Goal: Task Accomplishment & Management: Complete application form

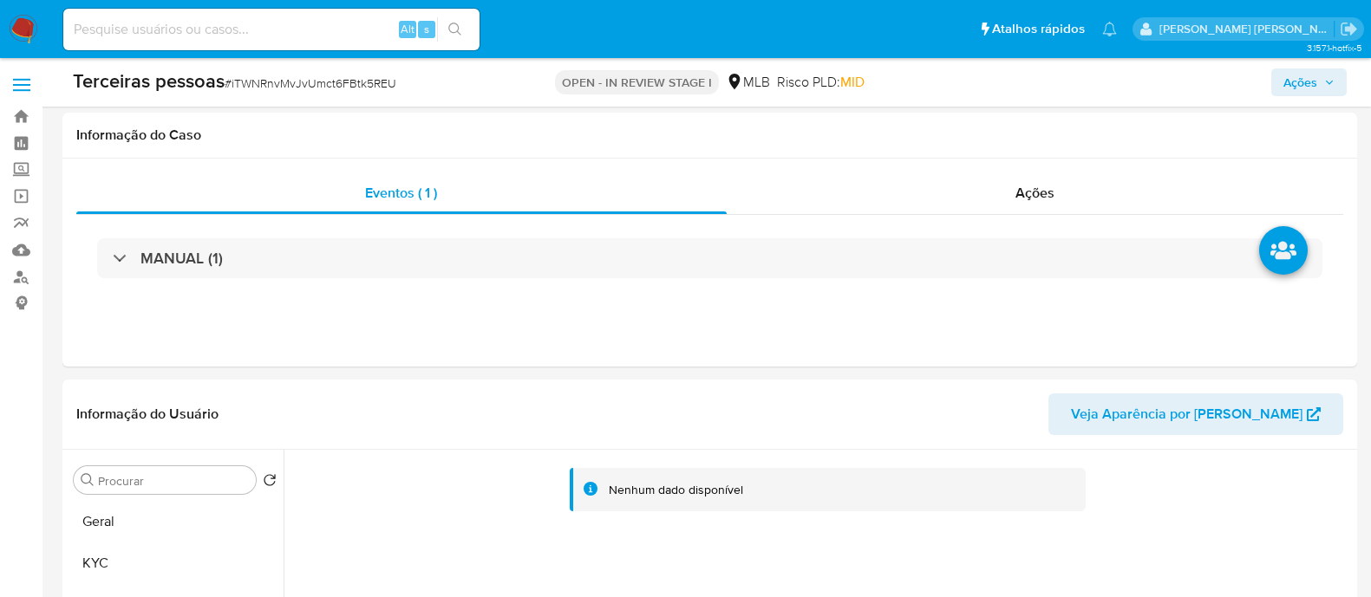
select select "10"
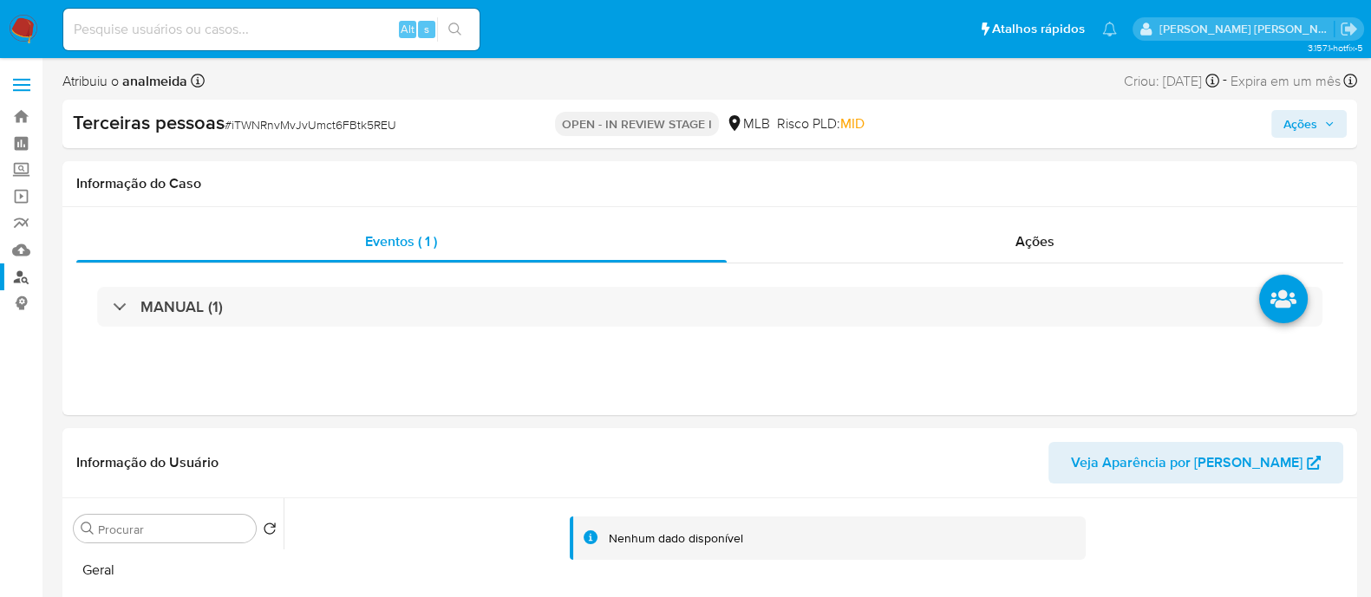
click at [30, 280] on link "Localizador de pessoas" at bounding box center [103, 277] width 206 height 27
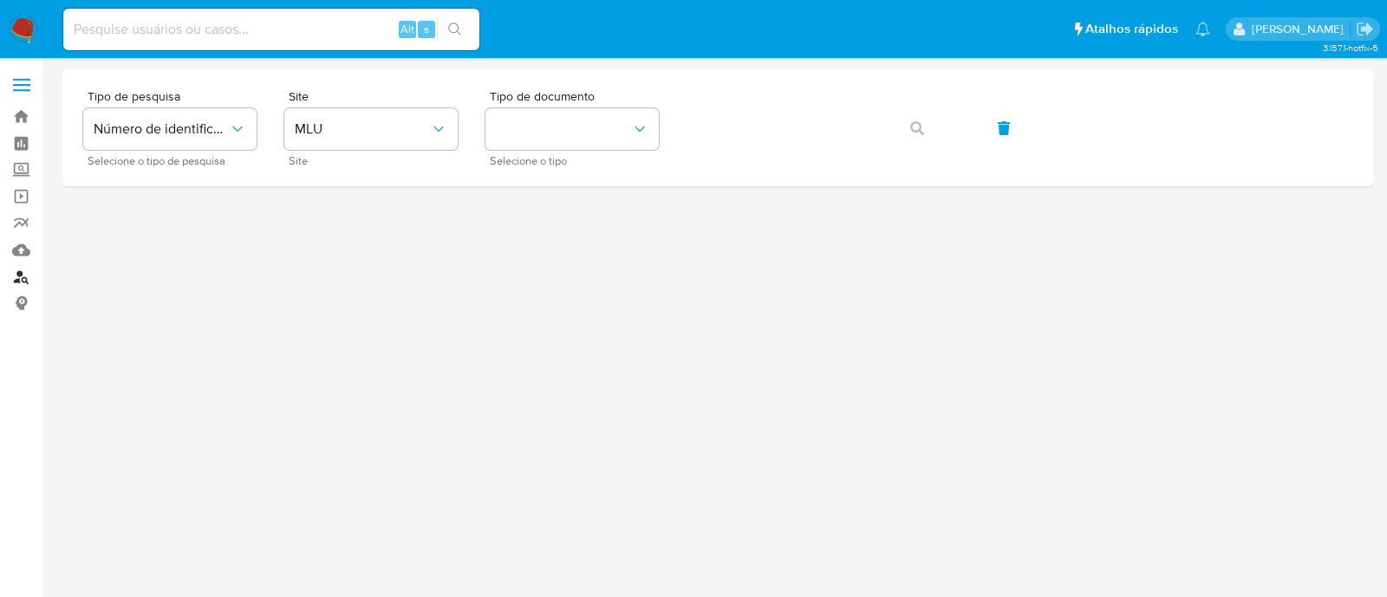
click at [13, 275] on link "Localizador de pessoas" at bounding box center [103, 277] width 206 height 27
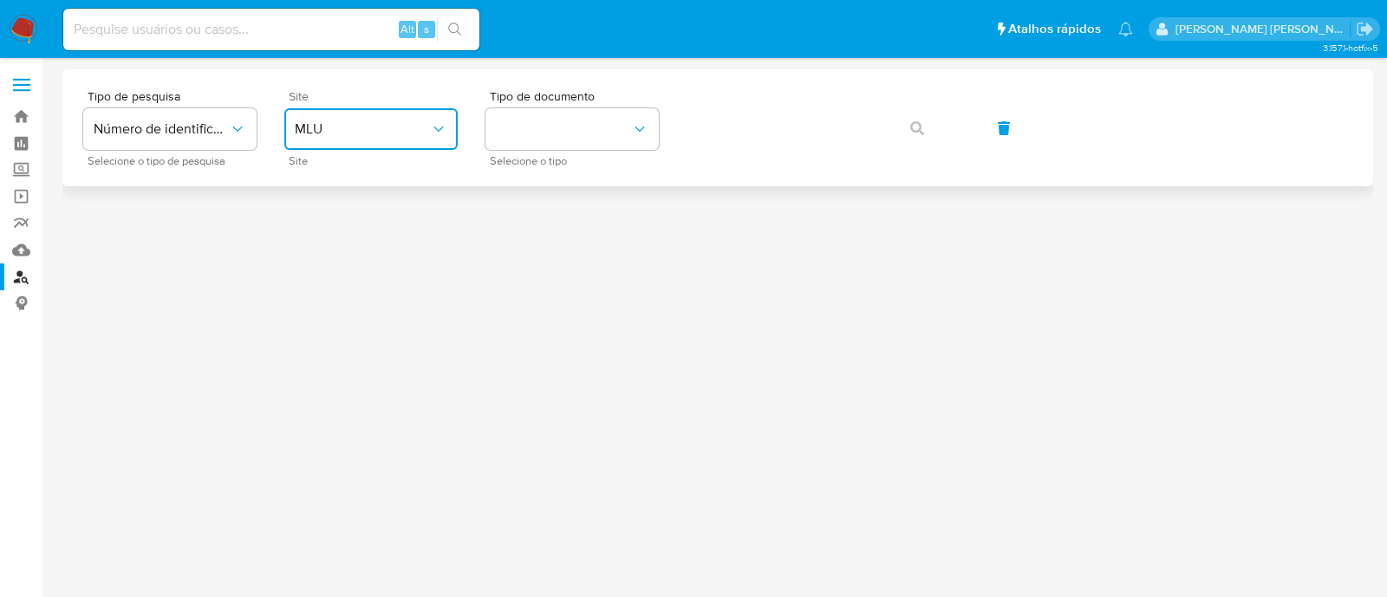
click at [397, 140] on button "MLU" at bounding box center [370, 129] width 173 height 42
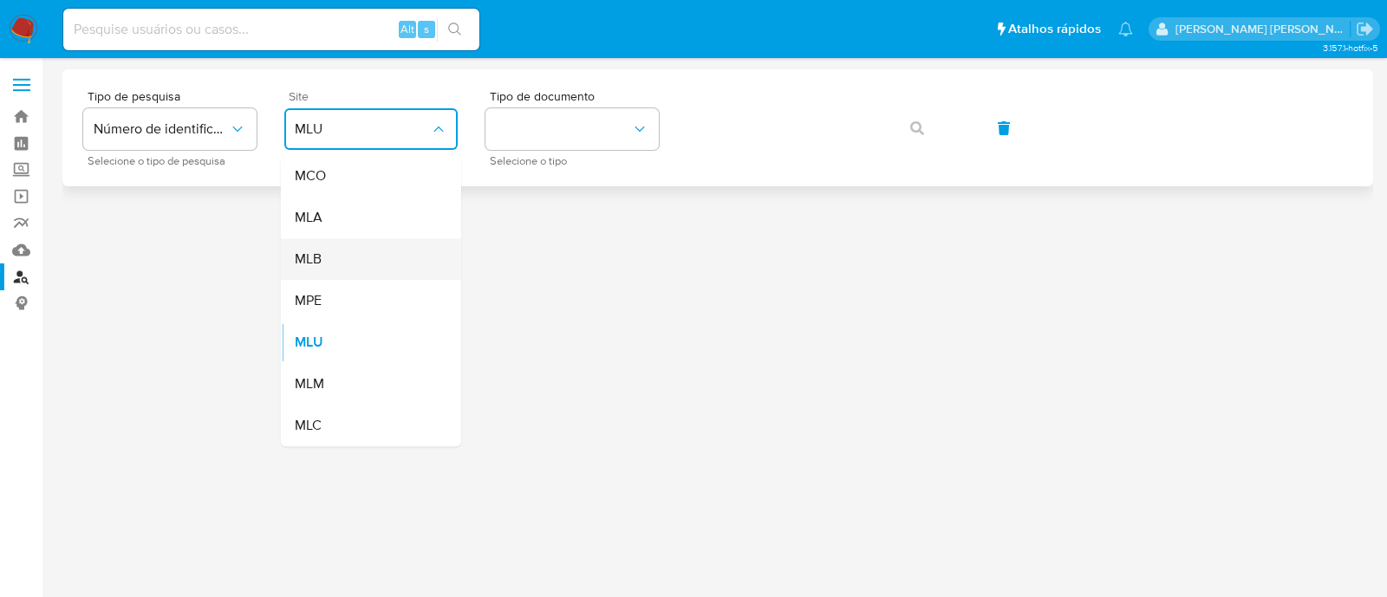
click at [393, 260] on div "MLB" at bounding box center [366, 259] width 142 height 42
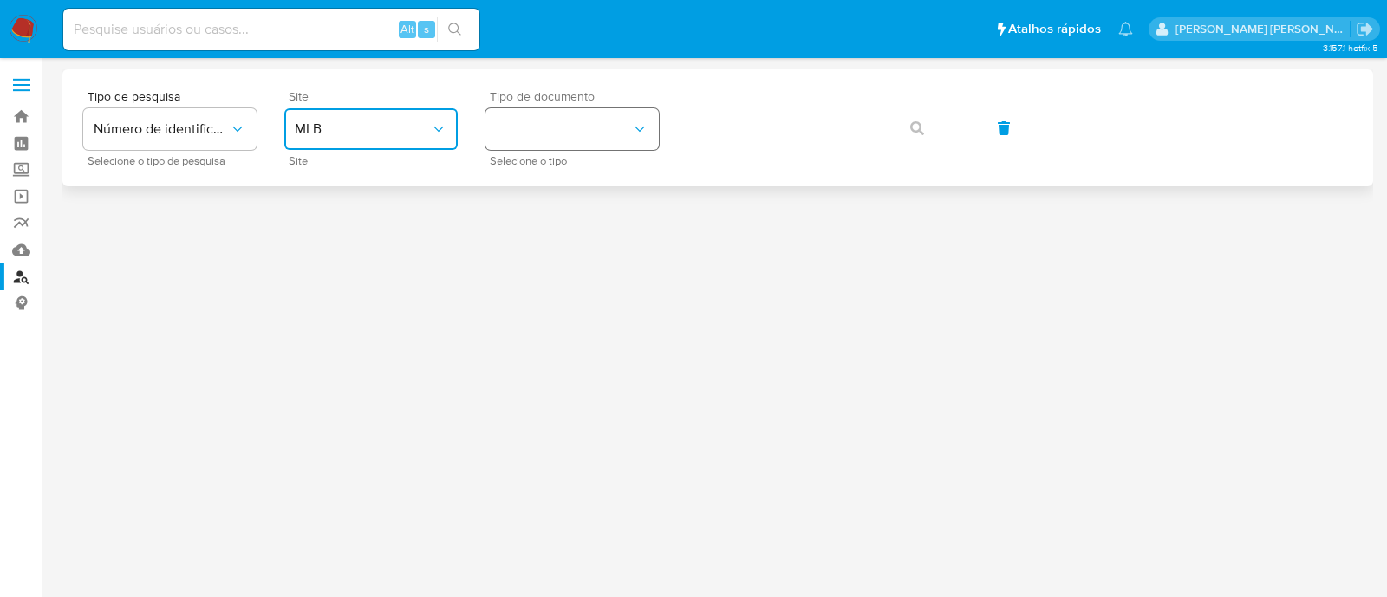
click at [611, 124] on button "identificationType" at bounding box center [572, 129] width 173 height 42
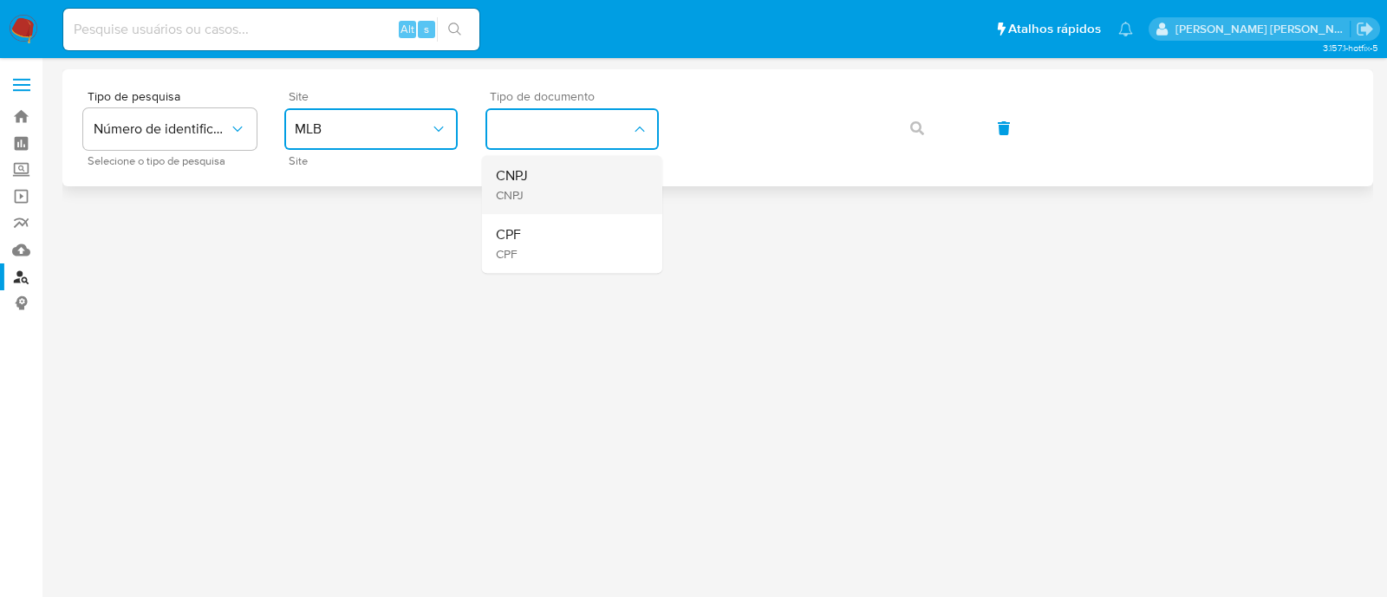
click at [594, 175] on div "CNPJ CNPJ" at bounding box center [567, 184] width 142 height 59
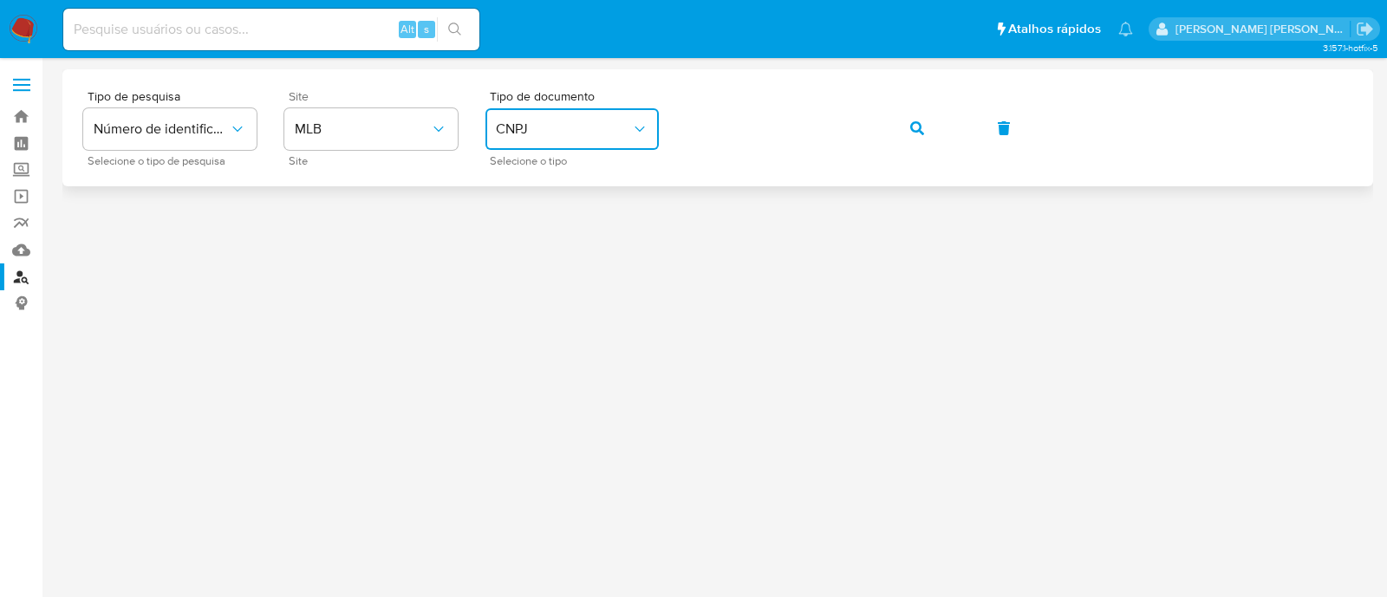
click at [912, 152] on div "Tipo de pesquisa Número de identificação Selecione o tipo de pesquisa Site MLB …" at bounding box center [717, 127] width 1269 height 75
click at [919, 138] on span "button" at bounding box center [917, 128] width 14 height 38
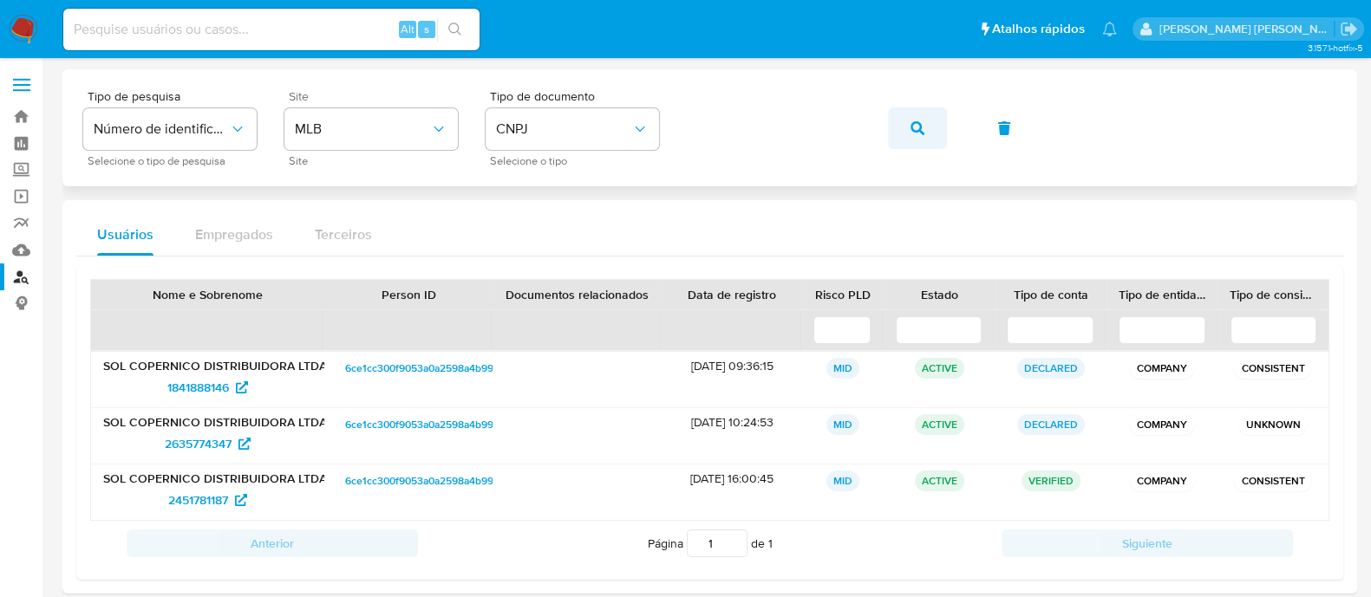
click at [919, 140] on span "button" at bounding box center [917, 128] width 14 height 38
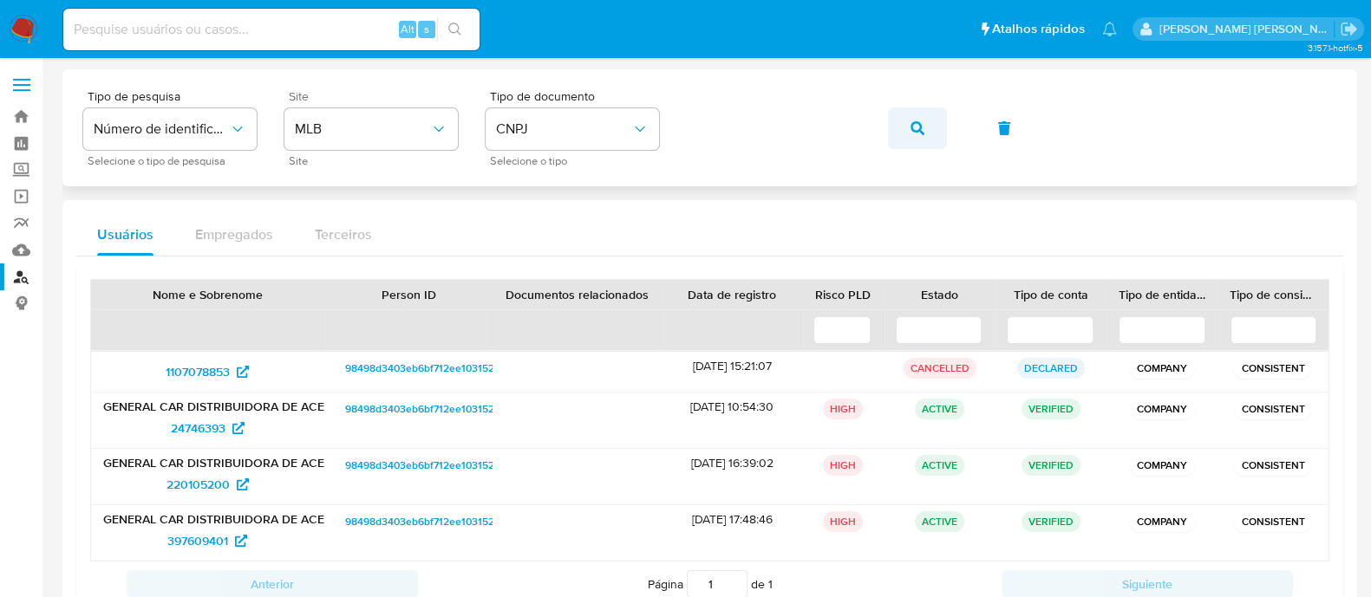
click at [906, 127] on button "button" at bounding box center [917, 129] width 59 height 42
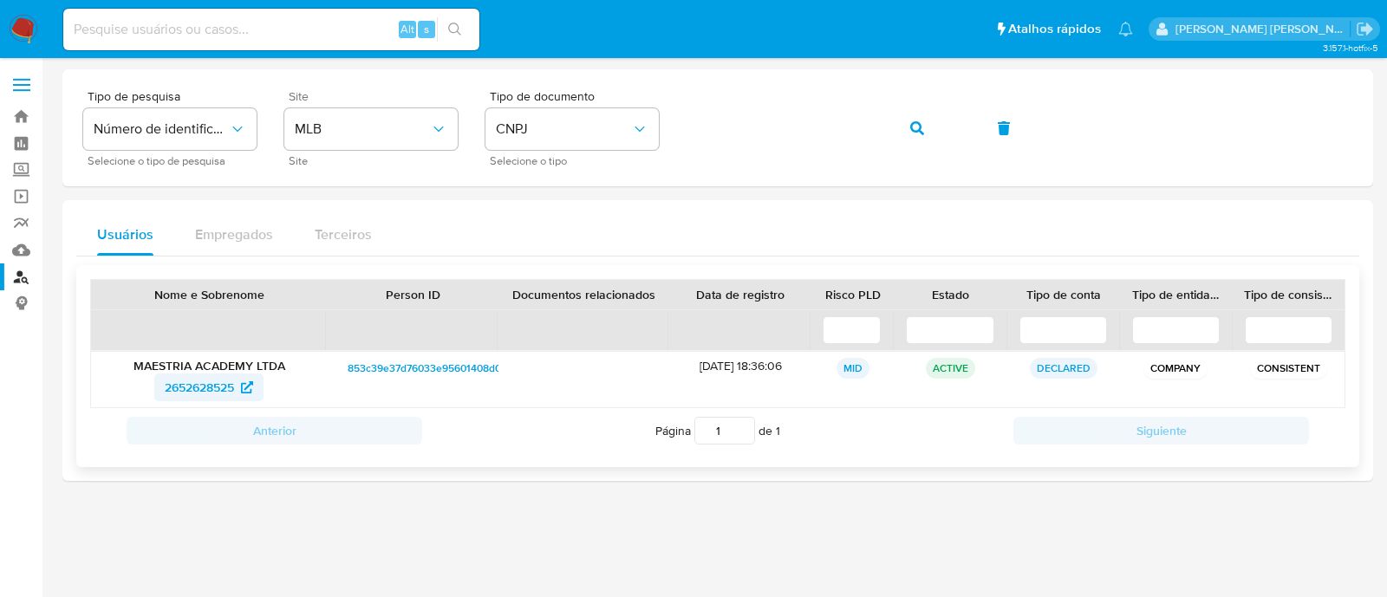
click at [220, 393] on span "2652628525" at bounding box center [199, 388] width 69 height 28
click at [919, 132] on icon "button" at bounding box center [917, 128] width 14 height 14
click at [223, 388] on span "1854163114" at bounding box center [199, 388] width 59 height 28
click at [908, 127] on button "button" at bounding box center [917, 129] width 59 height 42
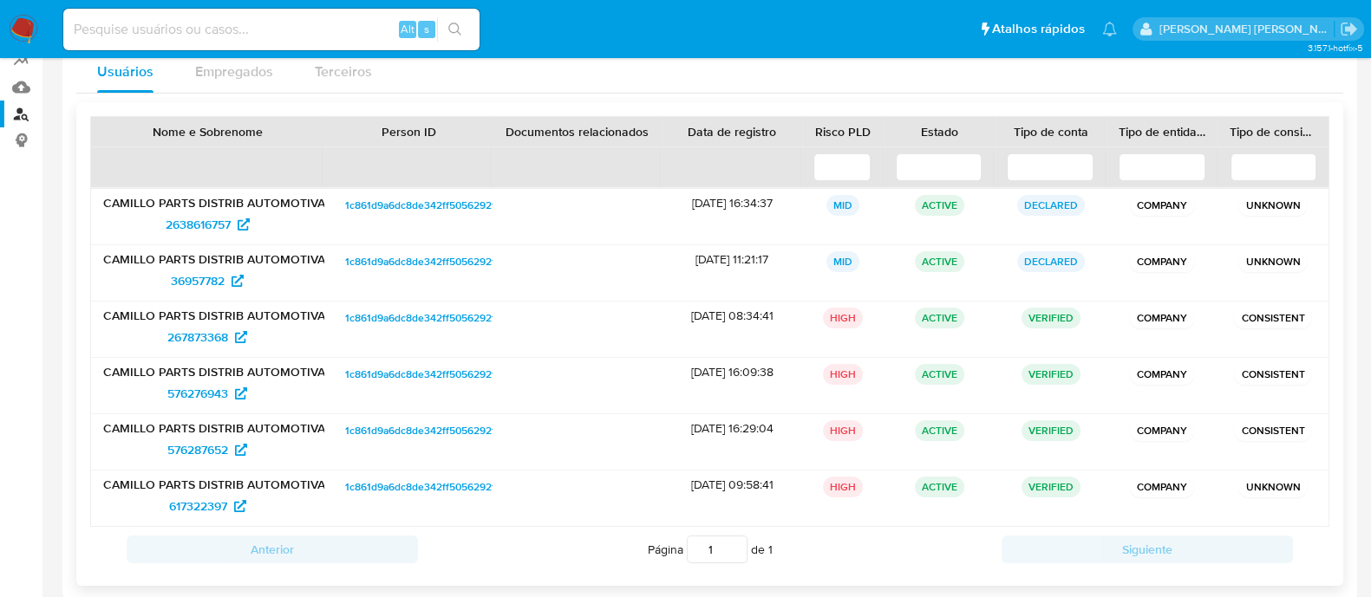
scroll to position [187, 0]
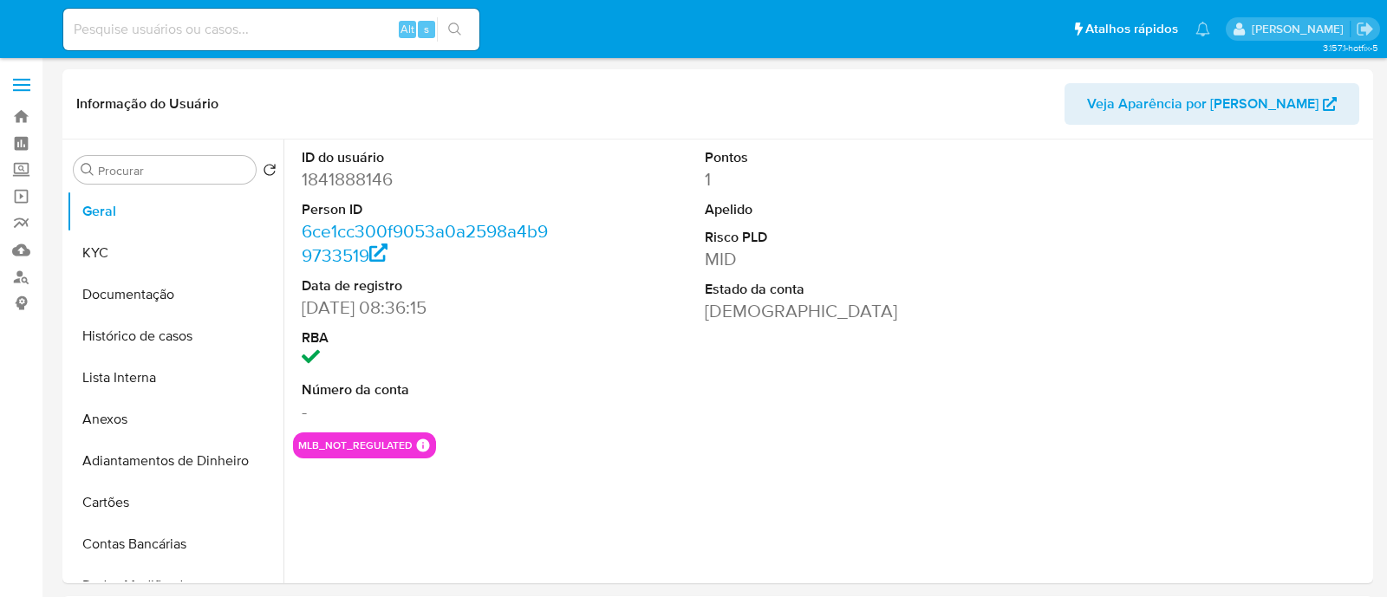
select select "10"
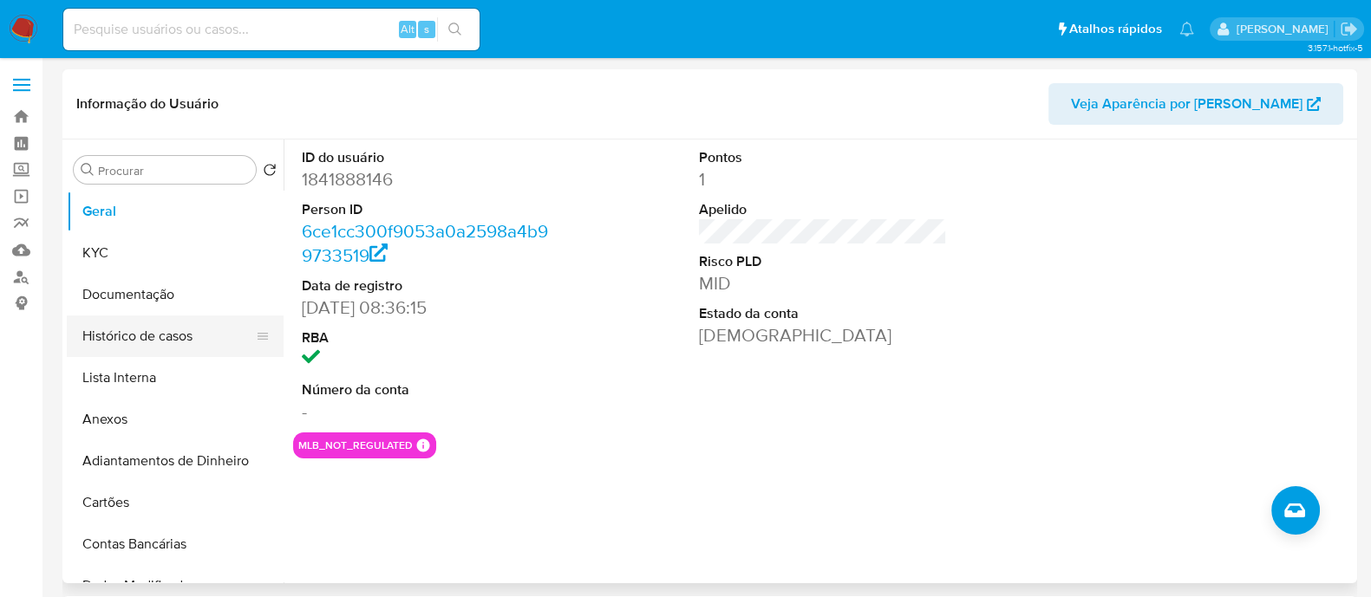
click at [205, 316] on button "Histórico de casos" at bounding box center [168, 337] width 203 height 42
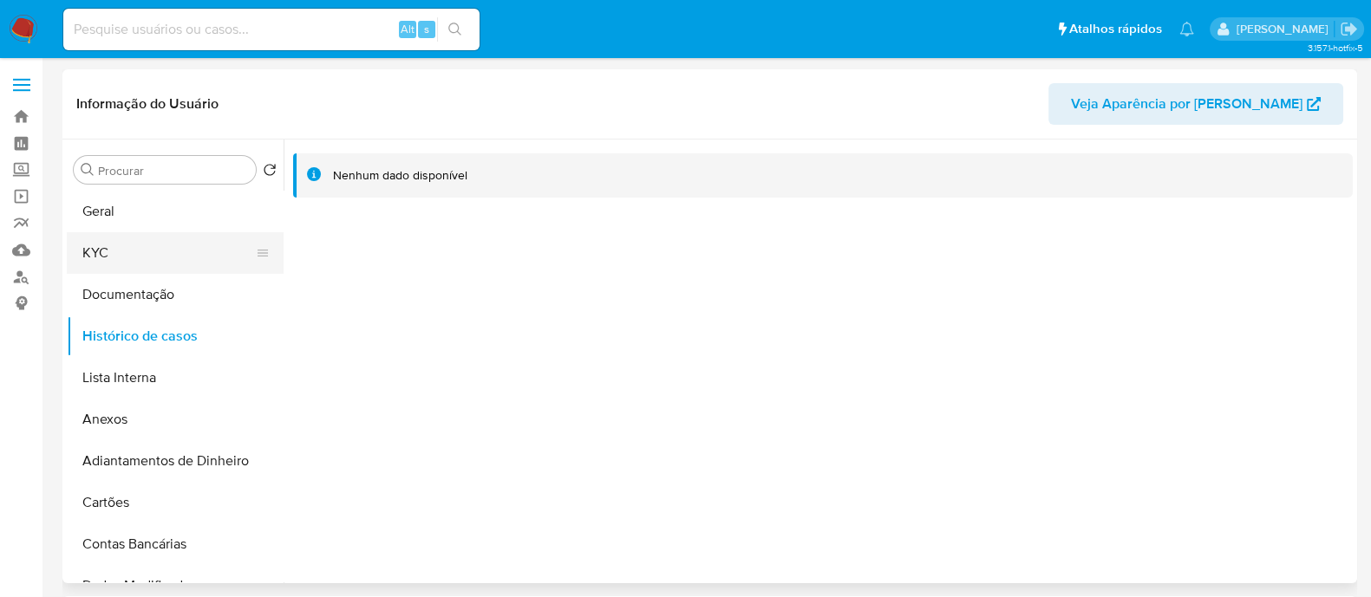
click at [105, 249] on button "KYC" at bounding box center [168, 253] width 203 height 42
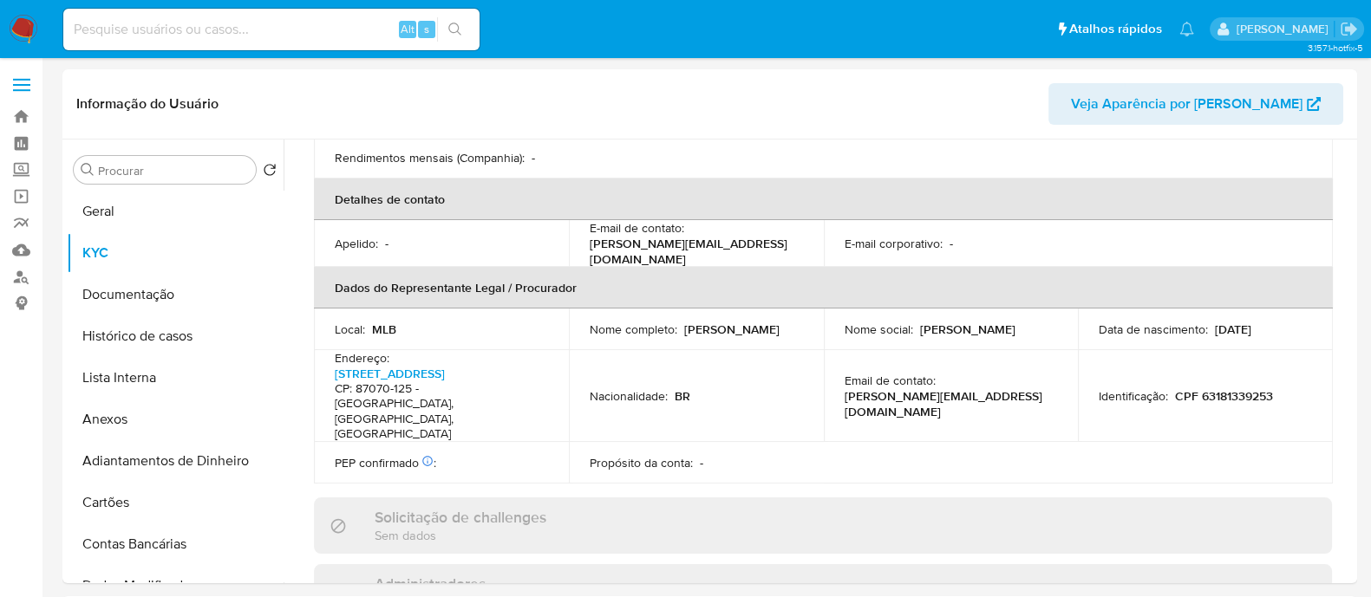
scroll to position [878, 0]
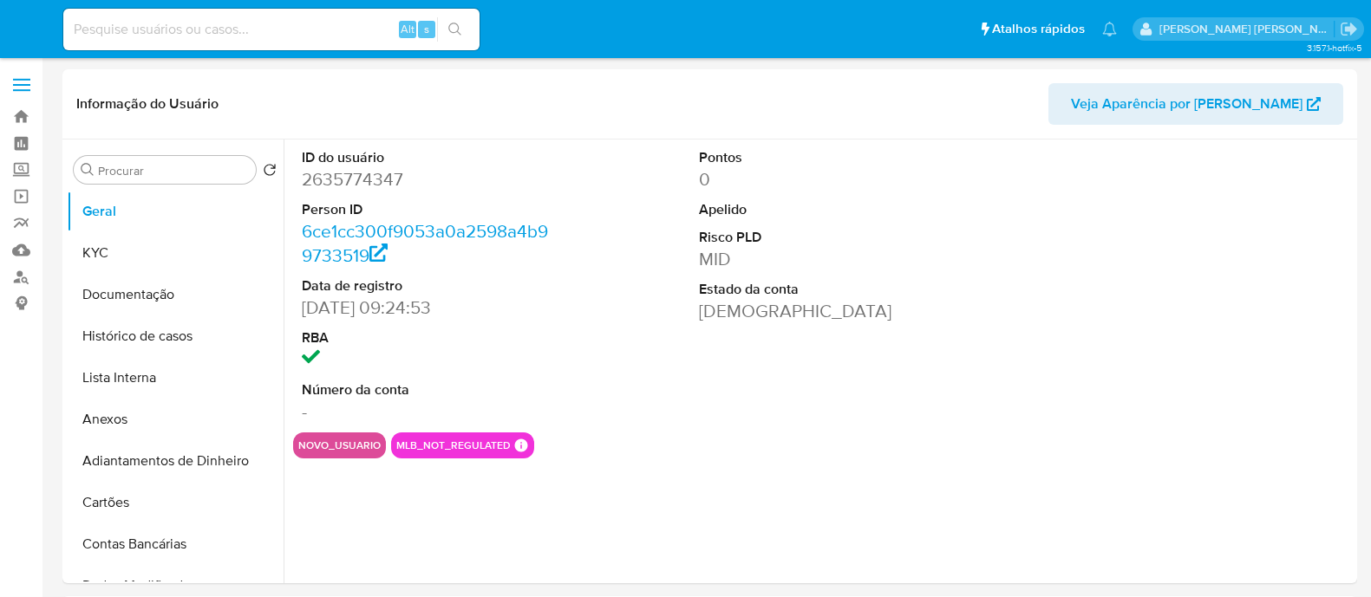
select select "10"
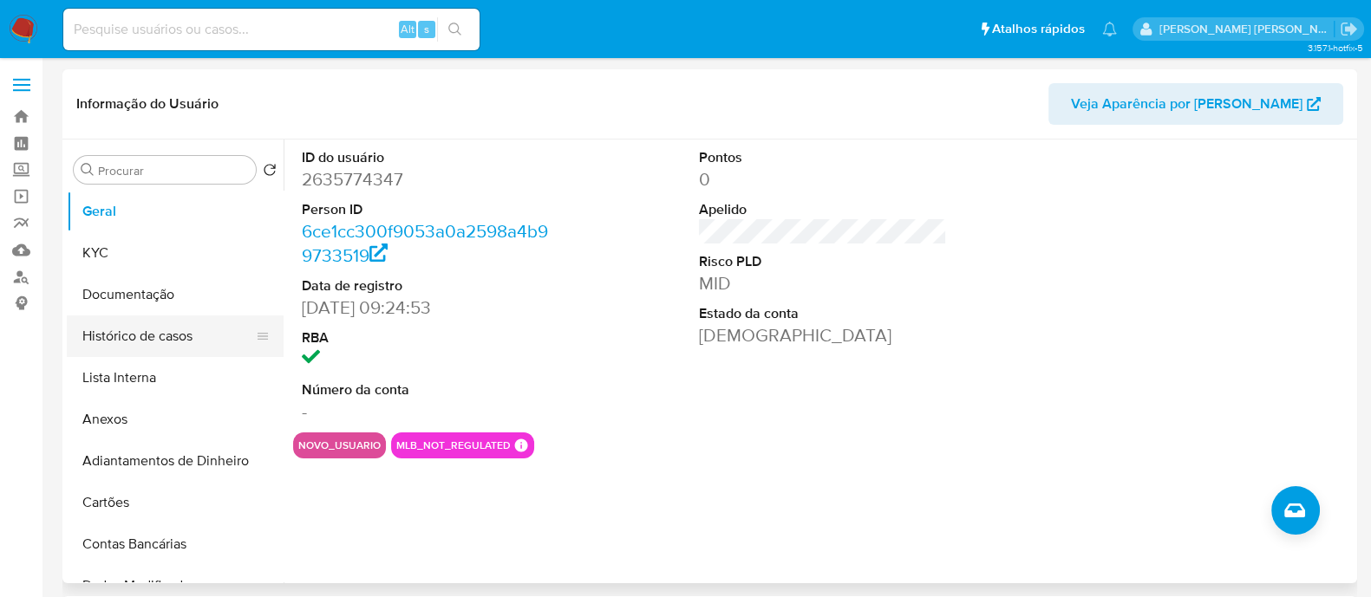
click at [139, 326] on button "Histórico de casos" at bounding box center [168, 337] width 203 height 42
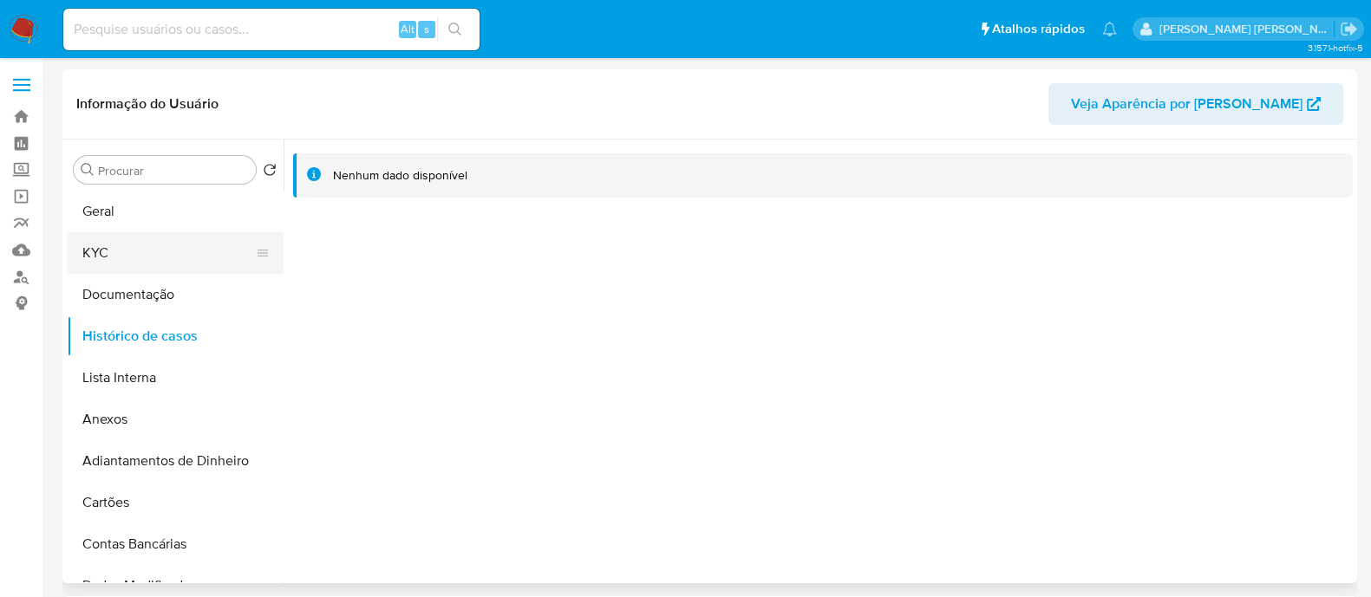
click at [121, 248] on button "KYC" at bounding box center [168, 253] width 203 height 42
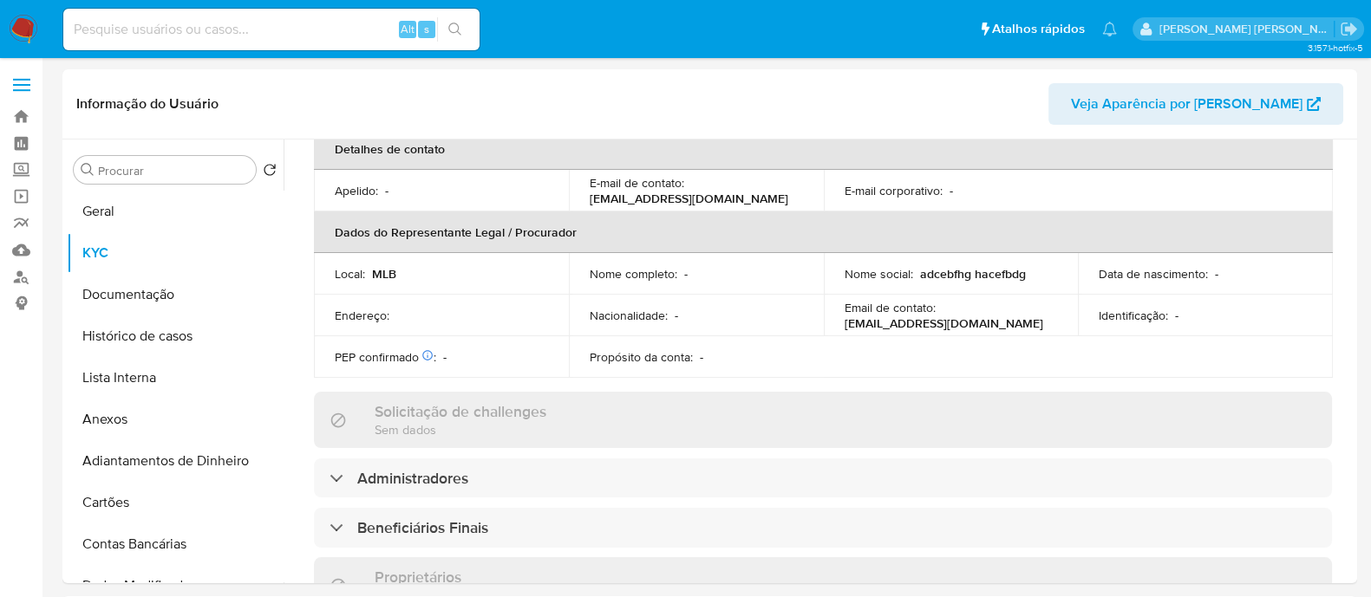
scroll to position [806, 0]
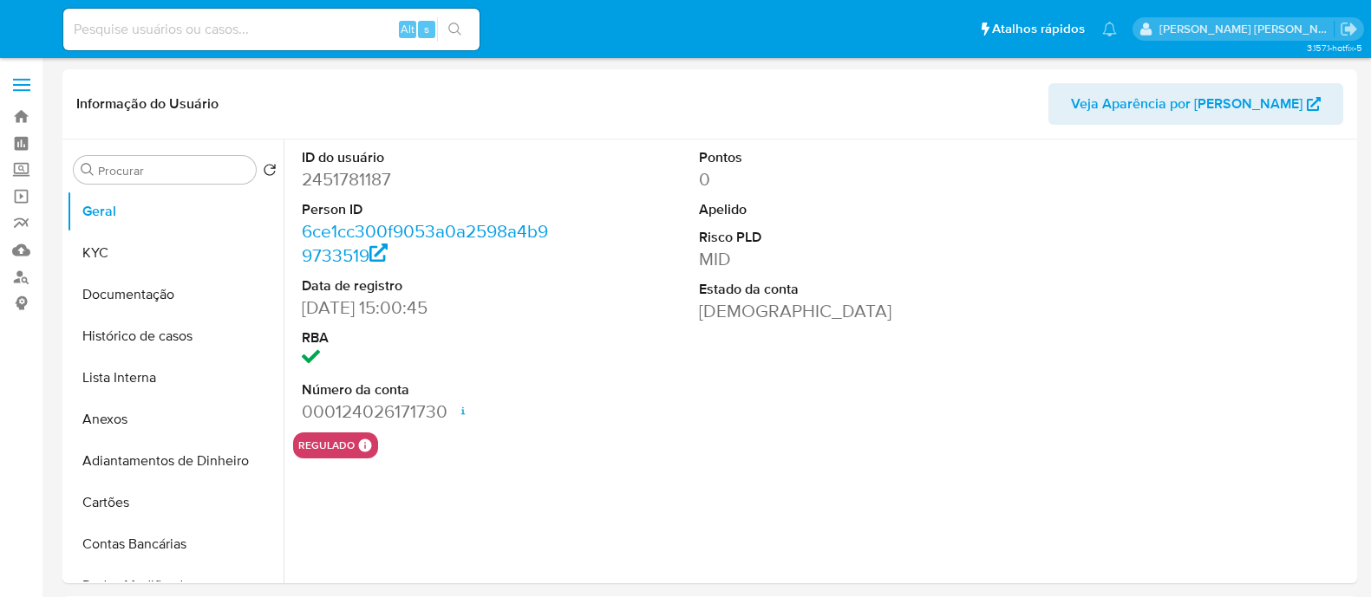
select select "10"
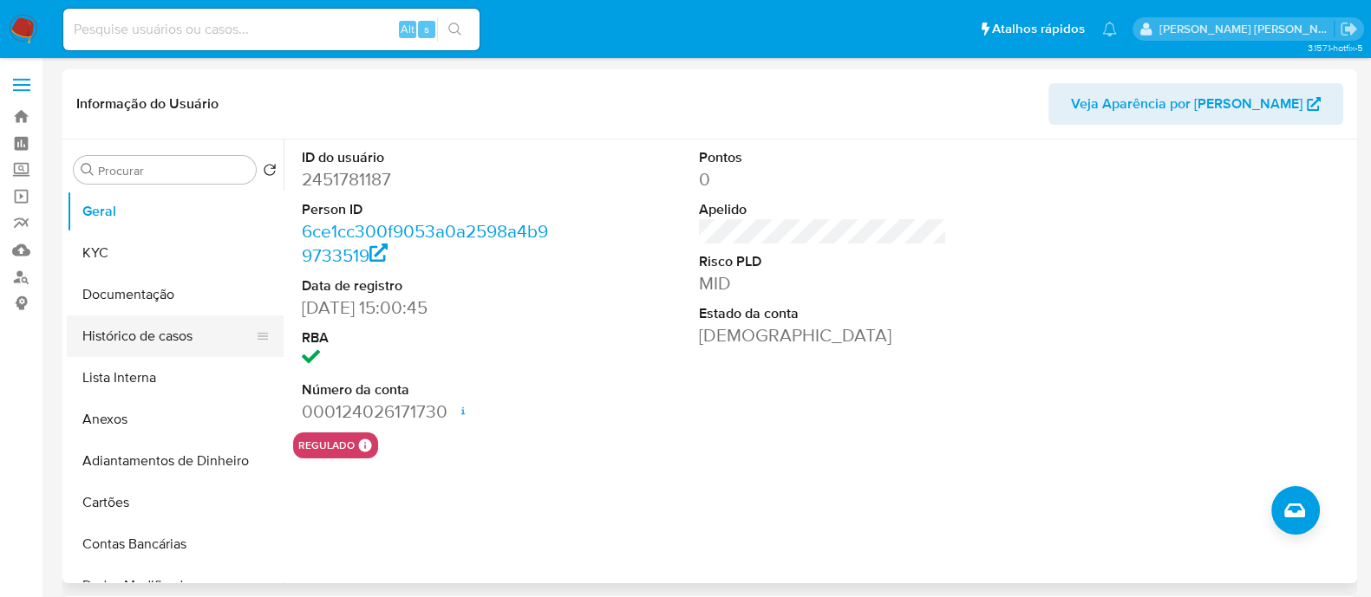
click at [137, 336] on button "Histórico de casos" at bounding box center [168, 337] width 203 height 42
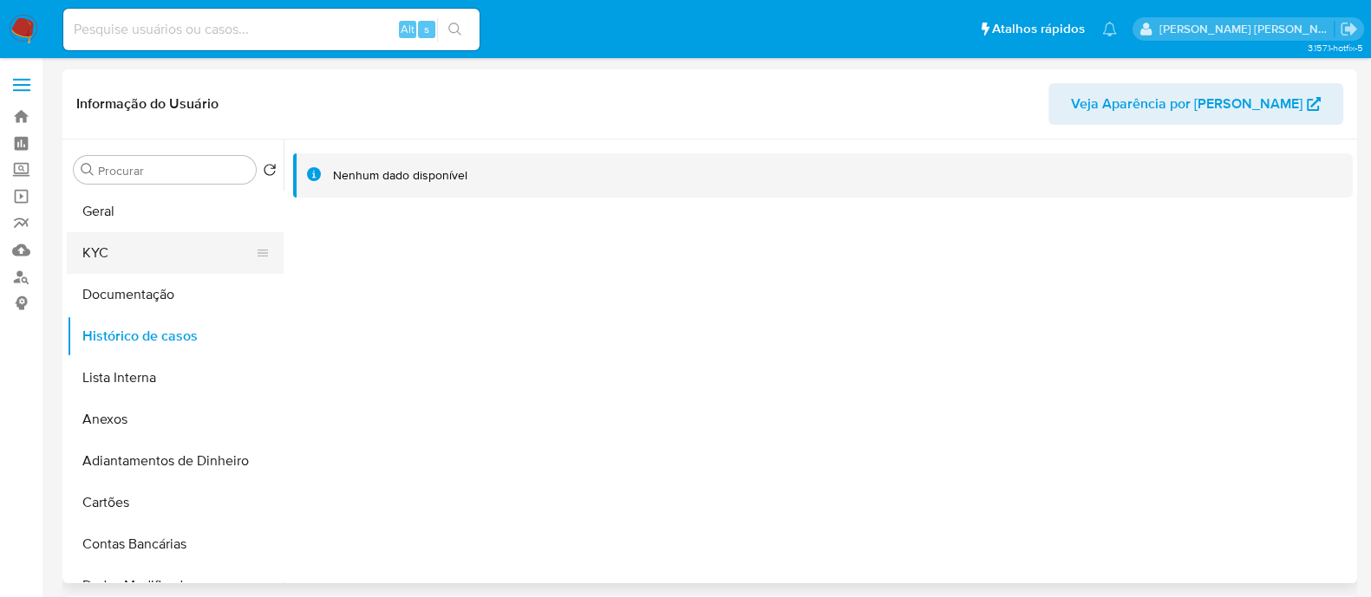
click at [151, 245] on button "KYC" at bounding box center [168, 253] width 203 height 42
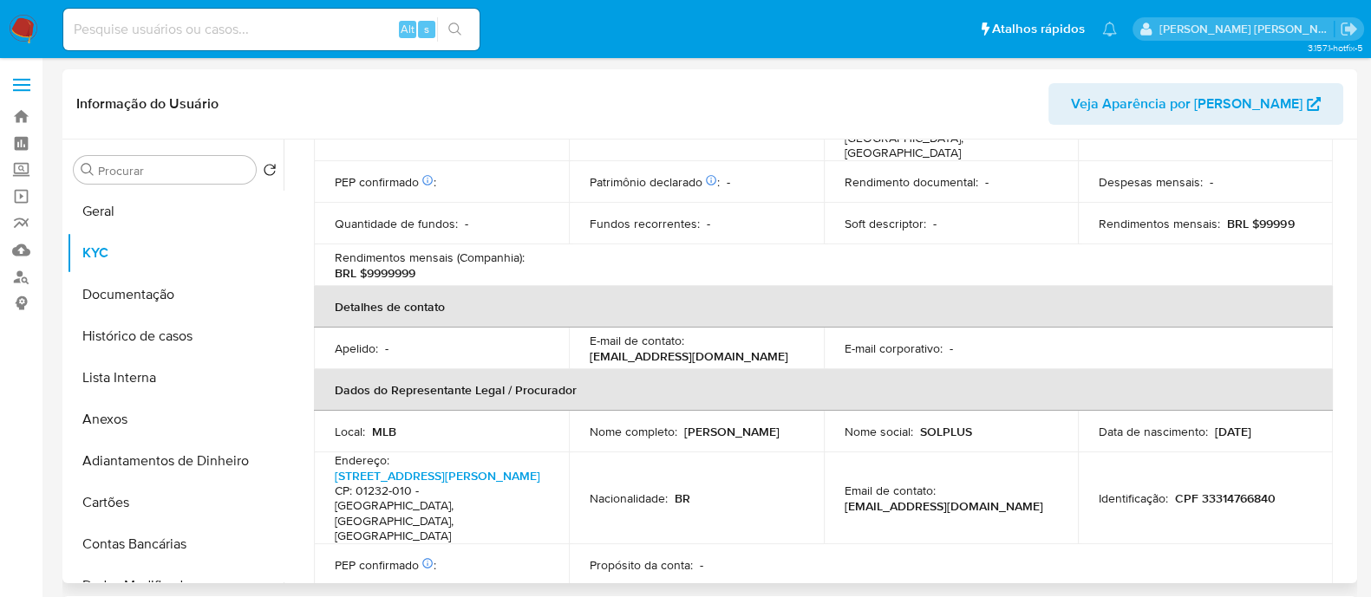
scroll to position [769, 0]
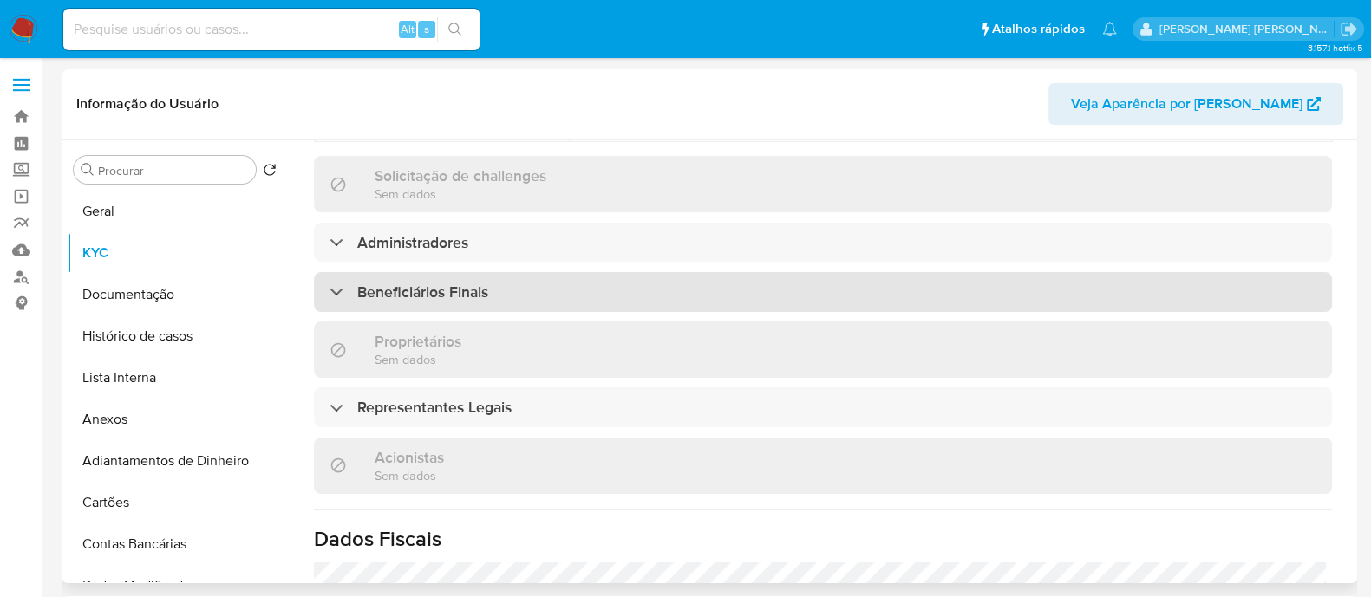
click at [520, 272] on div "Beneficiários Finais" at bounding box center [823, 292] width 1018 height 40
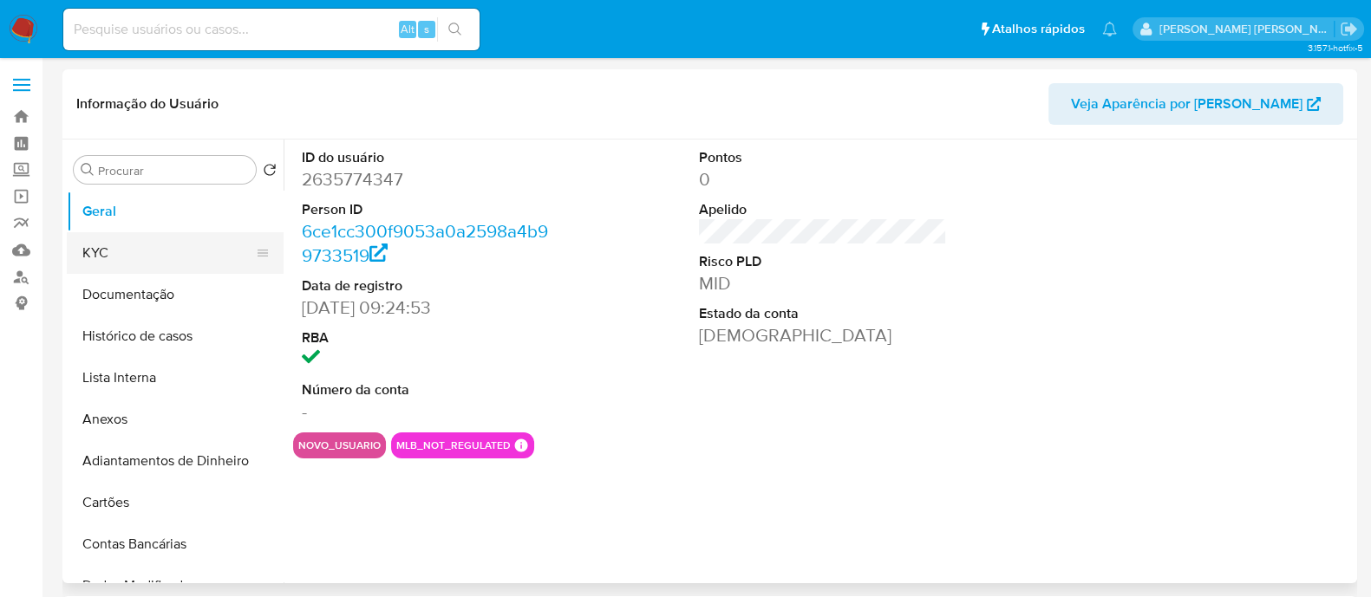
click at [134, 265] on button "KYC" at bounding box center [168, 253] width 203 height 42
select select "10"
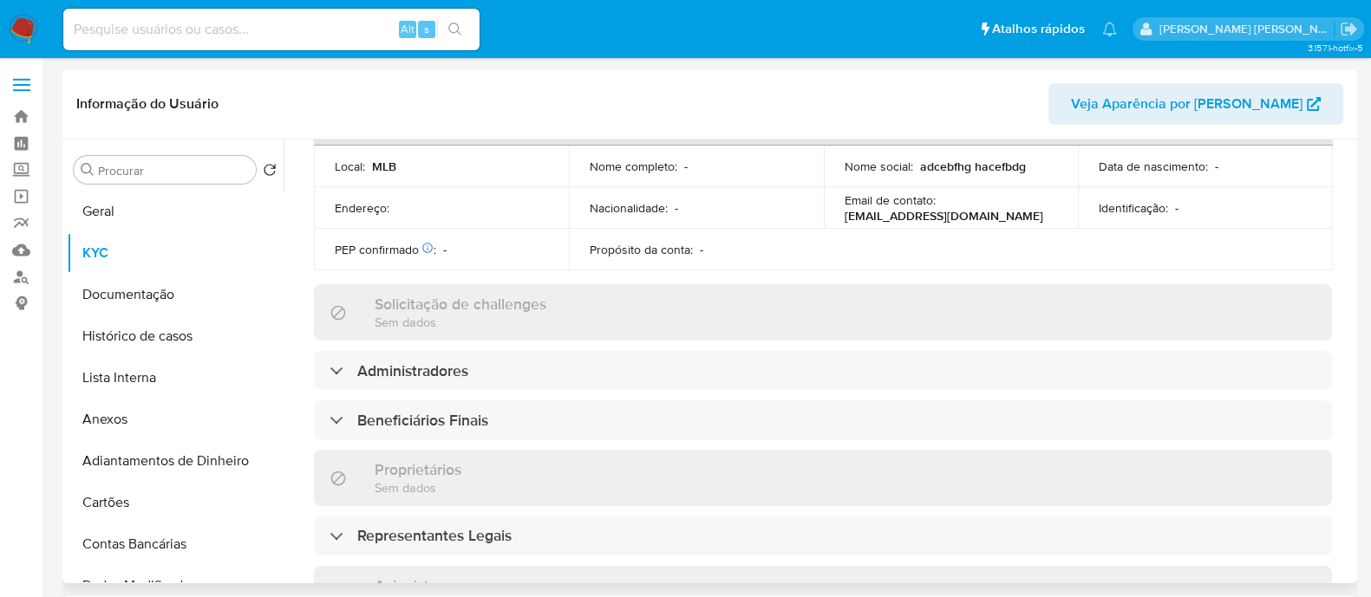
scroll to position [542, 0]
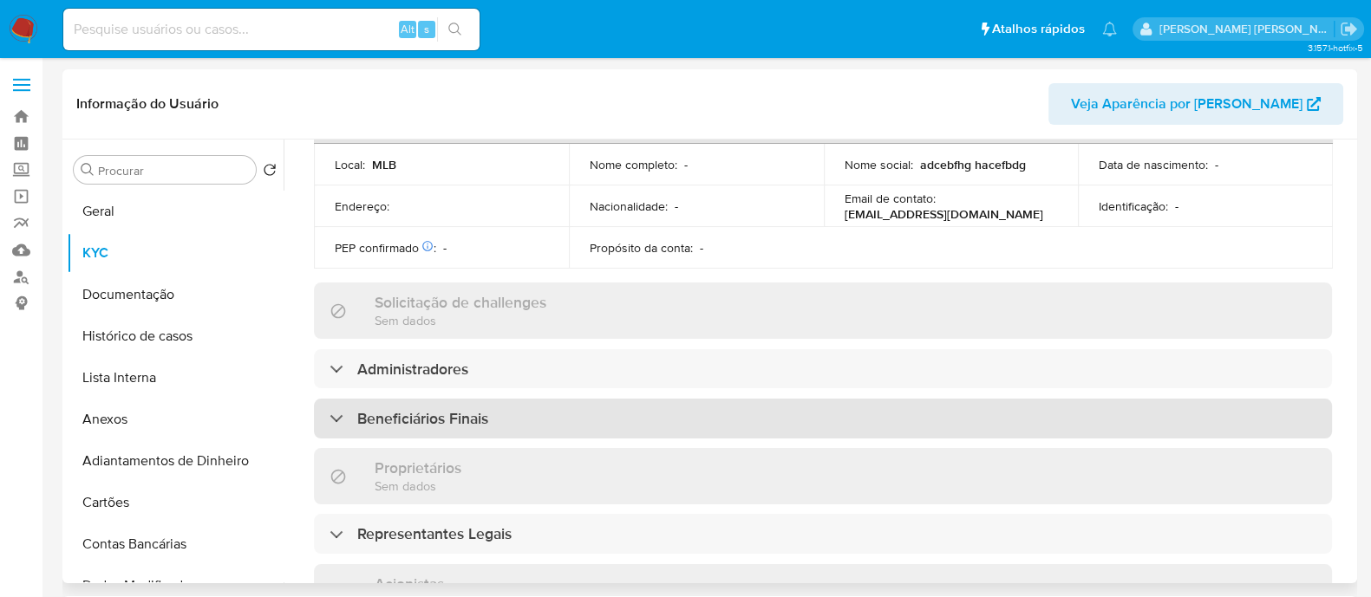
click at [630, 412] on div "Beneficiários Finais" at bounding box center [823, 419] width 1018 height 40
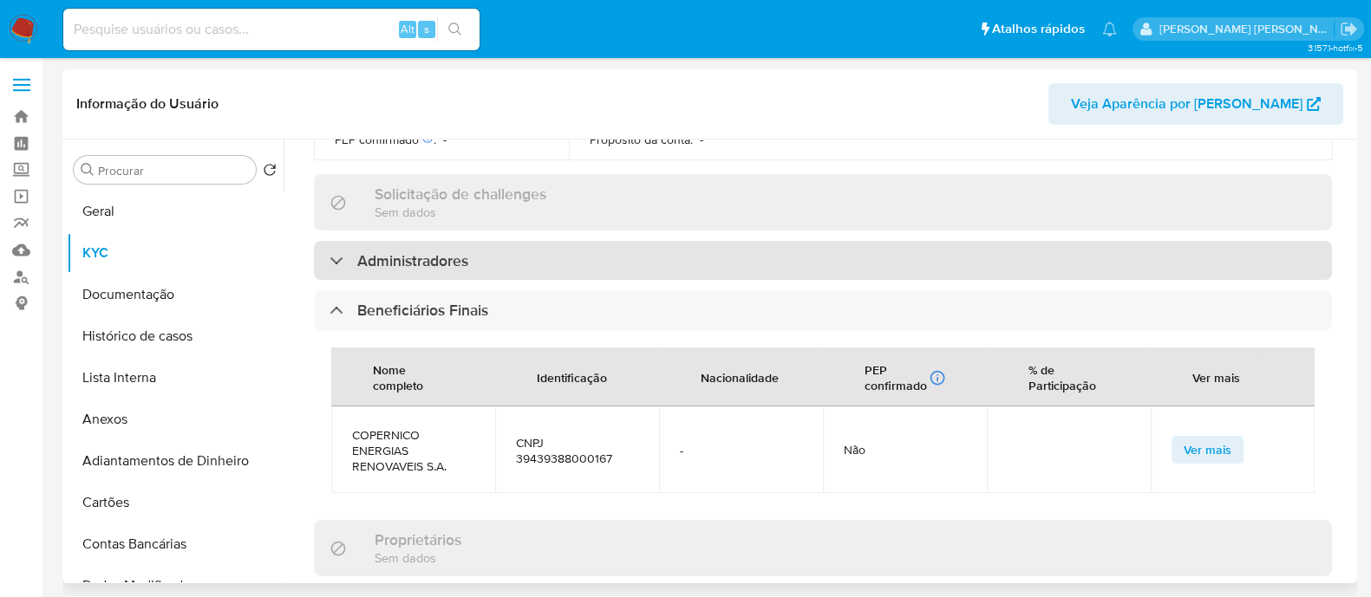
scroll to position [1192, 0]
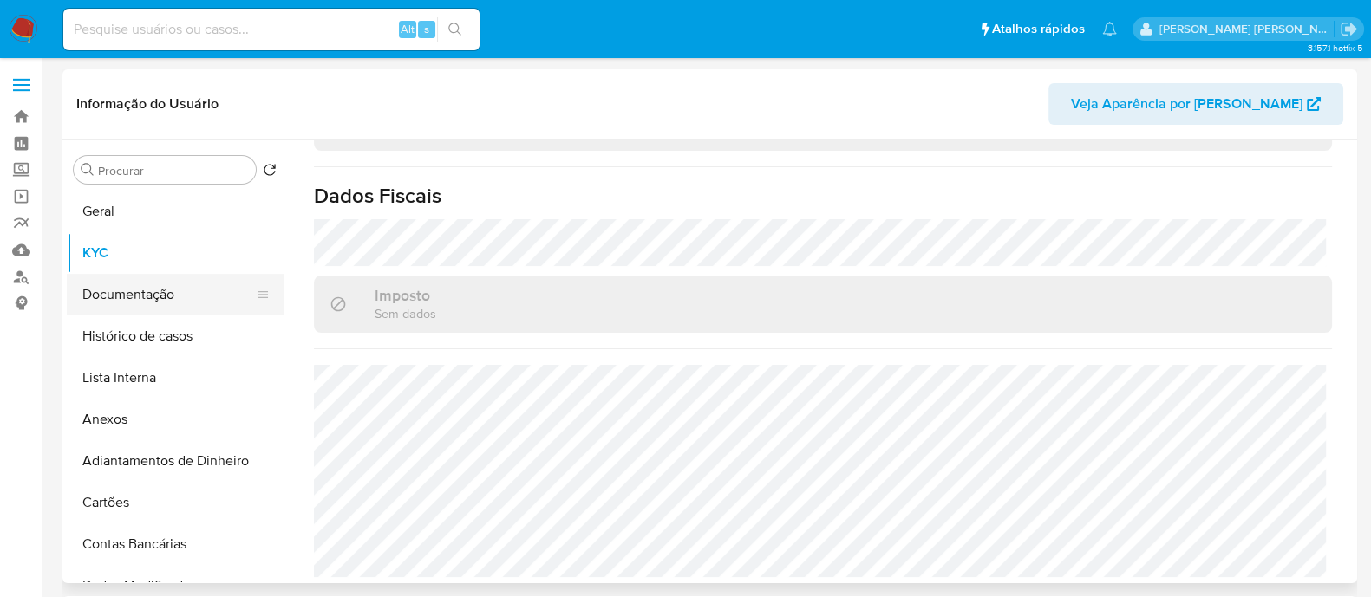
click at [115, 305] on button "Documentação" at bounding box center [168, 295] width 203 height 42
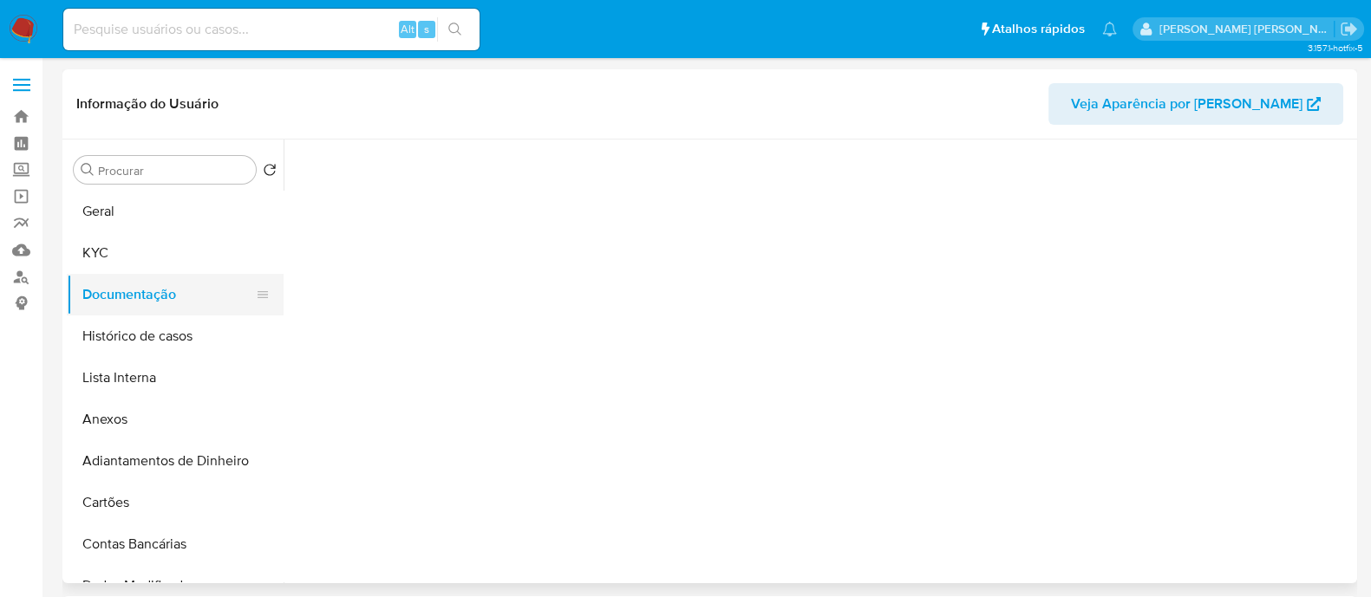
scroll to position [0, 0]
click at [113, 288] on button "Documentação" at bounding box center [168, 295] width 203 height 42
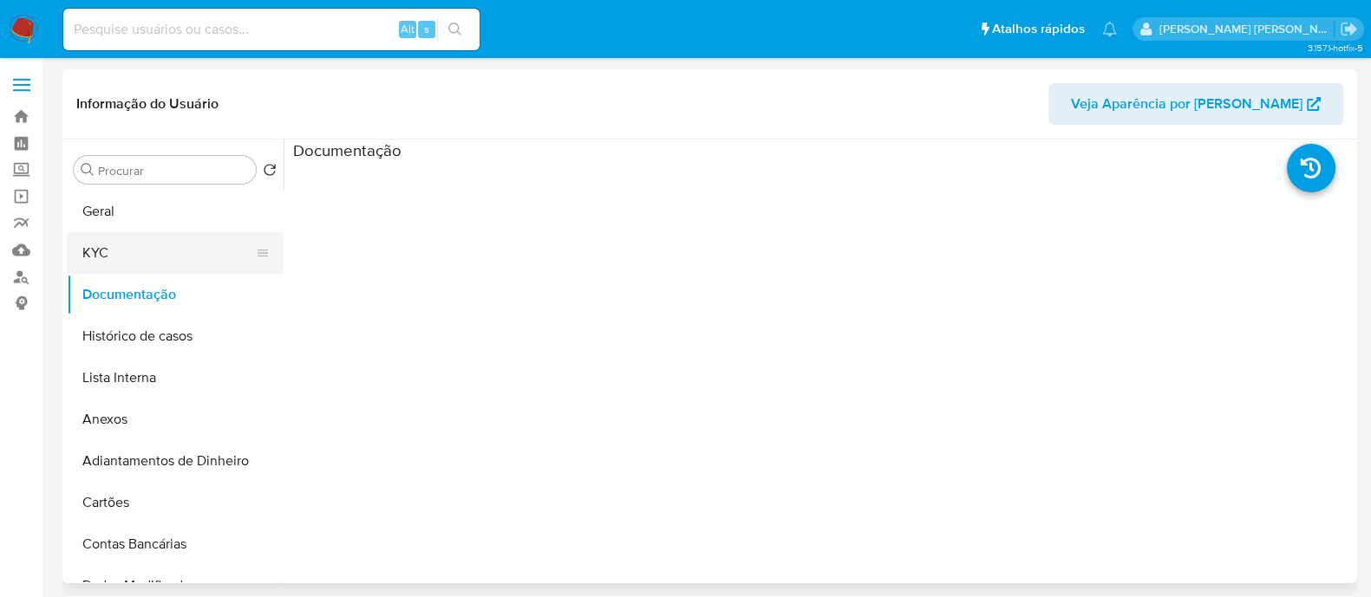
click at [142, 250] on button "KYC" at bounding box center [168, 253] width 203 height 42
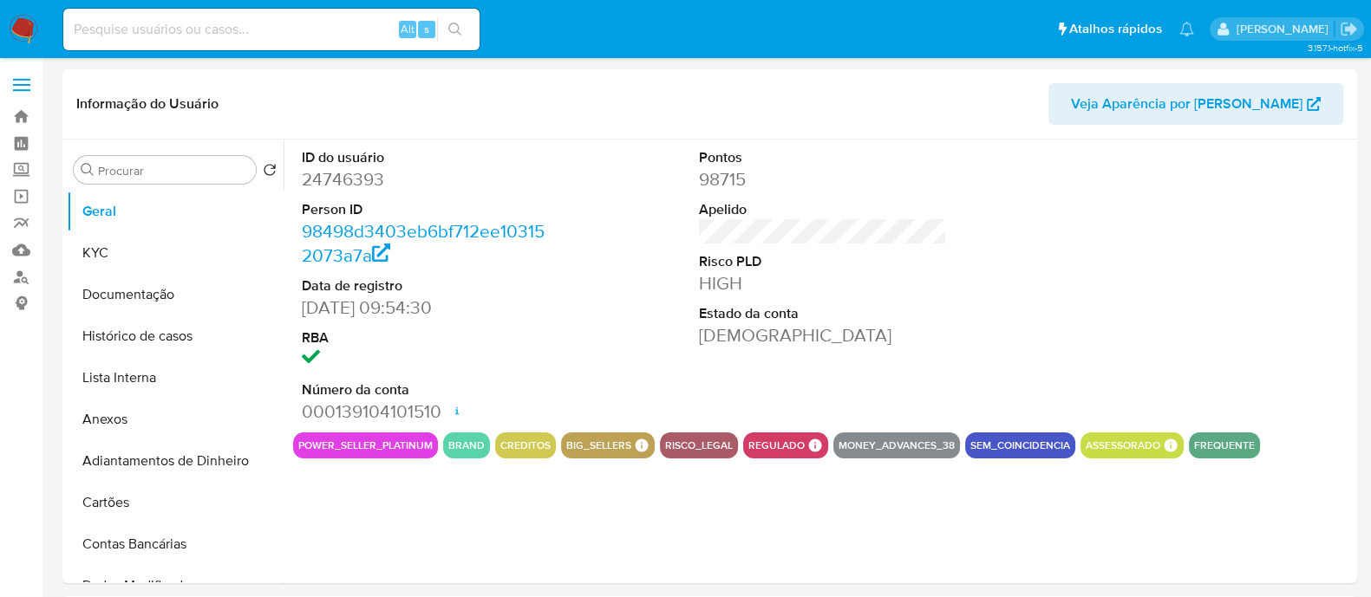
select select "10"
click at [79, 244] on button "KYC" at bounding box center [168, 253] width 203 height 42
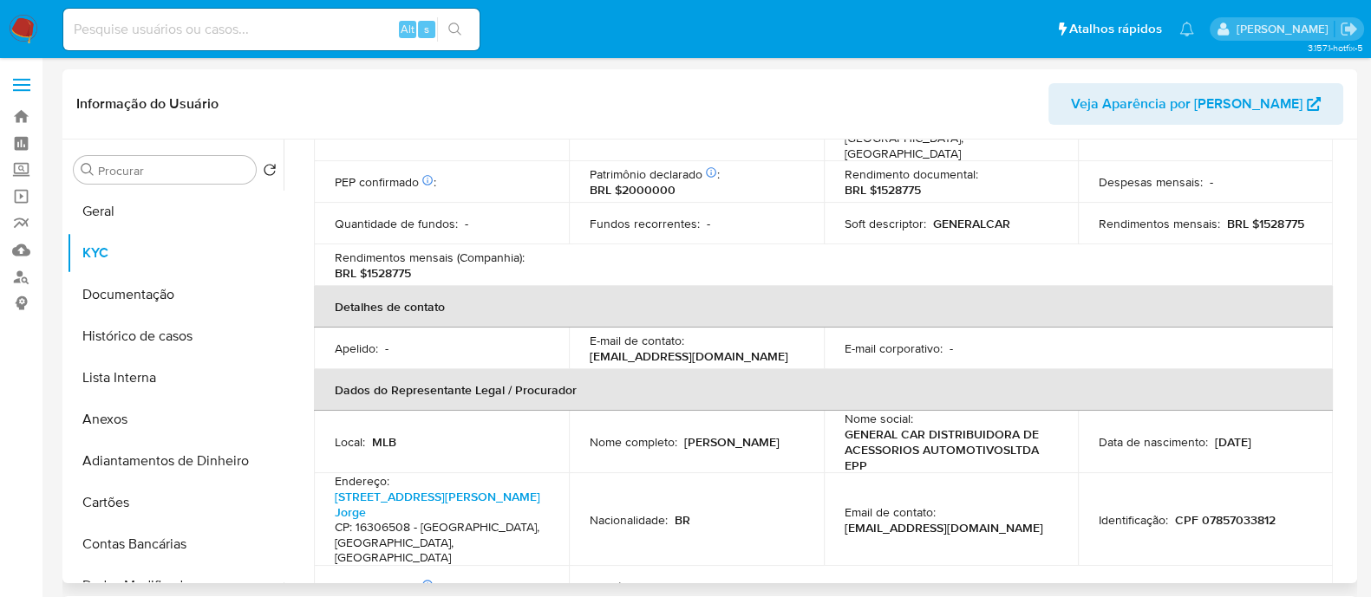
scroll to position [822, 0]
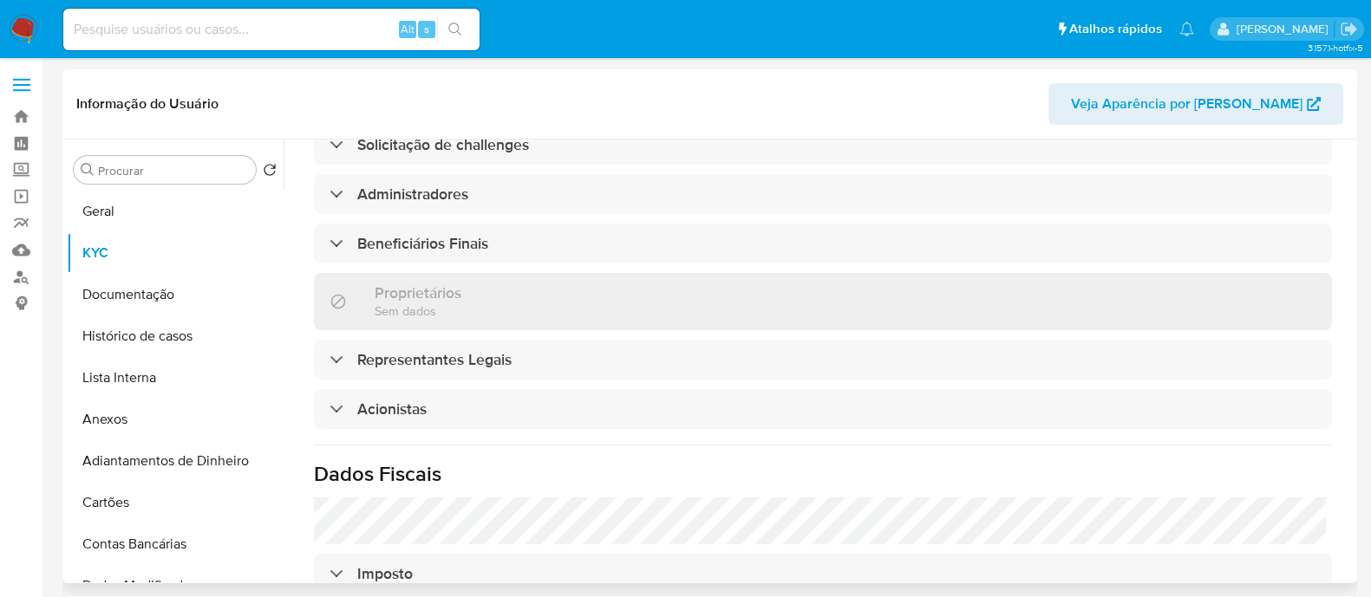
click at [434, 389] on div "Informações da empresa ID do usuário : 24746393 Nome do comércio : GENERAL CAR …" at bounding box center [823, 120] width 1018 height 1438
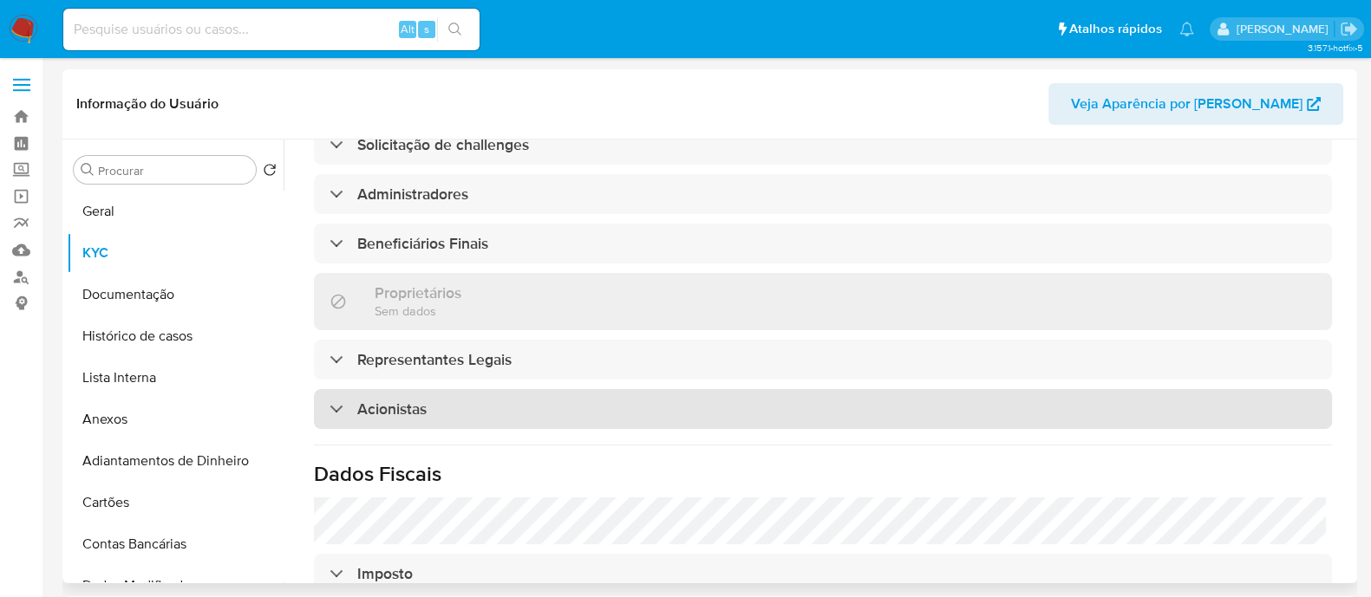
click at [432, 401] on div "Acionistas" at bounding box center [823, 409] width 1018 height 40
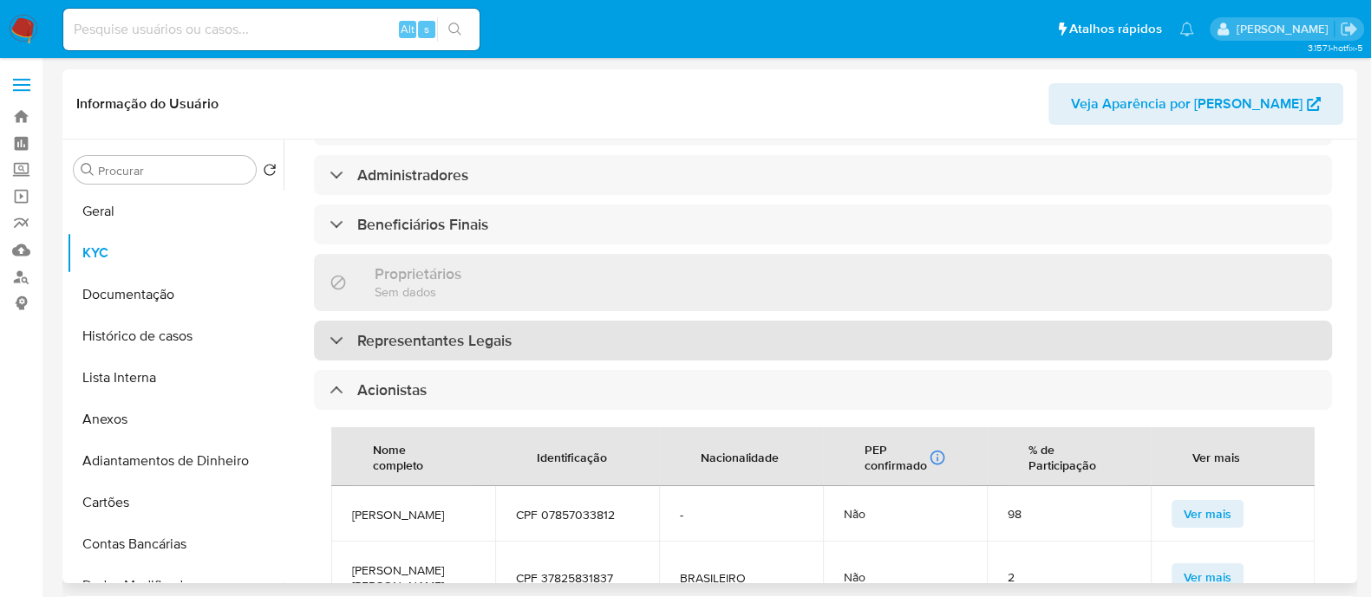
scroll to position [605, 0]
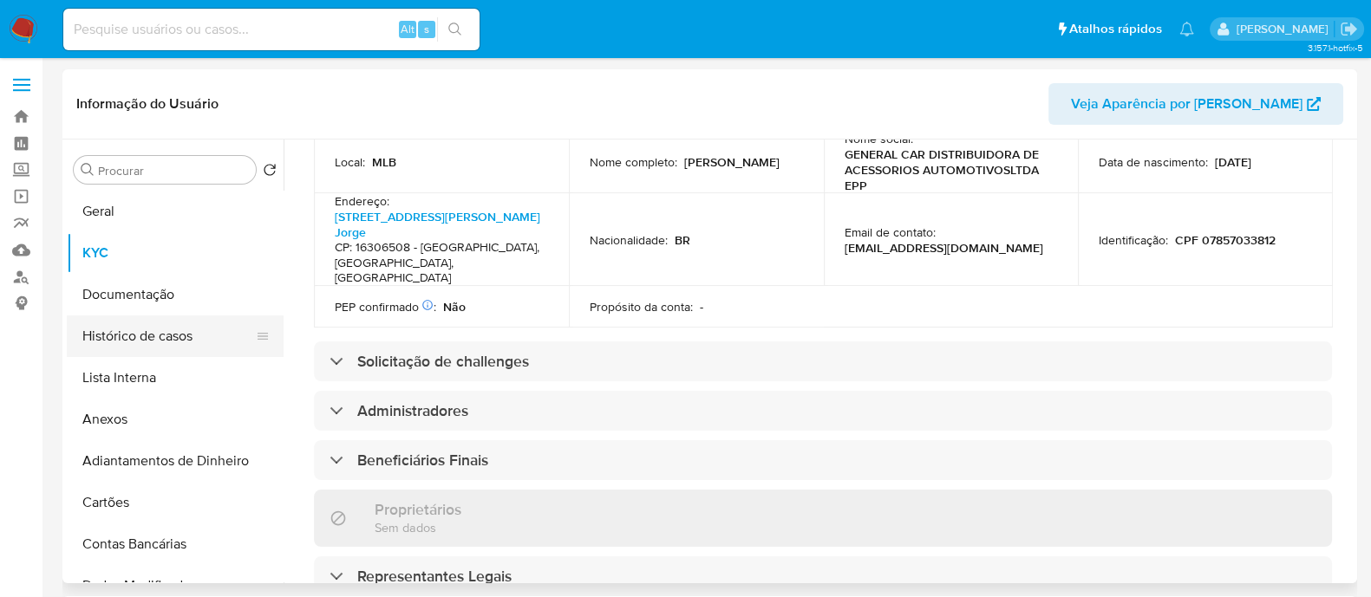
click at [160, 325] on button "Histórico de casos" at bounding box center [168, 337] width 203 height 42
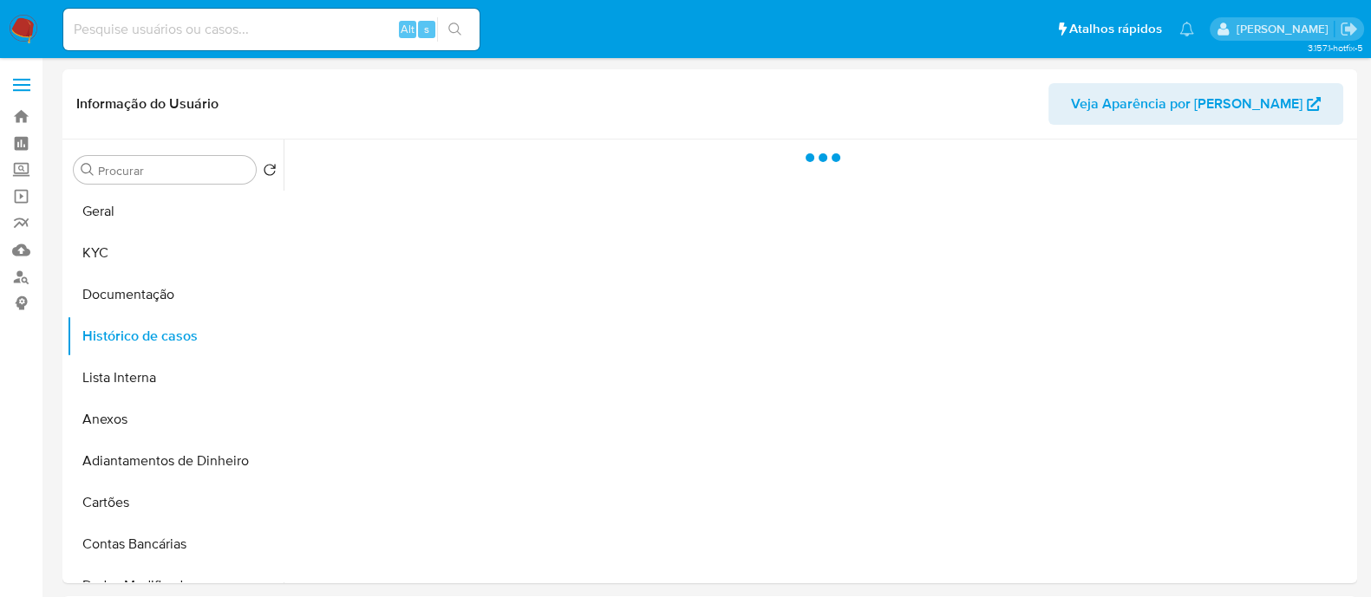
scroll to position [0, 0]
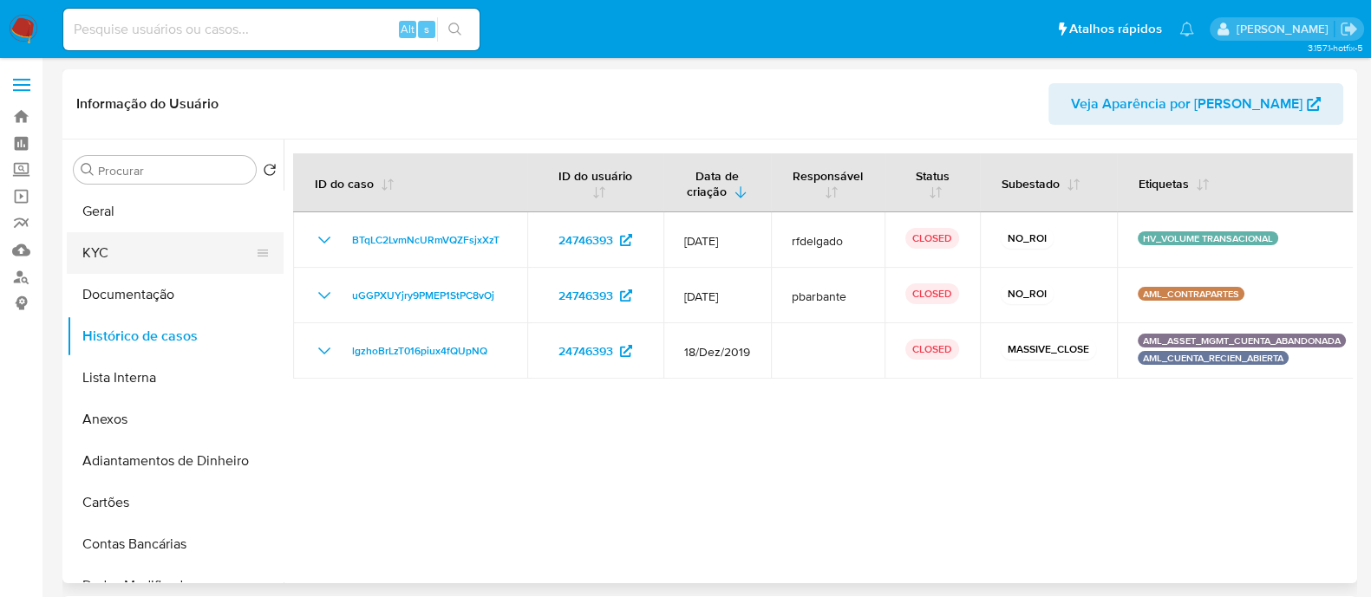
drag, startPoint x: 140, startPoint y: 244, endPoint x: 161, endPoint y: 232, distance: 24.4
click at [141, 245] on button "KYC" at bounding box center [168, 253] width 203 height 42
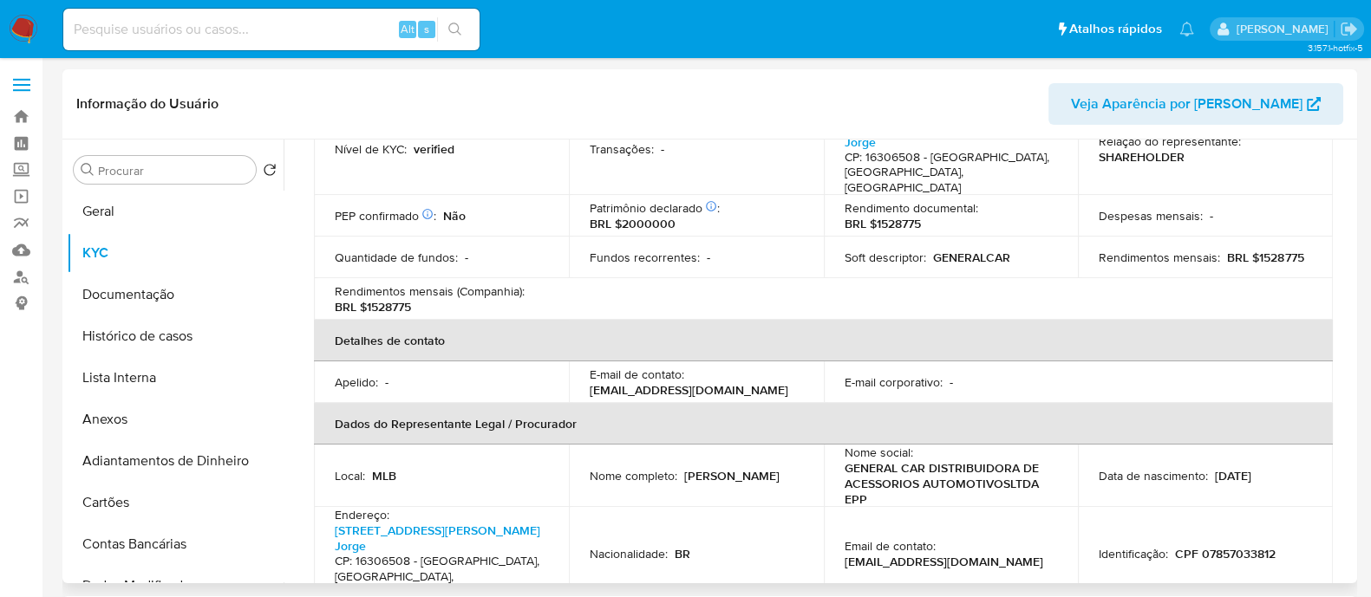
scroll to position [542, 0]
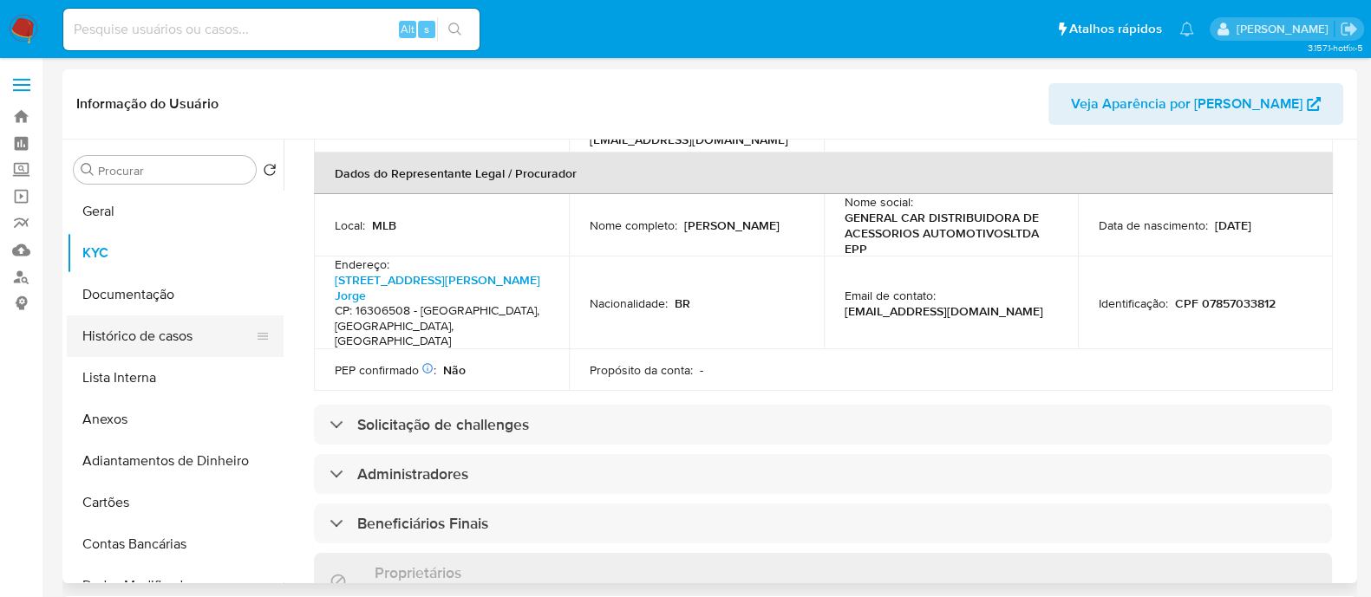
click at [176, 340] on button "Histórico de casos" at bounding box center [168, 337] width 203 height 42
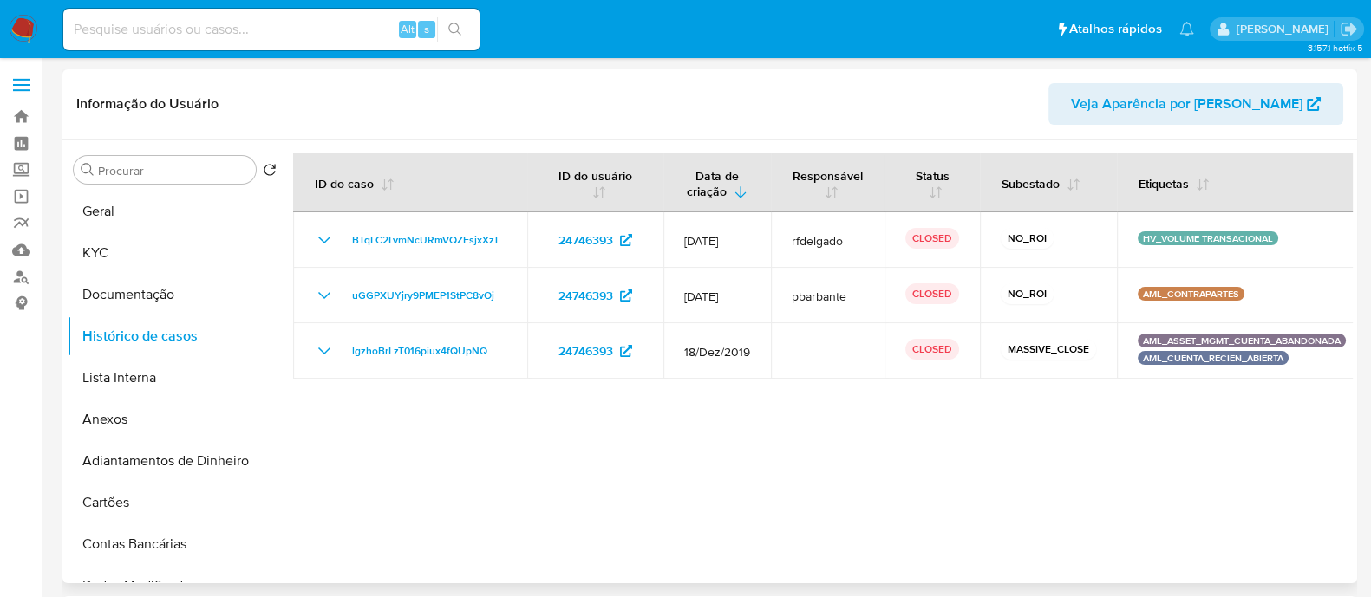
click at [731, 455] on div at bounding box center [818, 362] width 1069 height 444
click at [180, 235] on button "KYC" at bounding box center [168, 253] width 203 height 42
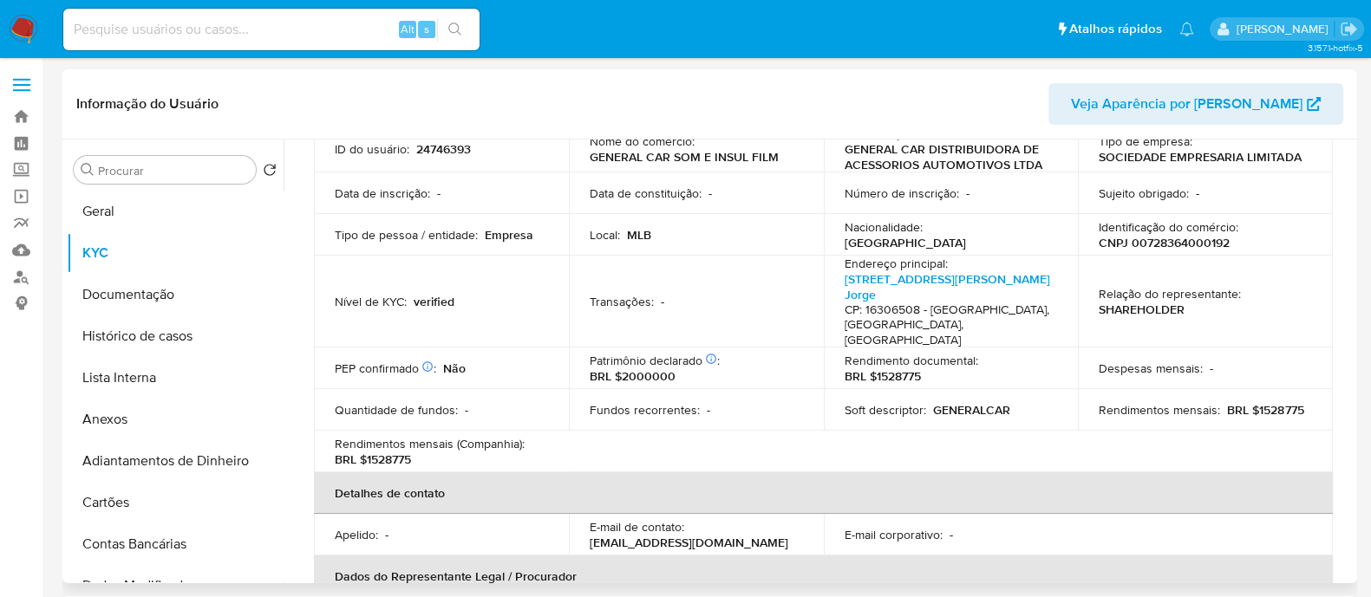
scroll to position [216, 0]
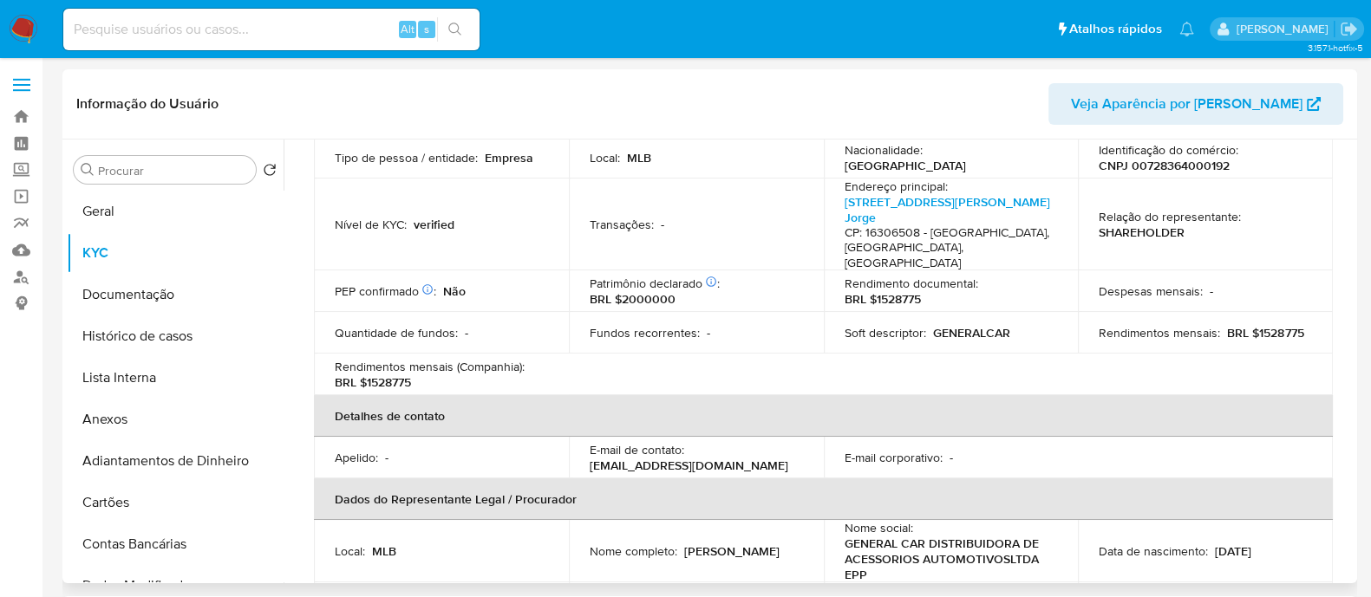
click at [1204, 162] on p "CNPJ 00728364000192" at bounding box center [1164, 166] width 131 height 16
copy p "00728364000192"
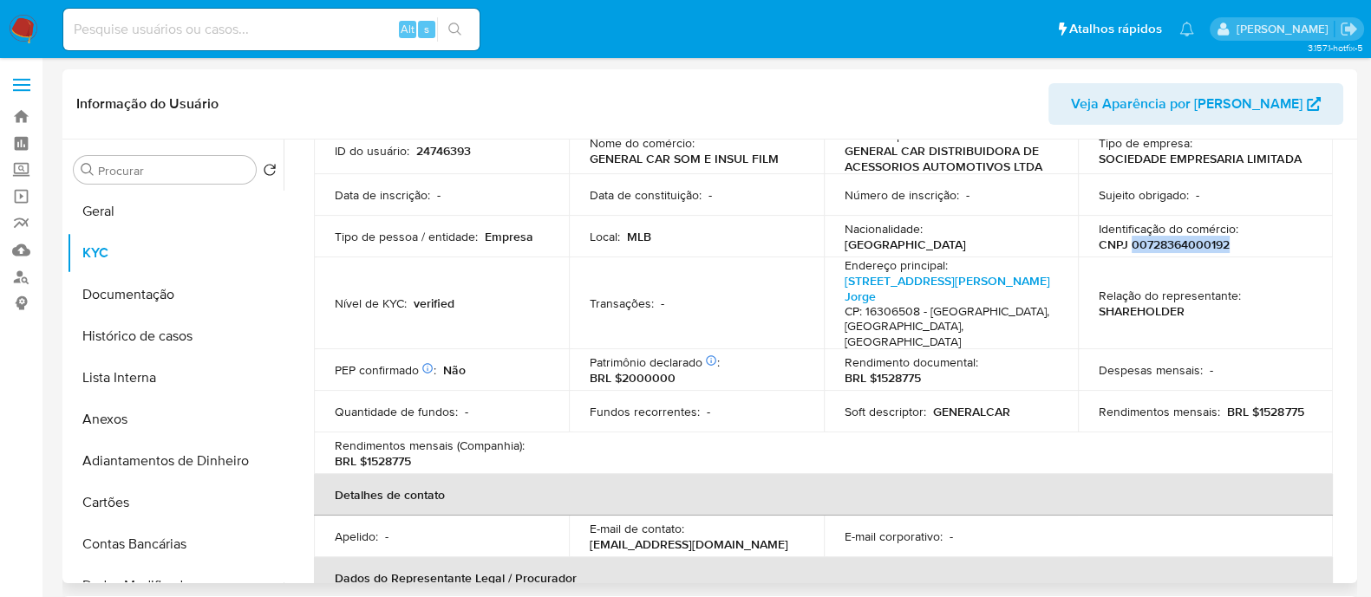
scroll to position [0, 0]
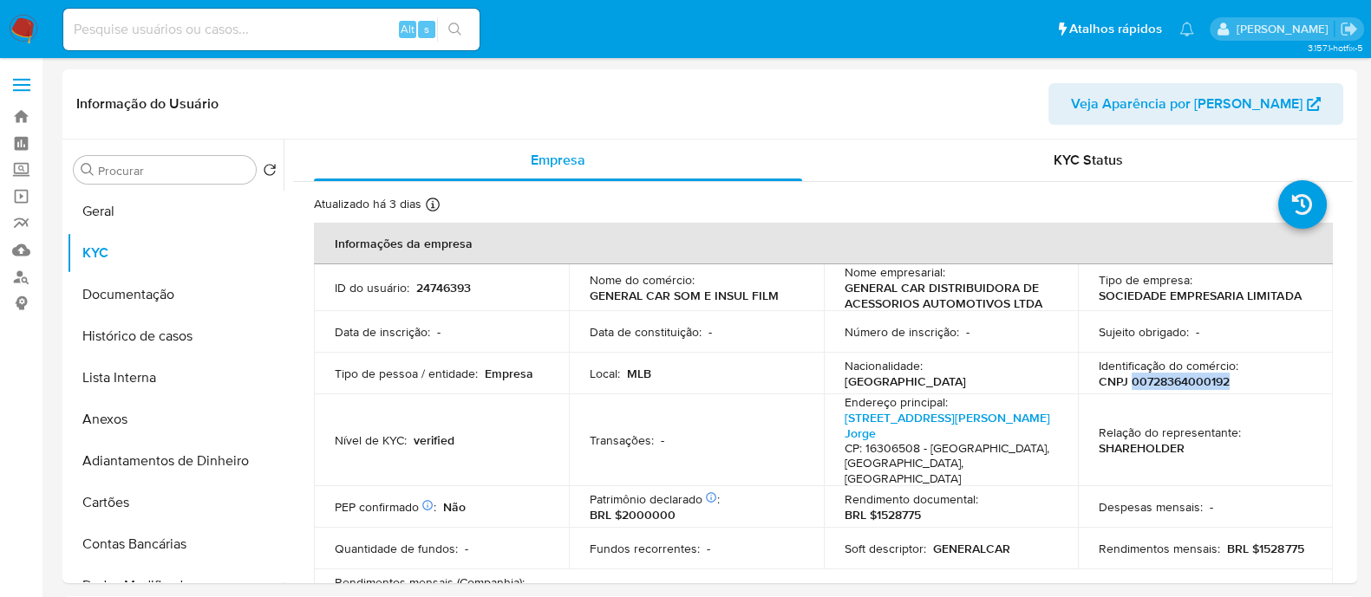
copy p "00728364000192"
click at [983, 422] on link "Rua João Fatori 250, Parque Industrial Empresário Wiliam Dib Jorge" at bounding box center [947, 425] width 205 height 33
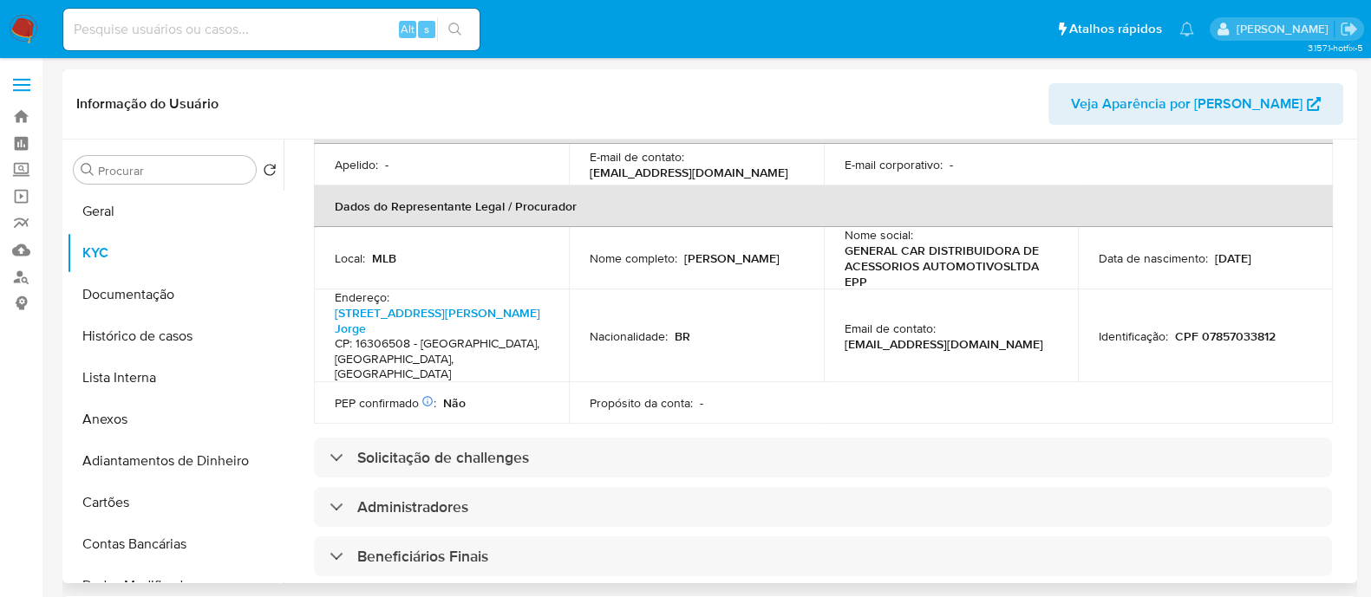
scroll to position [866, 0]
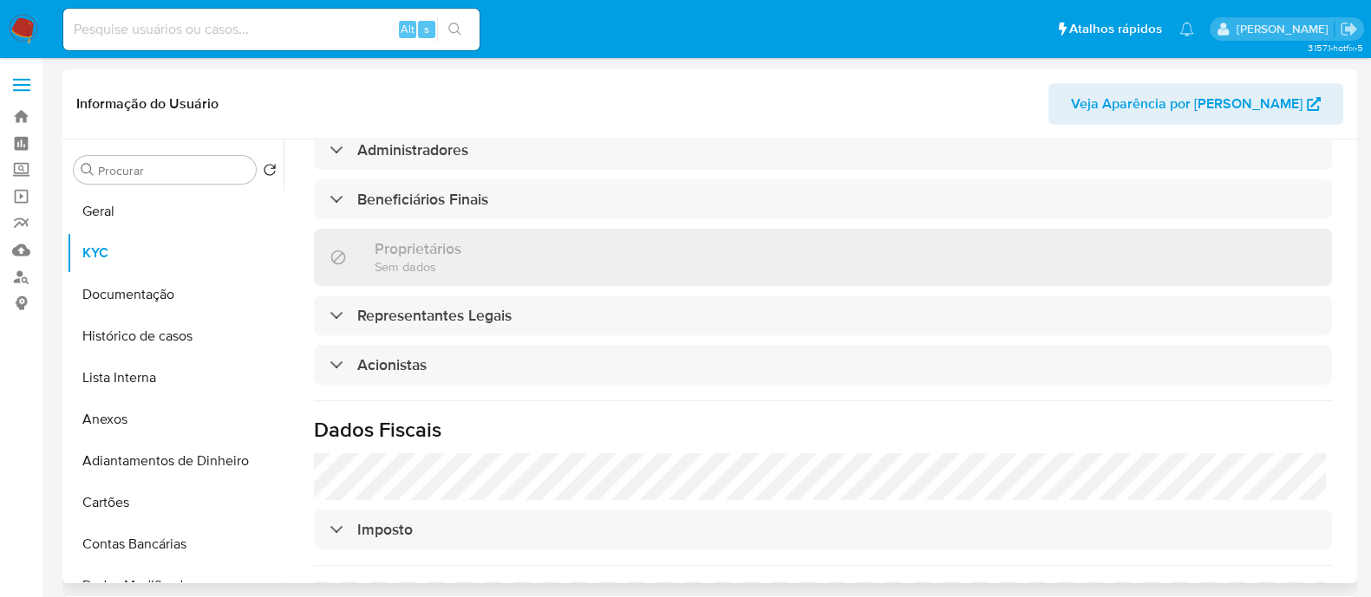
click at [582, 344] on div "Informações da empresa ID do usuário : 24746393 Nome do comércio : GENERAL CAR …" at bounding box center [823, 76] width 1018 height 1438
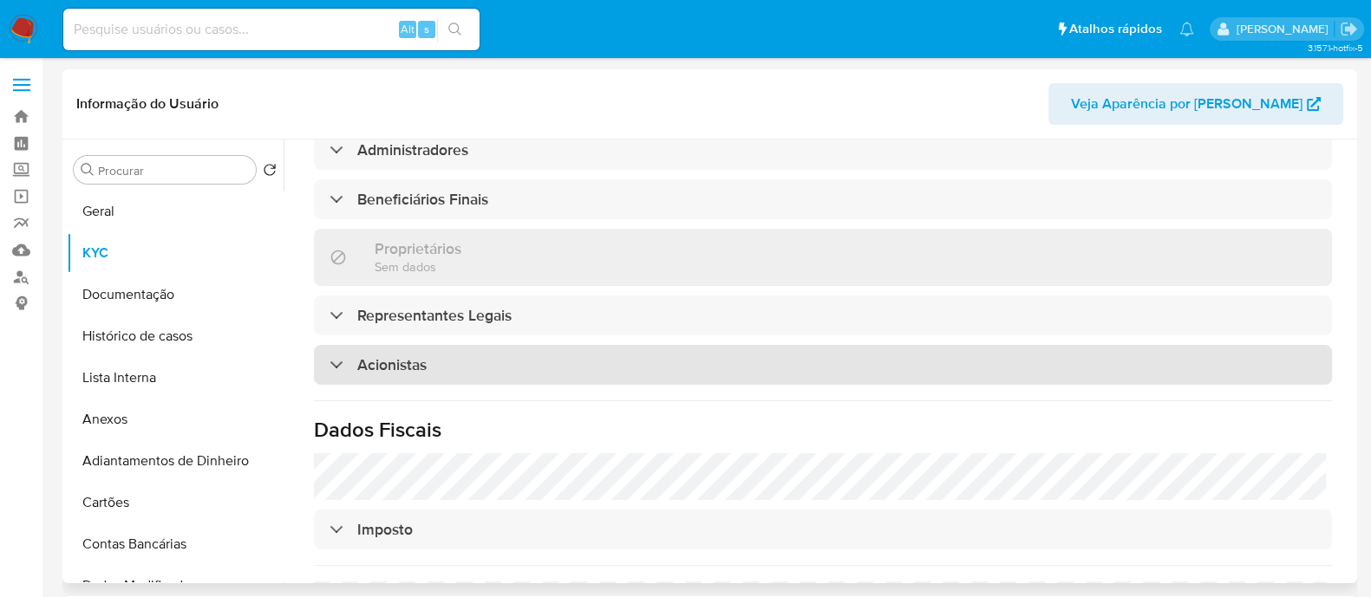
click at [575, 359] on div "Acionistas" at bounding box center [823, 365] width 1018 height 40
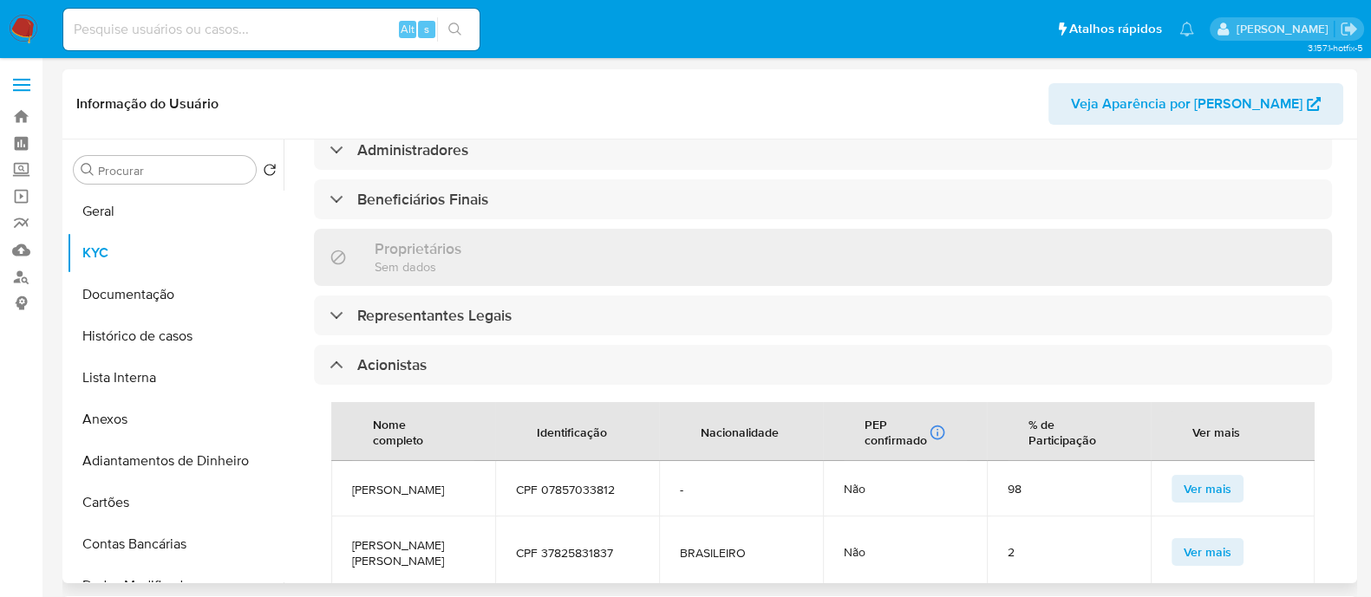
scroll to position [1084, 0]
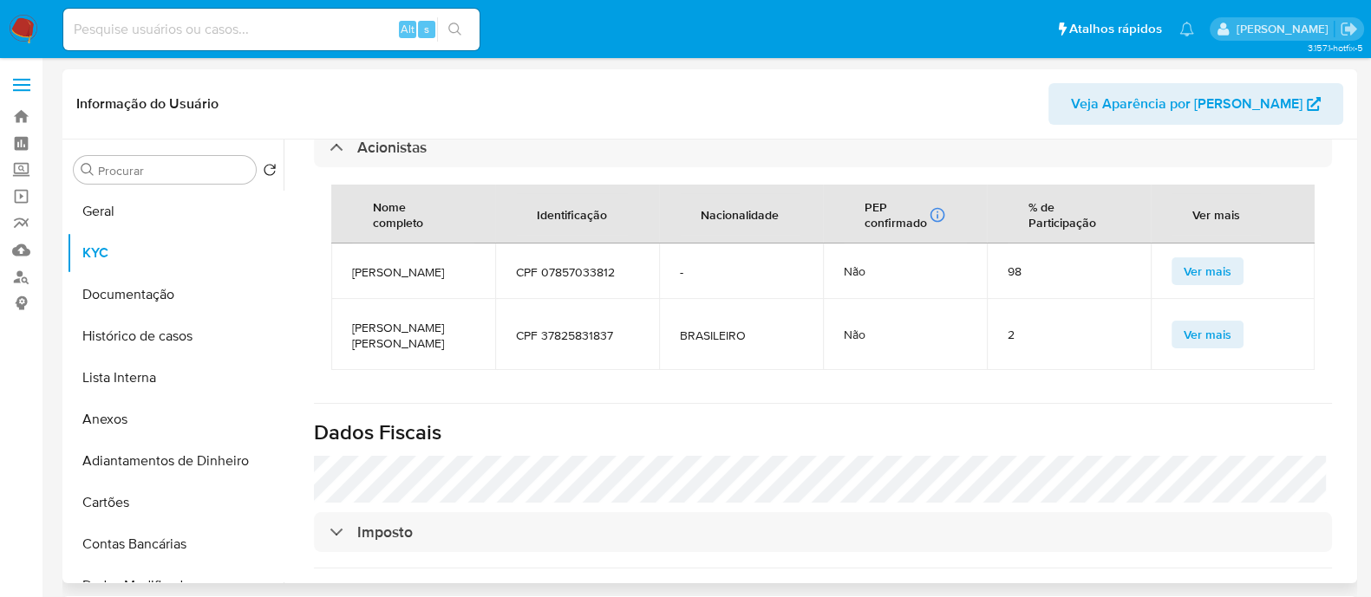
click at [399, 271] on span "MARCIO TADEU BOISA ALONSO" at bounding box center [413, 272] width 122 height 16
copy span "MARCIO TADEU BOISA ALONSO"
click at [397, 351] on span "ADRIANO LUNDQUIST CARLOS" at bounding box center [413, 335] width 122 height 31
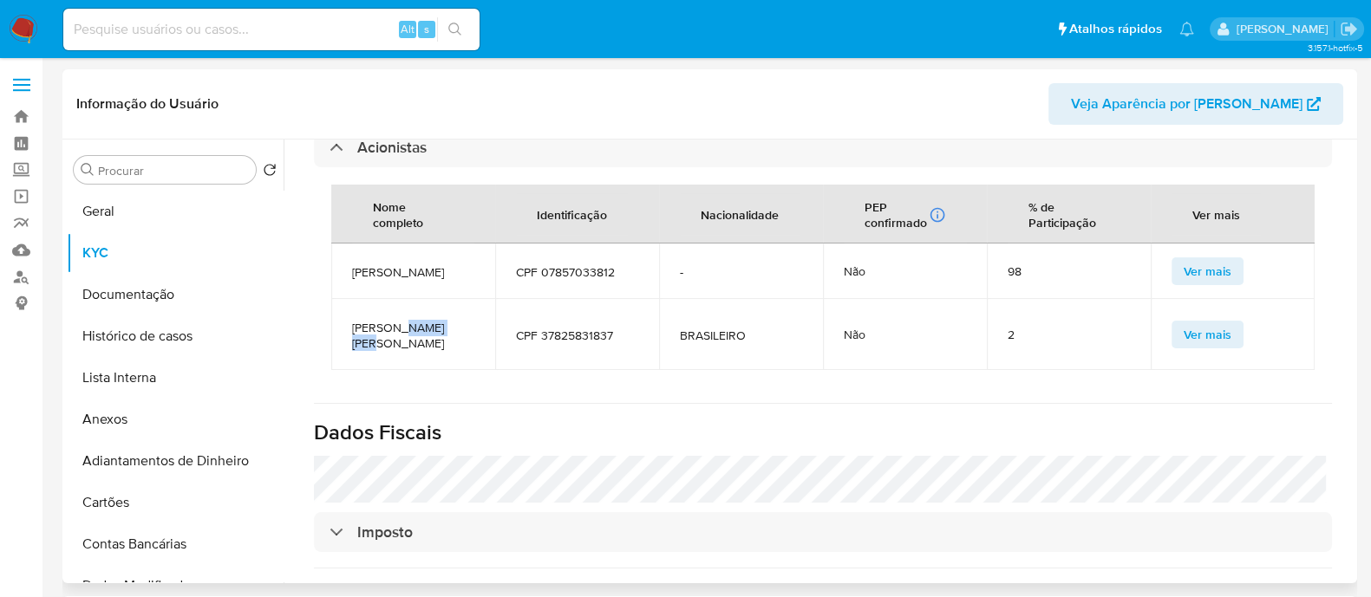
click at [397, 351] on span "ADRIANO LUNDQUIST CARLOS" at bounding box center [413, 335] width 122 height 31
copy span "ADRIANO LUNDQUIST CARLOS"
click at [89, 199] on button "Geral" at bounding box center [168, 212] width 203 height 42
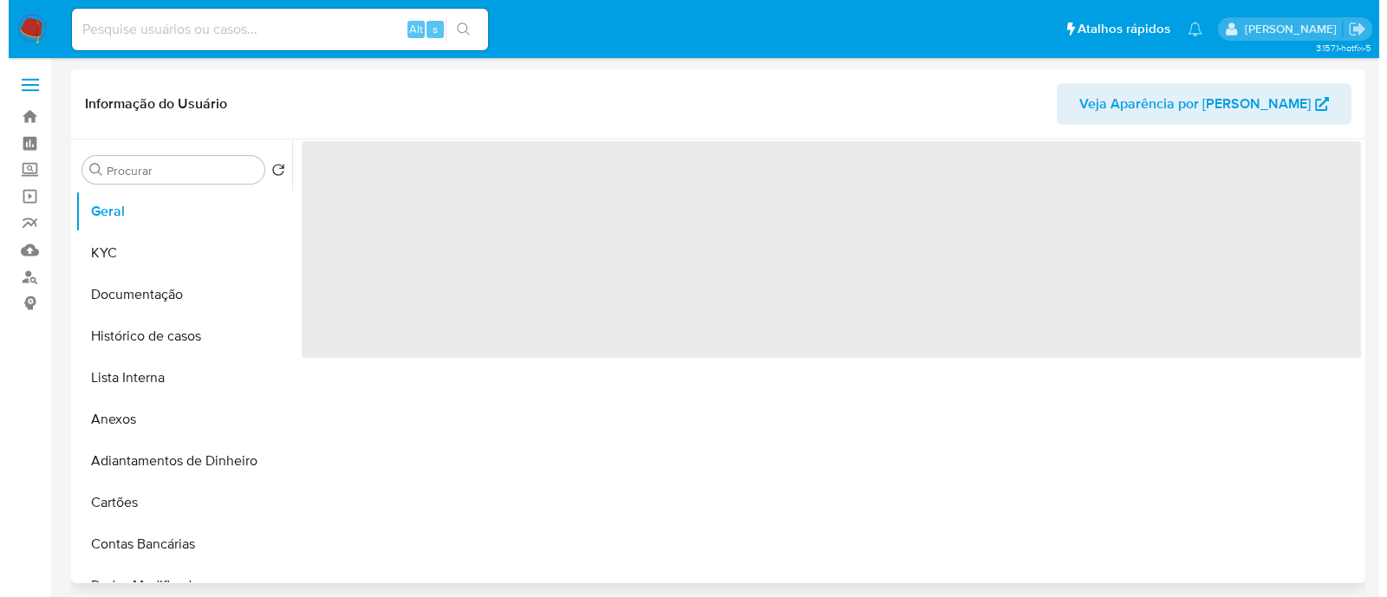
scroll to position [0, 0]
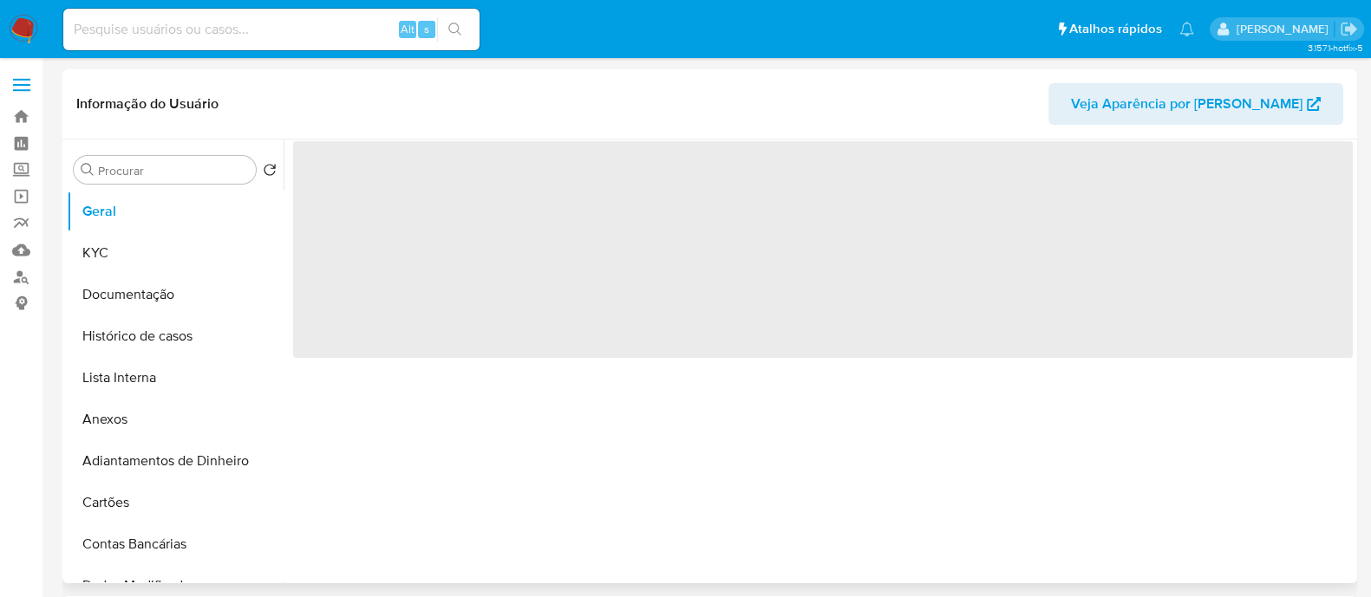
click at [1069, 258] on span "‌" at bounding box center [823, 249] width 1060 height 217
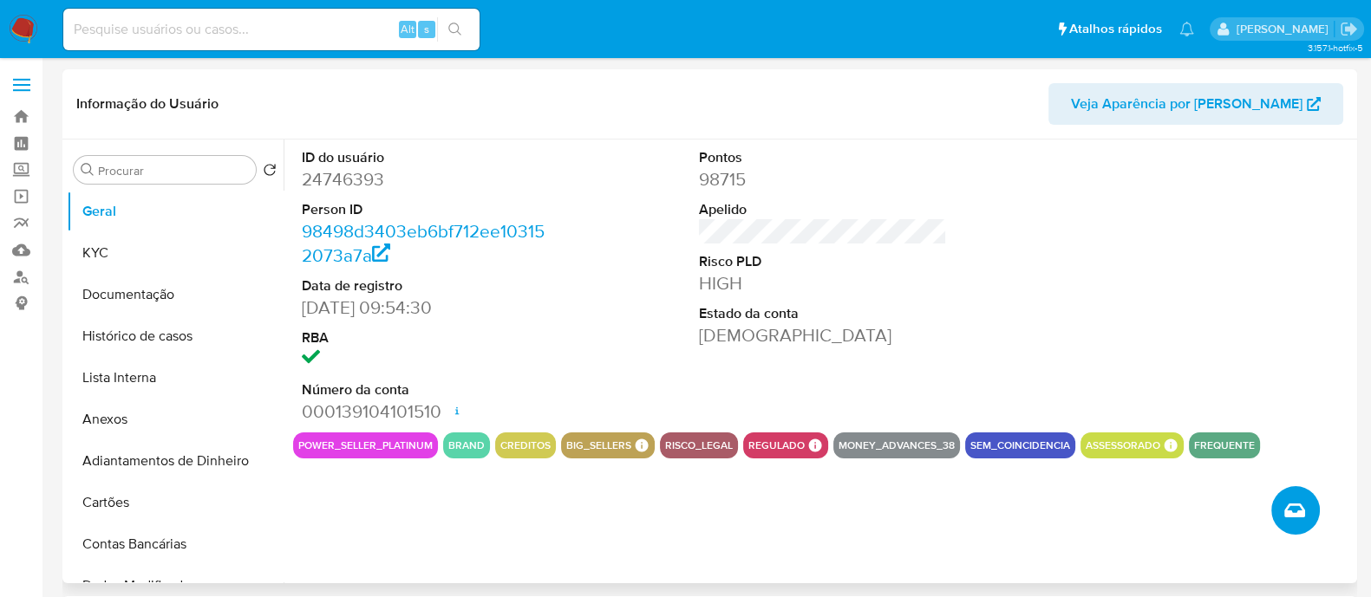
click at [1285, 517] on icon "Criar caso manual" at bounding box center [1294, 510] width 21 height 21
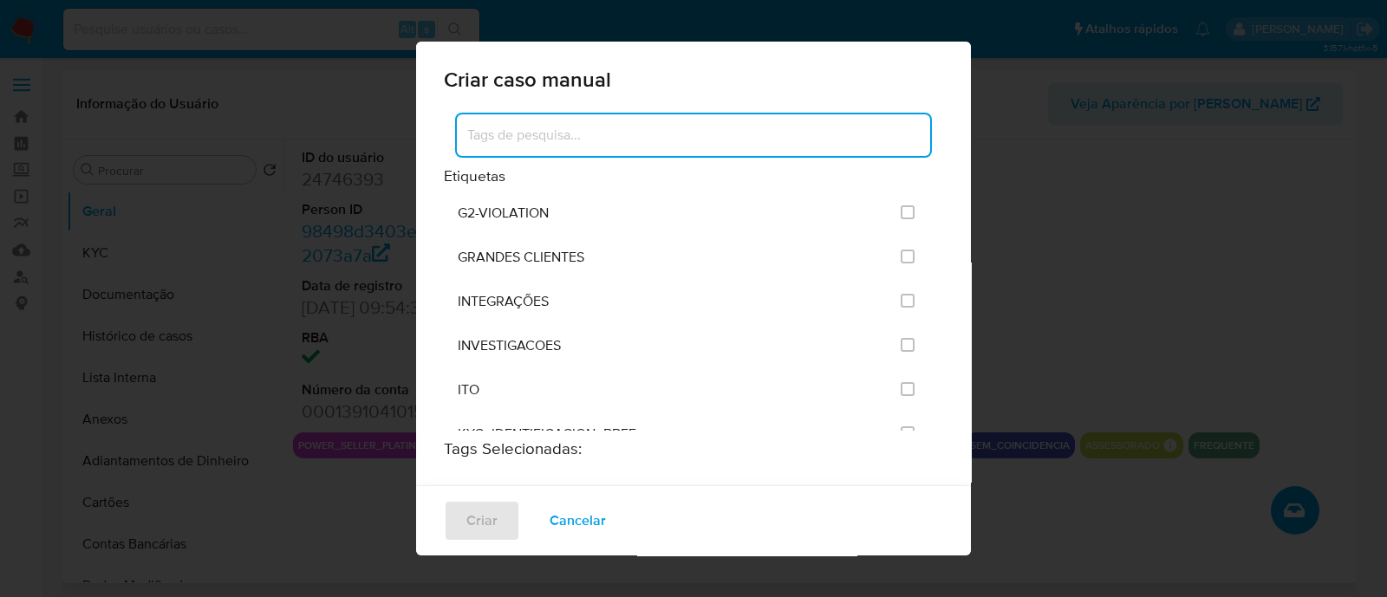
scroll to position [1408, 0]
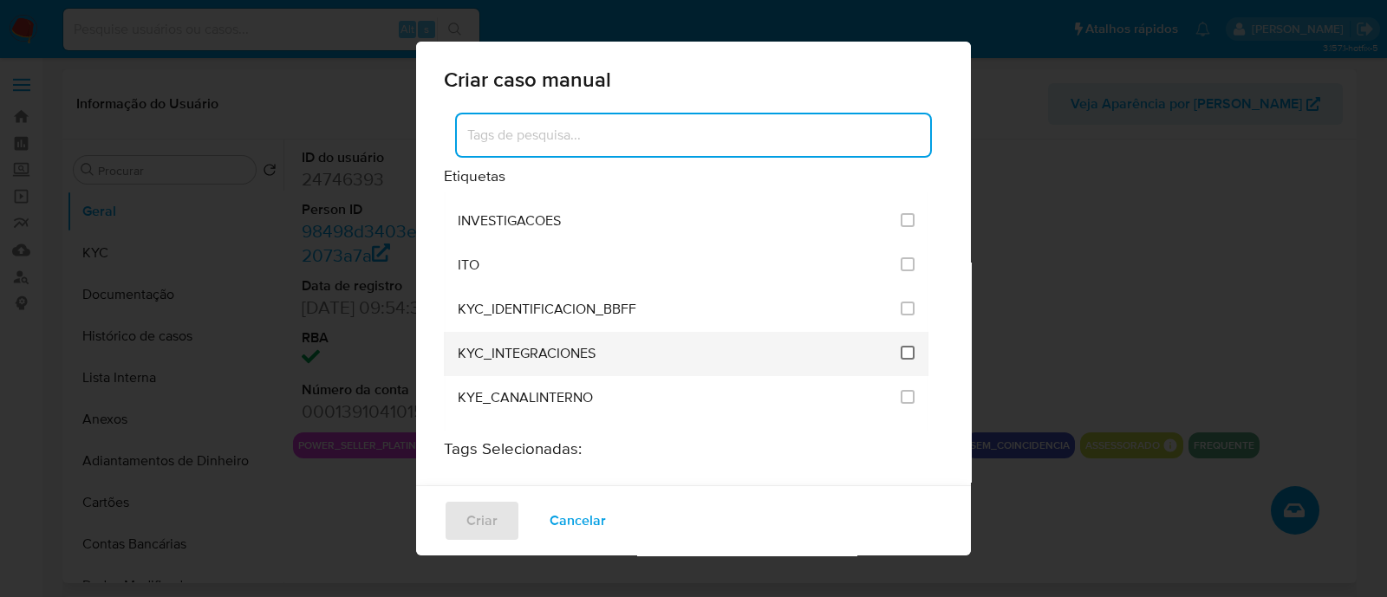
click at [901, 346] on input "2093" at bounding box center [908, 353] width 14 height 14
checkbox input "true"
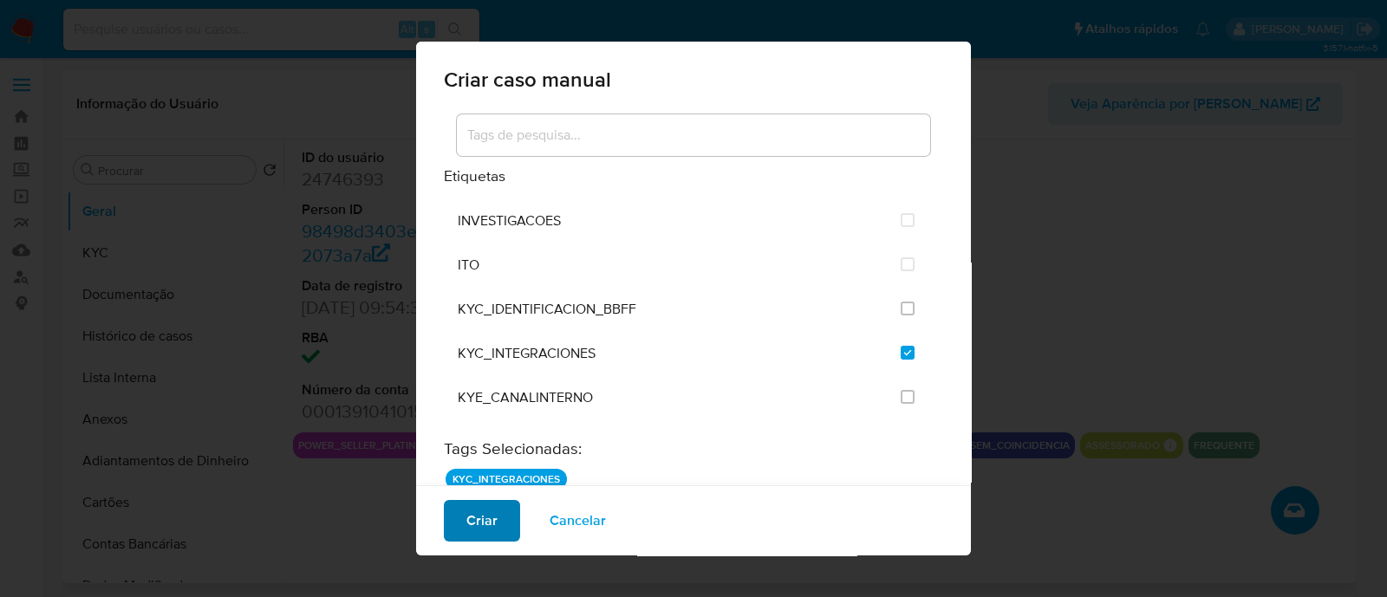
click at [501, 518] on button "Criar" at bounding box center [482, 521] width 76 height 42
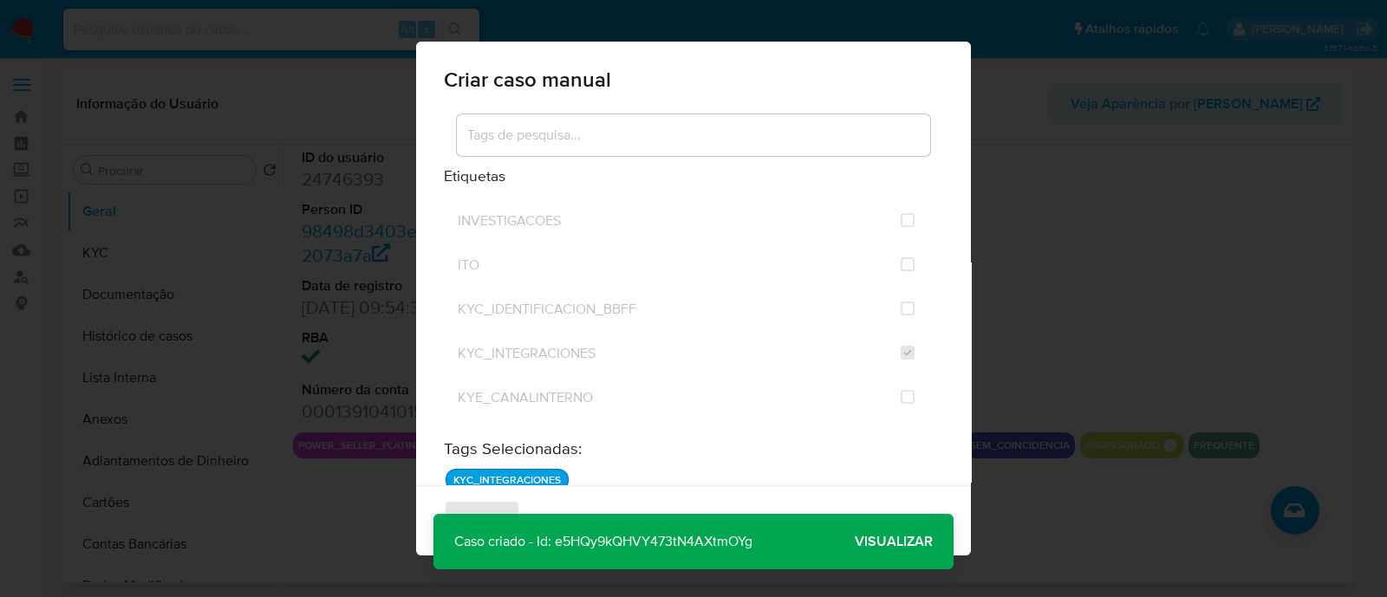
click at [879, 542] on span "Visualizar" at bounding box center [894, 542] width 78 height 0
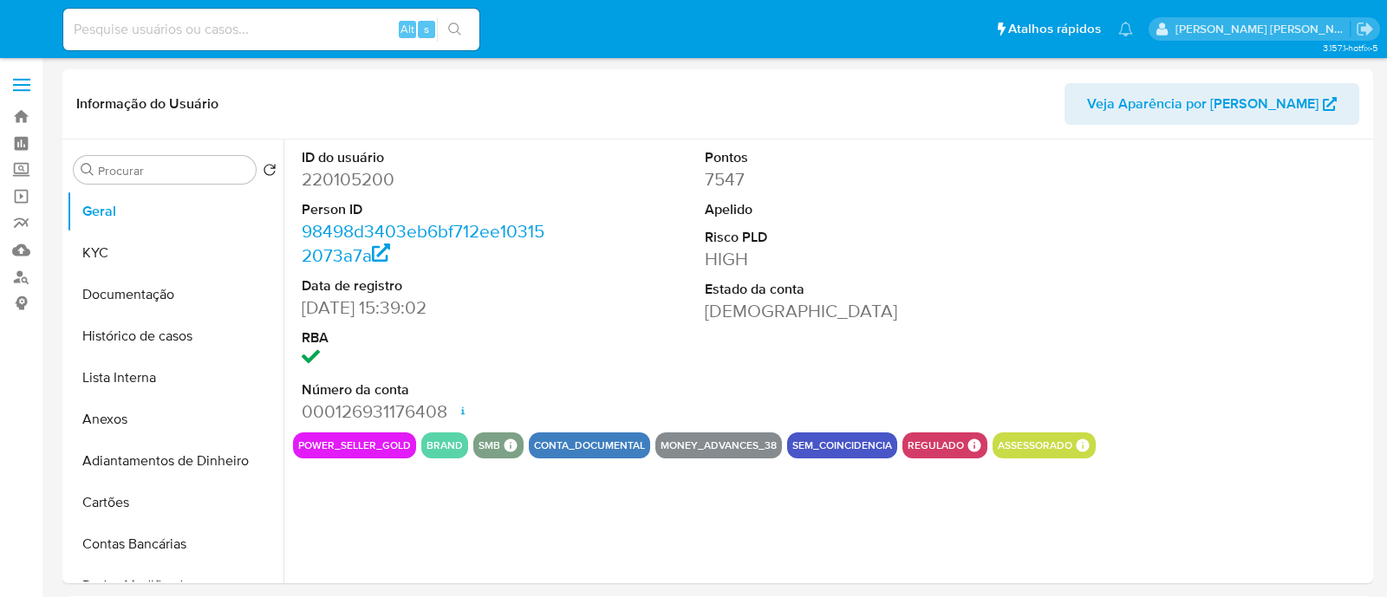
select select "10"
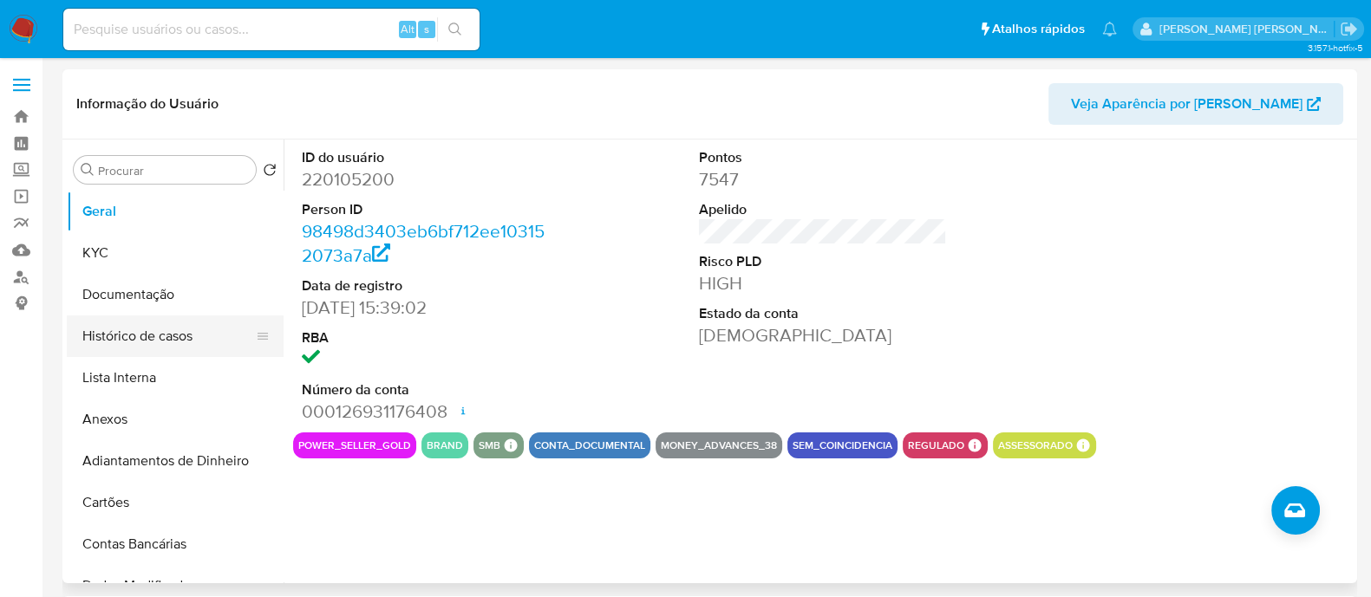
click at [156, 329] on button "Histórico de casos" at bounding box center [168, 337] width 203 height 42
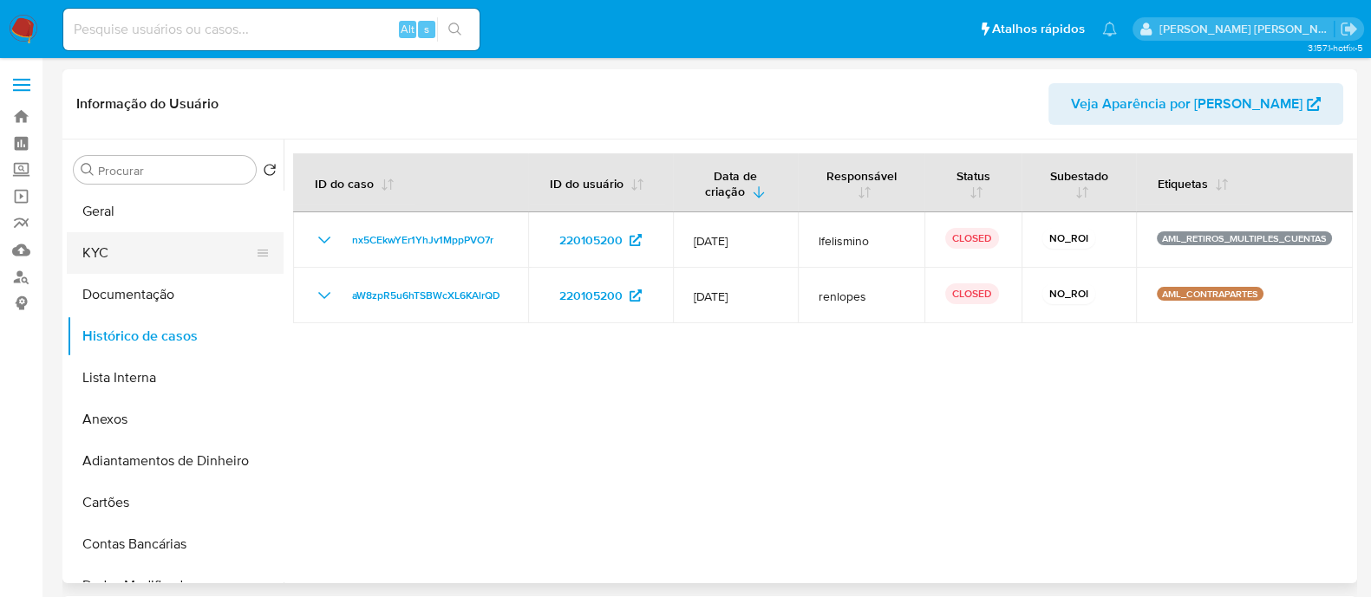
click at [140, 264] on button "KYC" at bounding box center [168, 253] width 203 height 42
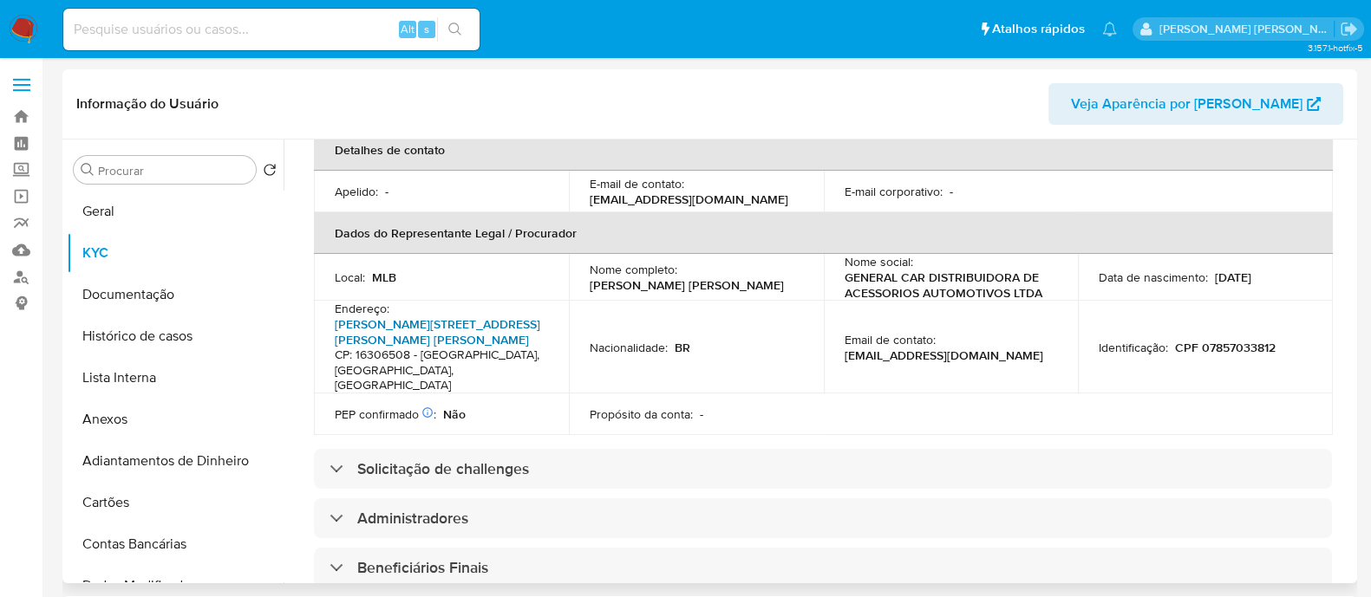
scroll to position [433, 0]
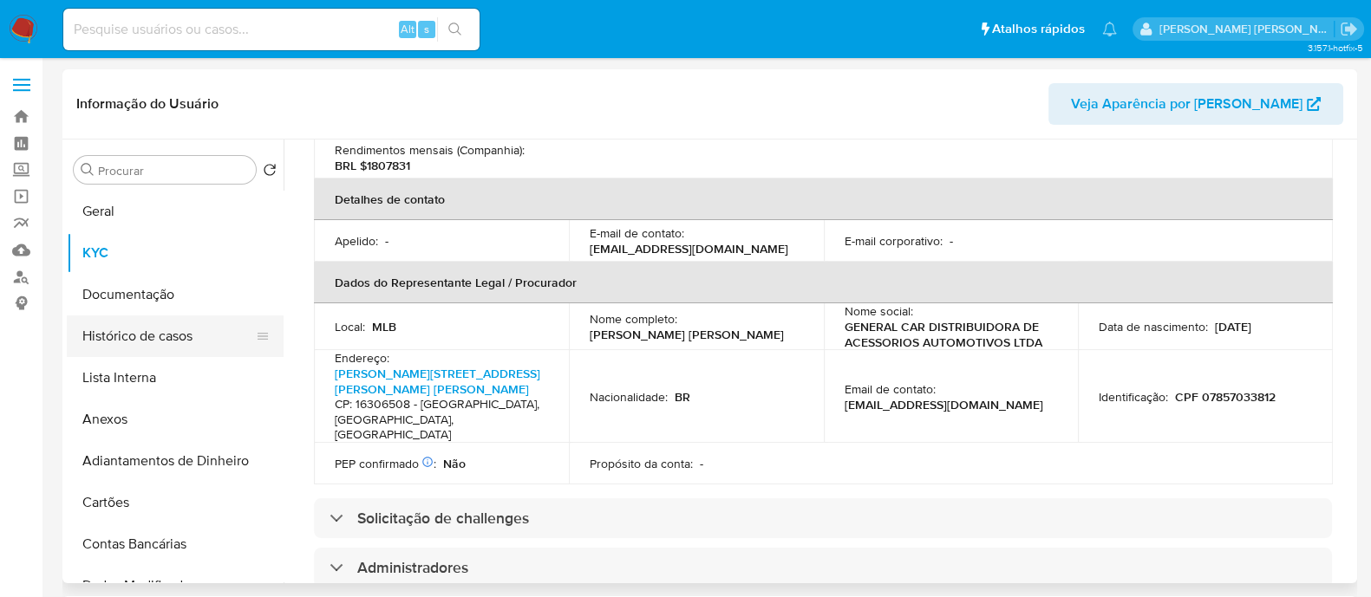
click at [138, 327] on button "Histórico de casos" at bounding box center [168, 337] width 203 height 42
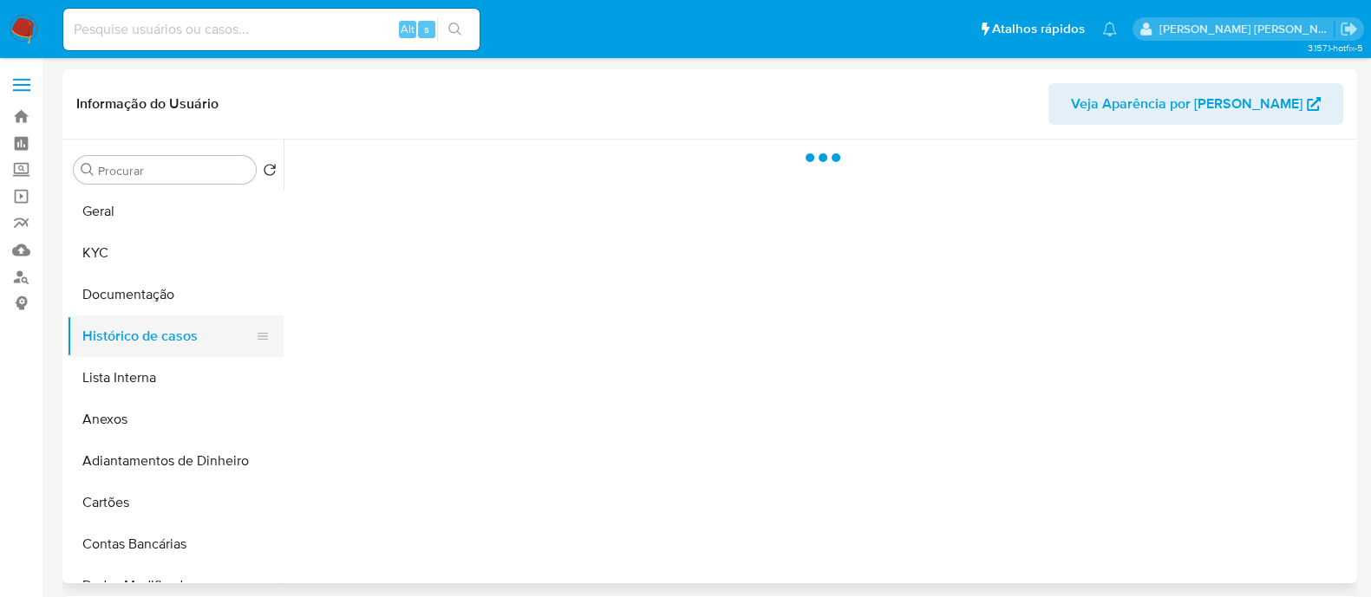
scroll to position [0, 0]
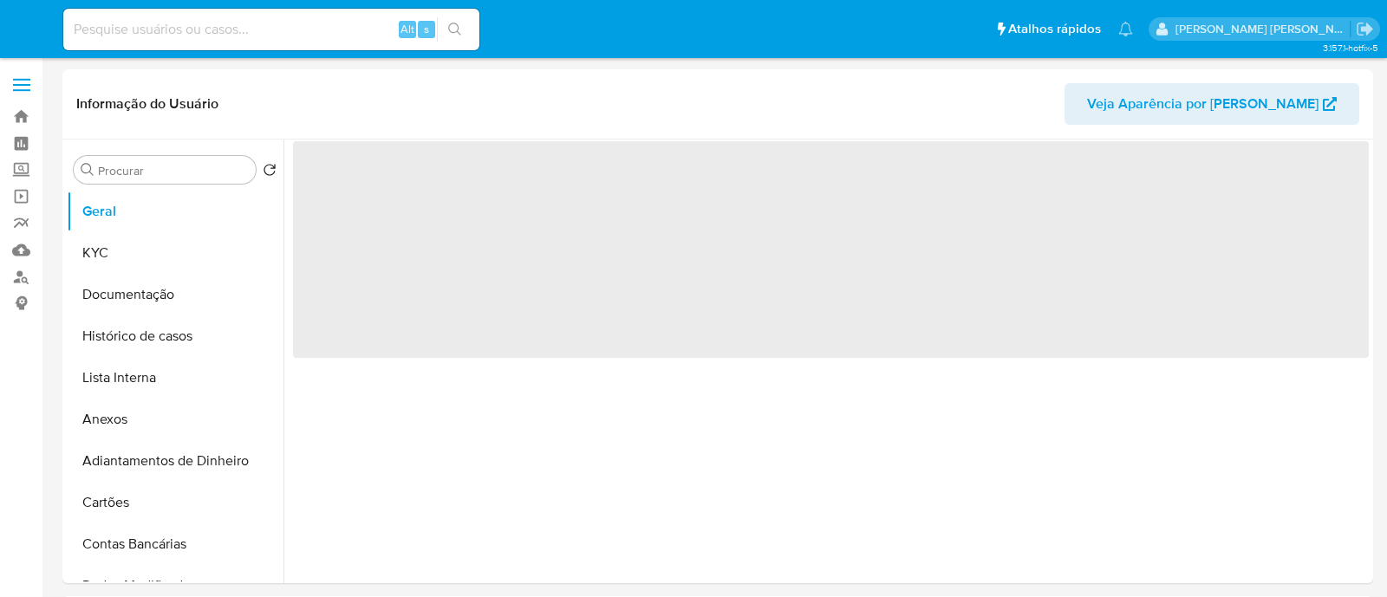
select select "10"
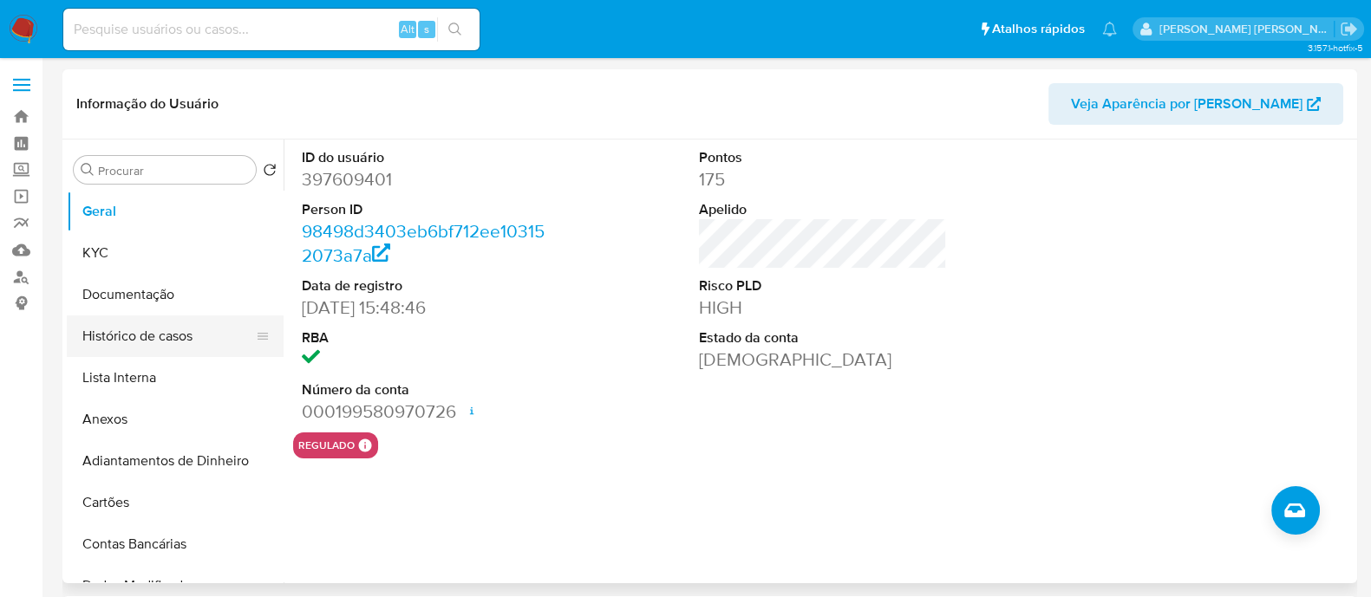
click at [133, 318] on button "Histórico de casos" at bounding box center [168, 337] width 203 height 42
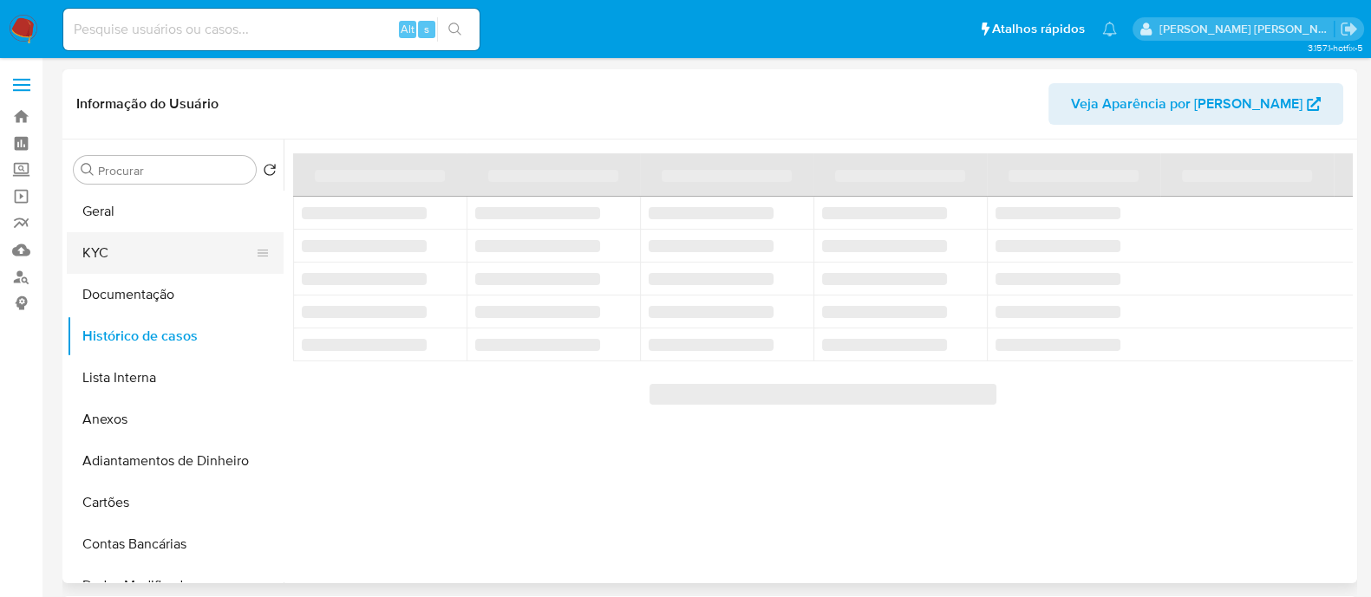
click at [134, 263] on button "KYC" at bounding box center [168, 253] width 203 height 42
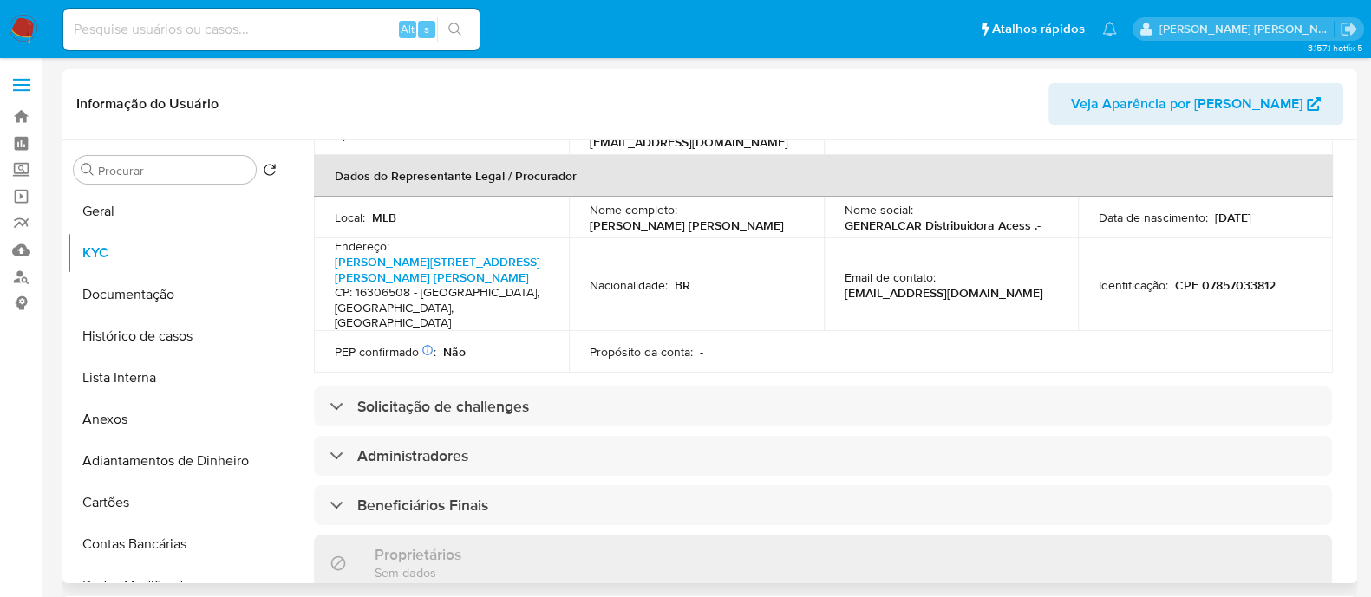
scroll to position [542, 0]
click at [132, 319] on button "Histórico de casos" at bounding box center [168, 337] width 203 height 42
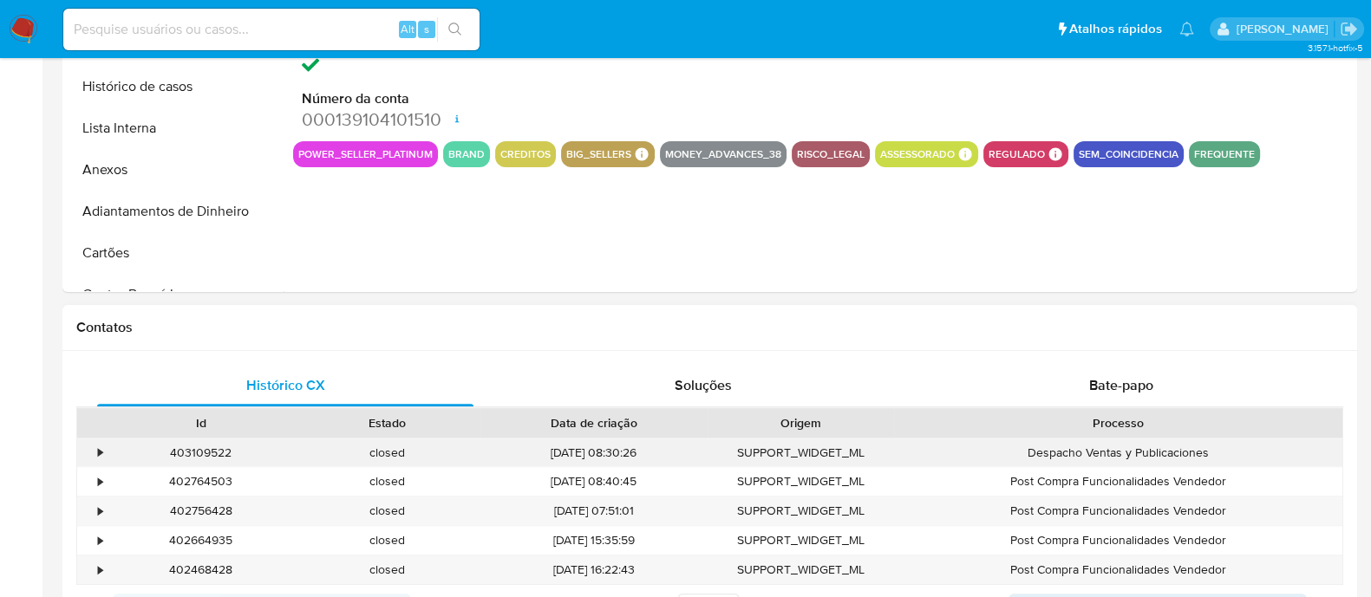
select select "10"
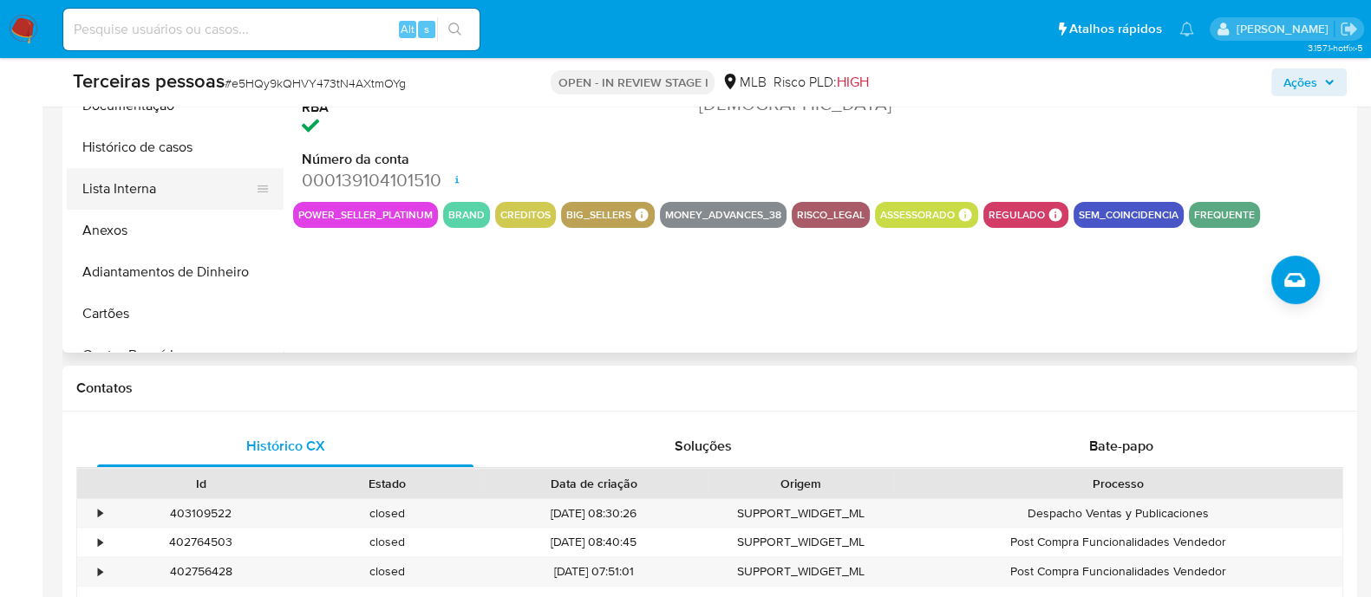
scroll to position [433, 0]
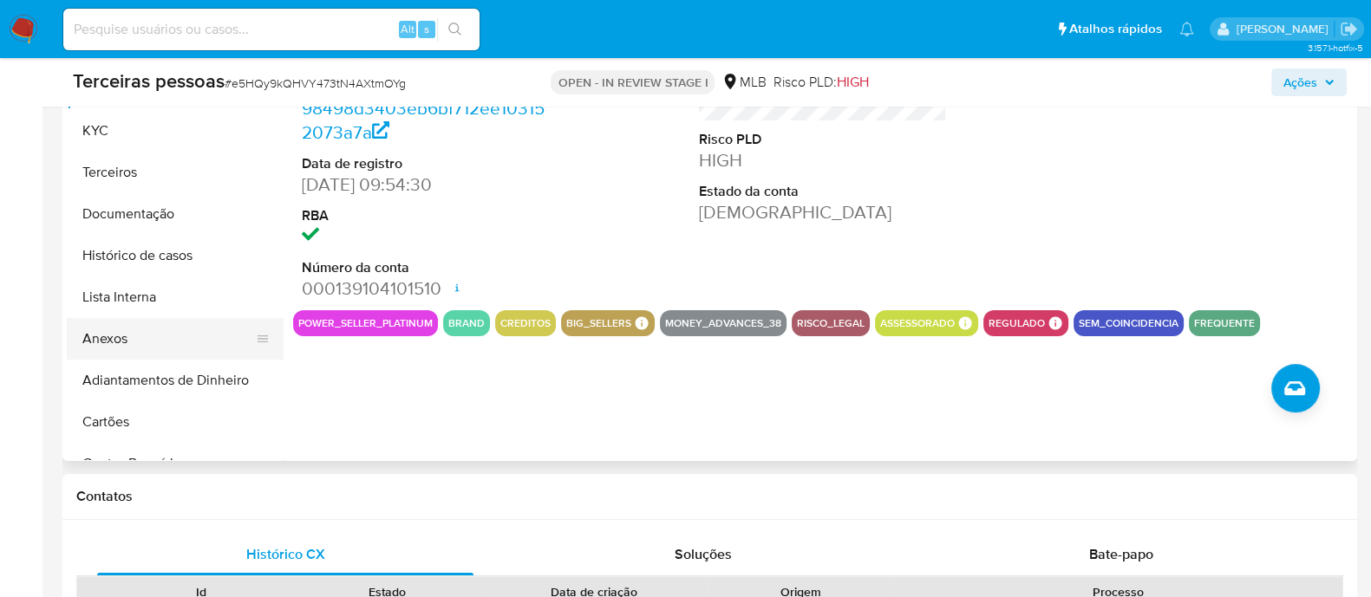
click at [148, 334] on button "Anexos" at bounding box center [168, 339] width 203 height 42
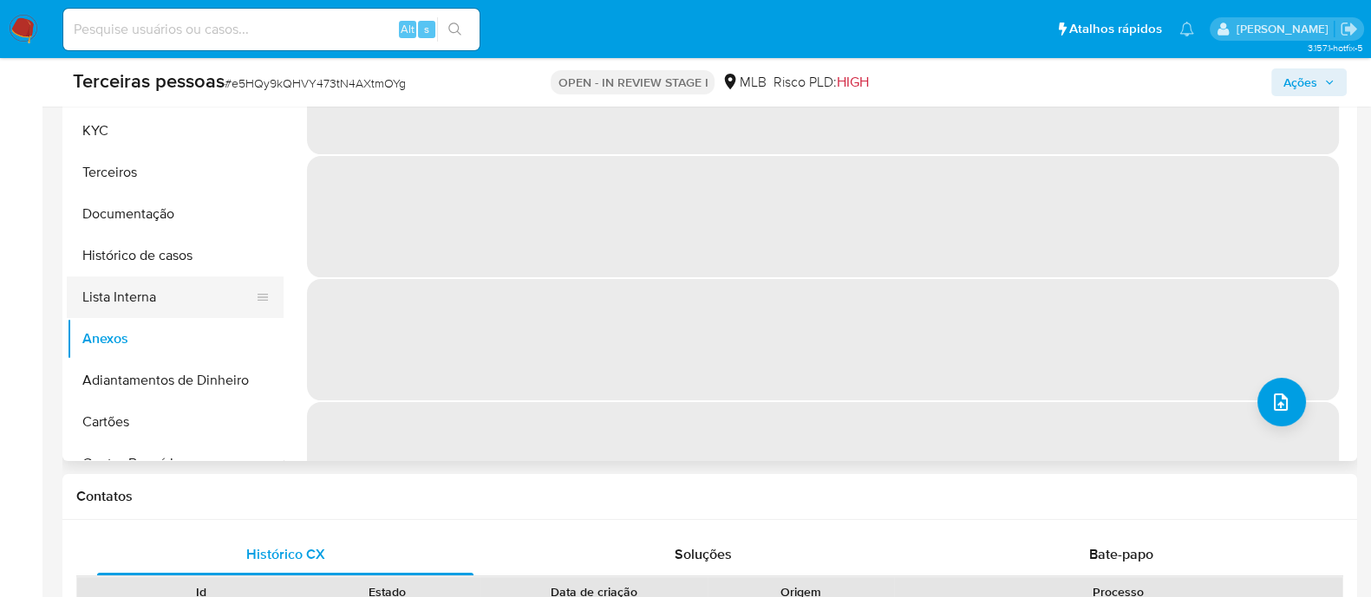
click at [102, 284] on button "Lista Interna" at bounding box center [168, 298] width 203 height 42
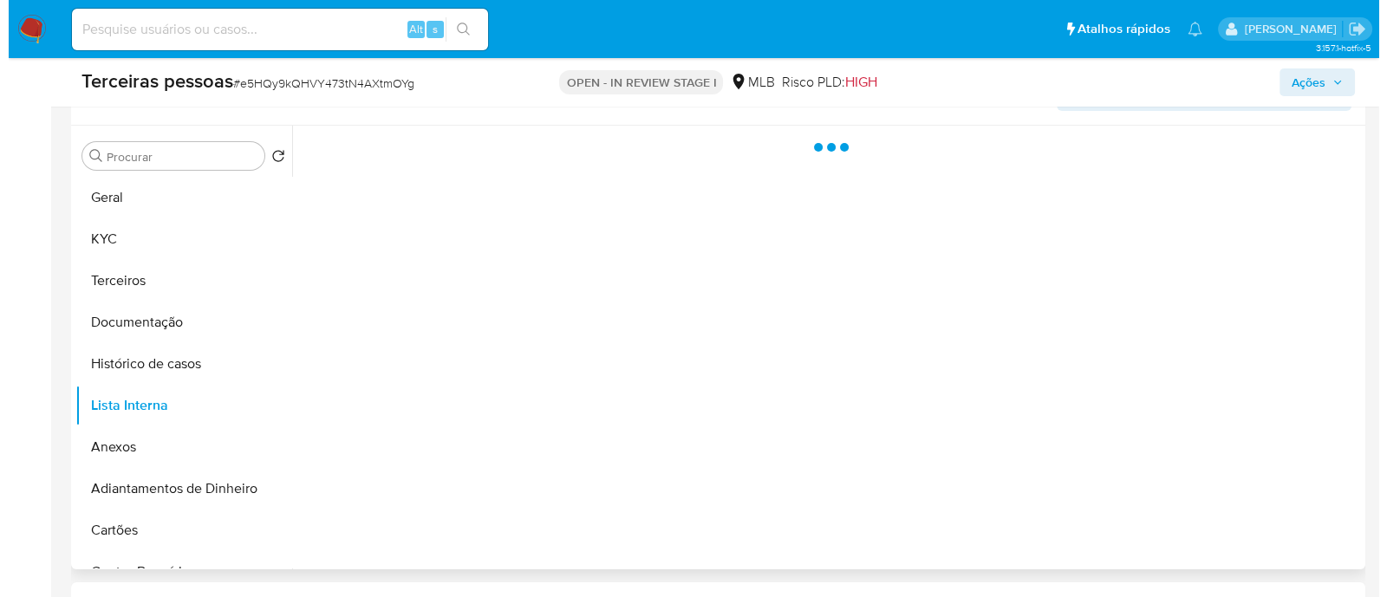
scroll to position [216, 0]
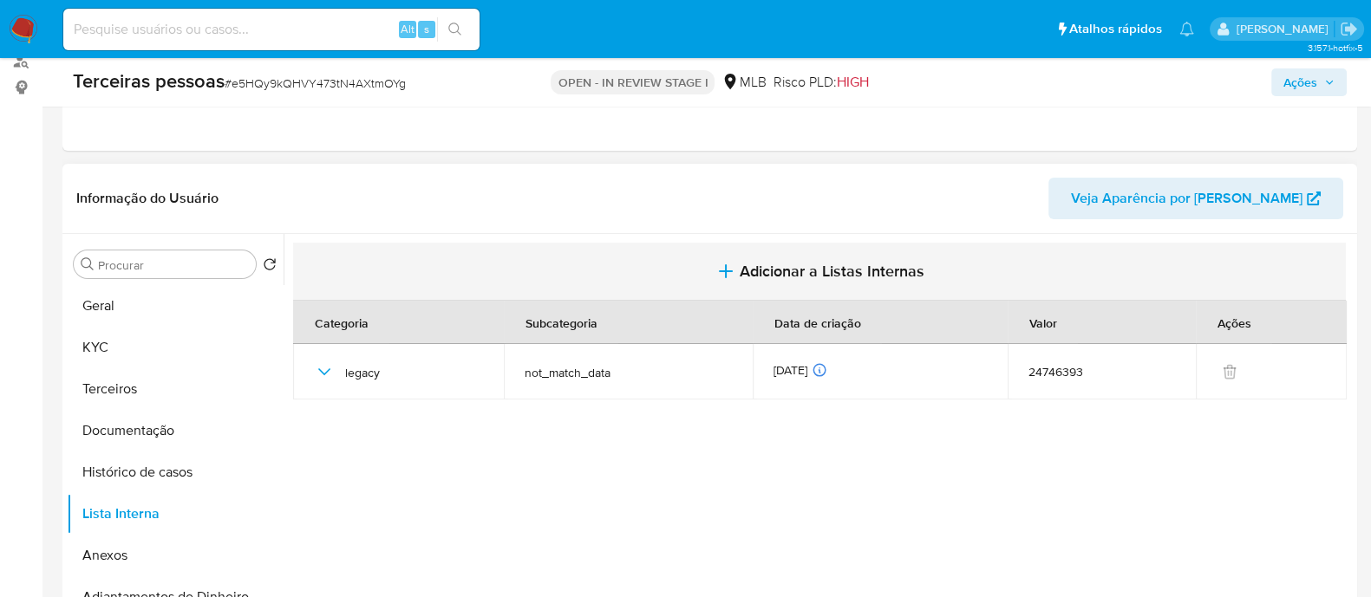
click at [829, 276] on span "Adicionar a Listas Internas" at bounding box center [832, 271] width 185 height 19
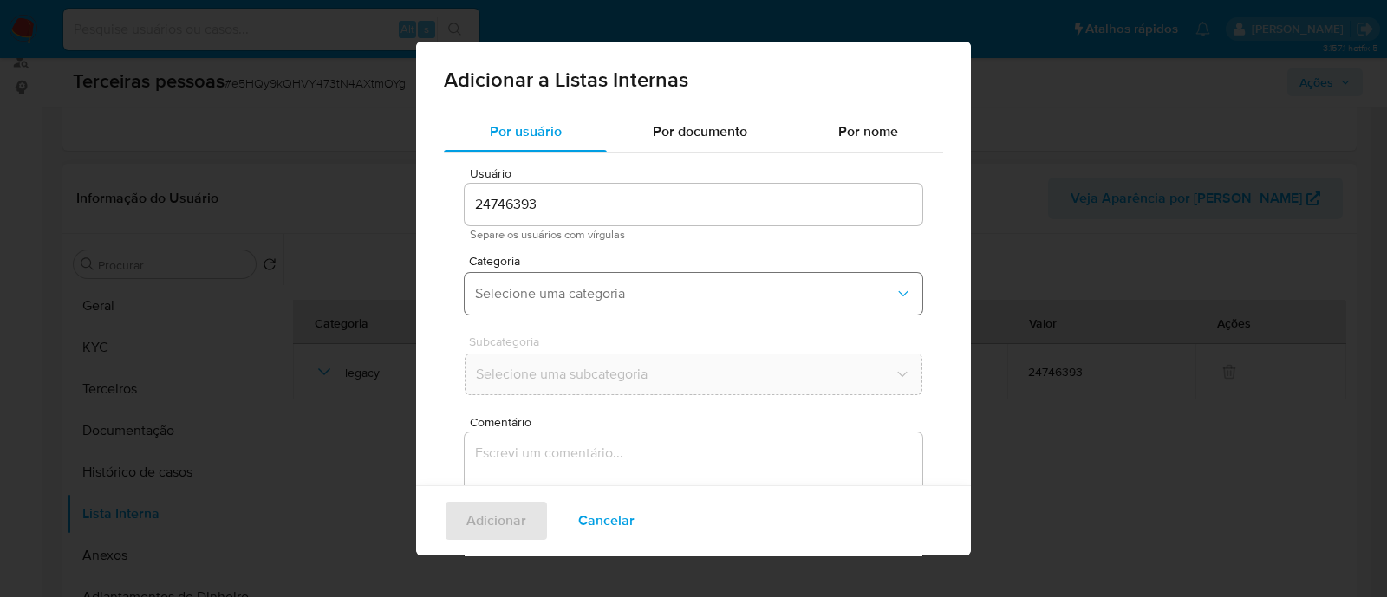
click at [595, 297] on span "Selecione uma categoria" at bounding box center [685, 293] width 420 height 17
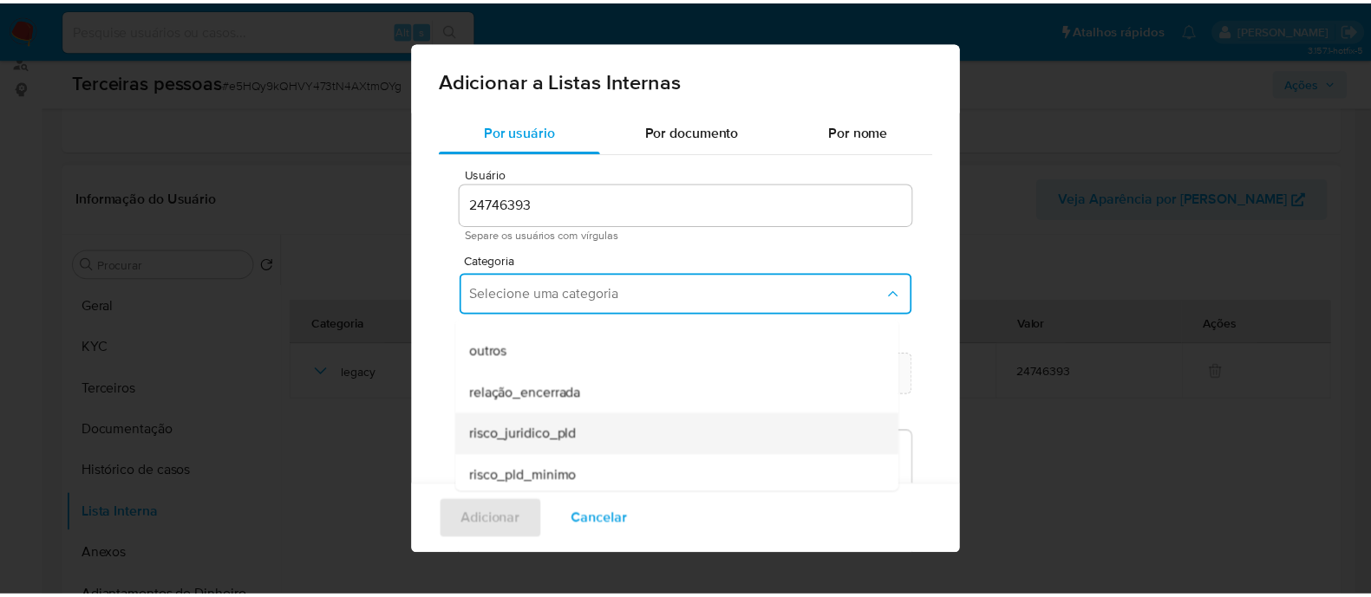
scroll to position [451, 0]
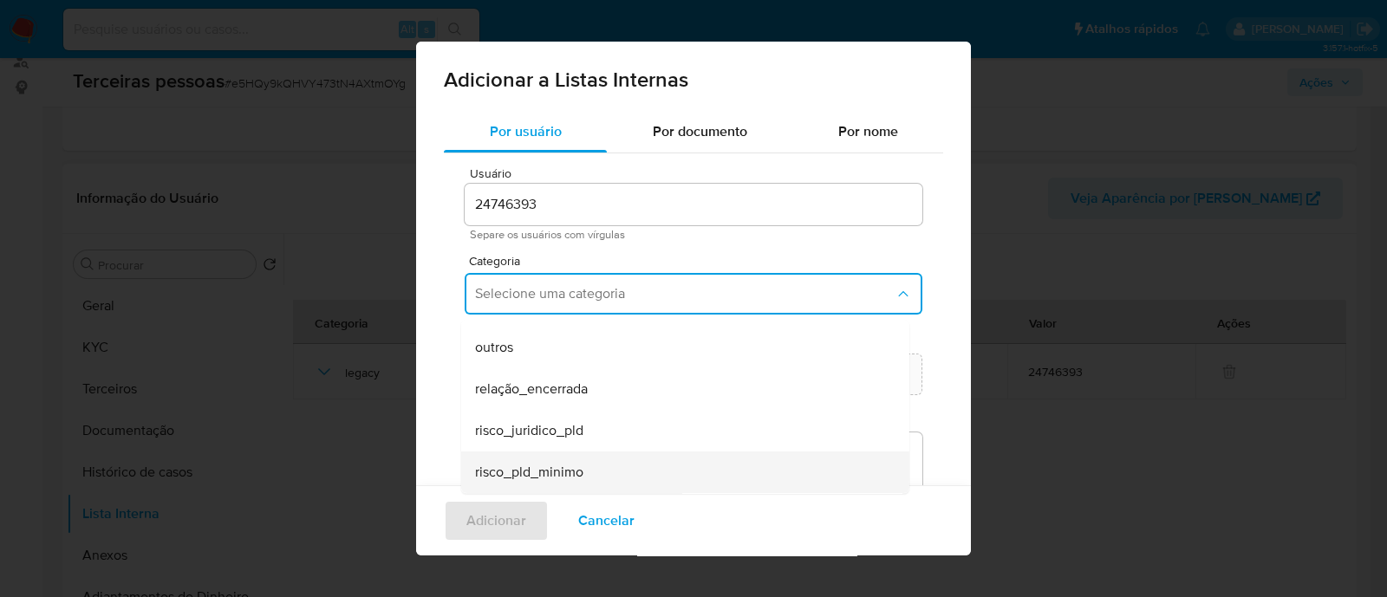
click at [579, 472] on span "risco_pld_minimo" at bounding box center [529, 472] width 108 height 17
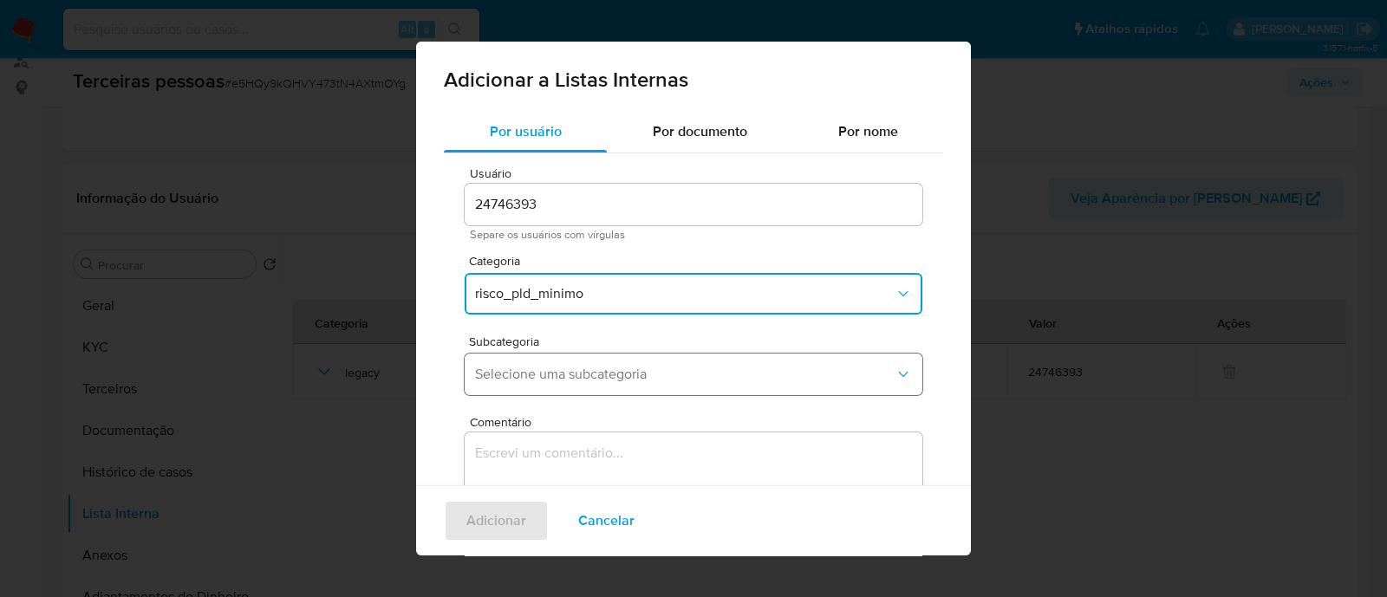
click at [573, 361] on button "Selecione uma subcategoria" at bounding box center [694, 375] width 458 height 42
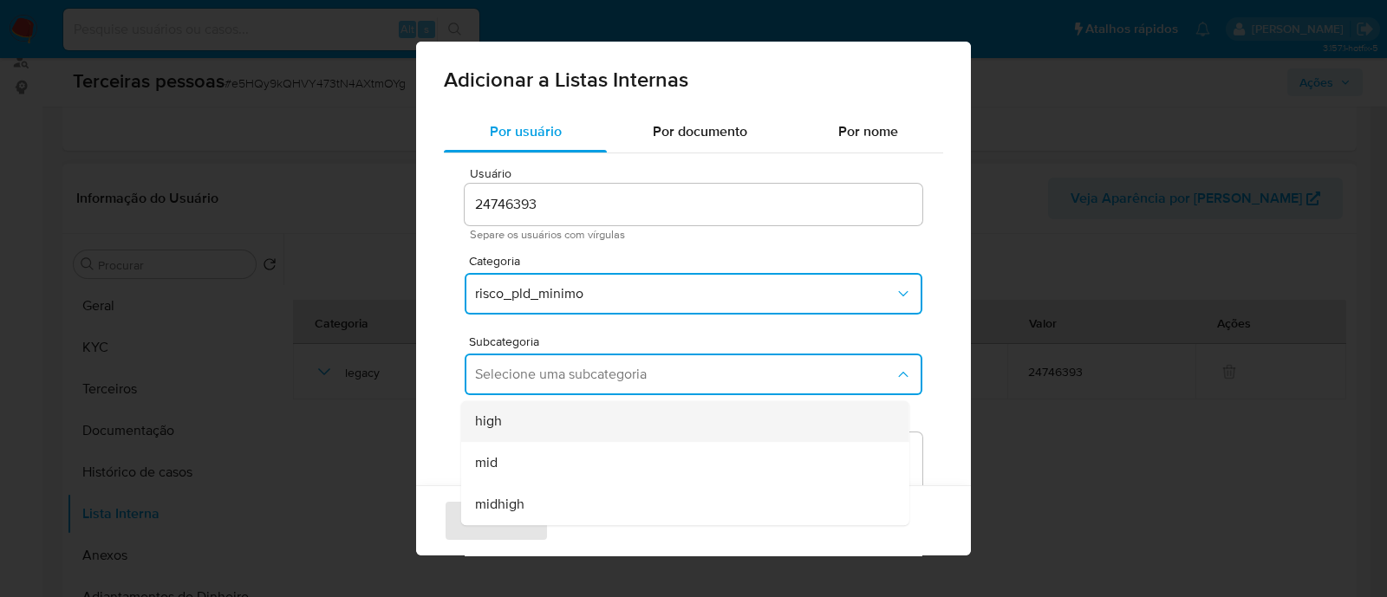
click at [559, 427] on div "high" at bounding box center [680, 422] width 410 height 42
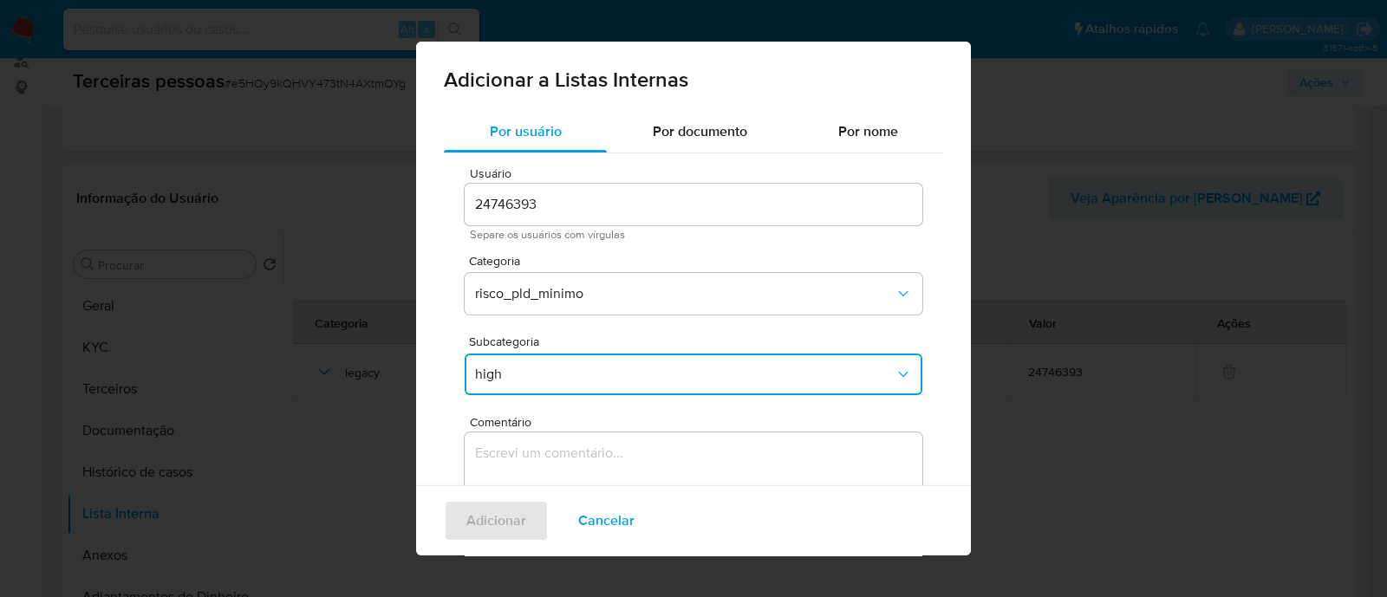
click at [564, 435] on textarea "Comentário" at bounding box center [694, 516] width 458 height 166
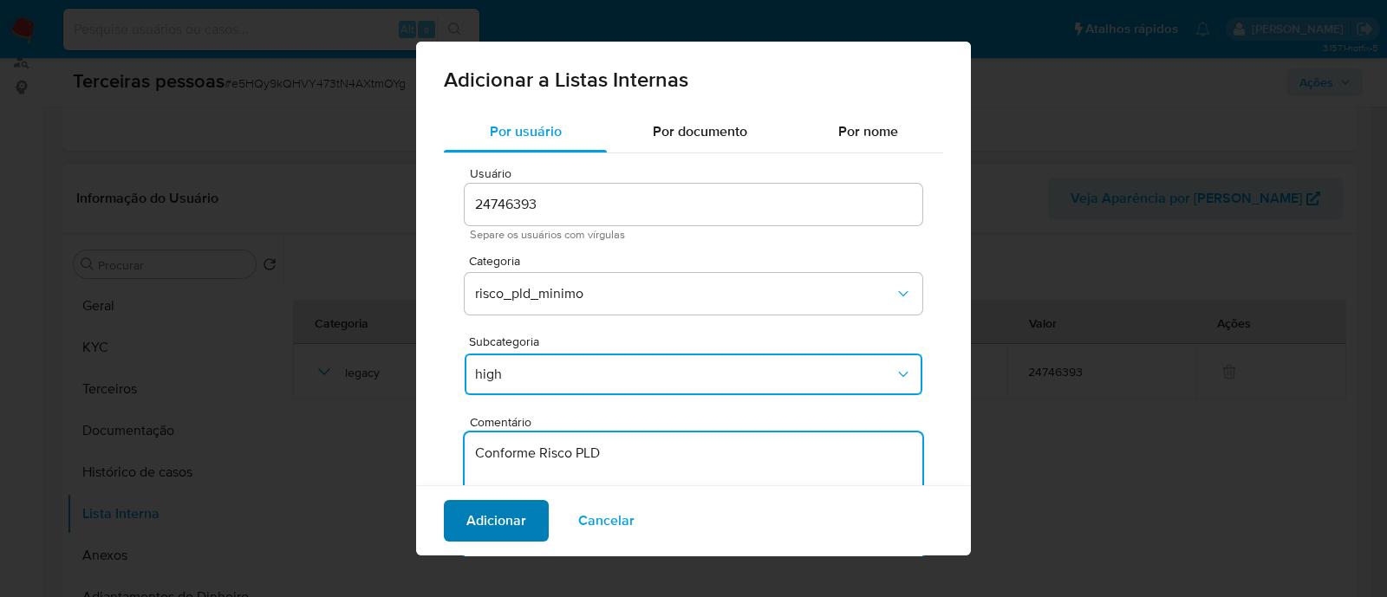
type textarea "Conforme Risco PLD"
click at [518, 525] on span "Adicionar" at bounding box center [496, 521] width 60 height 38
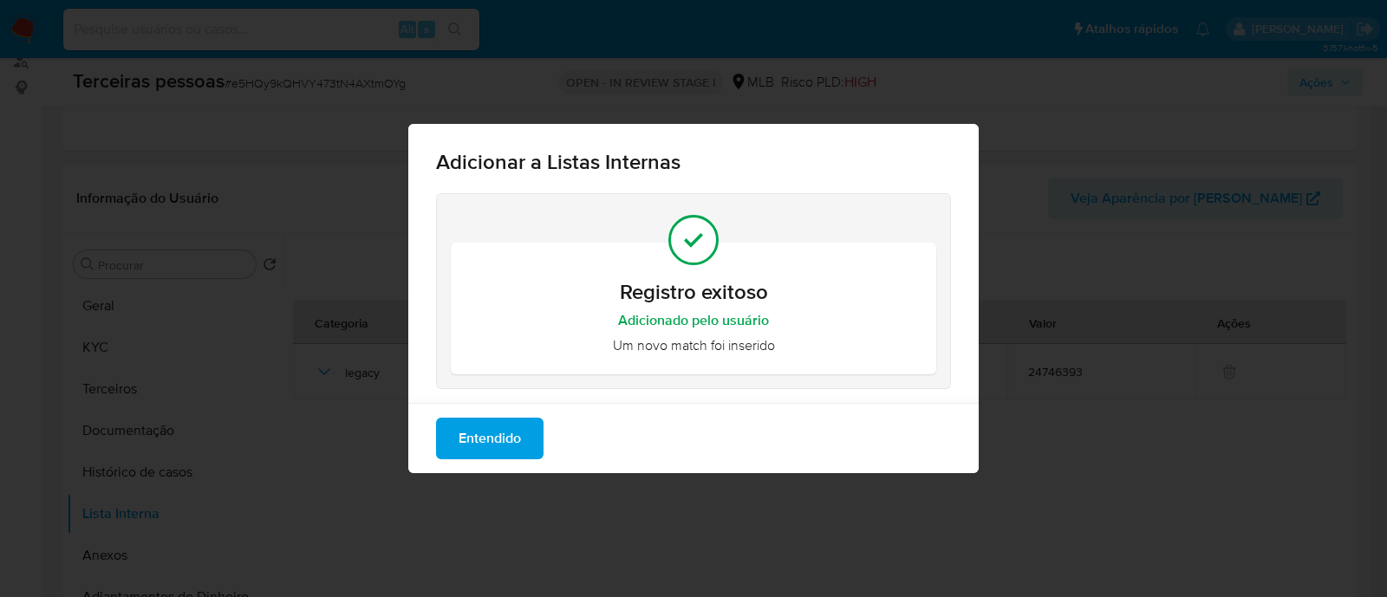
click at [474, 447] on span "Entendido" at bounding box center [490, 439] width 62 height 38
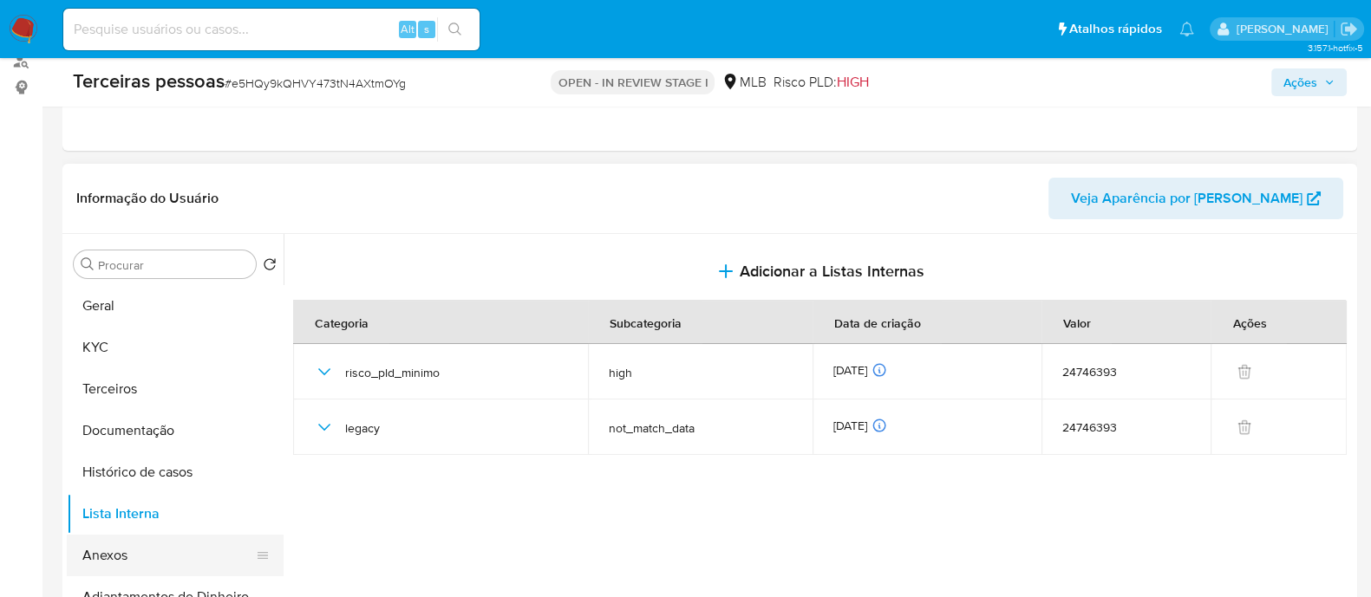
click at [117, 553] on button "Anexos" at bounding box center [168, 556] width 203 height 42
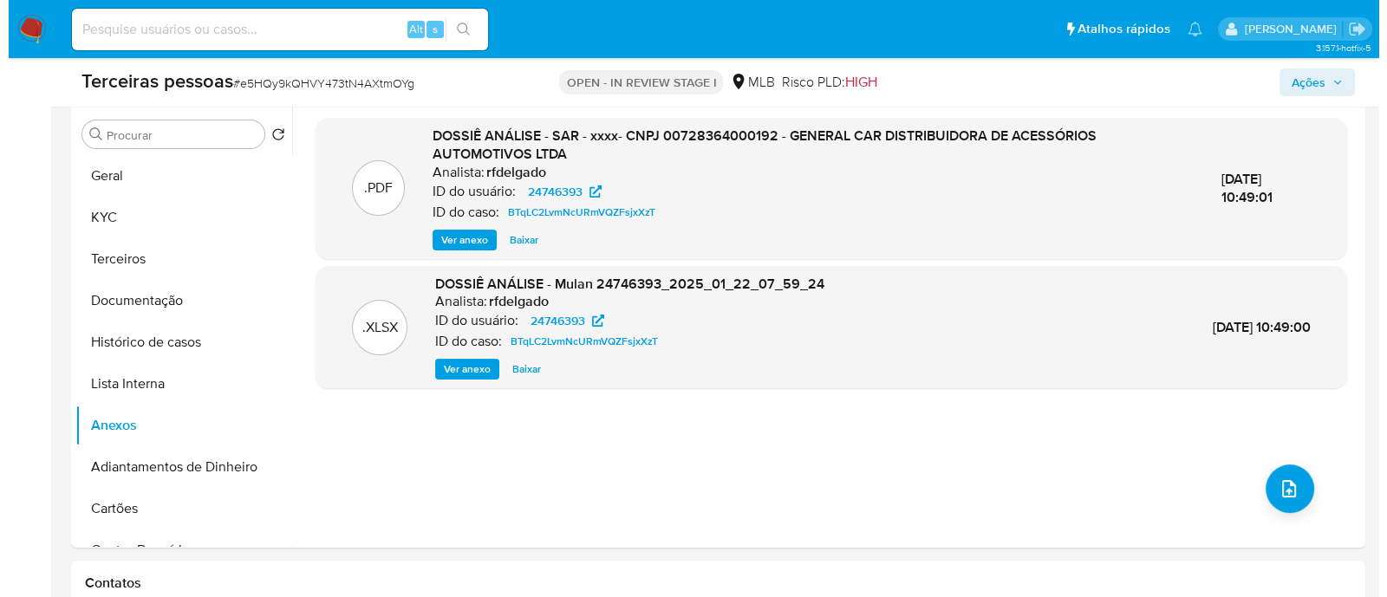
scroll to position [542, 0]
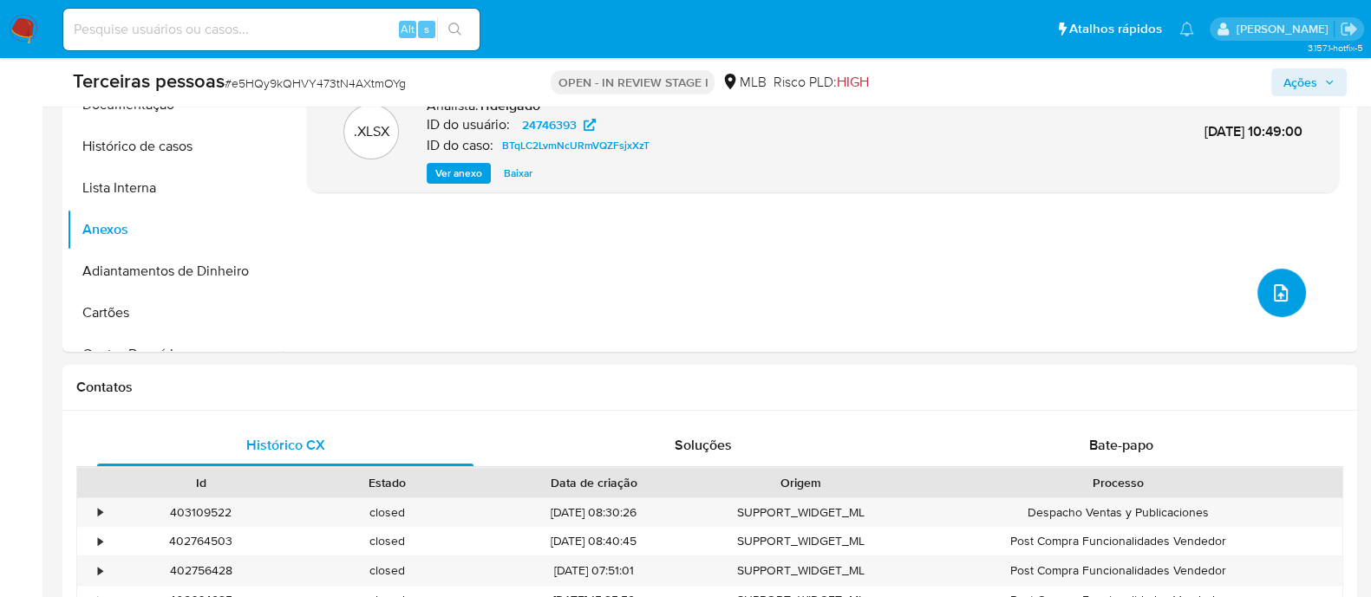
click at [1282, 305] on button "upload-file" at bounding box center [1281, 293] width 49 height 49
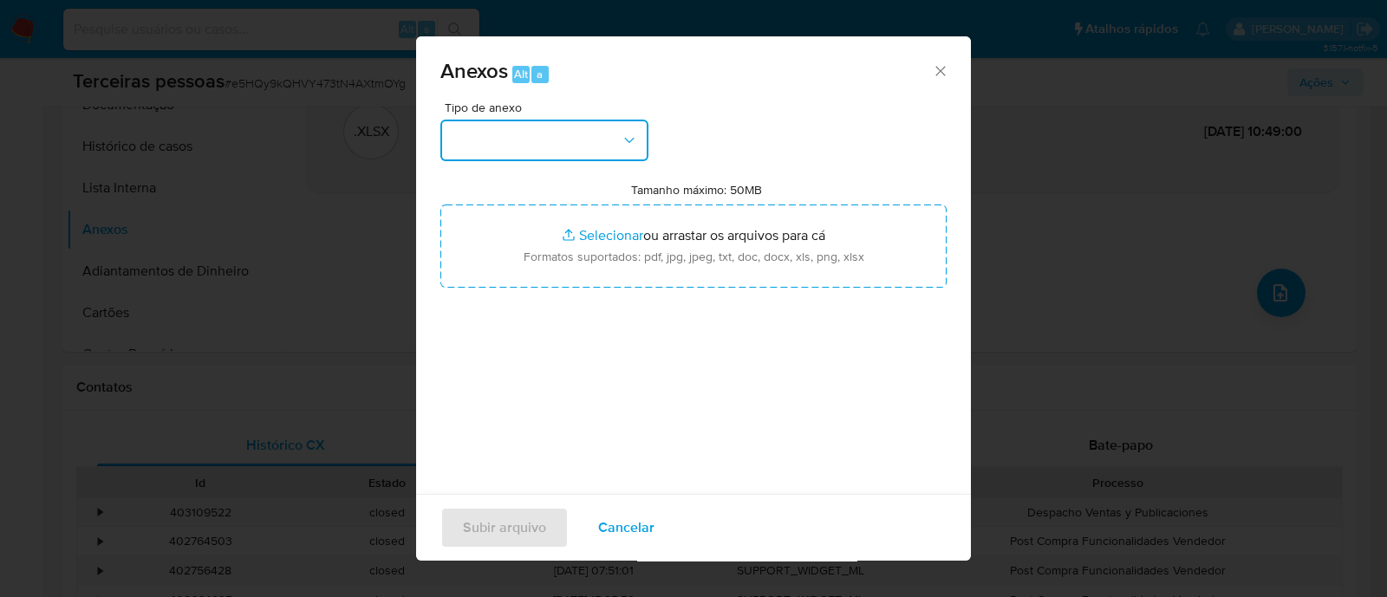
click at [466, 145] on button "button" at bounding box center [544, 141] width 208 height 42
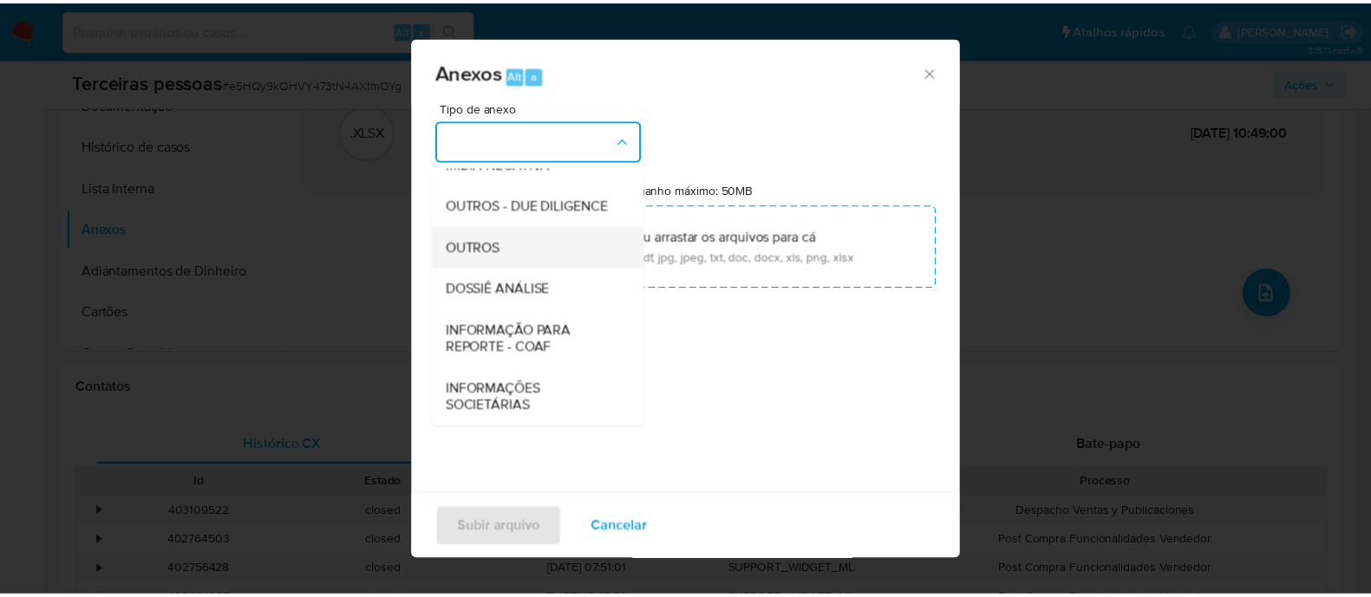
scroll to position [267, 0]
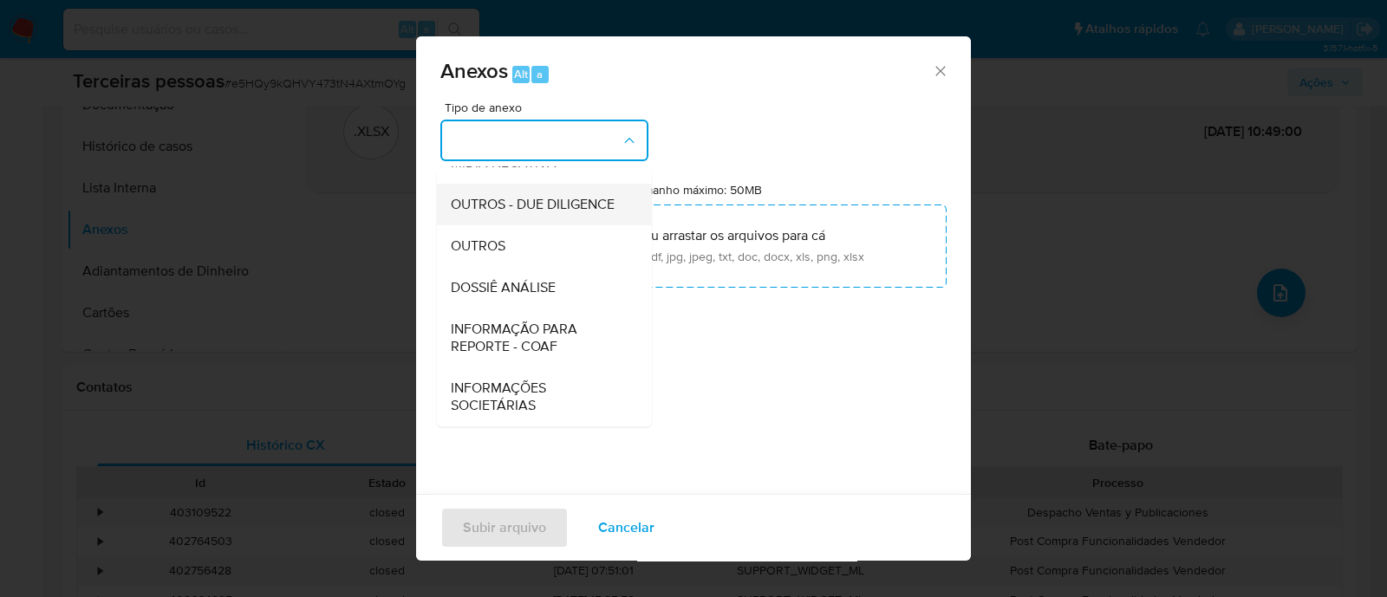
click at [525, 196] on span "OUTROS - DUE DILIGENCE" at bounding box center [533, 204] width 164 height 17
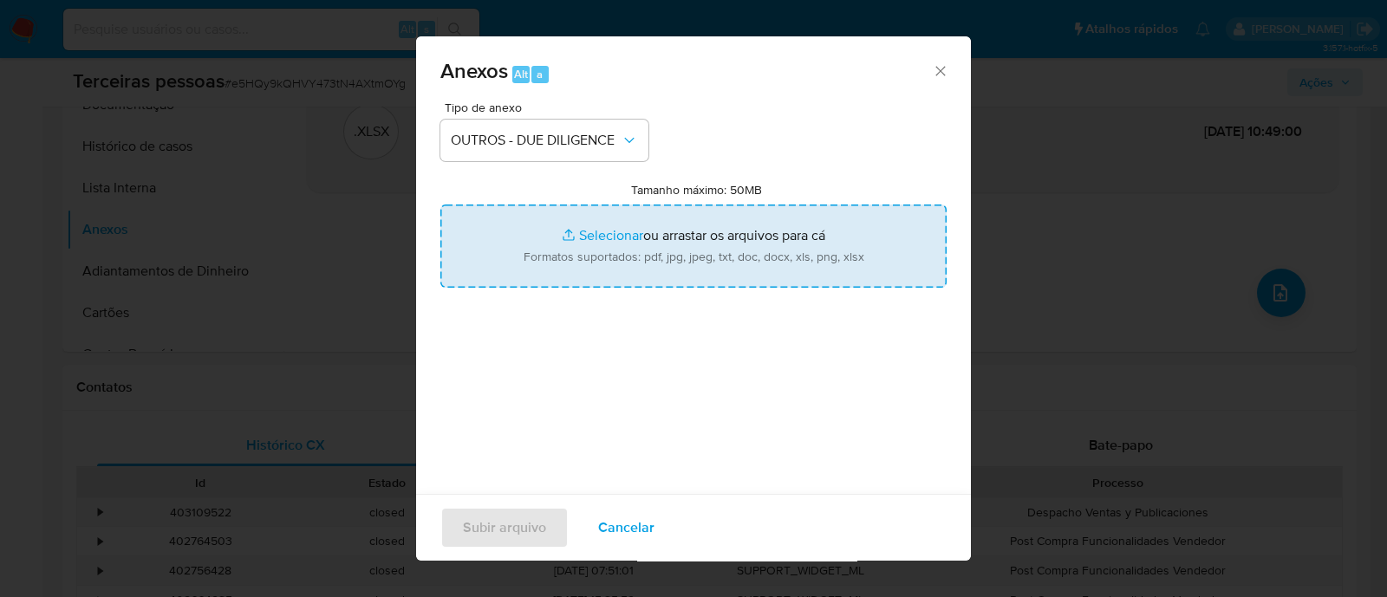
click at [675, 229] on input "Tamanho máximo: 50MB Selecionar arquivos" at bounding box center [693, 246] width 506 height 83
type input "C:\fakepath\ADRIANO LUNDQUIST CARLOS softon.pdf"
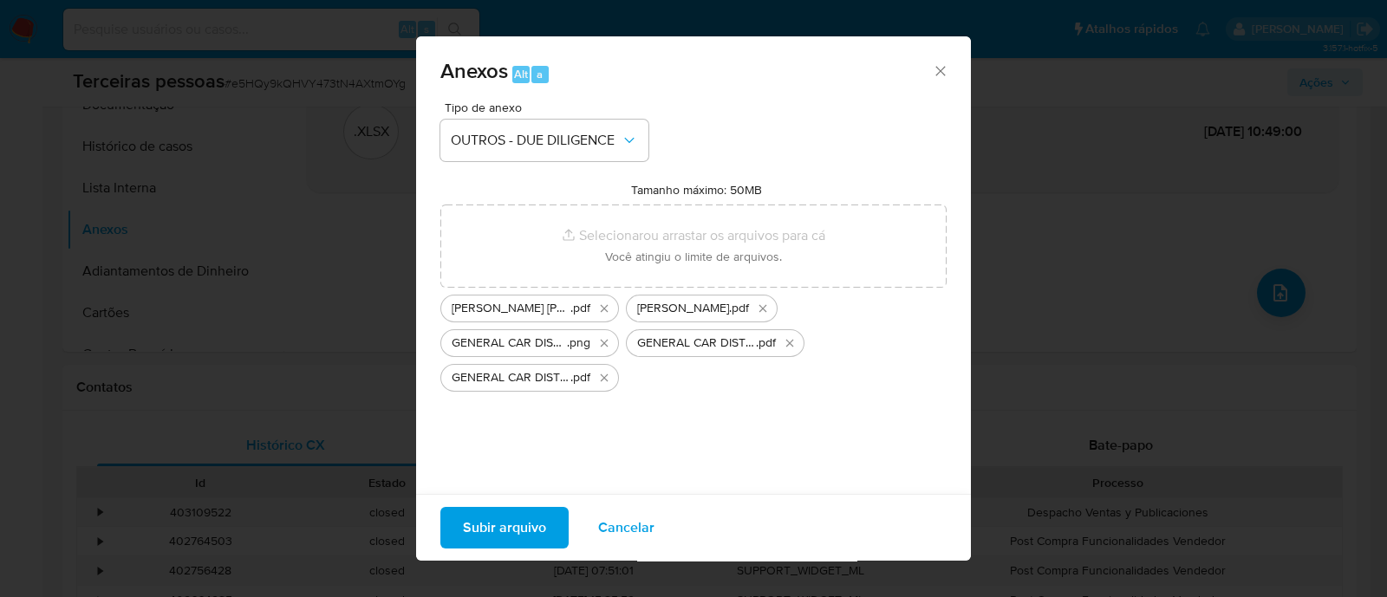
click at [504, 539] on span "Subir arquivo" at bounding box center [504, 528] width 83 height 38
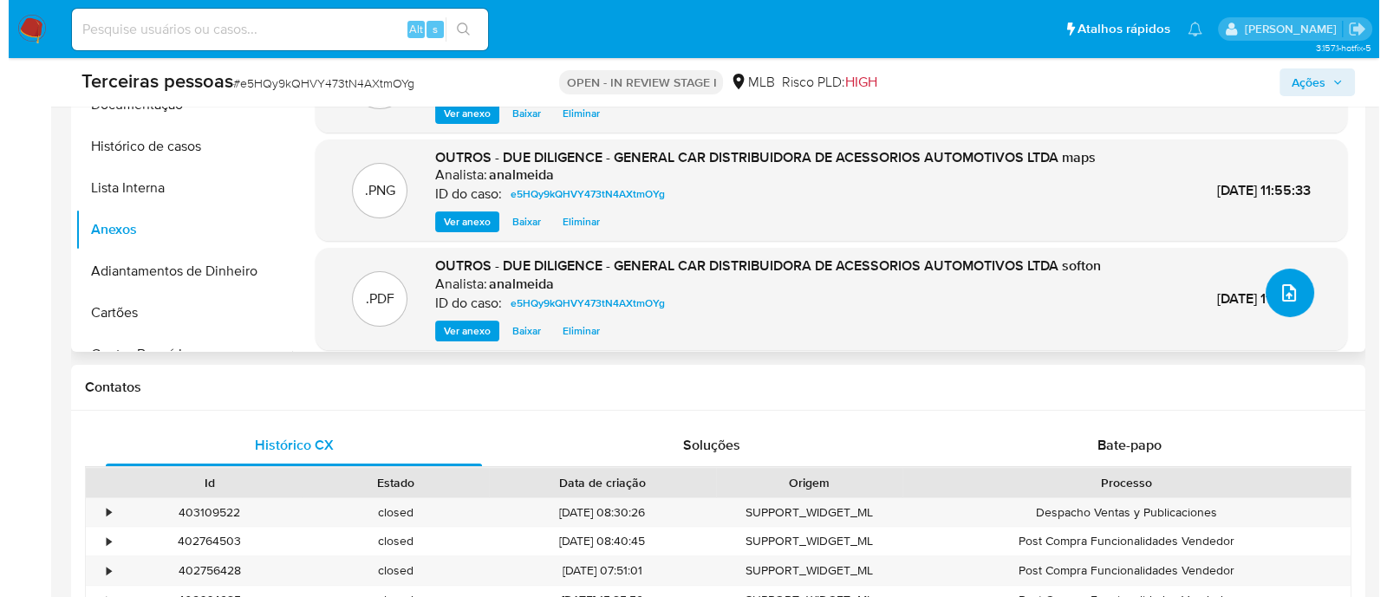
scroll to position [433, 0]
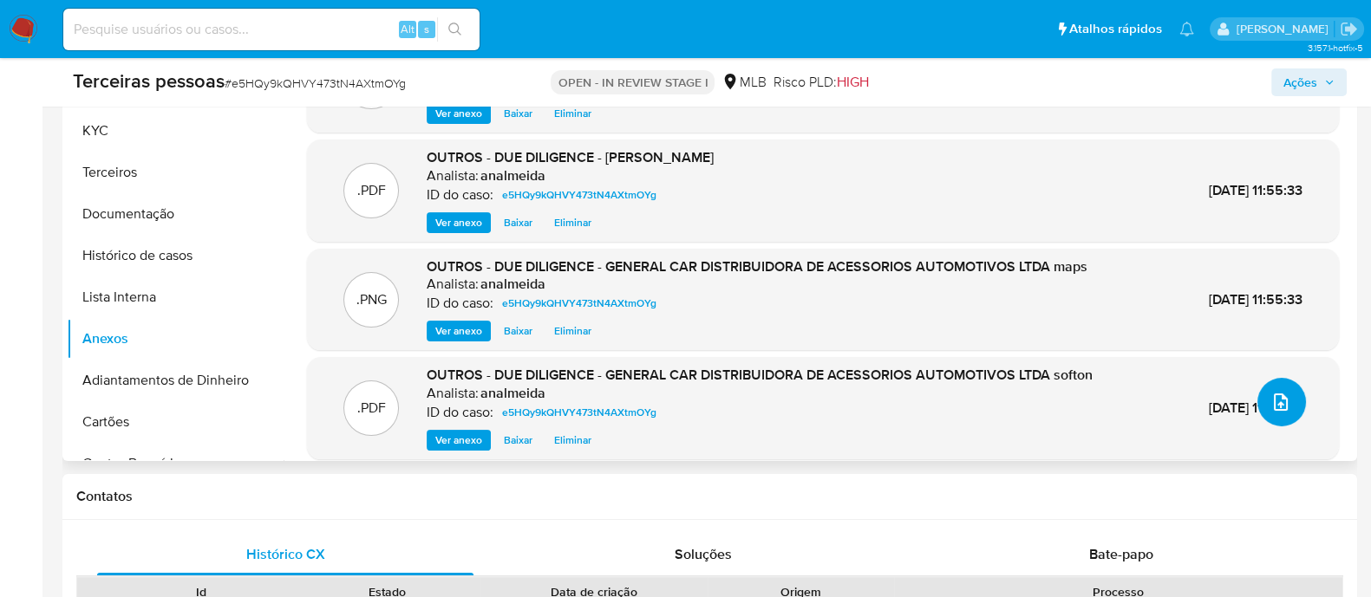
click at [1270, 397] on icon "upload-file" at bounding box center [1280, 402] width 21 height 21
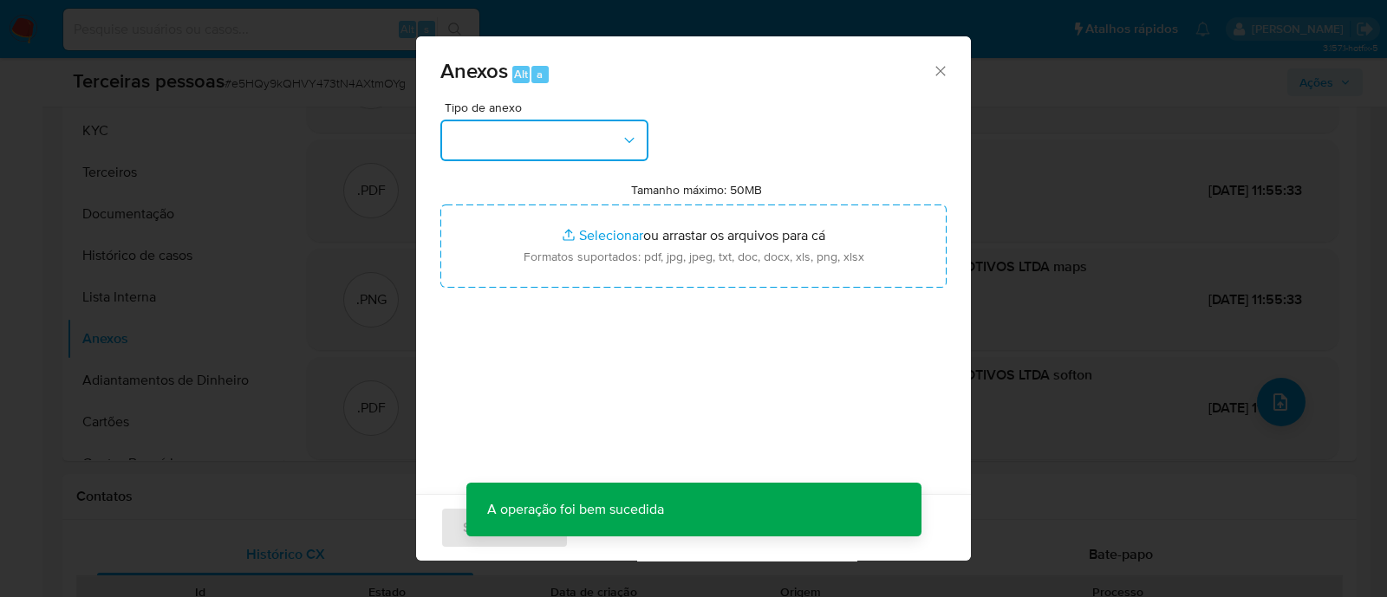
click at [471, 142] on button "button" at bounding box center [544, 141] width 208 height 42
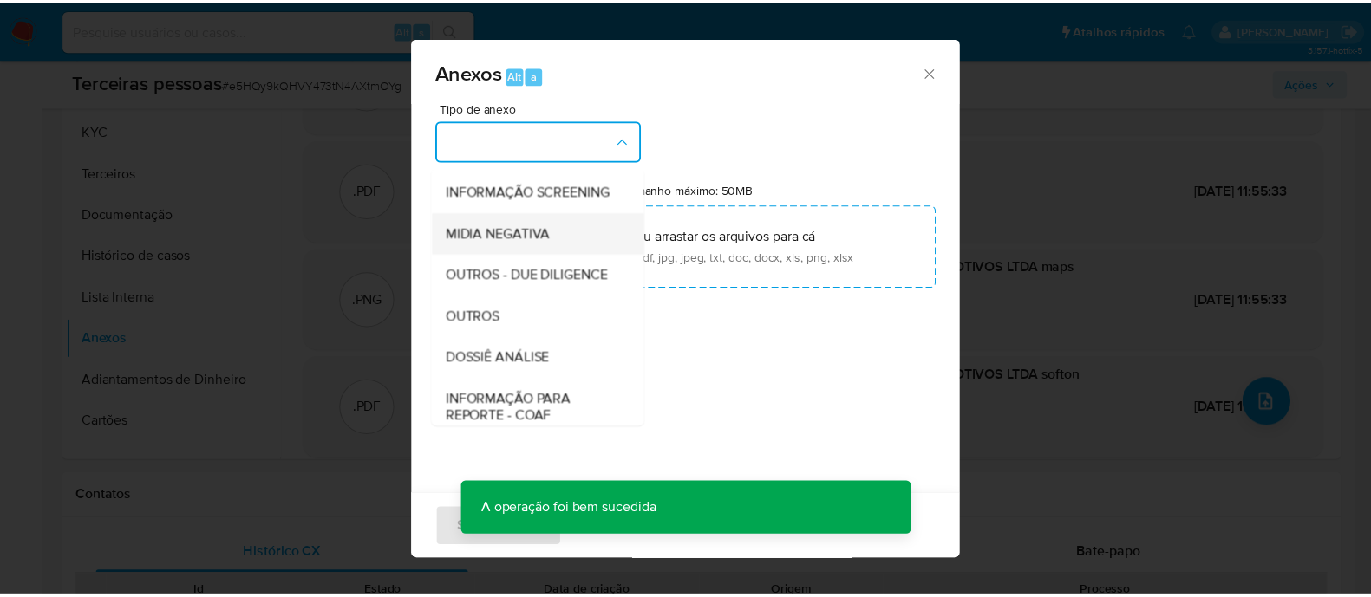
scroll to position [159, 0]
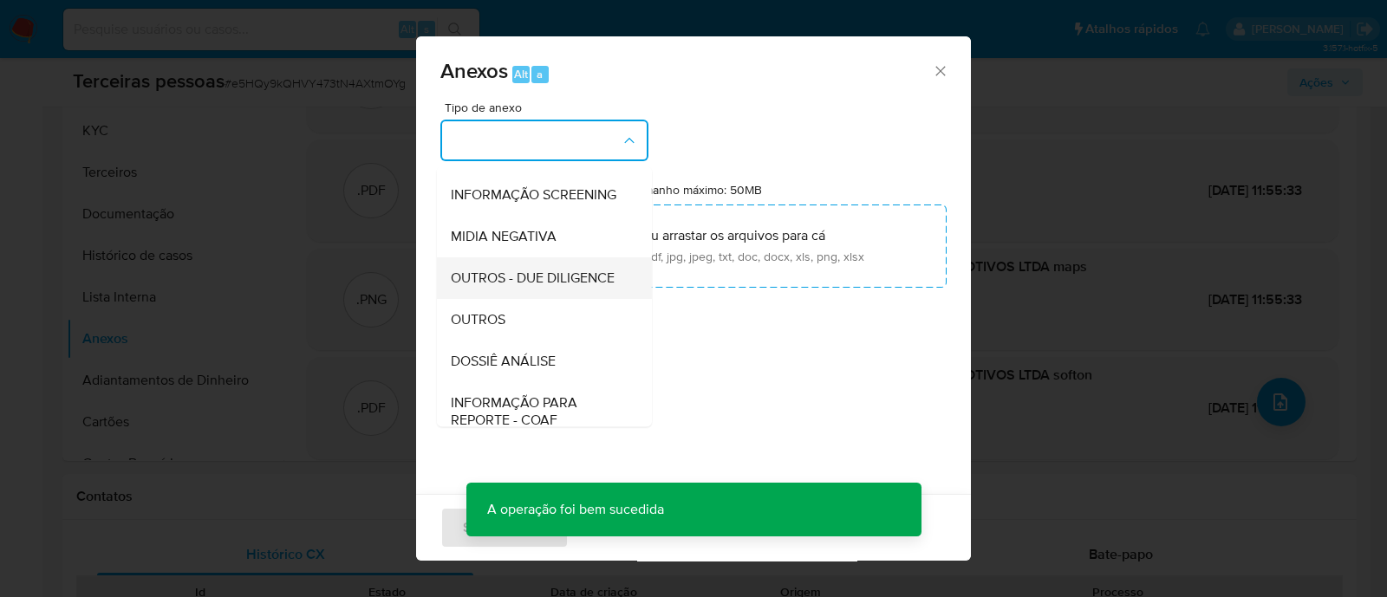
click at [530, 287] on span "OUTROS - DUE DILIGENCE" at bounding box center [533, 278] width 164 height 17
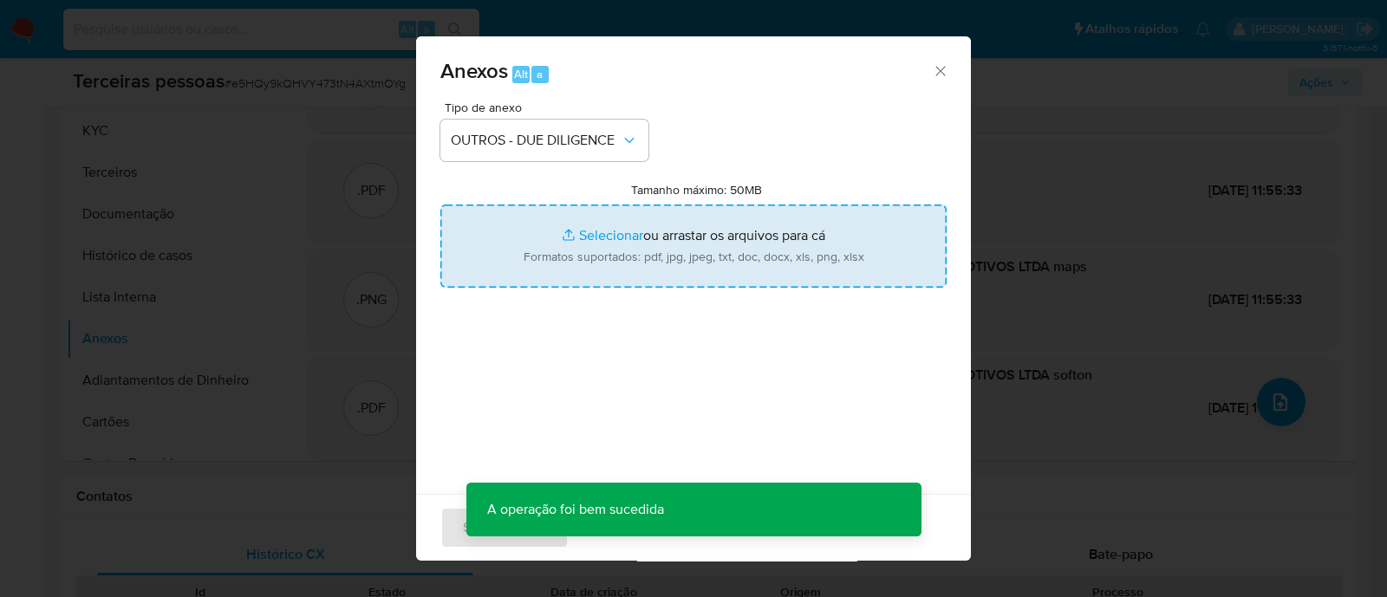
click at [682, 239] on input "Tamanho máximo: 50MB Selecionar arquivos" at bounding box center [693, 246] width 506 height 83
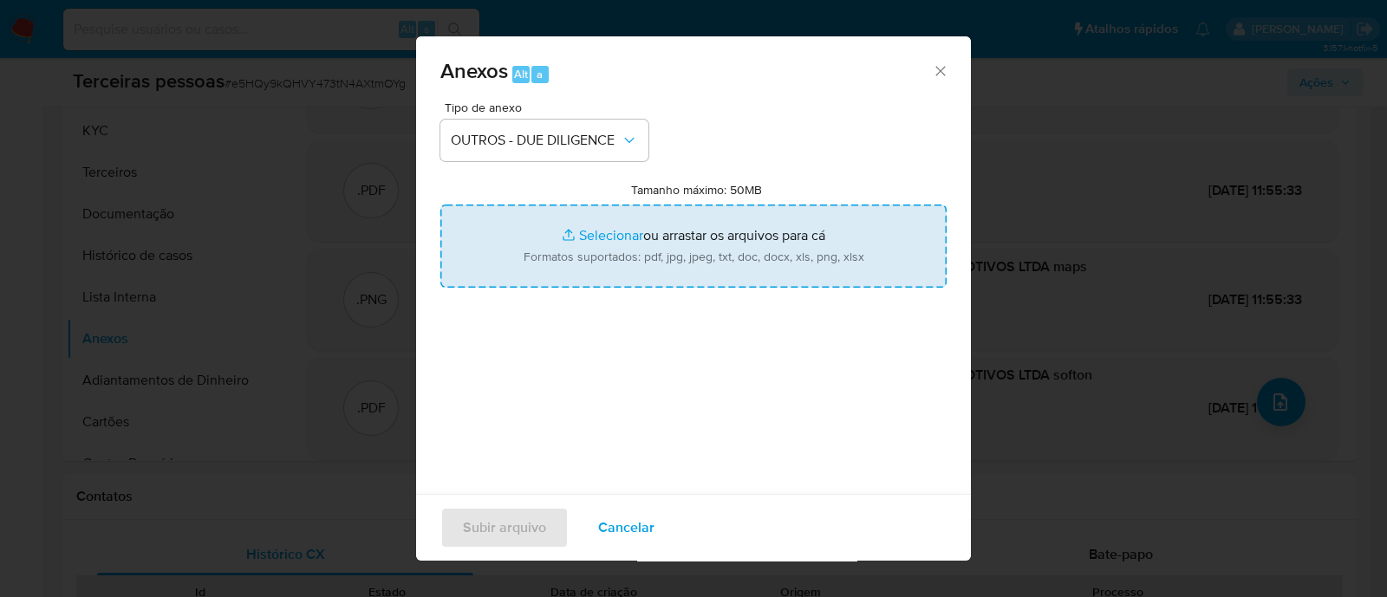
type input "C:\fakepath\Matriz de Risco - GENERAL CAR DISTRIBUIDORA DE ACESSORIOS AUTOMOTIV…"
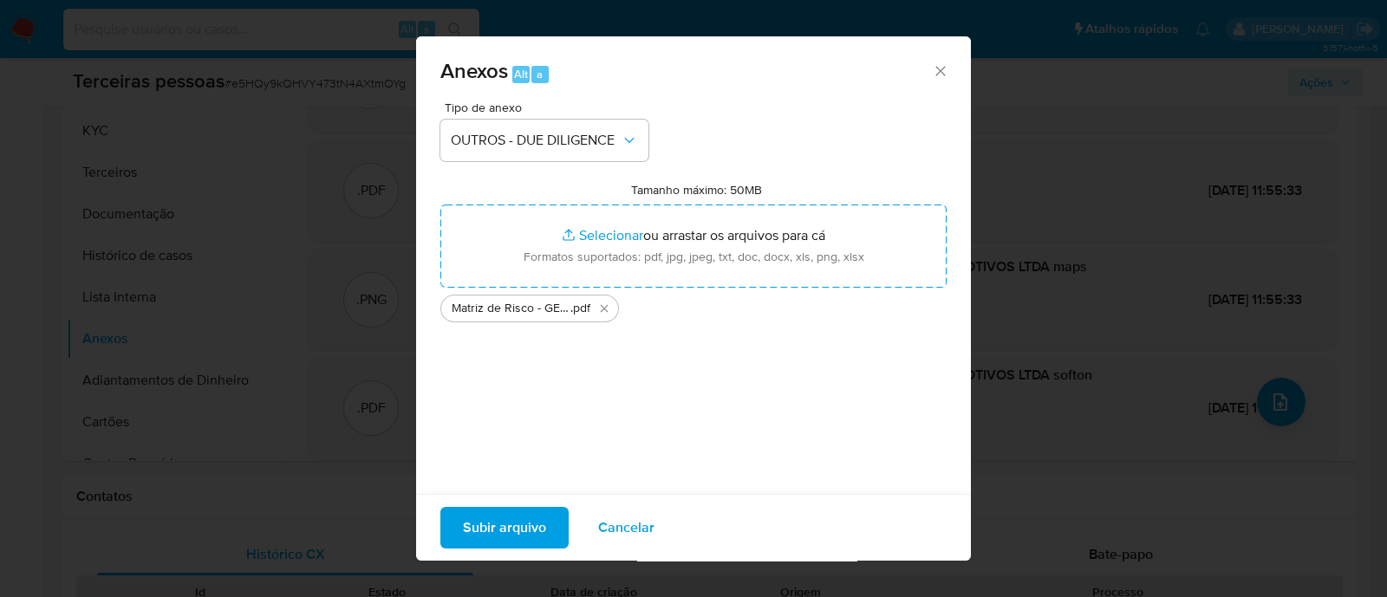
click at [544, 513] on span "Subir arquivo" at bounding box center [504, 528] width 83 height 38
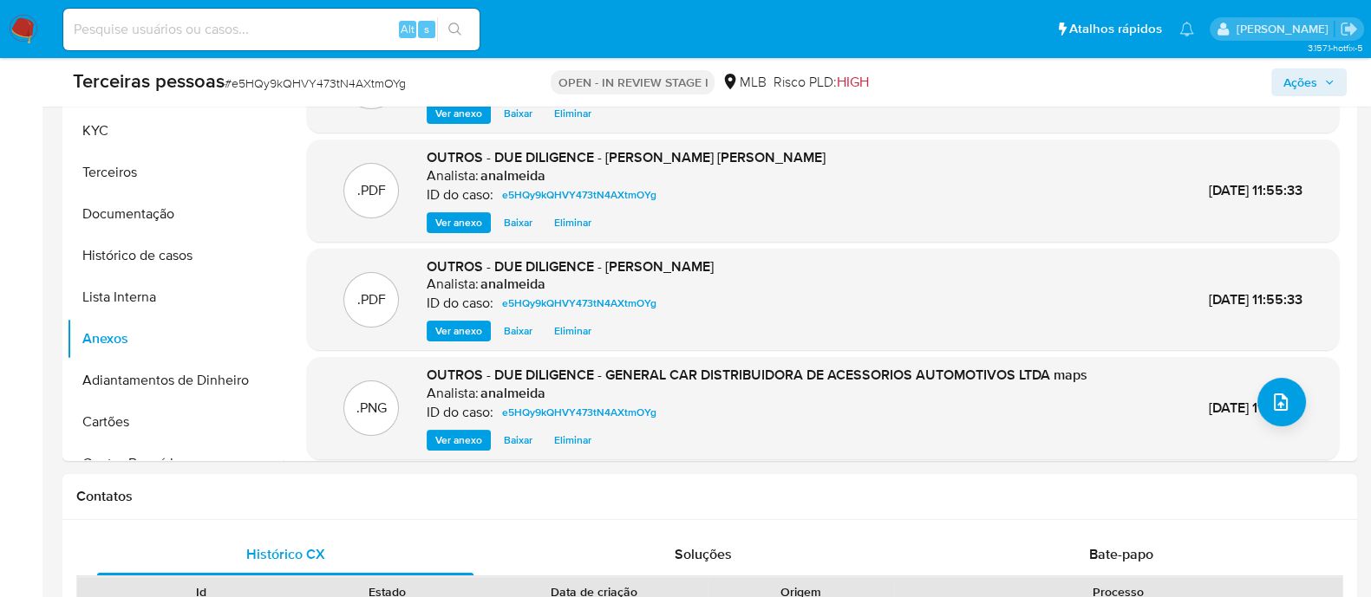
click at [1309, 82] on span "Ações" at bounding box center [1300, 82] width 34 height 28
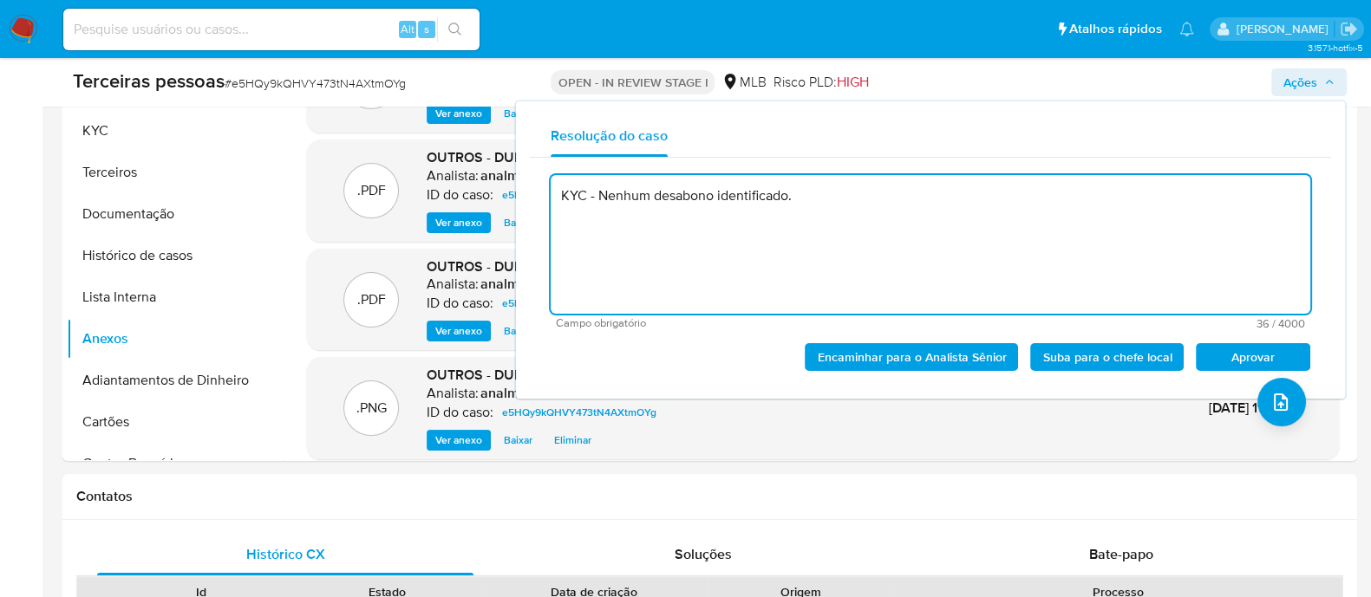
click at [1223, 345] on span "Aprovar" at bounding box center [1253, 357] width 90 height 24
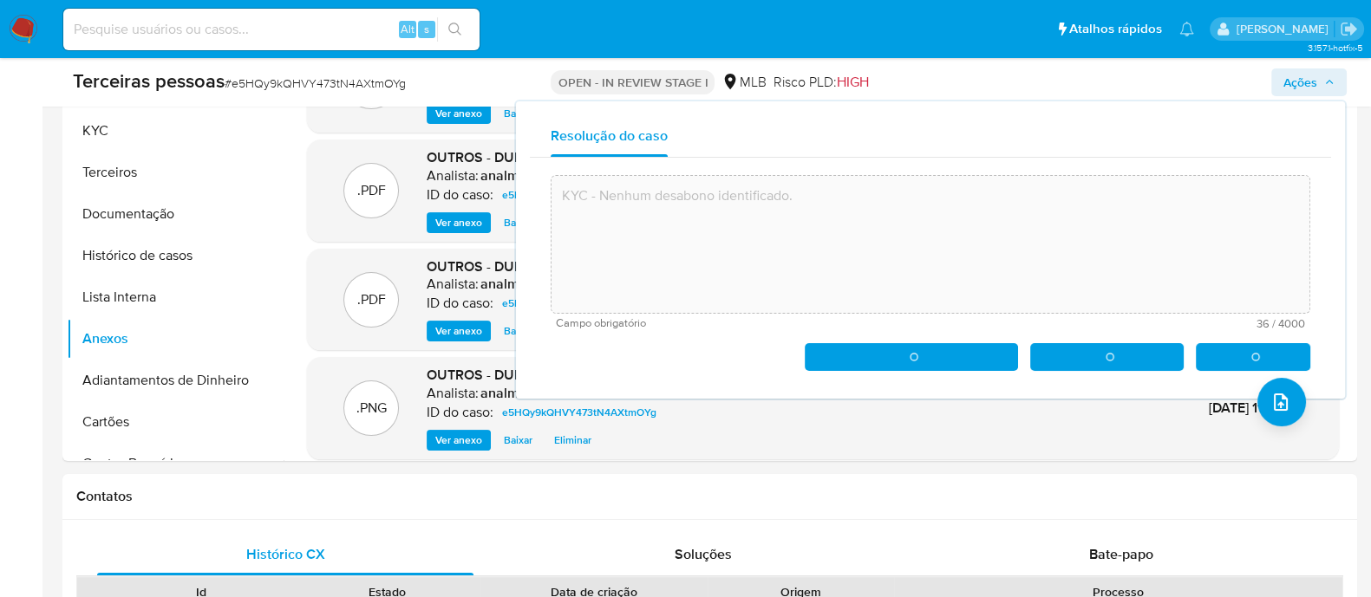
type textarea "KYC - Nenhum desabono identificado."
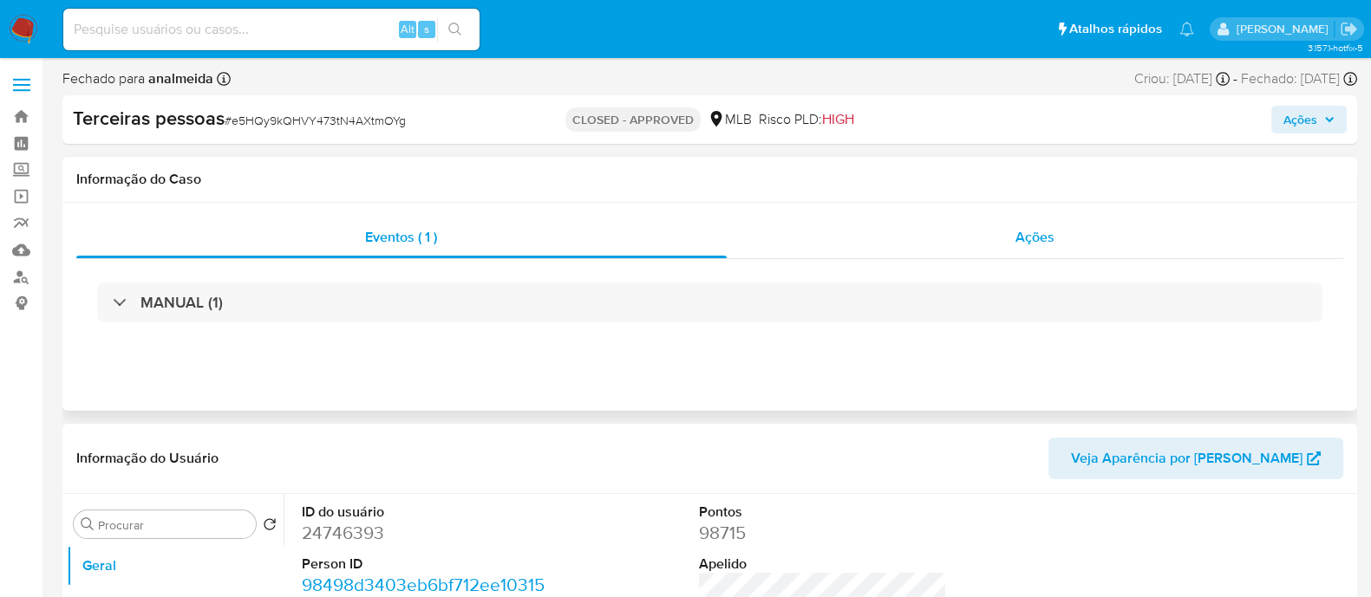
select select "10"
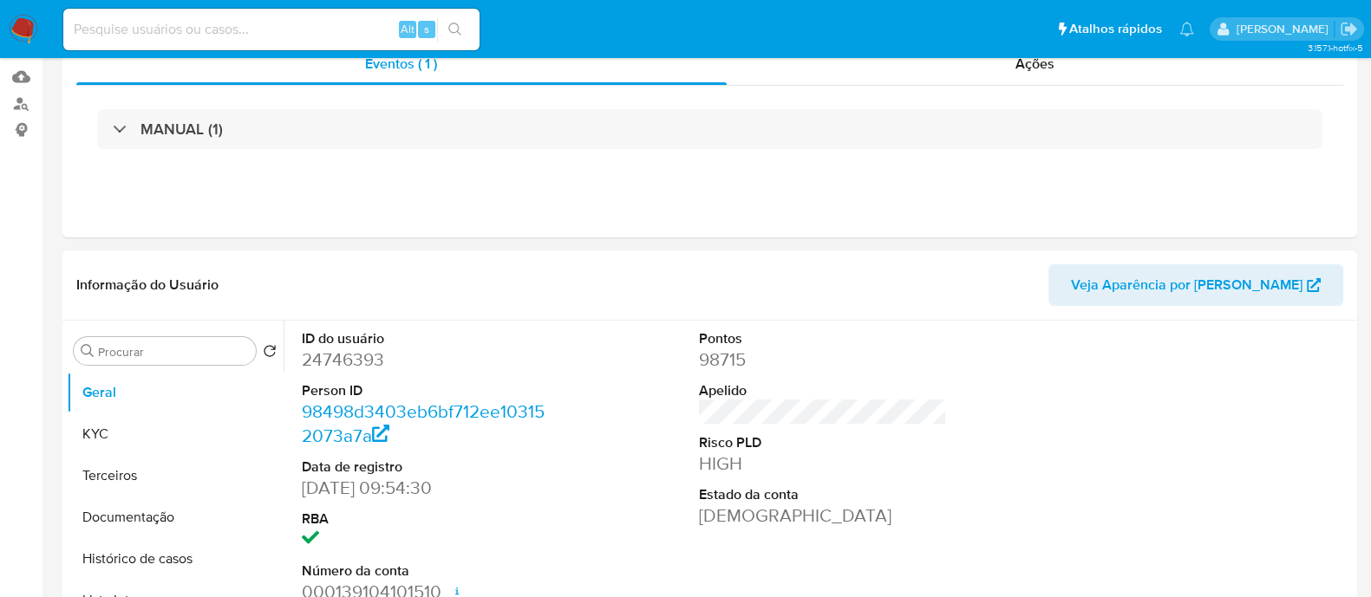
scroll to position [325, 0]
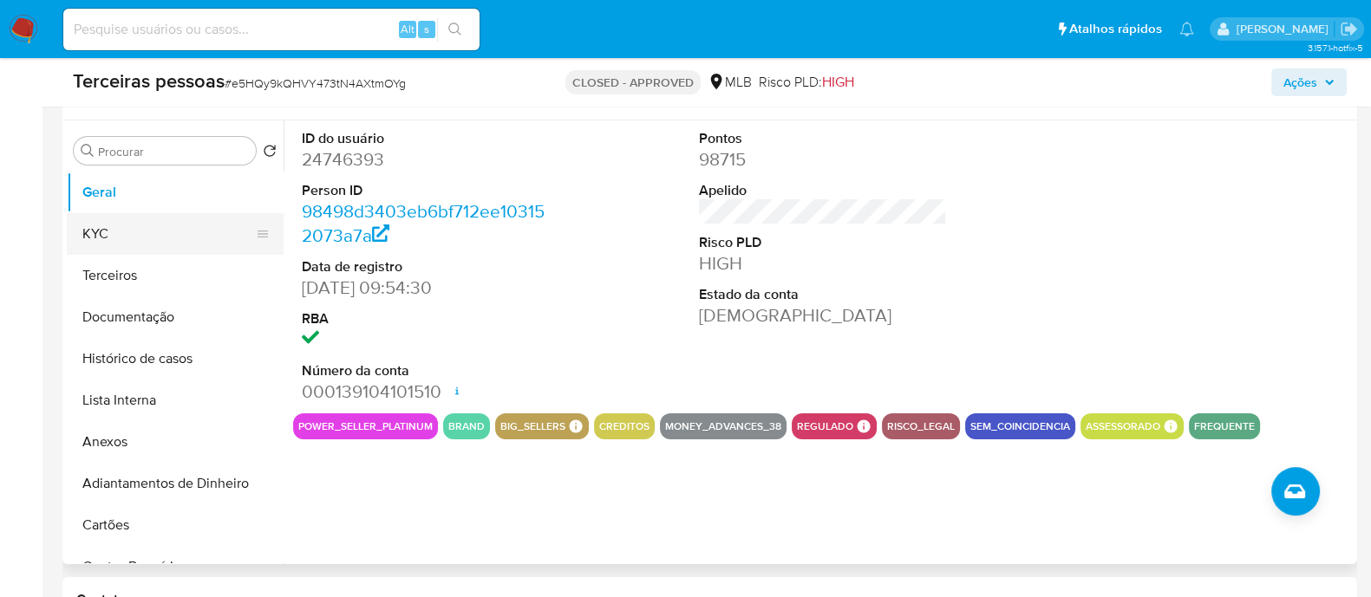
click at [107, 228] on button "KYC" at bounding box center [168, 234] width 203 height 42
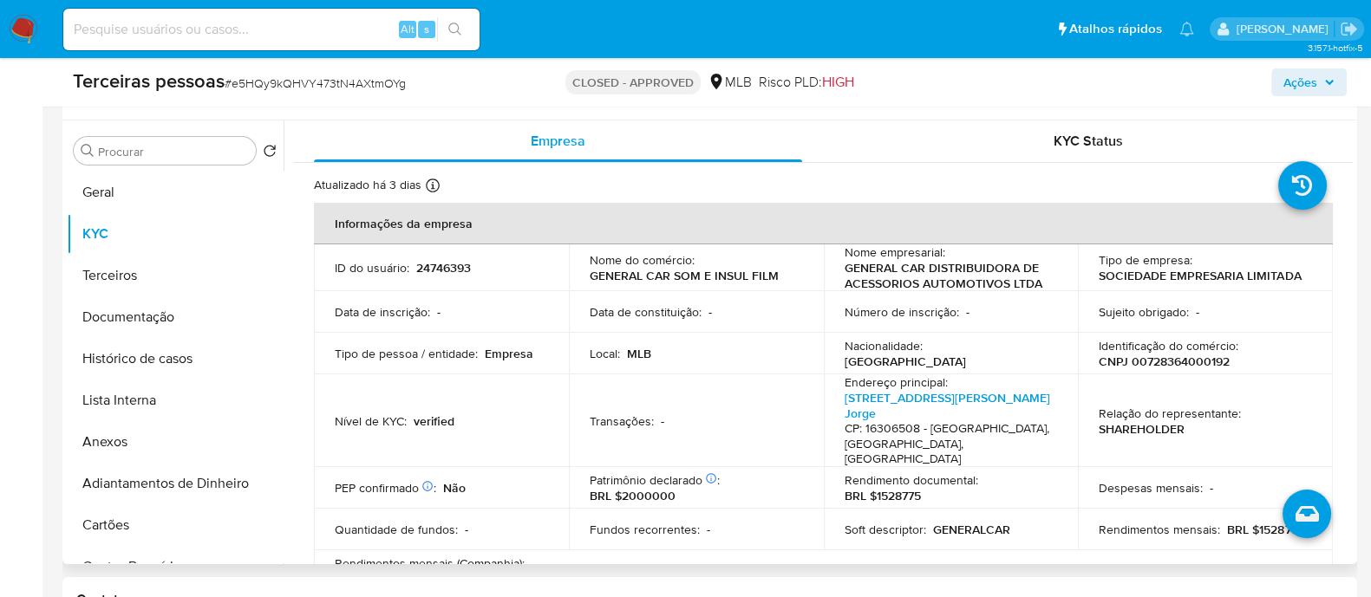
click at [1164, 362] on p "CNPJ 00728364000192" at bounding box center [1164, 362] width 131 height 16
copy p "00728364000192"
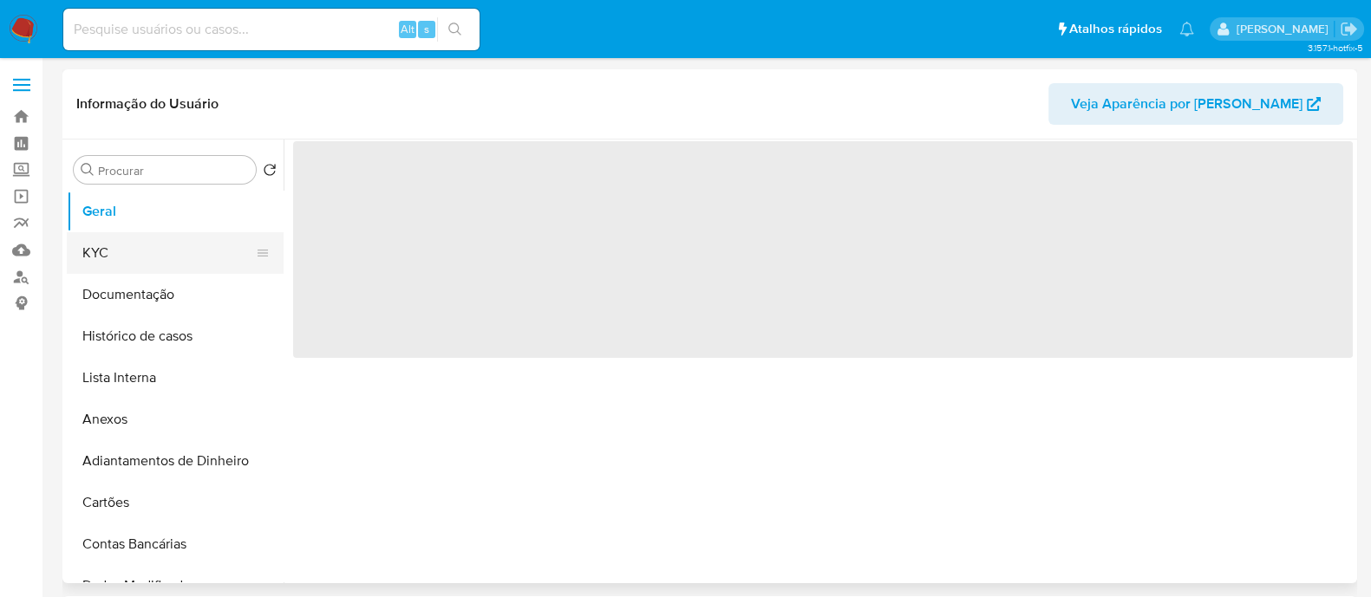
click at [108, 247] on button "KYC" at bounding box center [168, 253] width 203 height 42
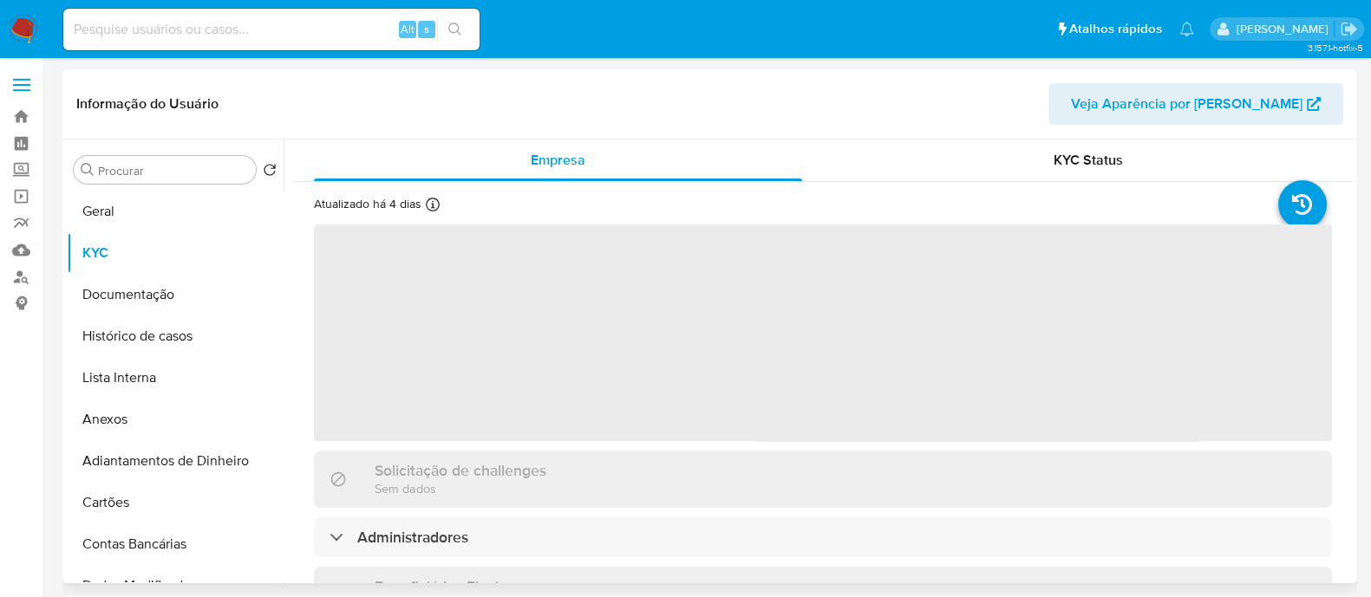
select select "10"
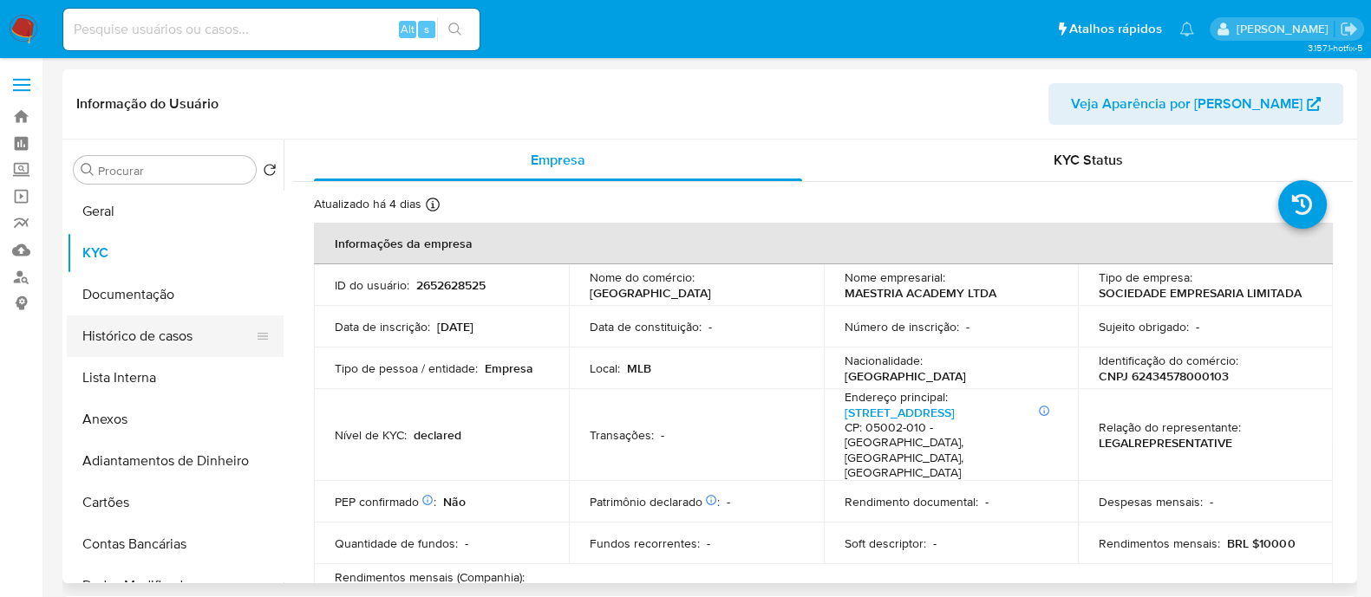
click at [138, 340] on button "Histórico de casos" at bounding box center [168, 337] width 203 height 42
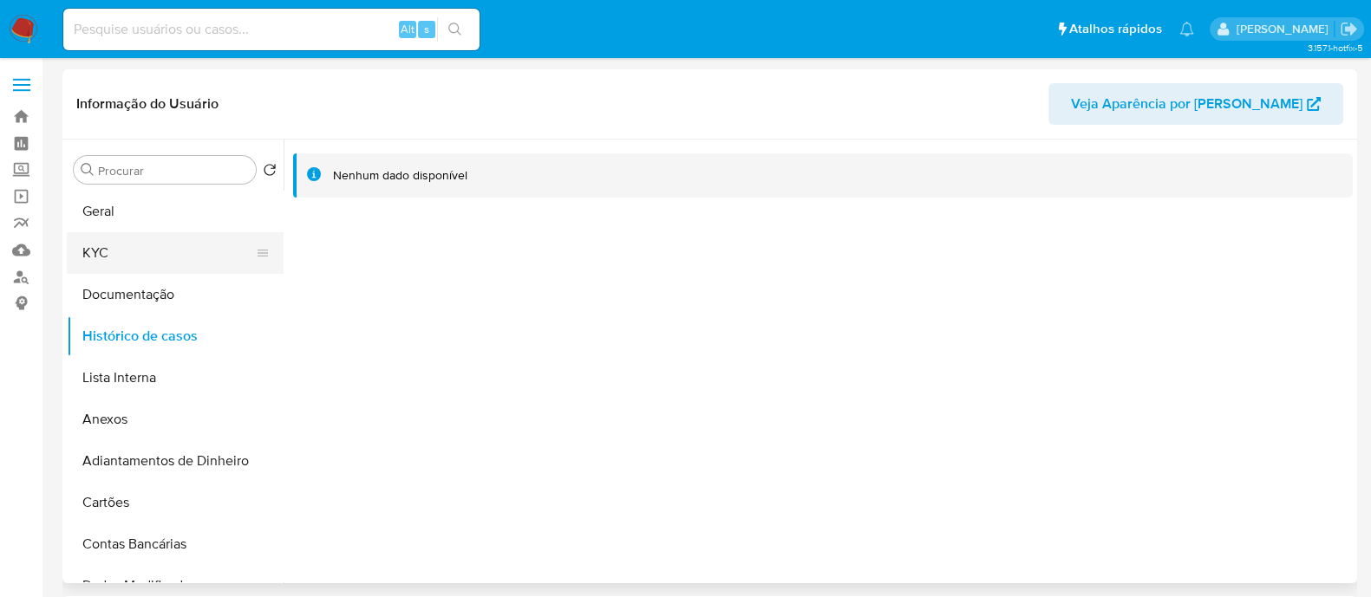
click at [130, 245] on button "KYC" at bounding box center [168, 253] width 203 height 42
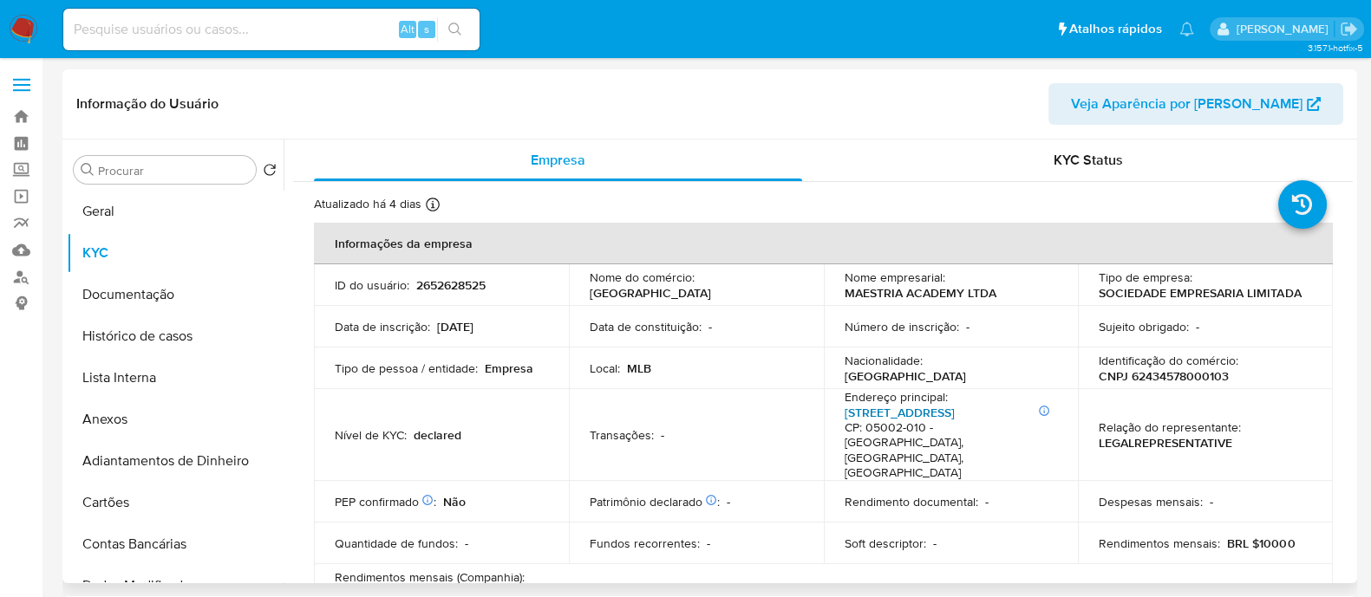
click at [954, 411] on link "[STREET_ADDRESS]" at bounding box center [900, 412] width 110 height 17
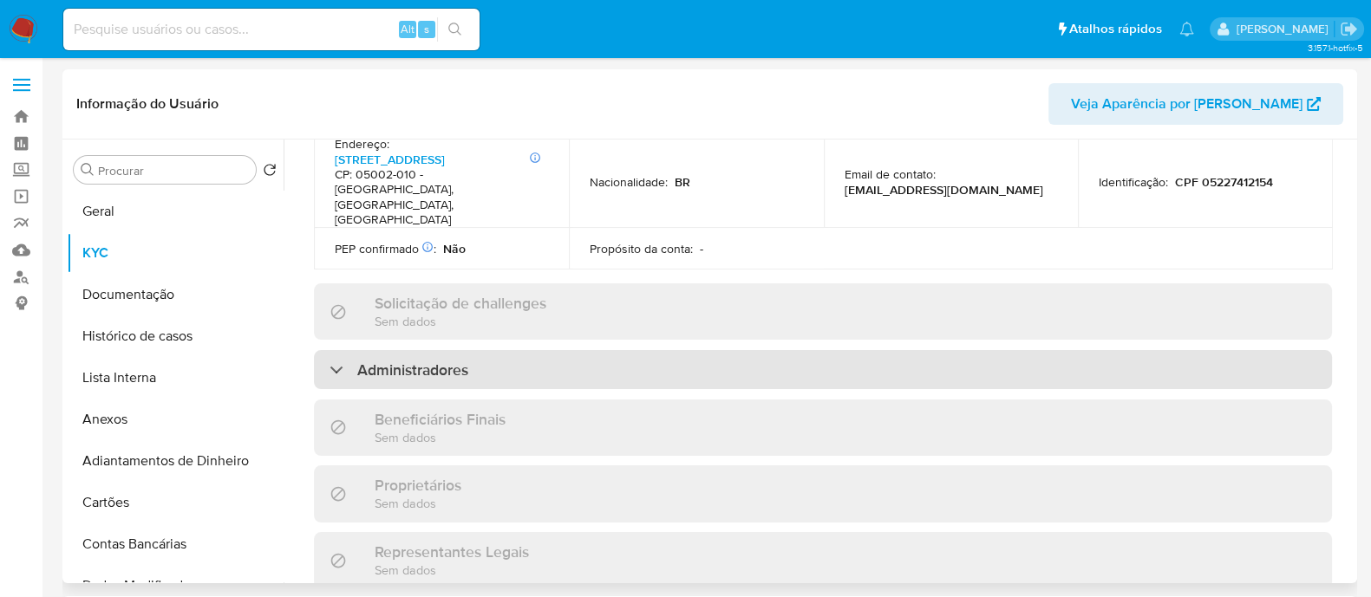
scroll to position [637, 0]
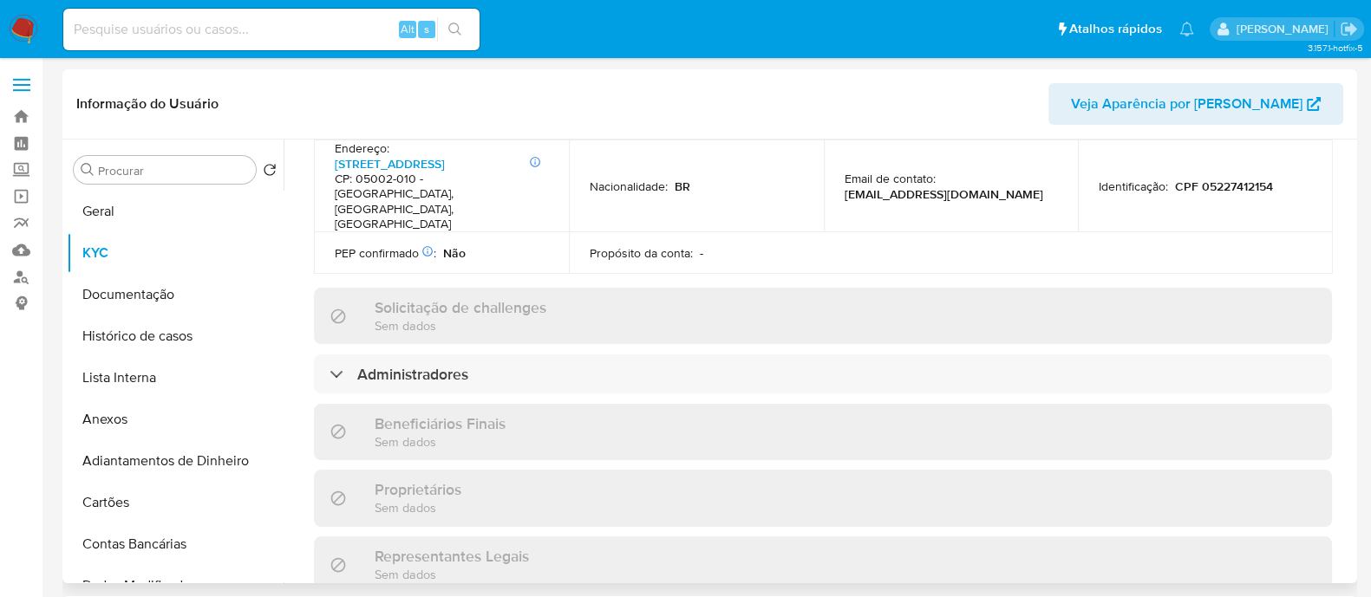
click at [464, 288] on div "Informações da empresa ID do usuário : 2652628525 Nome do comércio : MAESTRIA A…" at bounding box center [823, 325] width 1018 height 1478
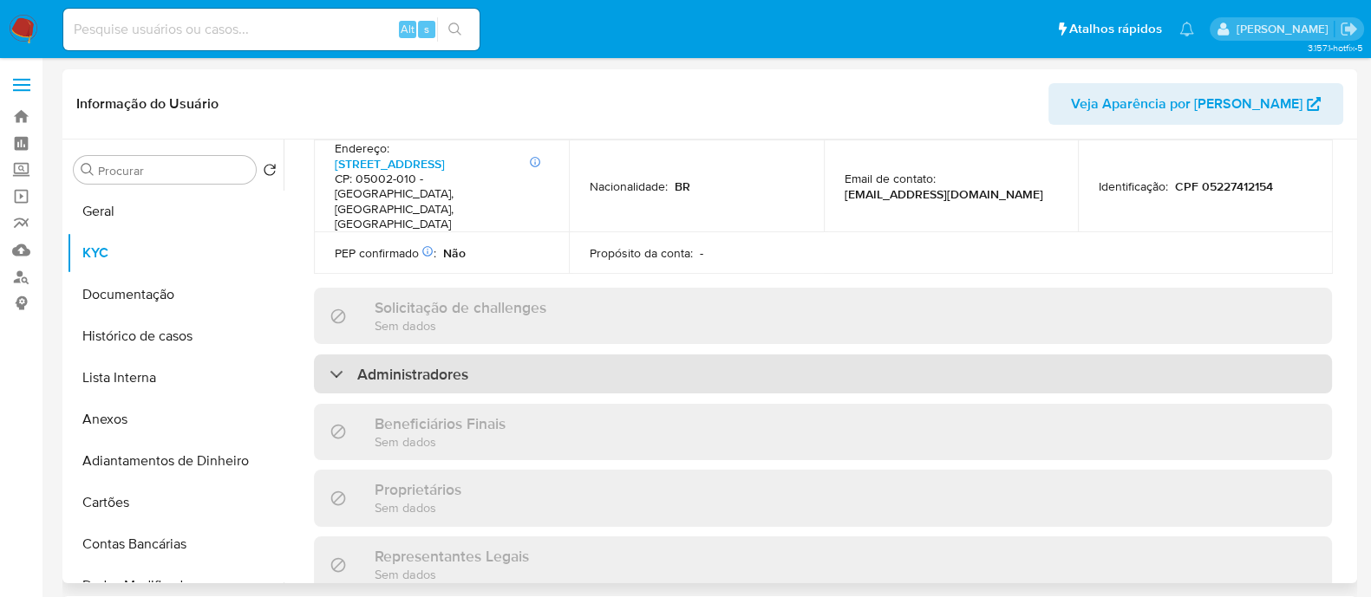
click at [462, 365] on h3 "Administradores" at bounding box center [412, 374] width 111 height 19
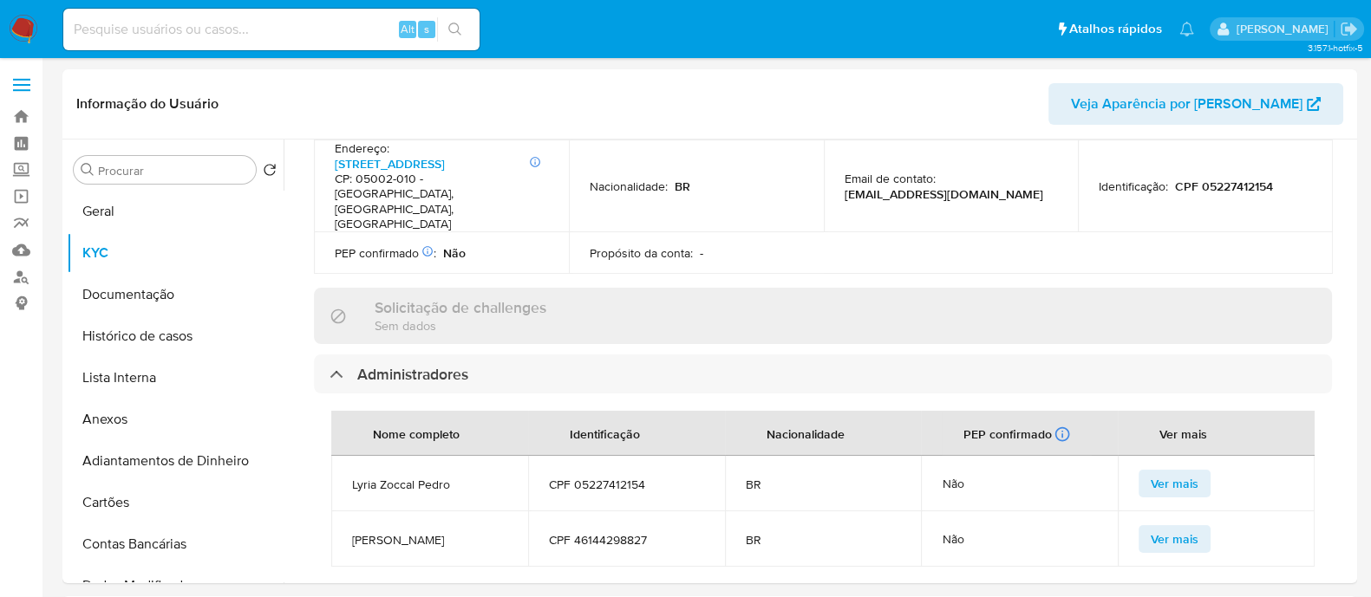
scroll to position [746, 0]
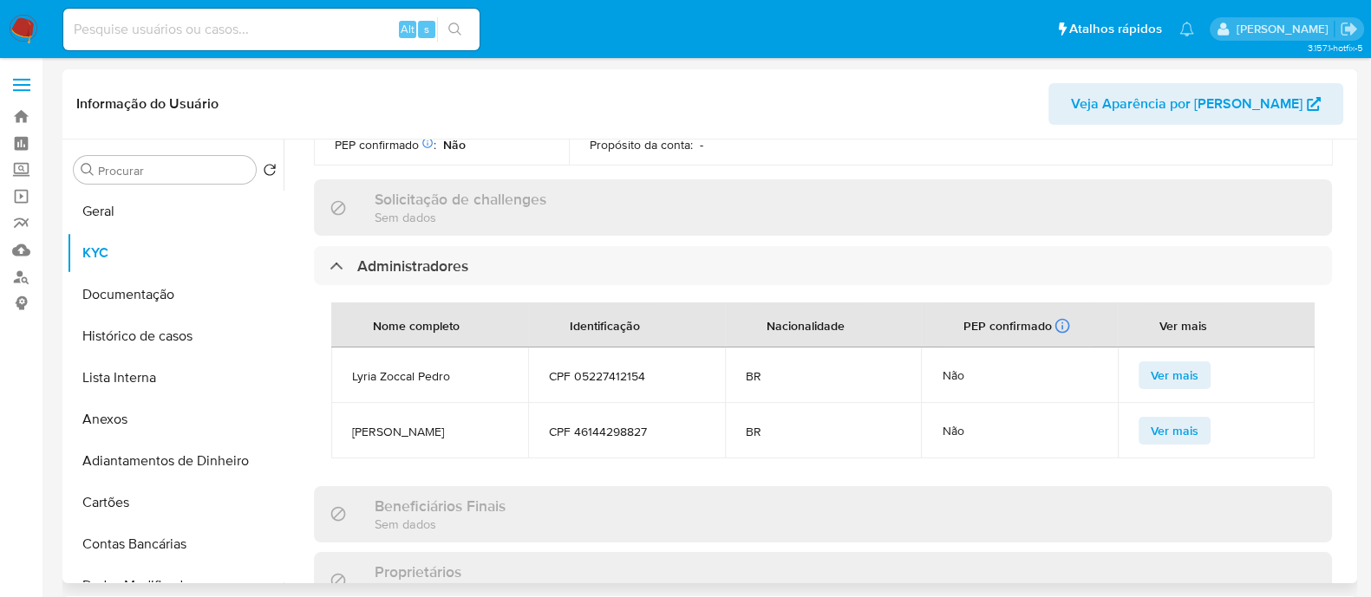
click at [414, 369] on span "Lyria Zoccal Pedro" at bounding box center [429, 377] width 155 height 16
copy span "Lyria Zoccal Pedro"
click at [152, 218] on button "Geral" at bounding box center [168, 212] width 203 height 42
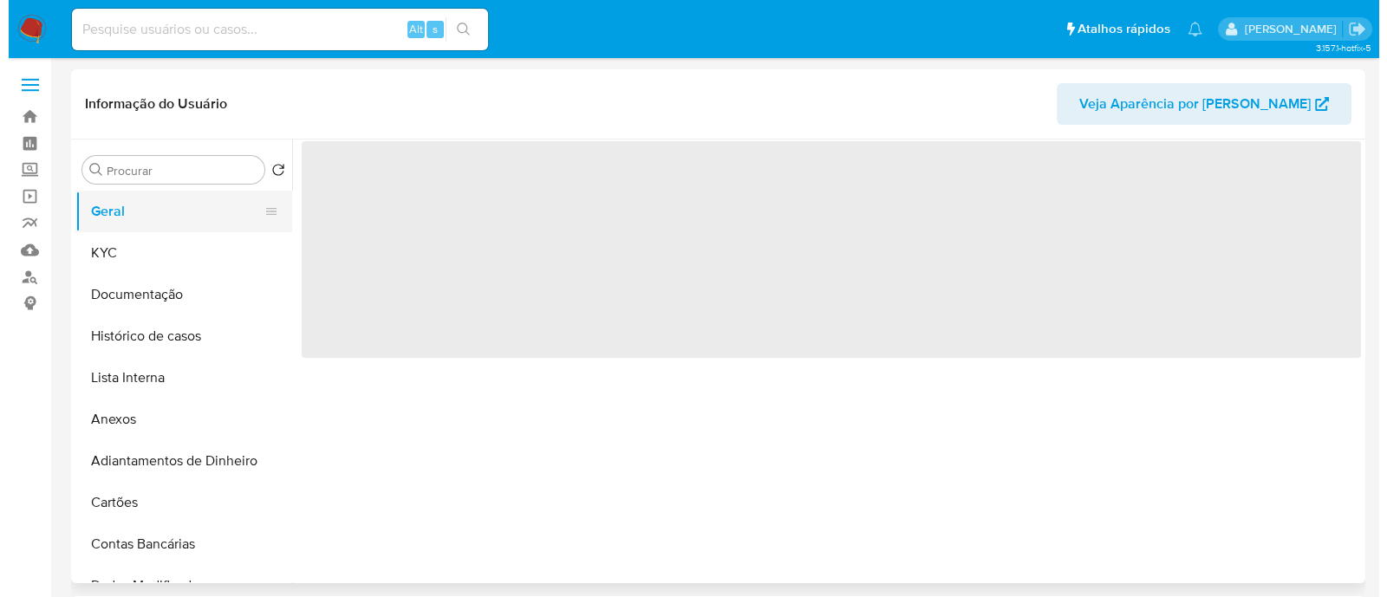
scroll to position [0, 0]
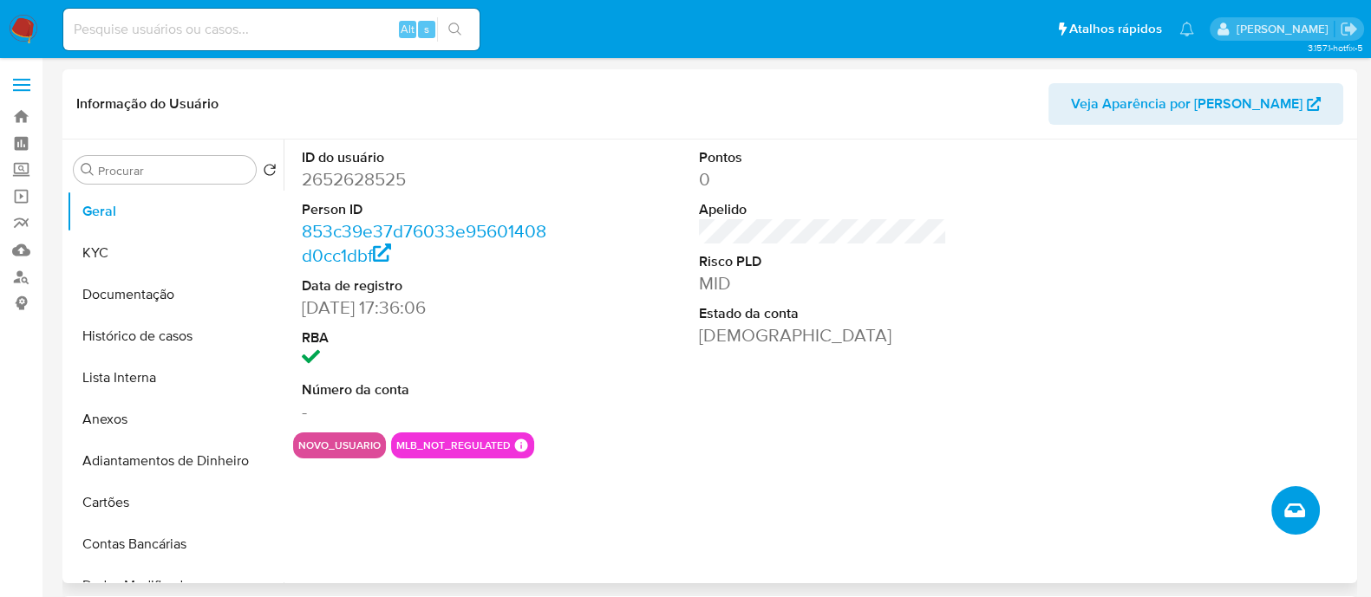
click at [1293, 506] on icon "Criar caso manual" at bounding box center [1294, 510] width 21 height 21
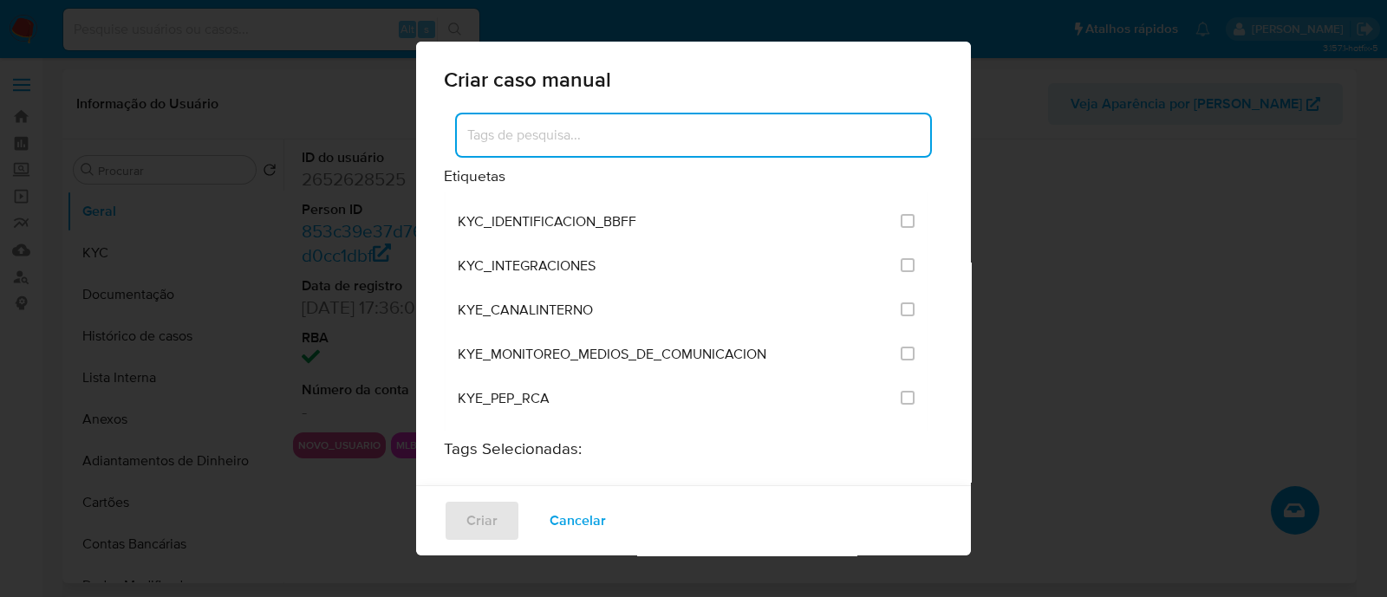
scroll to position [1517, 0]
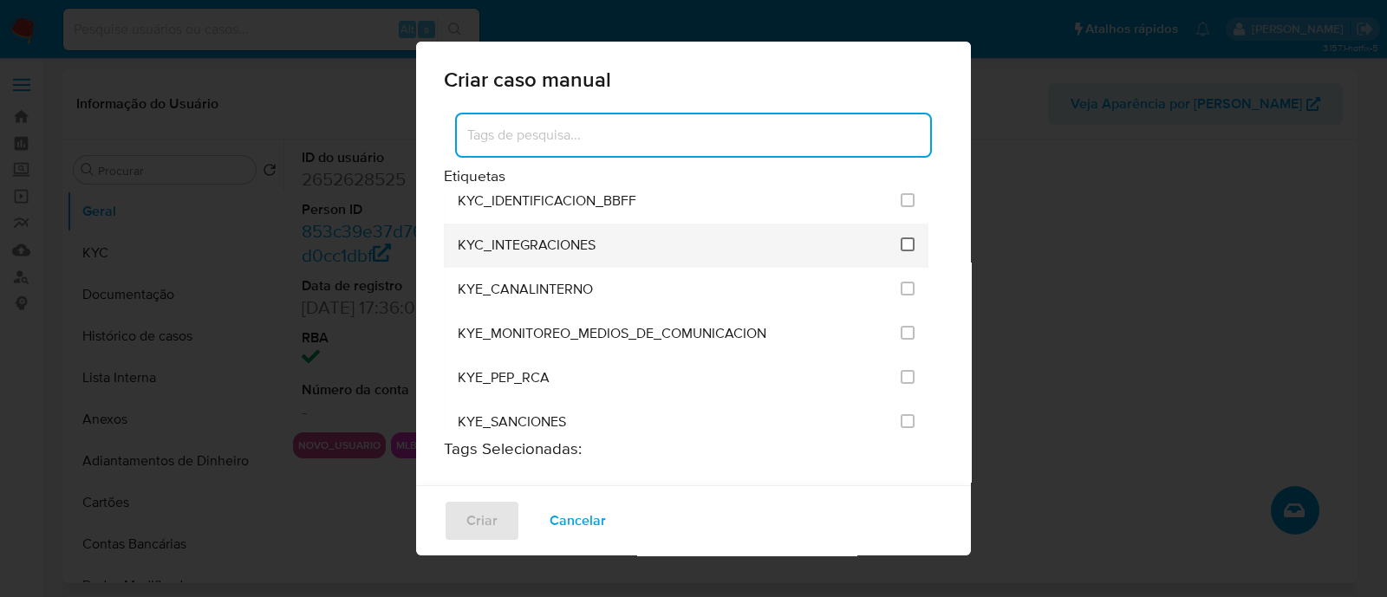
click at [901, 238] on input "2093" at bounding box center [908, 245] width 14 height 14
checkbox input "true"
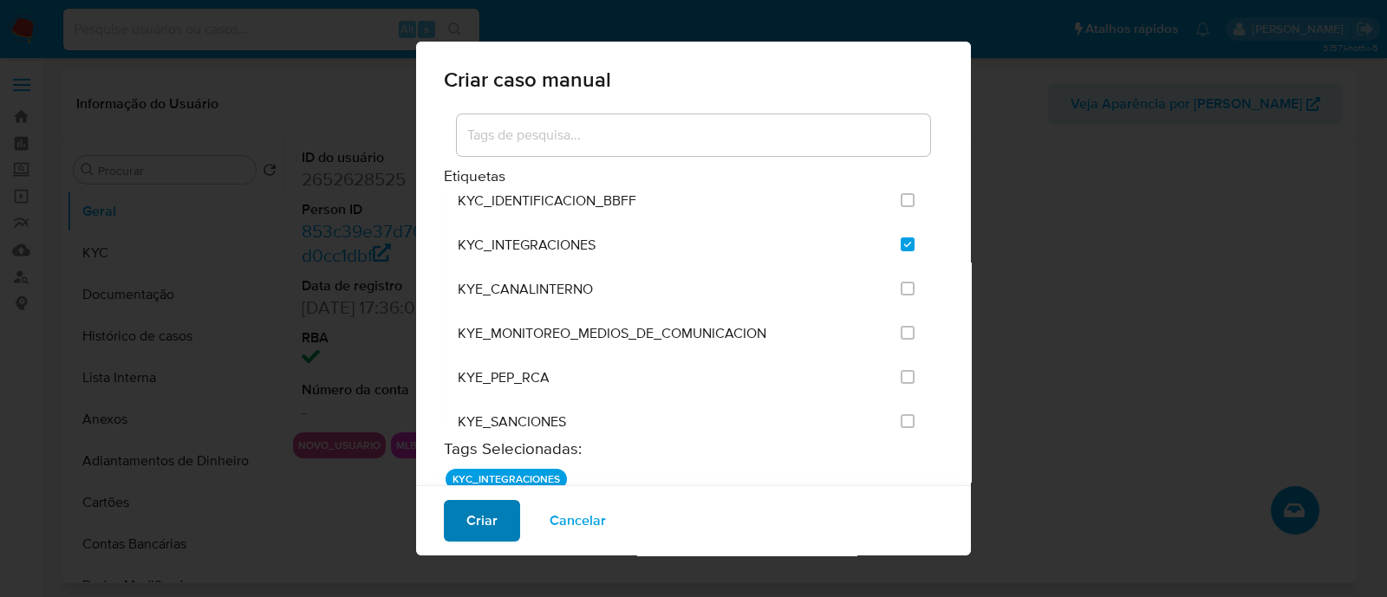
click at [479, 521] on span "Criar" at bounding box center [481, 521] width 31 height 38
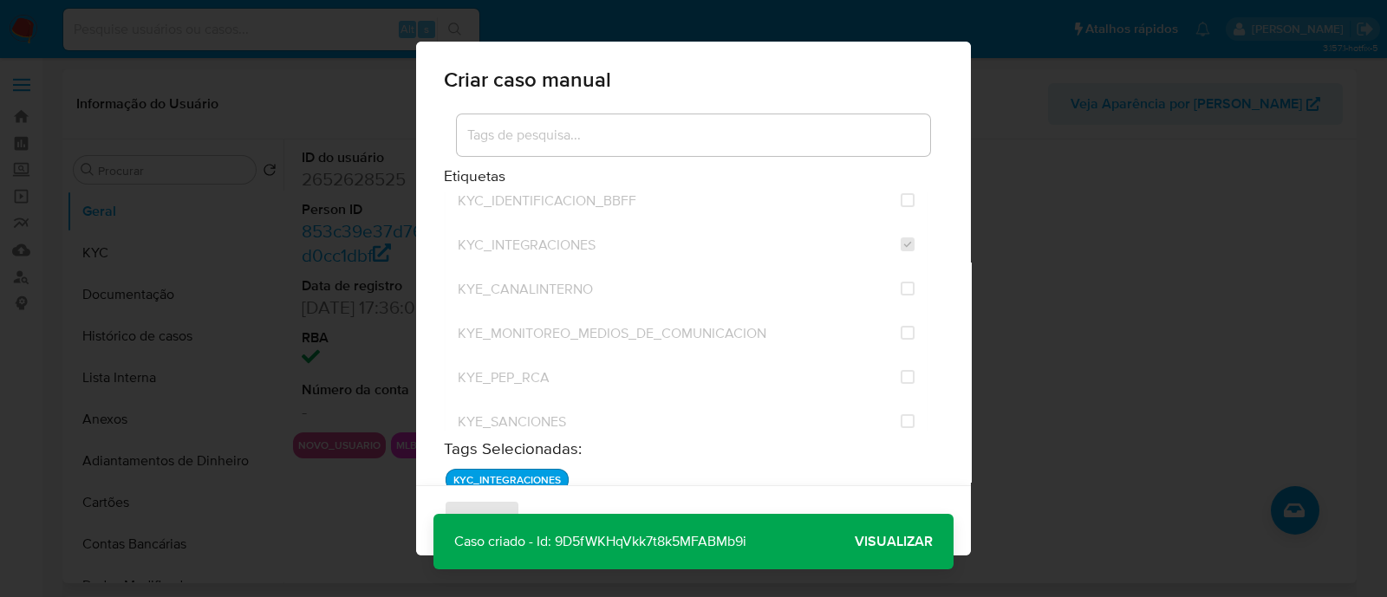
click at [939, 526] on button "Visualizar" at bounding box center [894, 542] width 120 height 42
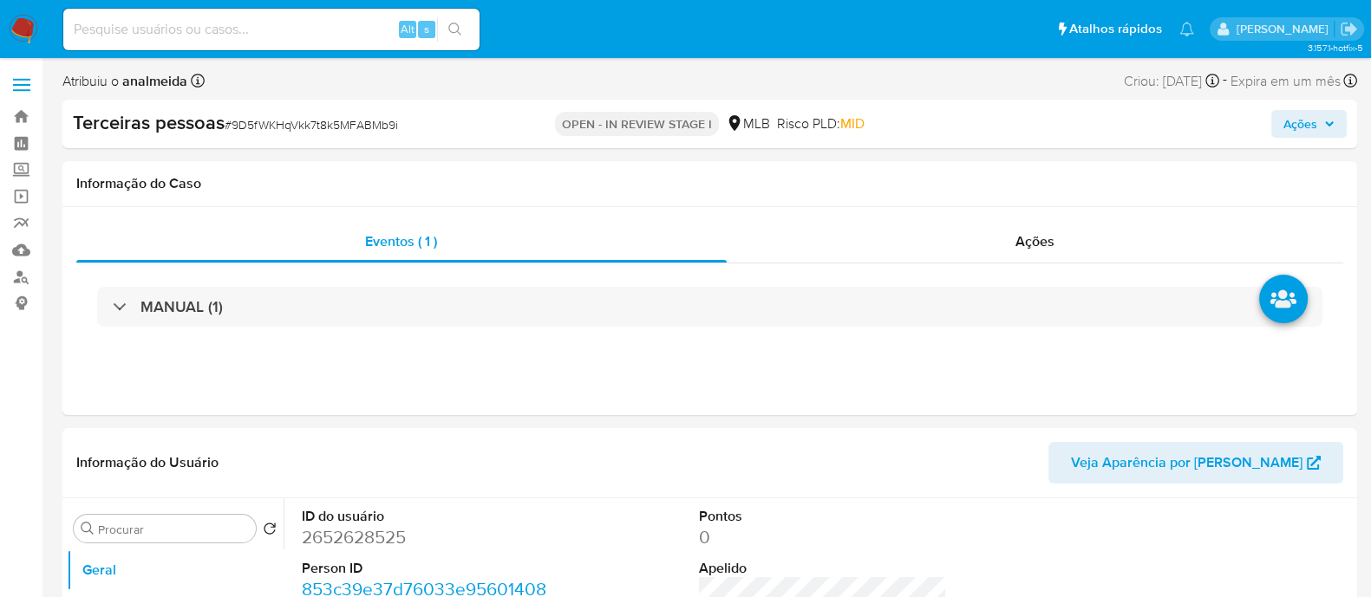
select select "10"
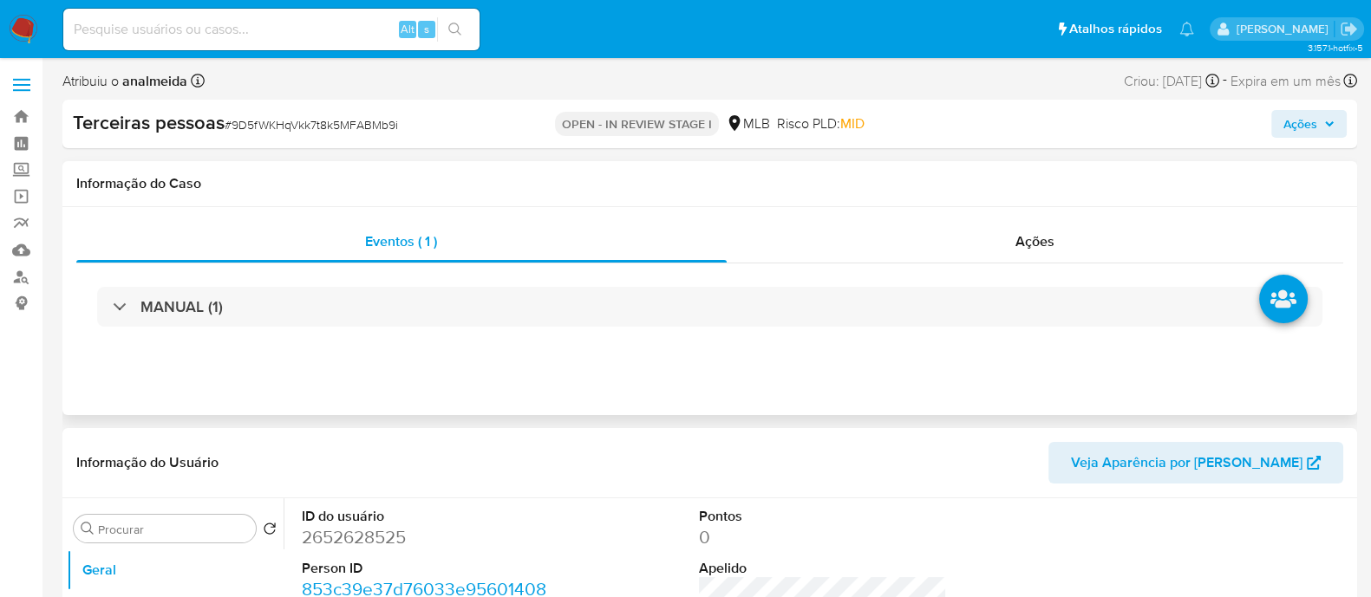
scroll to position [216, 0]
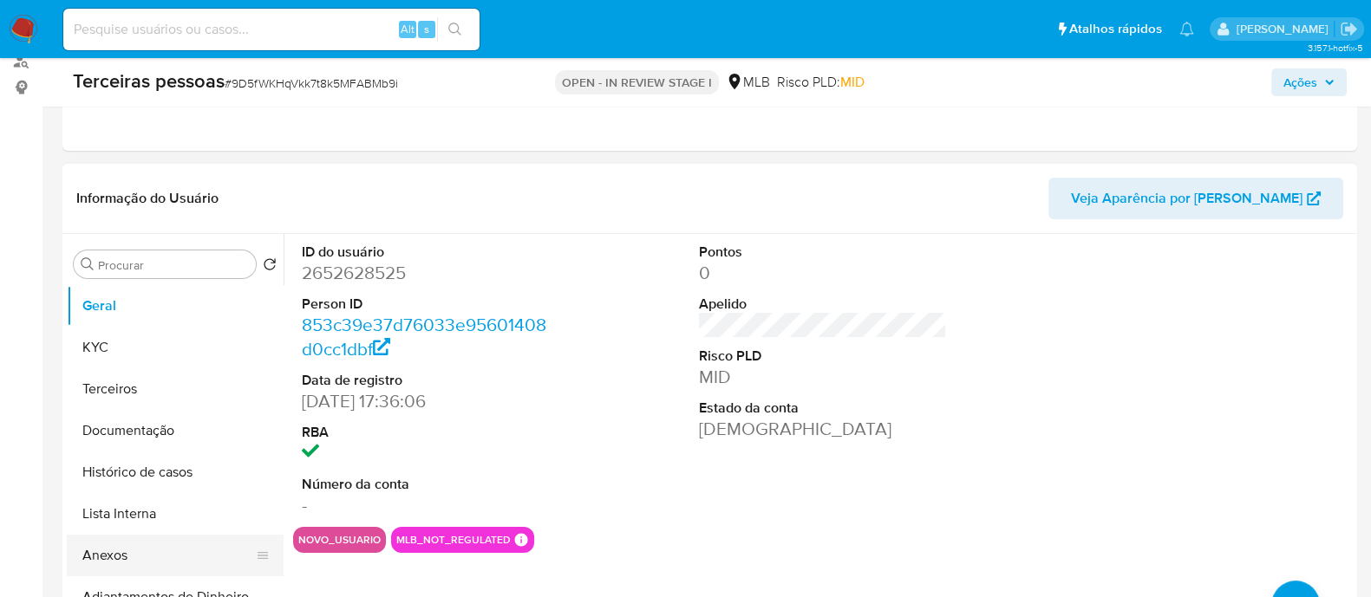
click at [139, 544] on button "Anexos" at bounding box center [168, 556] width 203 height 42
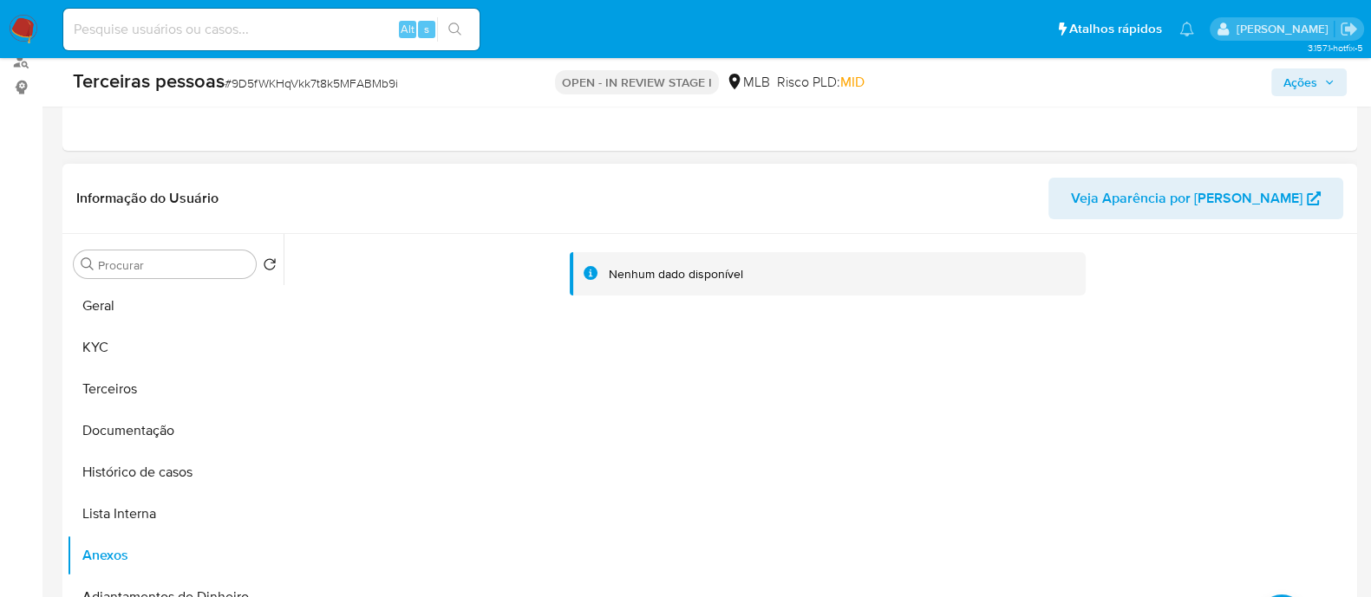
click at [478, 397] on div "Nenhum dado disponível" at bounding box center [818, 456] width 1069 height 444
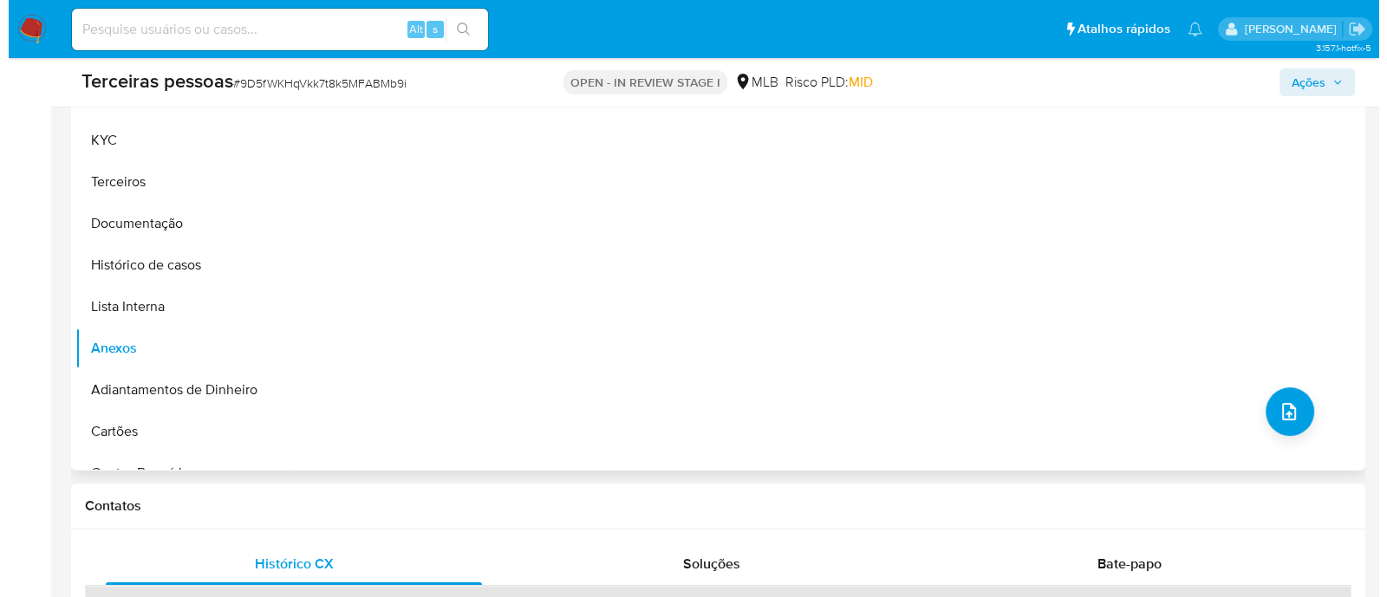
scroll to position [433, 0]
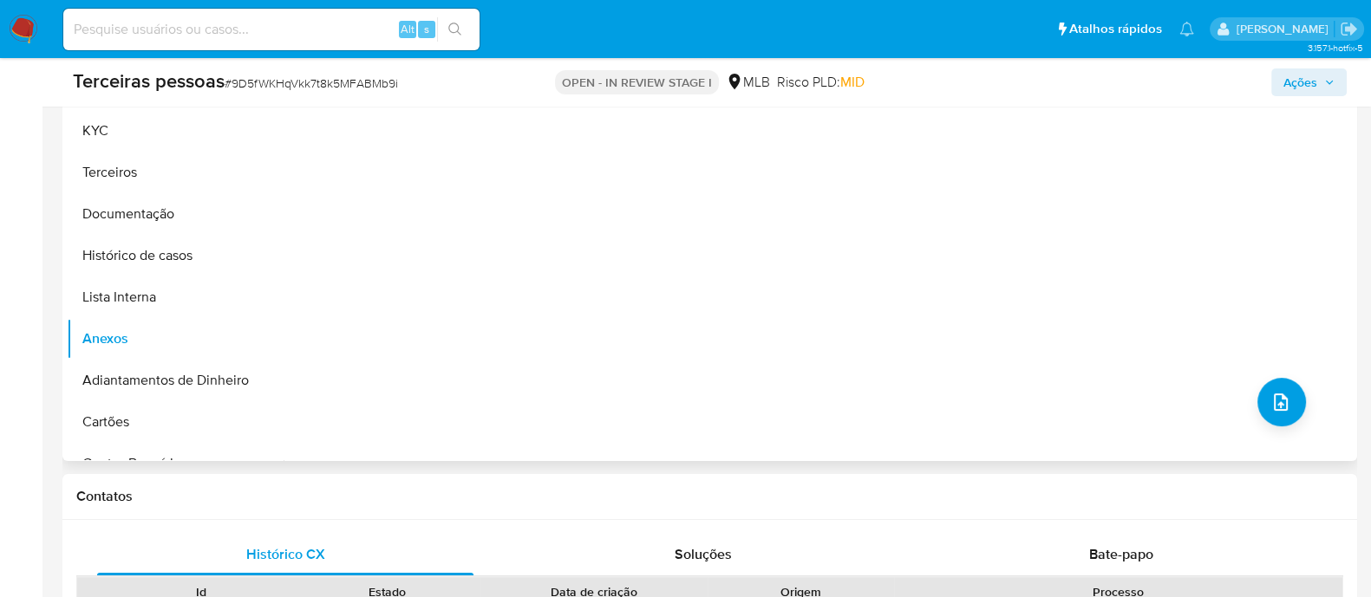
drag, startPoint x: 1321, startPoint y: 200, endPoint x: 1297, endPoint y: 257, distance: 61.0
click at [1321, 200] on div "Nenhum dado disponível" at bounding box center [818, 239] width 1069 height 444
click at [1286, 405] on button "upload-file" at bounding box center [1281, 402] width 49 height 49
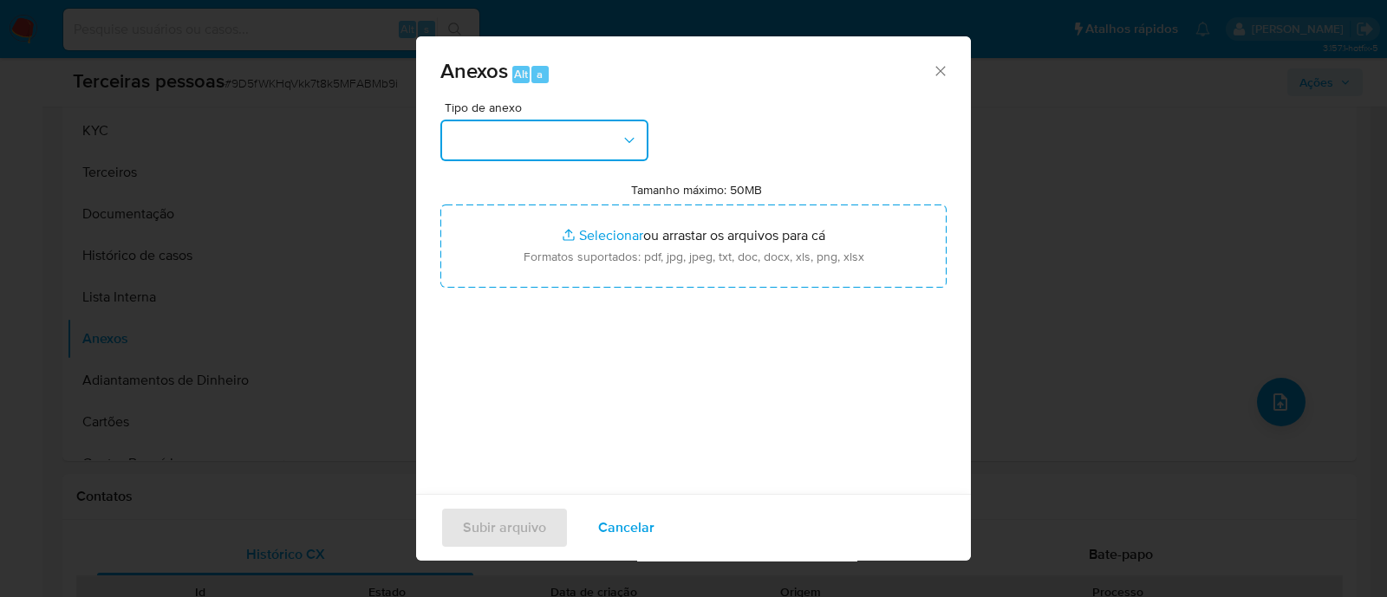
click at [551, 132] on button "button" at bounding box center [544, 141] width 208 height 42
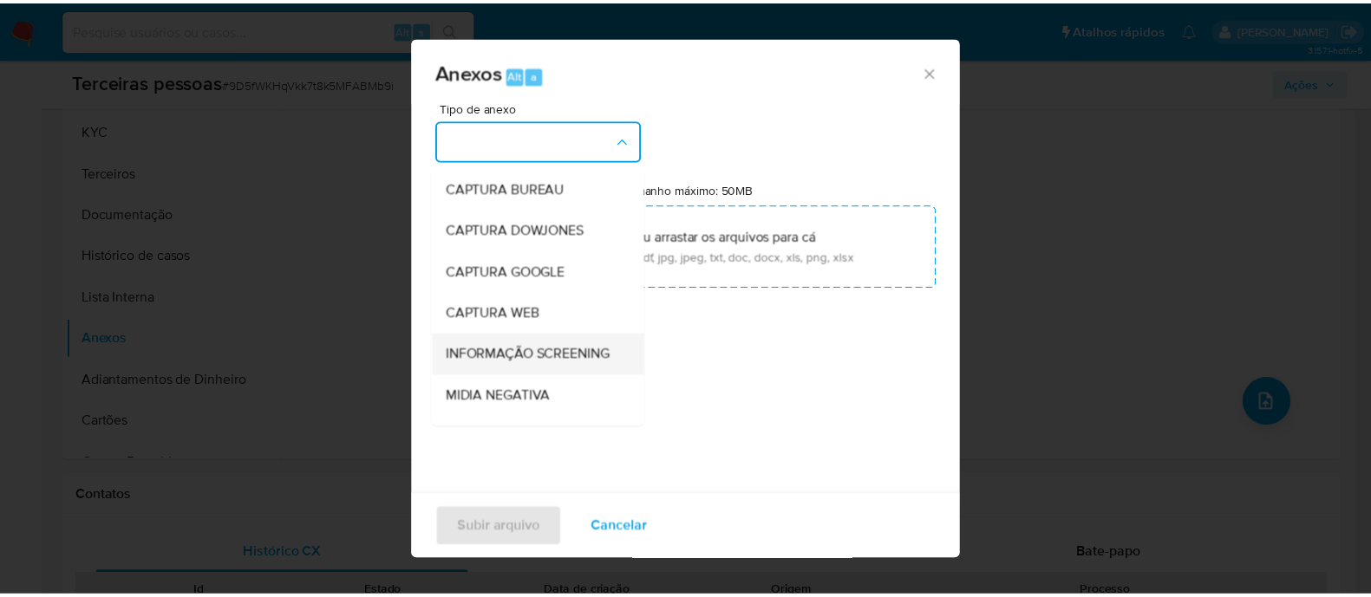
scroll to position [267, 0]
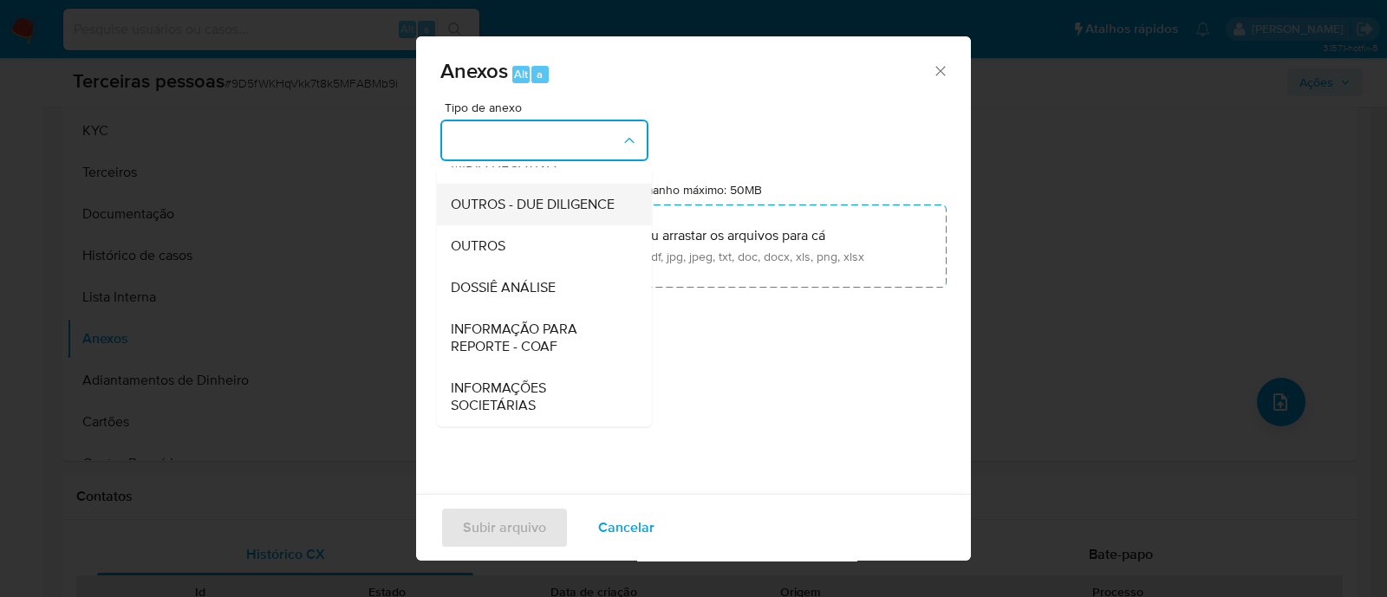
click at [499, 196] on span "OUTROS - DUE DILIGENCE" at bounding box center [533, 204] width 164 height 17
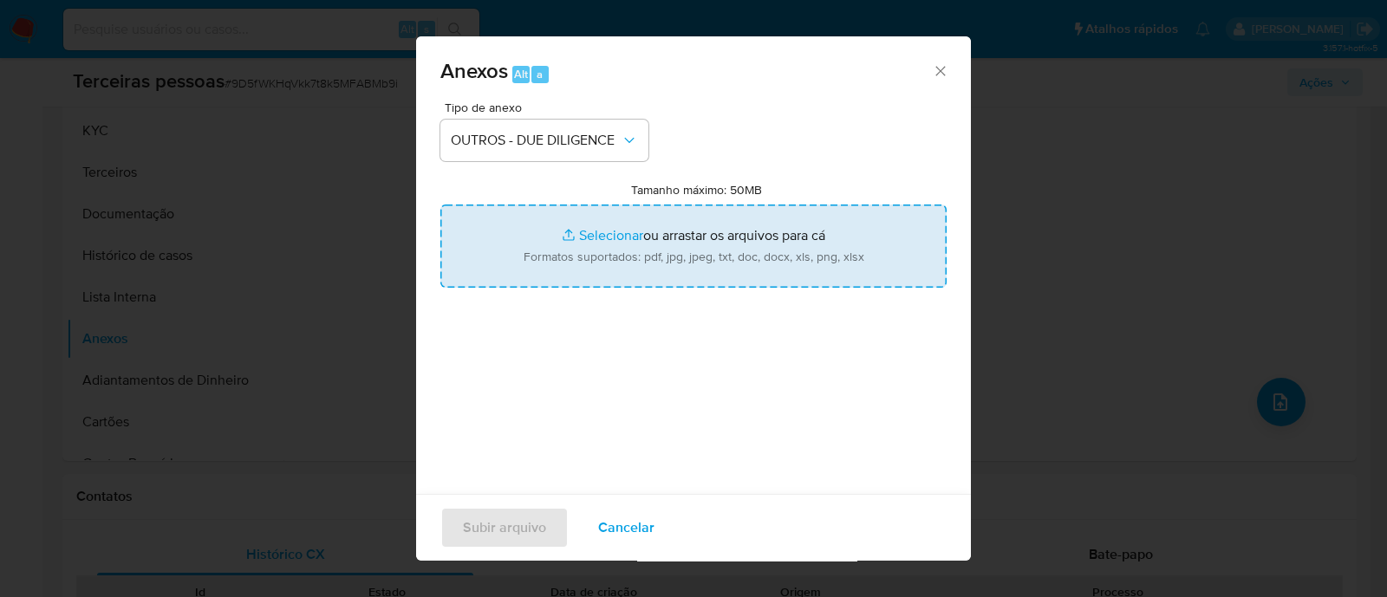
click at [692, 254] on input "Tamanho máximo: 50MB Selecionar arquivos" at bounding box center [693, 246] width 506 height 83
type input "C:\fakepath\Matriz de Risco - MAESTRIA ACADEMY LTDA.pdf"
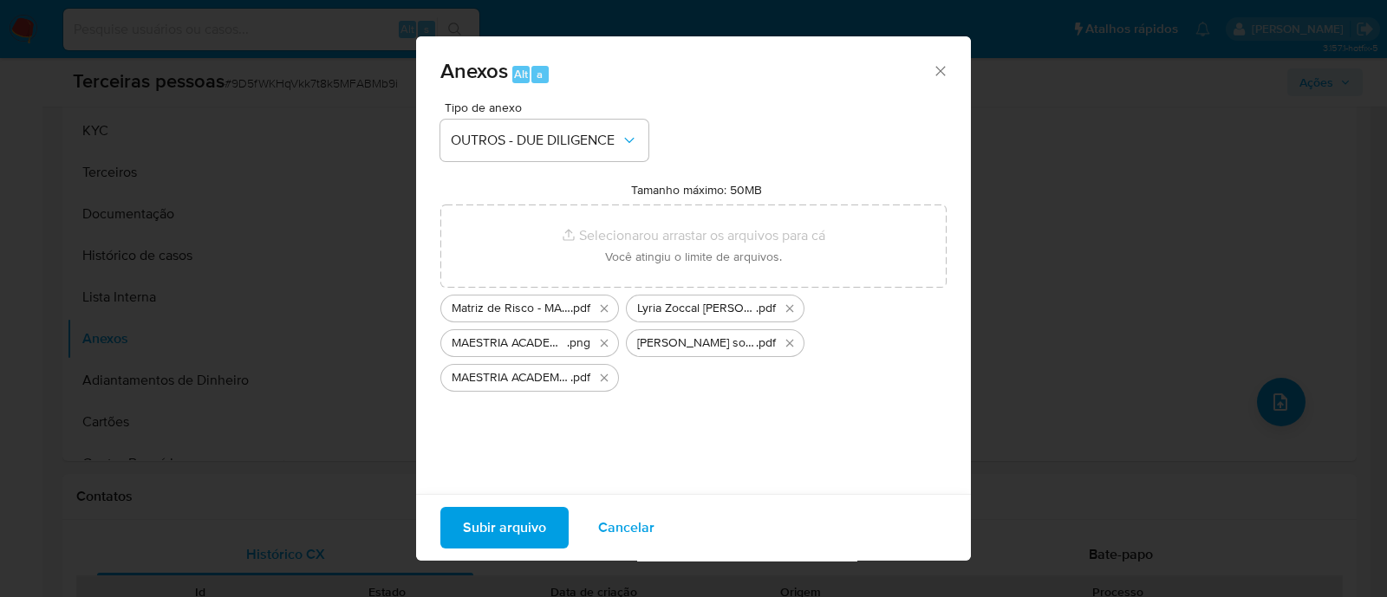
click at [532, 515] on span "Subir arquivo" at bounding box center [504, 528] width 83 height 38
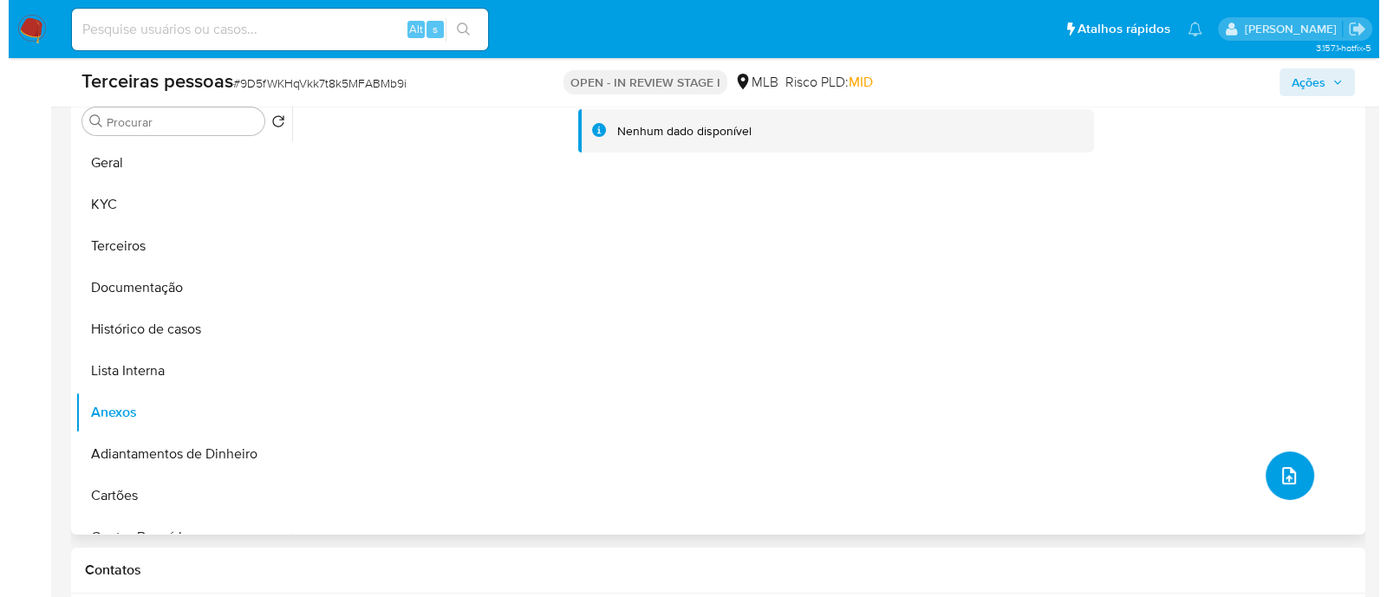
scroll to position [325, 0]
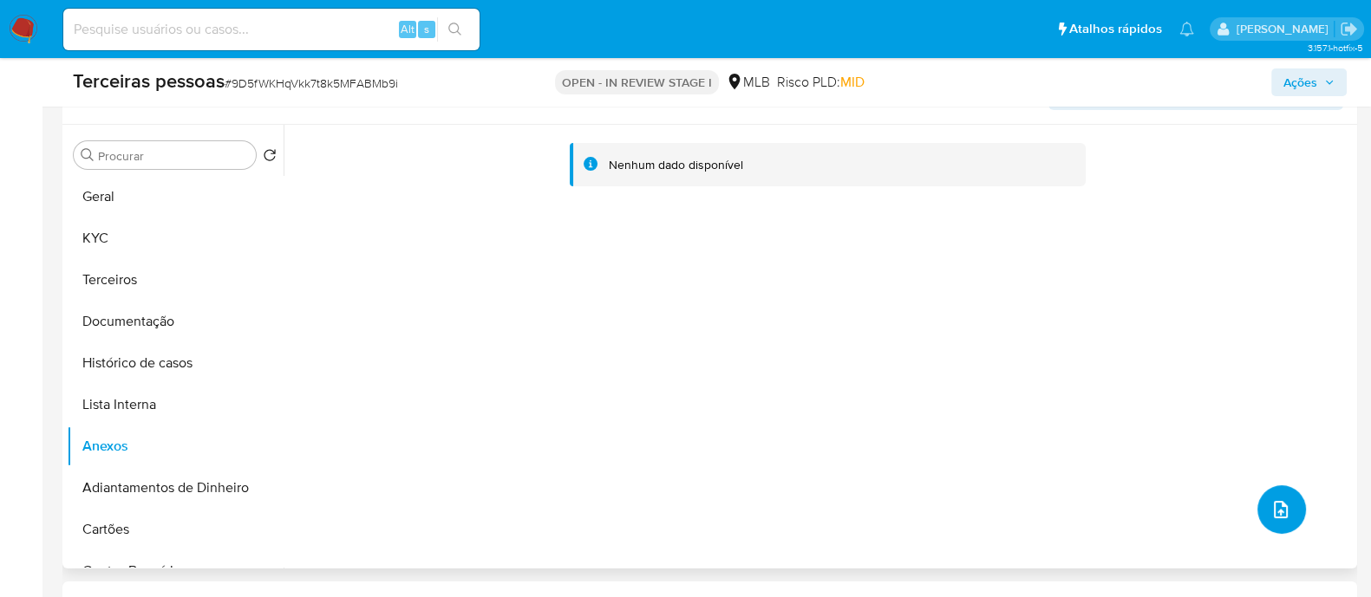
click at [1279, 512] on icon "upload-file" at bounding box center [1281, 509] width 14 height 17
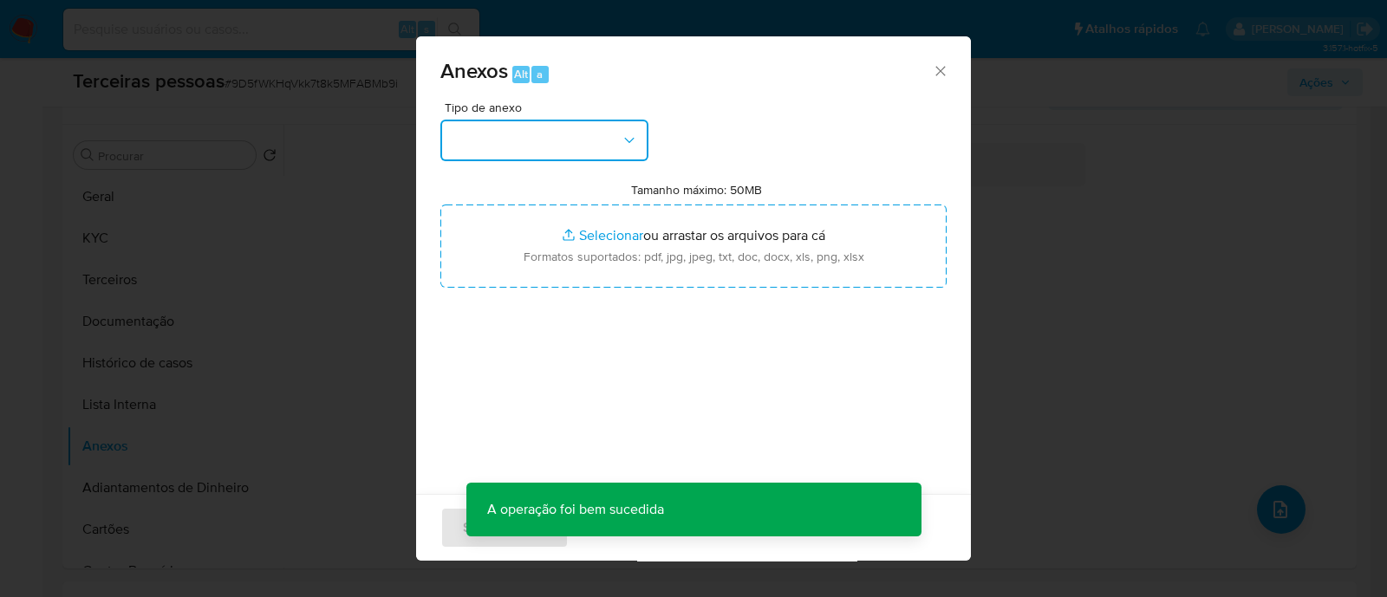
click at [569, 145] on button "button" at bounding box center [544, 141] width 208 height 42
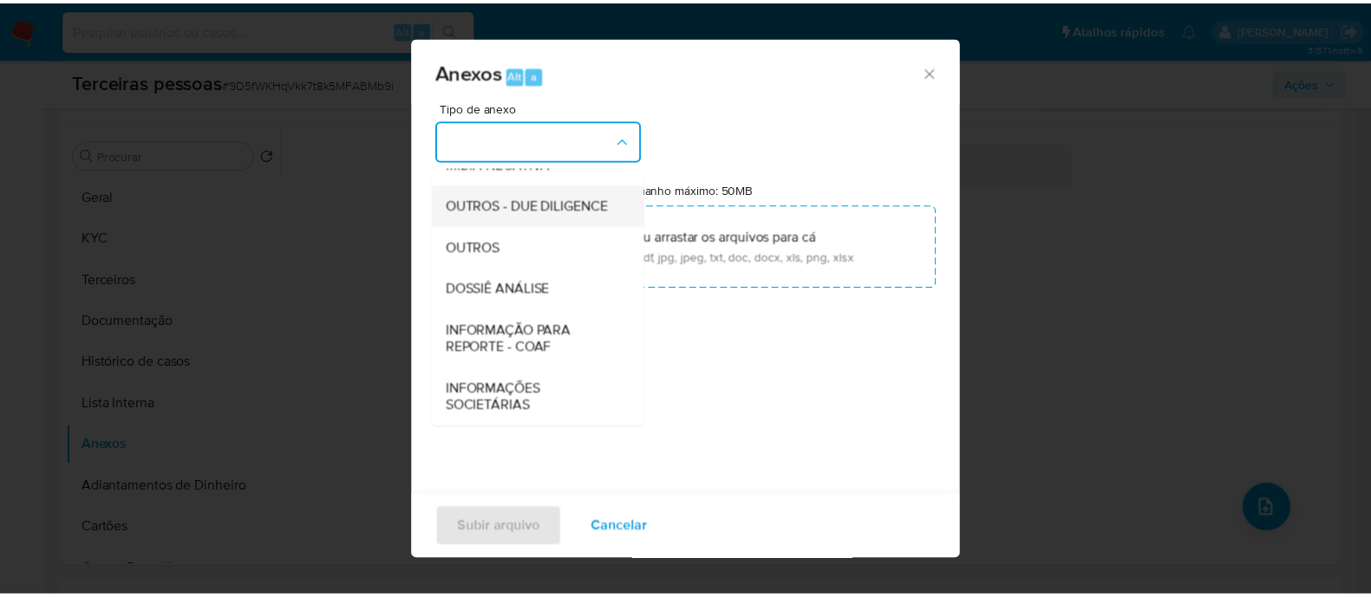
scroll to position [267, 0]
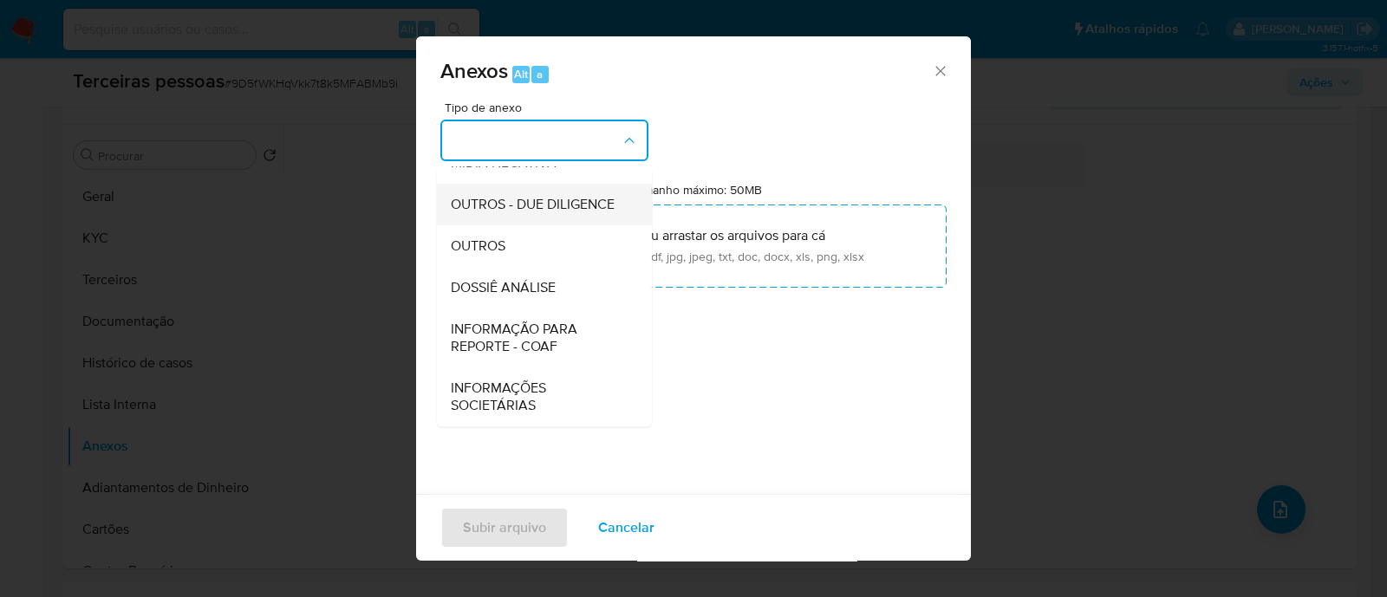
click at [556, 196] on span "OUTROS - DUE DILIGENCE" at bounding box center [533, 204] width 164 height 17
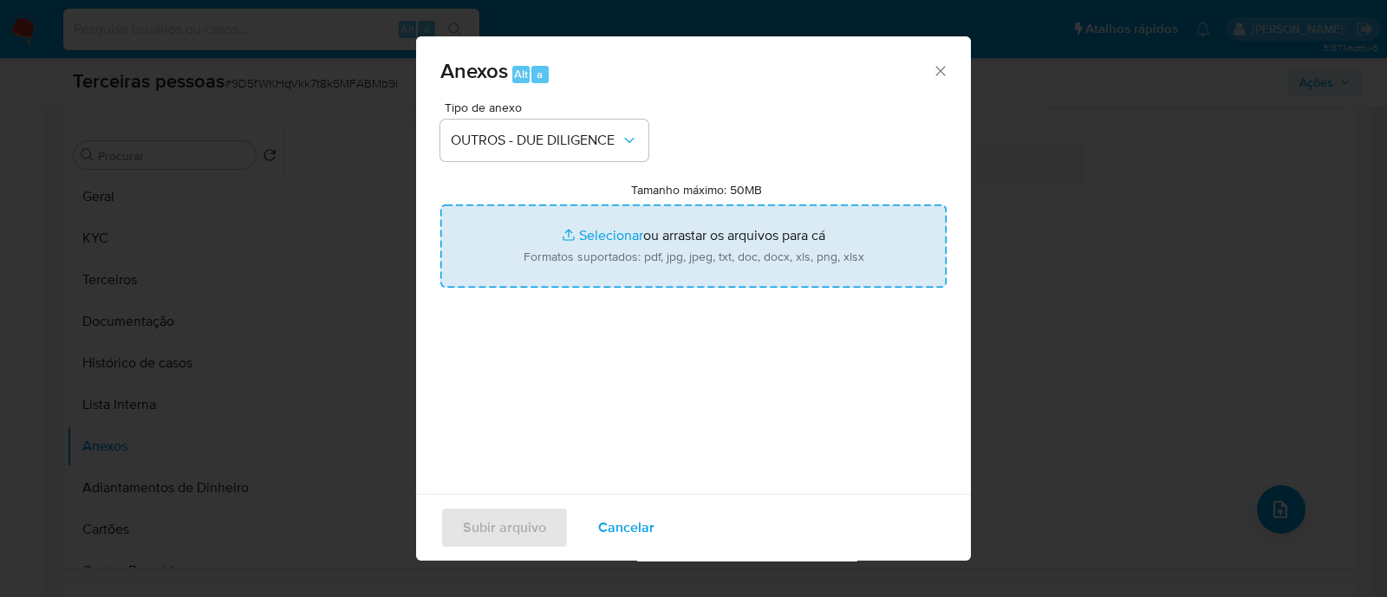
click at [653, 224] on input "Tamanho máximo: 50MB Selecionar arquivos" at bounding box center [693, 246] width 506 height 83
type input "C:\fakepath\MAESTRIA ACADEMY LTDA softon.pdf"
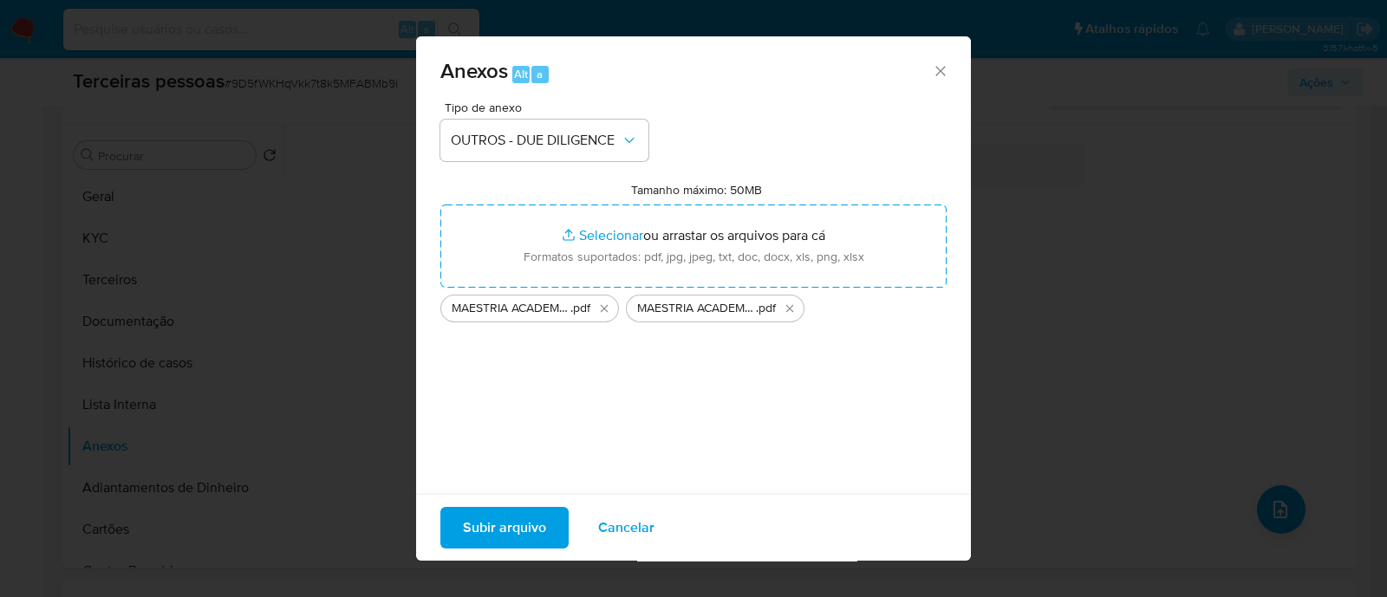
click at [499, 527] on span "Subir arquivo" at bounding box center [504, 528] width 83 height 38
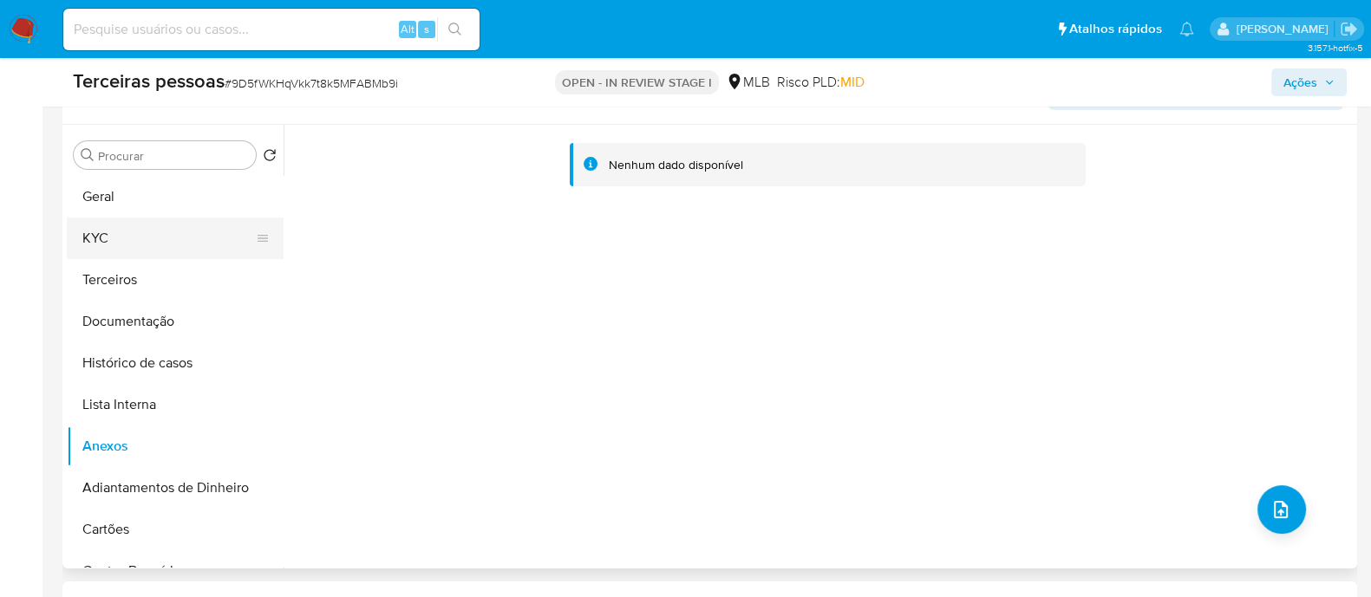
click at [140, 247] on button "KYC" at bounding box center [168, 239] width 203 height 42
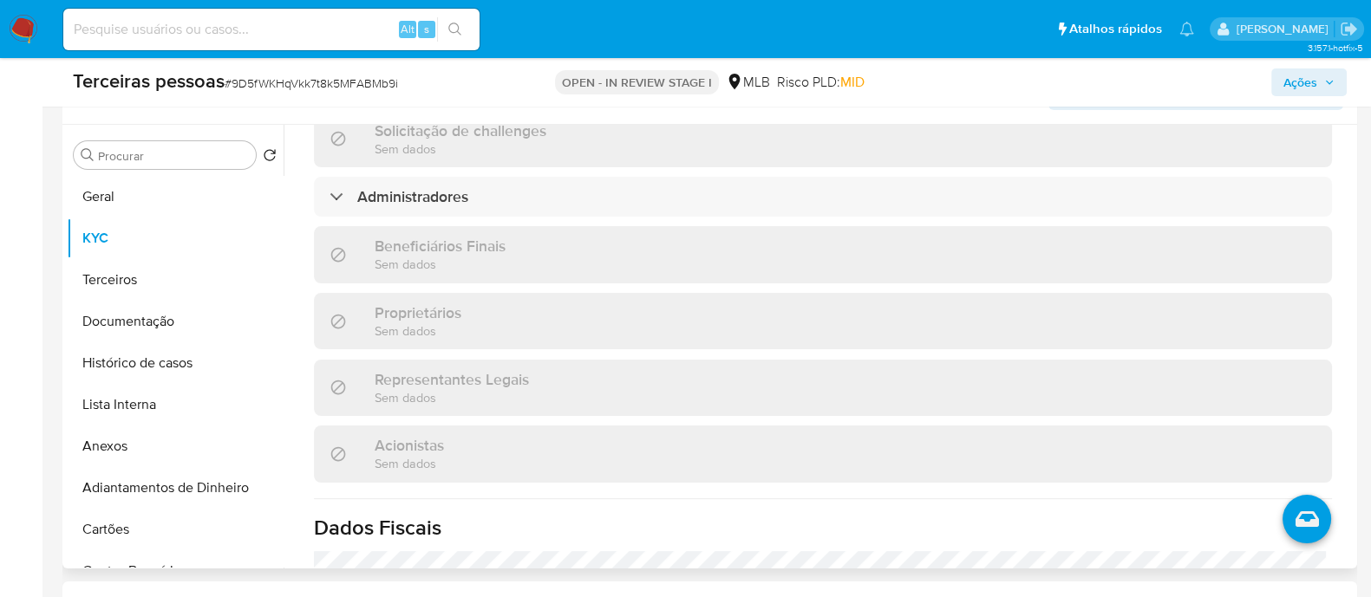
scroll to position [738, 0]
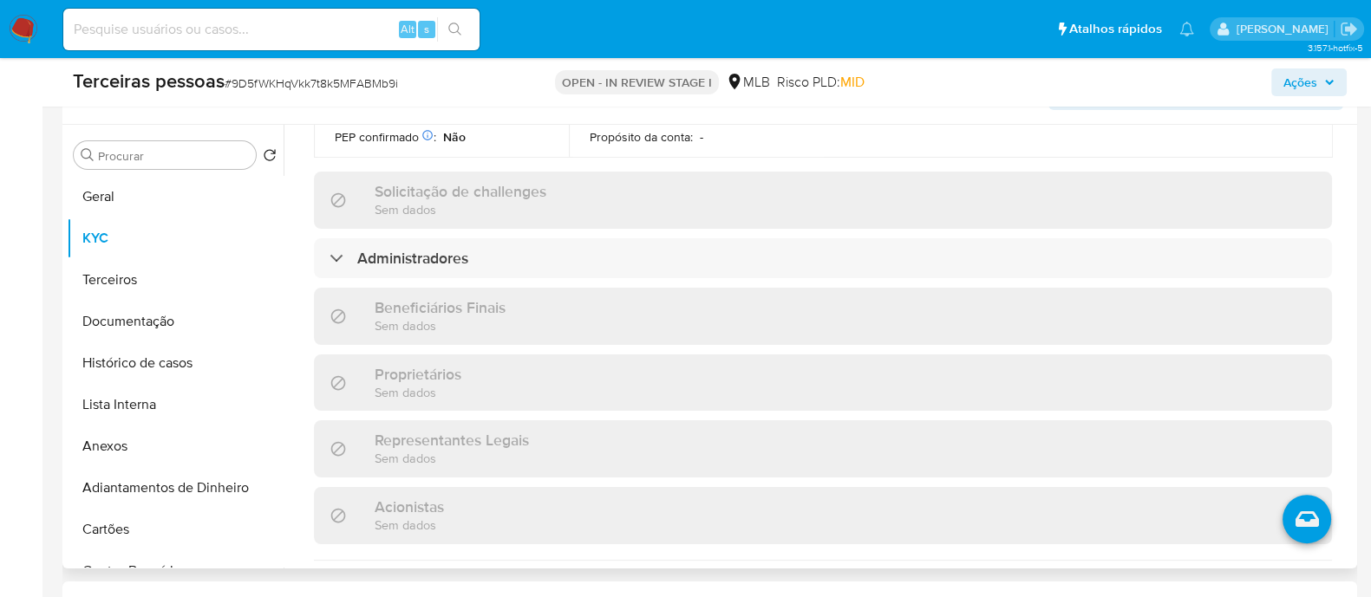
click at [626, 219] on div "Informações da empresa ID do usuário : 2652628525 Nome do comércio : MAESTRIA A…" at bounding box center [823, 208] width 1018 height 1478
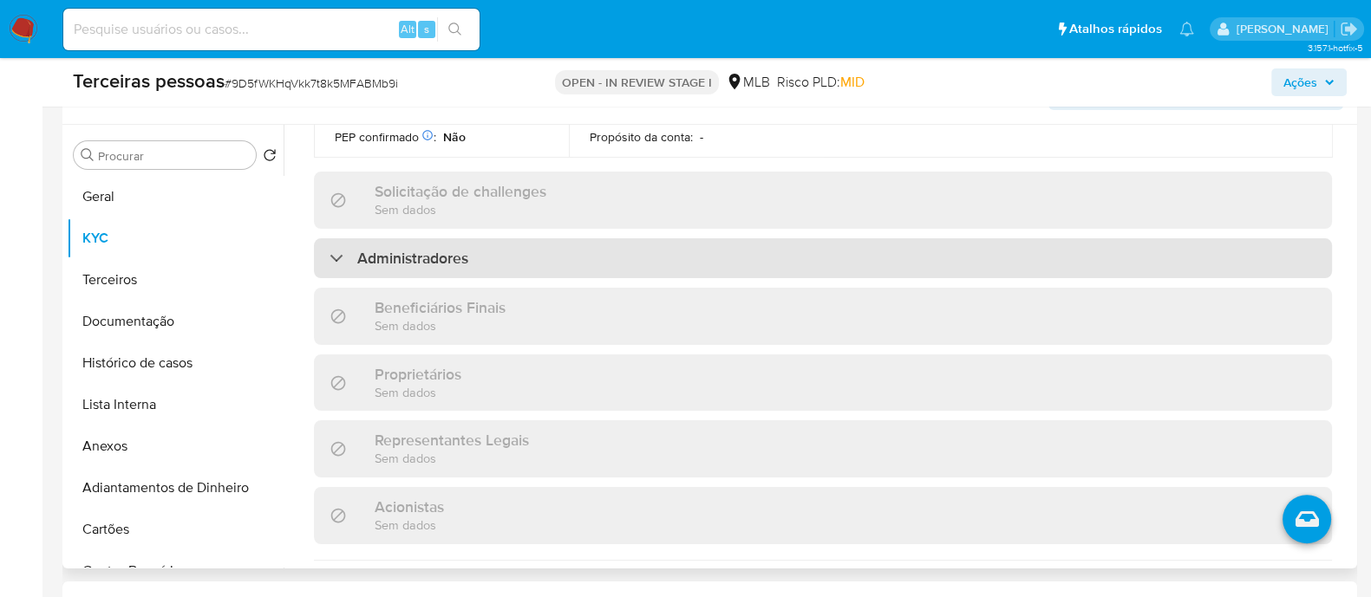
click at [656, 238] on div "Administradores" at bounding box center [823, 258] width 1018 height 40
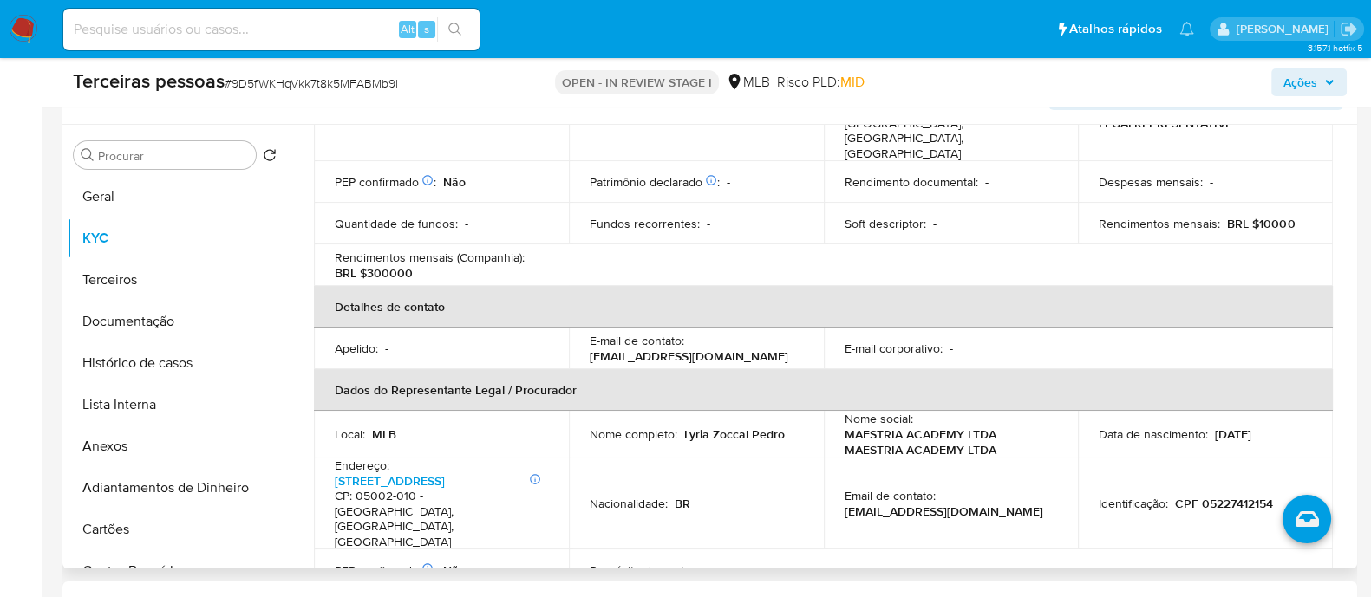
scroll to position [630, 0]
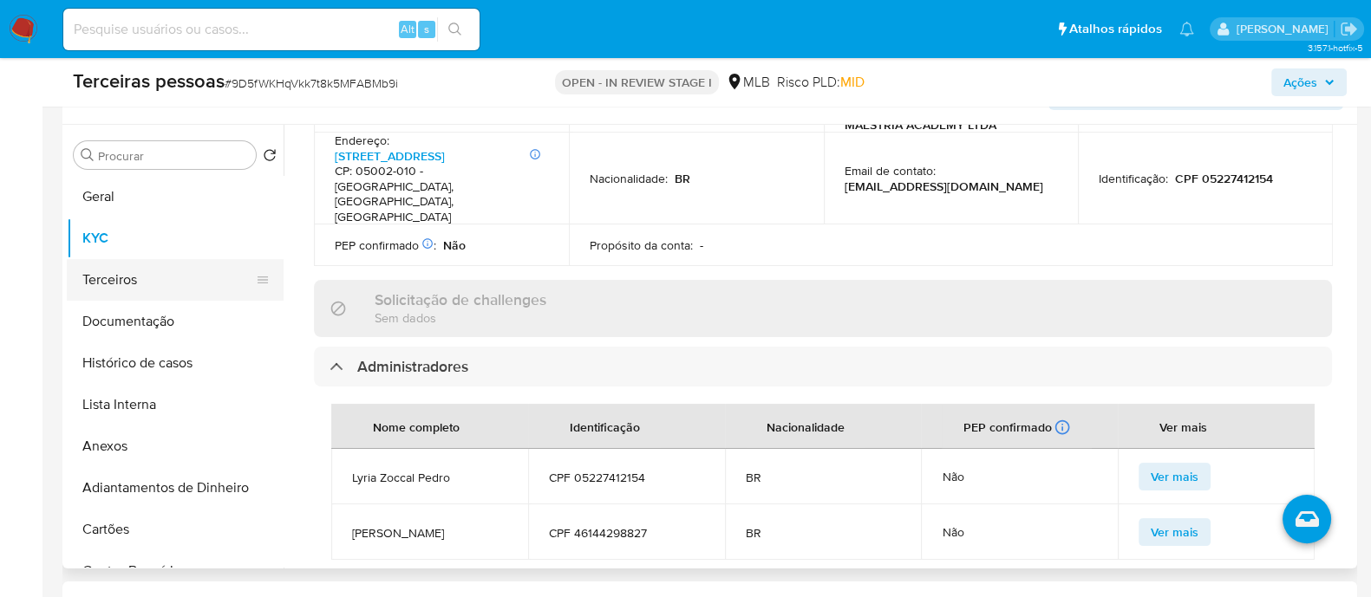
click at [159, 266] on button "Terceiros" at bounding box center [168, 280] width 203 height 42
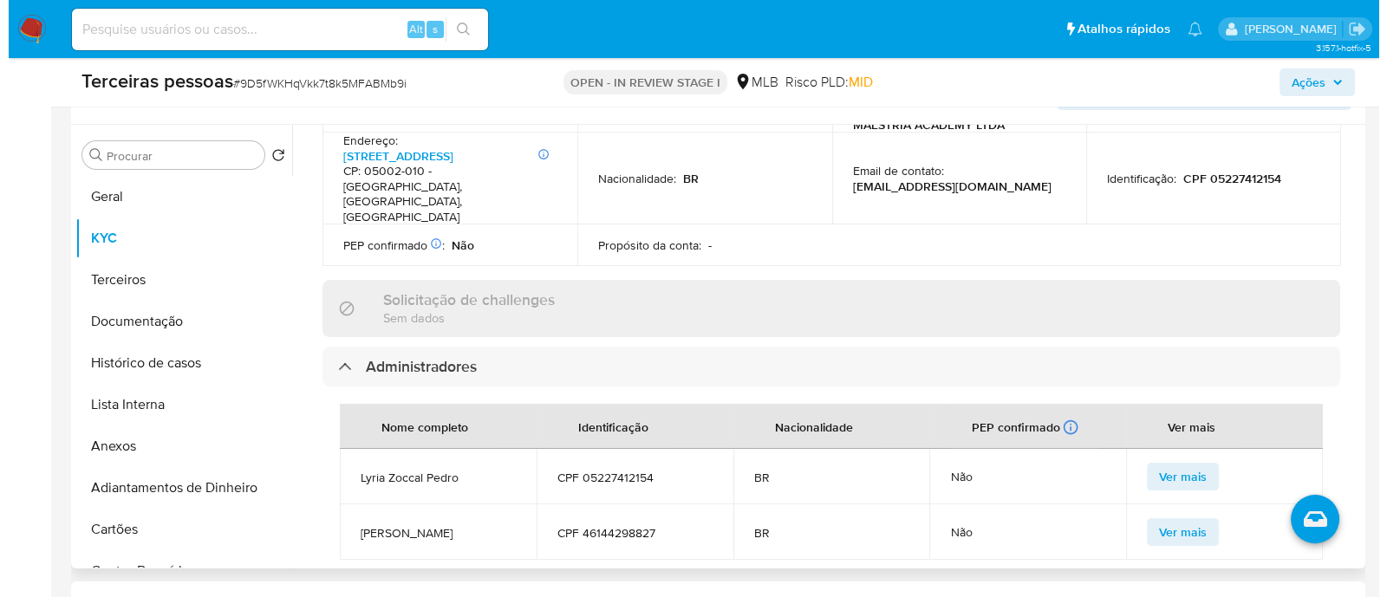
scroll to position [0, 0]
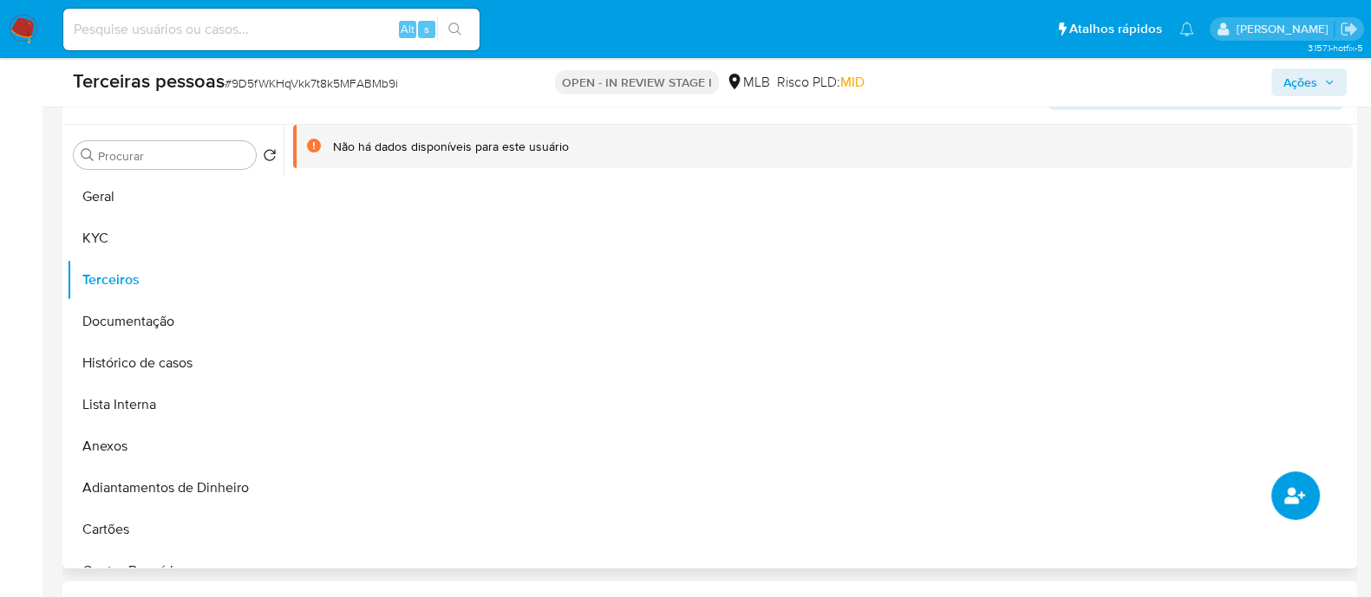
click at [1288, 493] on icon "common.add_complementary_information" at bounding box center [1294, 495] width 21 height 16
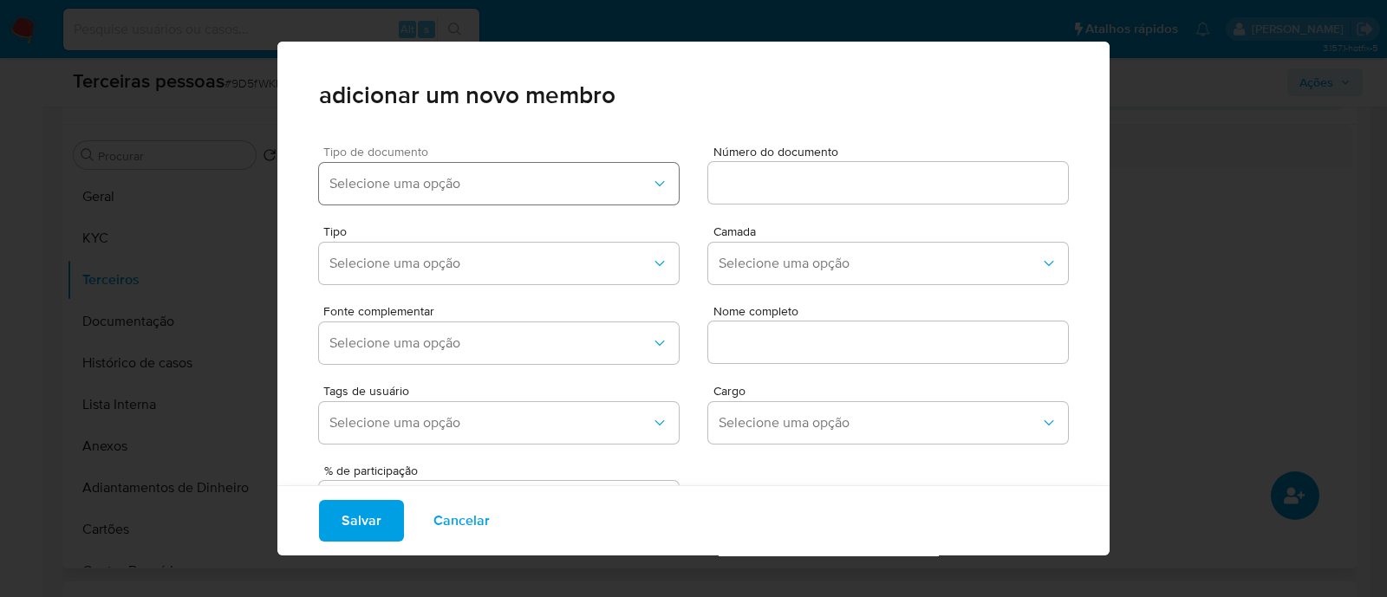
click at [601, 182] on span "Selecione uma opção" at bounding box center [490, 183] width 322 height 17
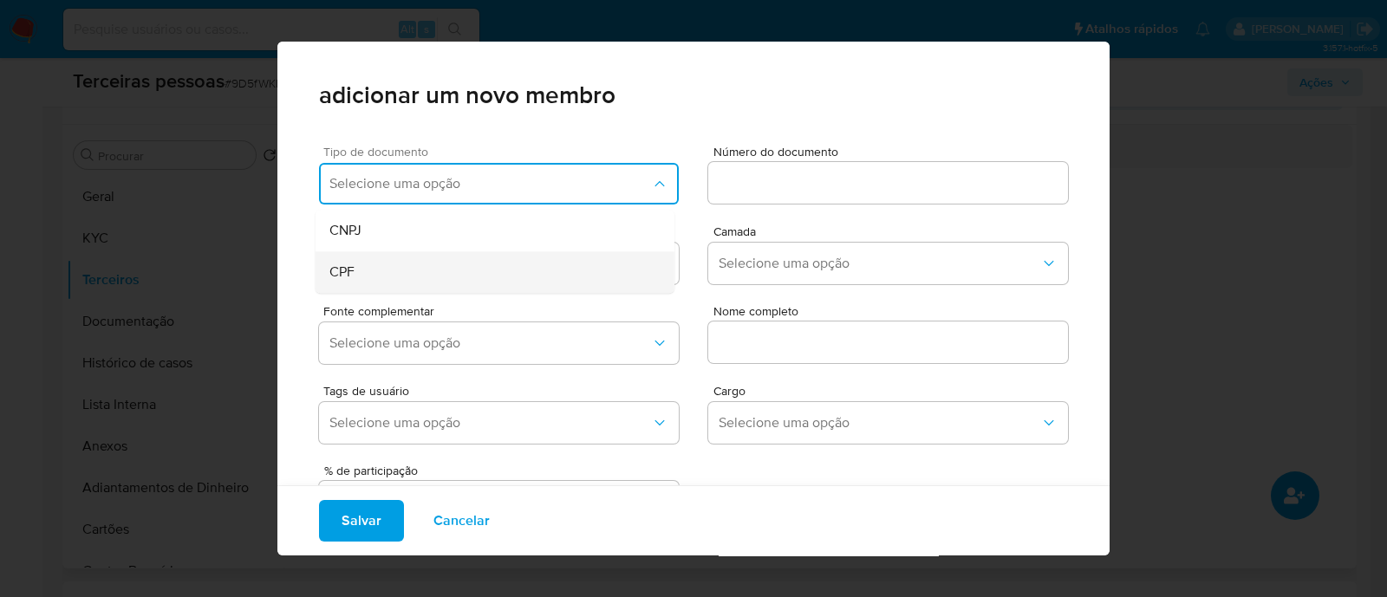
click at [403, 261] on div "CPF" at bounding box center [461, 272] width 265 height 42
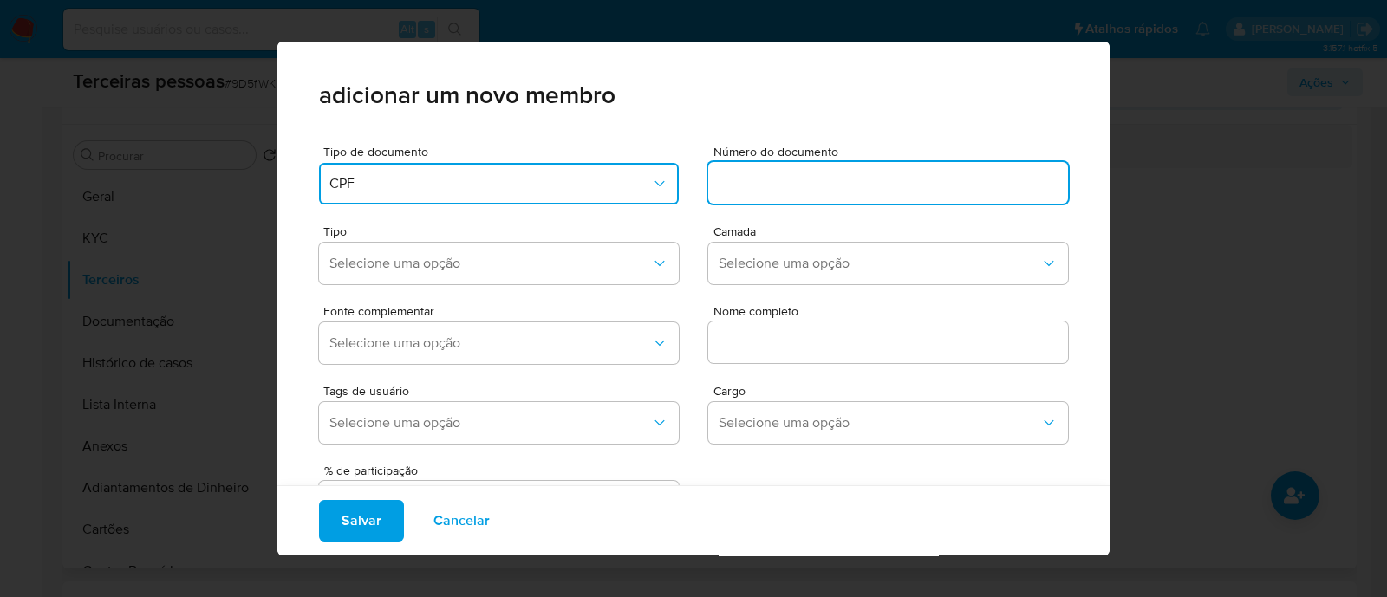
click at [782, 181] on input at bounding box center [888, 183] width 360 height 23
type input "461.442.988-27"
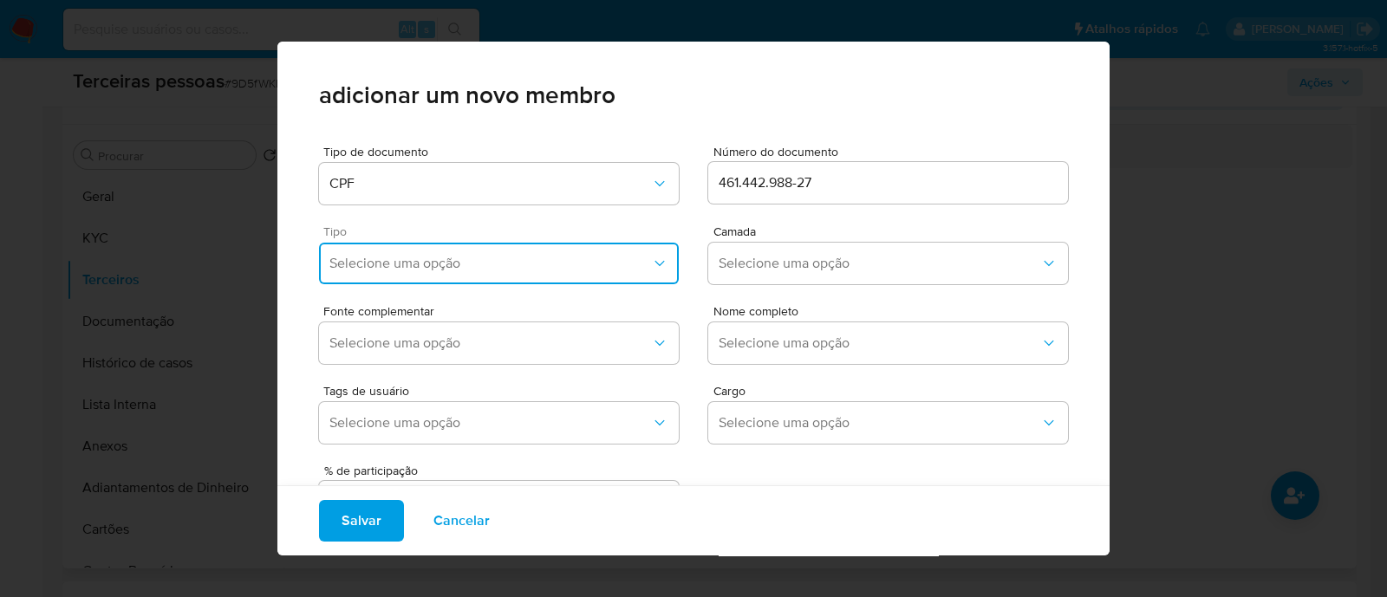
click at [376, 258] on span "Selecione uma opção" at bounding box center [490, 263] width 322 height 17
click at [512, 481] on div "Accionistas" at bounding box center [461, 477] width 265 height 42
click at [774, 224] on div "Tipo Accionistas Camada Selecione uma opção" at bounding box center [693, 252] width 749 height 80
click at [756, 284] on div "Camada Selecione uma opção" at bounding box center [888, 258] width 360 height 66
click at [750, 270] on span "Selecione uma opção" at bounding box center [880, 263] width 322 height 17
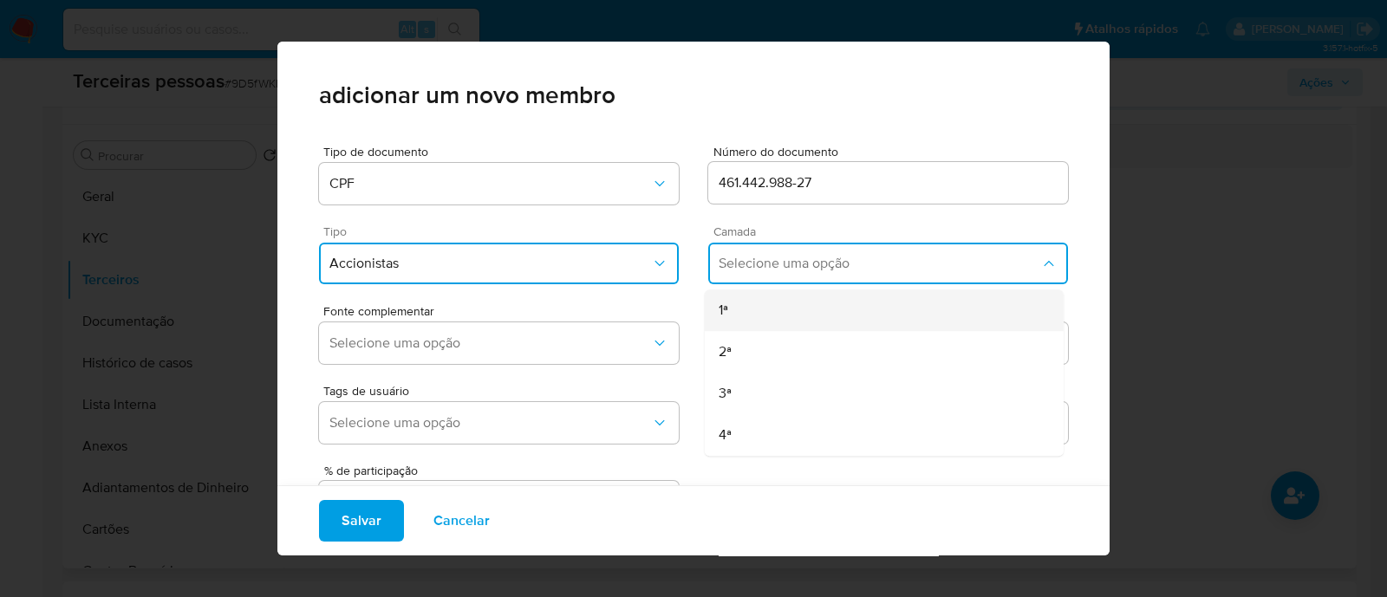
click at [741, 291] on div "1ª" at bounding box center [851, 311] width 265 height 42
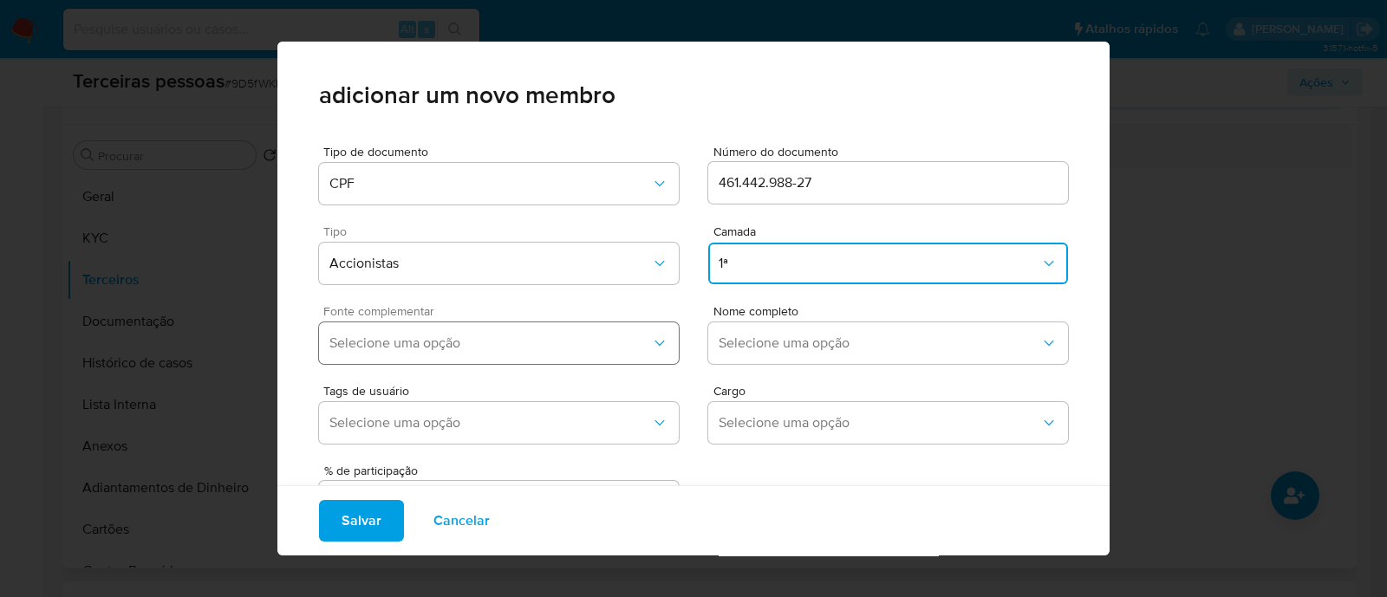
click at [577, 330] on button "Selecione uma opção" at bounding box center [499, 344] width 360 height 42
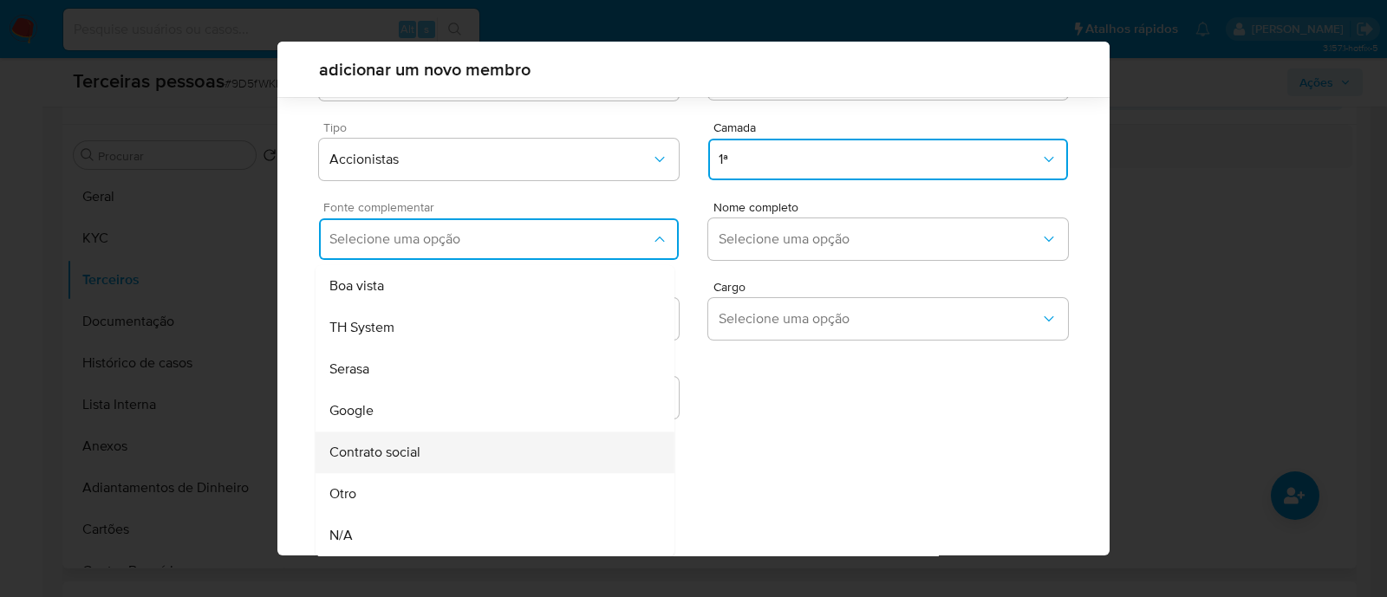
click at [447, 444] on div "Contrato social" at bounding box center [461, 453] width 265 height 42
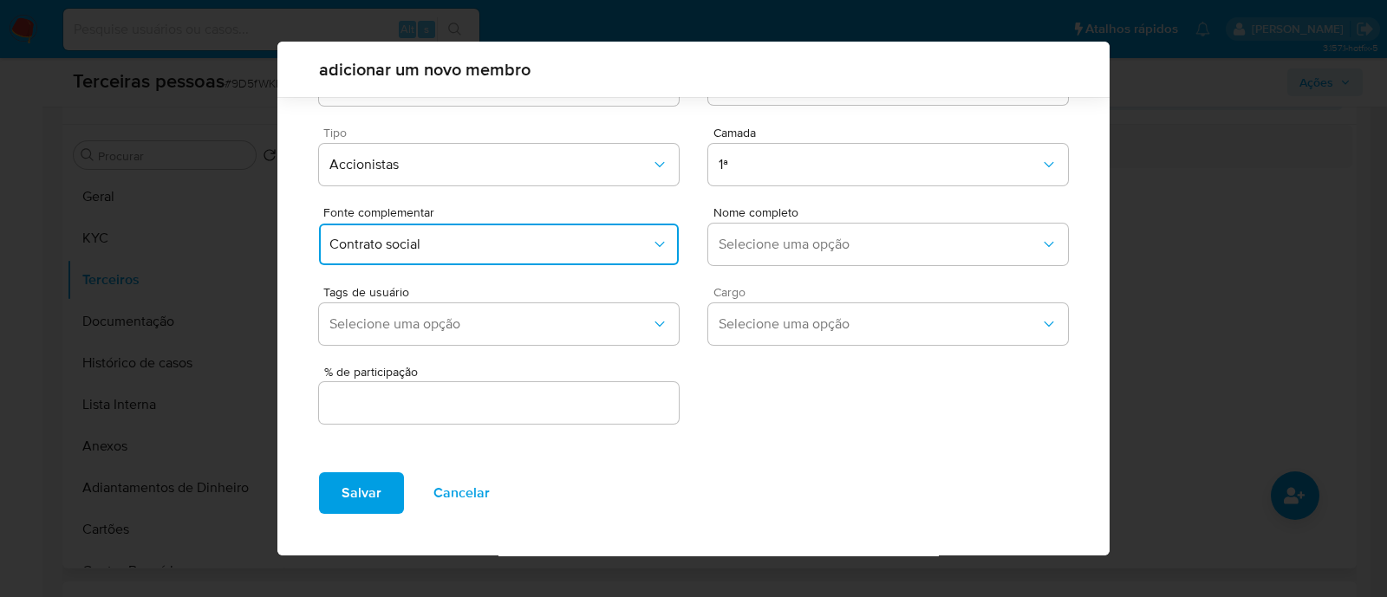
scroll to position [63, 0]
click at [910, 235] on button "Selecione uma opção" at bounding box center [888, 246] width 360 height 42
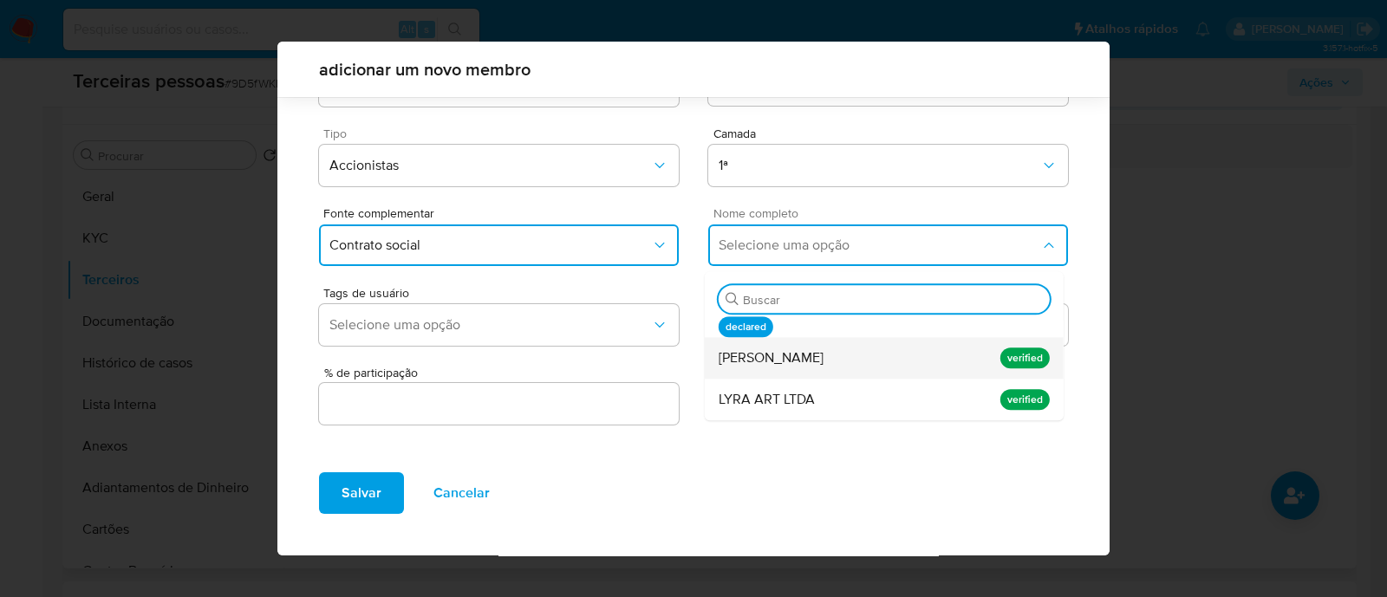
click at [801, 353] on div "Arthur Endo" at bounding box center [851, 358] width 265 height 42
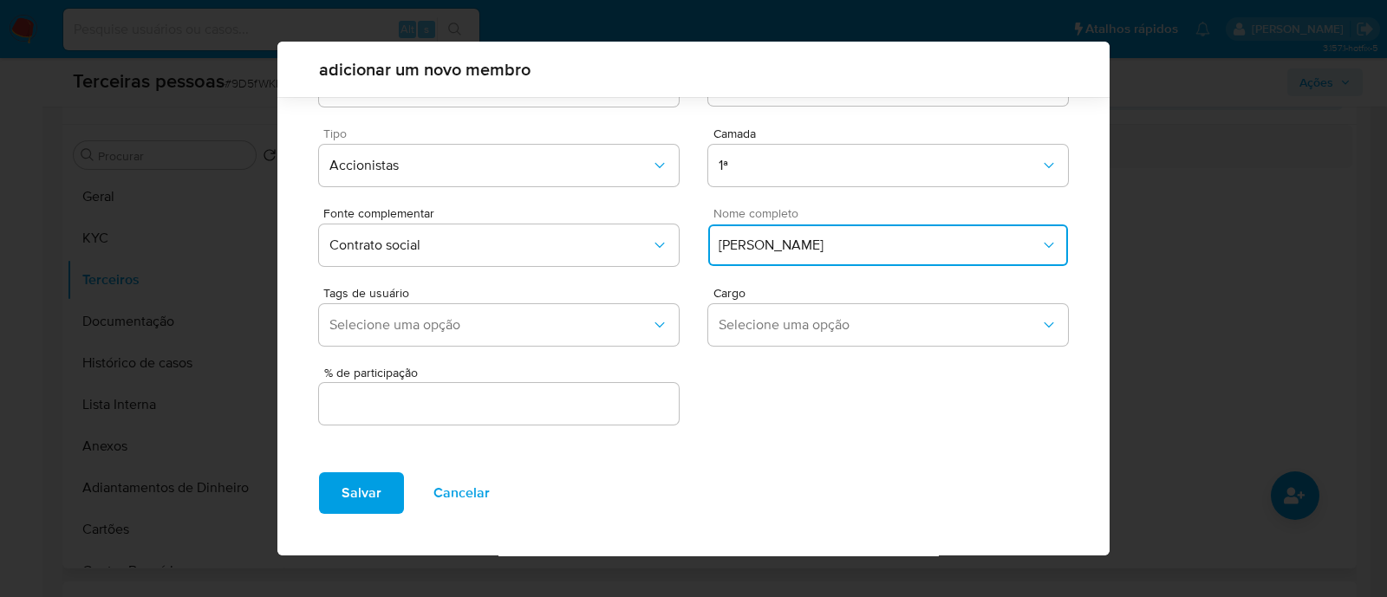
click at [629, 411] on input "text" at bounding box center [499, 404] width 360 height 23
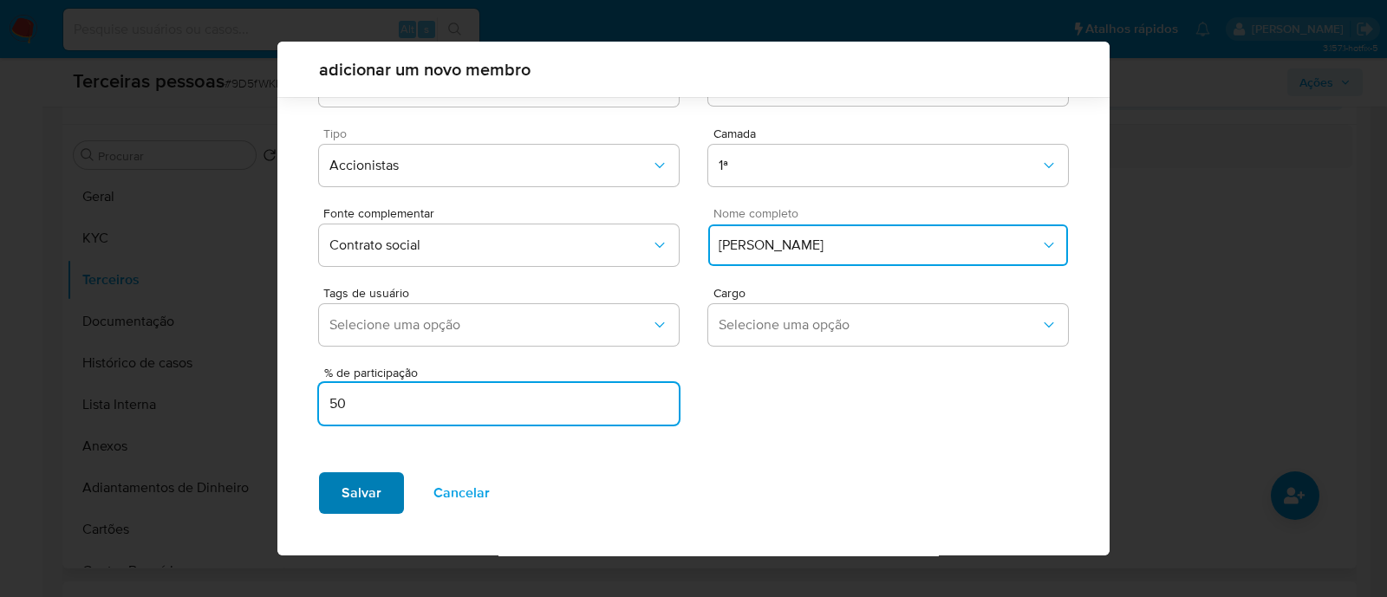
type input "50"
click at [331, 493] on button "Salvar" at bounding box center [361, 494] width 85 height 42
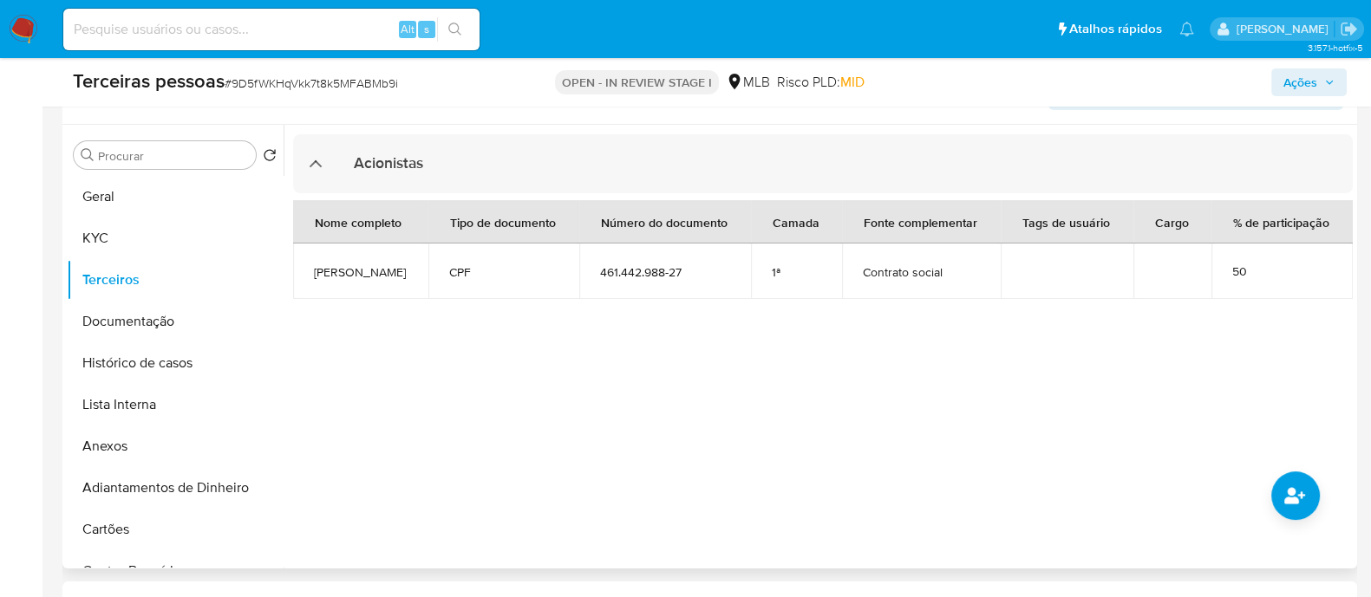
click at [1284, 470] on div at bounding box center [818, 347] width 1069 height 444
click at [1282, 483] on button "common.add_complementary_information" at bounding box center [1295, 496] width 49 height 49
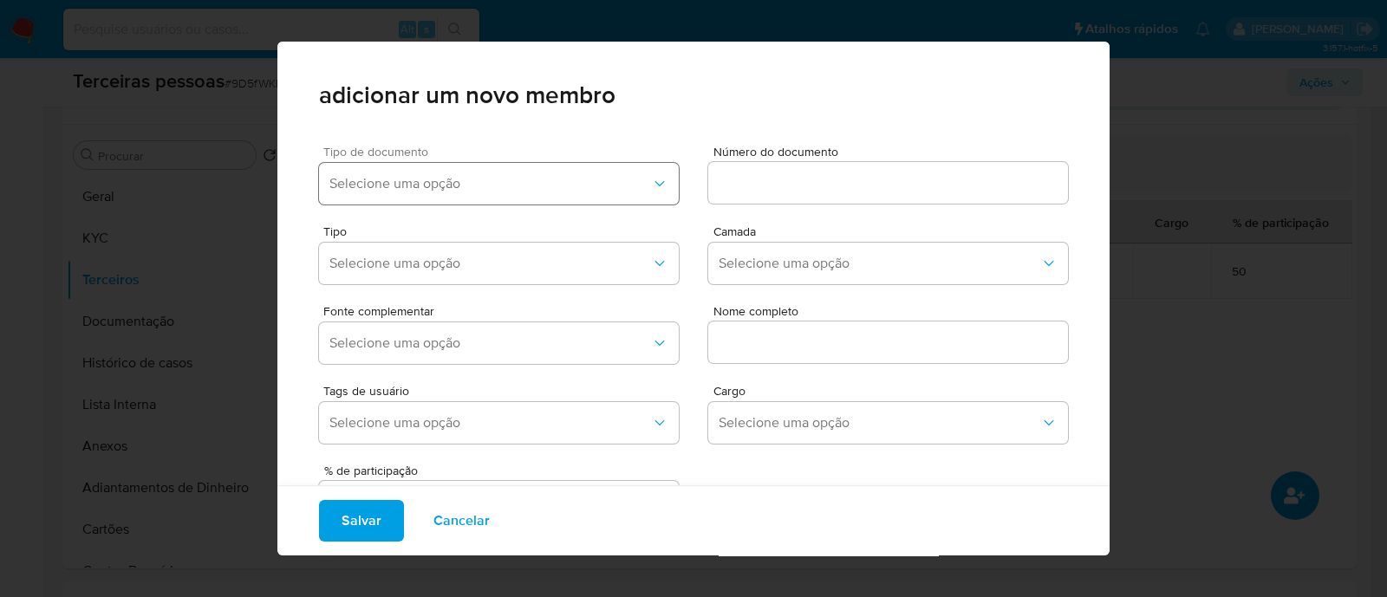
click at [581, 175] on span "Selecione uma opção" at bounding box center [490, 183] width 322 height 17
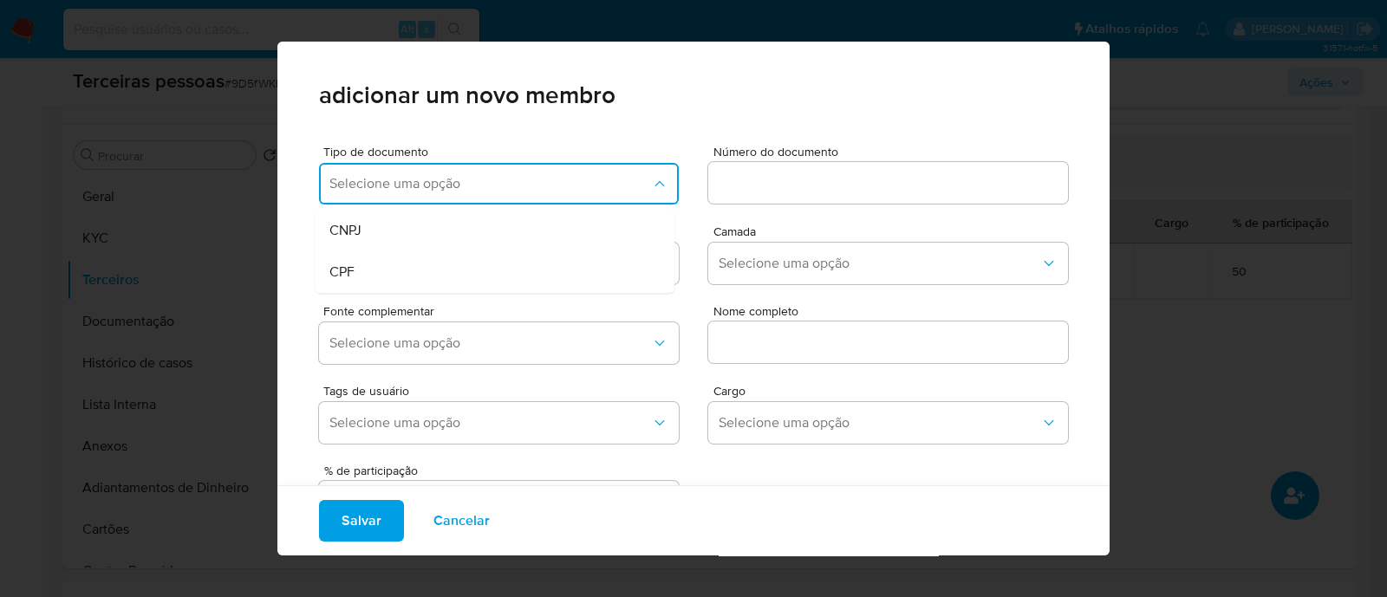
drag, startPoint x: 466, startPoint y: 259, endPoint x: 809, endPoint y: 207, distance: 346.4
click at [473, 258] on div "CPF" at bounding box center [461, 272] width 265 height 42
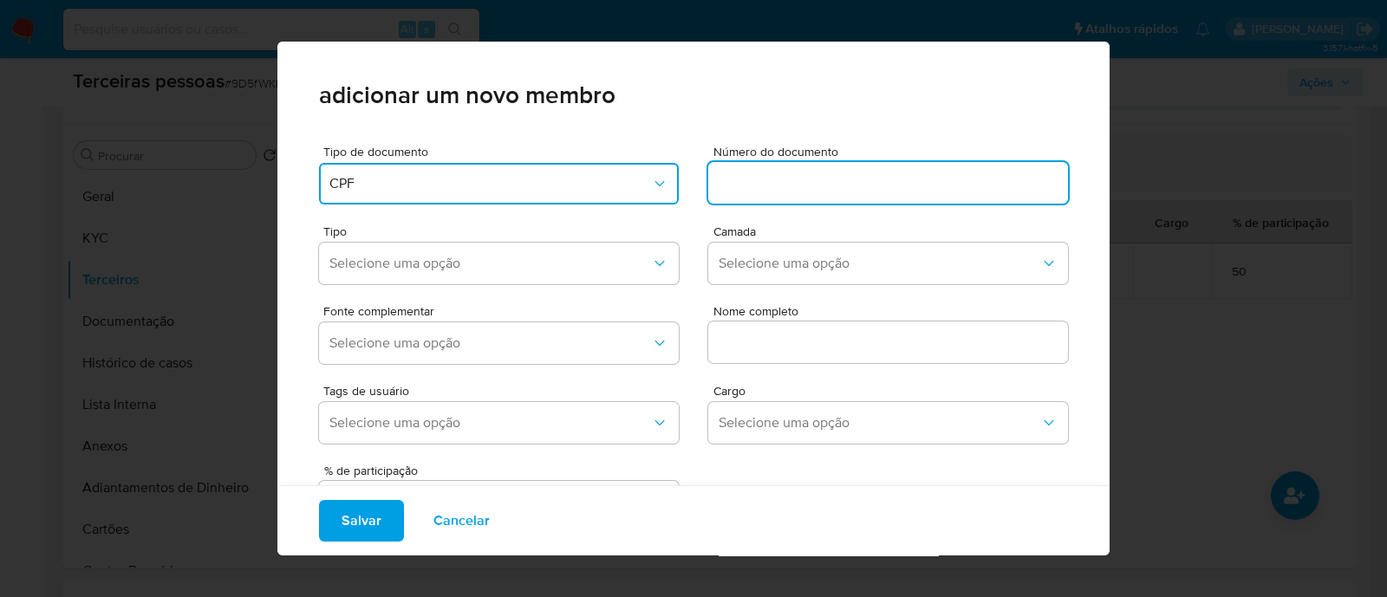
click at [822, 188] on input at bounding box center [888, 183] width 360 height 23
type input "052.274.121-54"
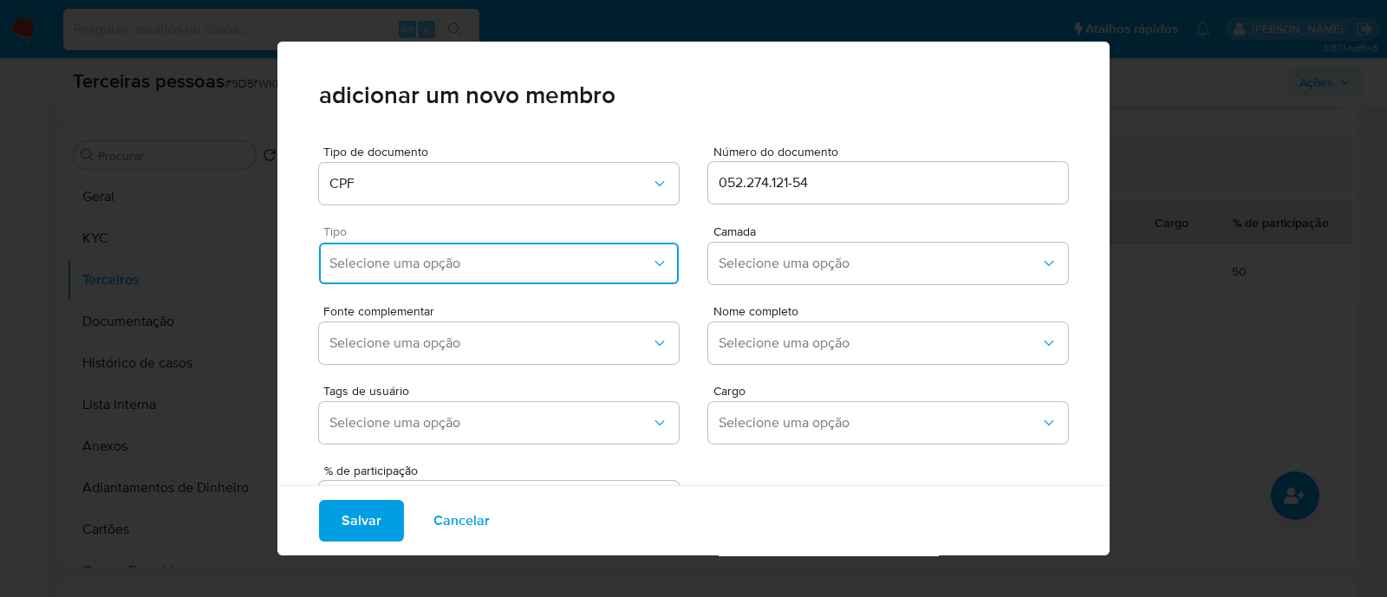
click at [525, 269] on span "Selecione uma opção" at bounding box center [490, 263] width 322 height 17
click at [495, 487] on div "Accionistas" at bounding box center [461, 477] width 265 height 42
click at [799, 265] on span "Selecione uma opção" at bounding box center [880, 263] width 322 height 17
click at [774, 305] on div "1ª" at bounding box center [851, 311] width 265 height 42
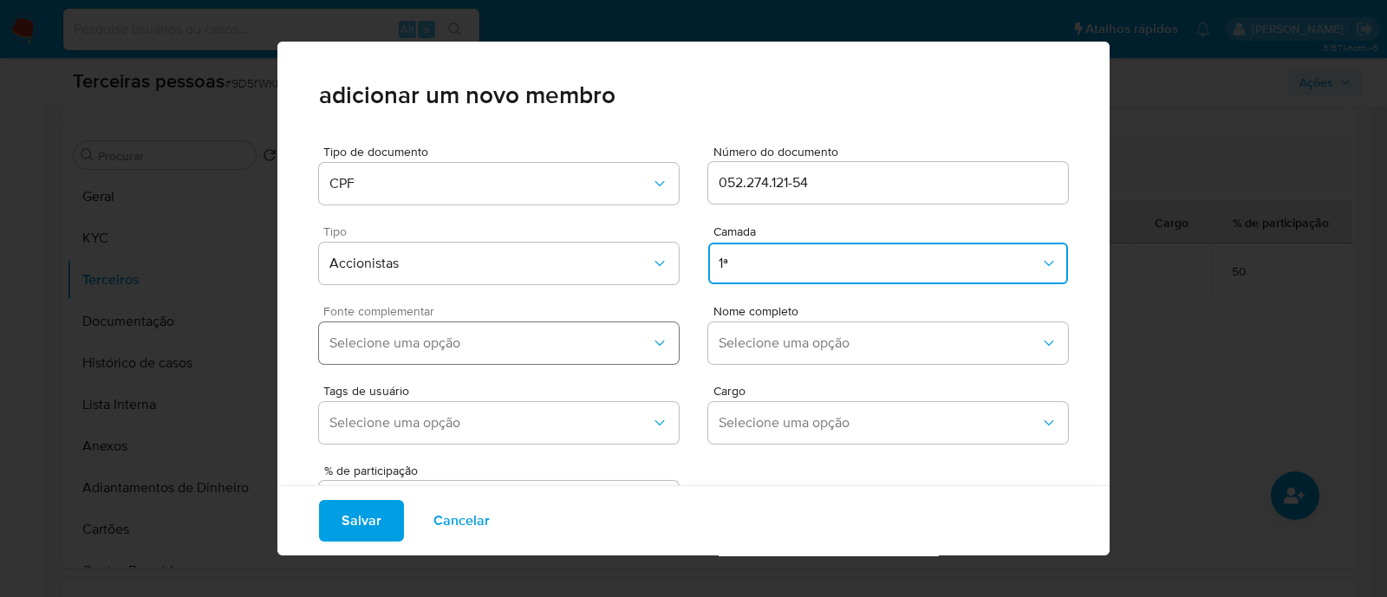
click at [590, 351] on span "Selecione uma opção" at bounding box center [490, 343] width 322 height 17
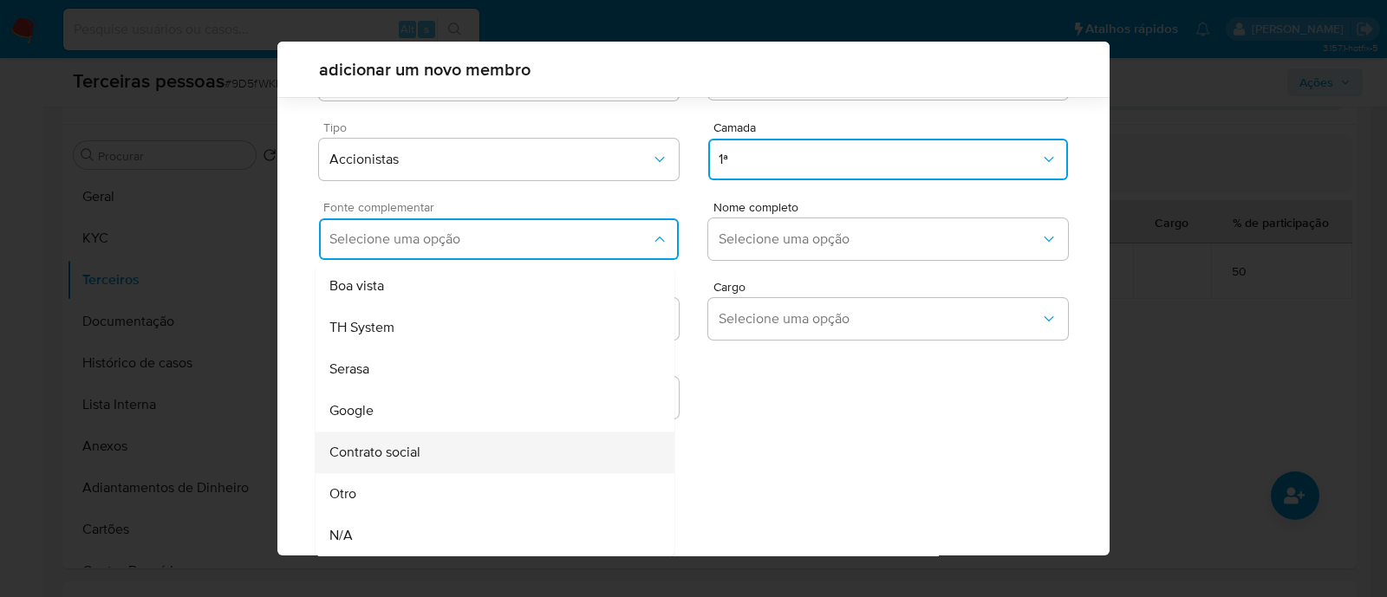
click at [436, 451] on div "Contrato social" at bounding box center [461, 453] width 265 height 42
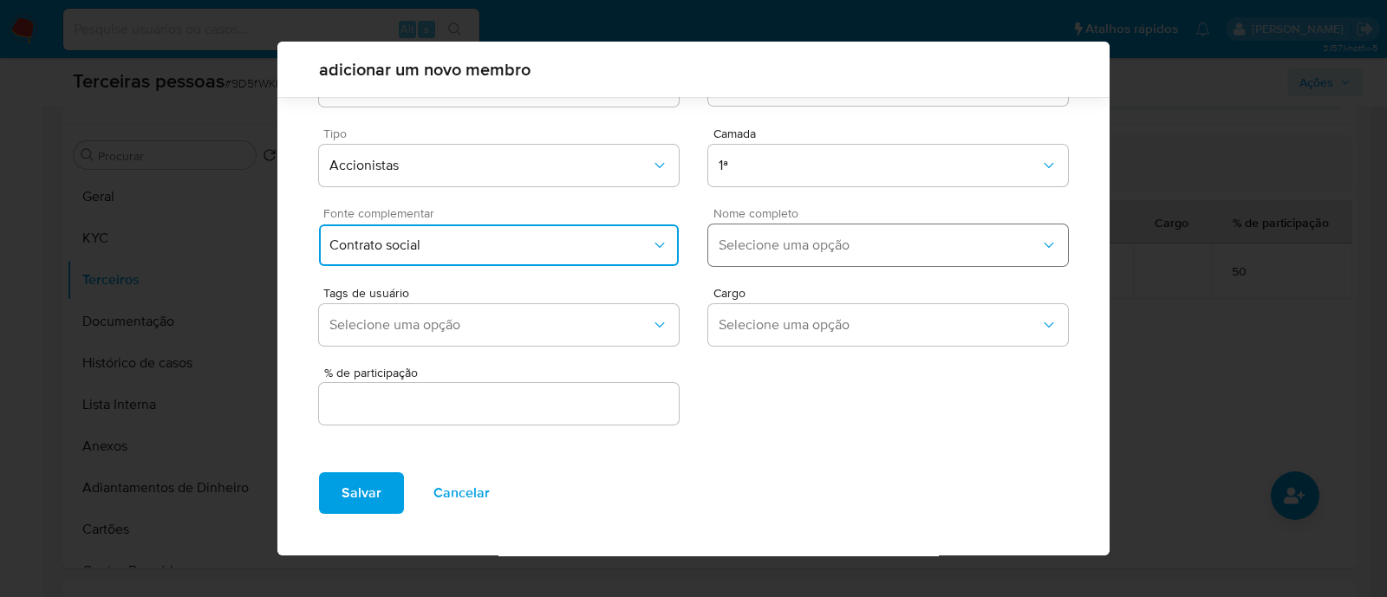
click at [844, 248] on span "Selecione uma opção" at bounding box center [880, 245] width 322 height 17
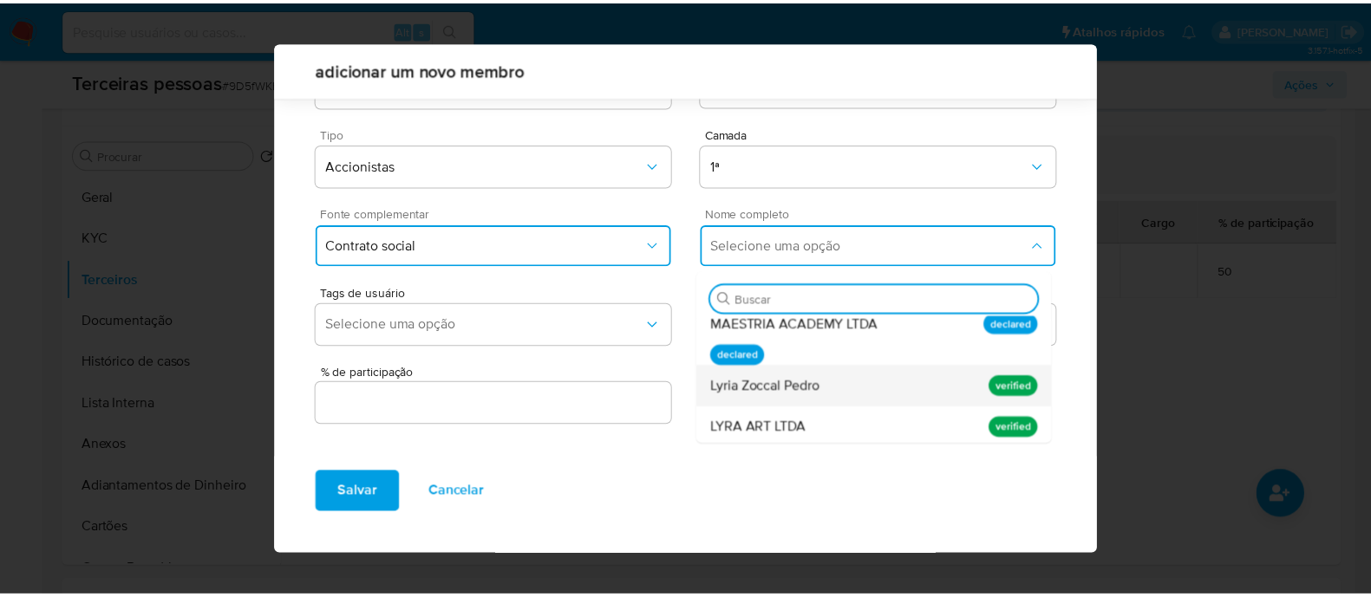
scroll to position [17, 0]
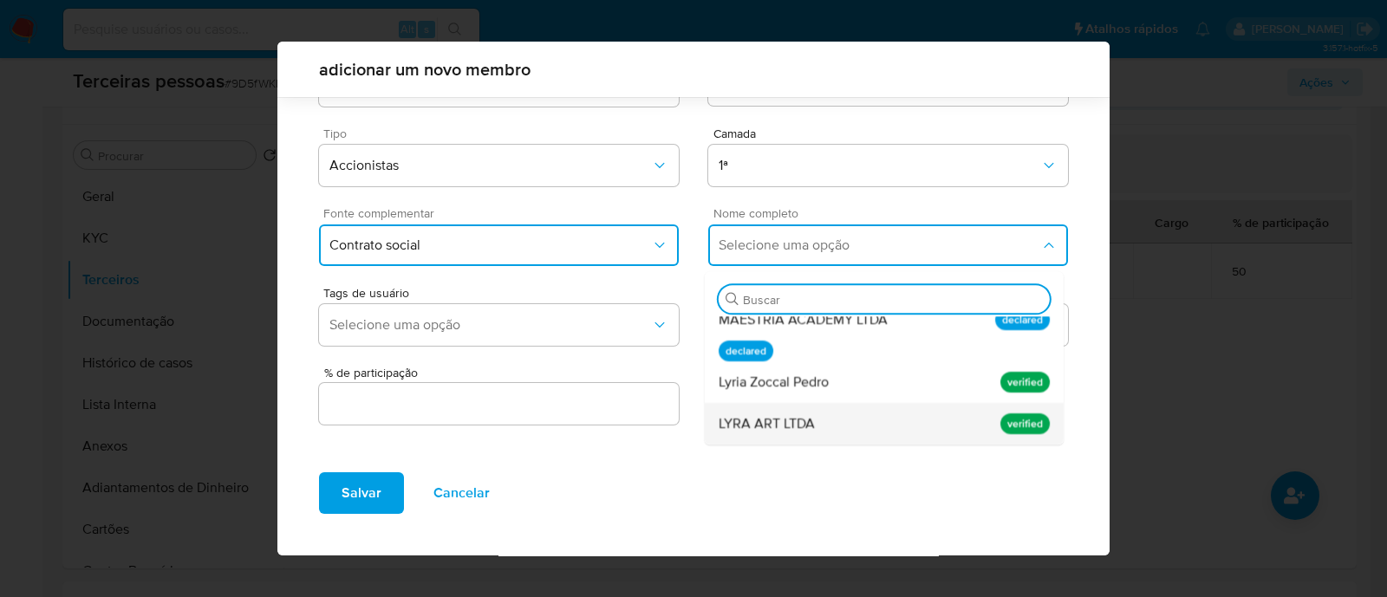
click at [815, 431] on div "LYRA ART LTDA" at bounding box center [851, 424] width 265 height 42
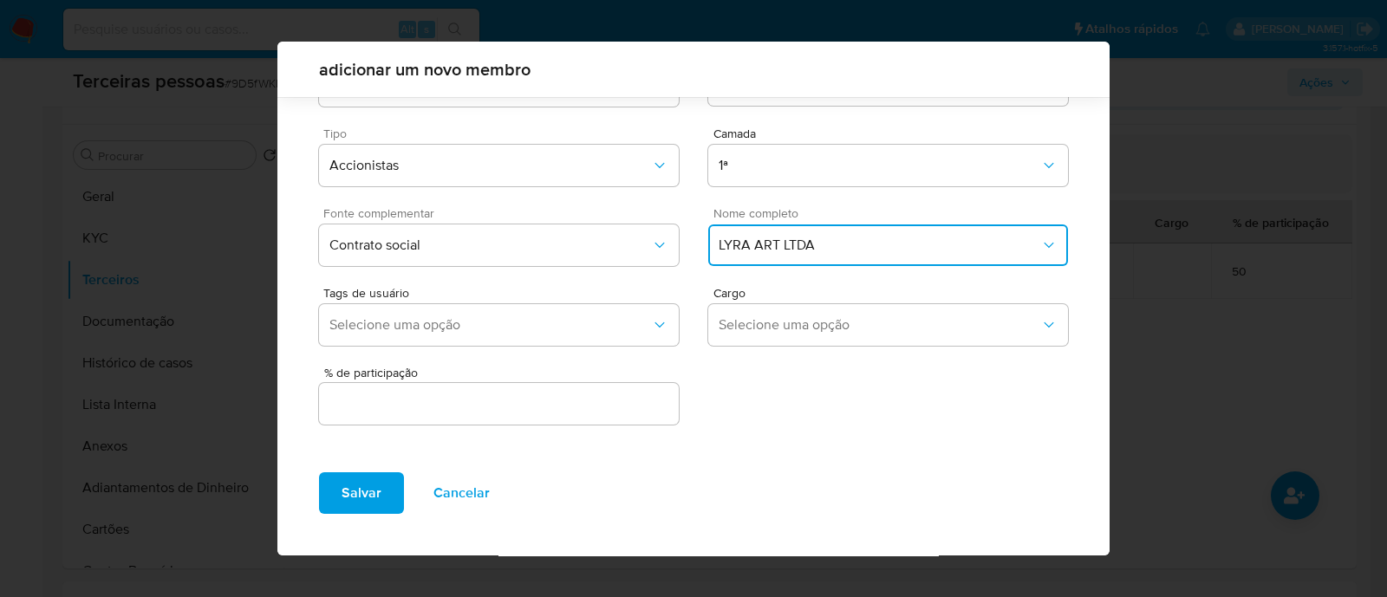
click at [850, 248] on span "LYRA ART LTDA" at bounding box center [880, 245] width 322 height 17
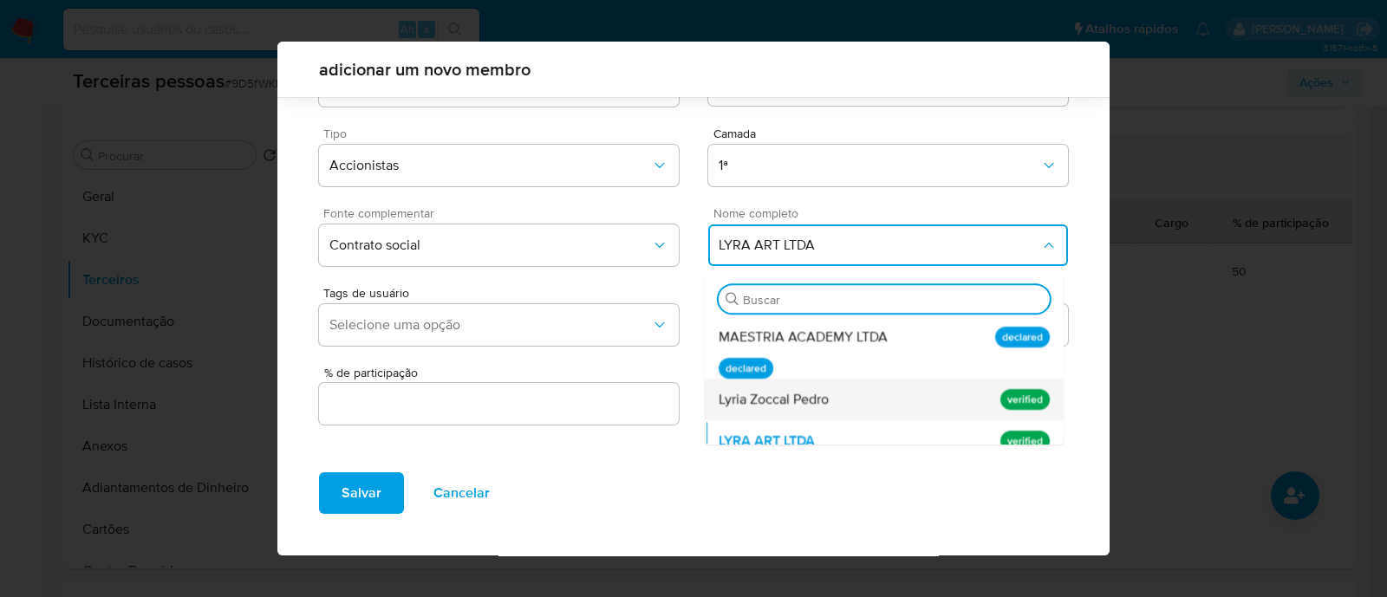
click at [851, 395] on div "Lyria Zoccal Pedro" at bounding box center [851, 400] width 265 height 42
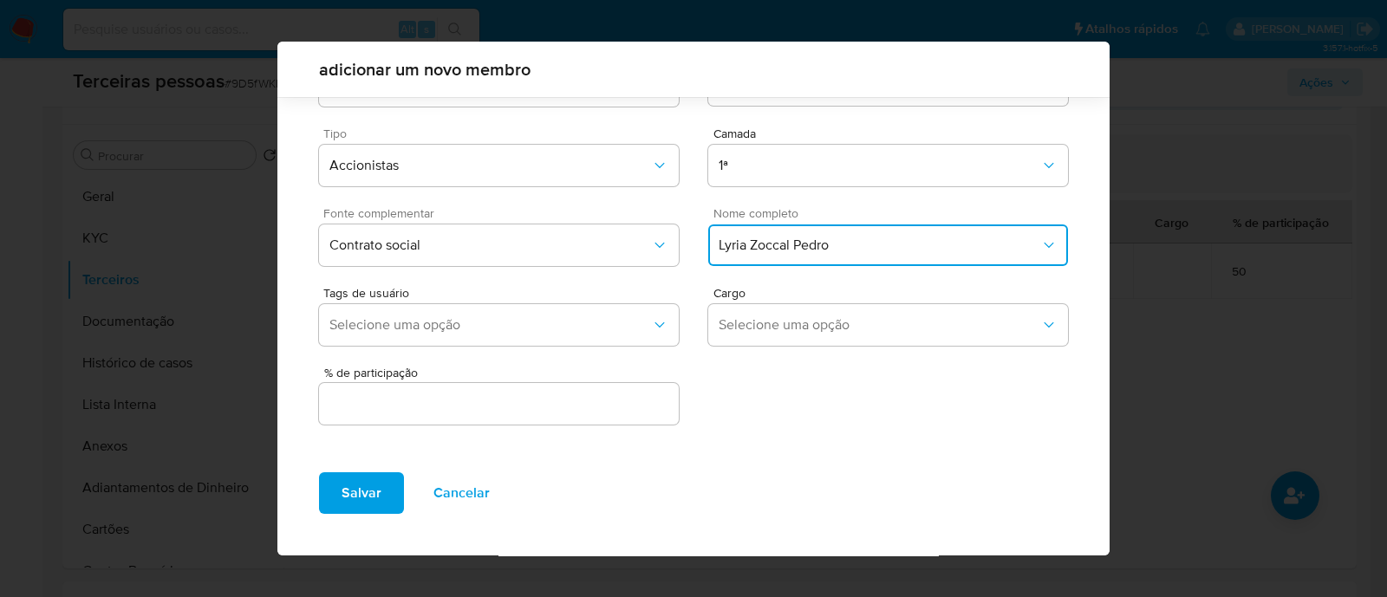
click at [634, 379] on div "% de participação" at bounding box center [499, 398] width 360 height 62
click at [627, 396] on input "text" at bounding box center [499, 404] width 360 height 23
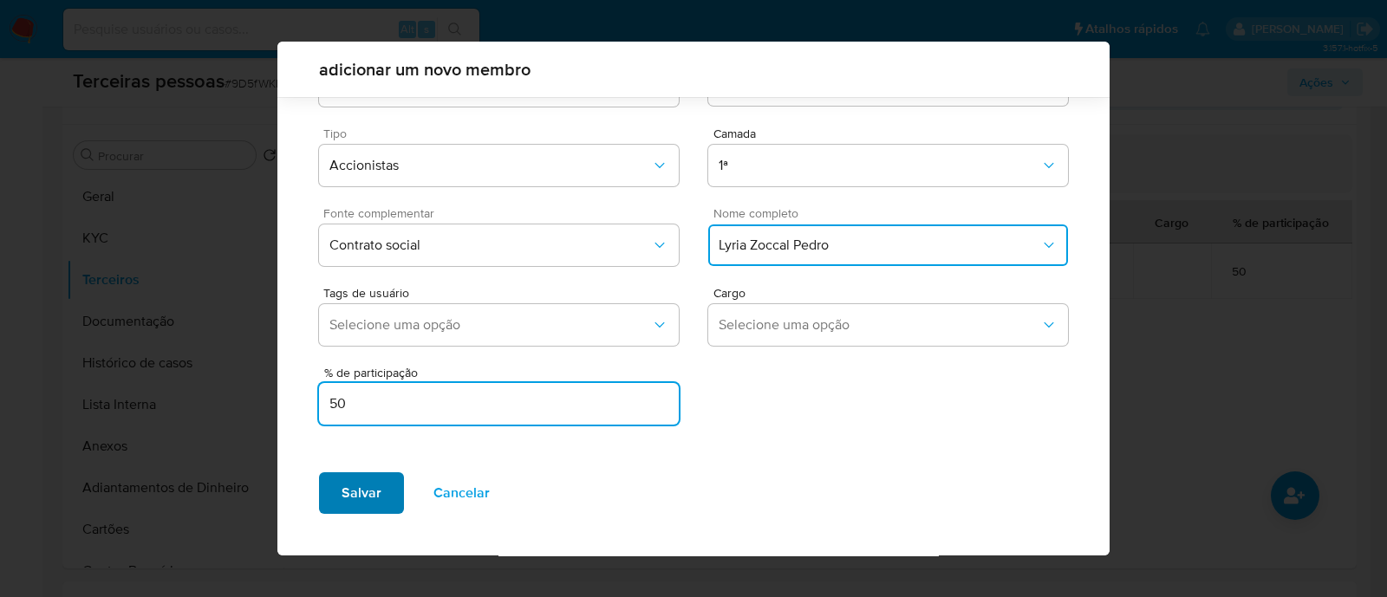
type input "50"
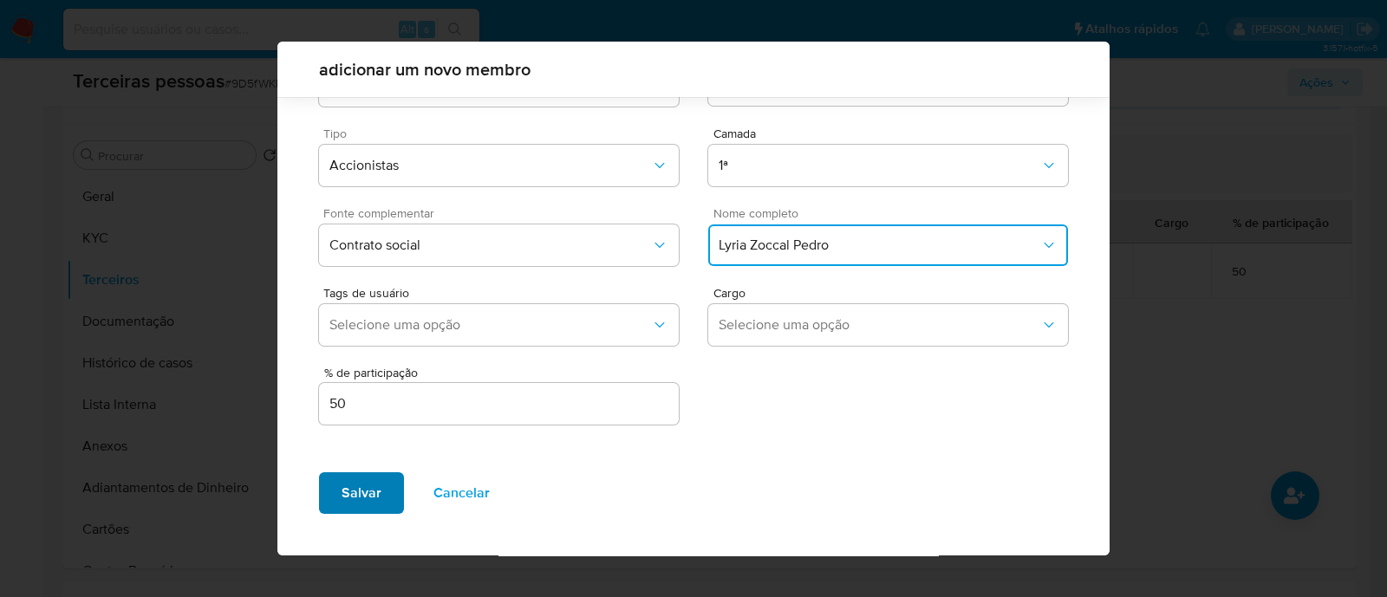
click at [369, 477] on span "Salvar" at bounding box center [362, 493] width 40 height 38
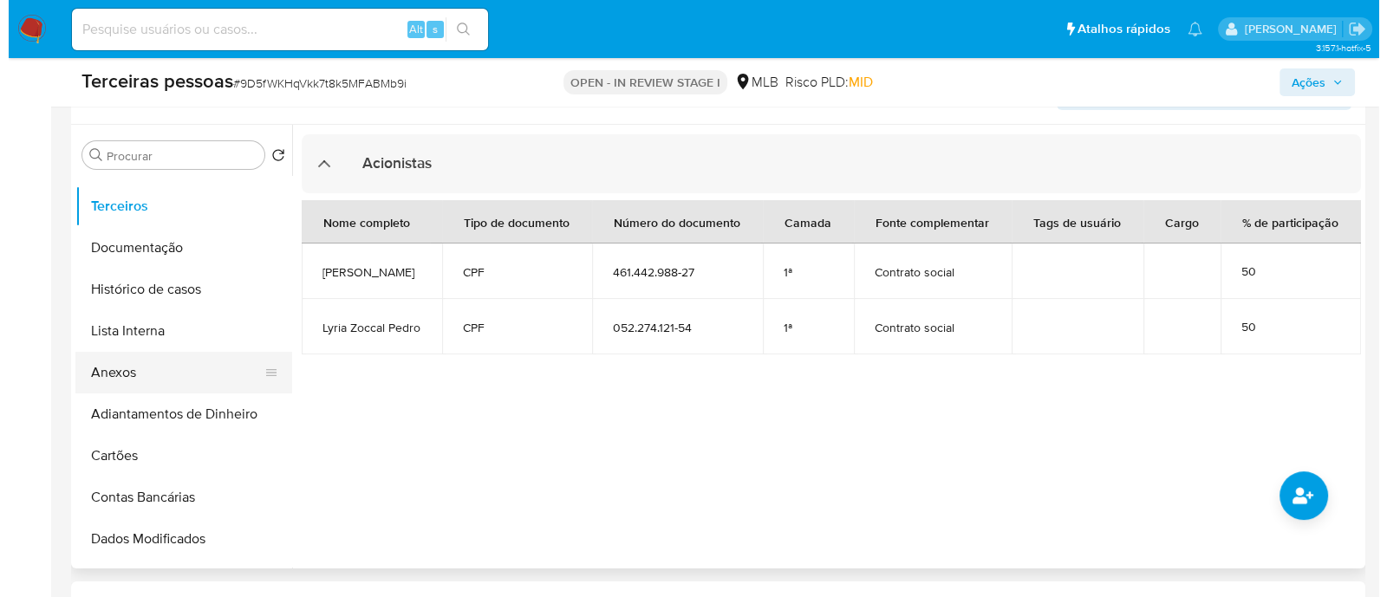
scroll to position [108, 0]
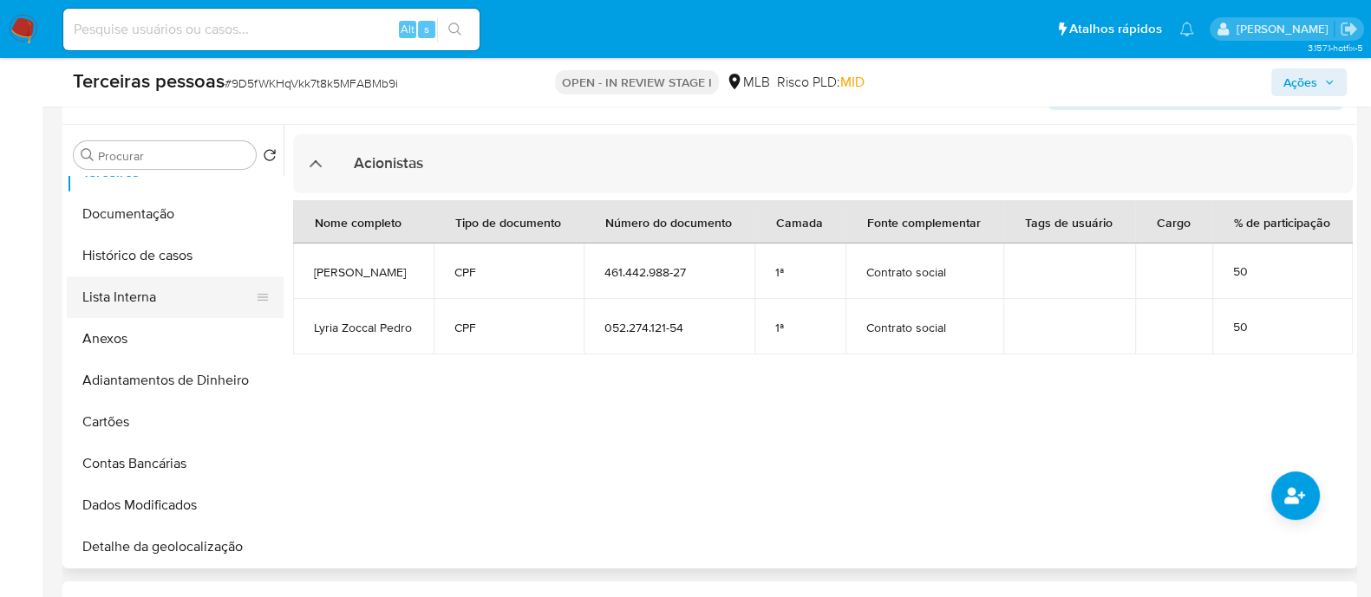
click at [184, 288] on button "Lista Interna" at bounding box center [168, 298] width 203 height 42
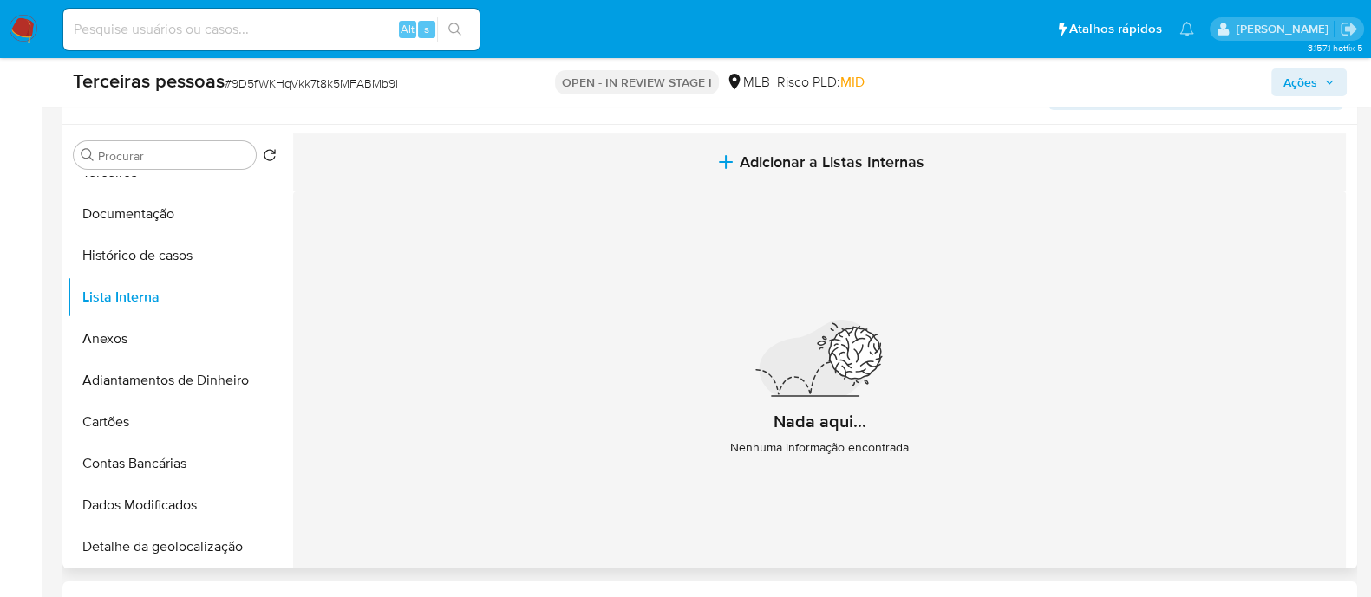
click at [890, 153] on span "Adicionar a Listas Internas" at bounding box center [832, 162] width 185 height 19
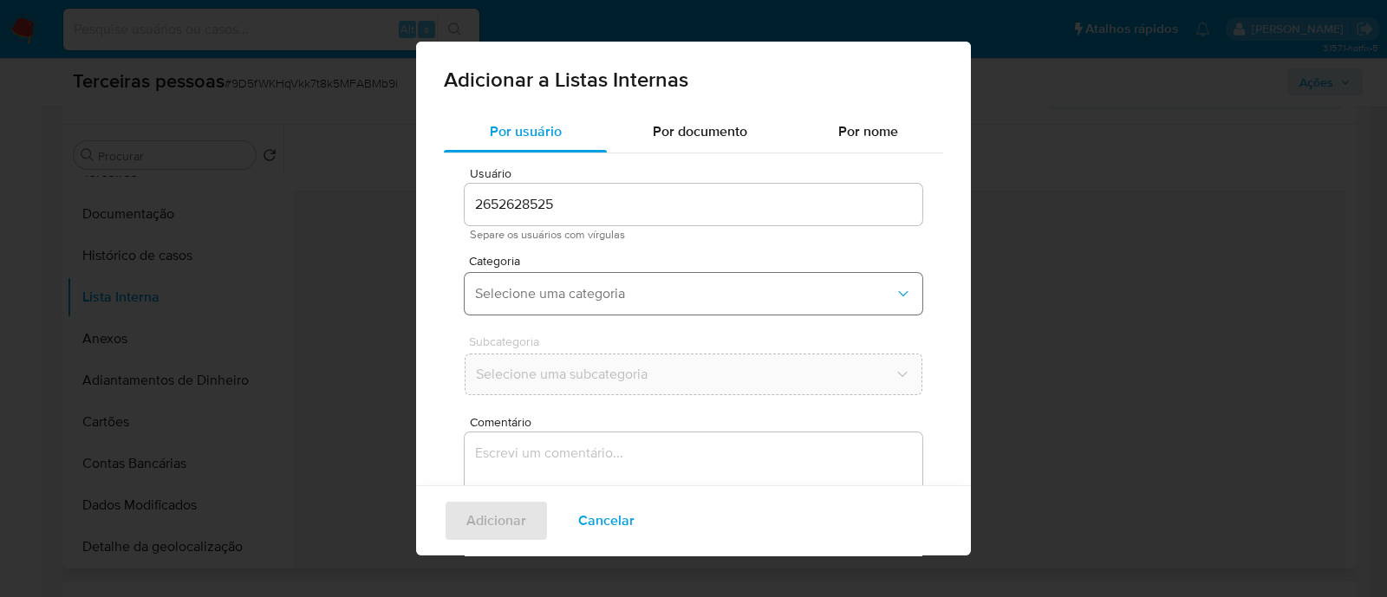
click at [585, 310] on button "Selecione uma categoria" at bounding box center [694, 294] width 458 height 42
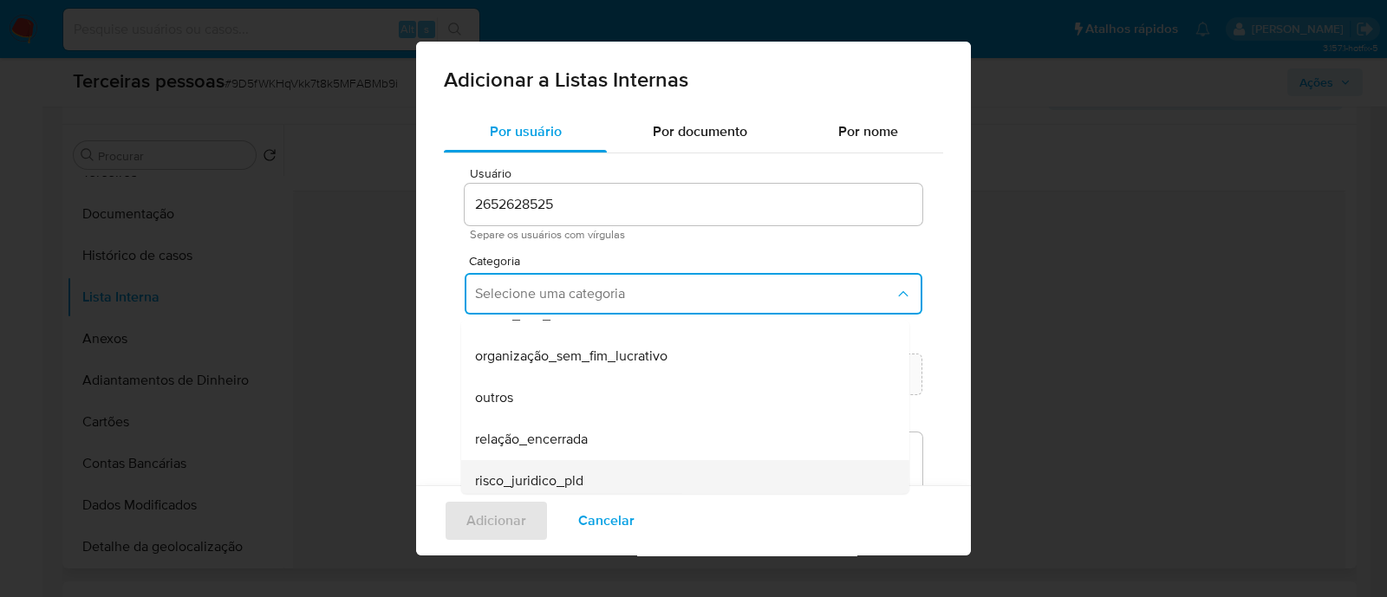
scroll to position [451, 0]
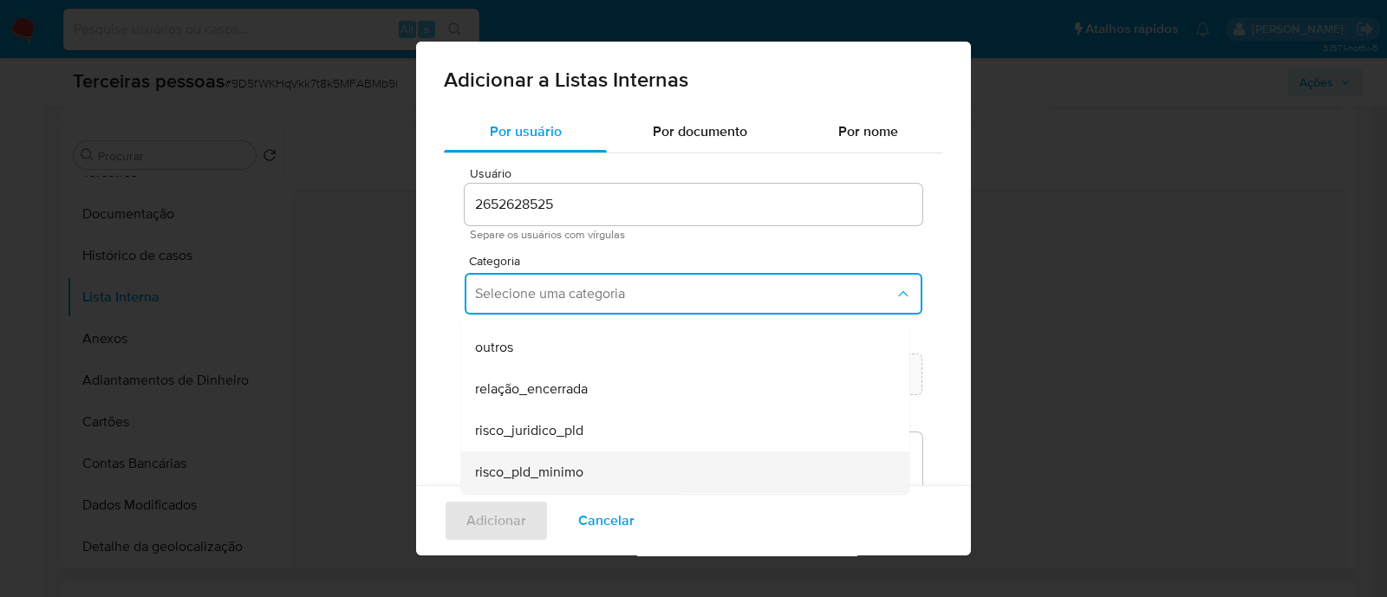
click at [611, 486] on div "risco_pld_minimo" at bounding box center [680, 473] width 410 height 42
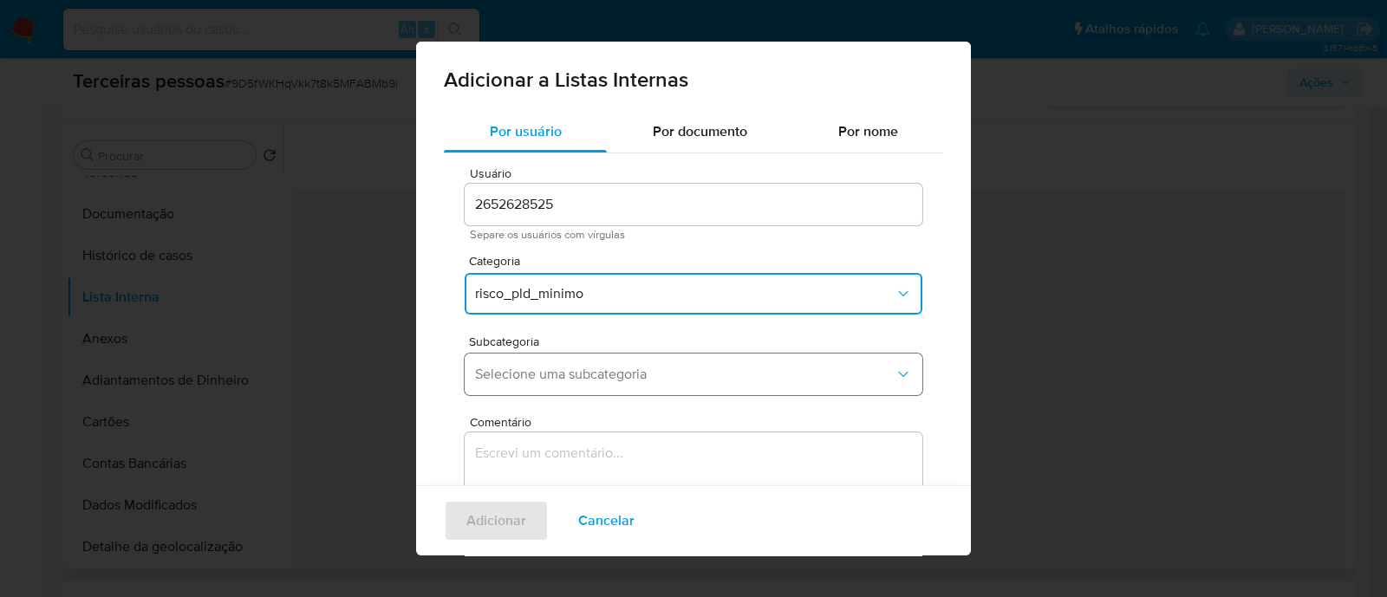
click at [577, 384] on button "Selecione uma subcategoria" at bounding box center [694, 375] width 458 height 42
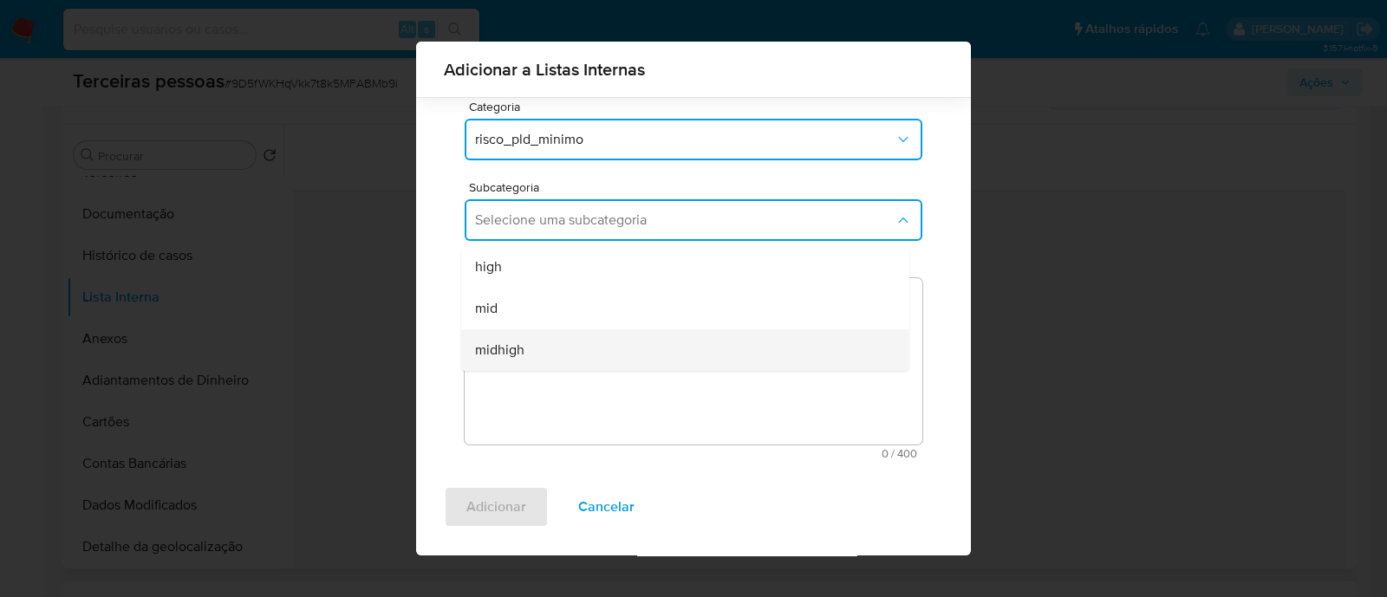
scroll to position [141, 0]
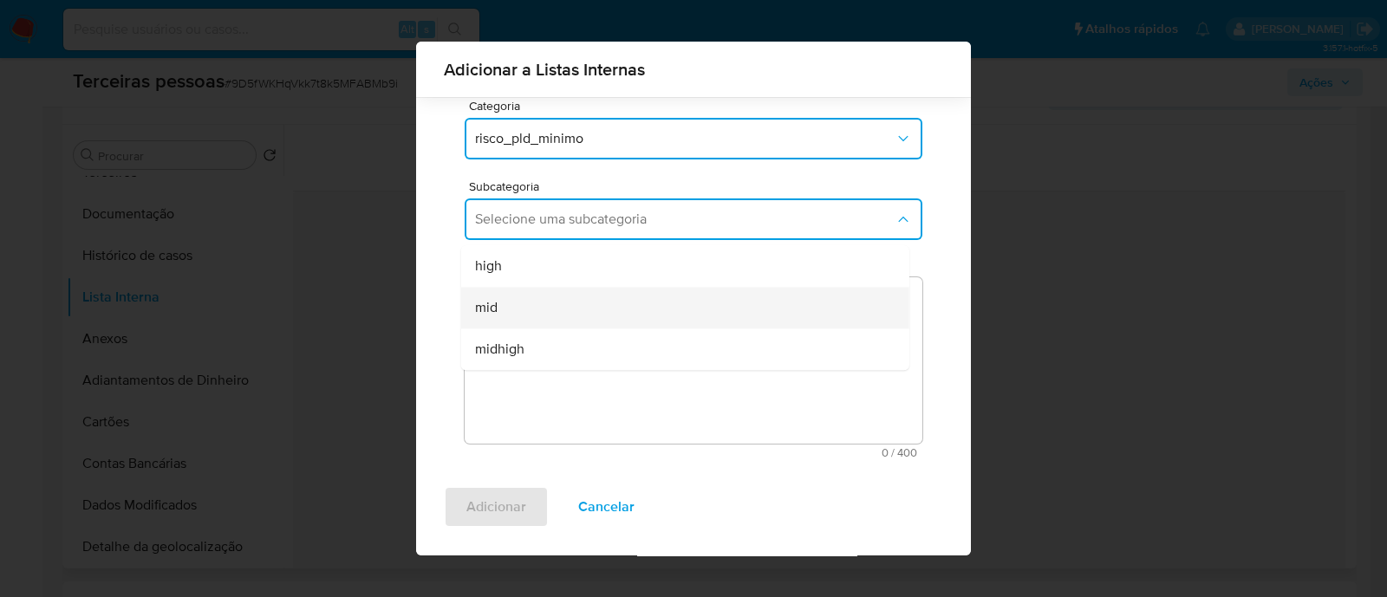
click at [559, 300] on div "mid" at bounding box center [680, 308] width 410 height 42
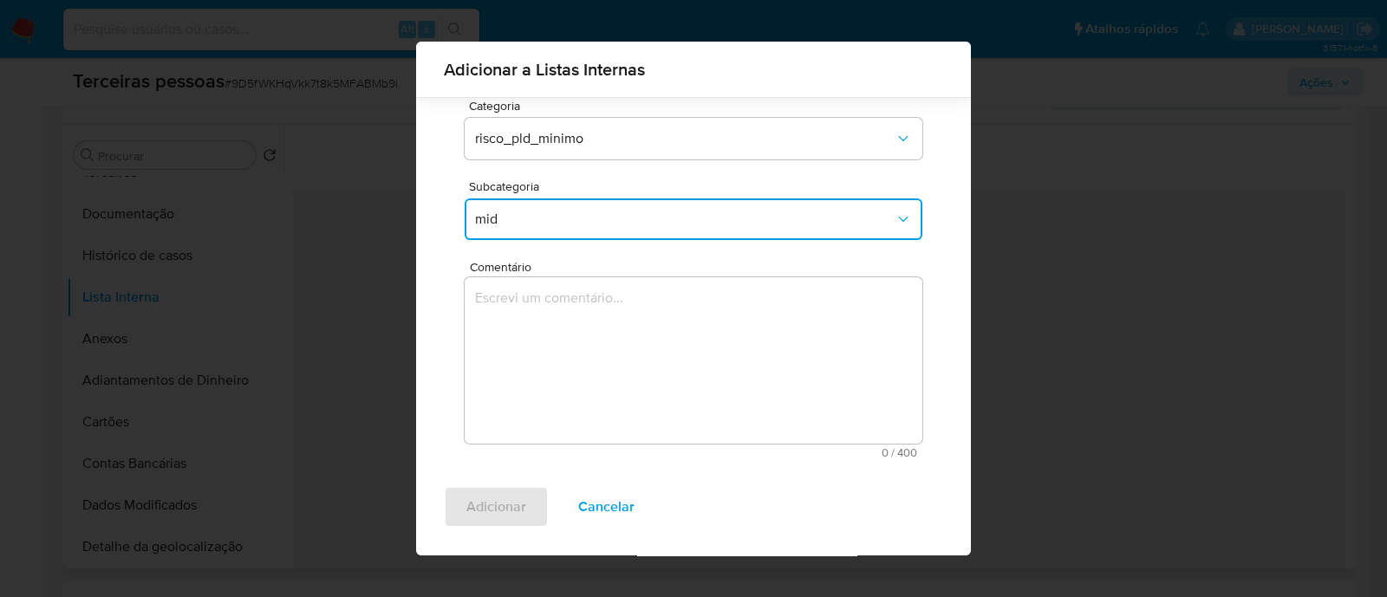
drag, startPoint x: 675, startPoint y: 387, endPoint x: 720, endPoint y: 385, distance: 44.3
click at [688, 387] on textarea "Comentário" at bounding box center [694, 360] width 458 height 166
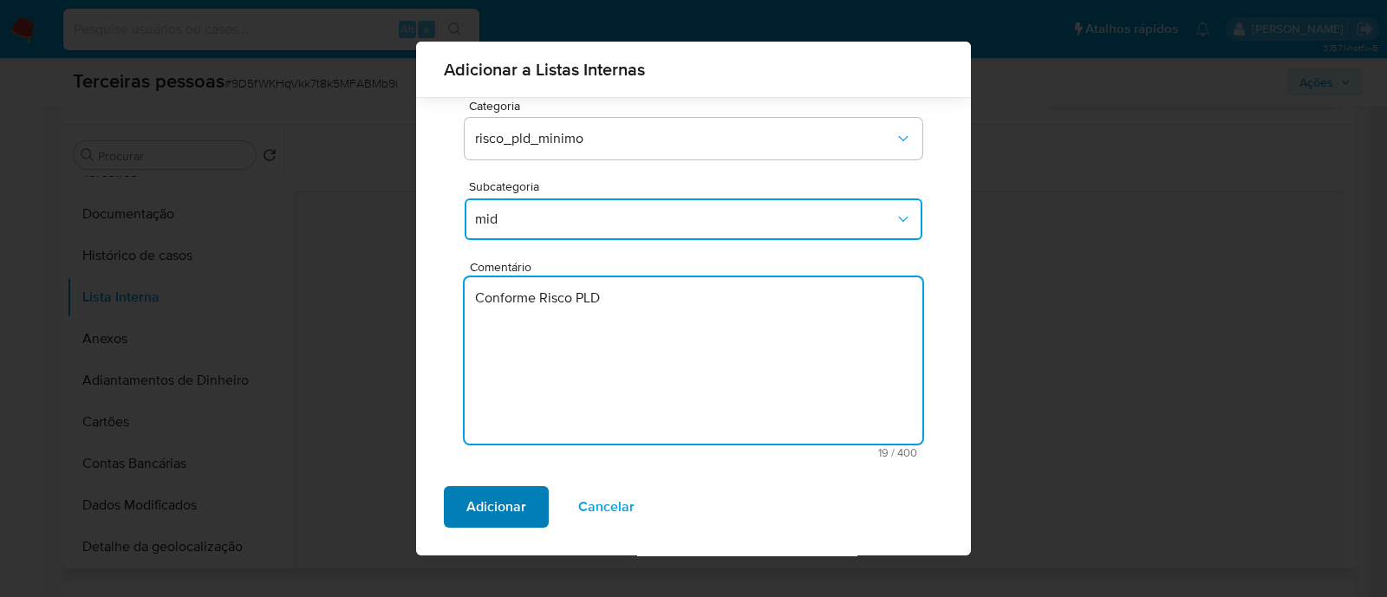
type textarea "Conforme Risco PLD"
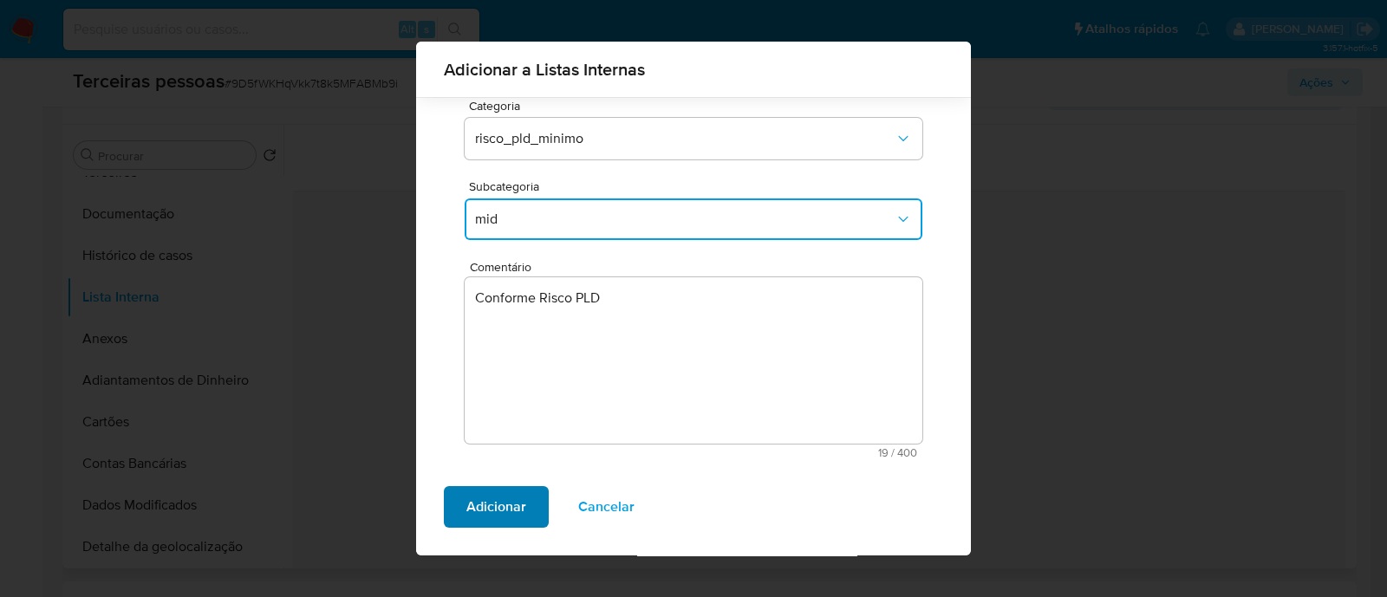
click at [462, 511] on button "Adicionar" at bounding box center [496, 507] width 105 height 42
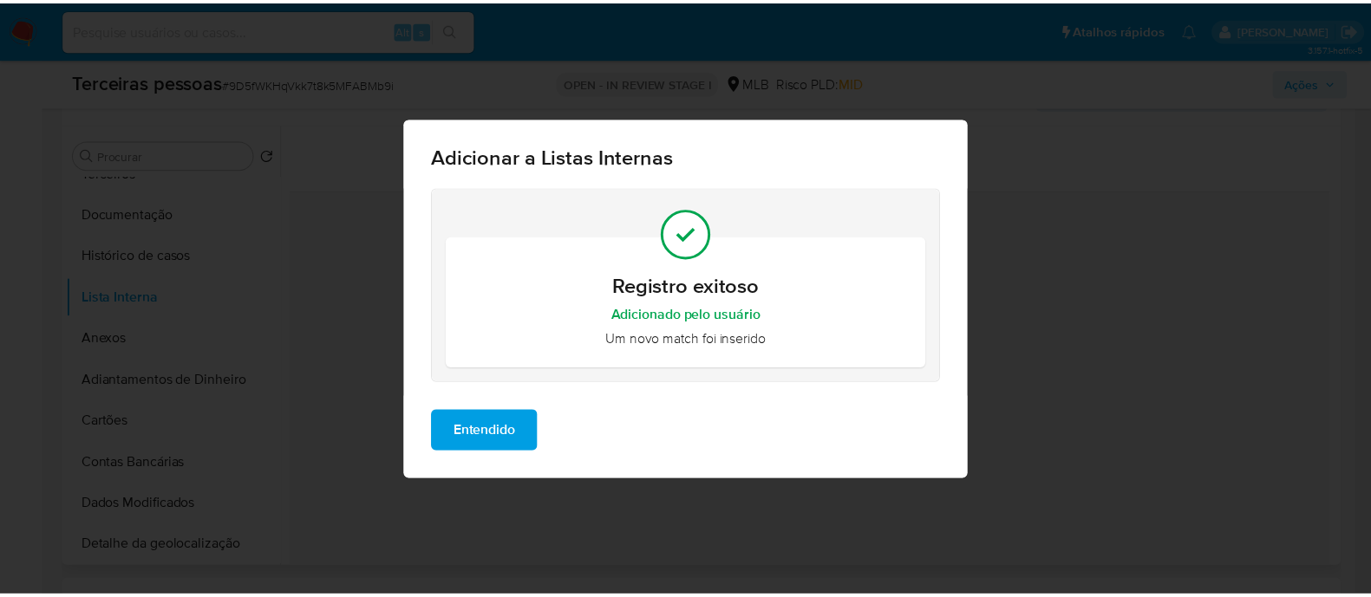
scroll to position [0, 0]
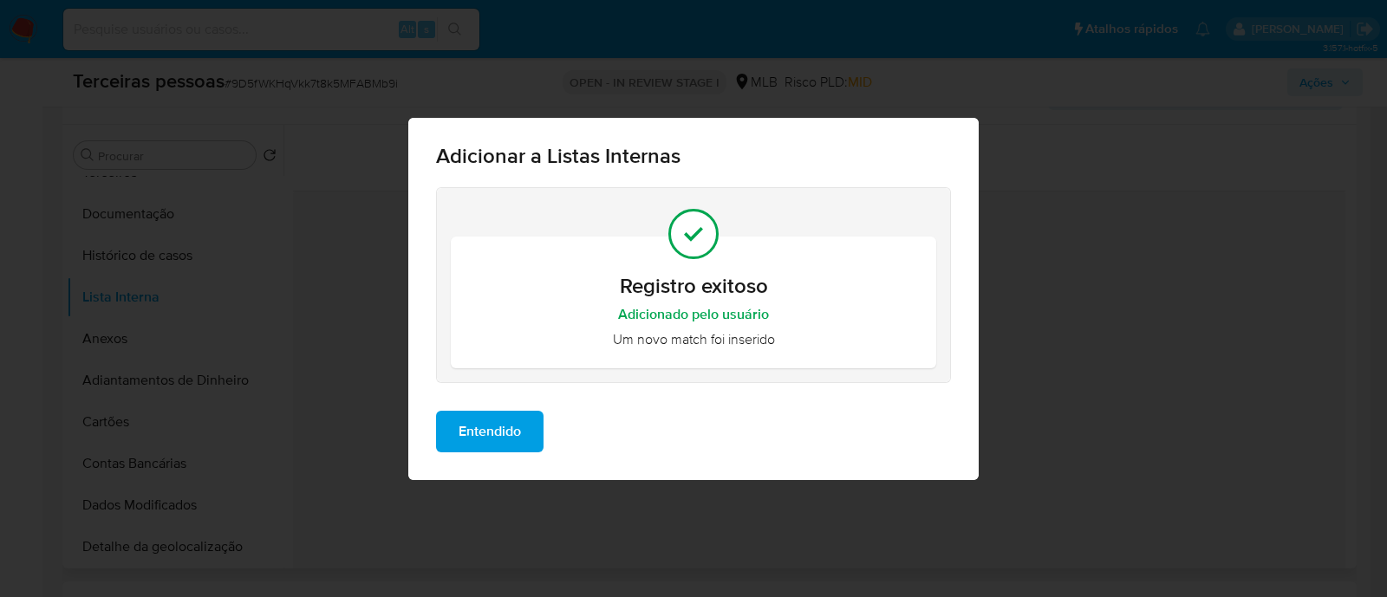
click at [496, 431] on span "Entendido" at bounding box center [490, 432] width 62 height 38
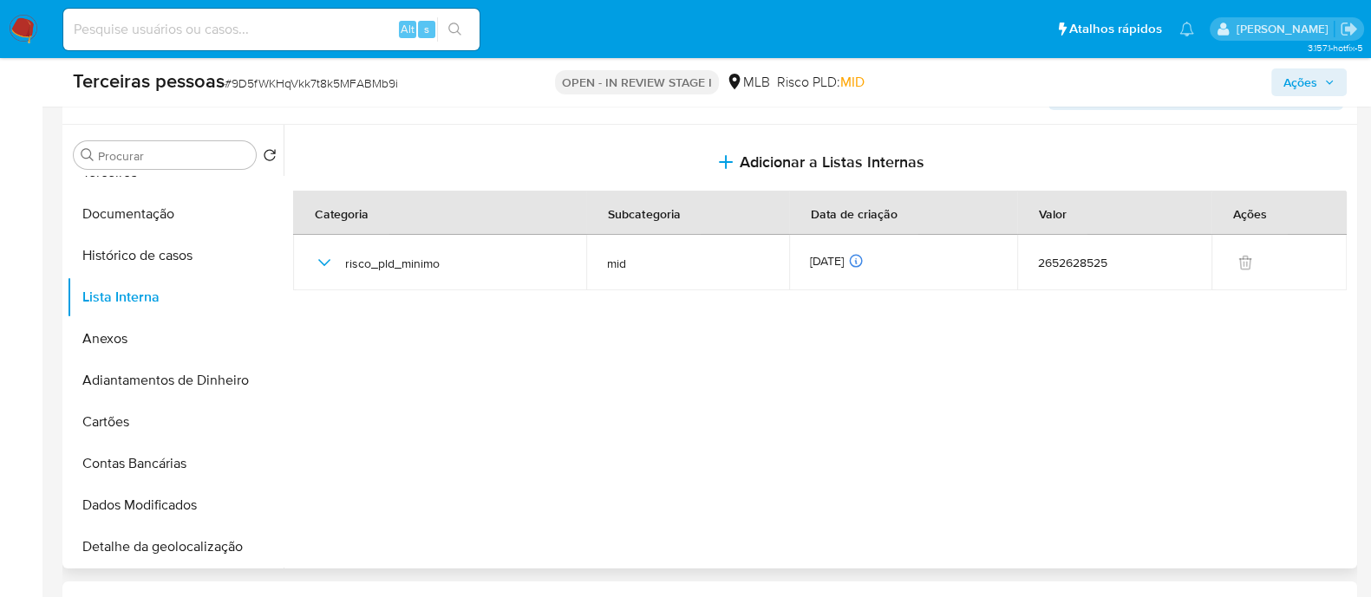
click at [1293, 75] on span "Ações" at bounding box center [1300, 82] width 34 height 28
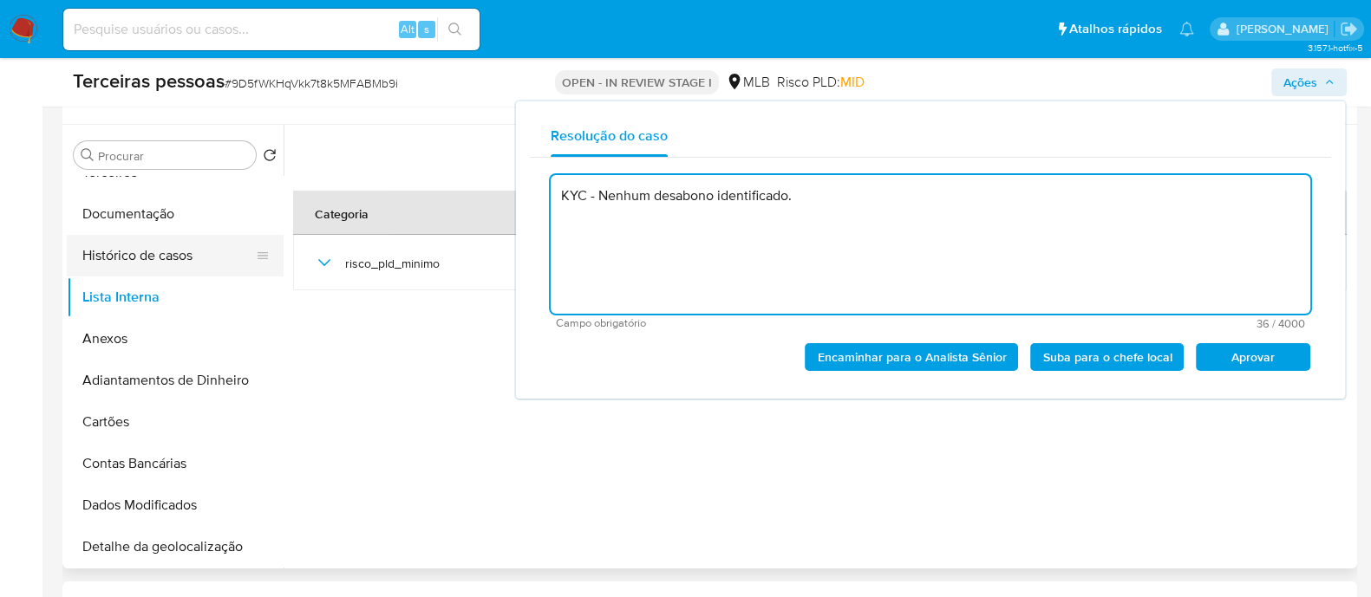
type textarea "KYC - Nenhum desabono identificado."
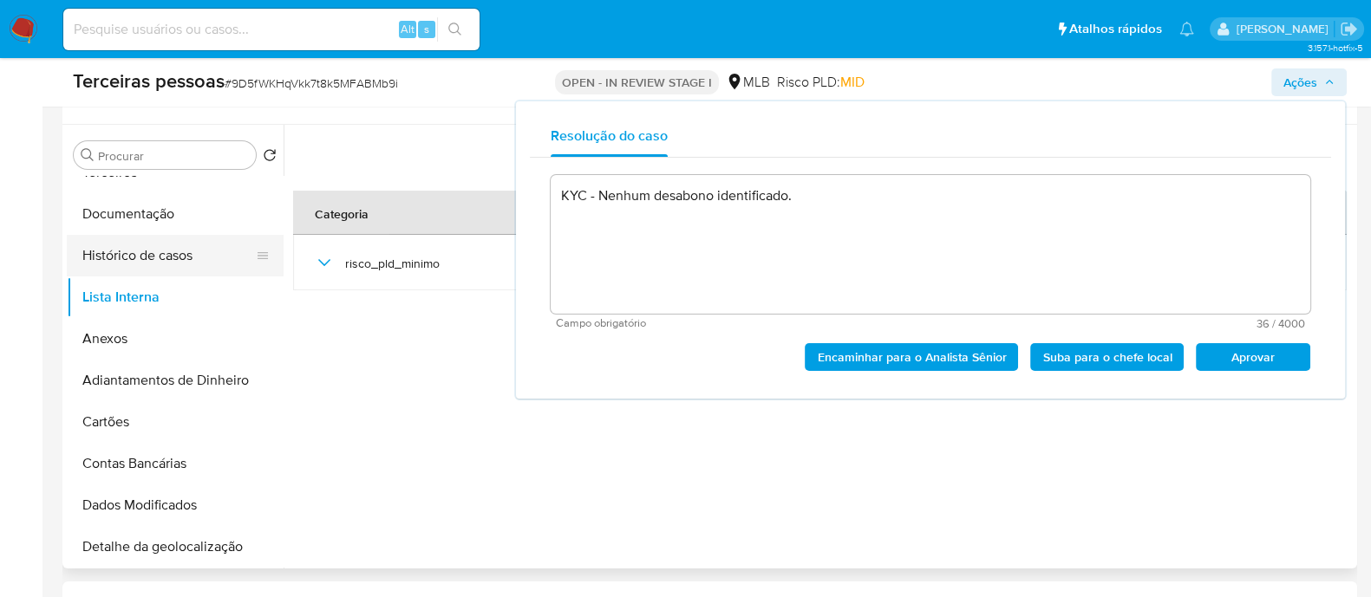
click at [152, 258] on button "Histórico de casos" at bounding box center [168, 256] width 203 height 42
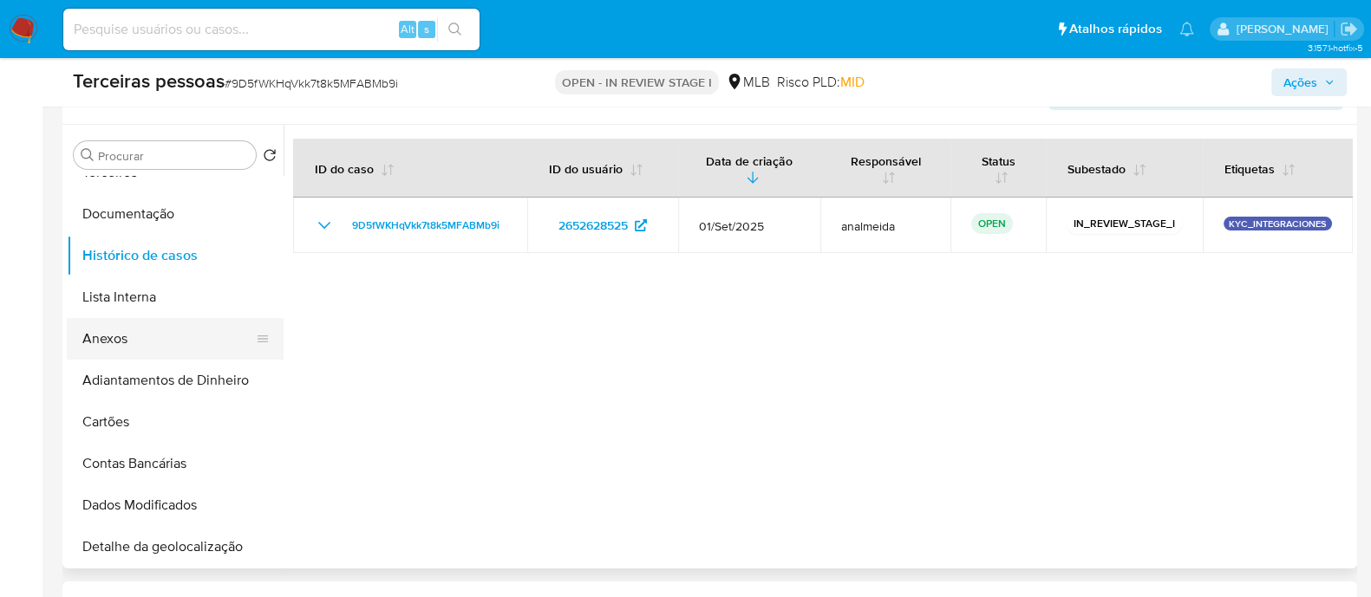
click at [178, 336] on button "Anexos" at bounding box center [168, 339] width 203 height 42
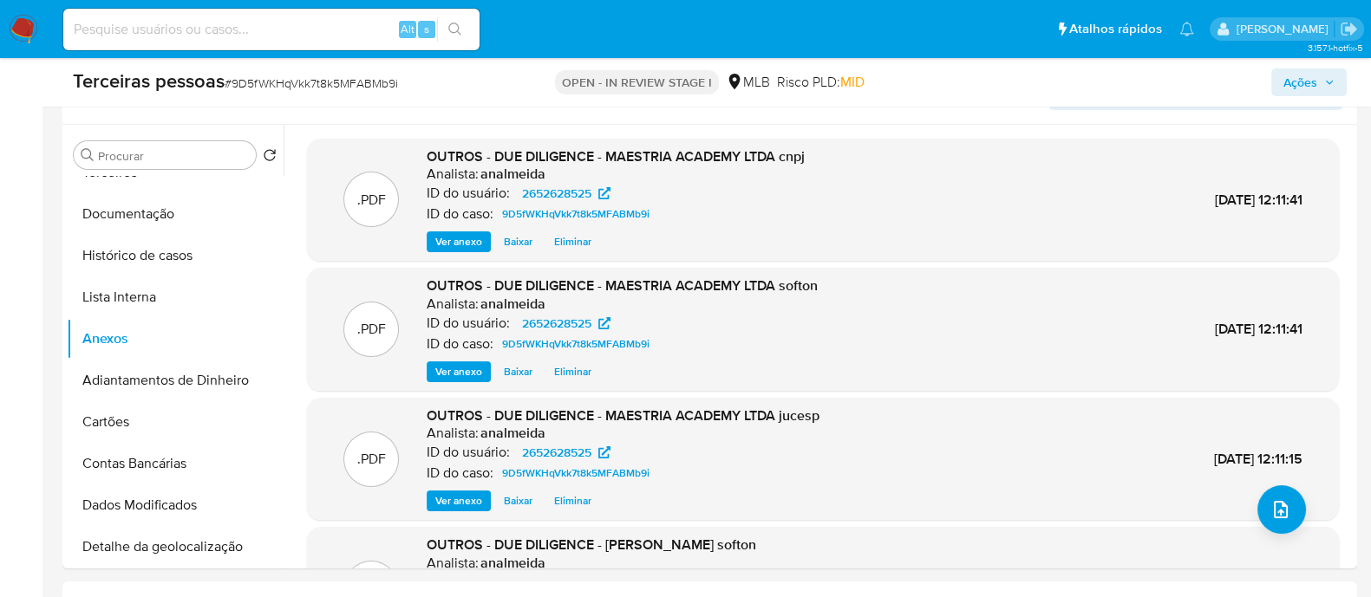
click at [1298, 68] on span "Ações" at bounding box center [1300, 82] width 34 height 28
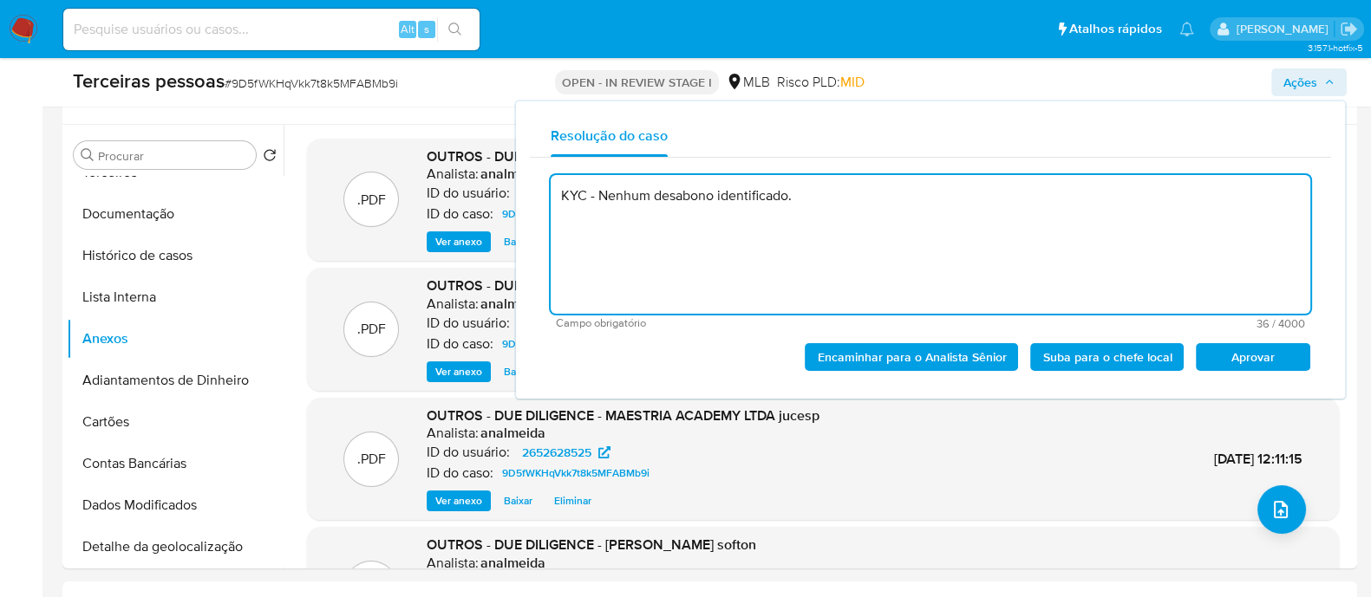
click at [1262, 355] on span "Aprovar" at bounding box center [1253, 357] width 90 height 24
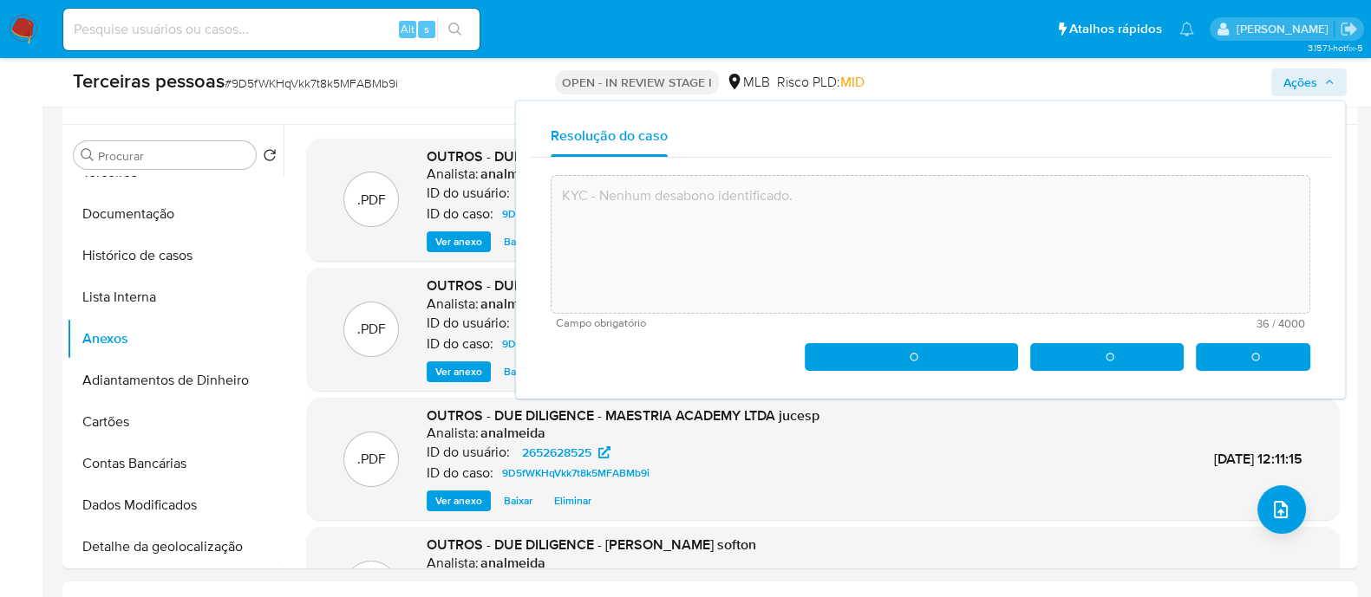
type textarea "KYC - Nenhum desabono identificado."
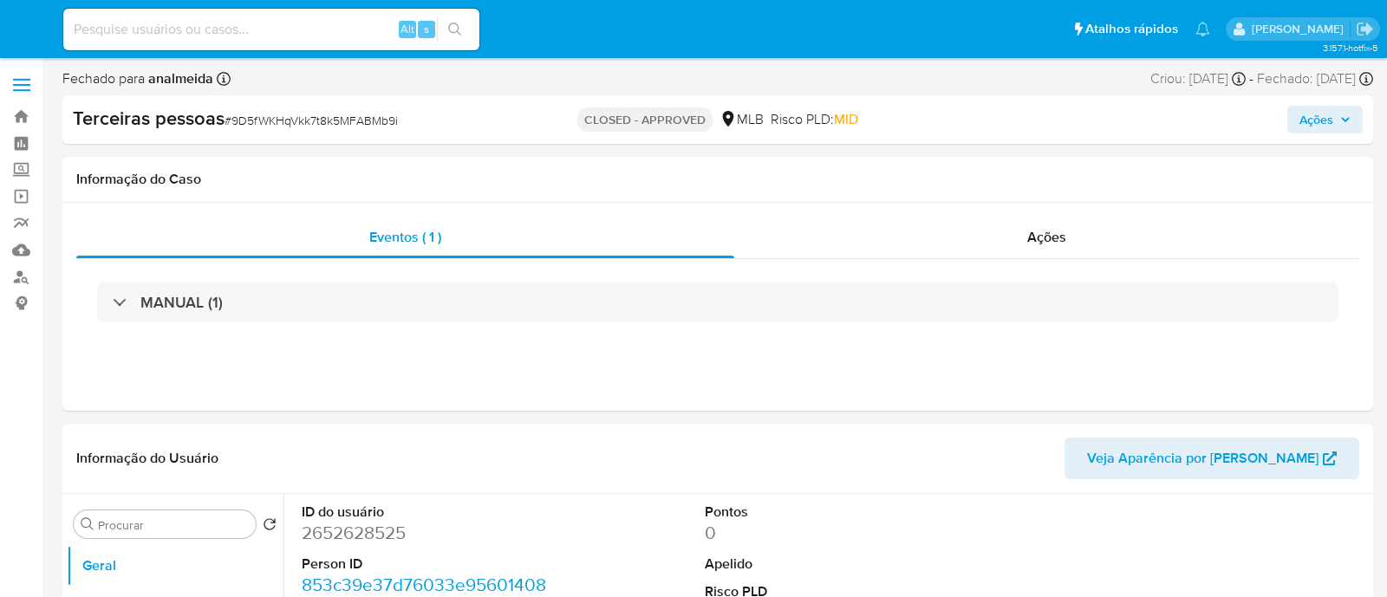
select select "10"
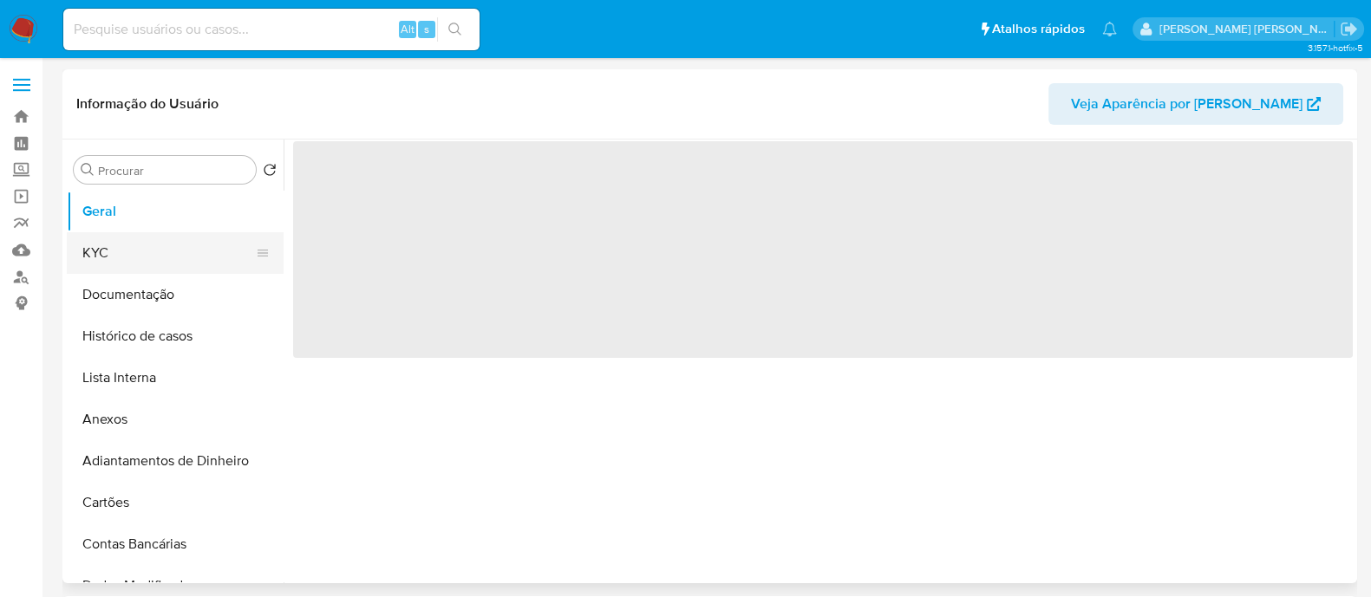
click at [104, 258] on button "KYC" at bounding box center [168, 253] width 203 height 42
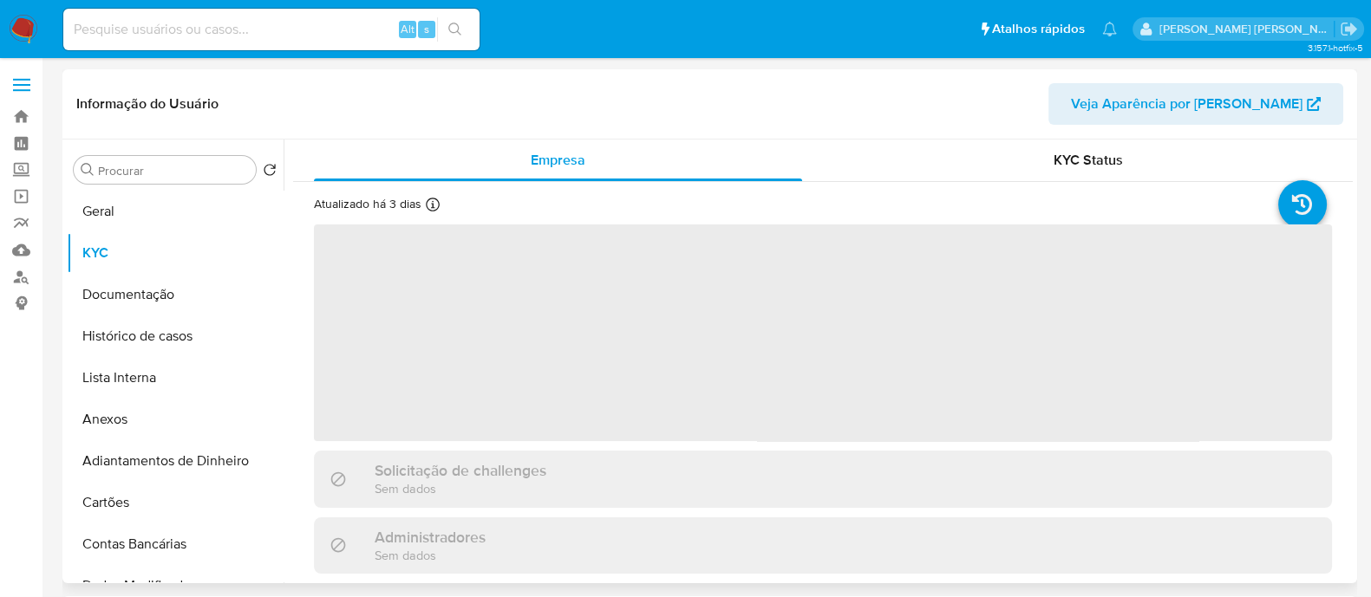
select select "10"
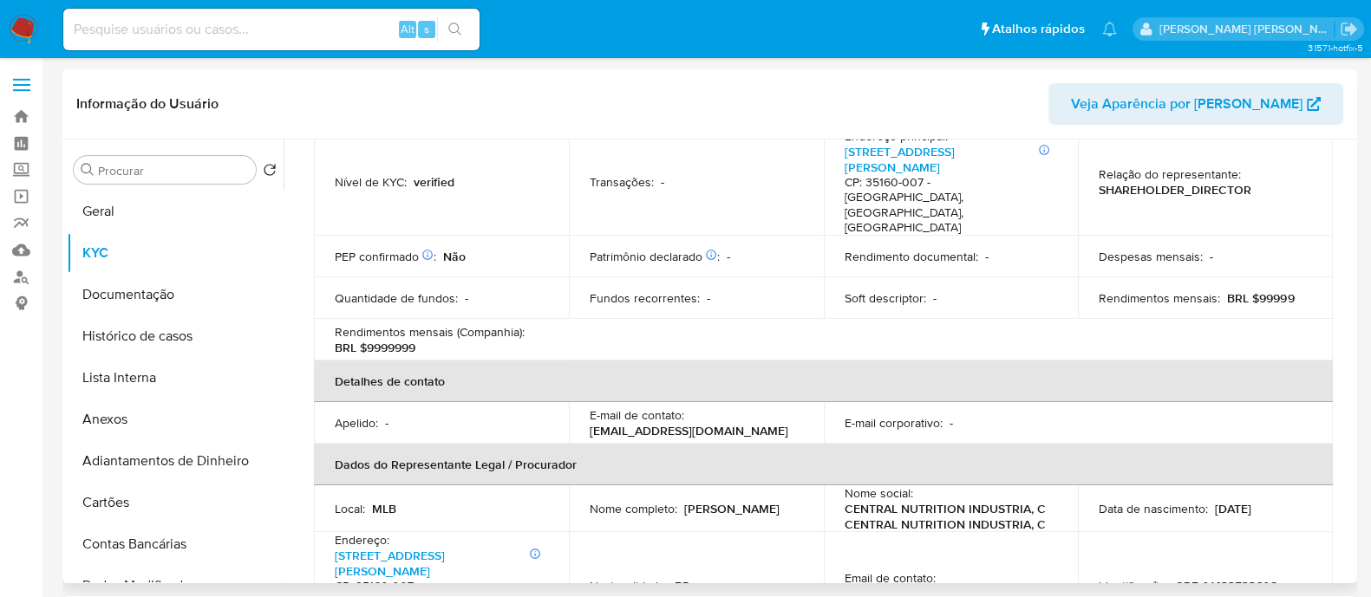
scroll to position [248, 0]
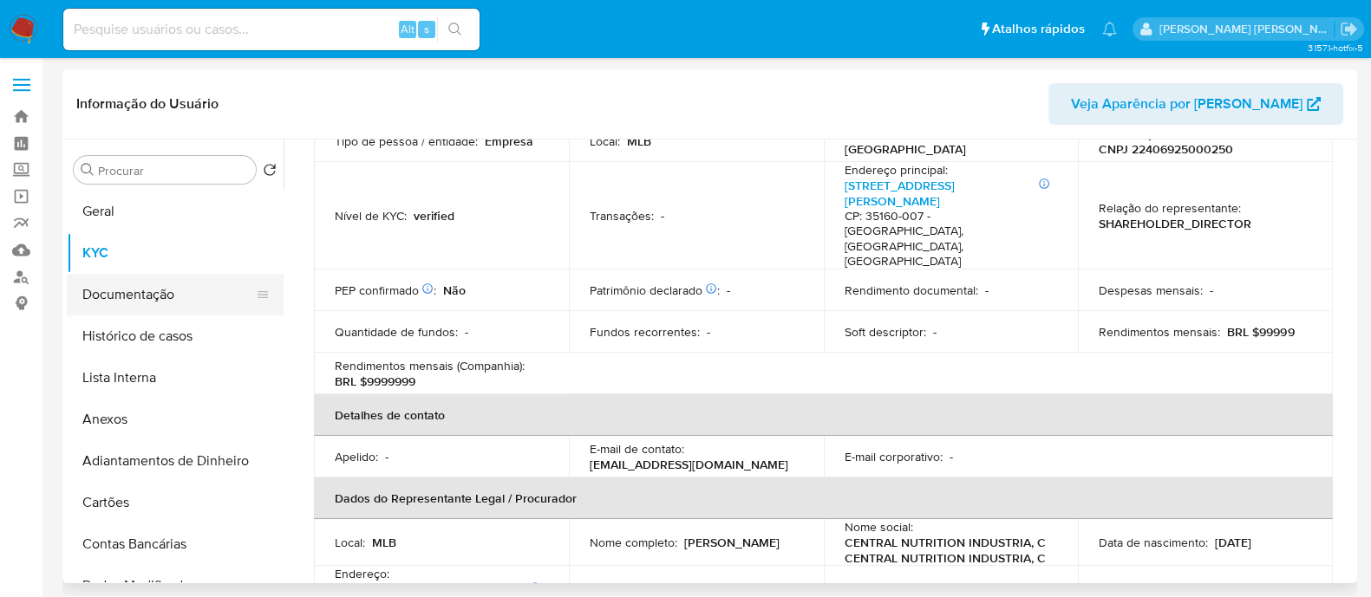
click at [140, 292] on button "Documentação" at bounding box center [168, 295] width 203 height 42
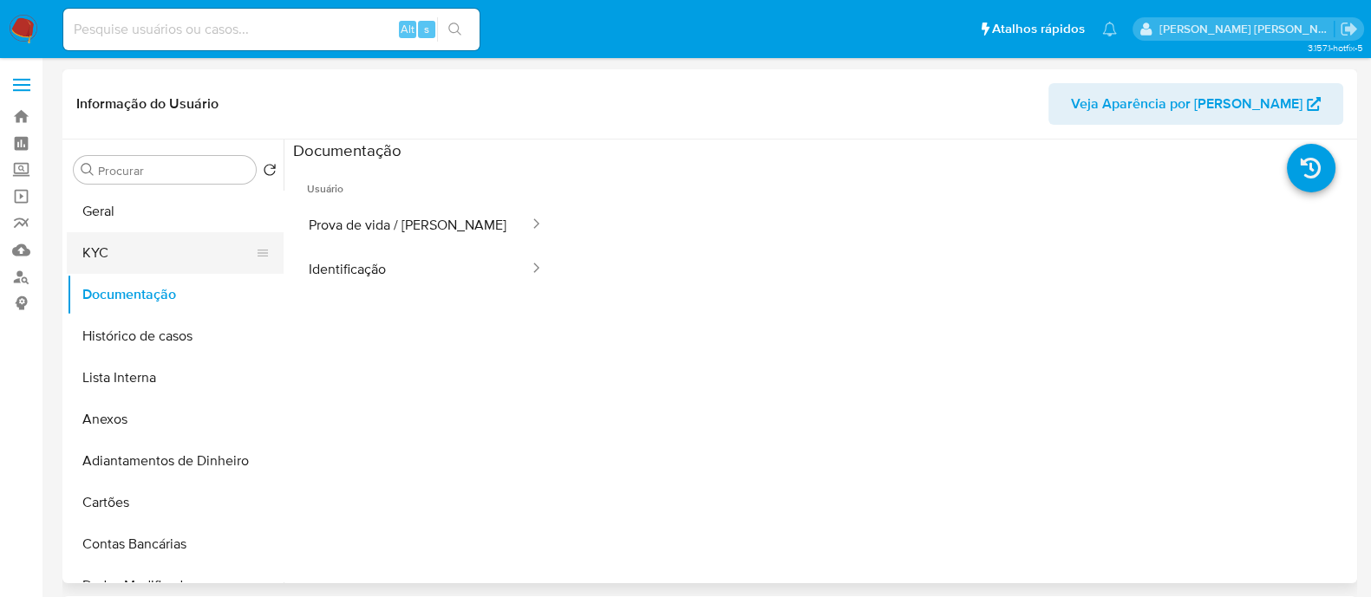
click at [192, 262] on button "KYC" at bounding box center [168, 253] width 203 height 42
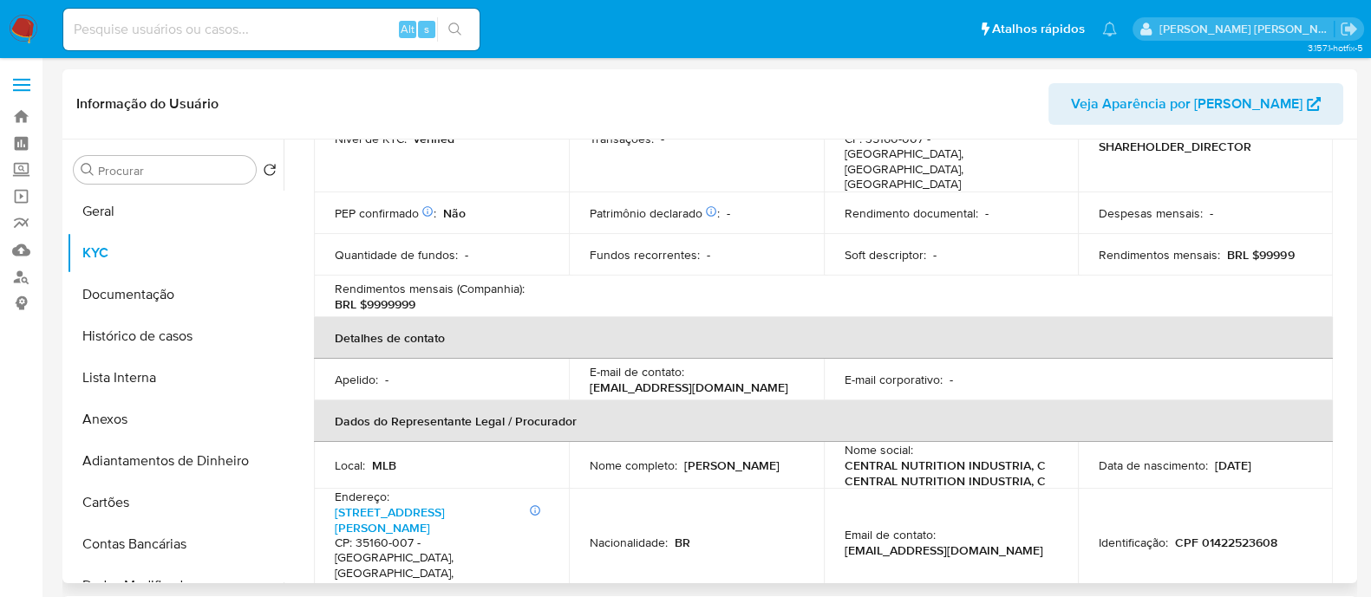
scroll to position [758, 0]
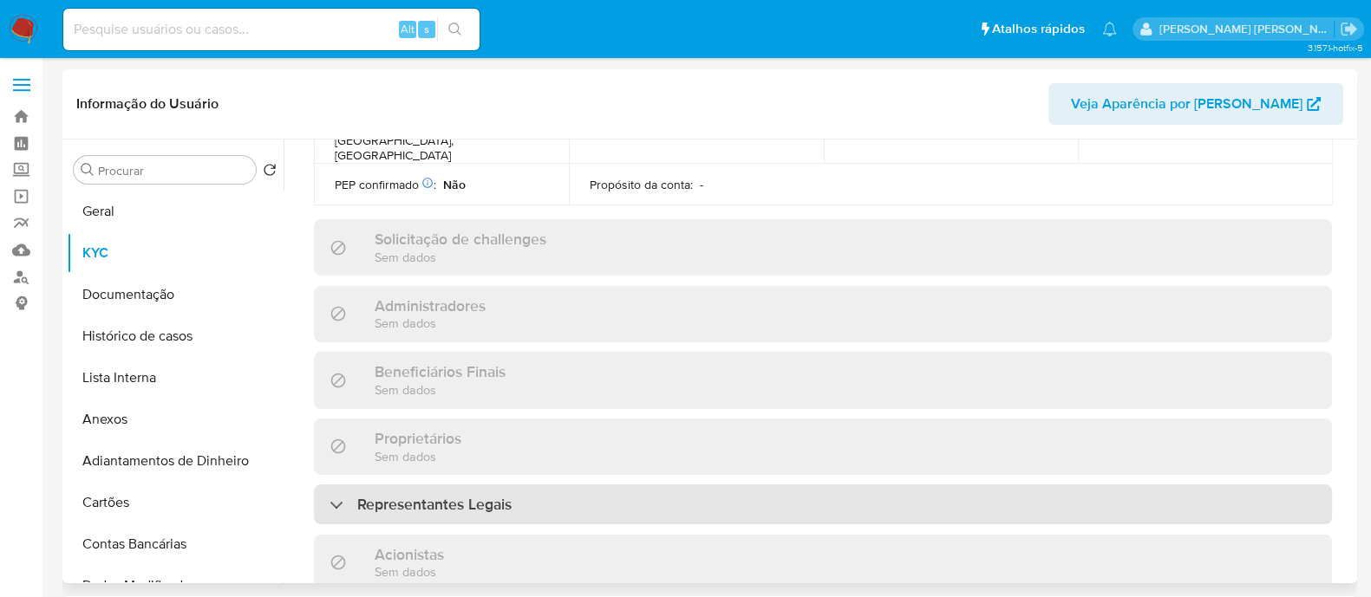
click at [464, 495] on h3 "Representantes Legais" at bounding box center [434, 504] width 154 height 19
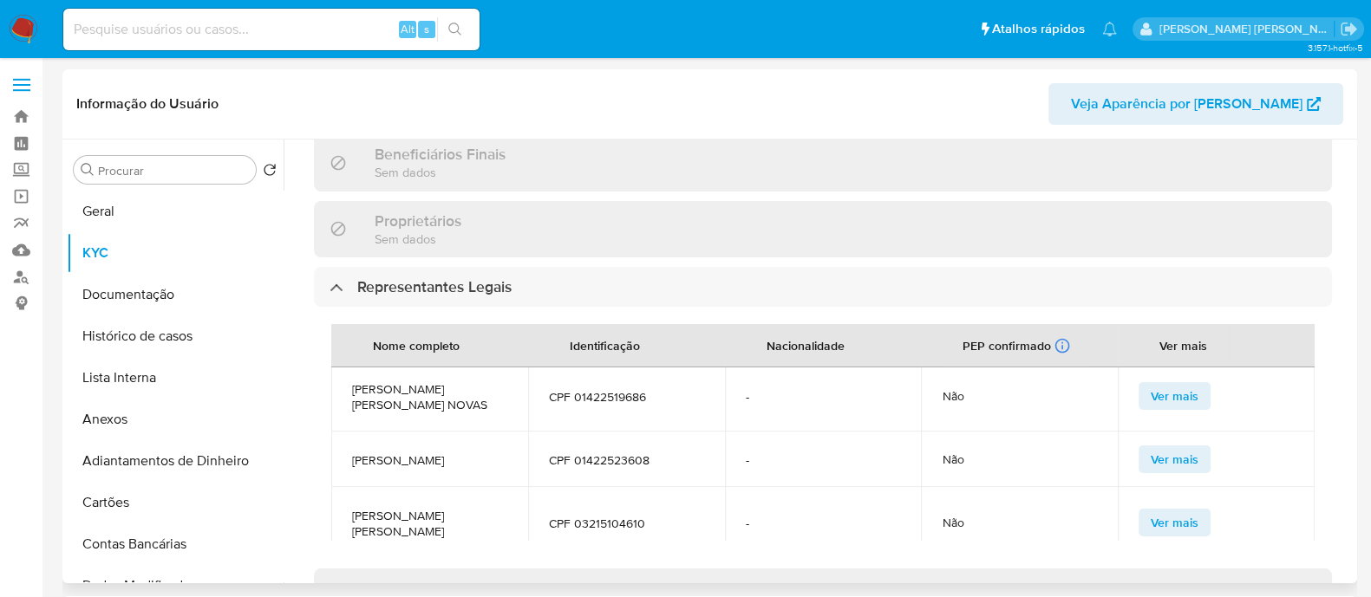
scroll to position [10, 0]
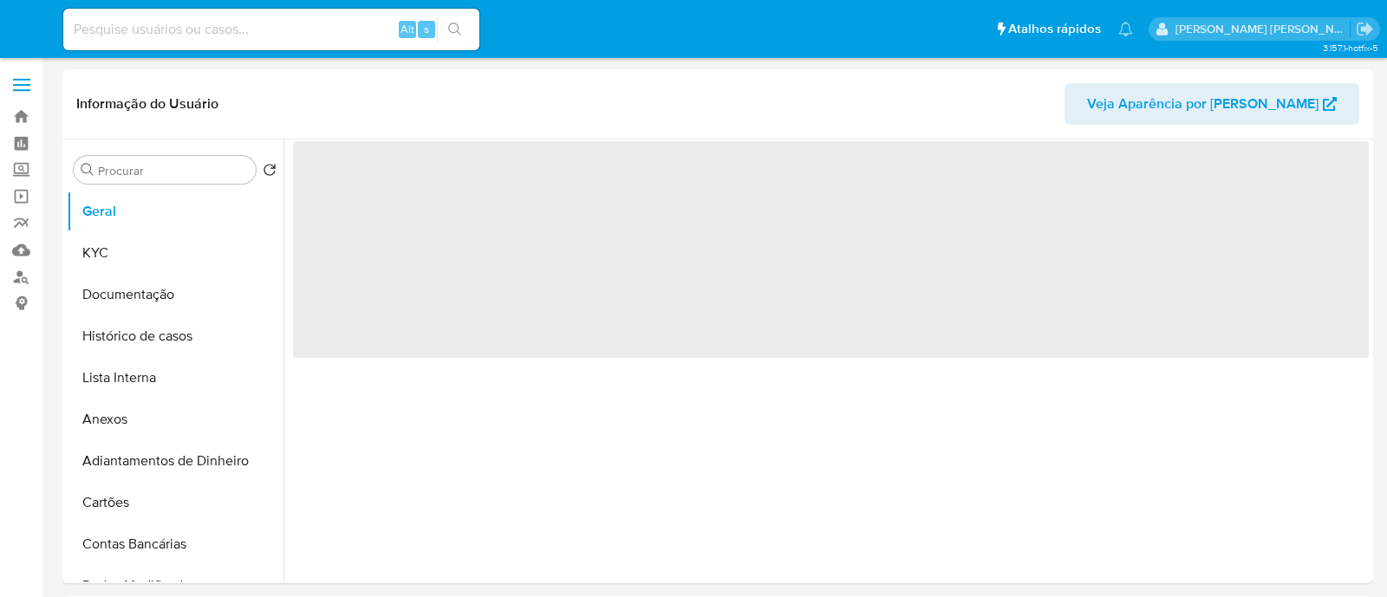
select select "10"
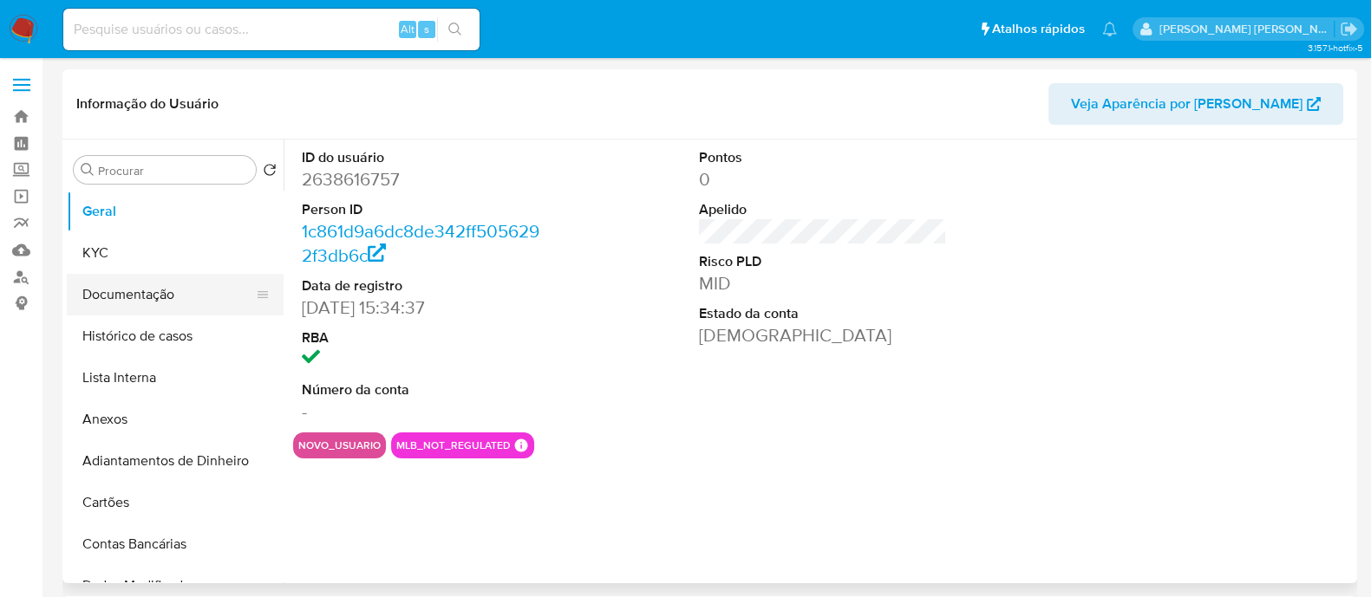
click at [127, 289] on button "Documentação" at bounding box center [168, 295] width 203 height 42
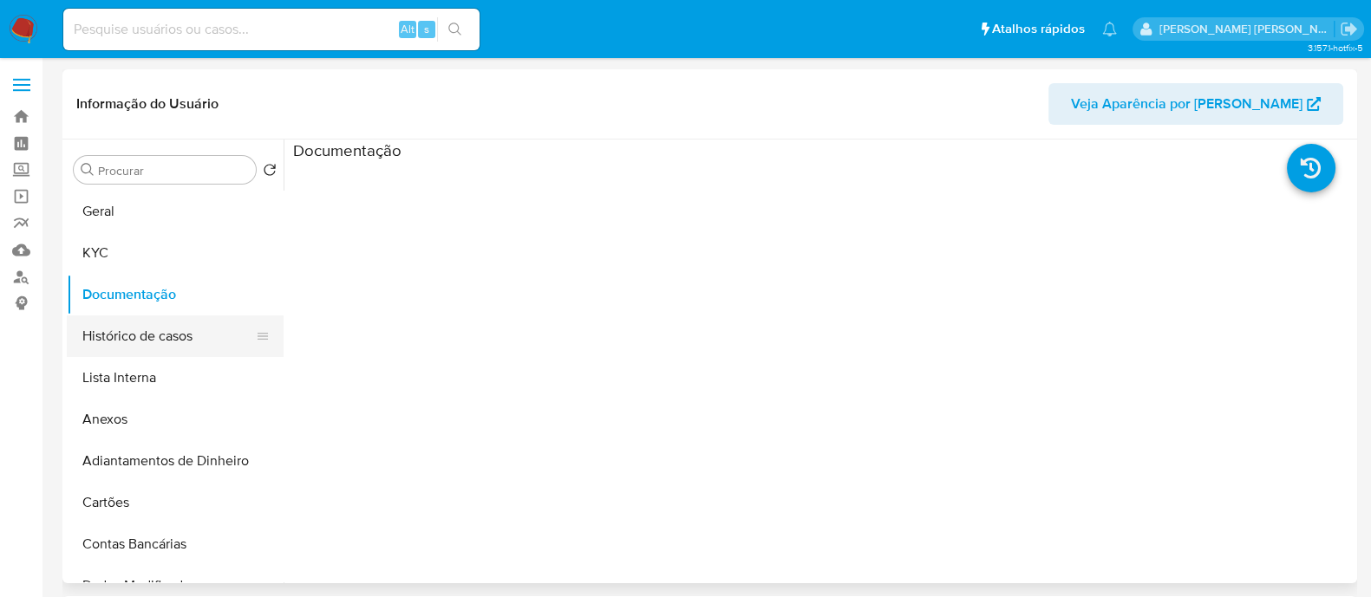
click at [140, 323] on button "Histórico de casos" at bounding box center [168, 337] width 203 height 42
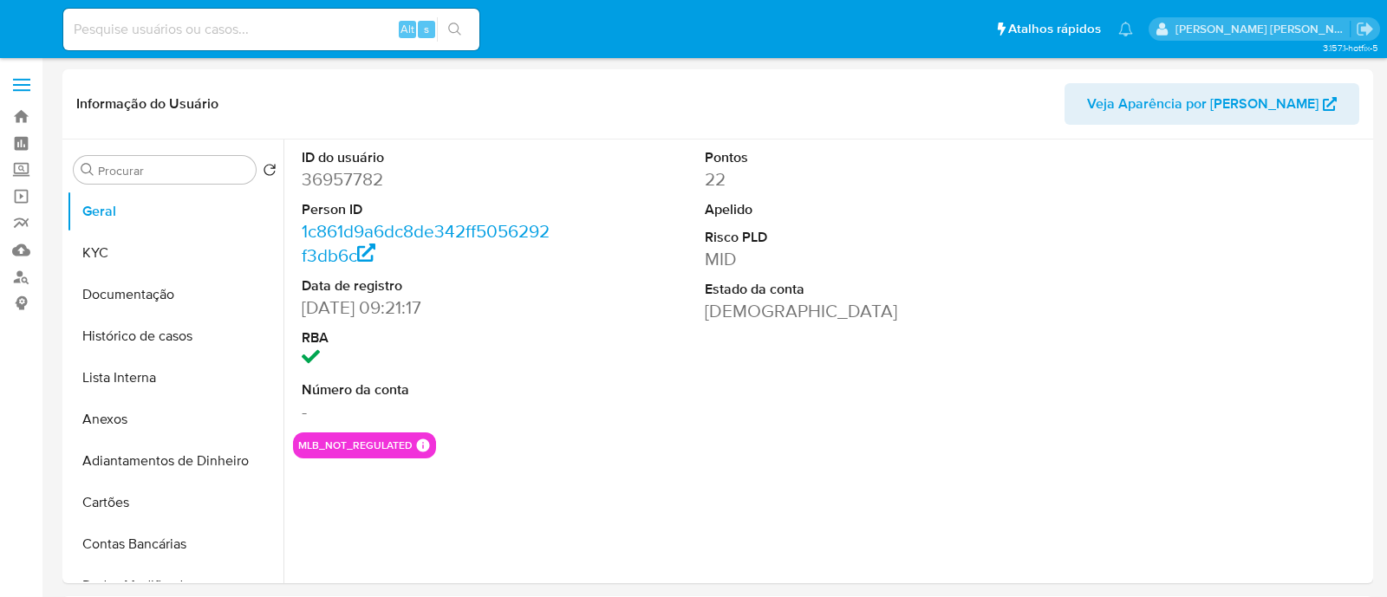
select select "10"
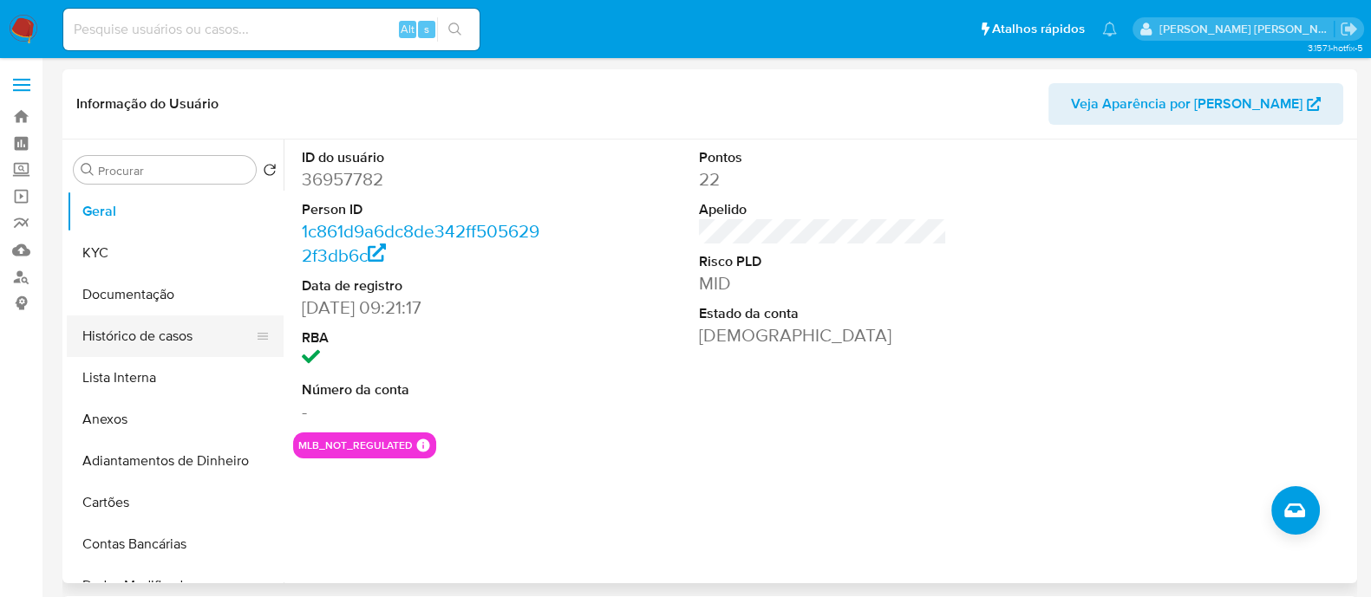
click at [184, 334] on button "Histórico de casos" at bounding box center [168, 337] width 203 height 42
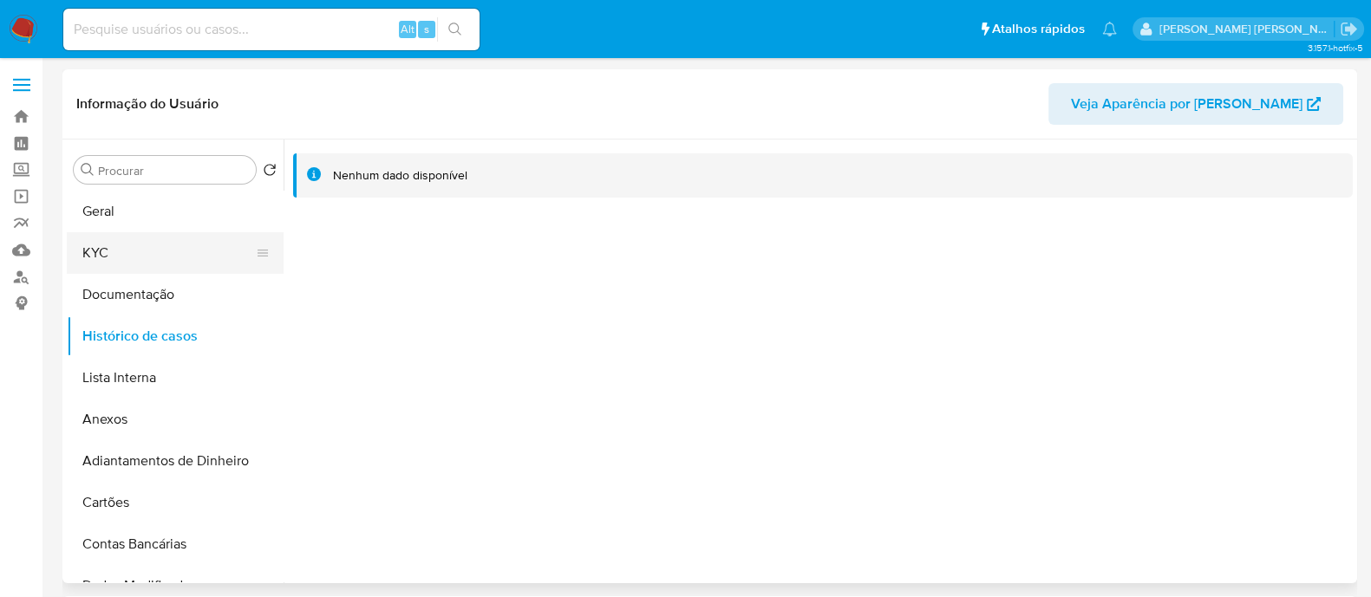
click at [173, 250] on button "KYC" at bounding box center [168, 253] width 203 height 42
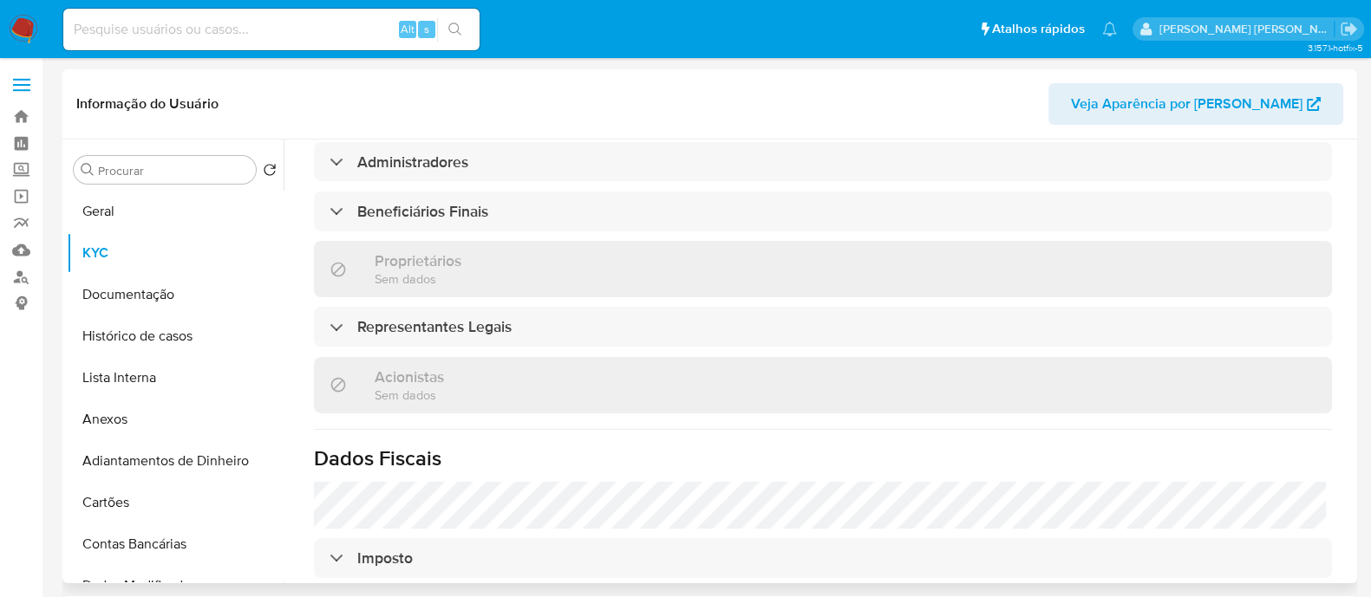
scroll to position [758, 0]
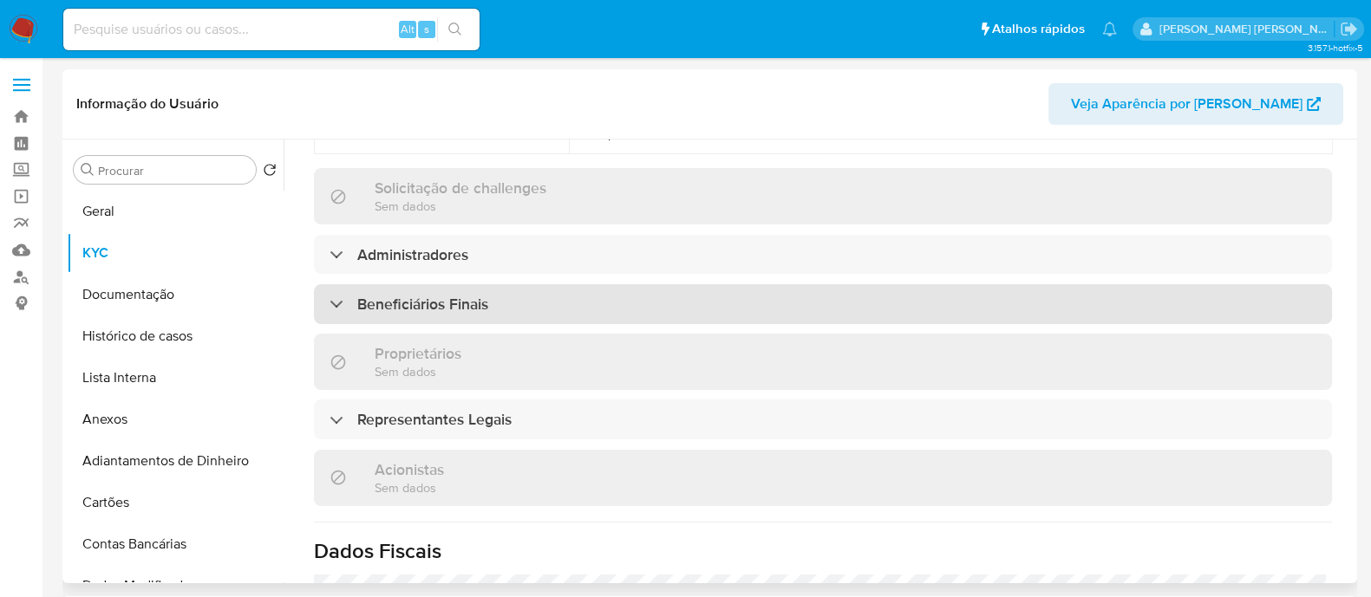
click at [590, 284] on div "Beneficiários Finais" at bounding box center [823, 304] width 1018 height 40
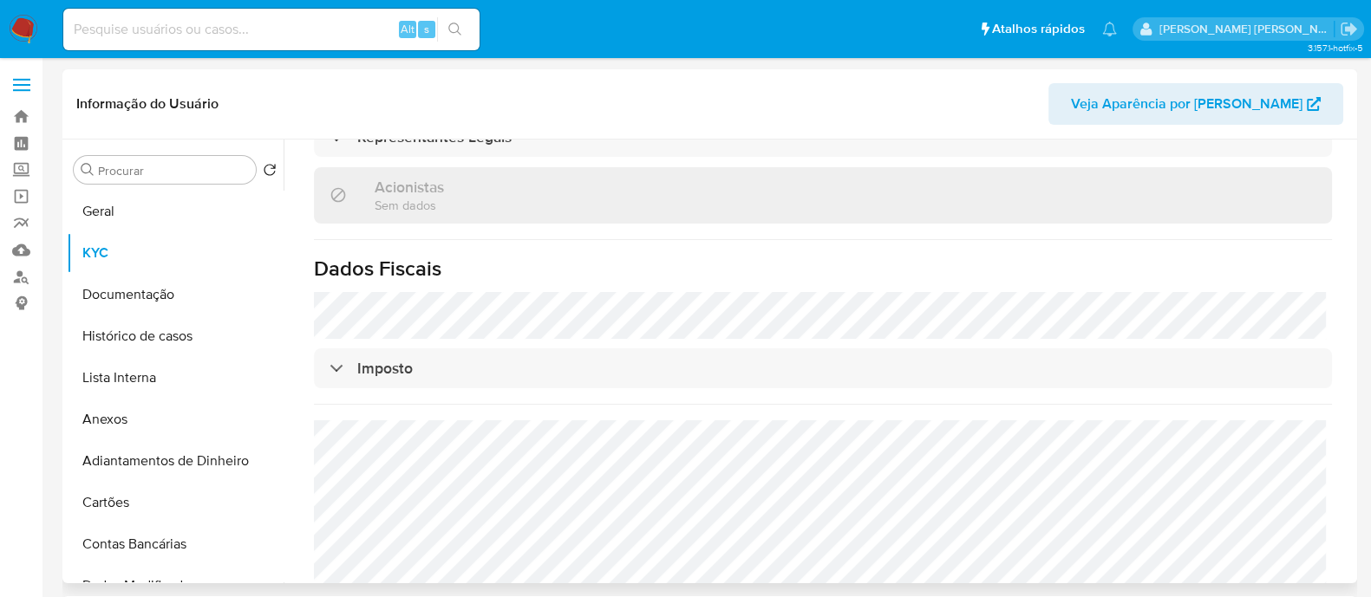
scroll to position [1208, 0]
click at [154, 341] on button "Histórico de casos" at bounding box center [168, 337] width 203 height 42
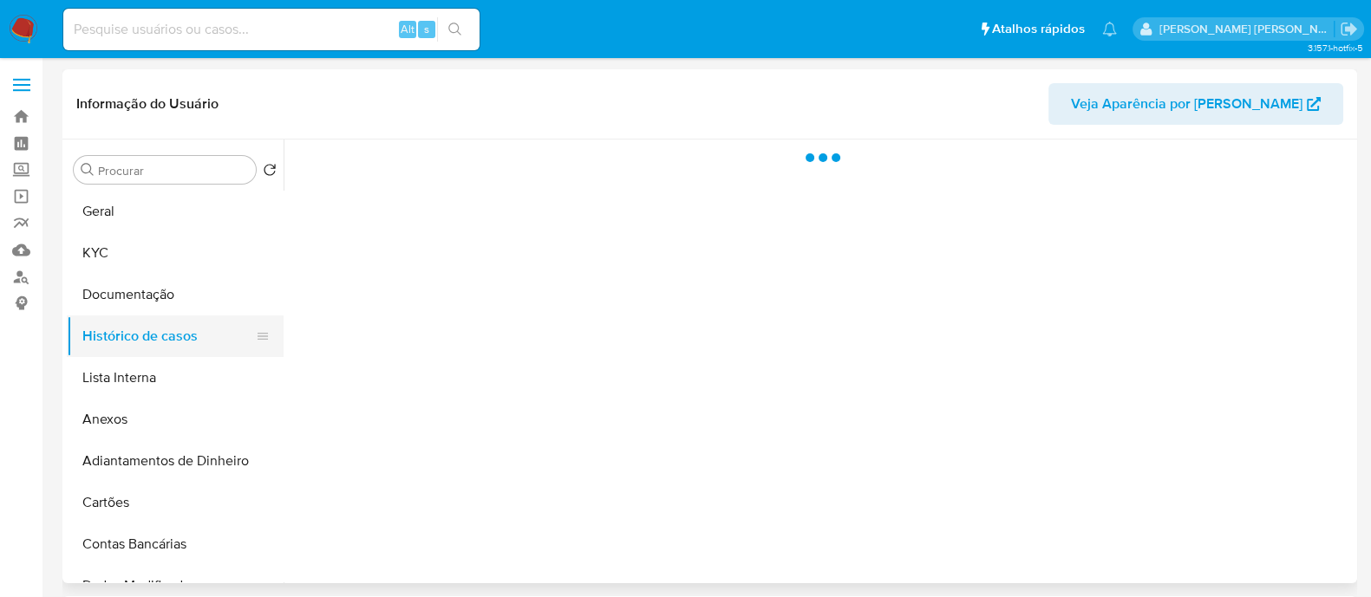
scroll to position [0, 0]
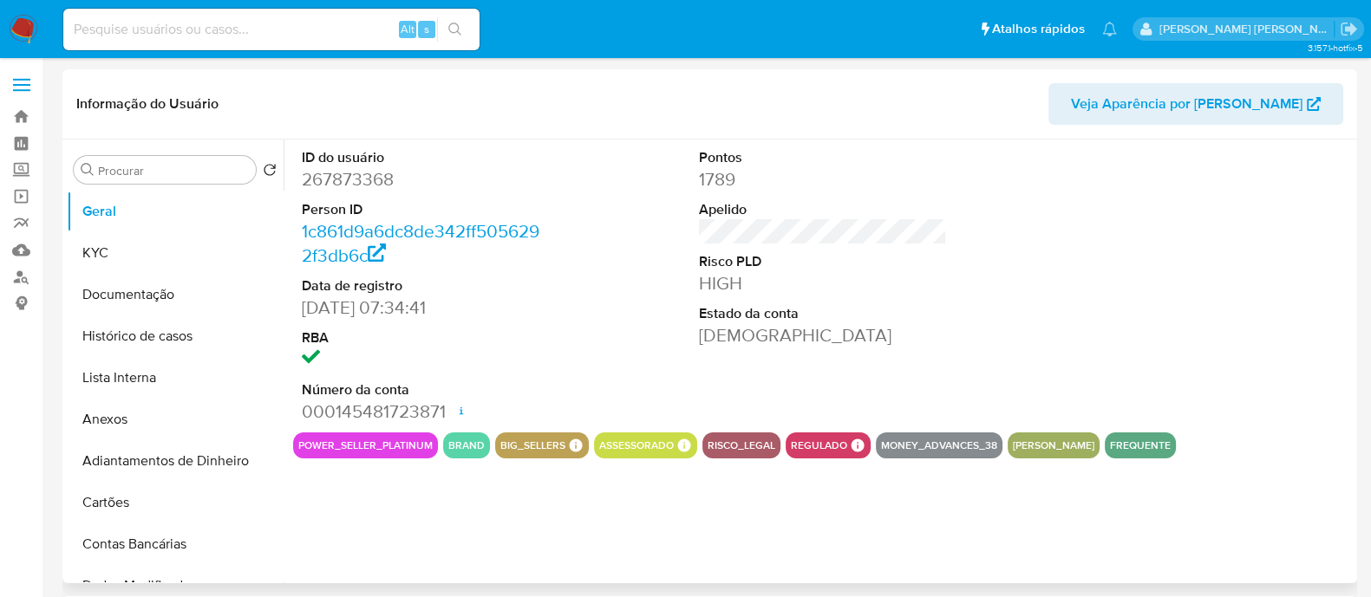
select select "10"
click at [161, 335] on button "Histórico de casos" at bounding box center [168, 337] width 203 height 42
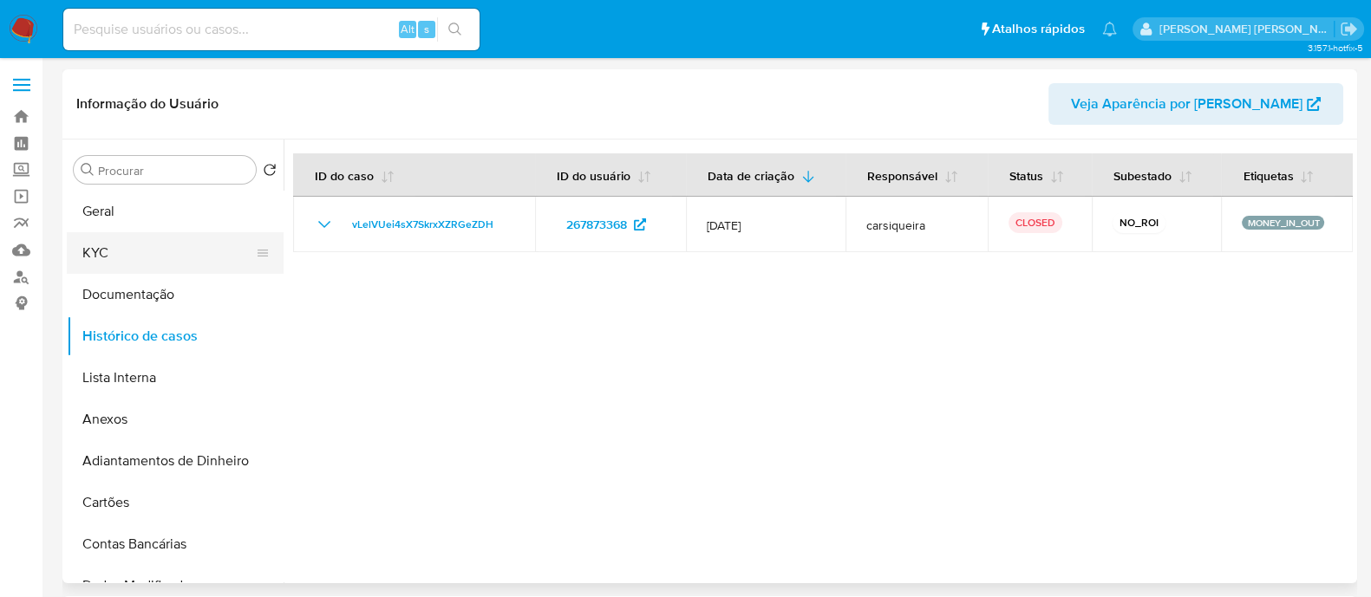
click at [137, 266] on button "KYC" at bounding box center [168, 253] width 203 height 42
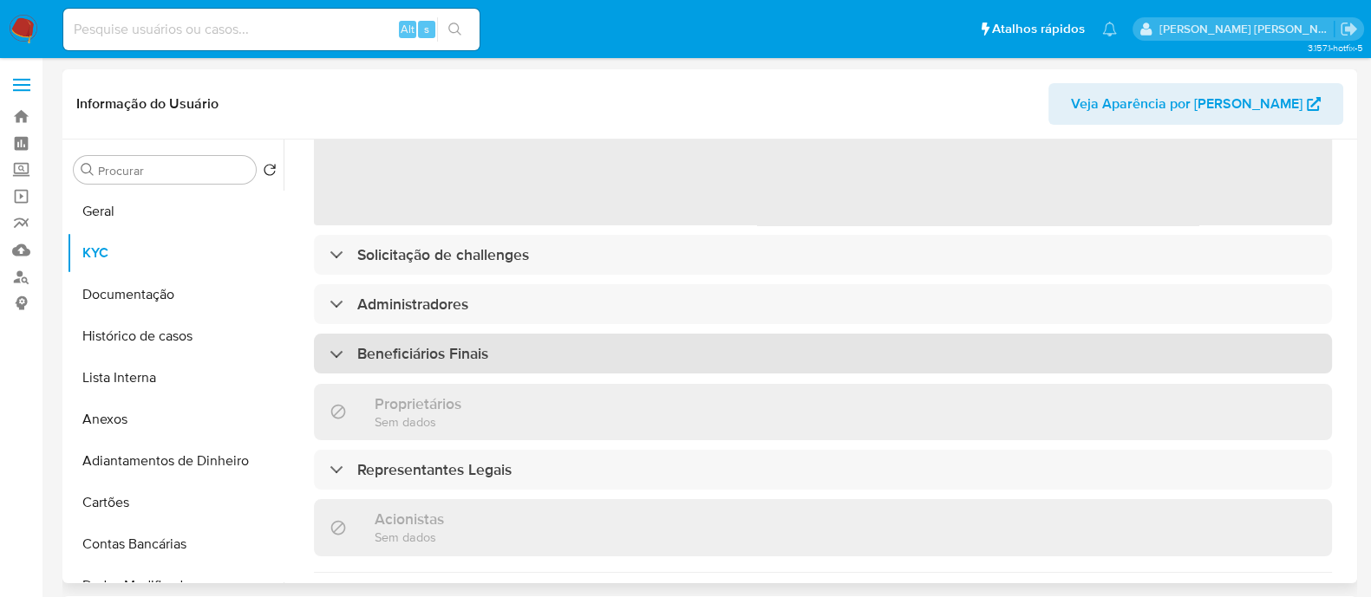
click at [668, 353] on div "‌ Solicitação de challenges Administradores Beneficiários Finais Proprietários …" at bounding box center [823, 487] width 1018 height 960
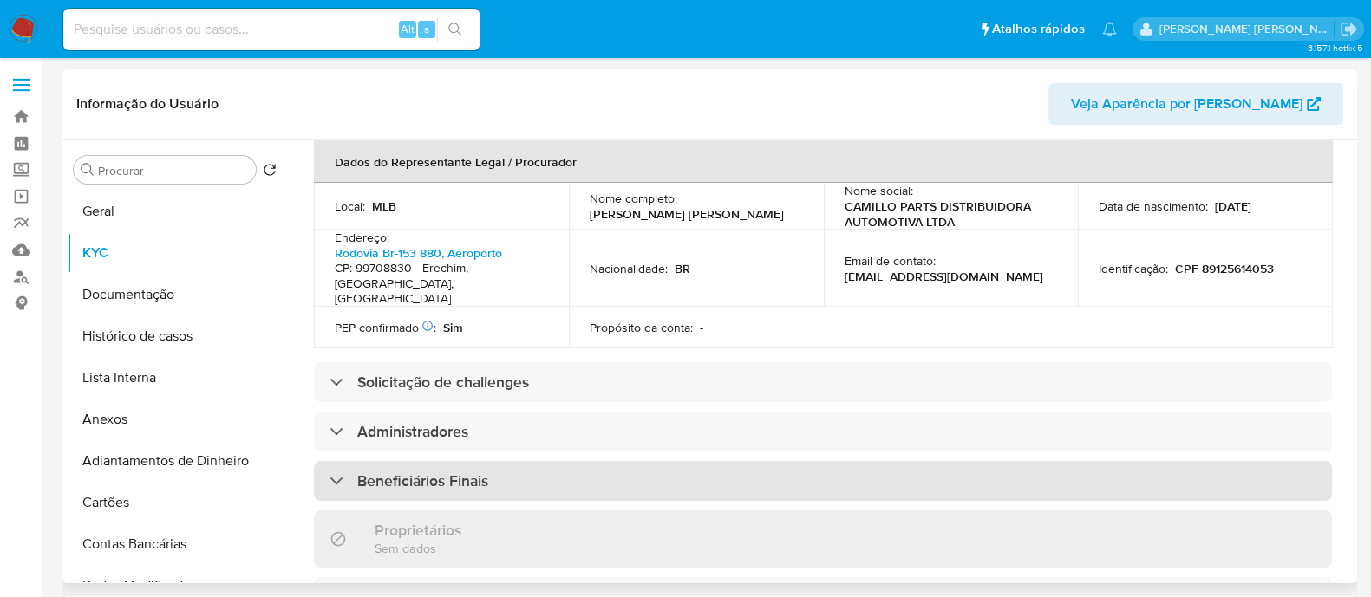
scroll to position [542, 0]
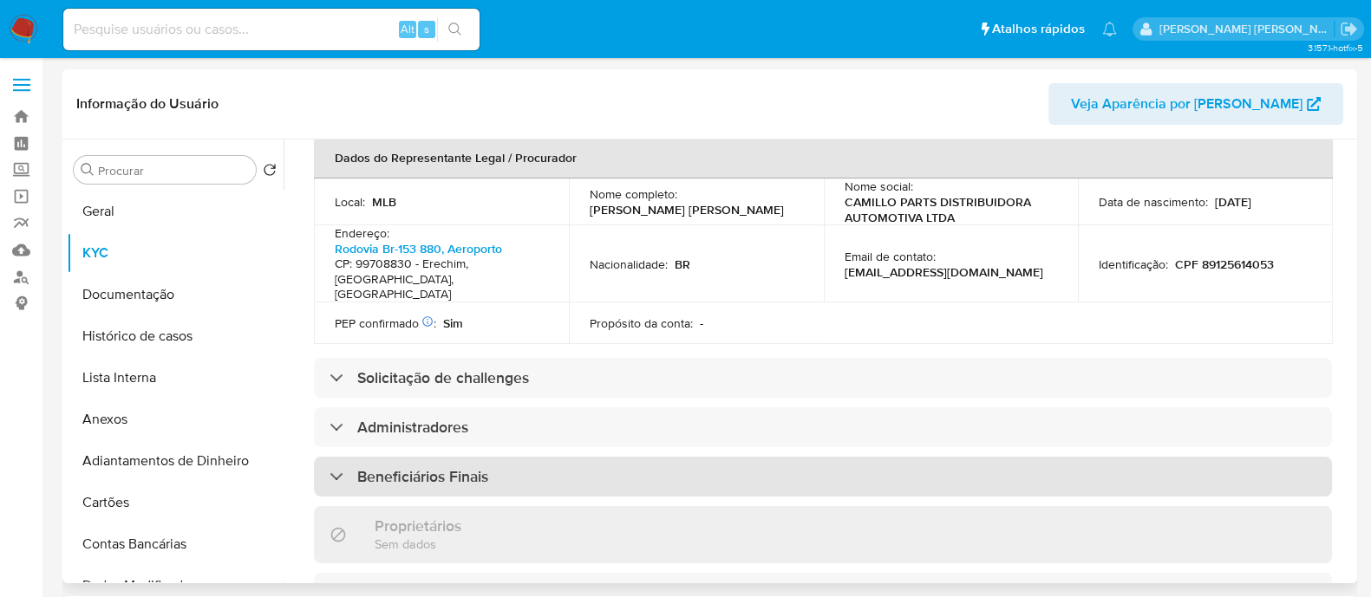
click at [538, 457] on div "Beneficiários Finais" at bounding box center [823, 477] width 1018 height 40
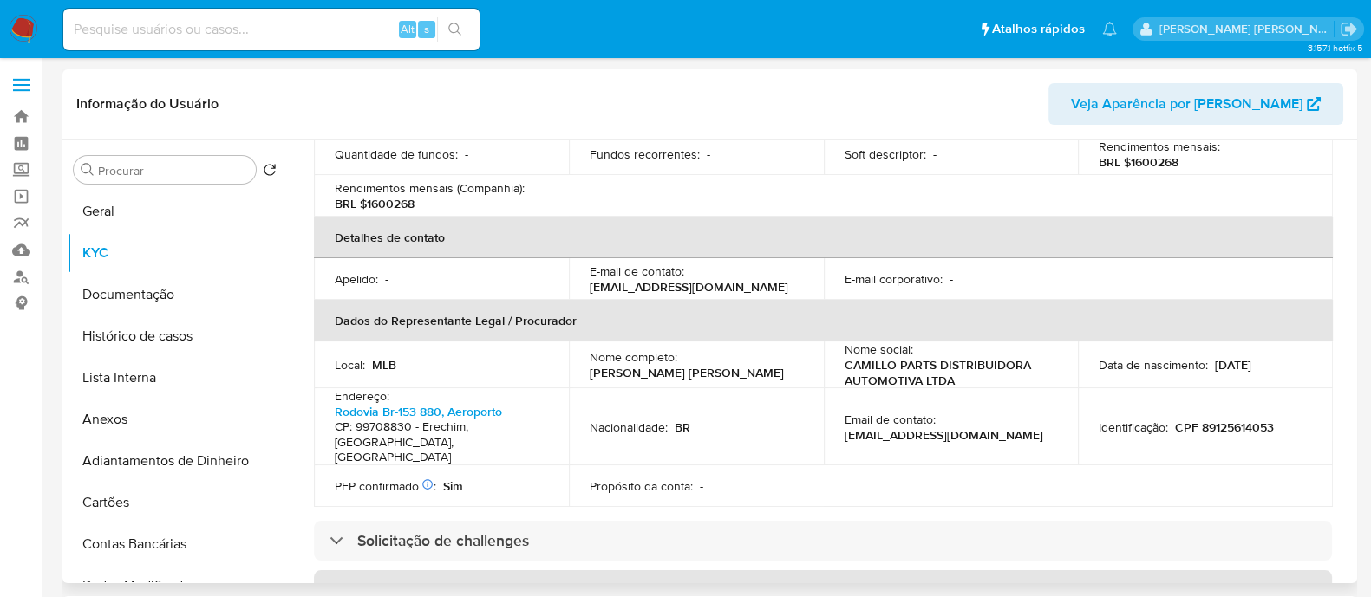
scroll to position [108, 0]
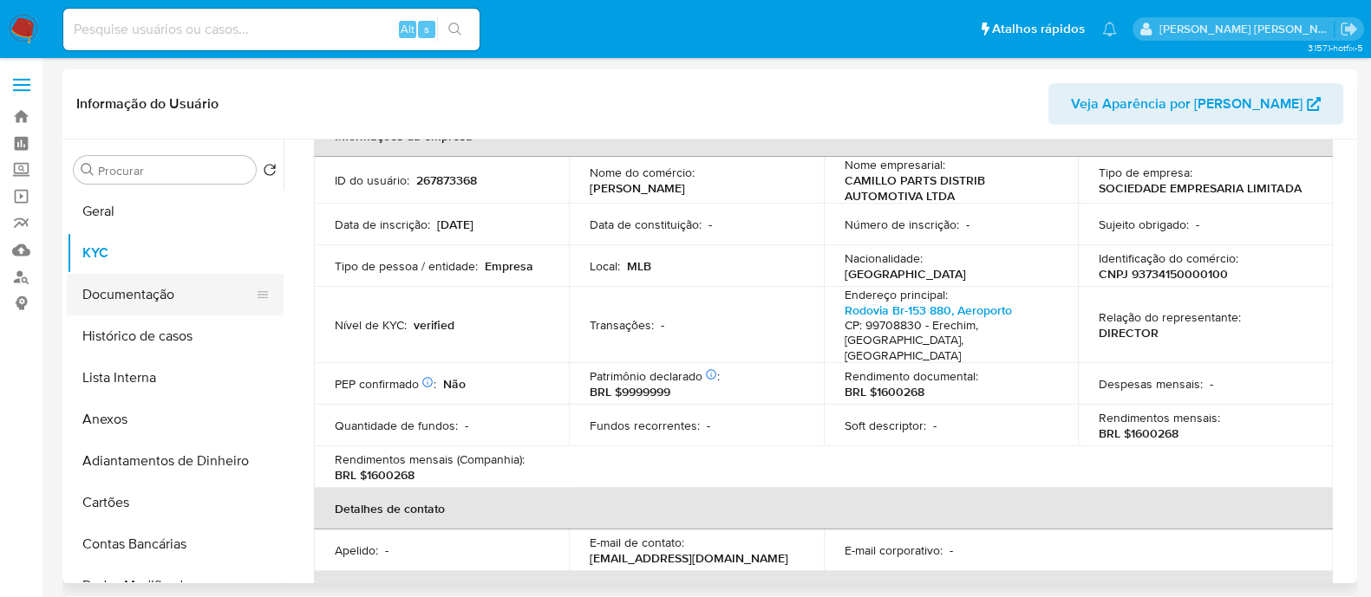
click at [172, 304] on button "Documentação" at bounding box center [168, 295] width 203 height 42
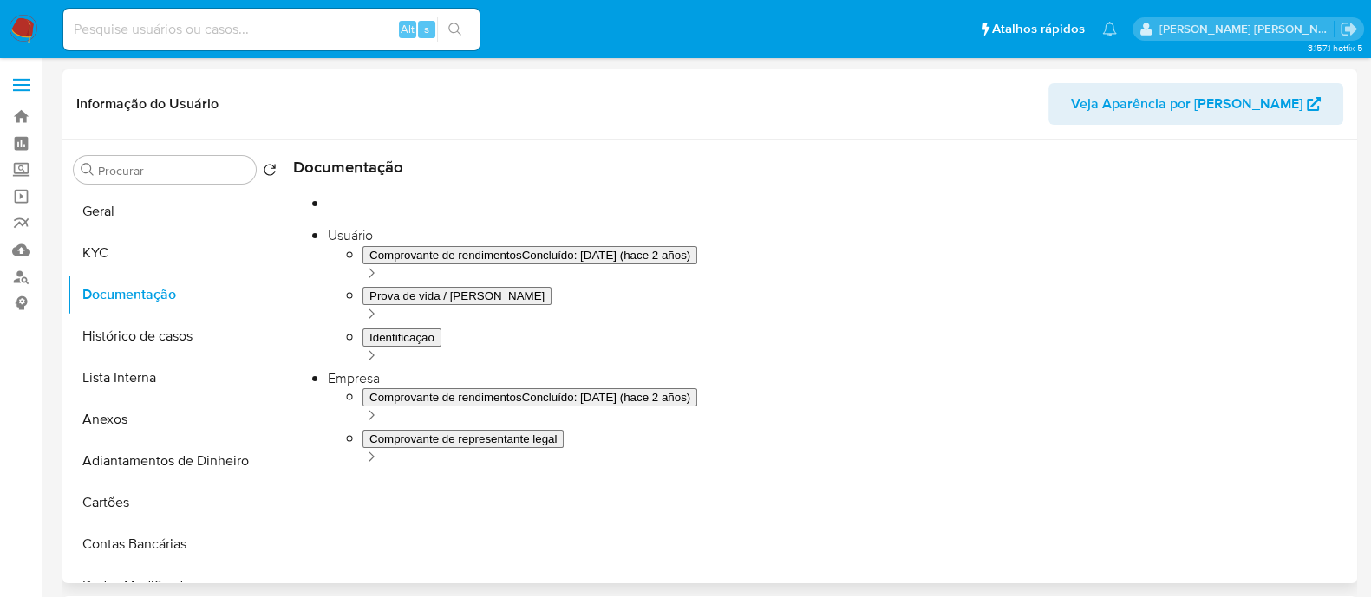
scroll to position [141, 0]
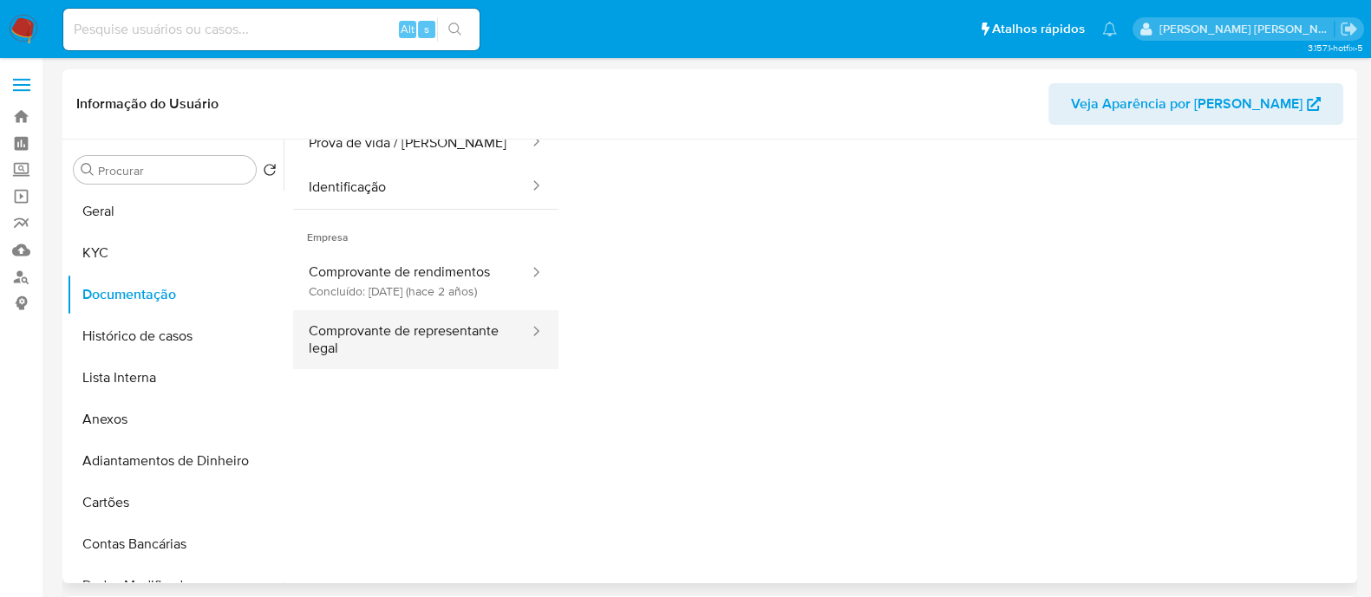
click at [445, 369] on button "Comprovante de representante legal" at bounding box center [412, 339] width 238 height 59
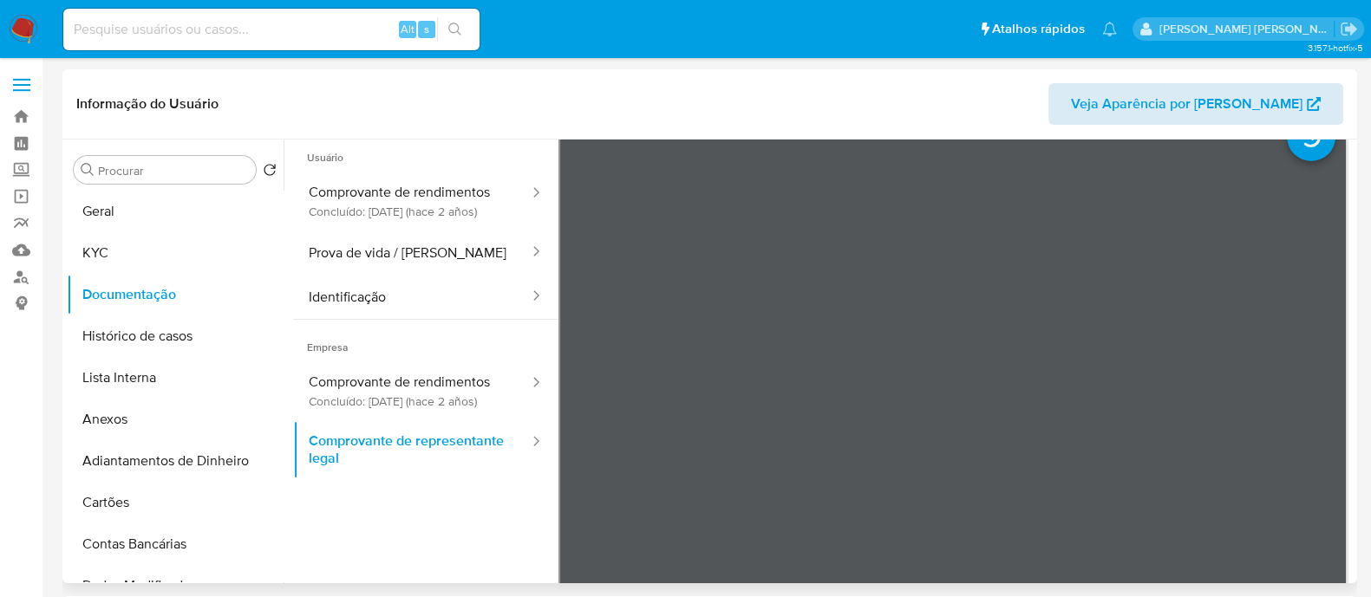
scroll to position [0, 0]
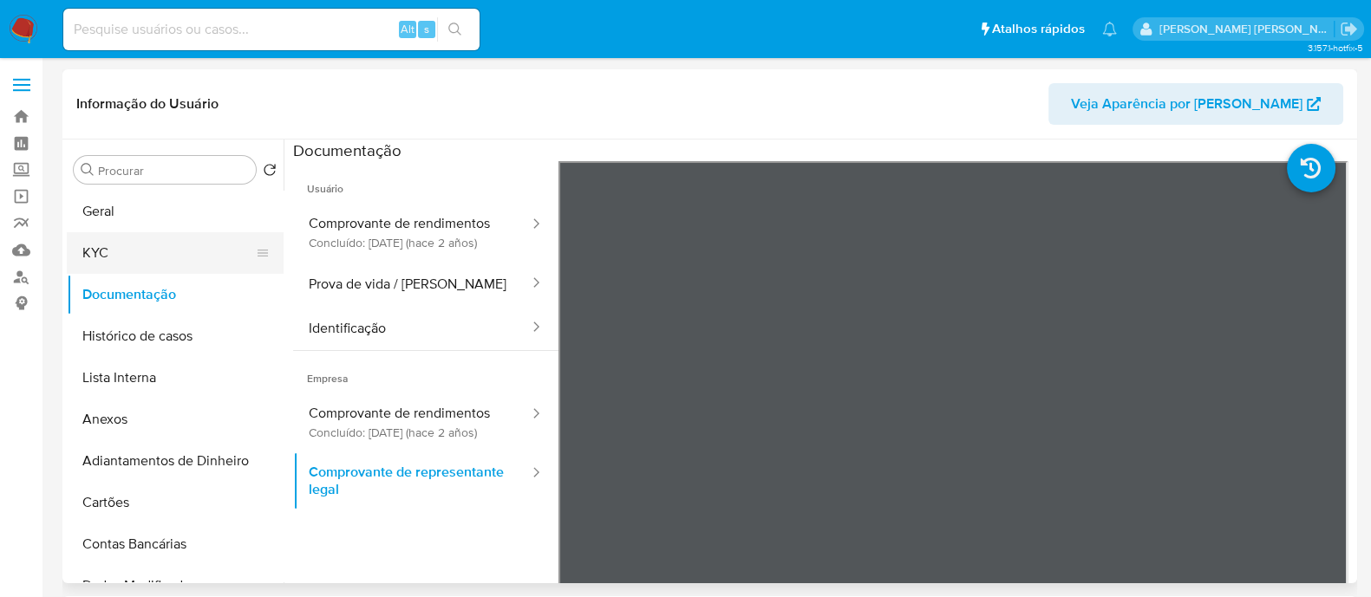
click at [109, 240] on button "KYC" at bounding box center [168, 253] width 203 height 42
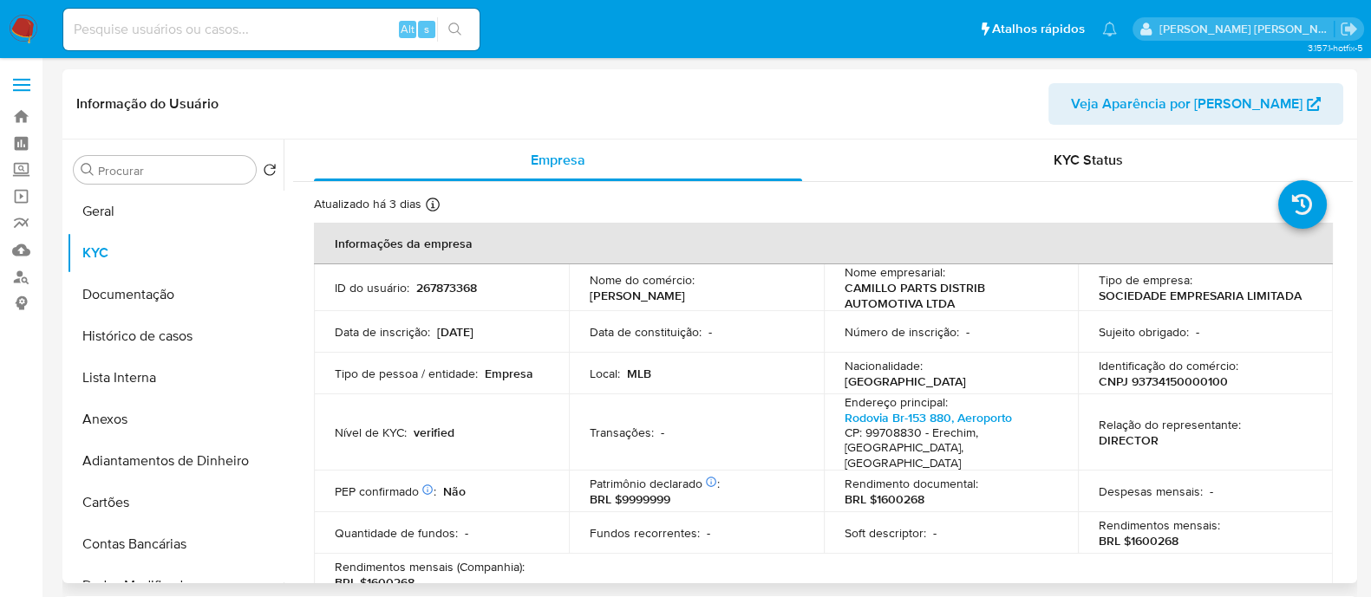
drag, startPoint x: 750, startPoint y: 182, endPoint x: 776, endPoint y: 184, distance: 26.1
click at [1171, 378] on p "CNPJ 93734150000100" at bounding box center [1163, 382] width 129 height 16
copy p "93734150000100"
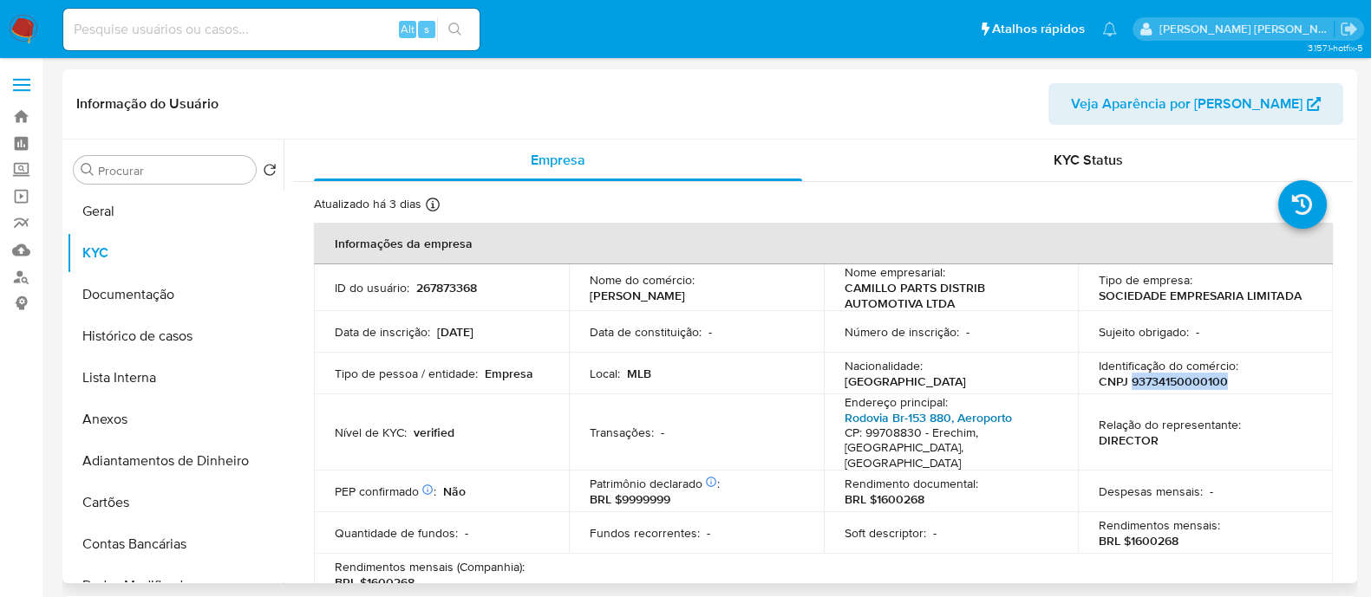
click at [943, 414] on link "Rodovia Br-153 880, Aeroporto" at bounding box center [928, 417] width 167 height 17
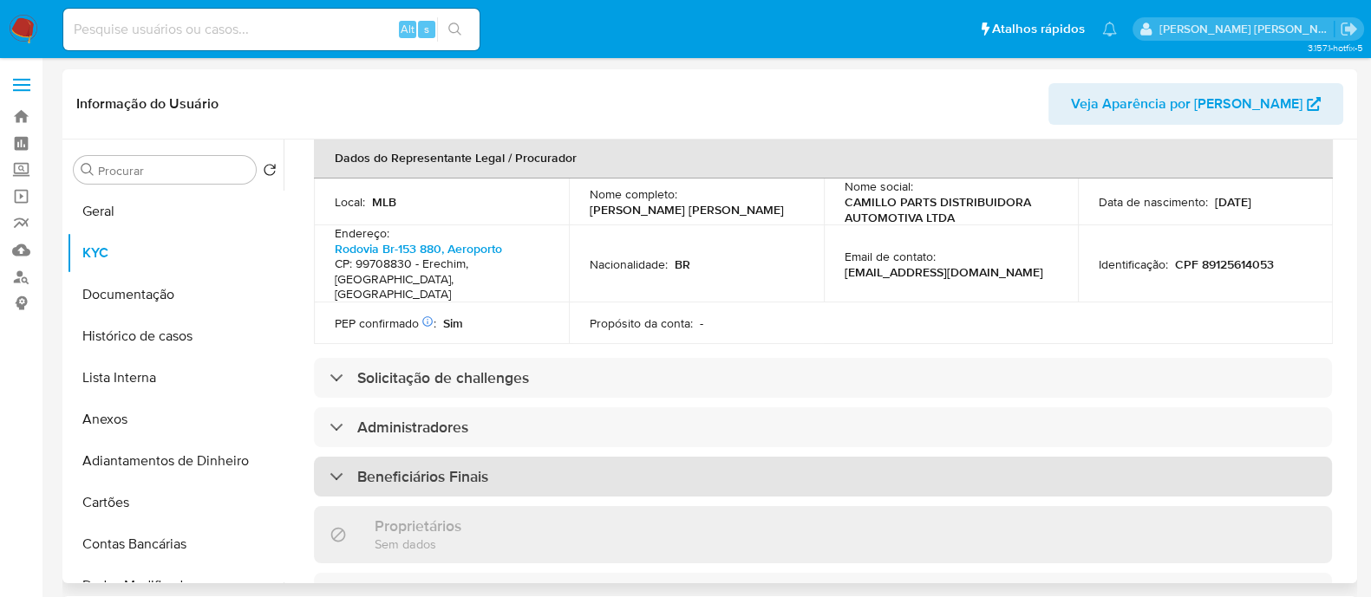
click at [472, 467] on h3 "Beneficiários Finais" at bounding box center [422, 476] width 131 height 19
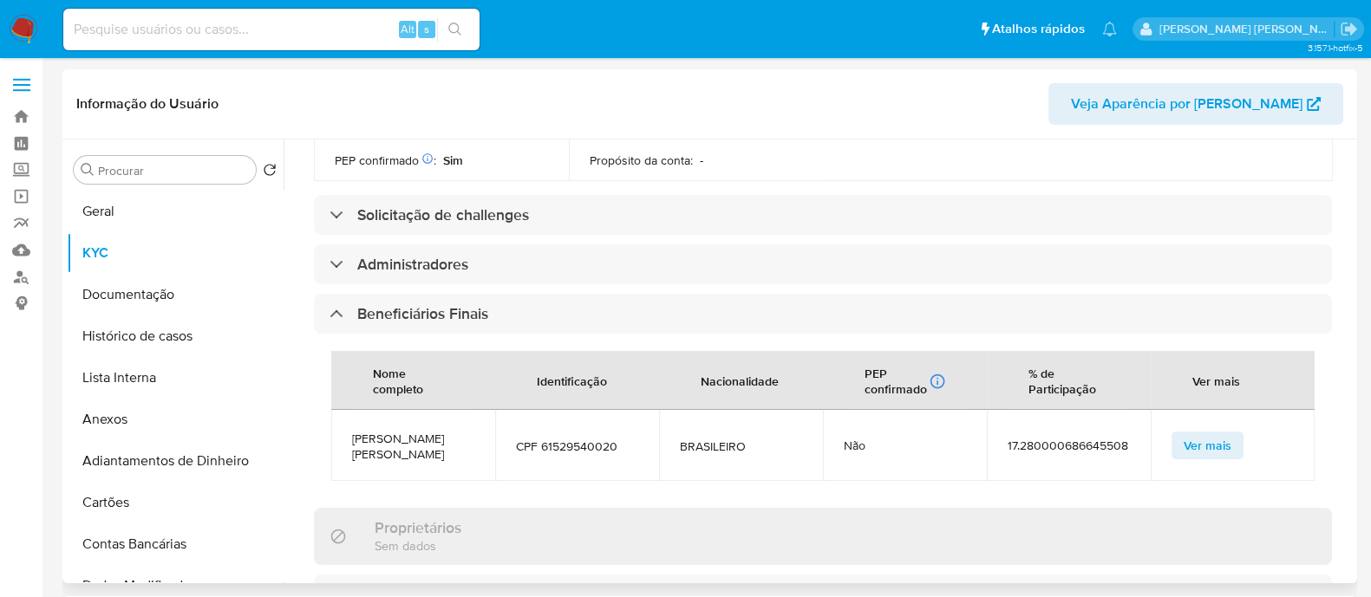
scroll to position [879, 0]
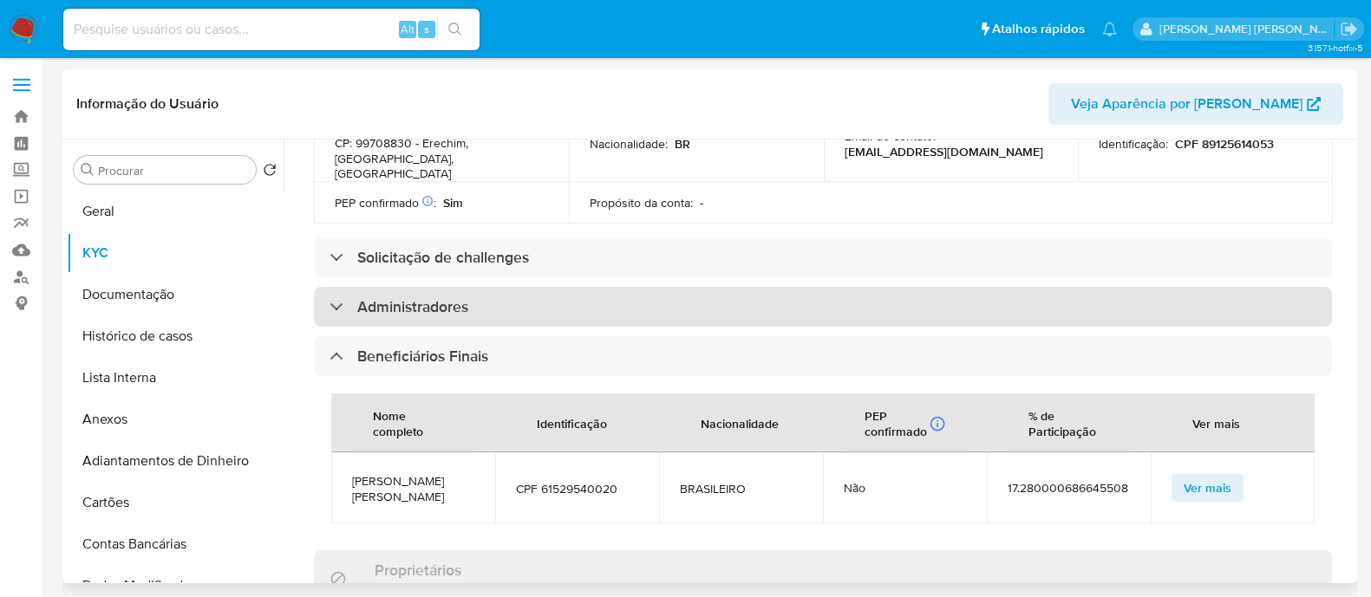
click at [571, 296] on div "Administradores" at bounding box center [823, 307] width 1018 height 40
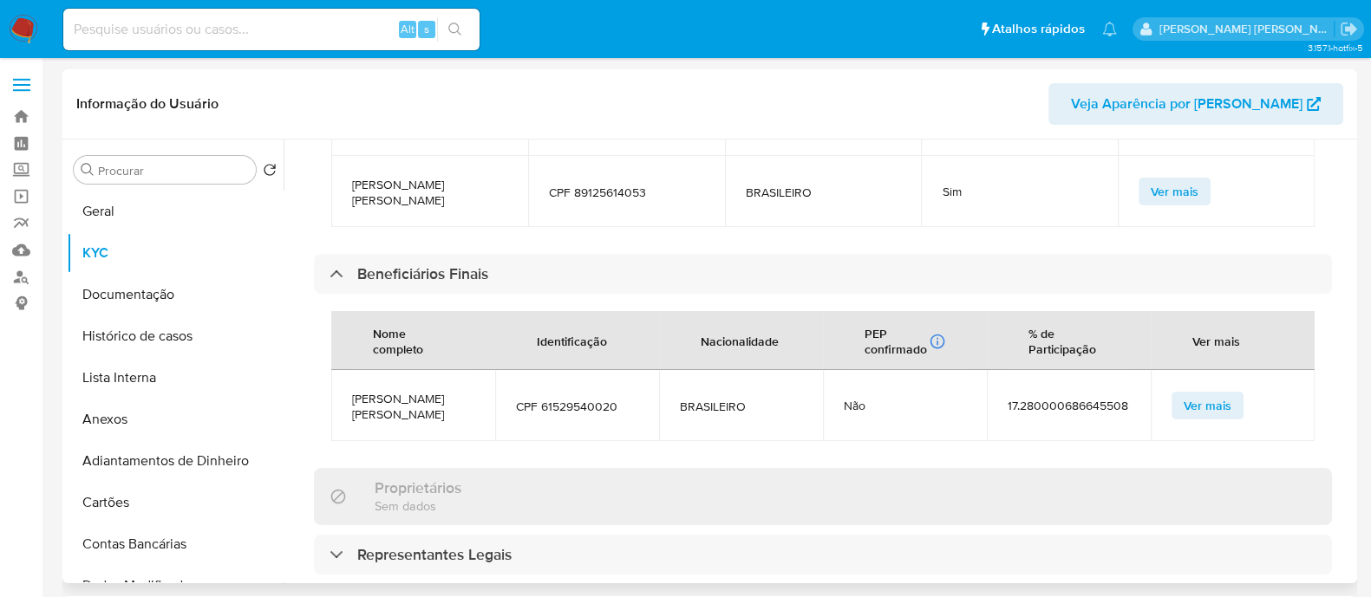
scroll to position [1086, 0]
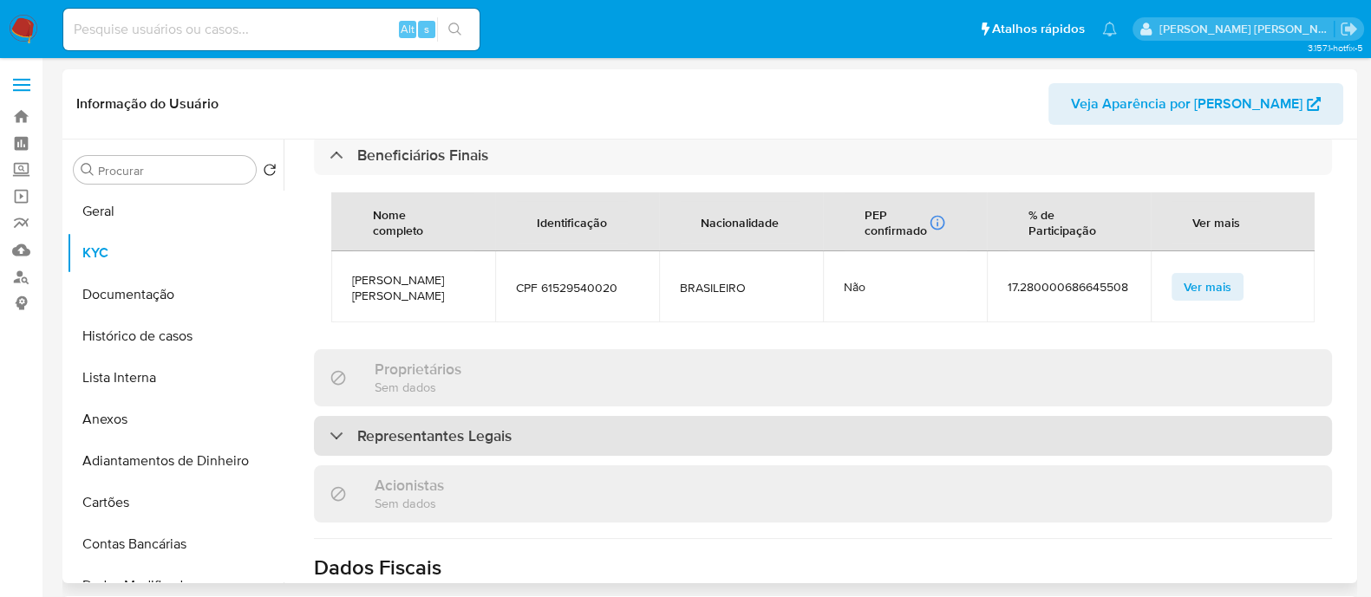
click at [533, 416] on div "Representantes Legais" at bounding box center [823, 436] width 1018 height 40
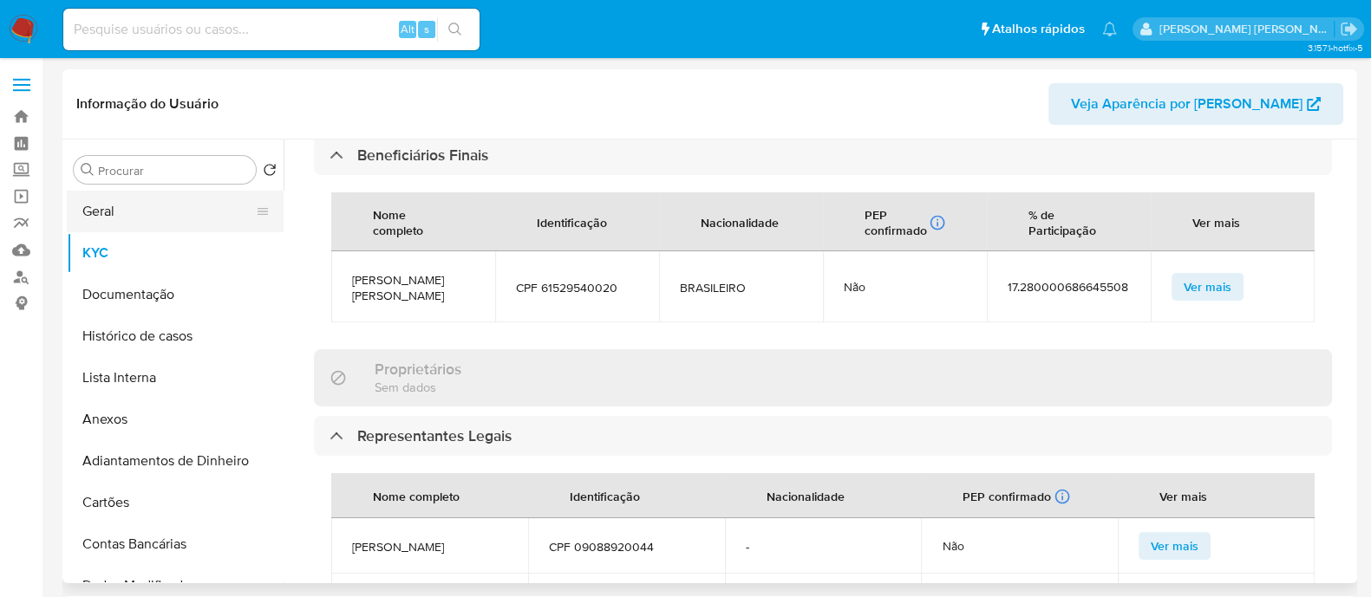
click at [139, 203] on button "Geral" at bounding box center [168, 212] width 203 height 42
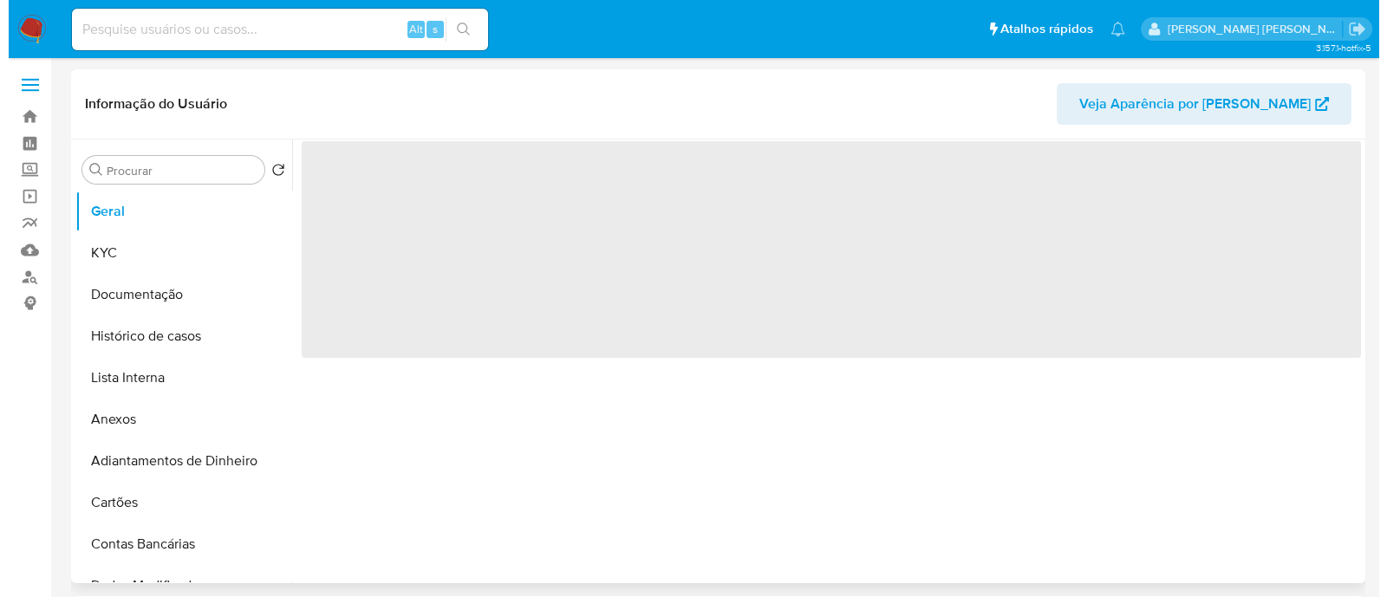
scroll to position [0, 0]
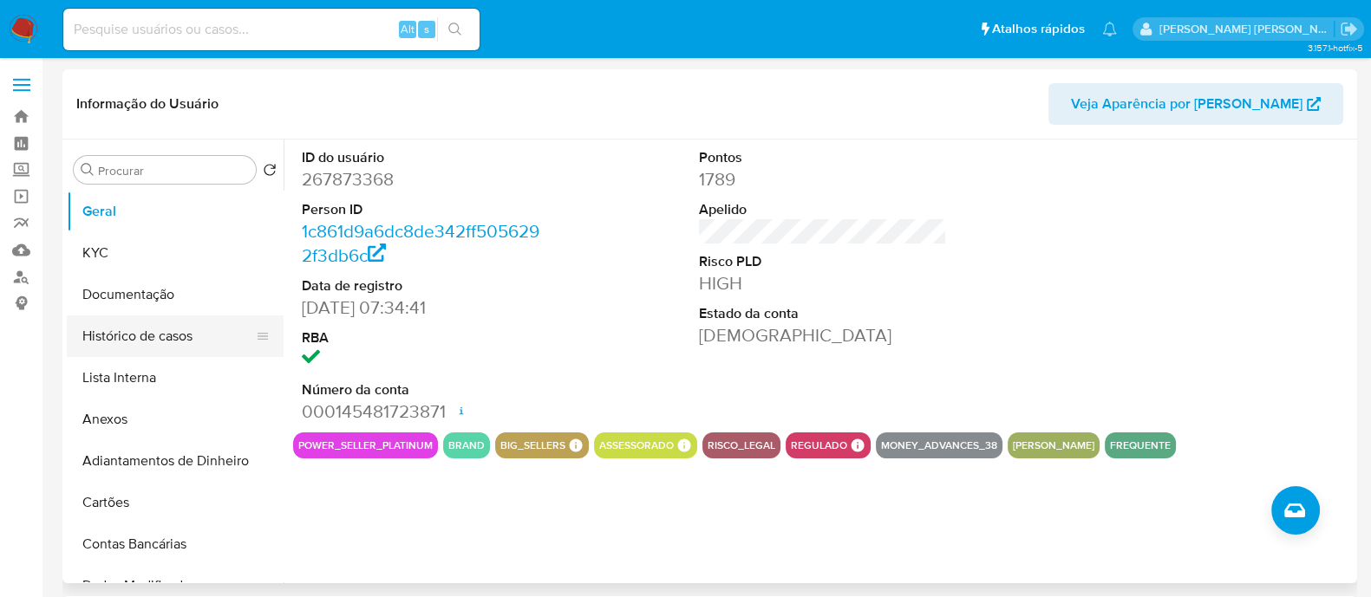
click at [142, 336] on button "Histórico de casos" at bounding box center [168, 337] width 203 height 42
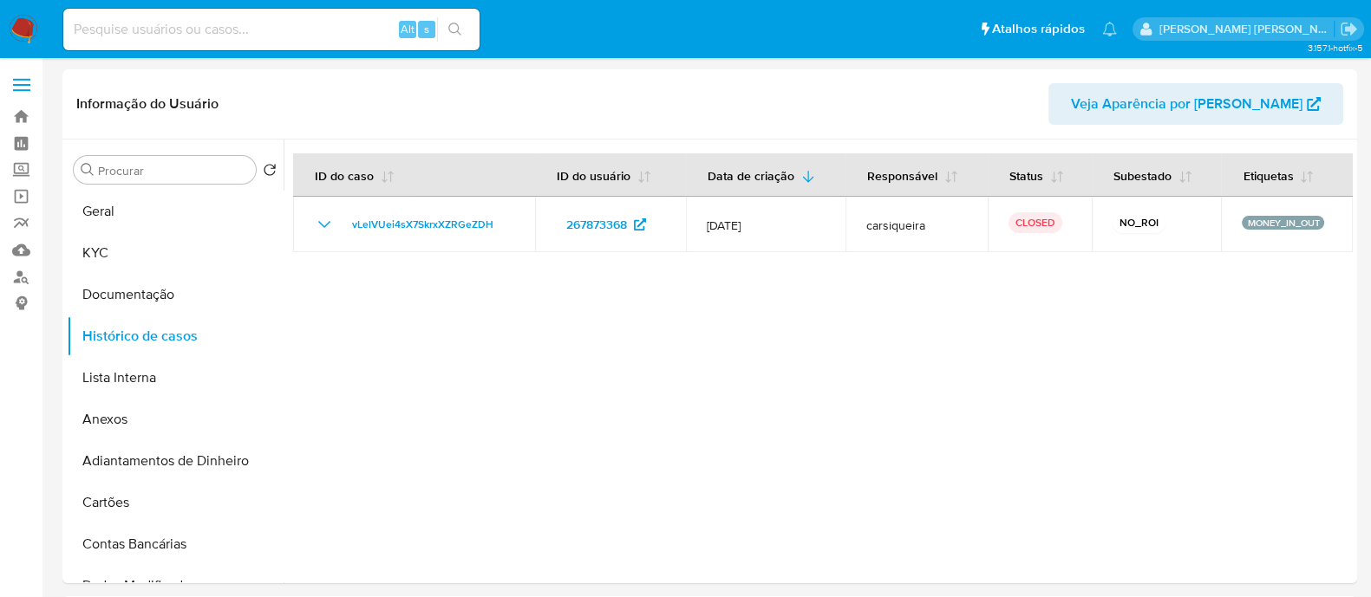
click at [532, 382] on div at bounding box center [818, 362] width 1069 height 444
click at [134, 192] on button "Geral" at bounding box center [168, 212] width 203 height 42
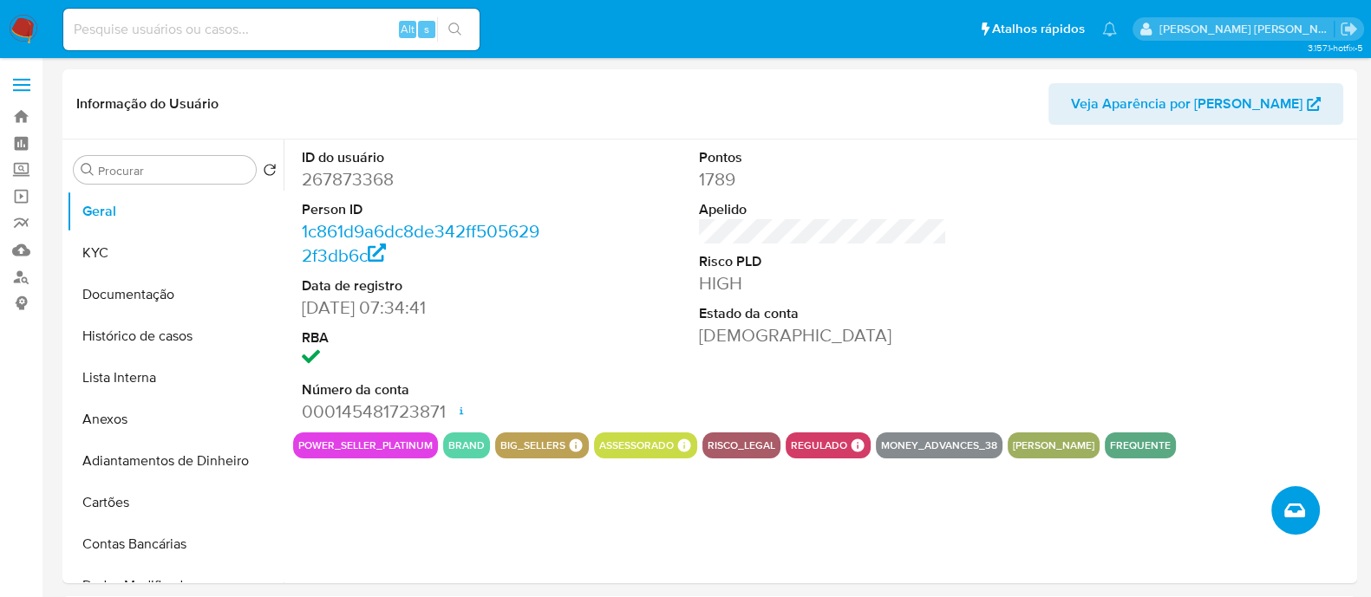
click at [1288, 509] on icon "Criar caso manual" at bounding box center [1294, 511] width 21 height 14
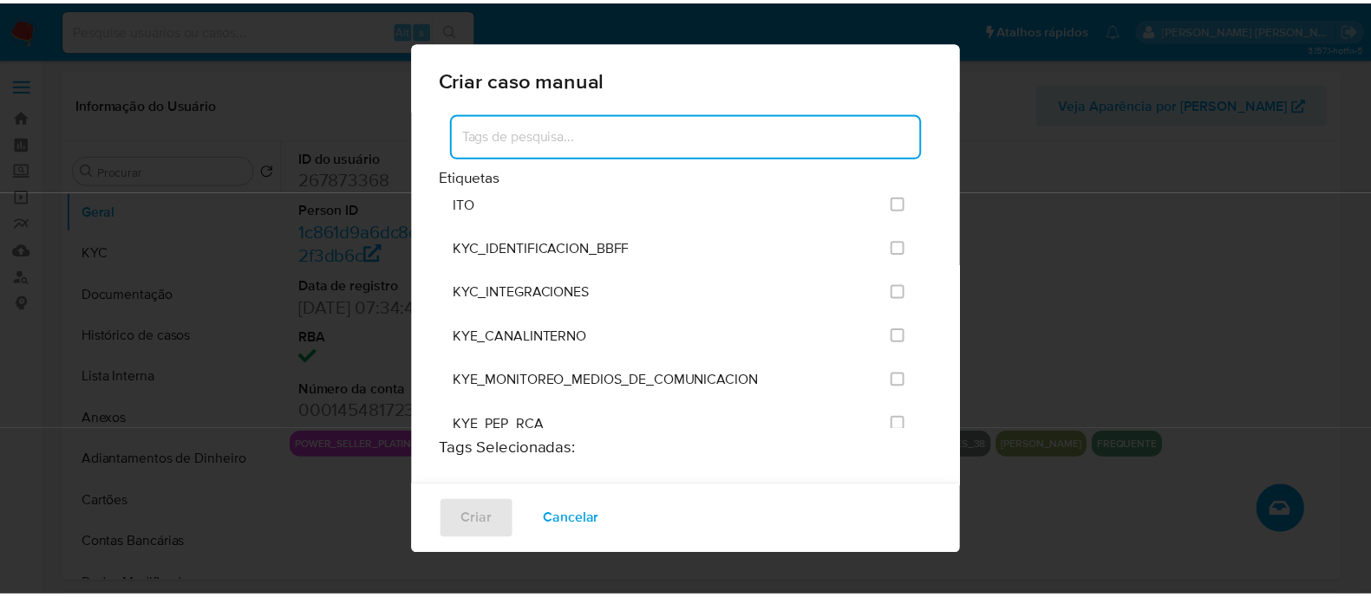
scroll to position [1408, 0]
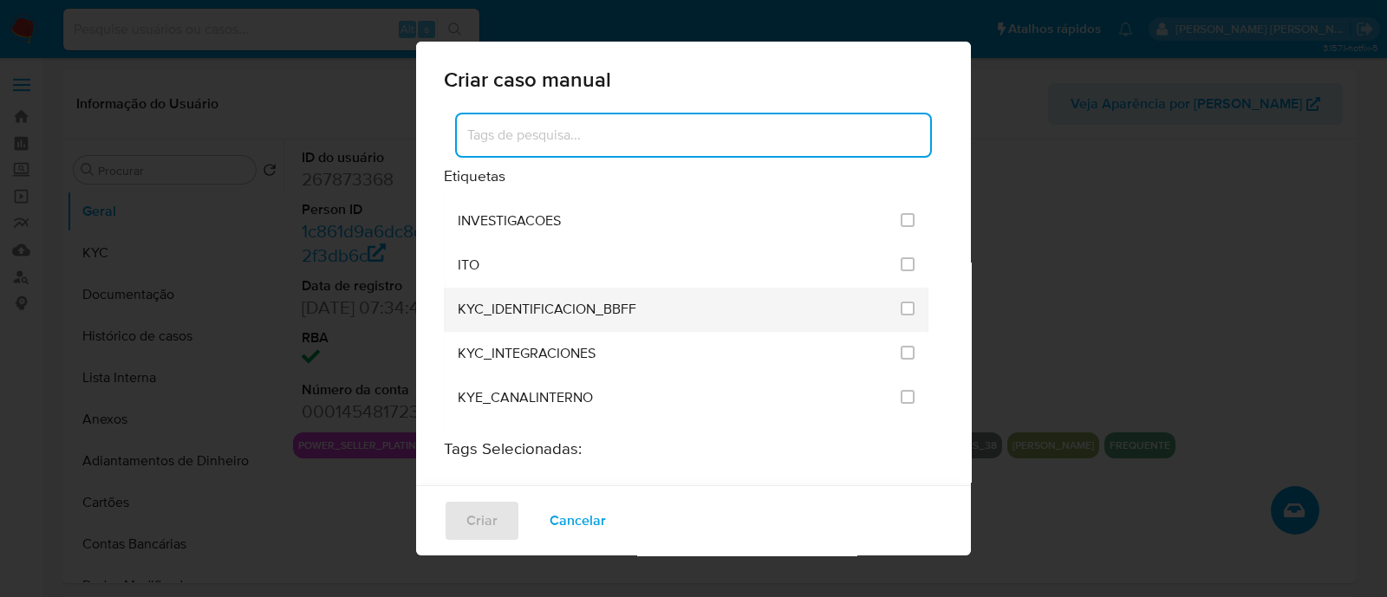
click at [599, 301] on div "KYC_IDENTIFICACION_BBFF" at bounding box center [674, 310] width 433 height 44
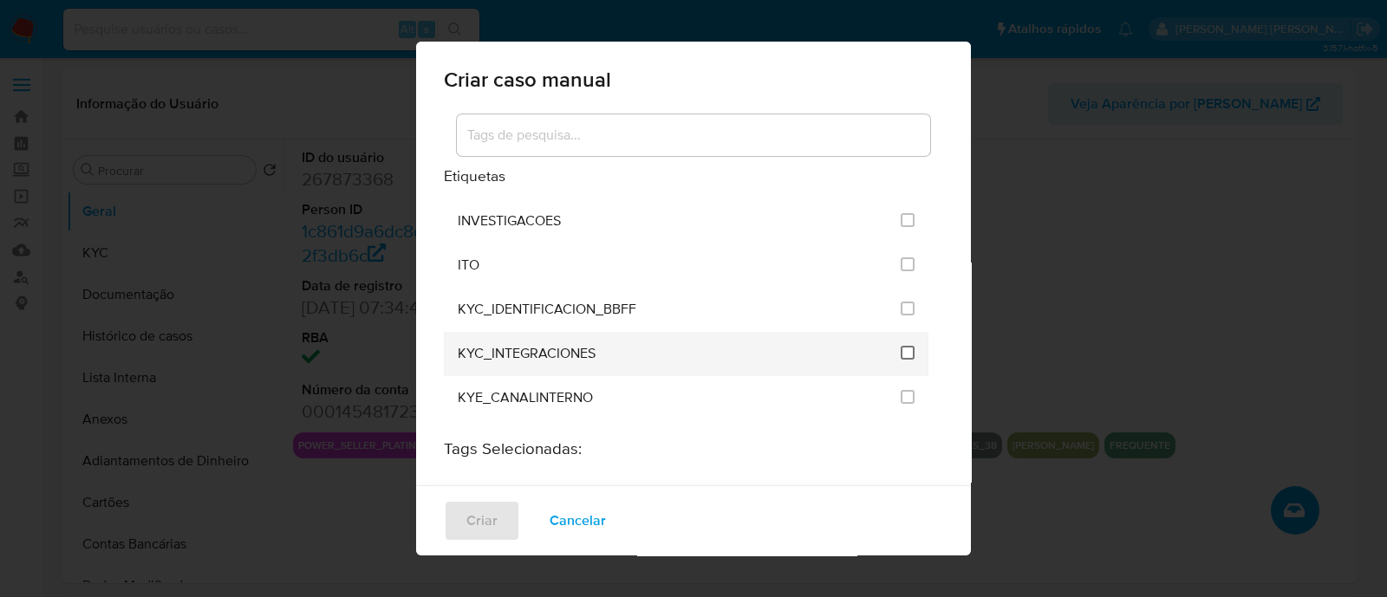
click at [901, 346] on input "2093" at bounding box center [908, 353] width 14 height 14
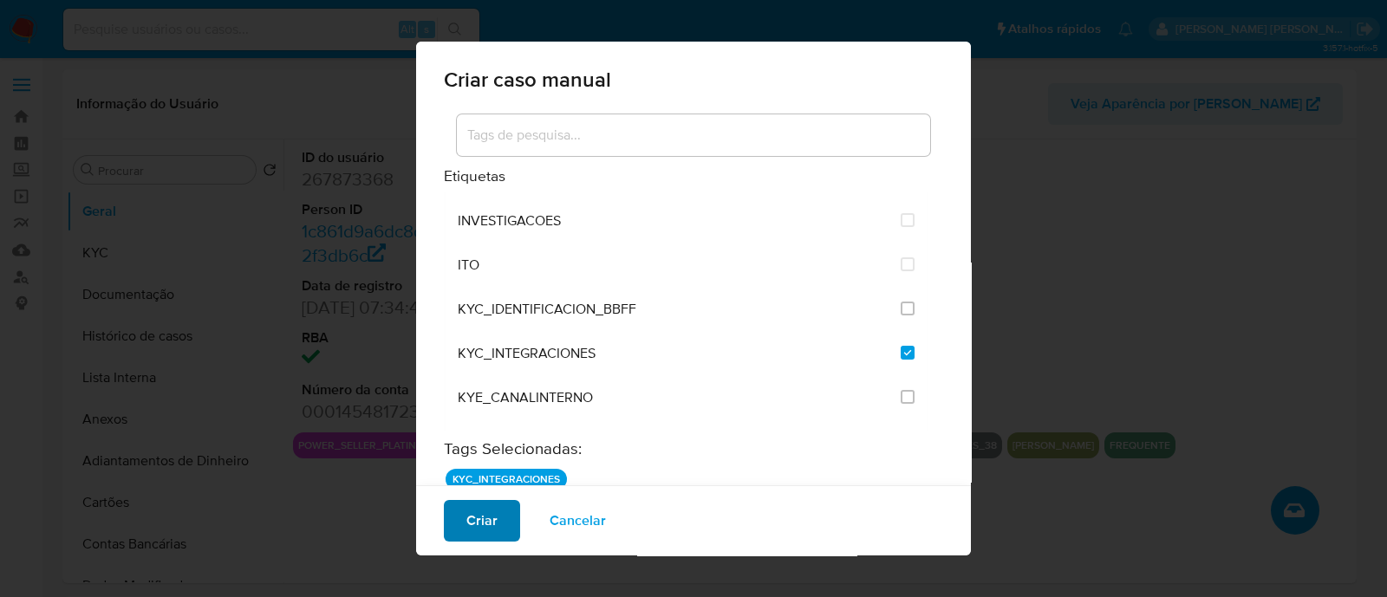
click at [495, 523] on span "Criar" at bounding box center [481, 521] width 31 height 38
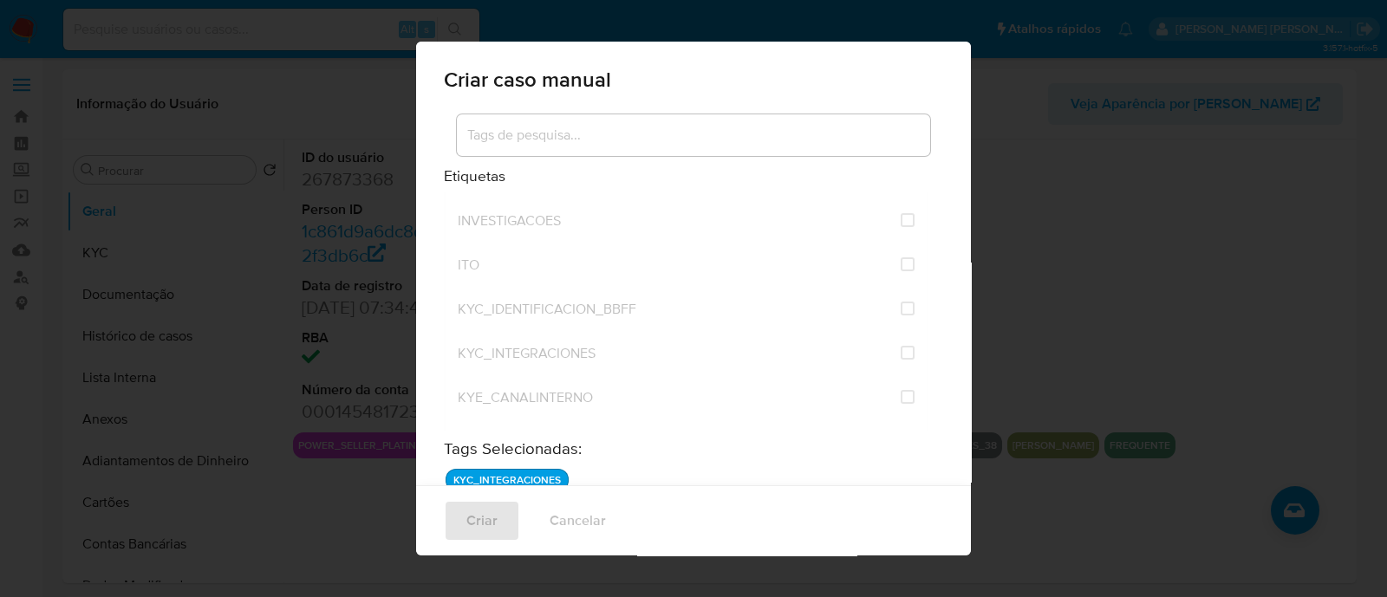
checkbox input "false"
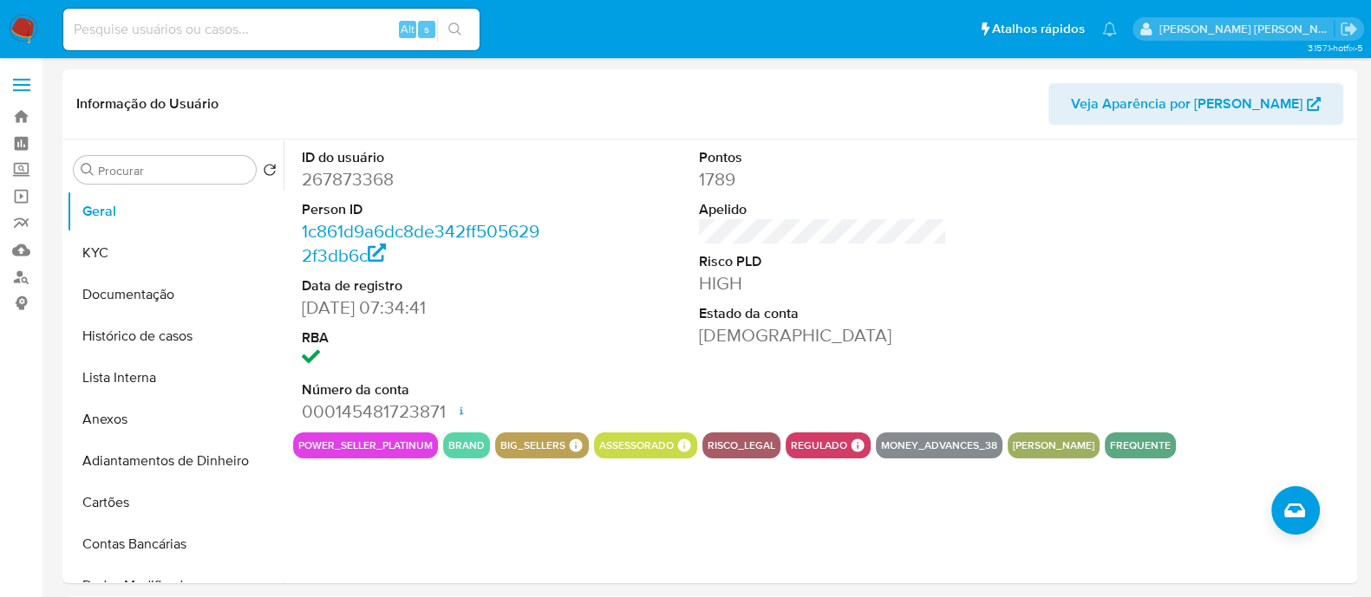
click at [565, 314] on div "ID do usuário 267873368 Person ID 1c861d9a6dc8de342ff5056292f3db6c Data de regi…" at bounding box center [823, 286] width 1060 height 293
click at [153, 330] on button "Histórico de casos" at bounding box center [168, 337] width 203 height 42
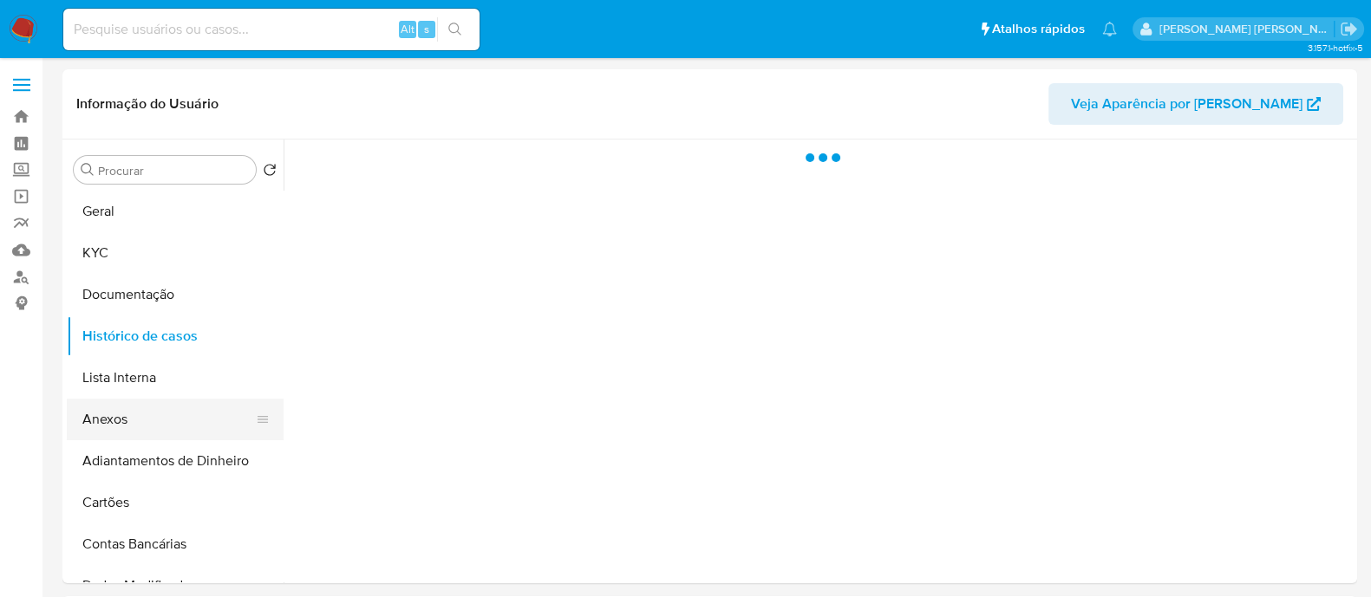
click at [160, 418] on button "Anexos" at bounding box center [168, 420] width 203 height 42
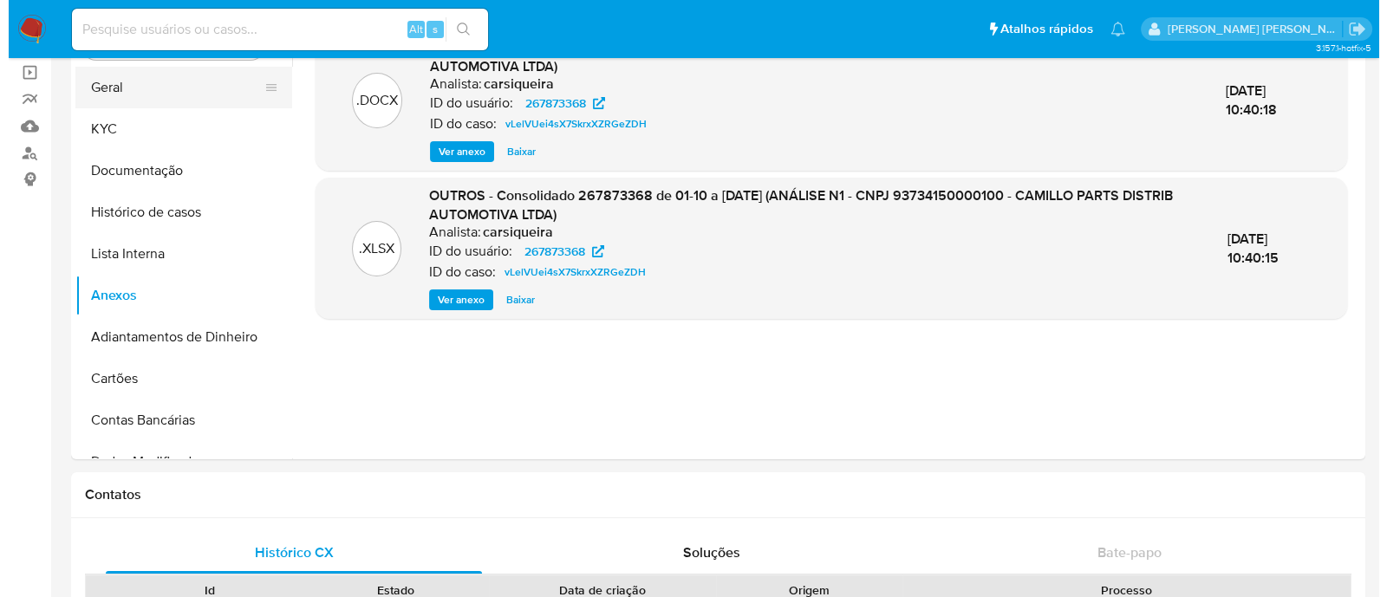
scroll to position [0, 0]
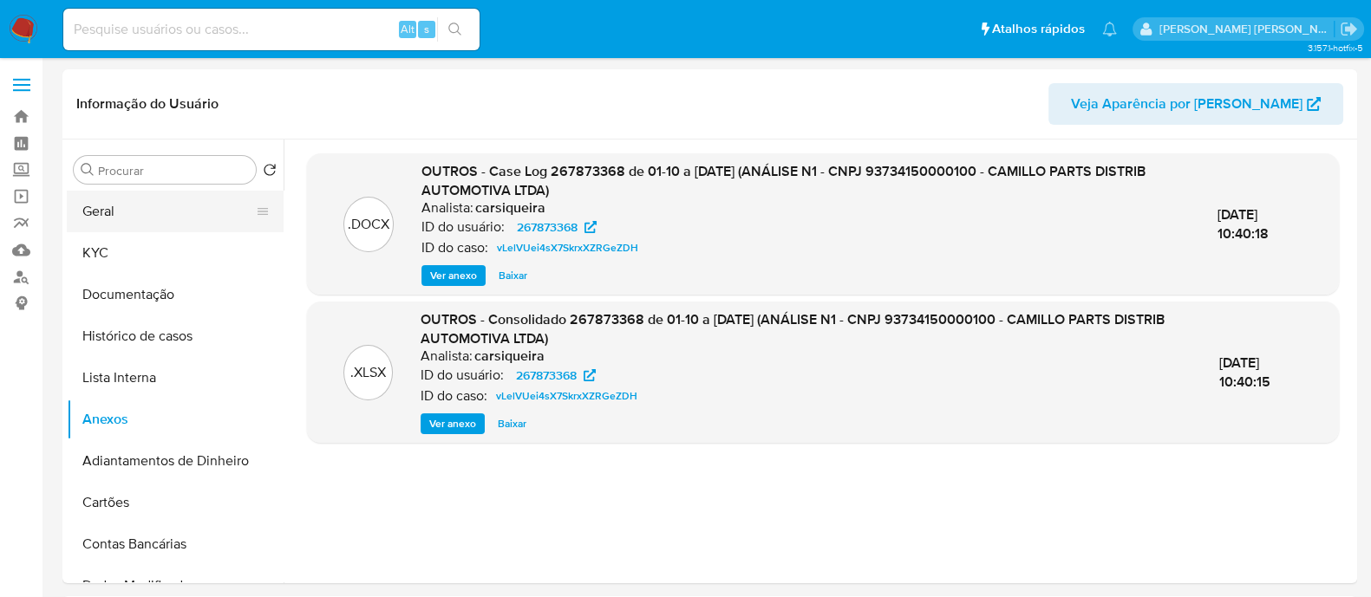
click at [129, 207] on button "Geral" at bounding box center [168, 212] width 203 height 42
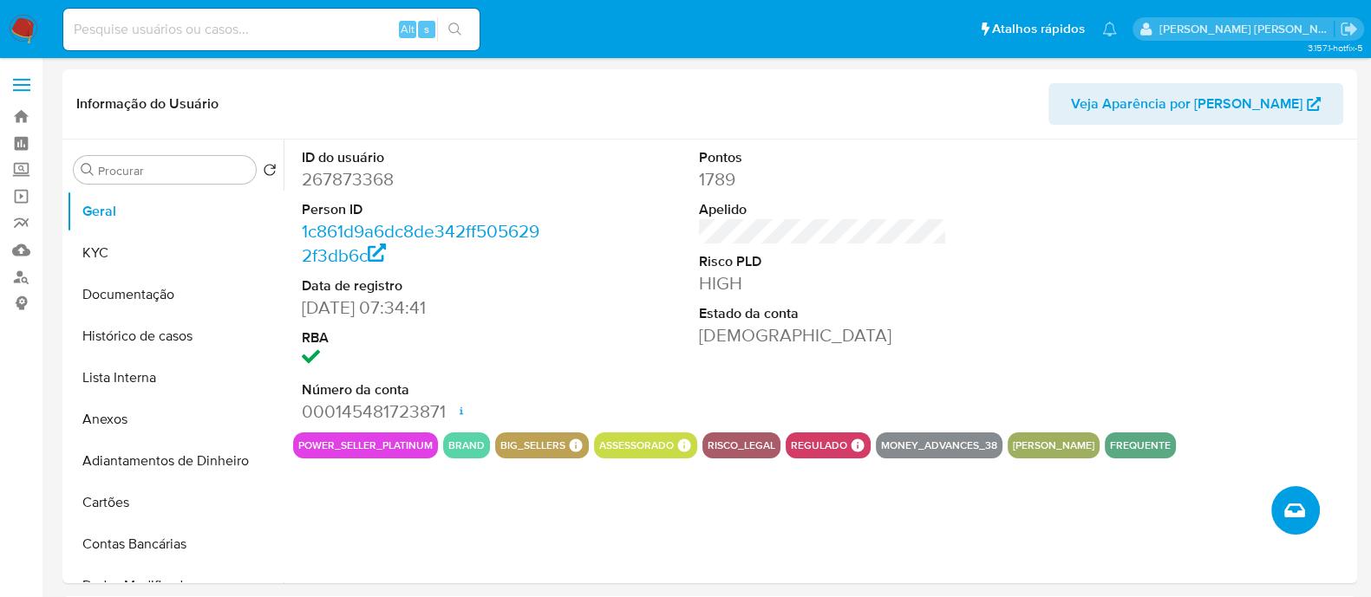
click at [1297, 499] on button "Criar caso manual" at bounding box center [1295, 510] width 49 height 49
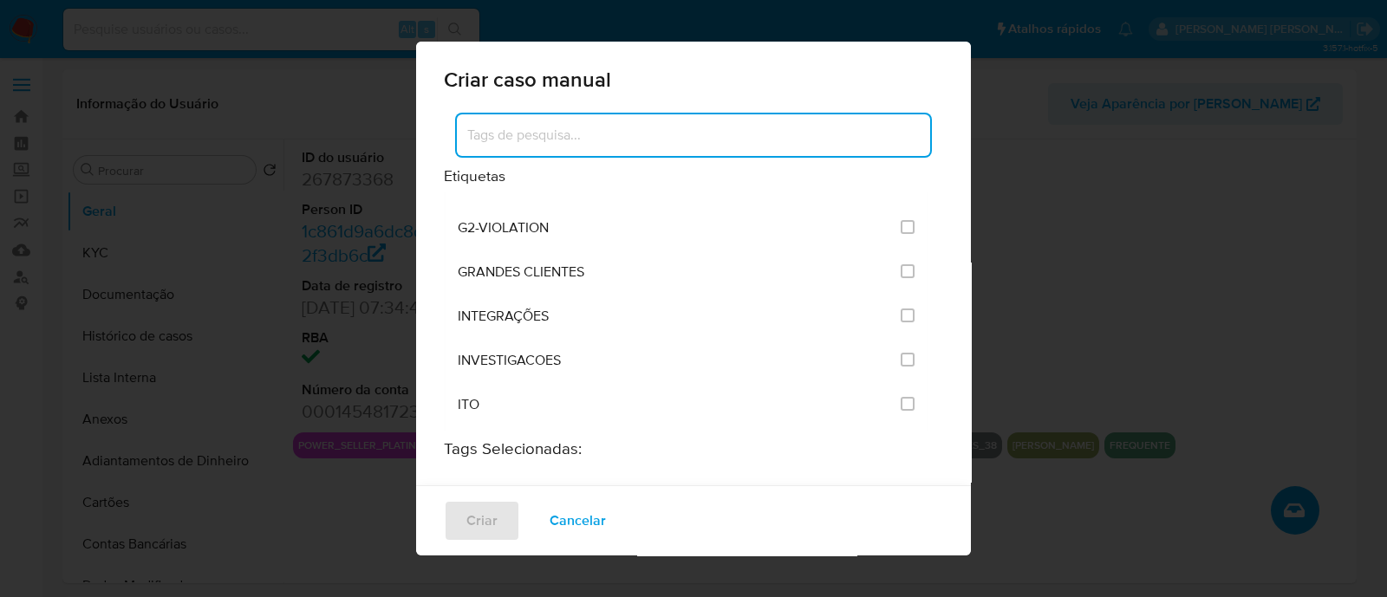
scroll to position [1517, 0]
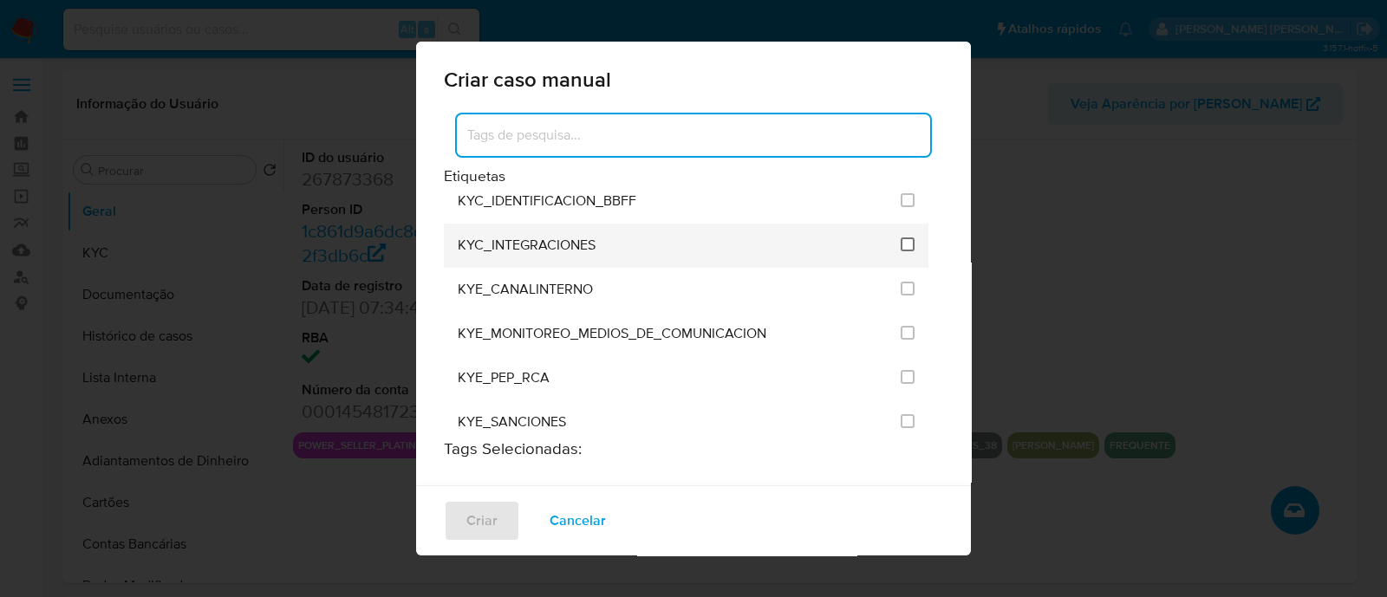
click at [901, 238] on input "2093" at bounding box center [908, 245] width 14 height 14
checkbox input "true"
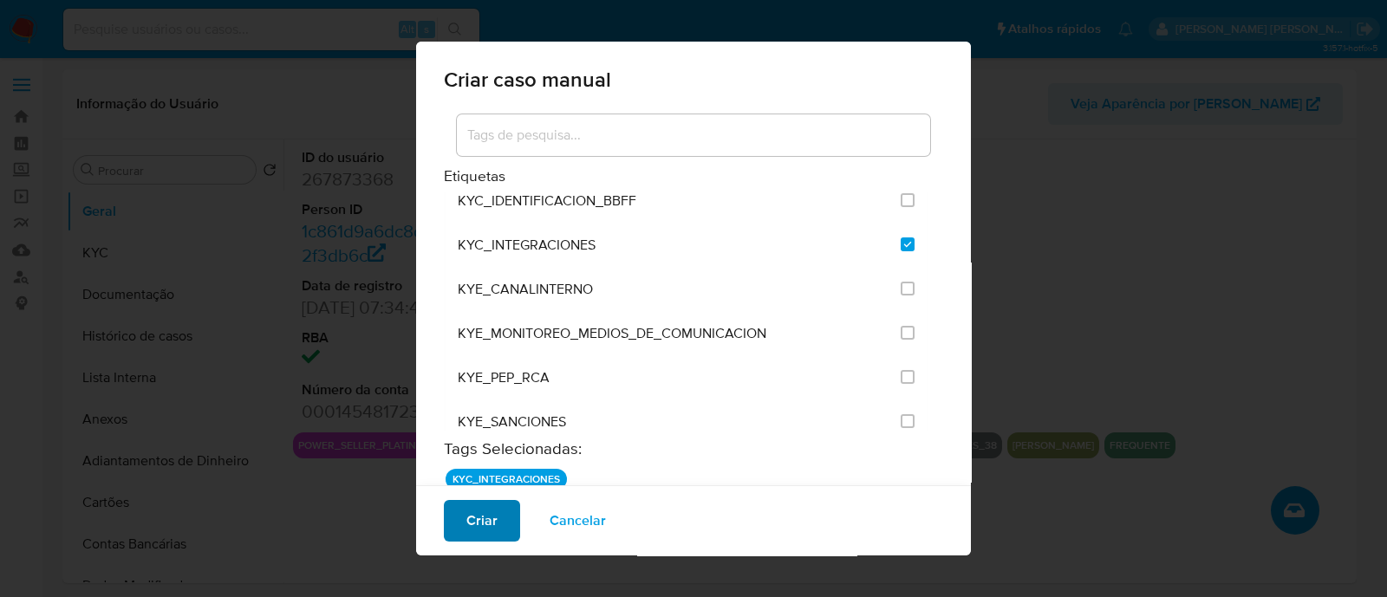
click at [478, 522] on span "Criar" at bounding box center [481, 521] width 31 height 38
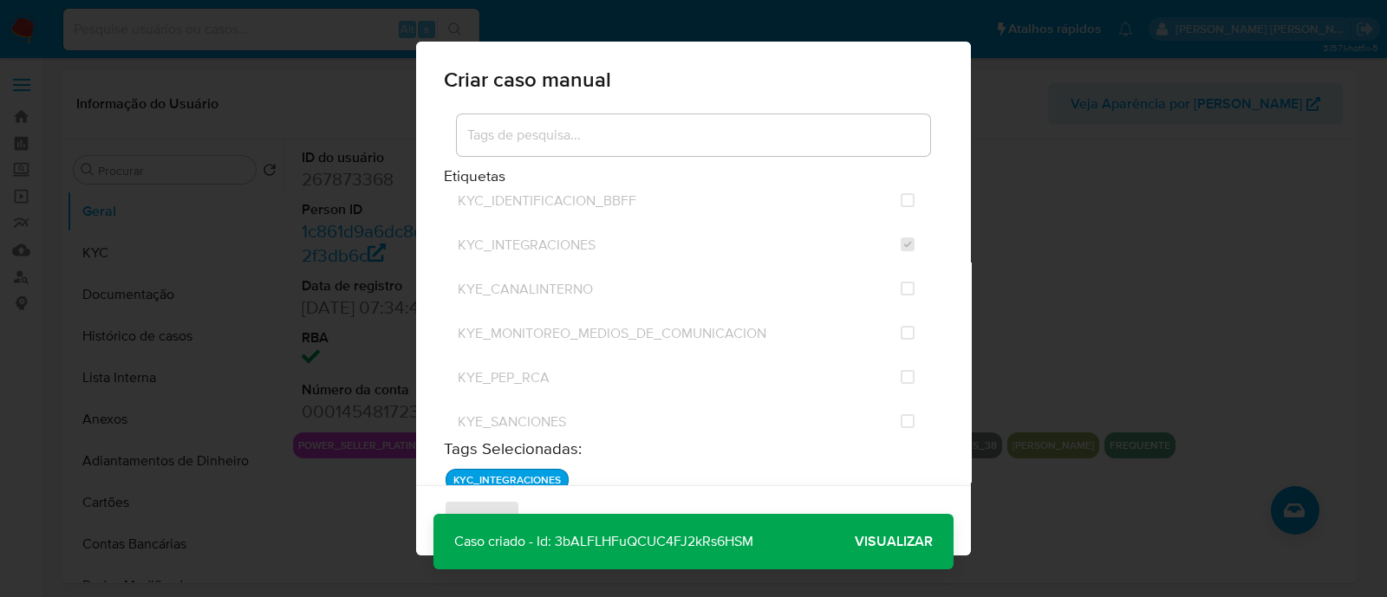
click at [935, 544] on button "Visualizar" at bounding box center [894, 542] width 120 height 42
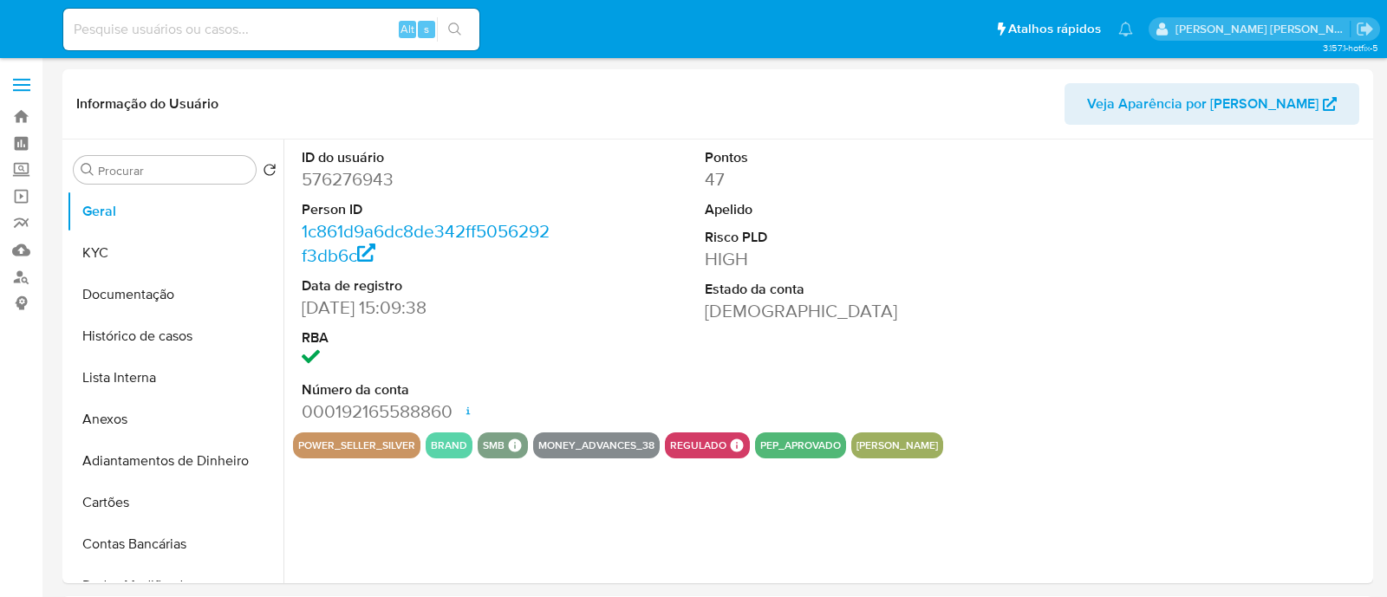
select select "10"
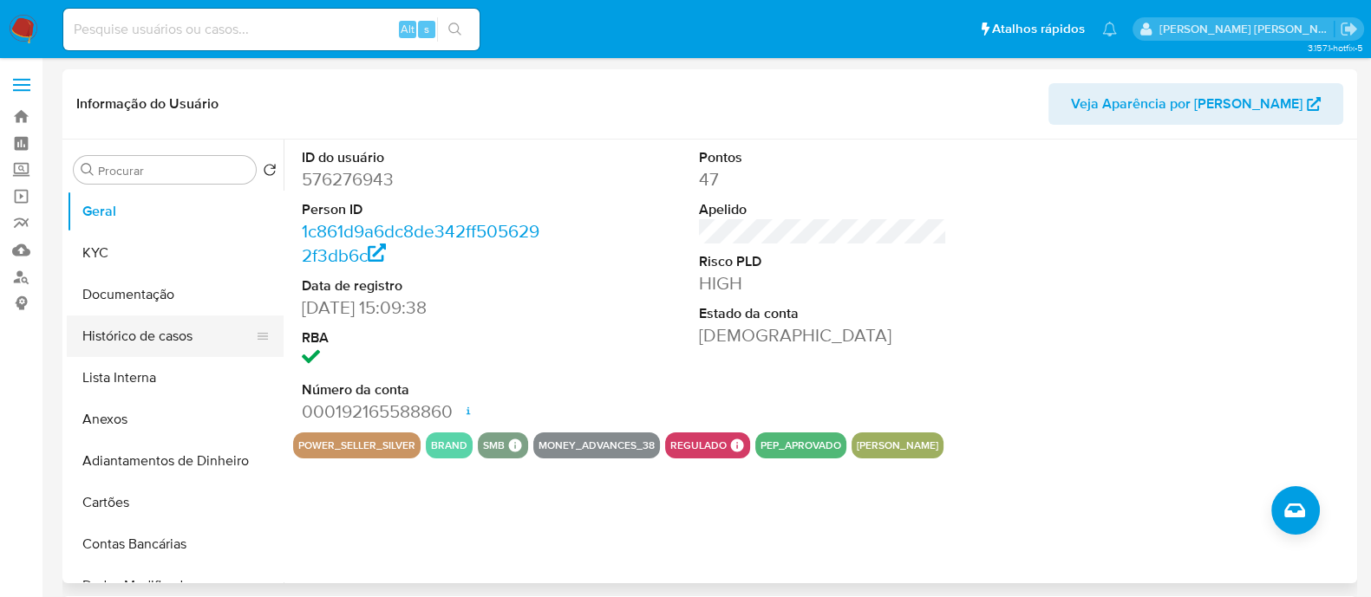
drag, startPoint x: 132, startPoint y: 334, endPoint x: 141, endPoint y: 333, distance: 9.6
click at [132, 334] on button "Histórico de casos" at bounding box center [168, 337] width 203 height 42
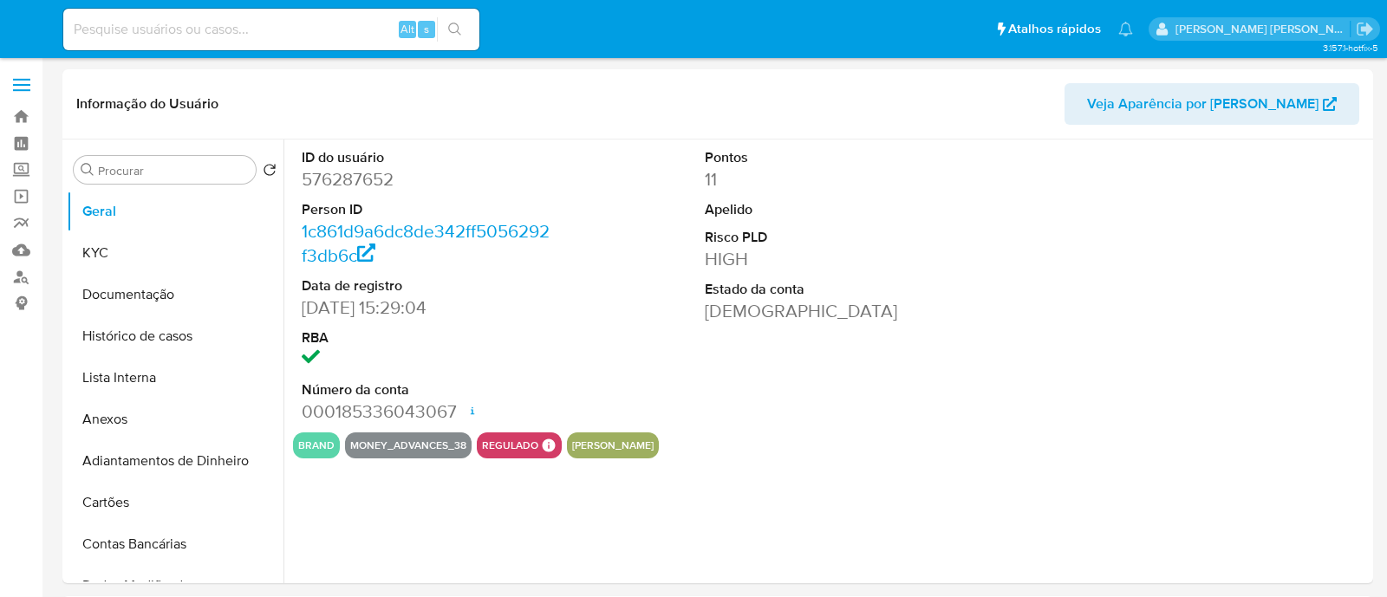
select select "10"
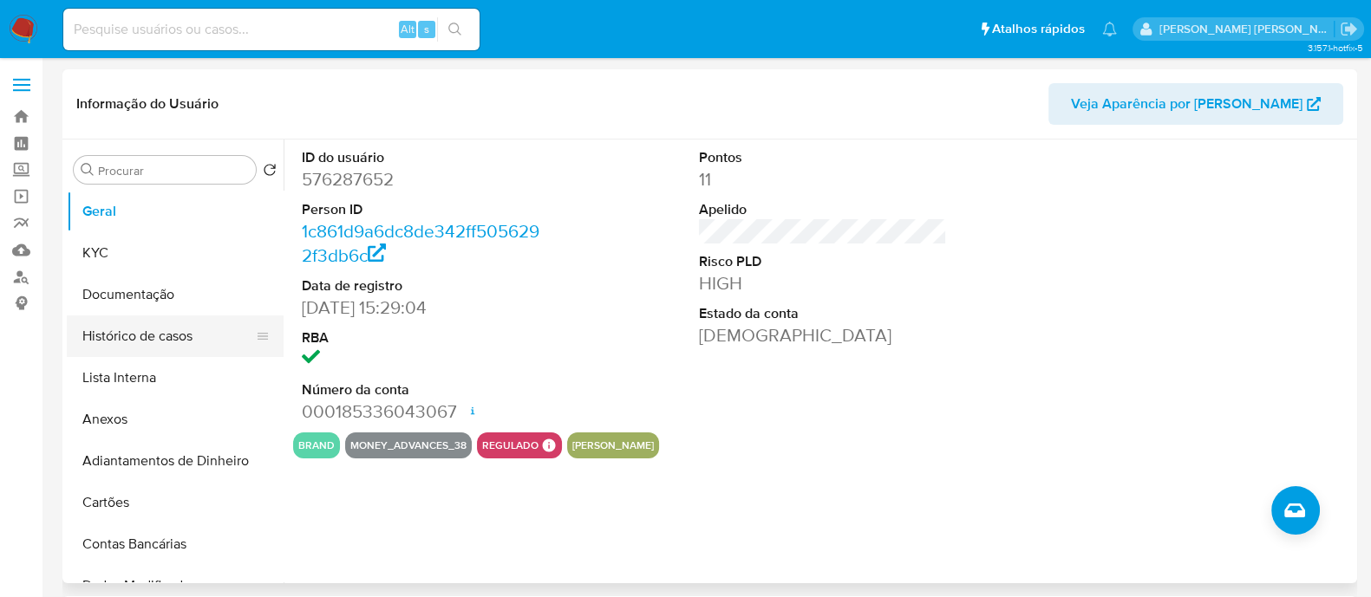
click at [186, 339] on button "Histórico de casos" at bounding box center [168, 337] width 203 height 42
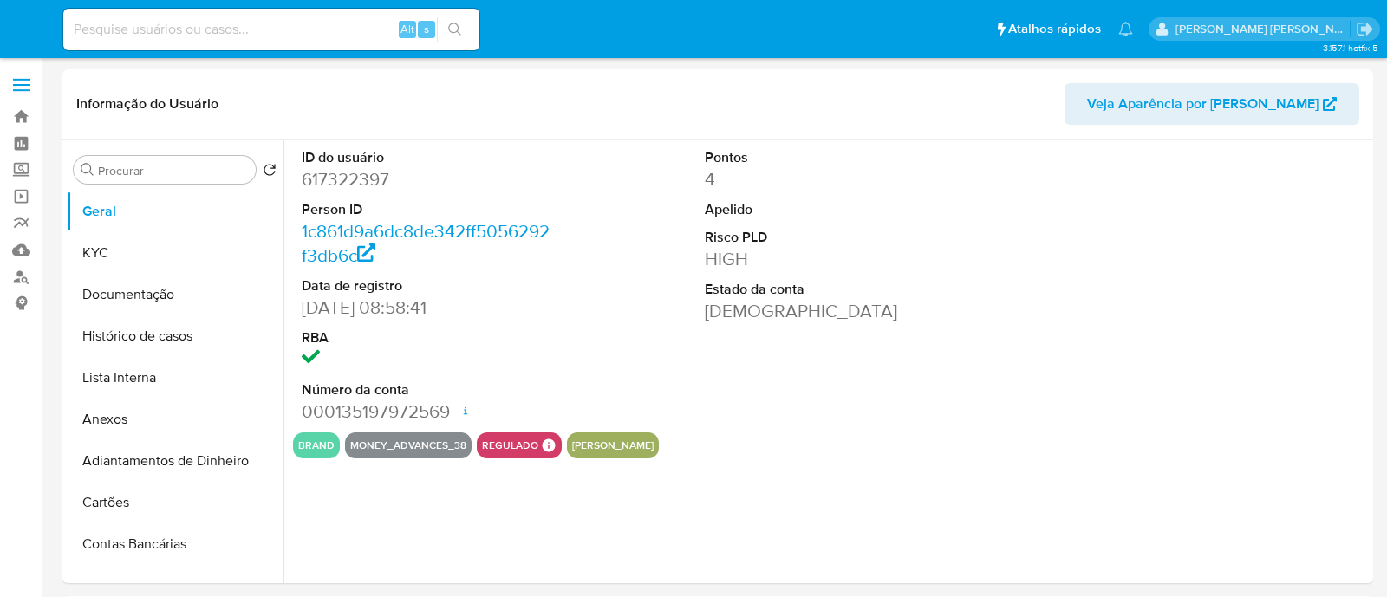
select select "10"
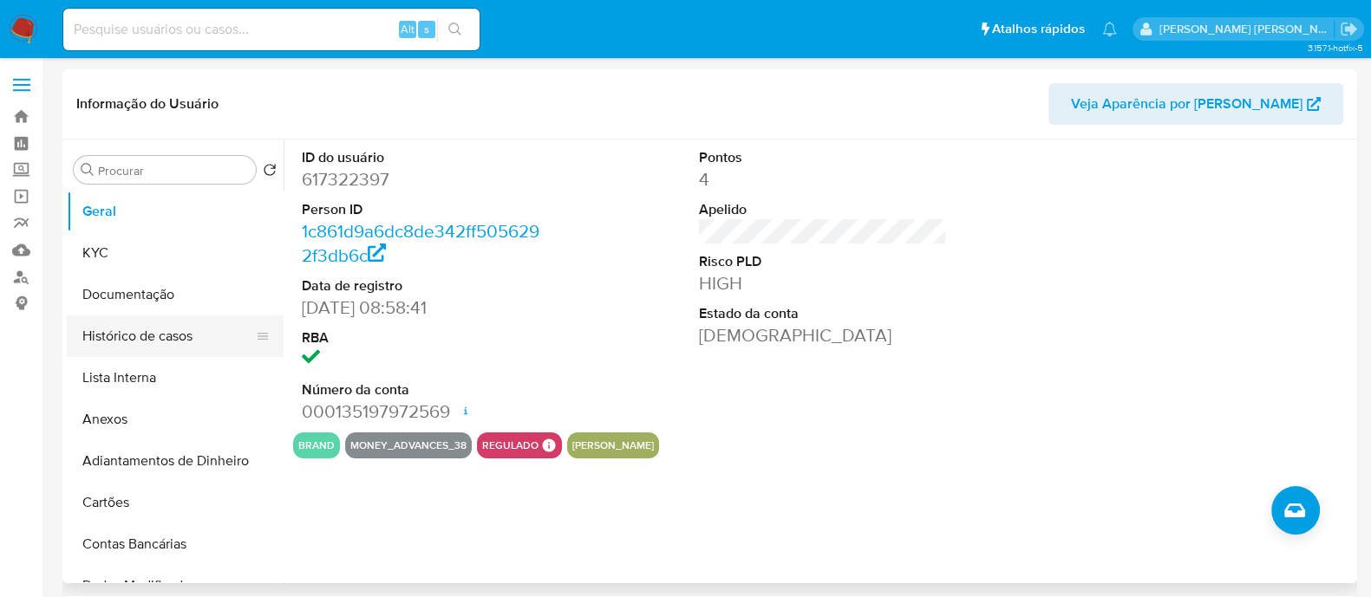
click at [165, 333] on button "Histórico de casos" at bounding box center [168, 337] width 203 height 42
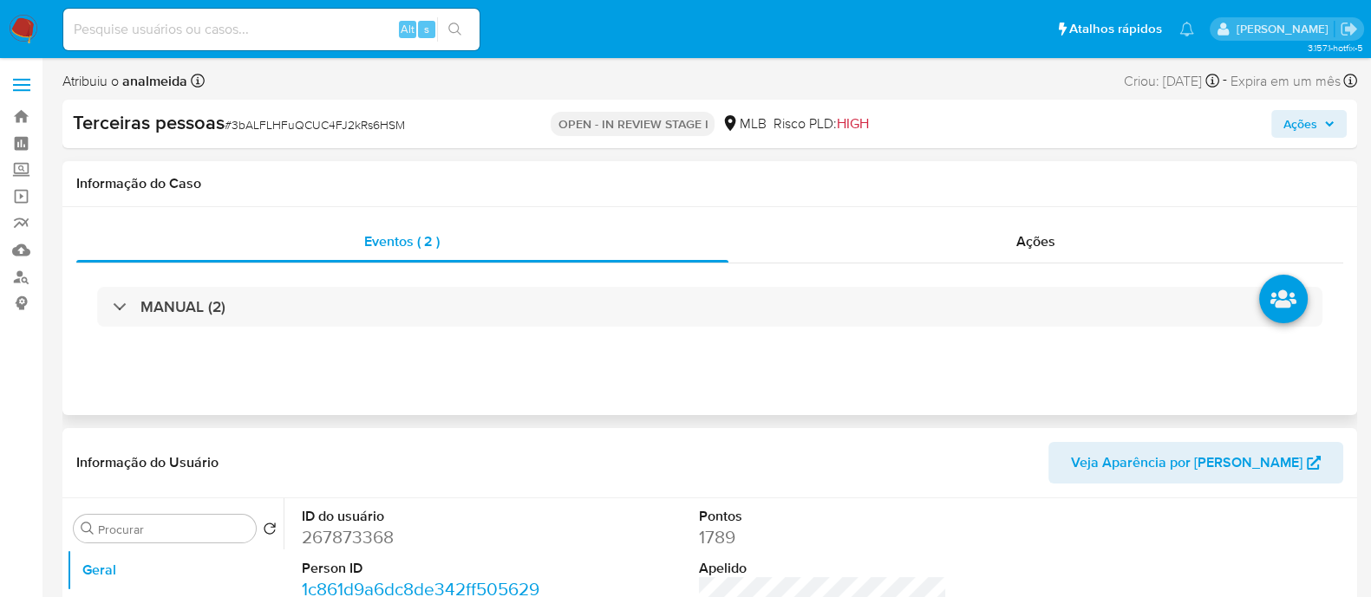
select select "10"
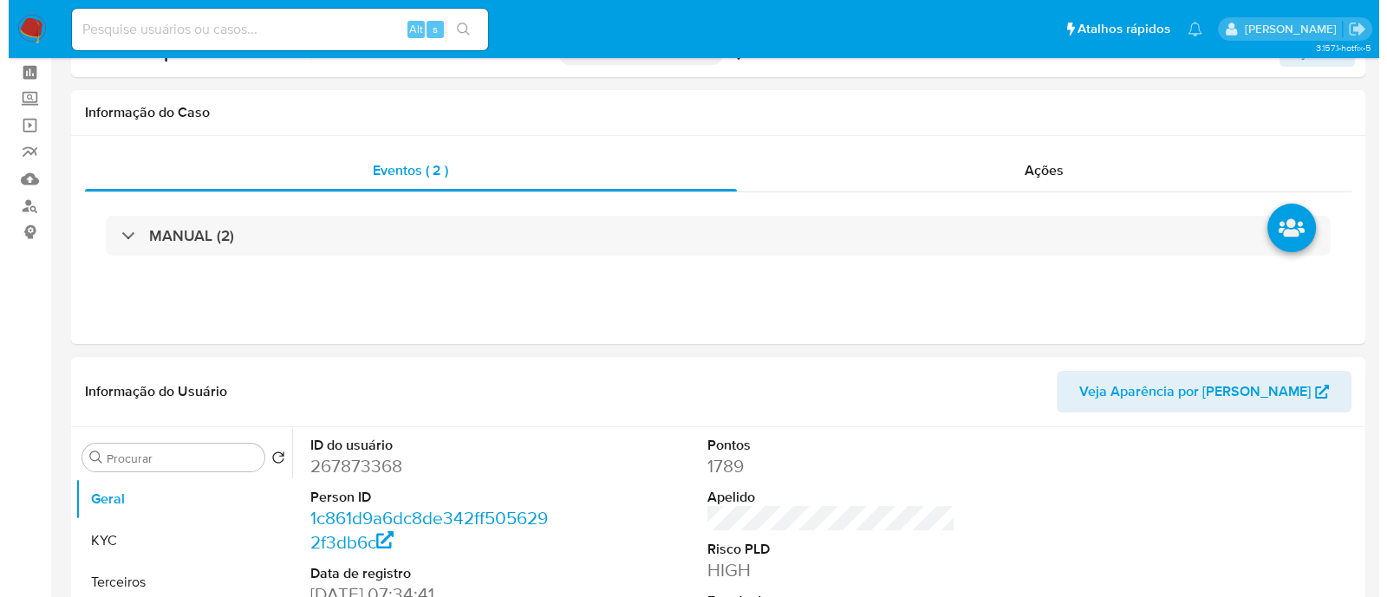
scroll to position [325, 0]
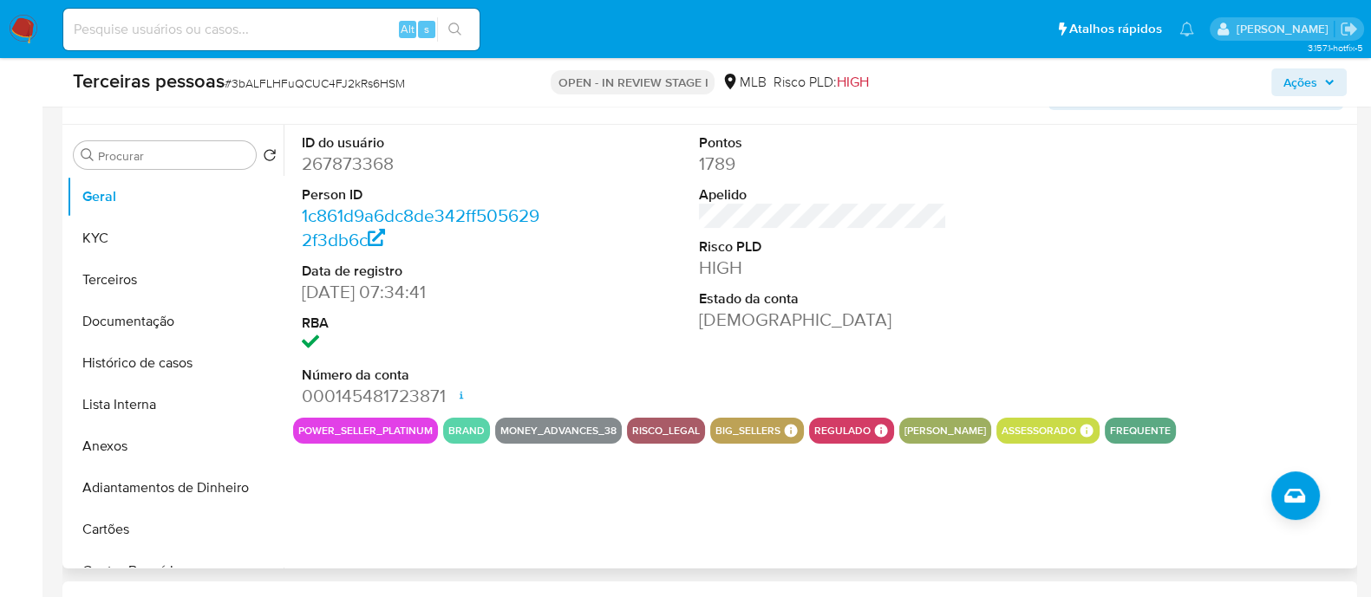
click at [557, 240] on div "ID do usuário 267873368 Person ID 1c861d9a6dc8de342ff5056292f3db6c Data de regi…" at bounding box center [823, 271] width 1060 height 293
click at [148, 450] on button "Anexos" at bounding box center [168, 447] width 203 height 42
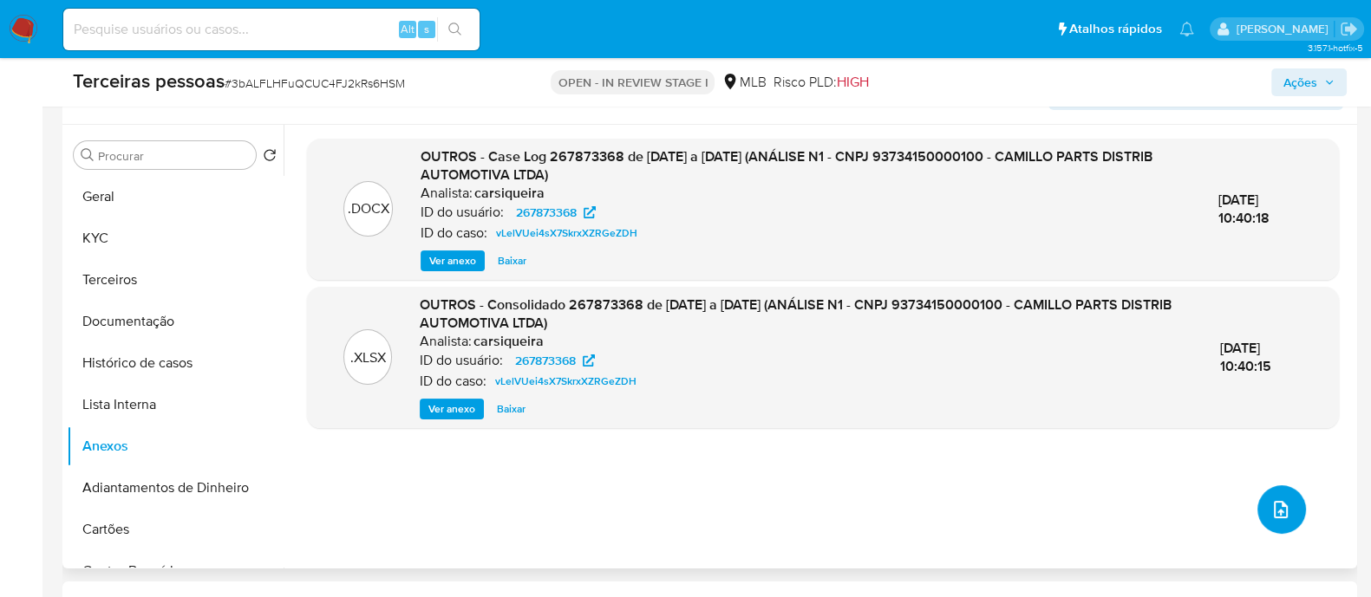
click at [1275, 499] on icon "upload-file" at bounding box center [1280, 509] width 21 height 21
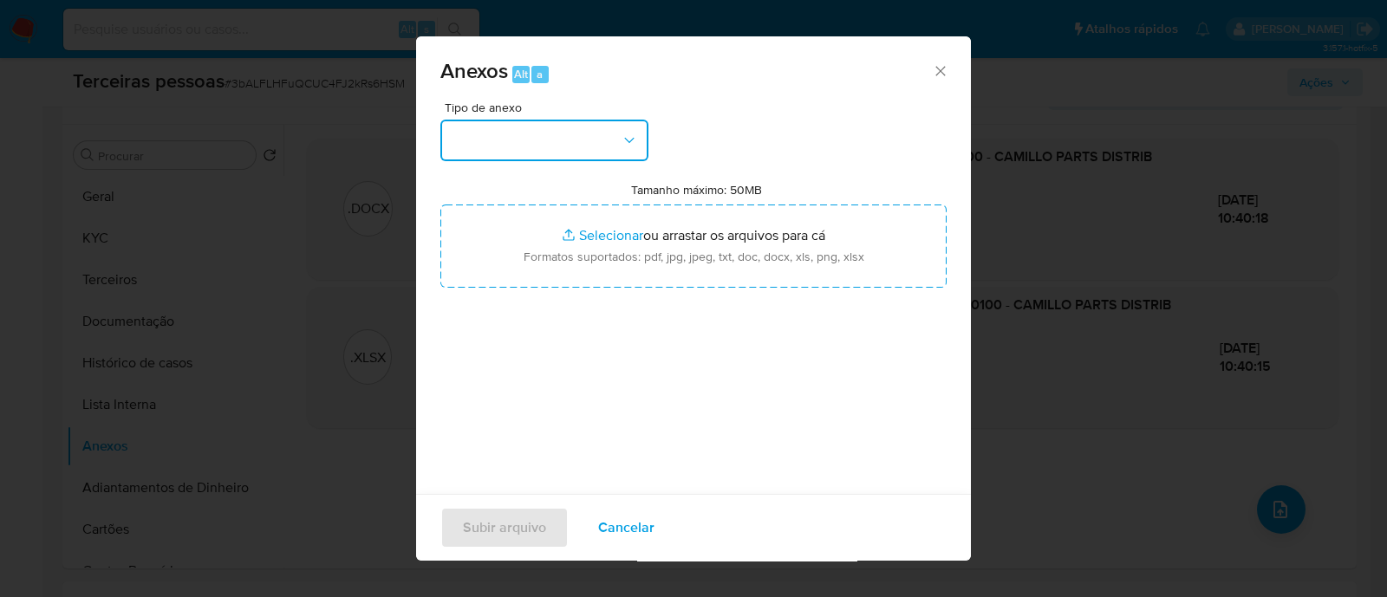
click at [519, 150] on button "button" at bounding box center [544, 141] width 208 height 42
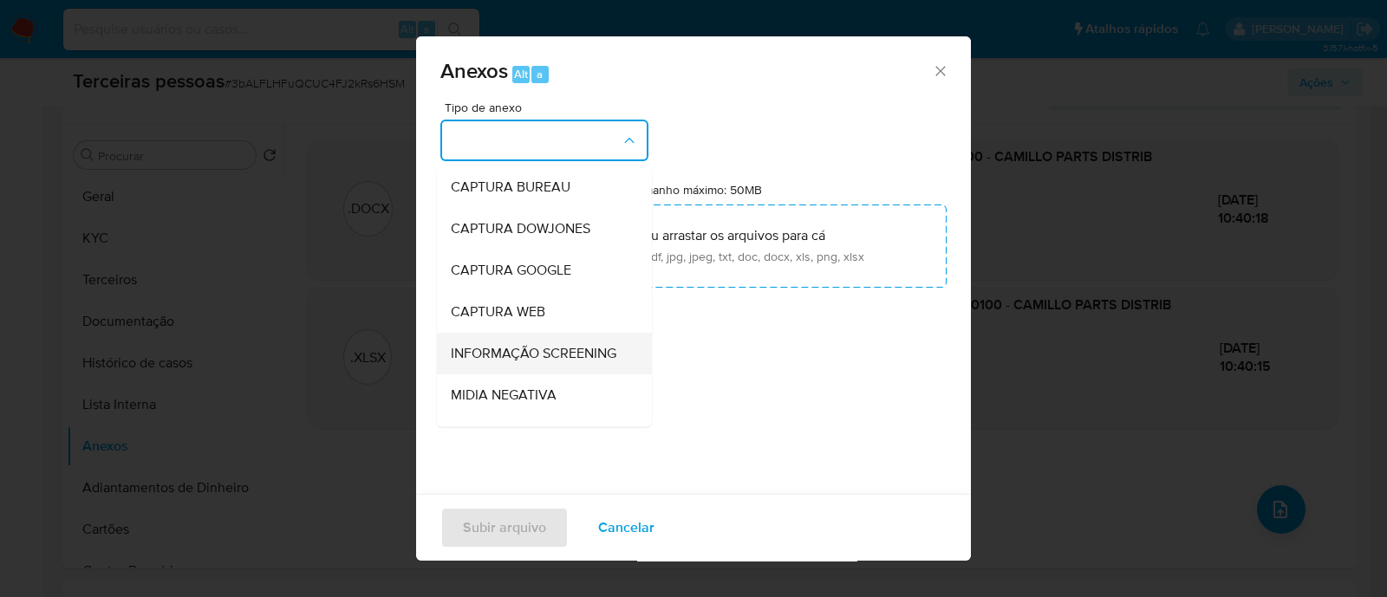
scroll to position [267, 0]
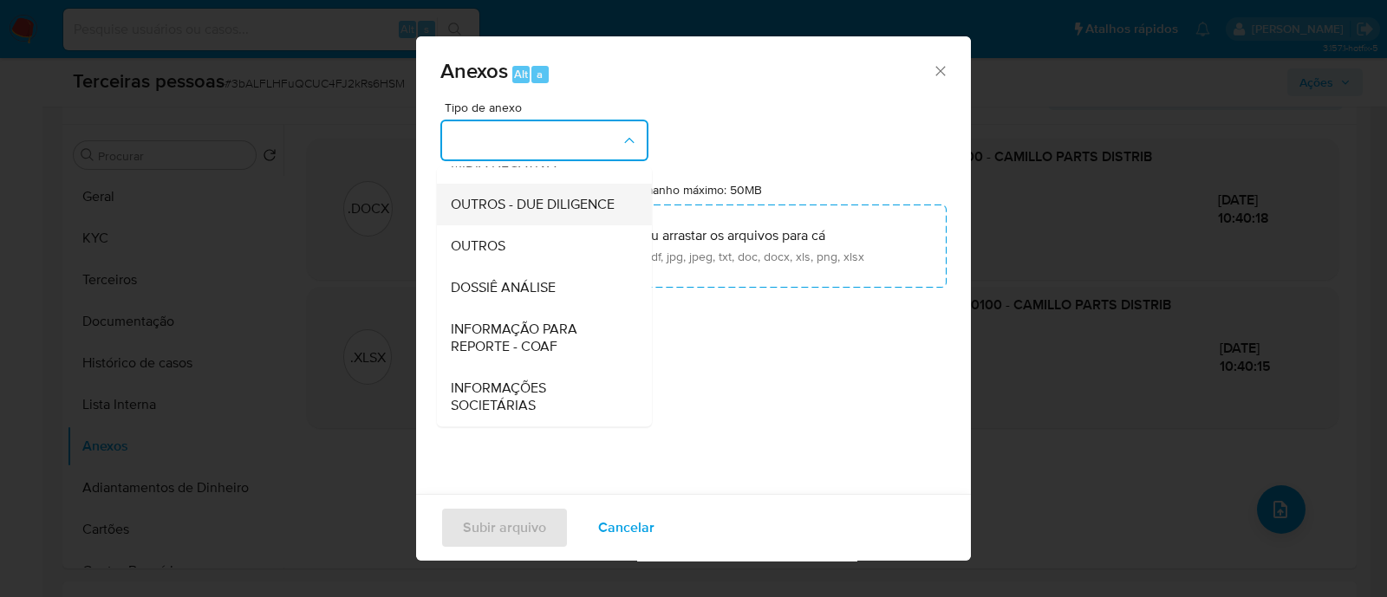
click at [542, 196] on span "OUTROS - DUE DILIGENCE" at bounding box center [533, 204] width 164 height 17
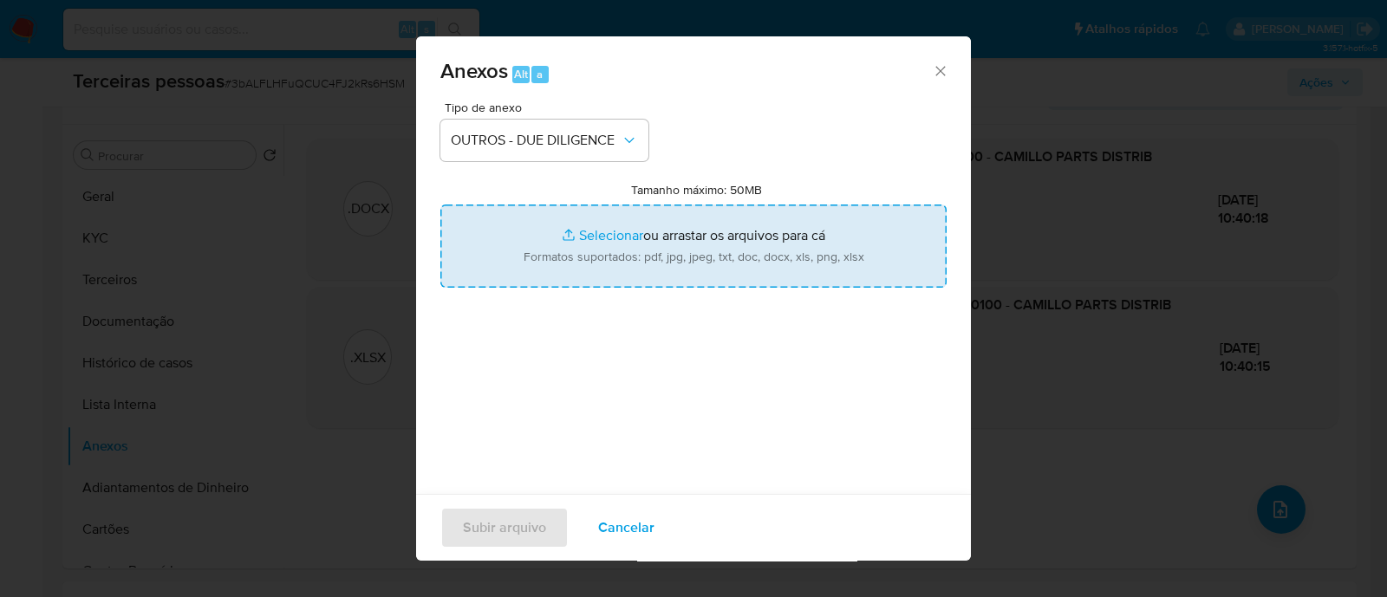
click at [640, 247] on input "Tamanho máximo: 50MB Selecionar arquivos" at bounding box center [693, 246] width 506 height 83
type input "C:\fakepath\Matriz de Risco - CAMILLO PARTS DISTRIBUIDORA AUTOMOTIVA LTDA.pdf"
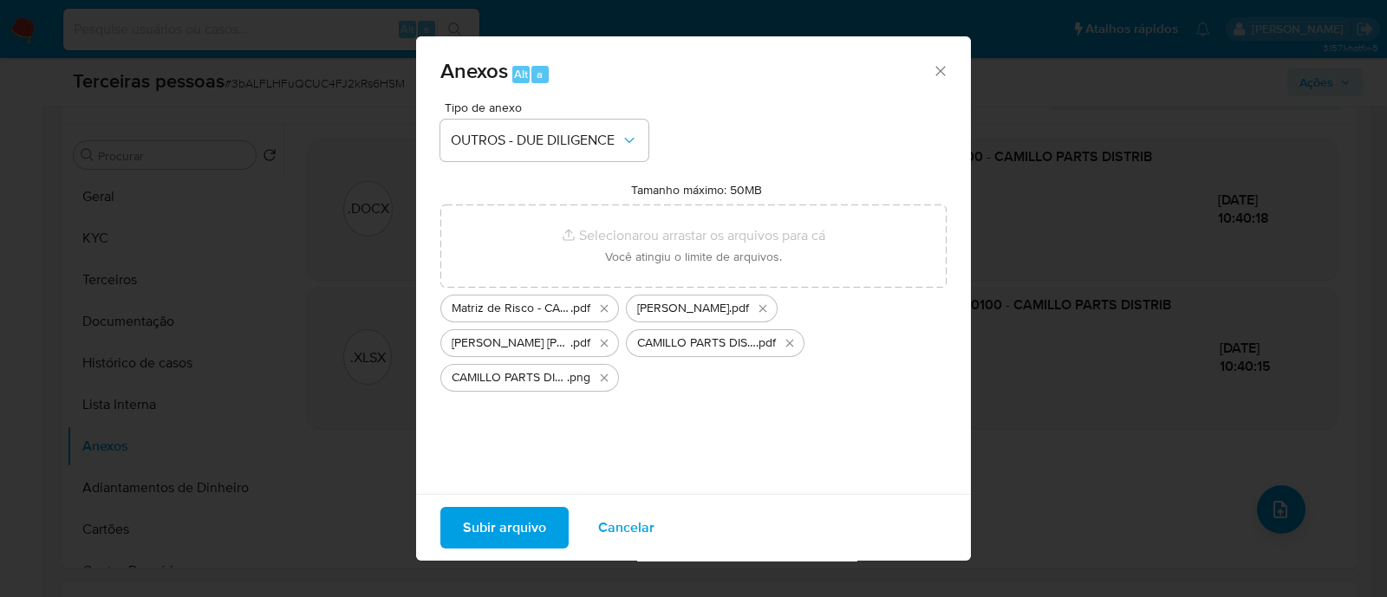
click at [453, 536] on button "Subir arquivo" at bounding box center [504, 528] width 128 height 42
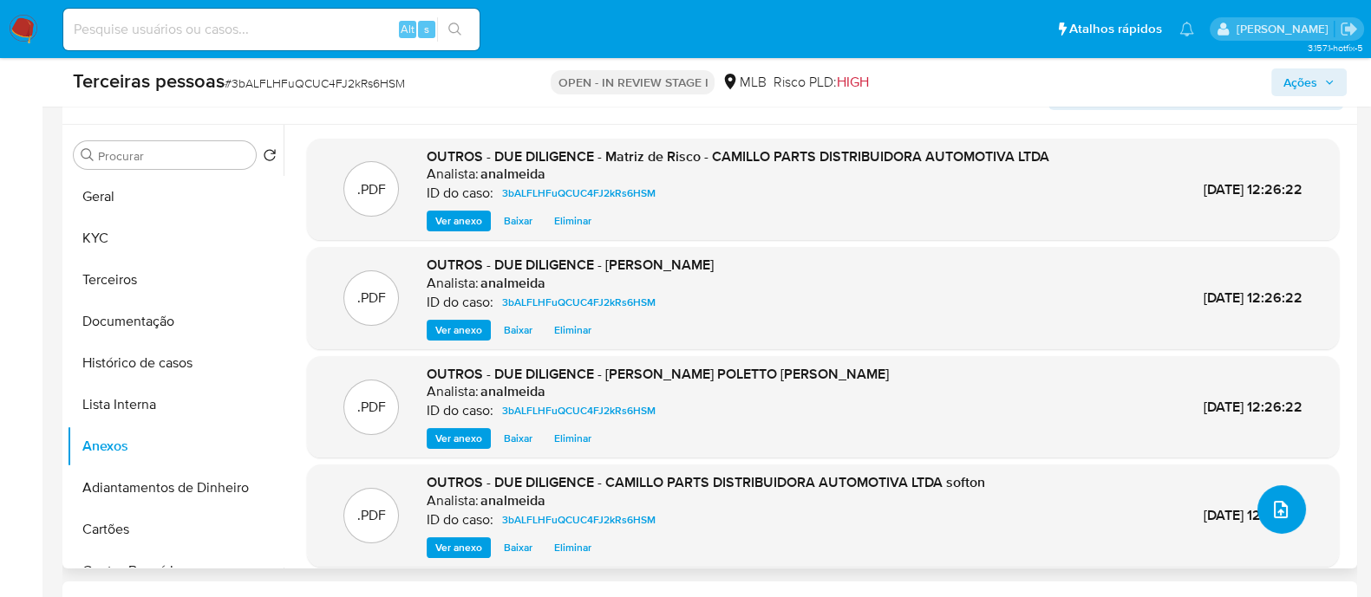
click at [1282, 516] on span "upload-file" at bounding box center [1280, 509] width 21 height 21
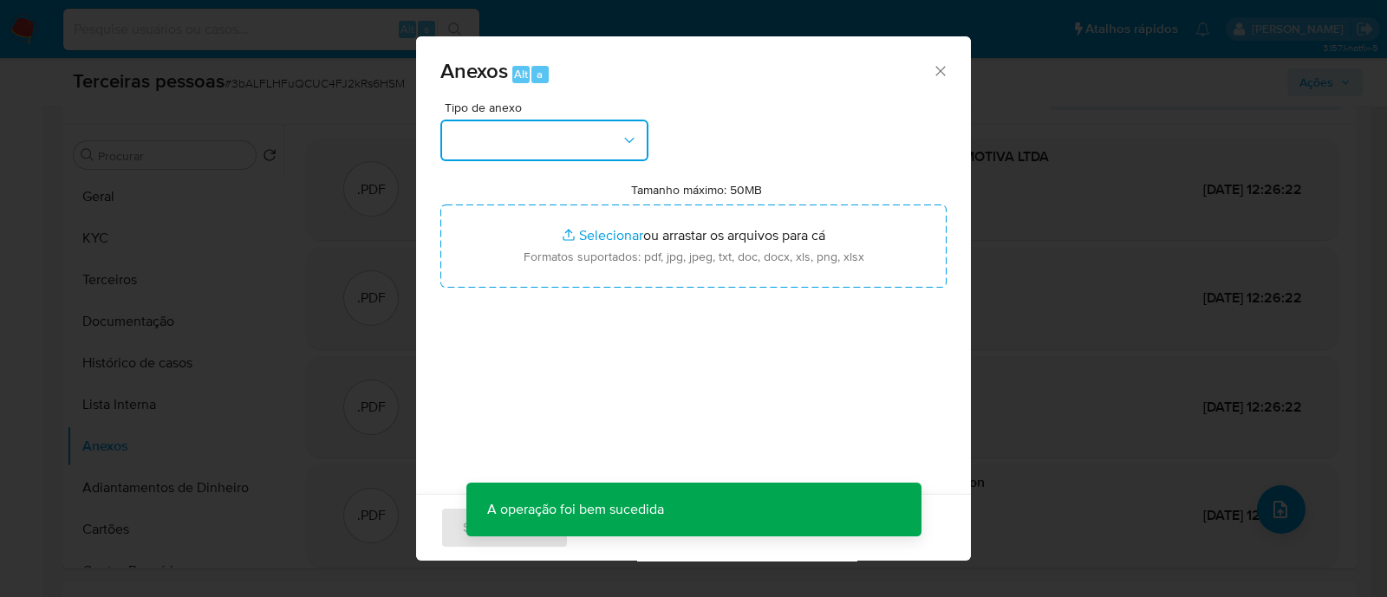
click at [525, 126] on button "button" at bounding box center [544, 141] width 208 height 42
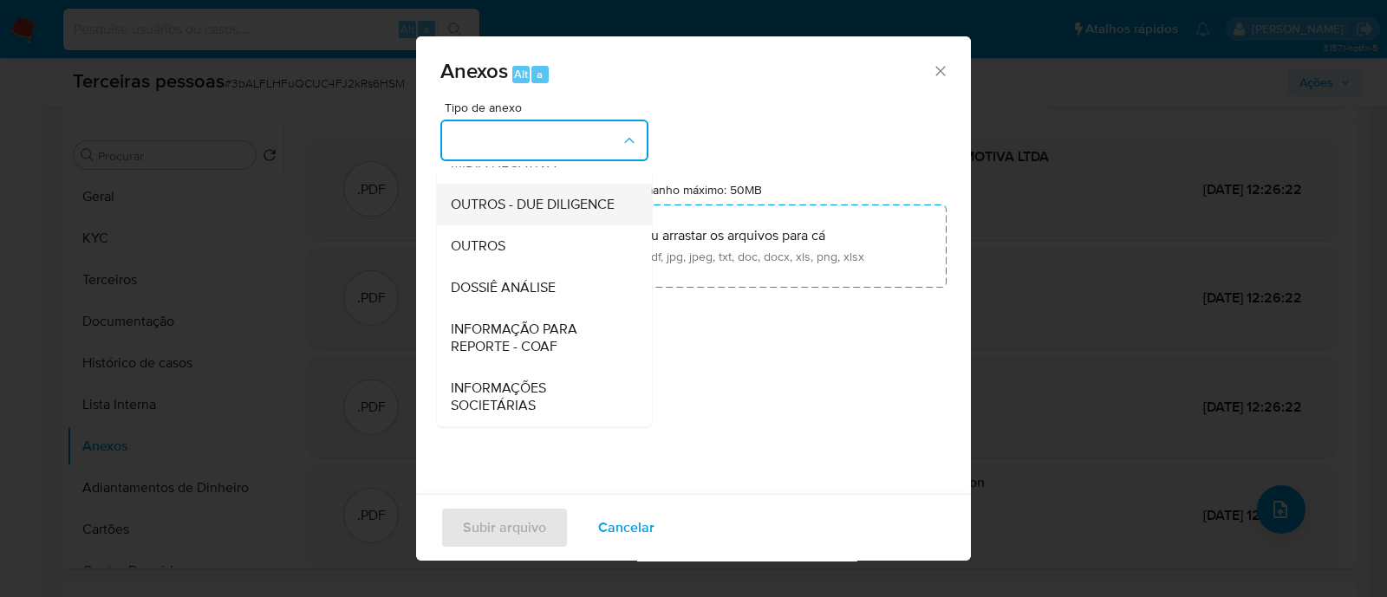
click at [543, 197] on span "OUTROS - DUE DILIGENCE" at bounding box center [533, 204] width 164 height 17
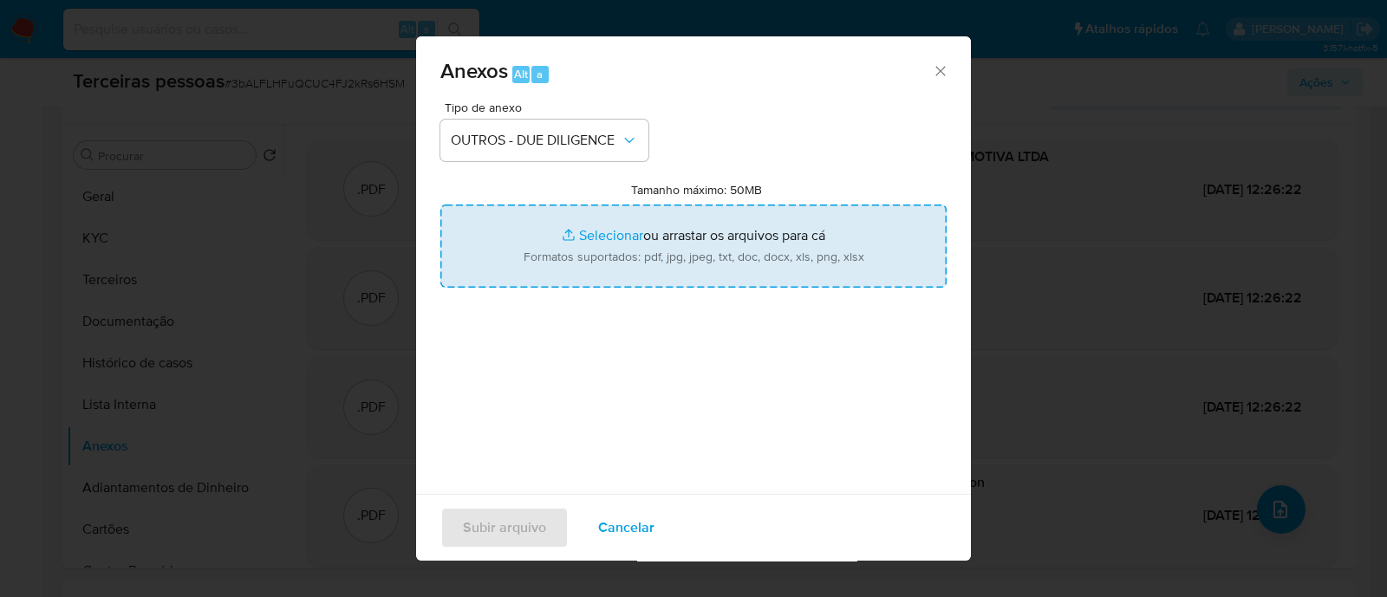
click at [647, 219] on input "Tamanho máximo: 50MB Selecionar arquivos" at bounding box center [693, 246] width 506 height 83
type input "C:\fakepath\Matriz de Risco - CAMILLO PARTS DISTRIBUIDORA AUTOMOTIVA LTDA.pdf"
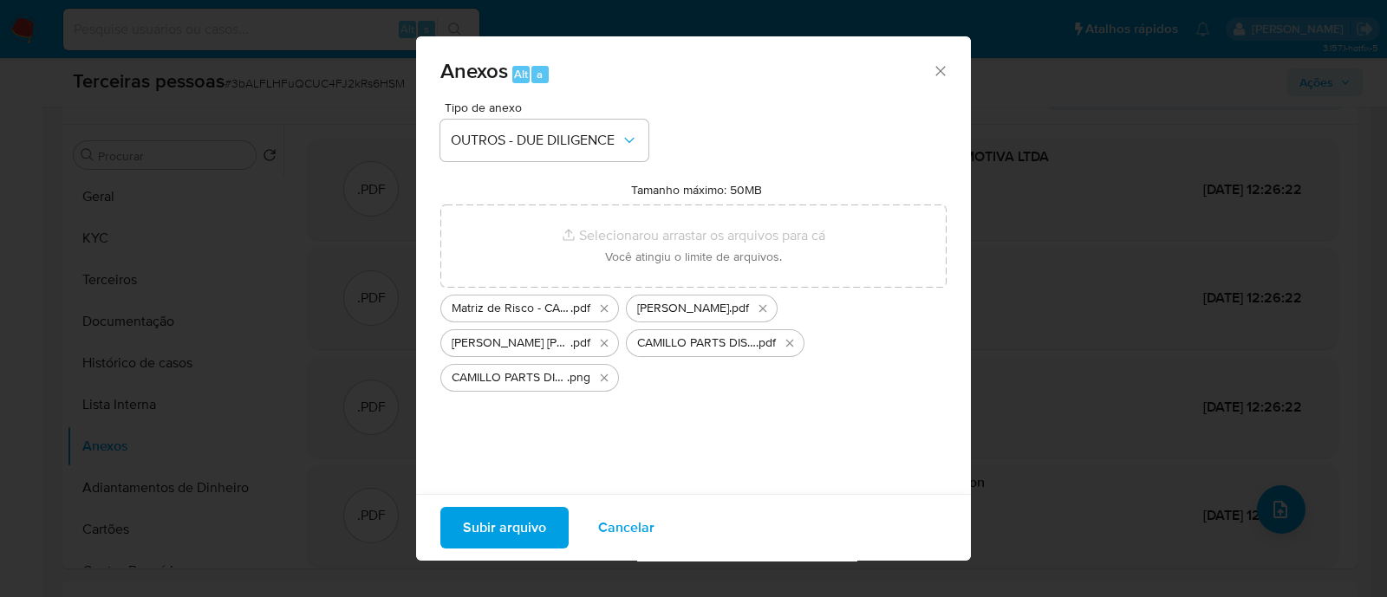
click at [520, 528] on span "Subir arquivo" at bounding box center [504, 528] width 83 height 38
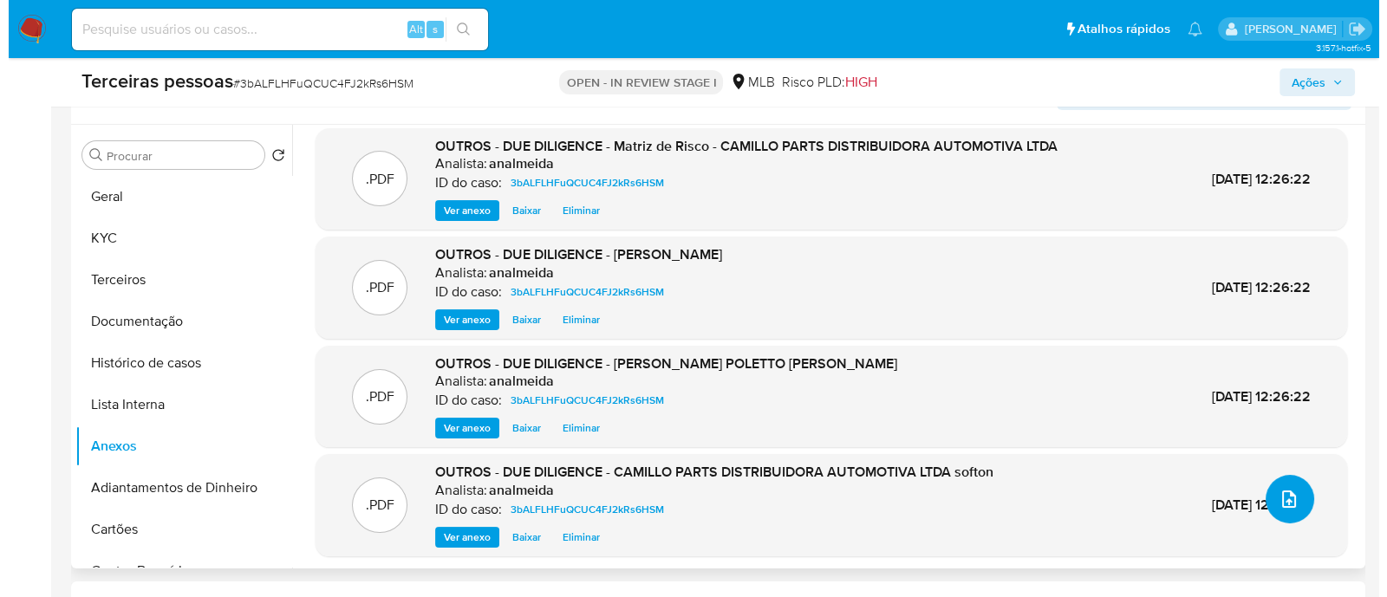
scroll to position [14, 0]
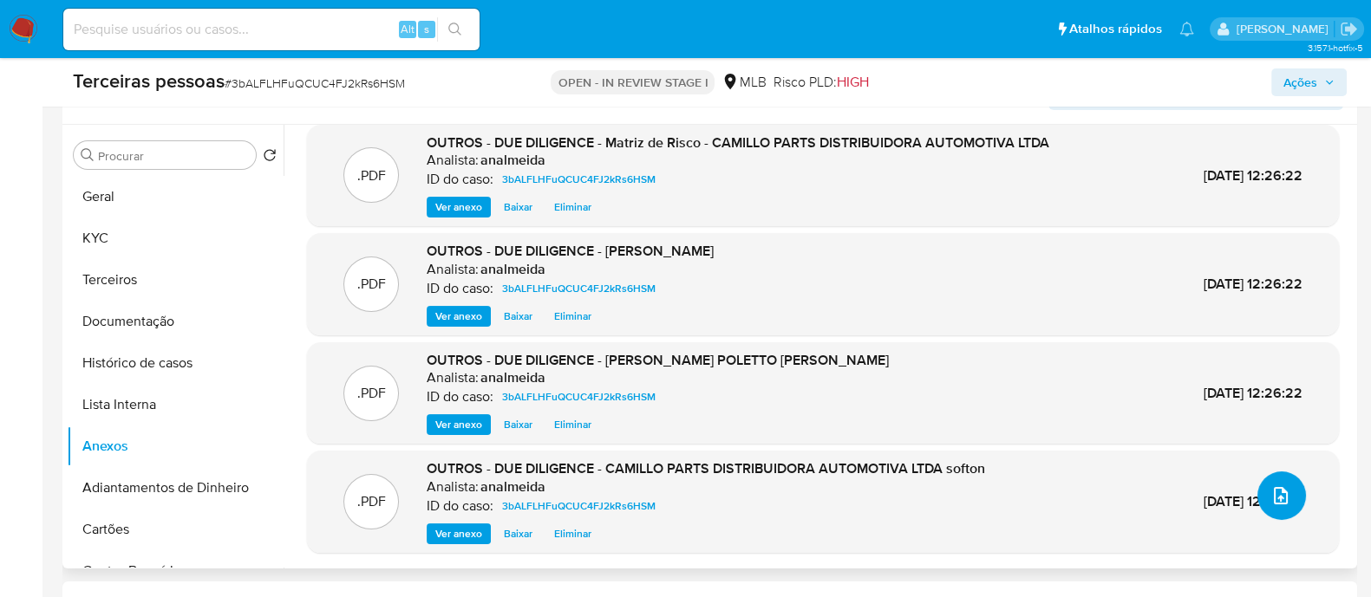
click at [1282, 493] on icon "upload-file" at bounding box center [1280, 496] width 21 height 21
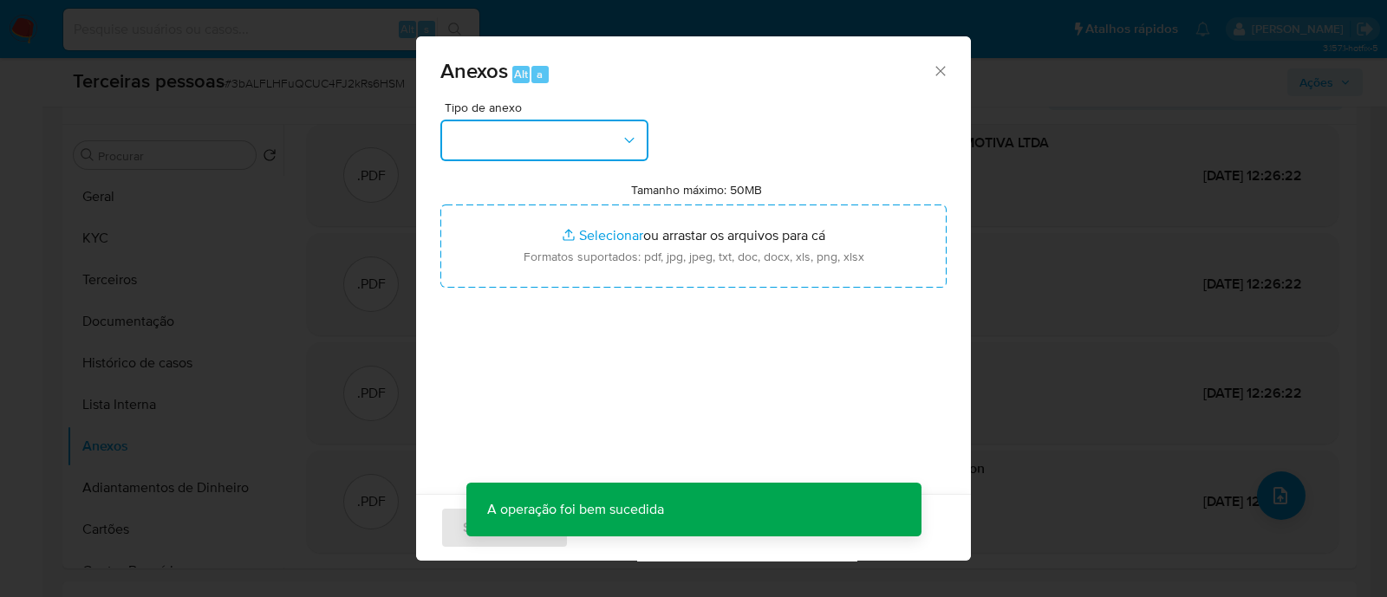
click at [628, 140] on icon "button" at bounding box center [629, 139] width 10 height 5
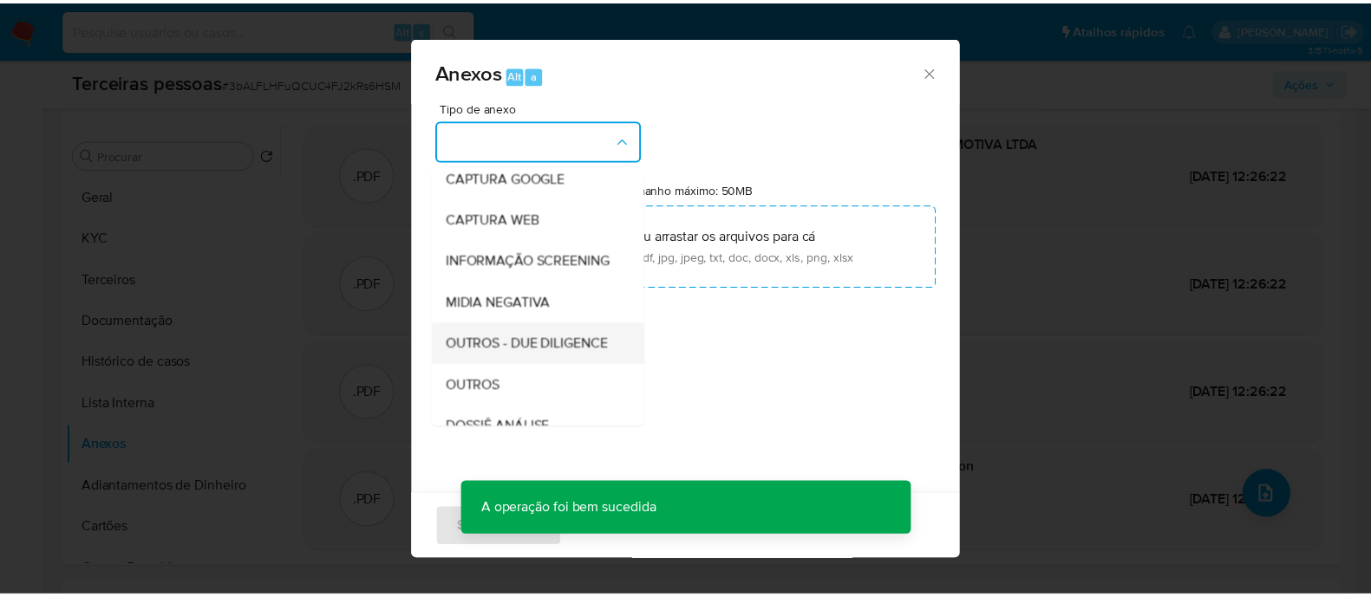
scroll to position [216, 0]
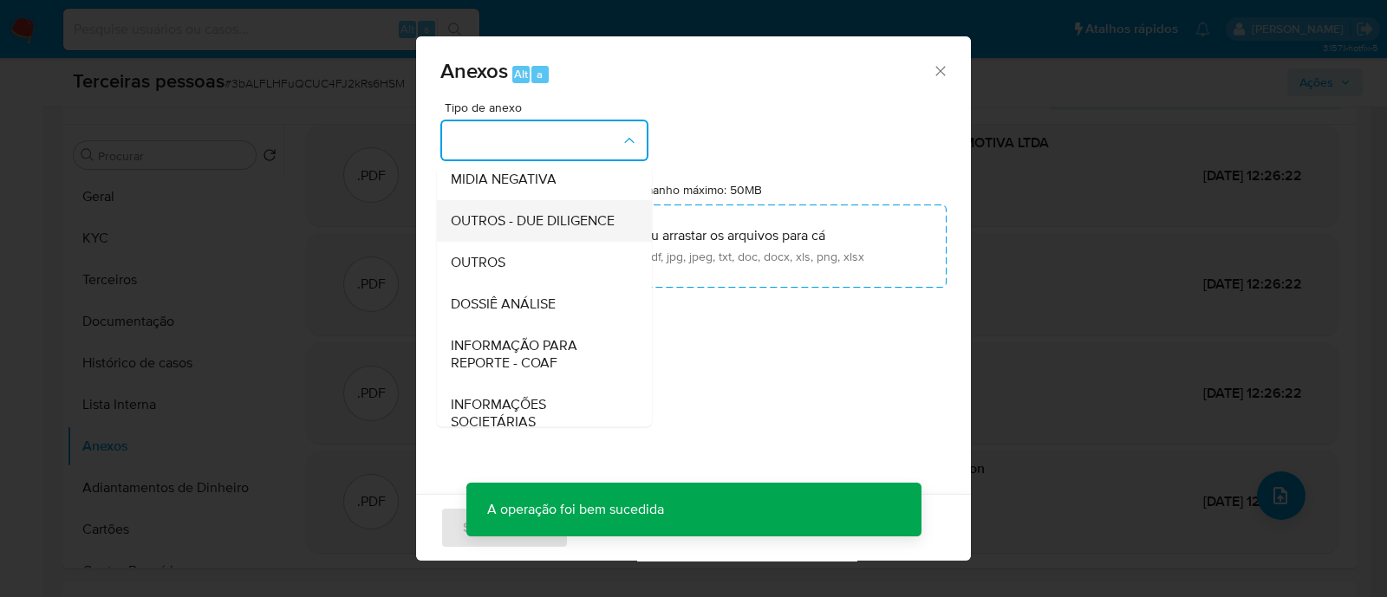
click at [558, 230] on span "OUTROS - DUE DILIGENCE" at bounding box center [533, 220] width 164 height 17
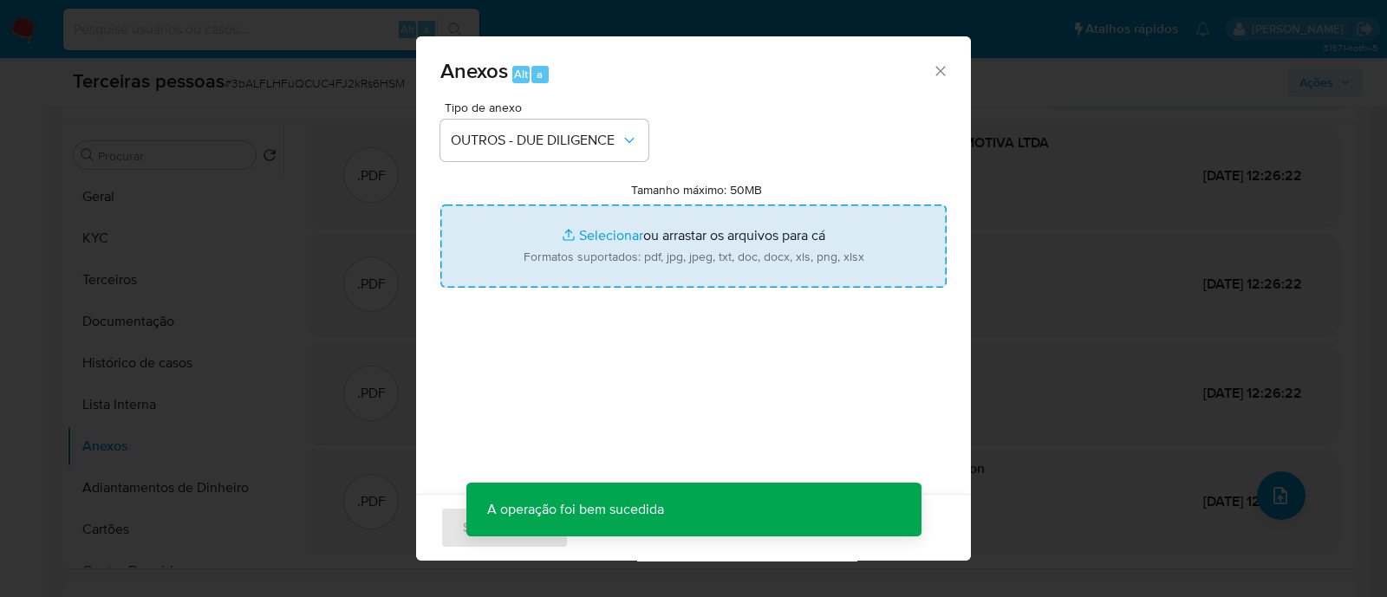
click at [660, 231] on input "Tamanho máximo: 50MB Selecionar arquivos" at bounding box center [693, 246] width 506 height 83
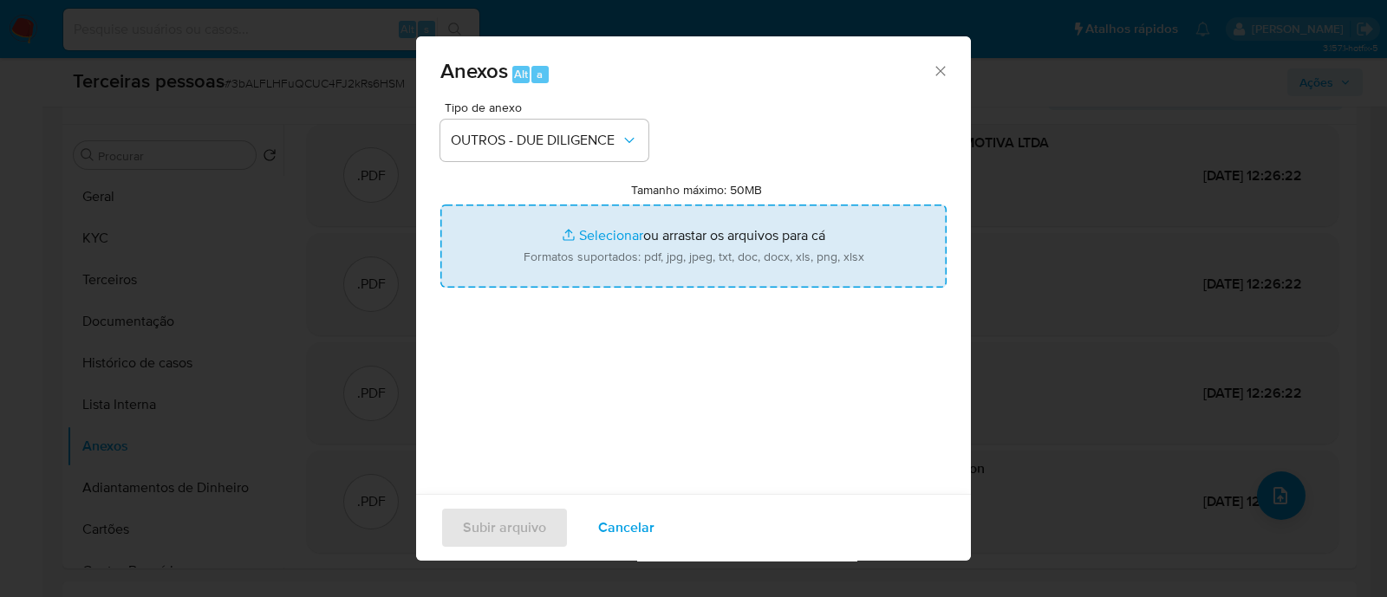
type input "C:\fakepath\CAMILLO PARTS DISTRIBUIDORA AUTOMOTIVA LTDA cnpj.pdf"
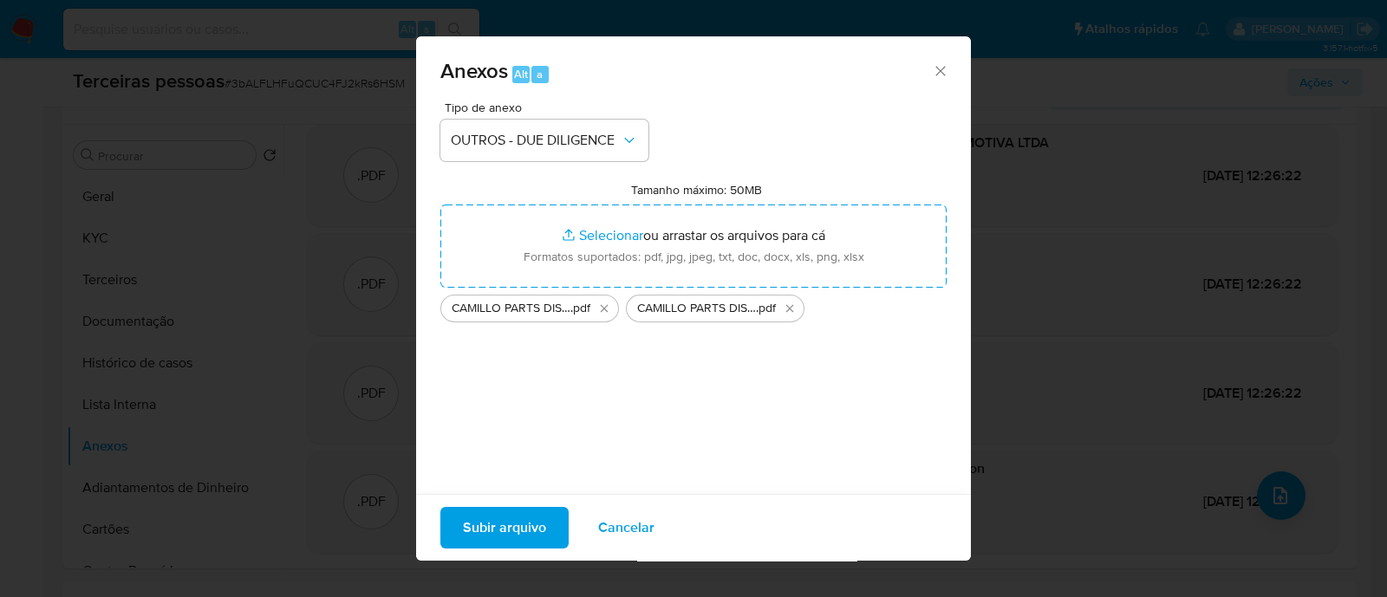
click at [519, 538] on span "Subir arquivo" at bounding box center [504, 528] width 83 height 38
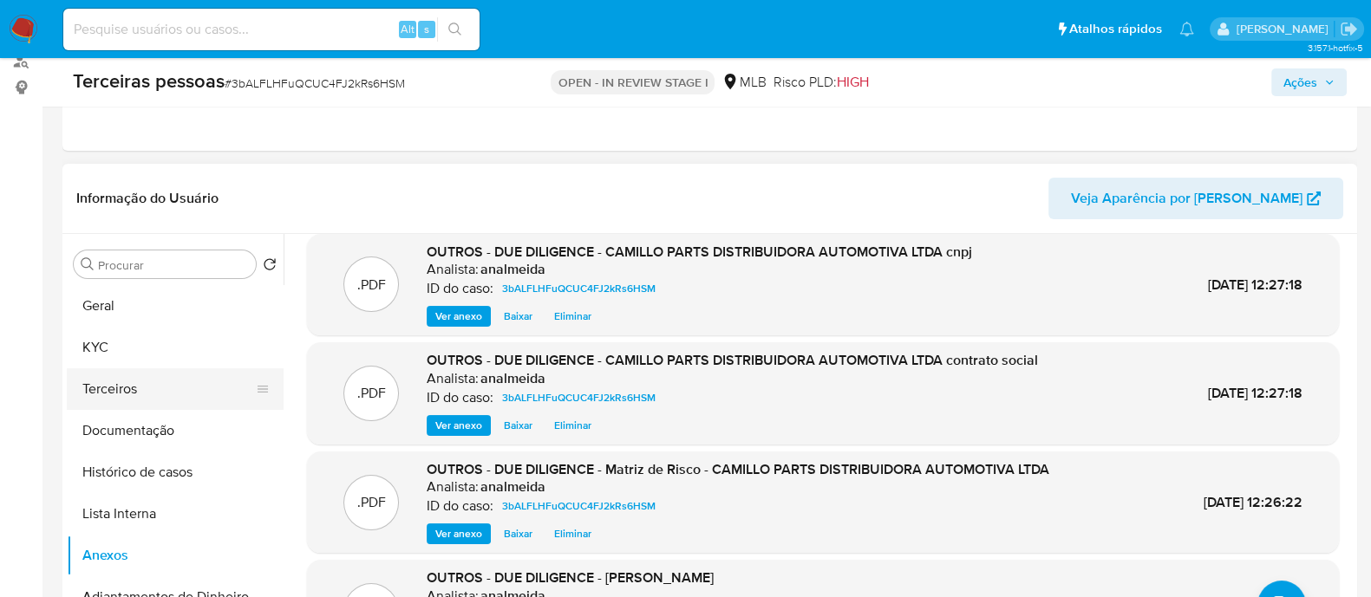
click at [114, 392] on button "Terceiros" at bounding box center [168, 390] width 203 height 42
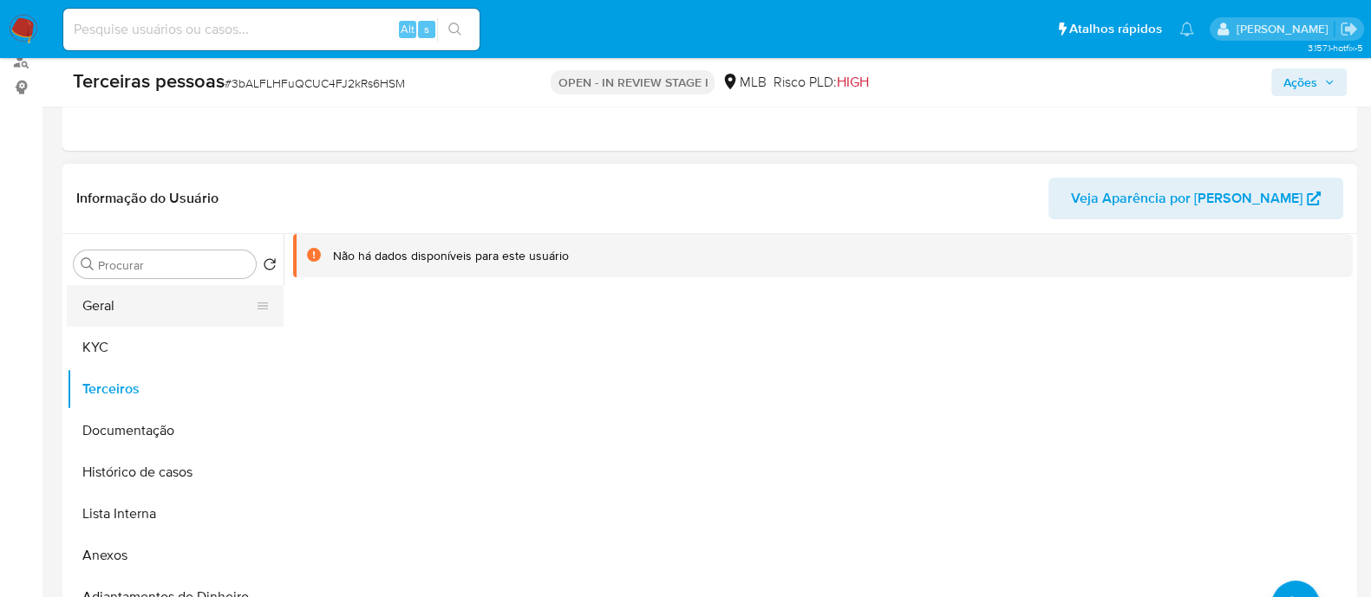
click at [145, 306] on button "Geral" at bounding box center [168, 306] width 203 height 42
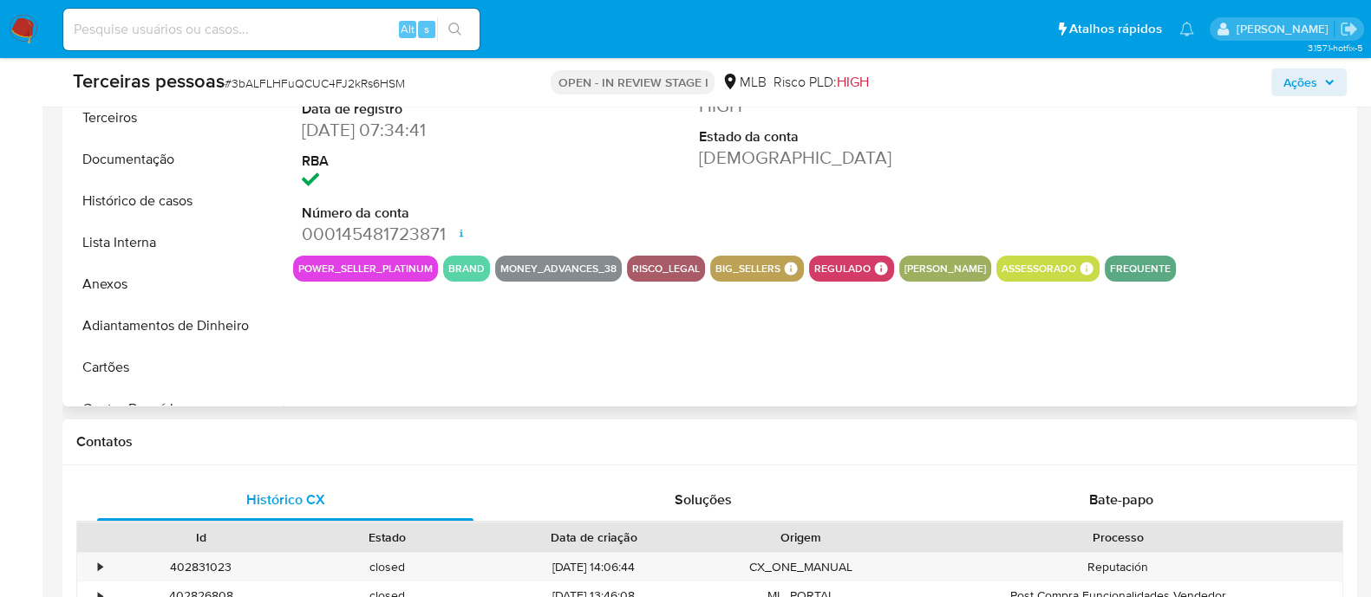
scroll to position [216, 0]
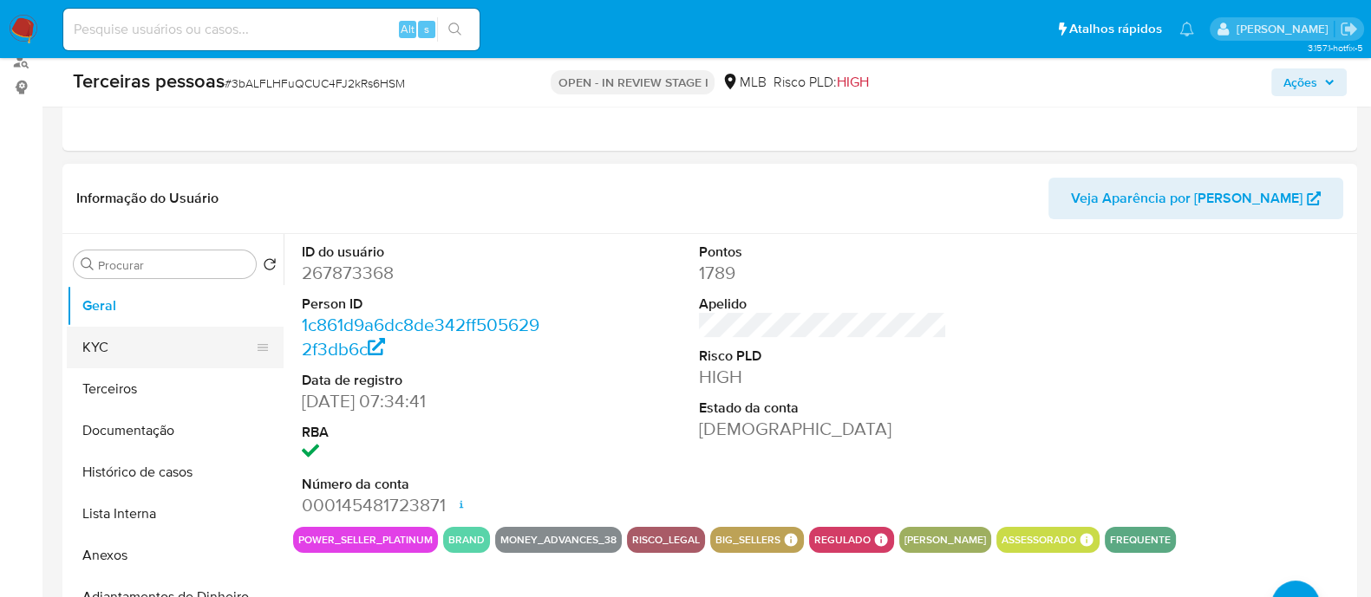
click at [147, 345] on button "KYC" at bounding box center [168, 348] width 203 height 42
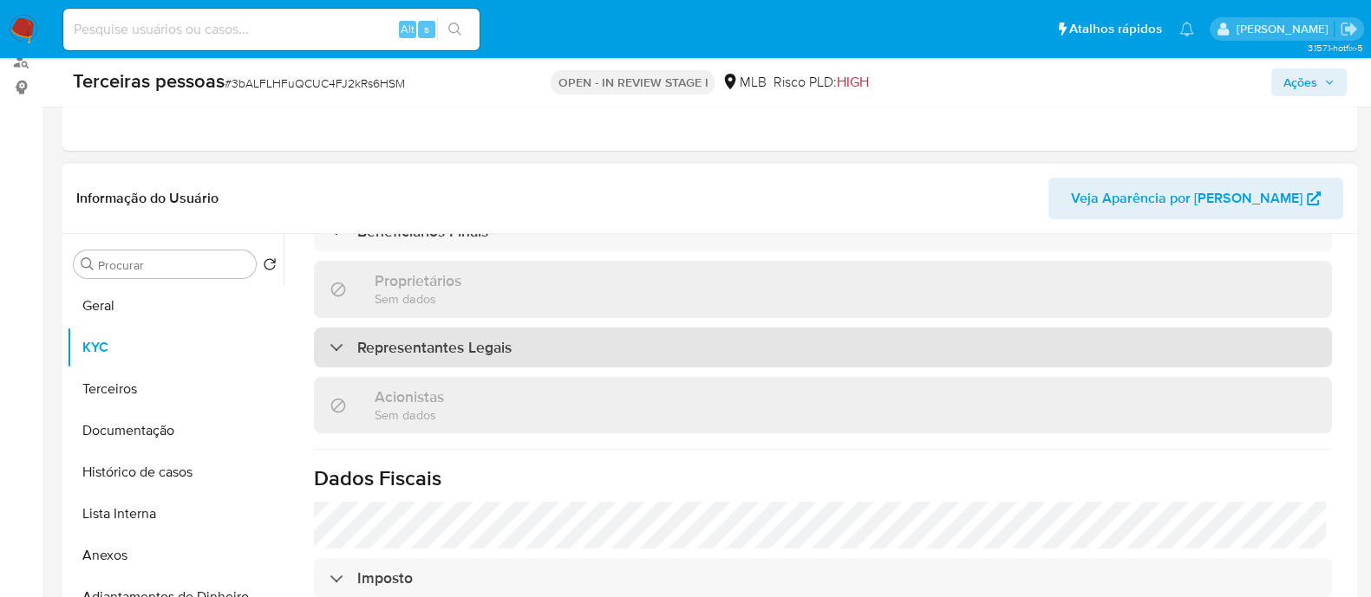
click at [579, 335] on div "Representantes Legais" at bounding box center [823, 348] width 1018 height 40
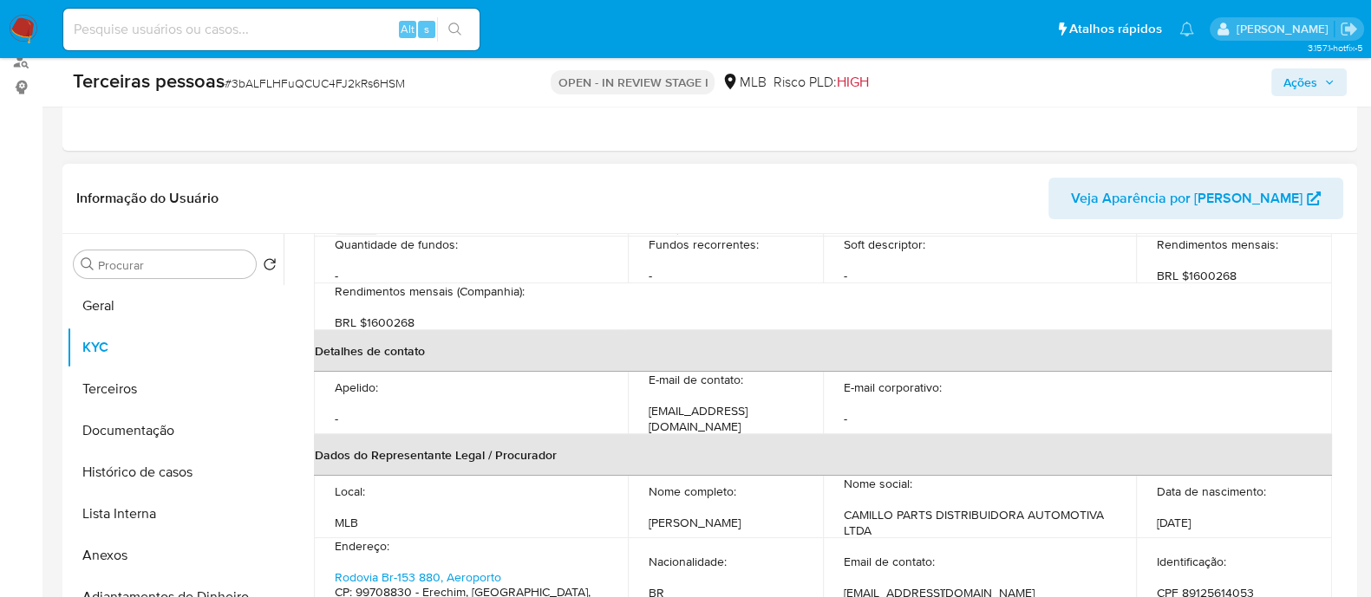
scroll to position [852, 0]
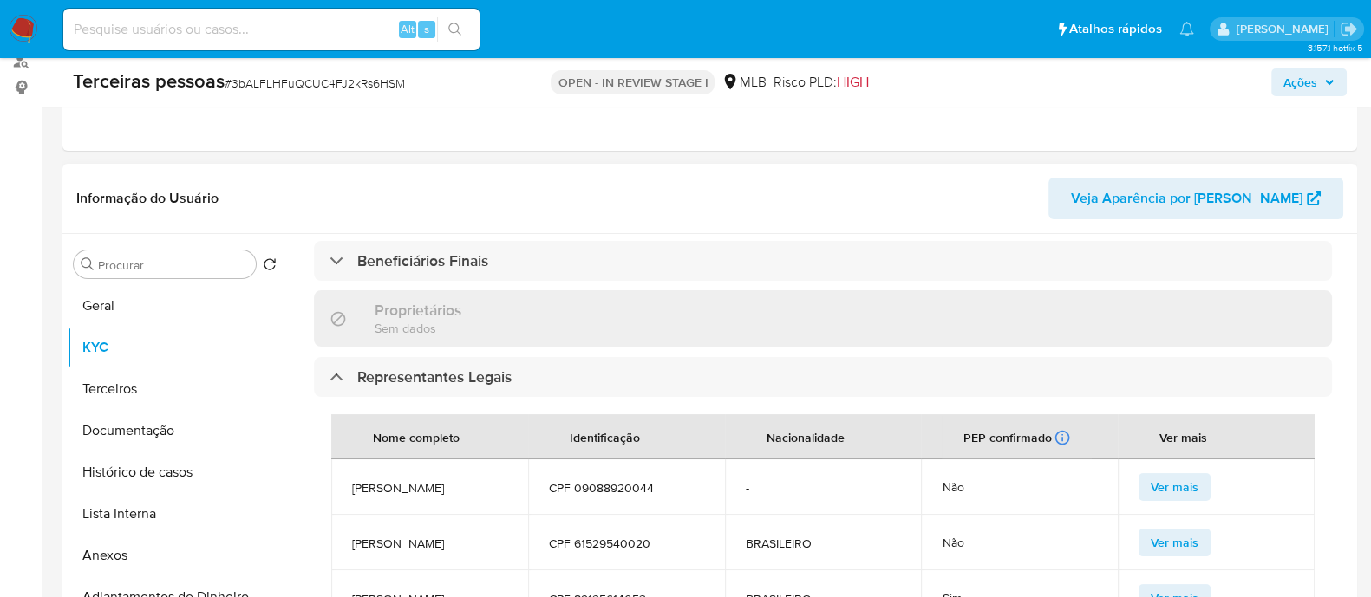
click at [635, 536] on span "CPF 61529540020" at bounding box center [626, 544] width 155 height 16
copy span "61529540020"
click at [158, 386] on button "Terceiros" at bounding box center [168, 390] width 203 height 42
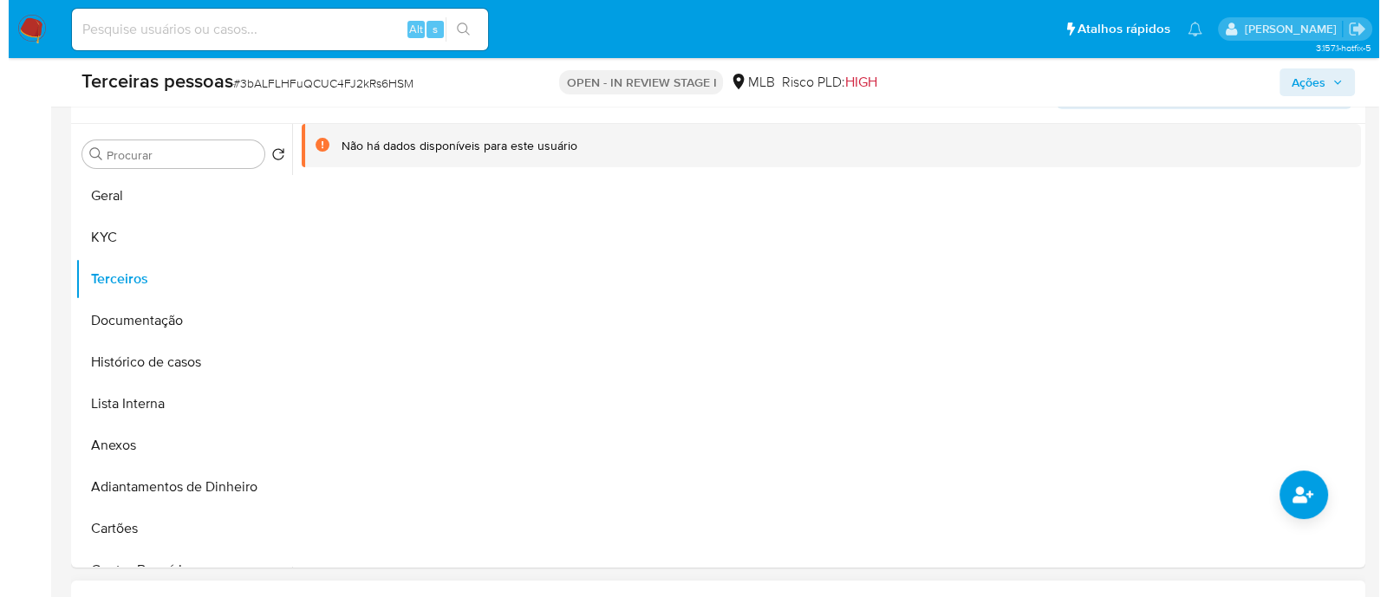
scroll to position [433, 0]
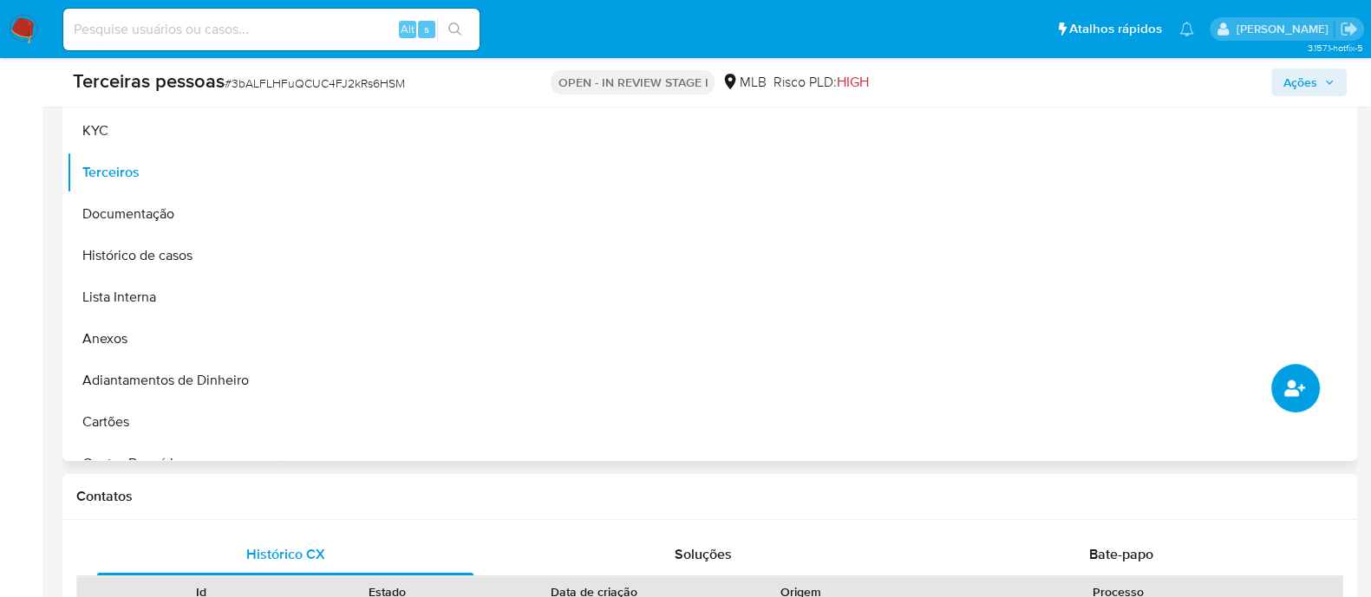
click at [1301, 372] on button "common.add_complementary_information" at bounding box center [1295, 388] width 49 height 49
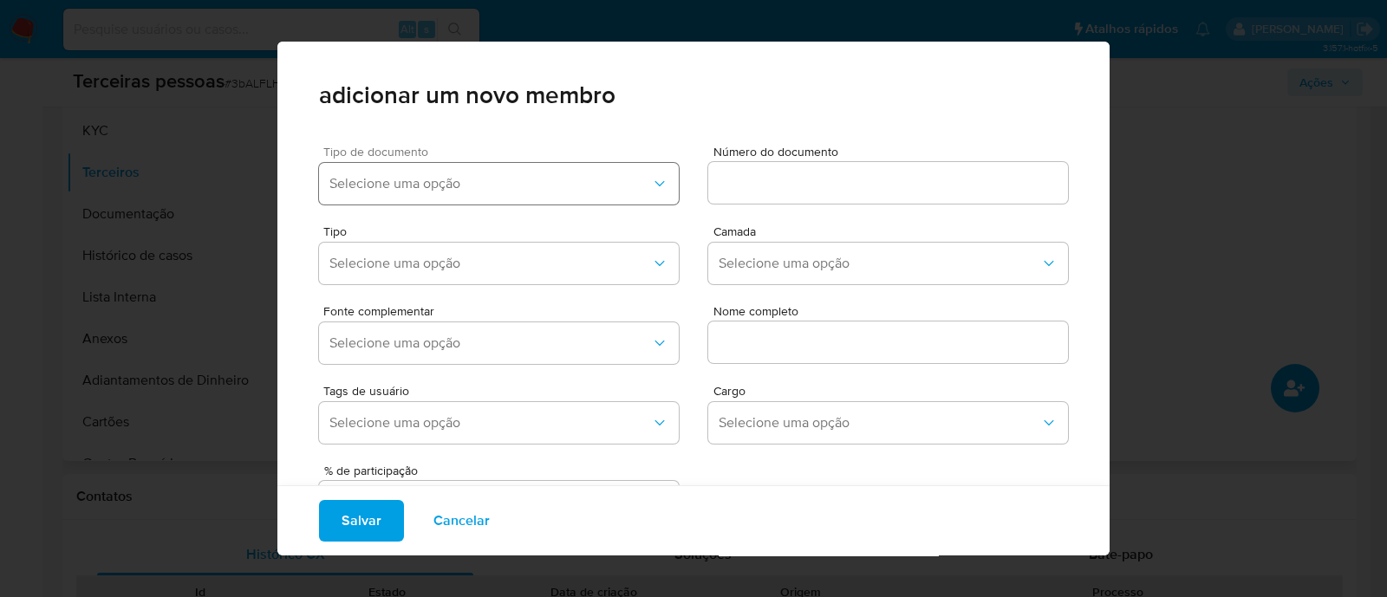
click at [525, 173] on button "Selecione uma opção" at bounding box center [499, 184] width 360 height 42
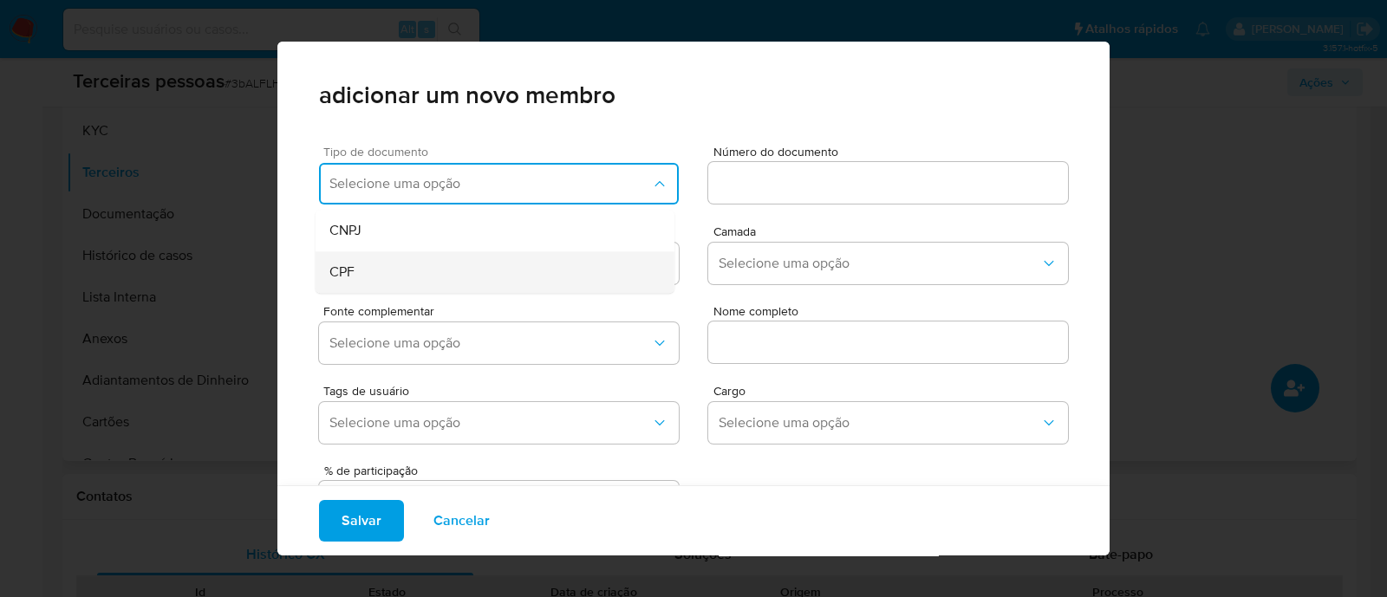
click at [441, 258] on div "CPF" at bounding box center [461, 272] width 265 height 42
click at [751, 168] on div at bounding box center [888, 183] width 360 height 42
drag, startPoint x: 751, startPoint y: 168, endPoint x: 736, endPoint y: 190, distance: 26.2
click at [736, 190] on input at bounding box center [888, 183] width 360 height 23
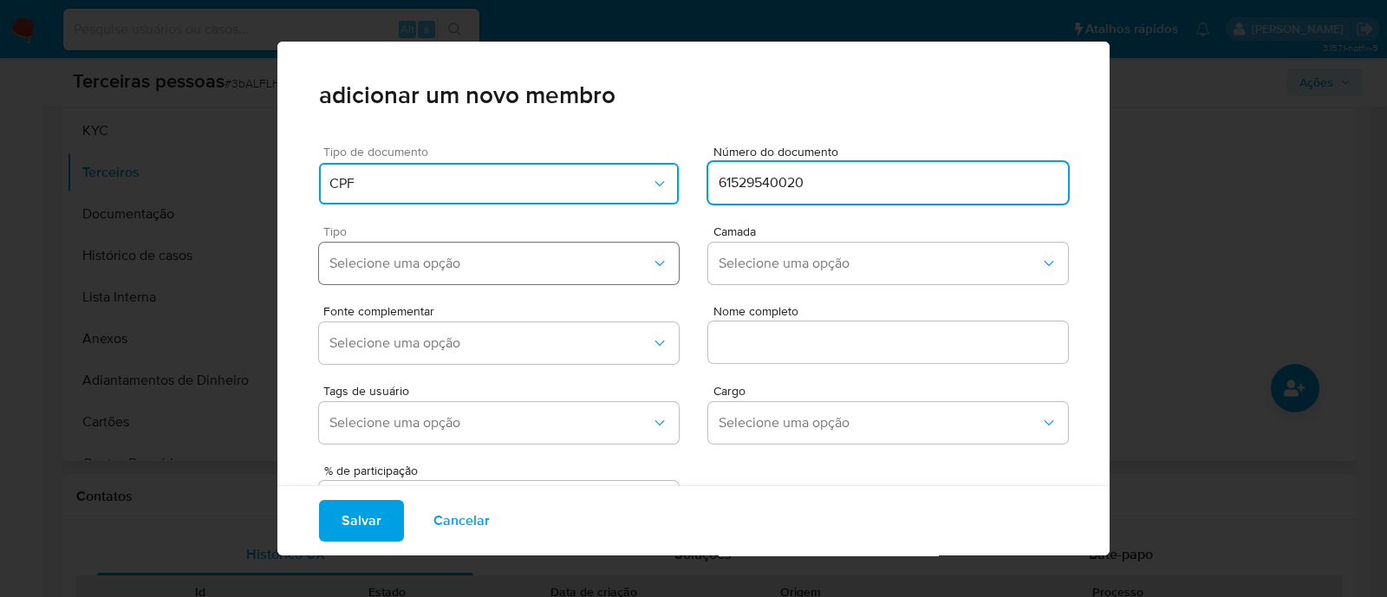
type input "61529540020"
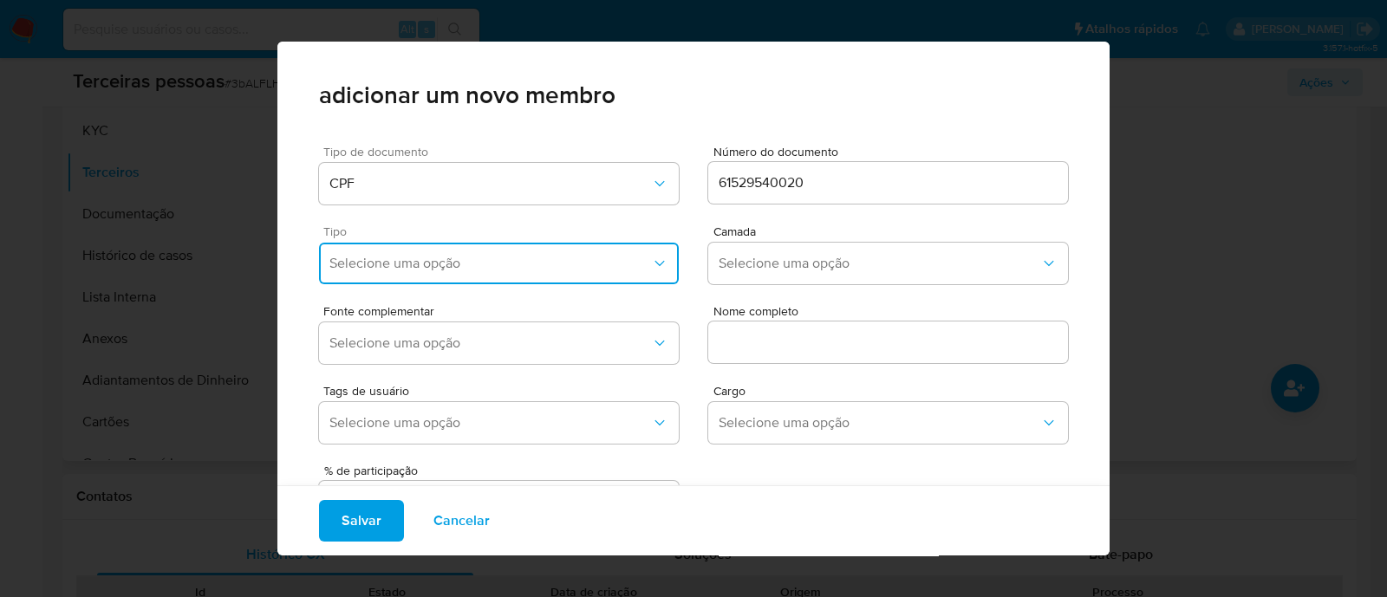
click at [538, 267] on span "Selecione uma opção" at bounding box center [490, 263] width 322 height 17
click at [503, 458] on div "Accionistas" at bounding box center [461, 477] width 265 height 42
click at [770, 264] on span "Selecione uma opção" at bounding box center [880, 263] width 322 height 17
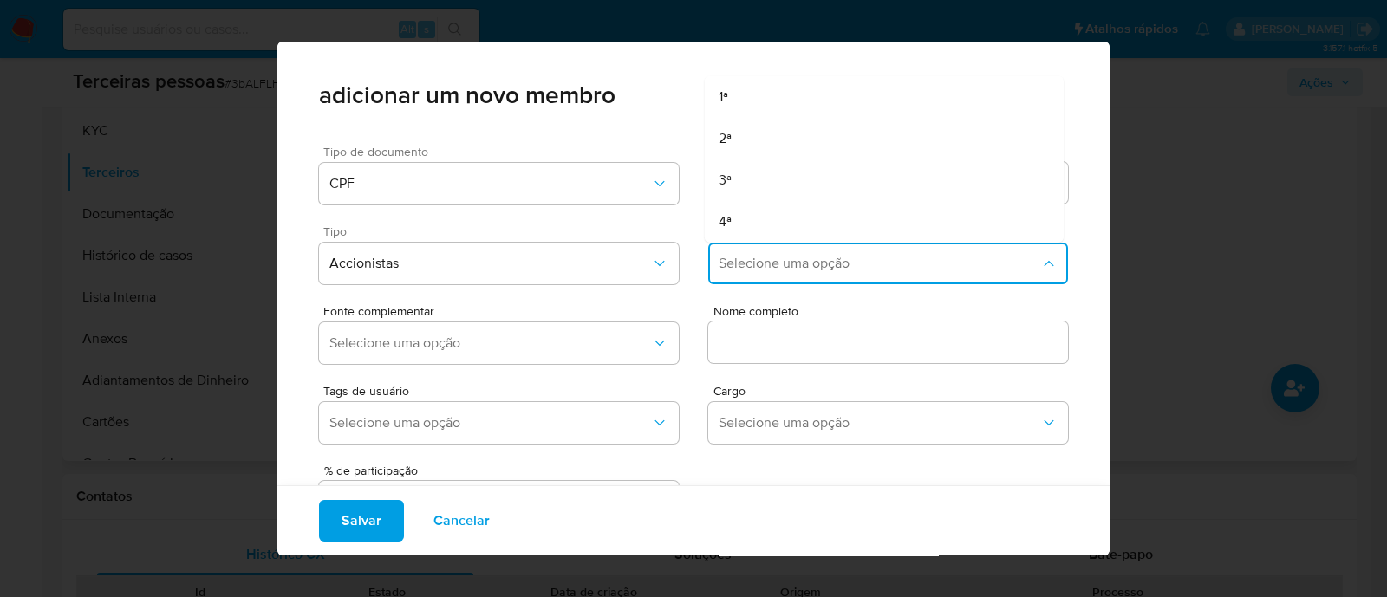
click at [756, 294] on div "Fonte complementar Selecione uma opção Nome completo" at bounding box center [693, 331] width 749 height 80
click at [754, 265] on span "Selecione uma opção" at bounding box center [880, 263] width 322 height 17
click at [755, 101] on div "1ª" at bounding box center [851, 97] width 265 height 42
click at [569, 344] on span "Selecione uma opção" at bounding box center [490, 343] width 322 height 17
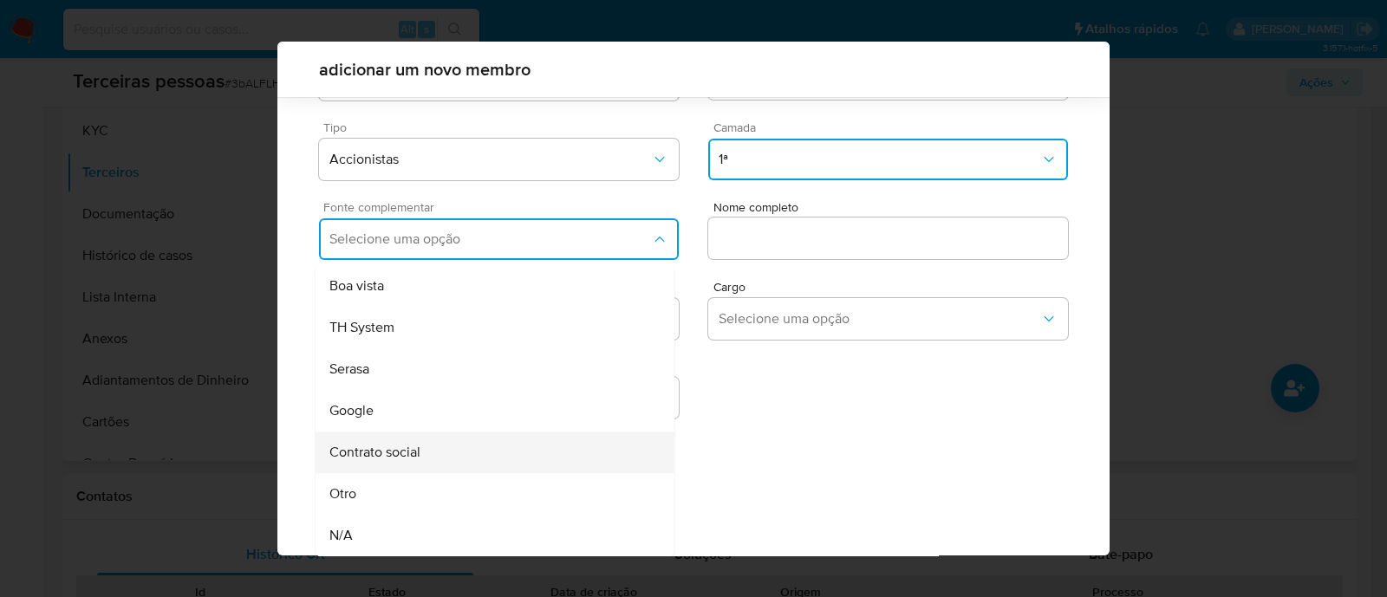
click at [509, 444] on div "Contrato social" at bounding box center [461, 453] width 265 height 42
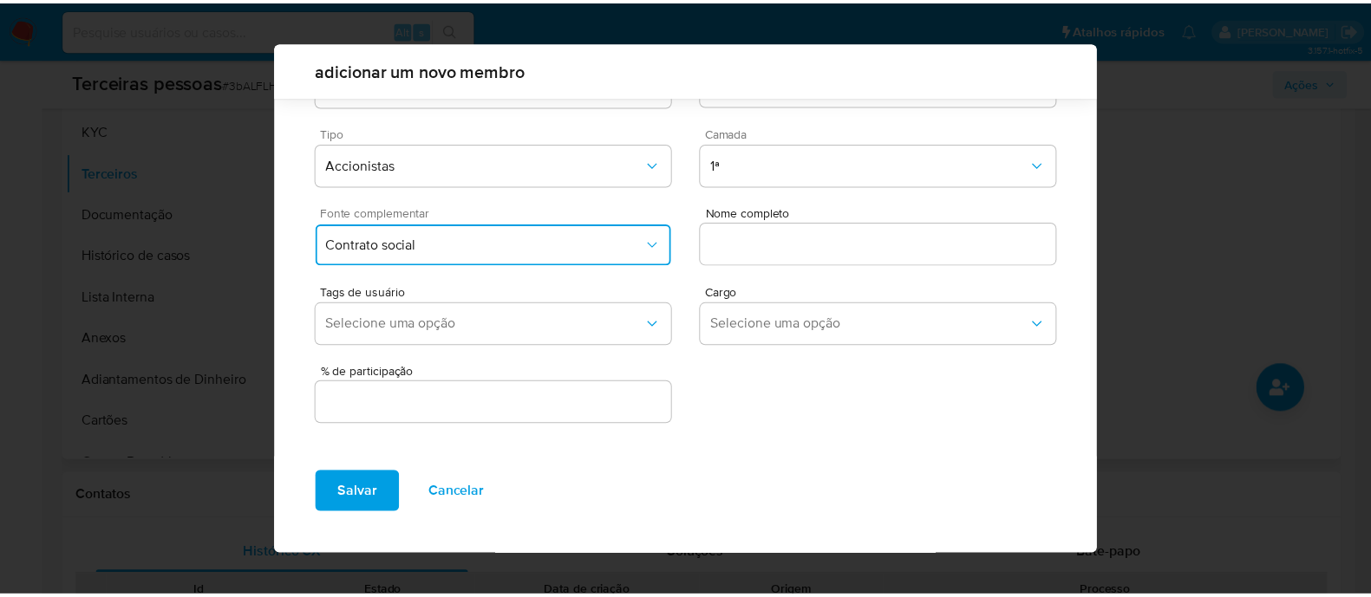
scroll to position [63, 0]
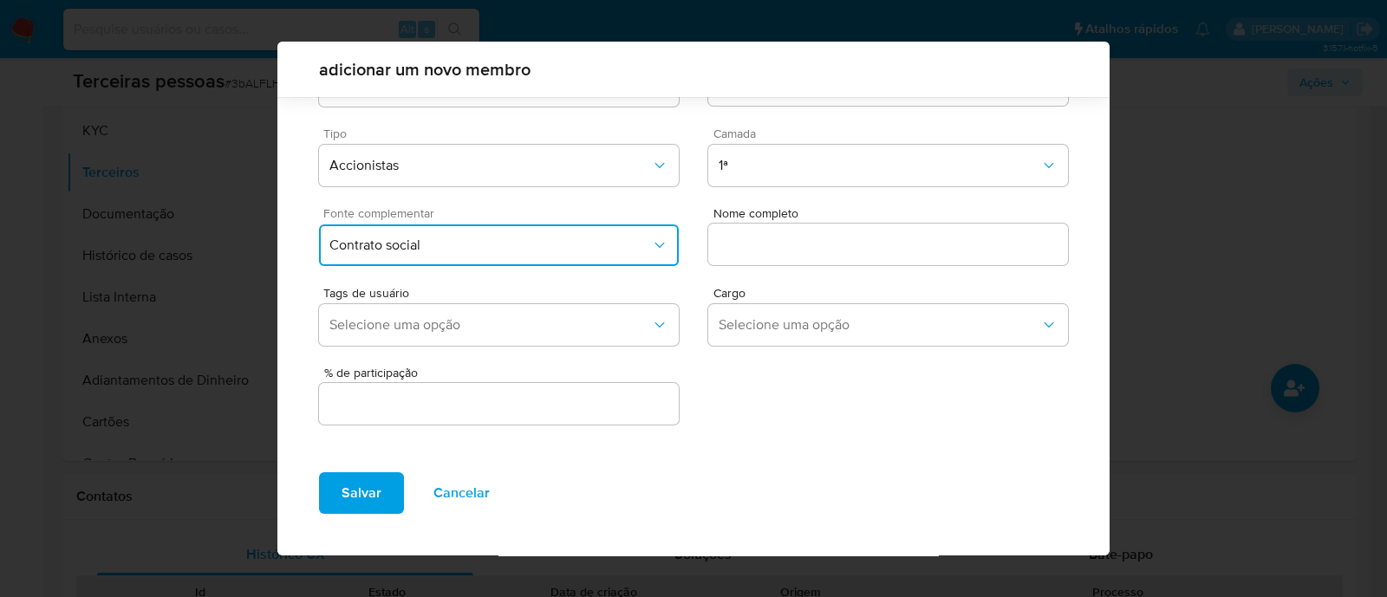
click at [832, 257] on div at bounding box center [888, 245] width 360 height 42
click at [852, 236] on input "text" at bounding box center [888, 244] width 360 height 23
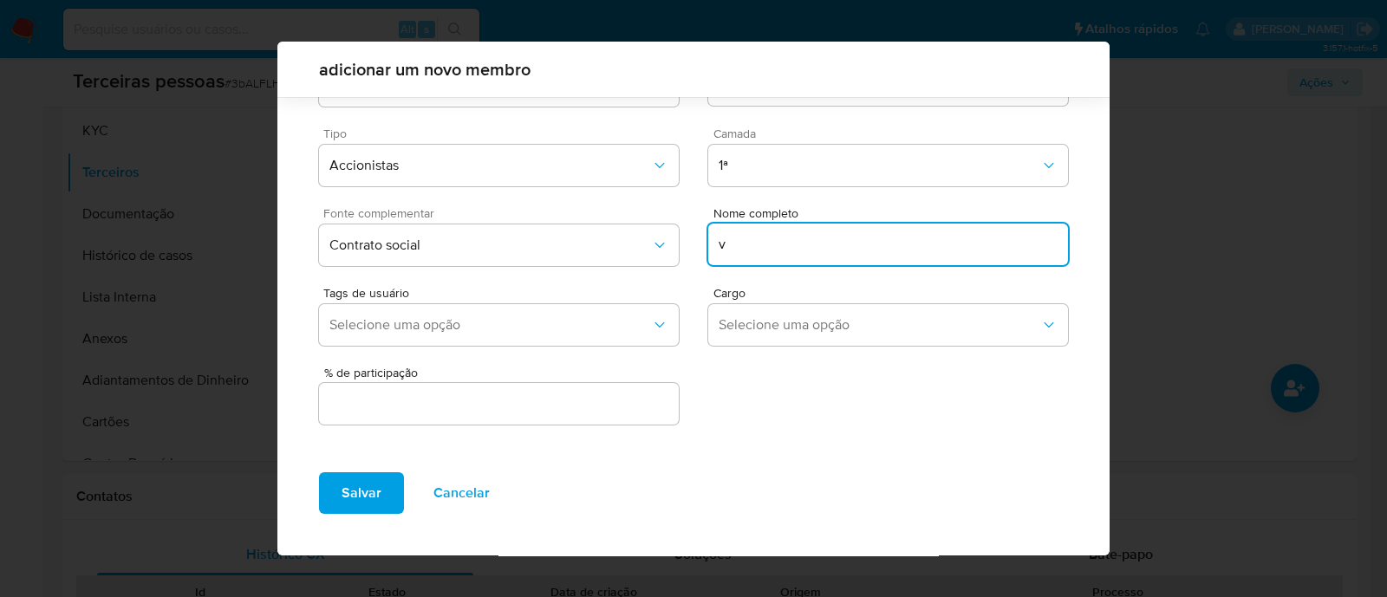
click at [927, 240] on input "v" at bounding box center [888, 244] width 360 height 23
paste input "CARMENCITA NAIR POLETTO CAMILLO,"
type input "CARMENCITA NAIR POLETTO CAMILLO"
click at [871, 316] on span "Selecione uma opção" at bounding box center [880, 324] width 322 height 17
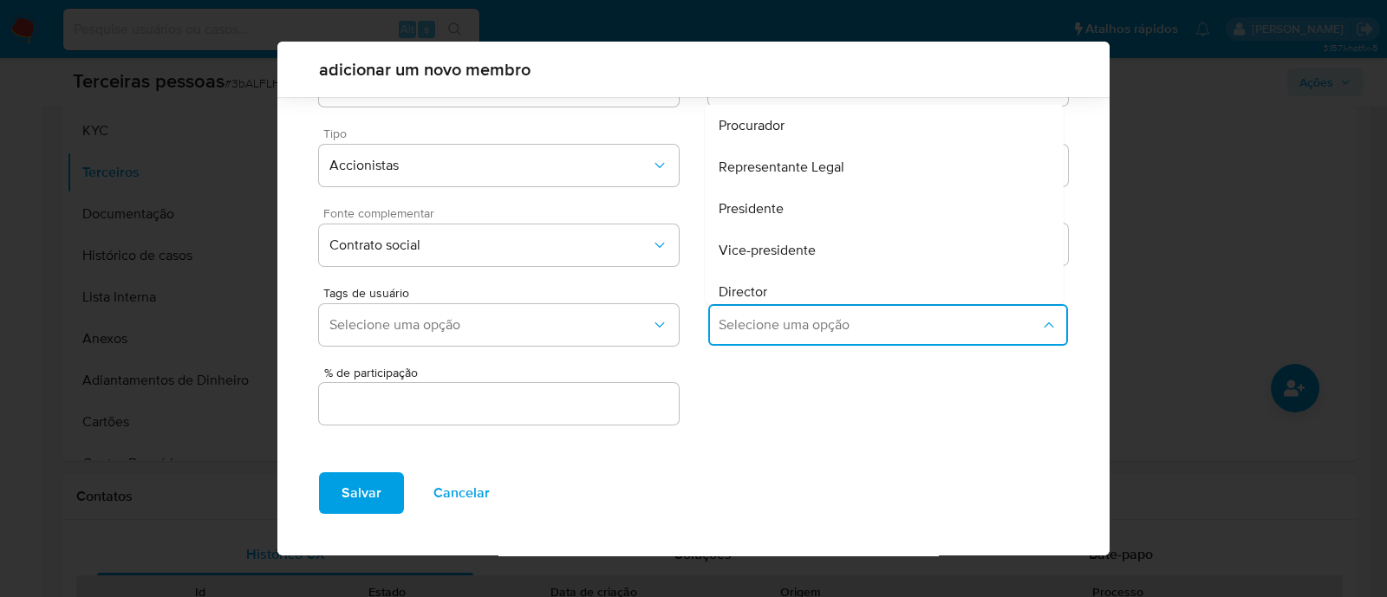
click at [594, 393] on input "text" at bounding box center [499, 404] width 360 height 23
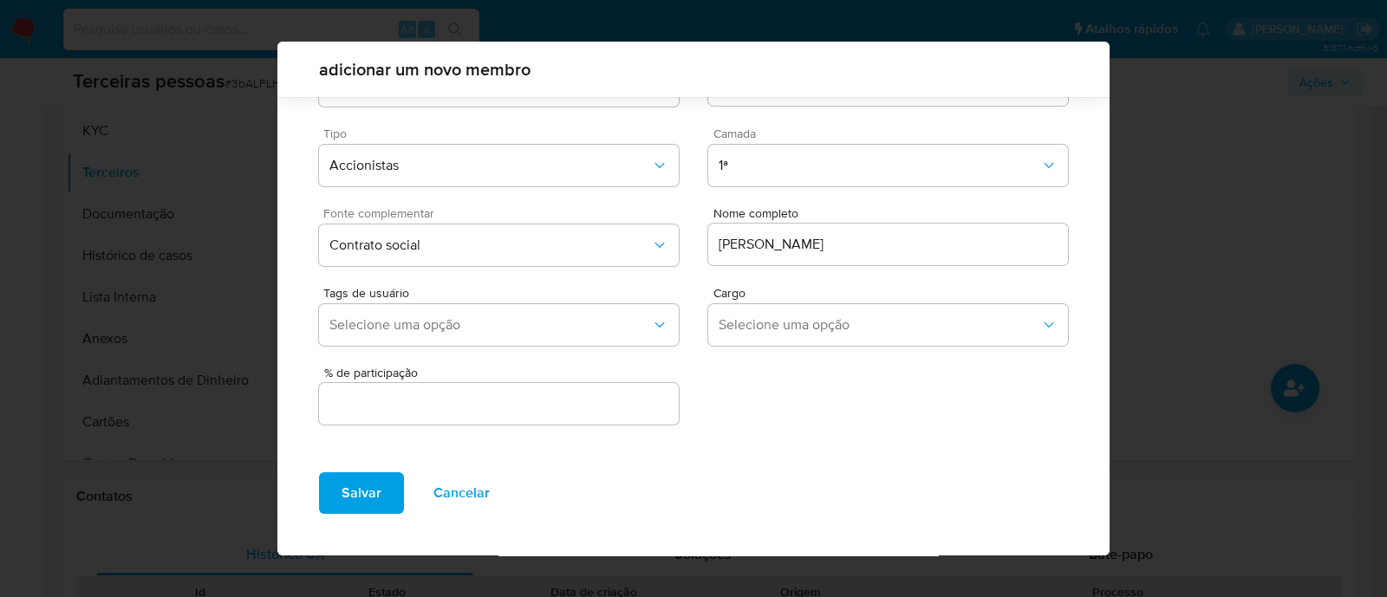
click at [438, 412] on input "text" at bounding box center [499, 404] width 360 height 23
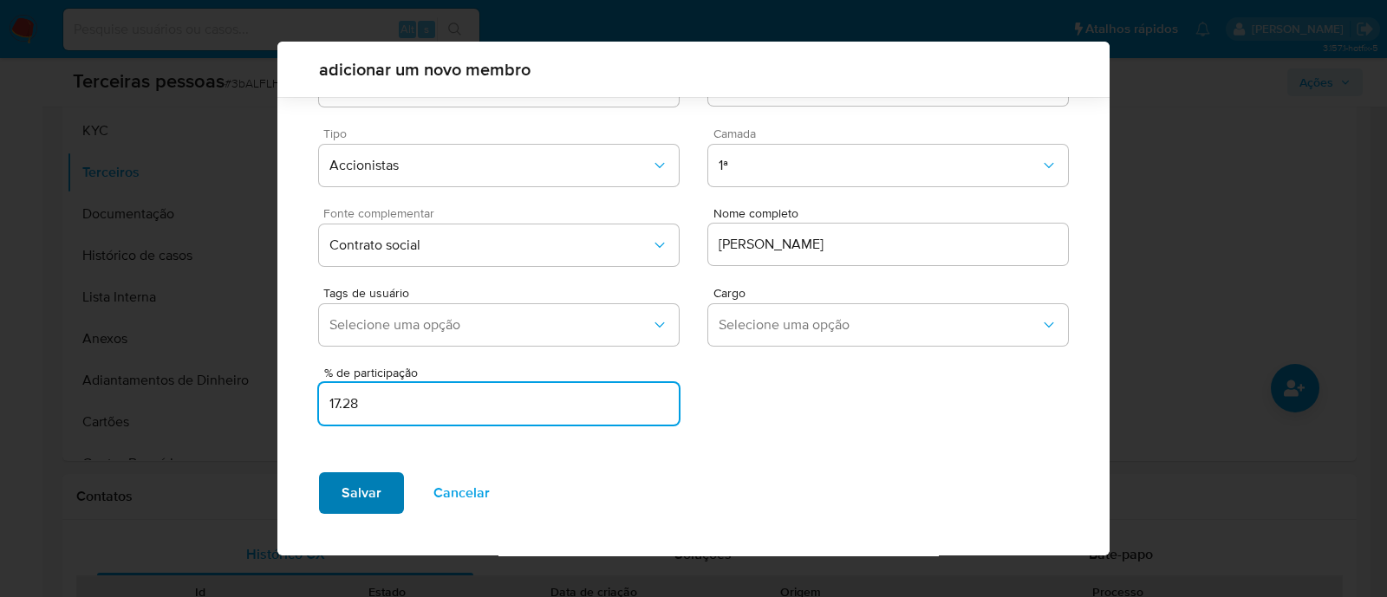
type input "17.28"
click at [362, 500] on span "Salvar" at bounding box center [362, 493] width 40 height 38
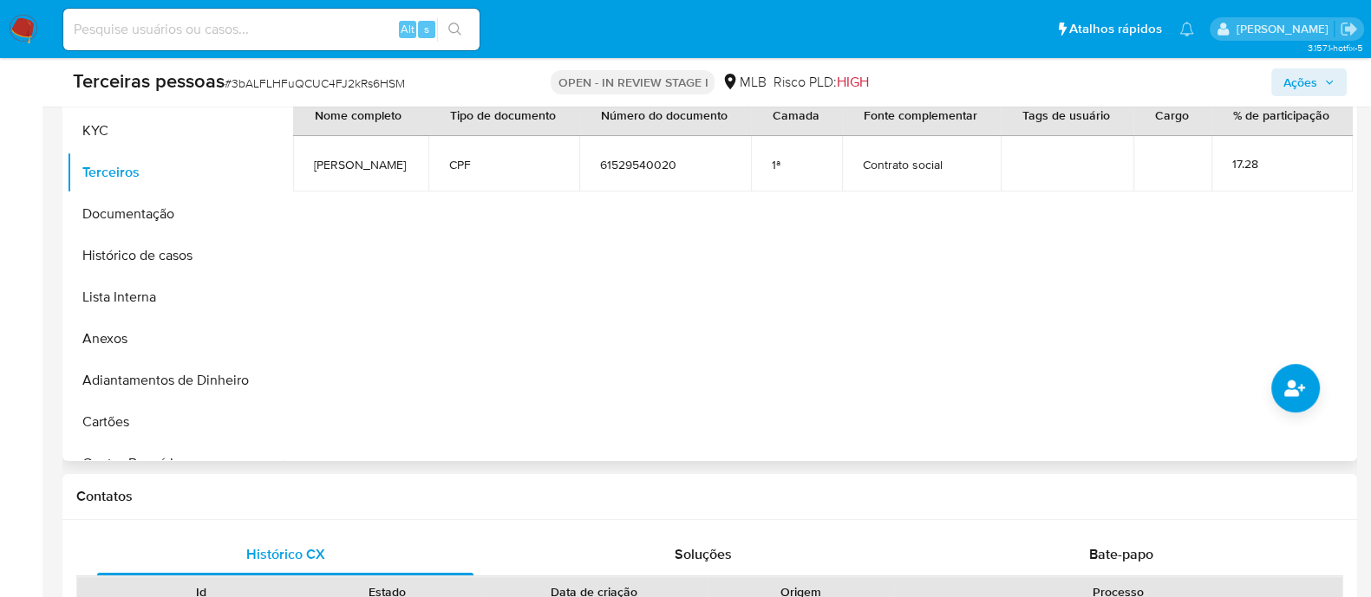
click at [546, 275] on div at bounding box center [818, 239] width 1069 height 444
click at [100, 124] on button "KYC" at bounding box center [168, 131] width 203 height 42
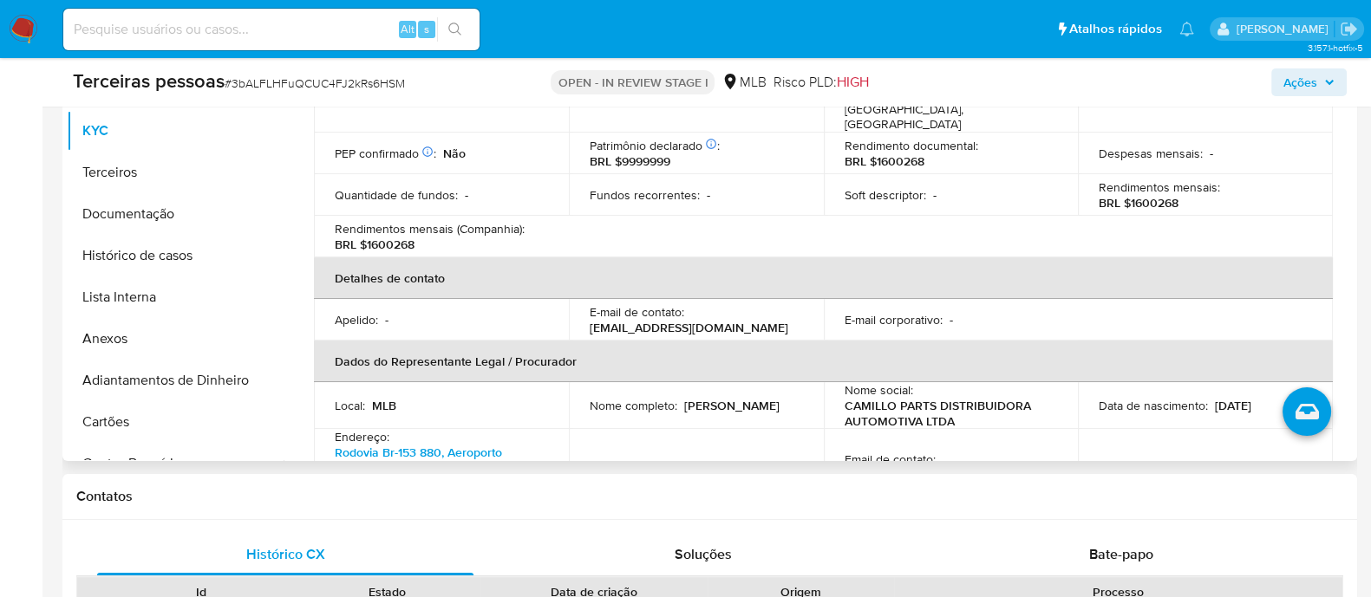
scroll to position [650, 0]
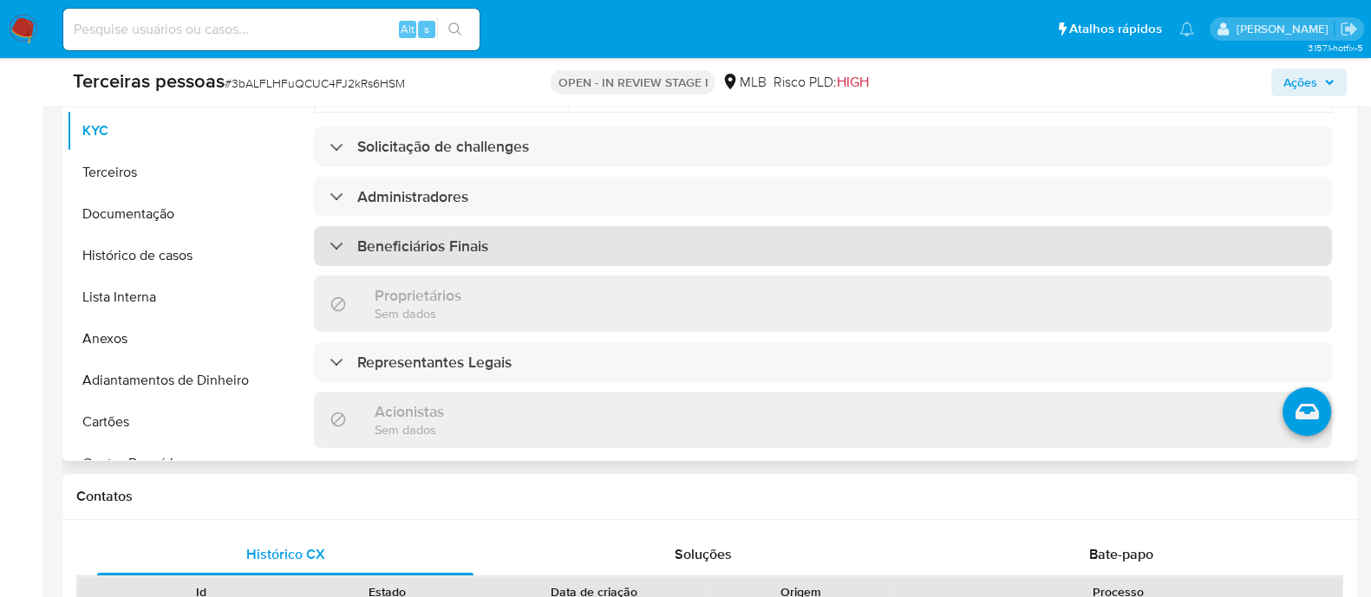
click at [554, 228] on div "Beneficiários Finais" at bounding box center [823, 246] width 1018 height 40
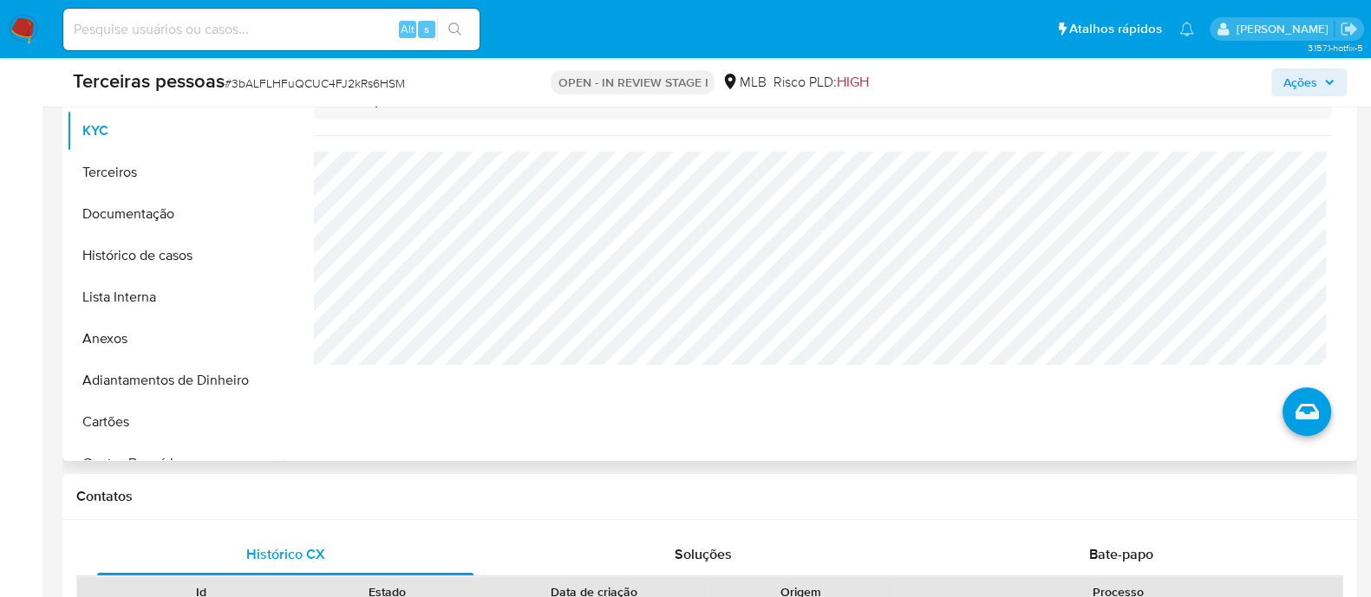
scroll to position [968, 0]
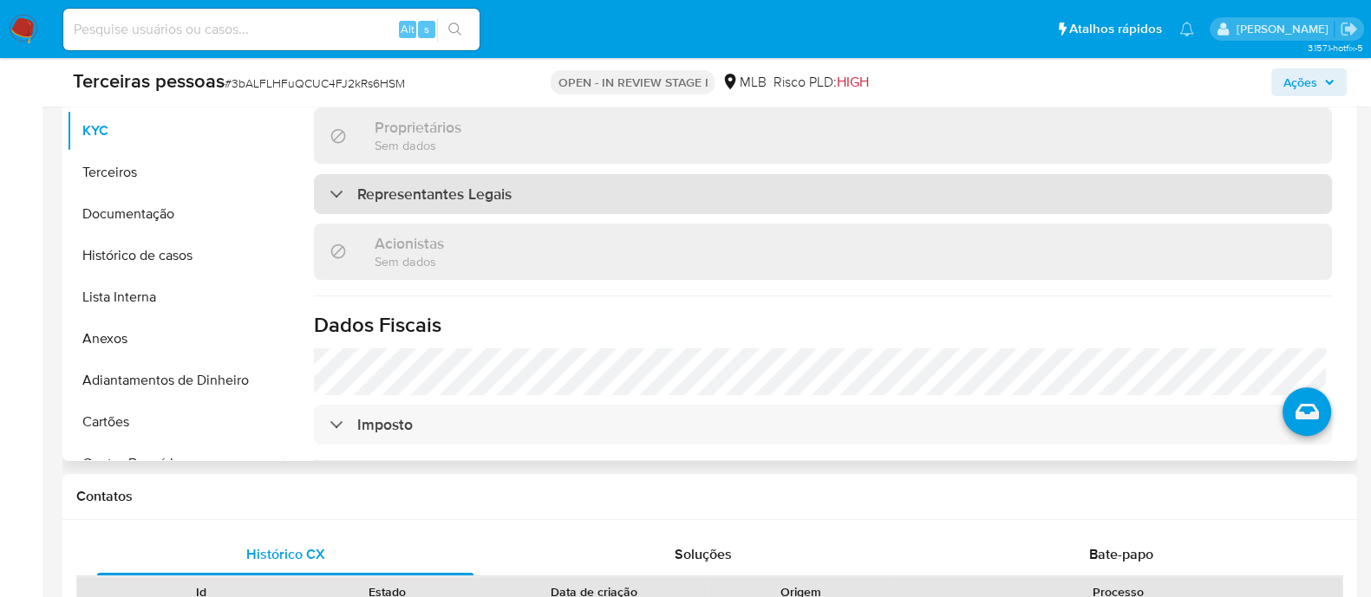
click at [622, 175] on div "Representantes Legais" at bounding box center [823, 194] width 1018 height 40
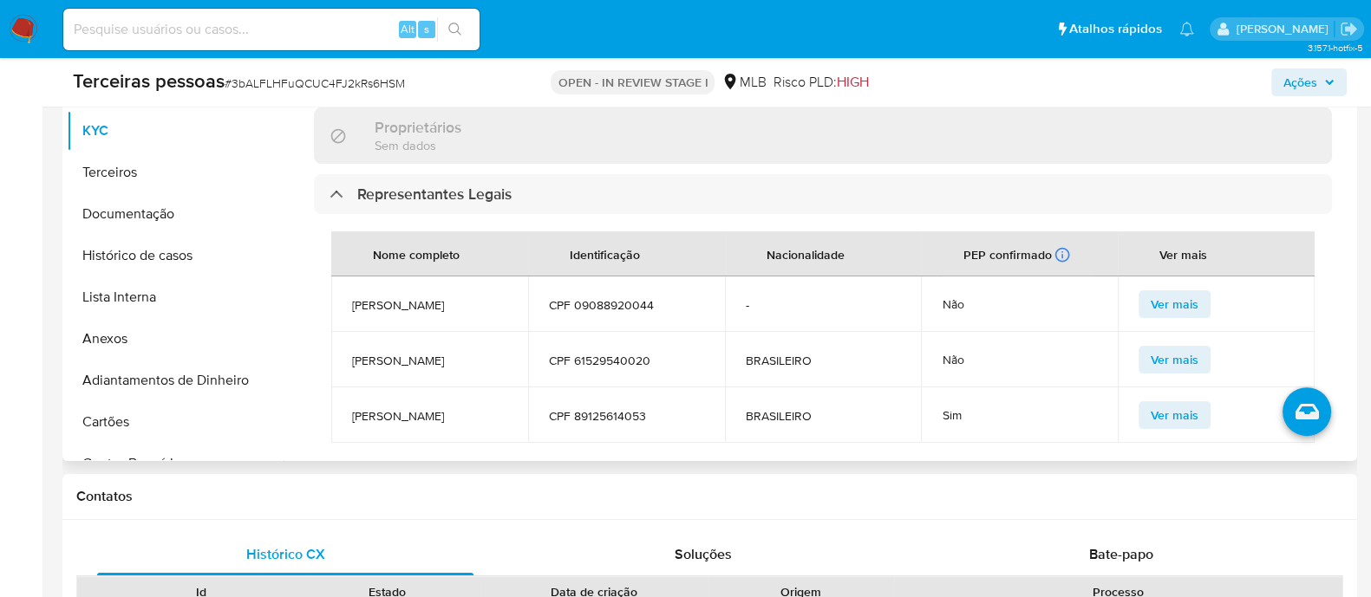
click at [616, 297] on span "CPF 09088920044" at bounding box center [626, 305] width 155 height 16
copy span "09088920044"
click at [195, 173] on button "Terceiros" at bounding box center [168, 173] width 203 height 42
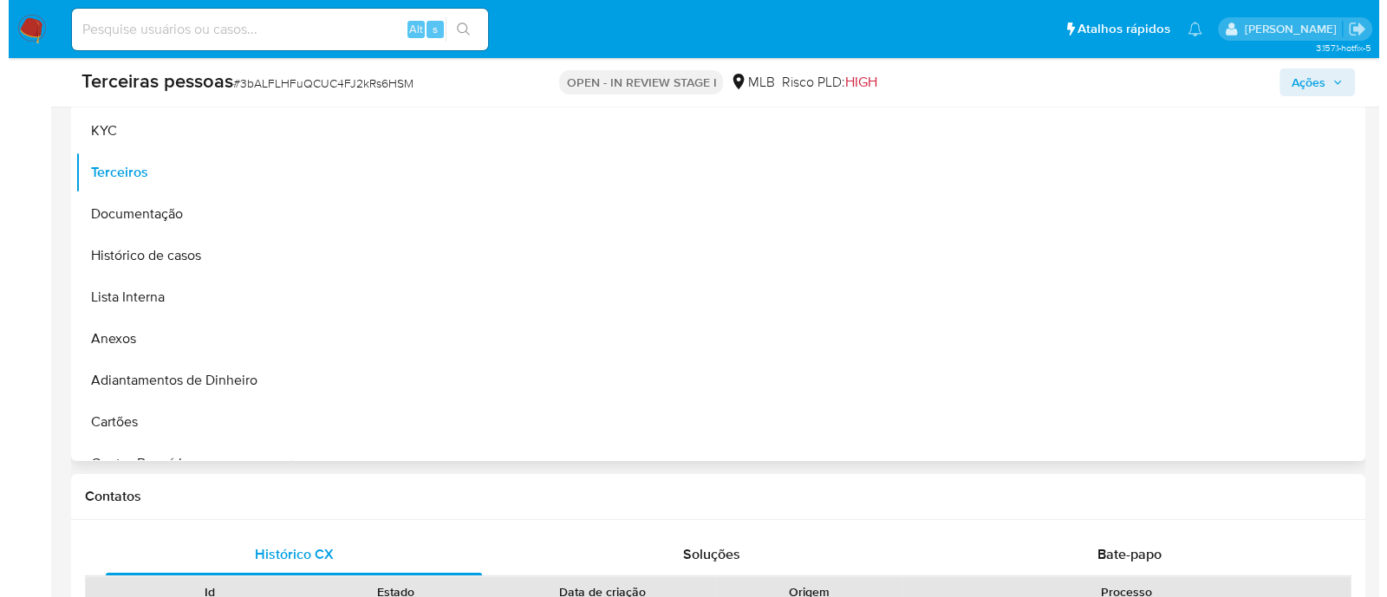
scroll to position [325, 0]
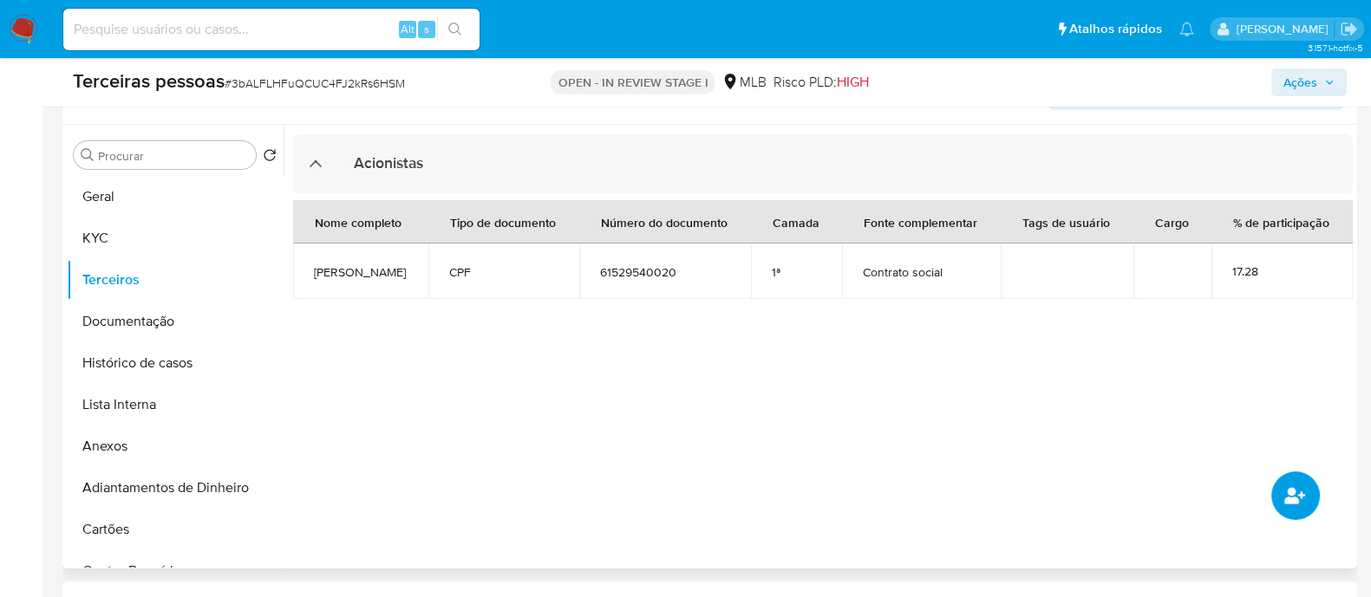
click at [1299, 475] on button "common.add_complementary_information" at bounding box center [1295, 496] width 49 height 49
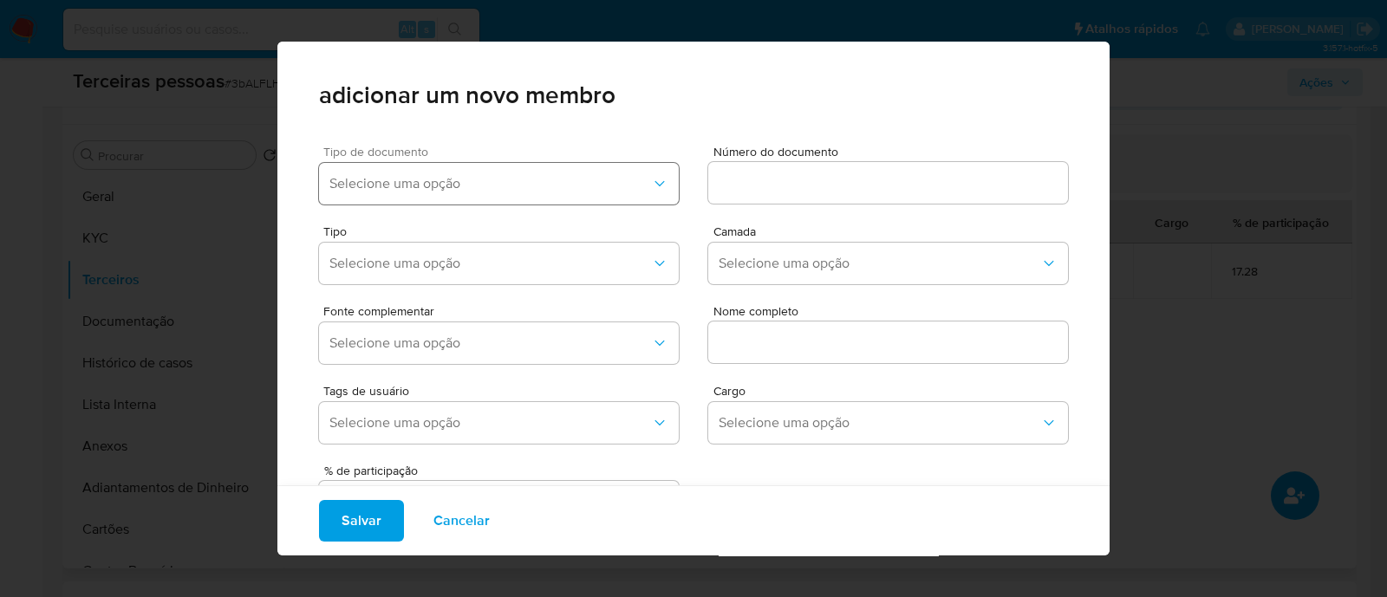
click at [475, 184] on span "Selecione uma opção" at bounding box center [490, 183] width 322 height 17
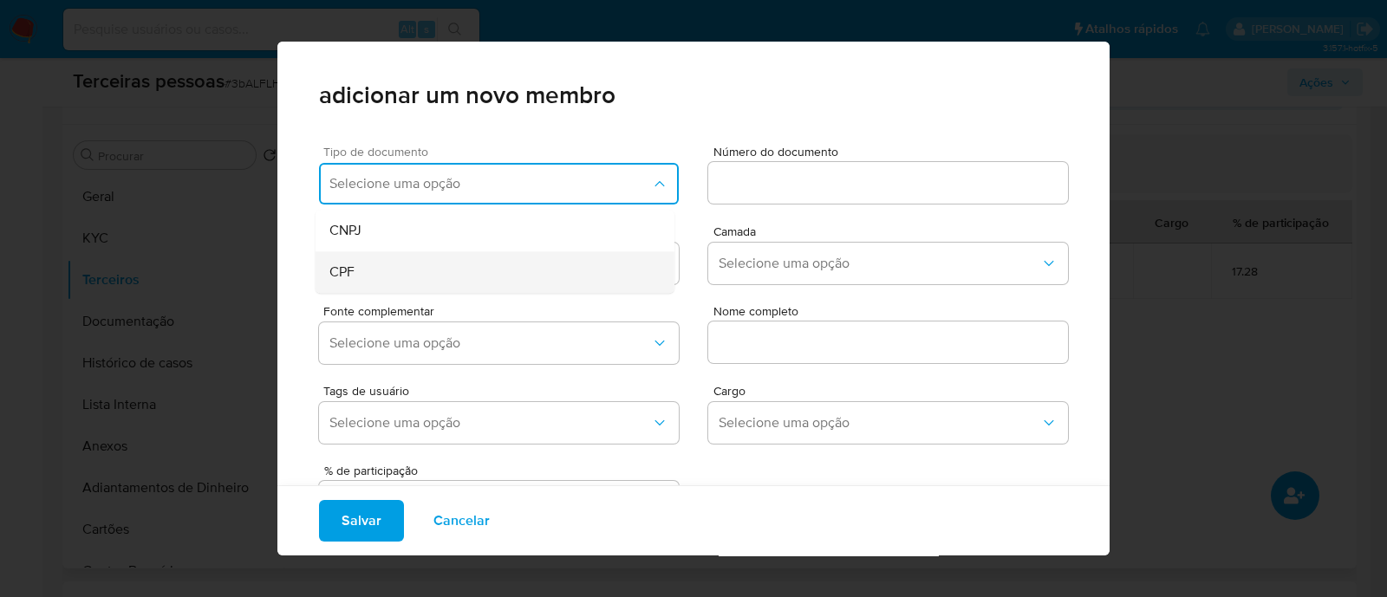
click at [420, 258] on div "CPF" at bounding box center [461, 272] width 265 height 42
click at [799, 186] on input at bounding box center [888, 183] width 360 height 23
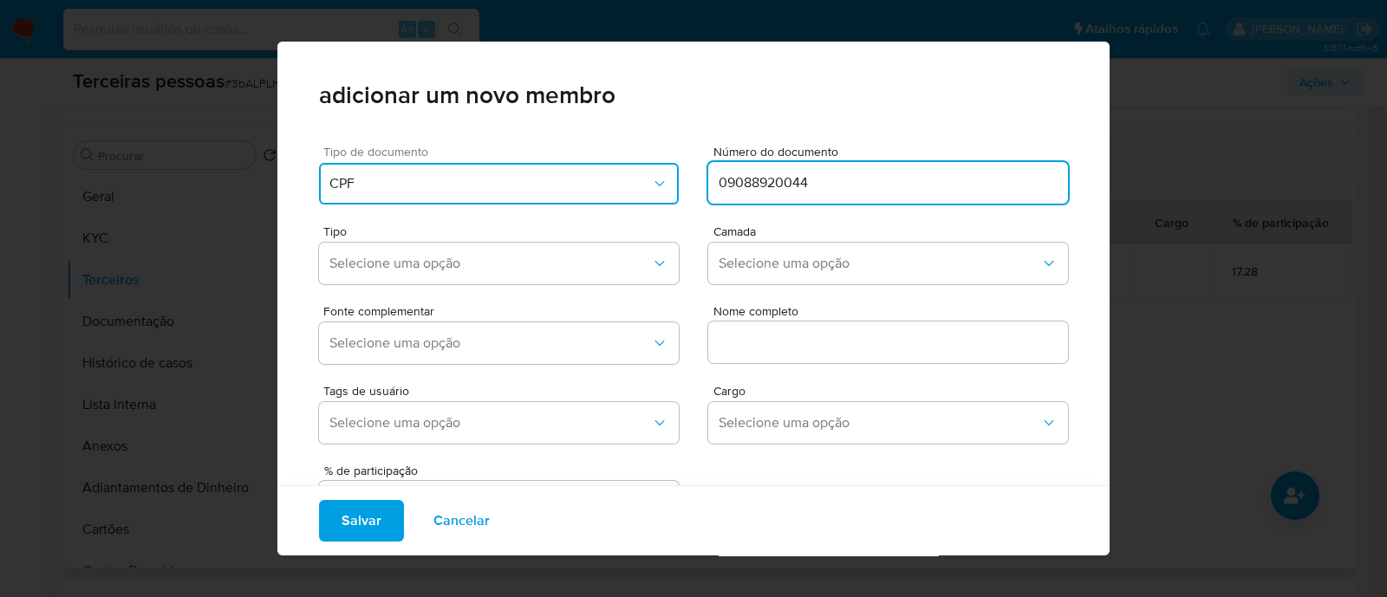
type input "09088920044"
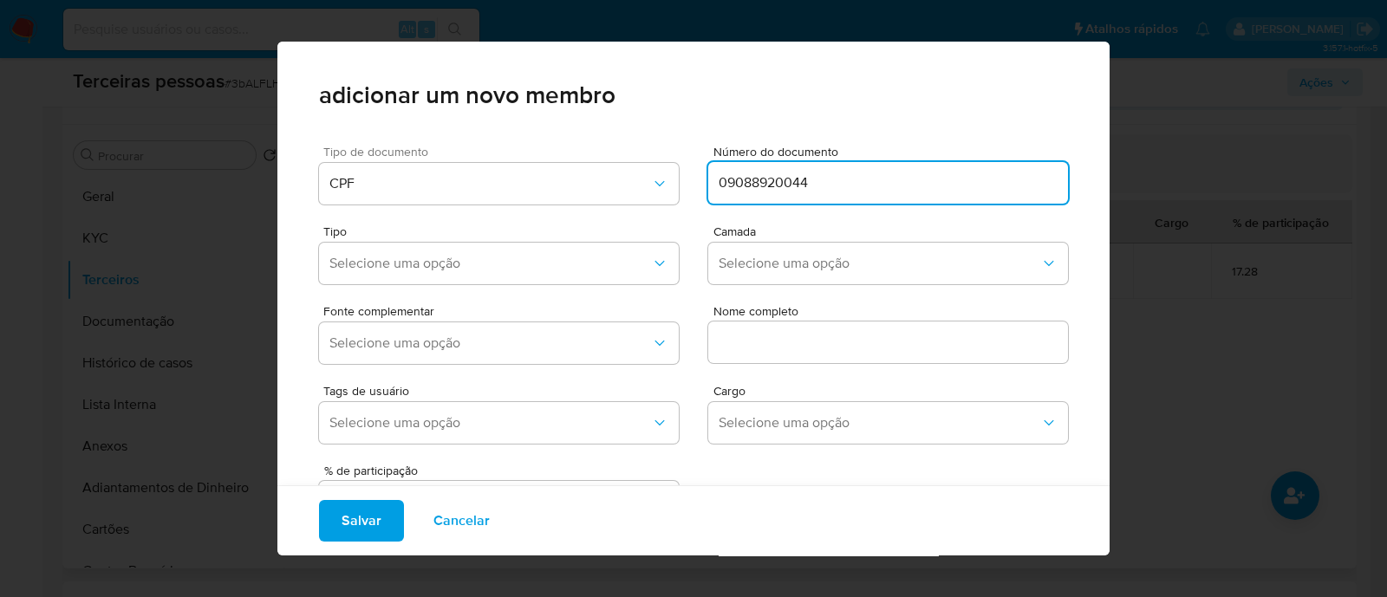
click at [247, 175] on div "adicionar um novo membro Tipo de documento CPF Número do documento 09088920044 …" at bounding box center [693, 298] width 1387 height 597
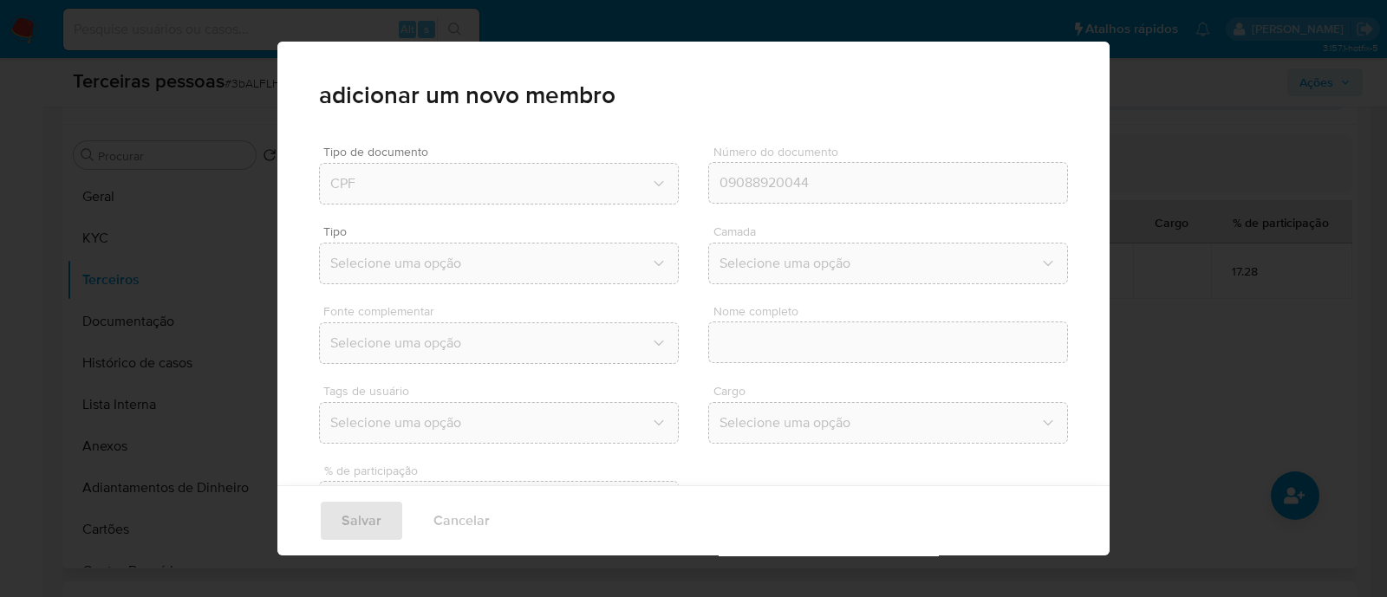
click at [386, 236] on span "Tipo" at bounding box center [503, 231] width 360 height 12
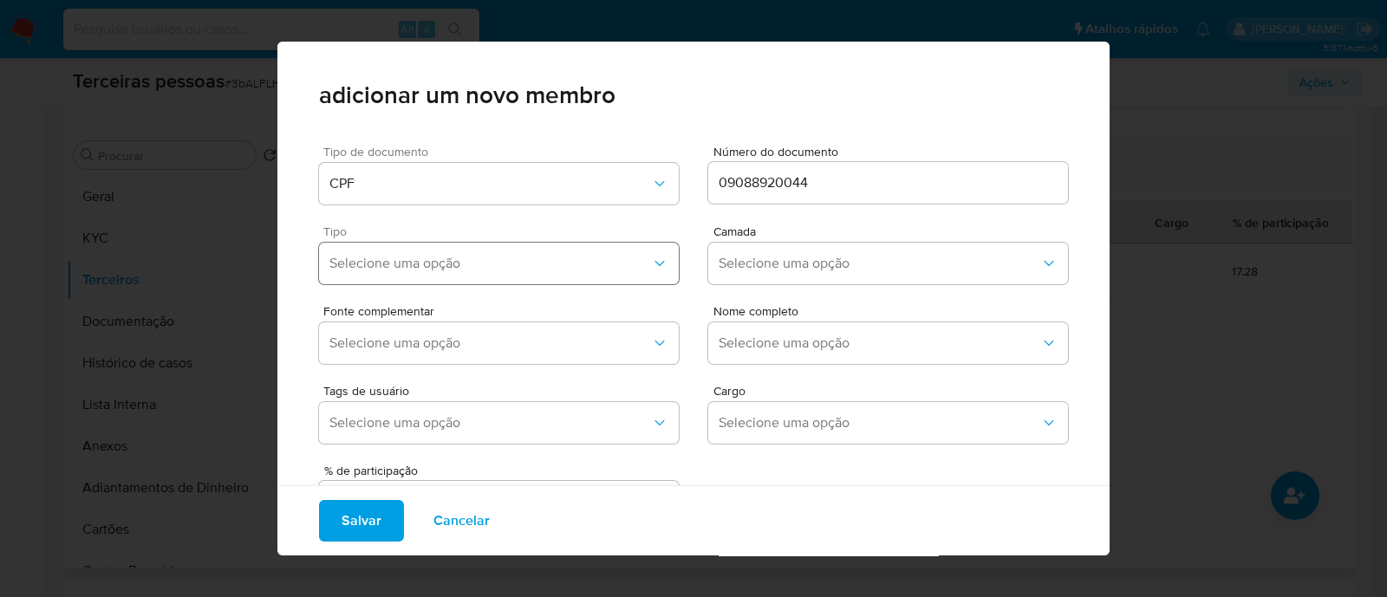
click at [403, 255] on span "Selecione uma opção" at bounding box center [490, 263] width 322 height 17
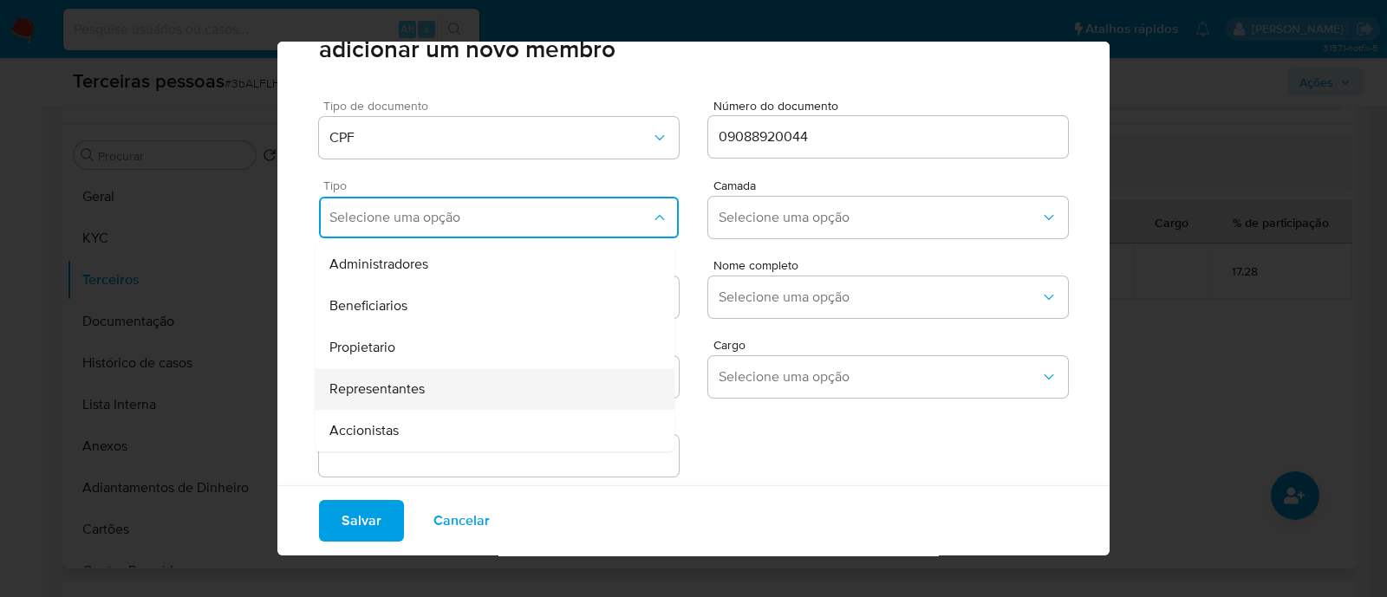
scroll to position [71, 0]
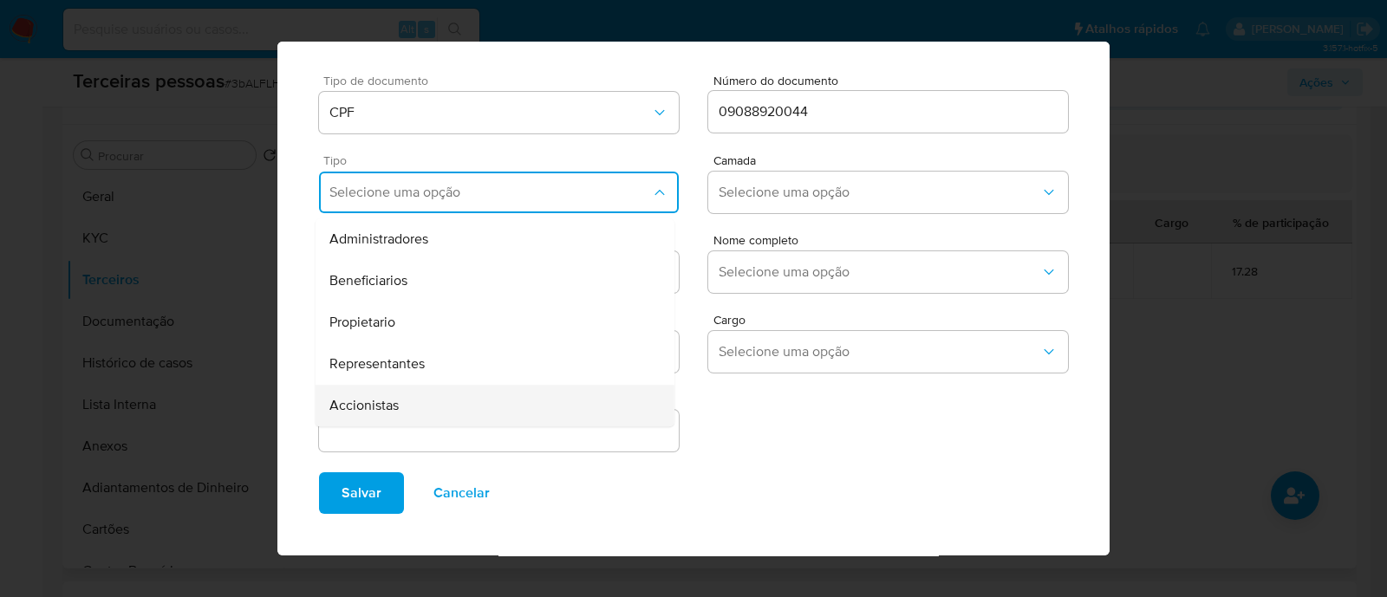
click at [444, 422] on div "Accionistas" at bounding box center [461, 406] width 265 height 42
click at [771, 184] on span "Selecione uma opção" at bounding box center [880, 192] width 322 height 17
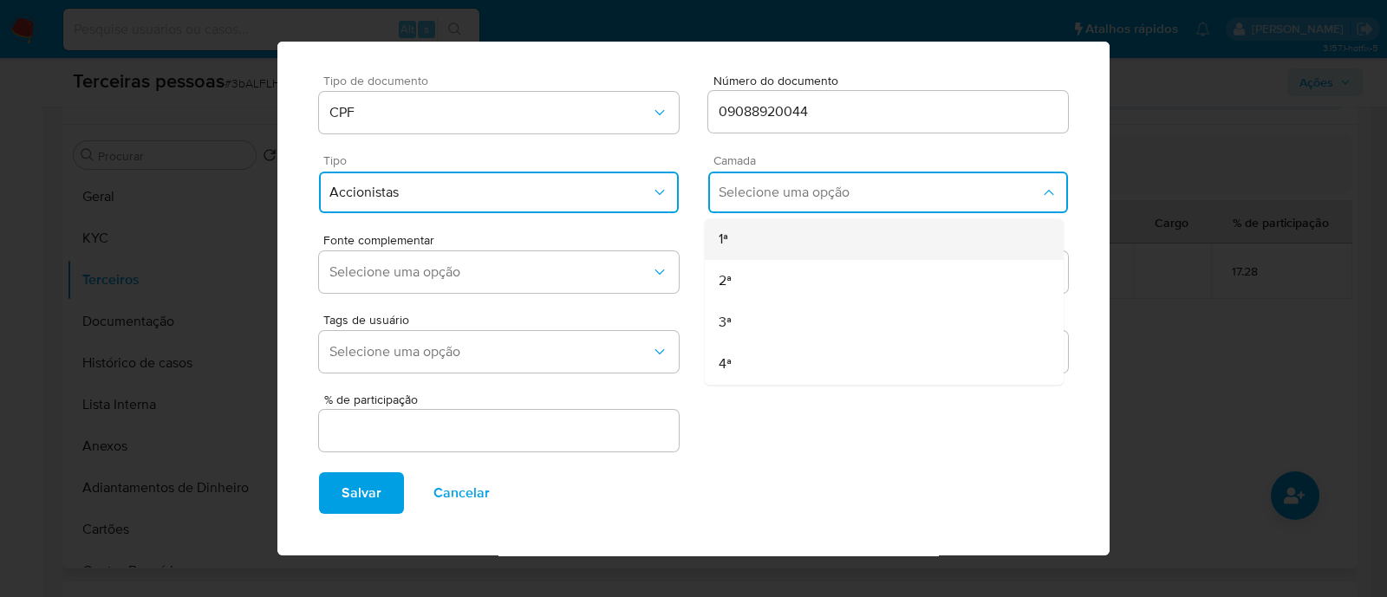
click at [730, 247] on div "1ª" at bounding box center [851, 240] width 265 height 42
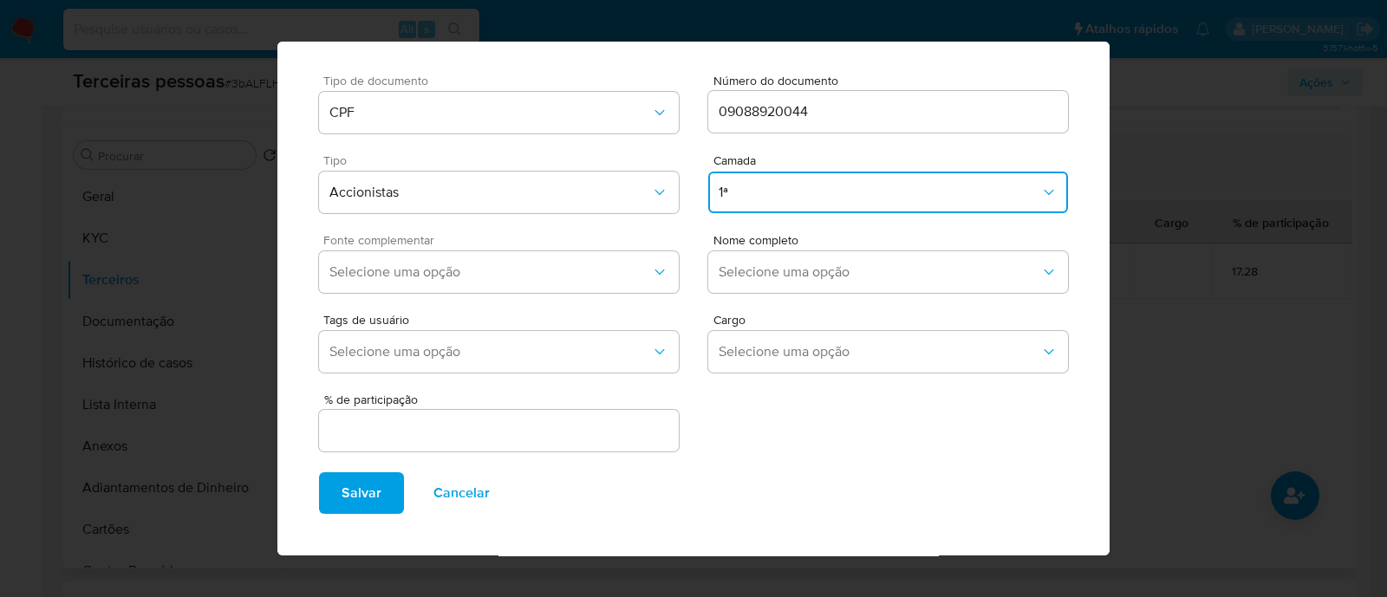
click at [571, 251] on button "Selecione uma opção" at bounding box center [499, 272] width 360 height 42
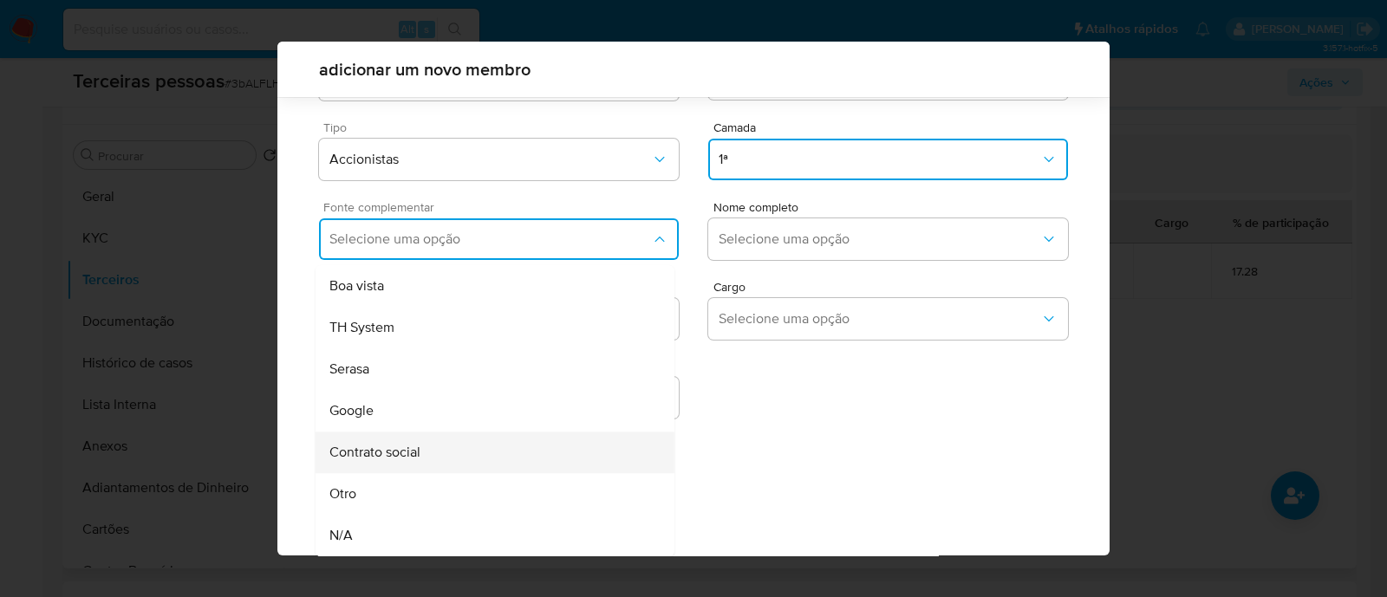
click at [458, 437] on div "Contrato social" at bounding box center [461, 453] width 265 height 42
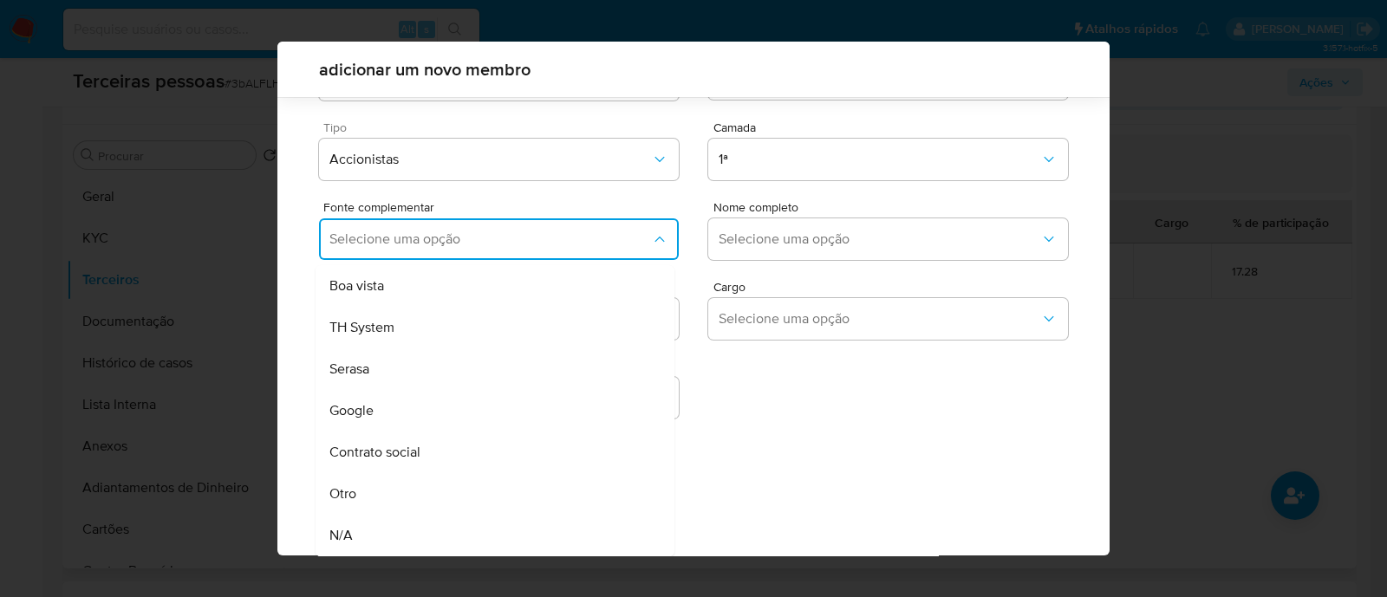
scroll to position [63, 0]
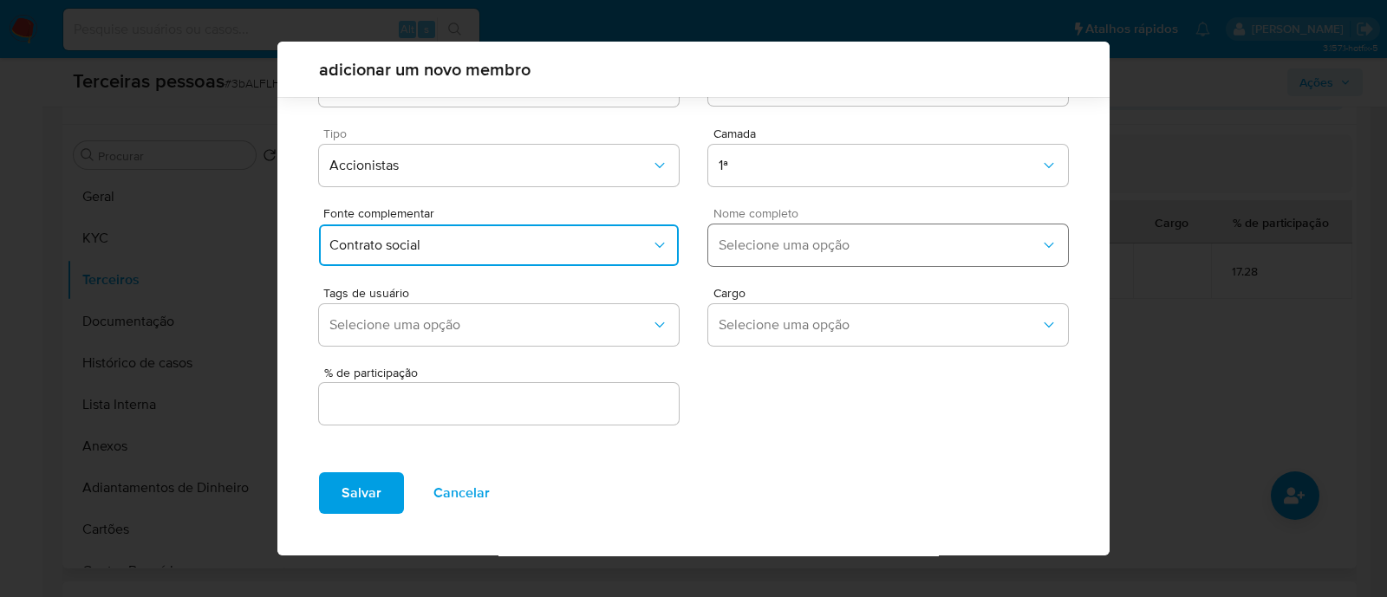
click at [766, 243] on span "Selecione uma opção" at bounding box center [880, 245] width 322 height 17
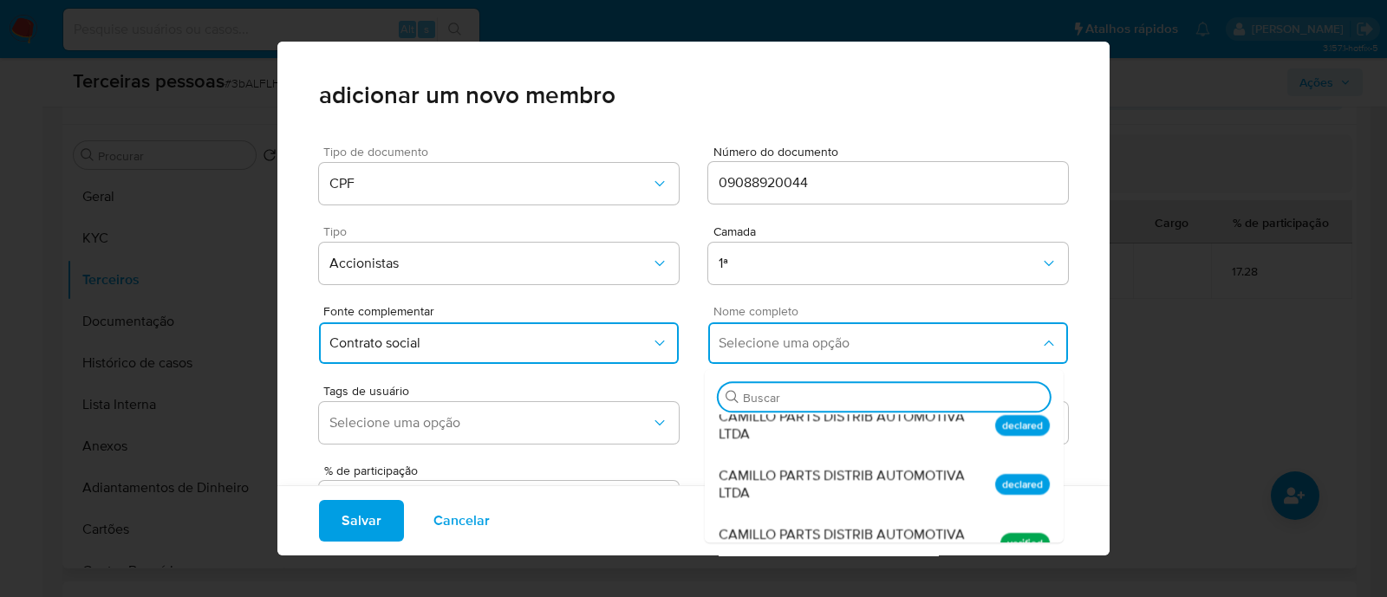
scroll to position [0, 0]
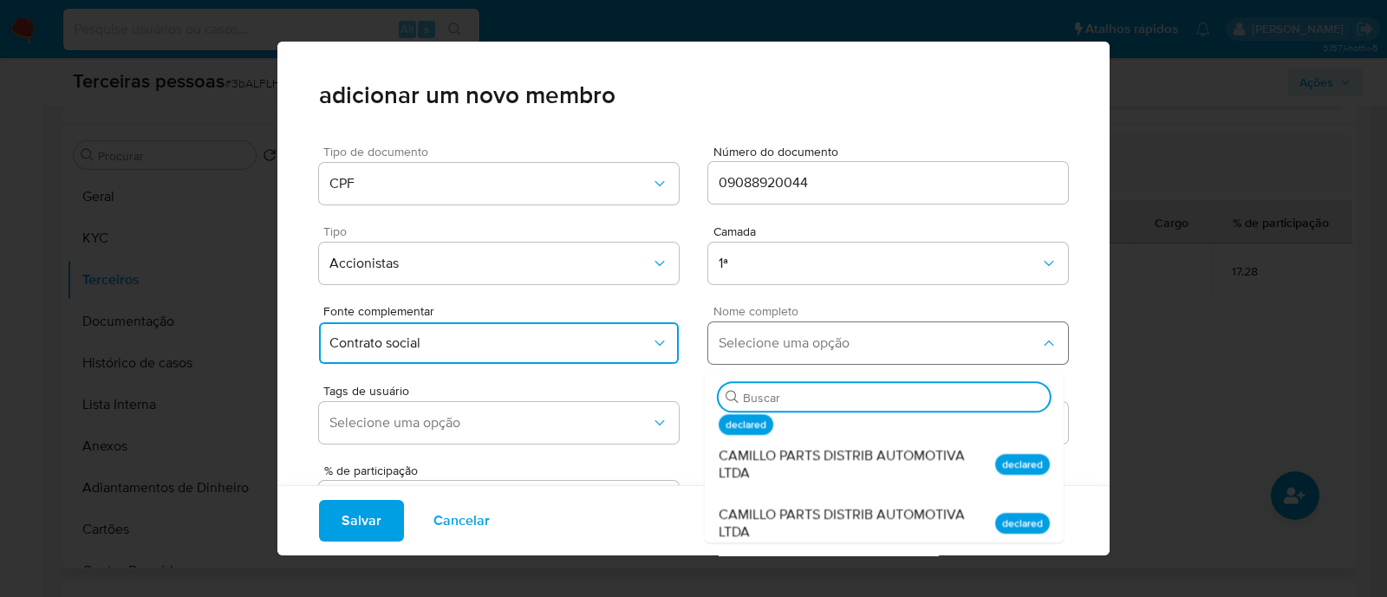
click at [858, 338] on span "Selecione uma opção" at bounding box center [880, 343] width 322 height 17
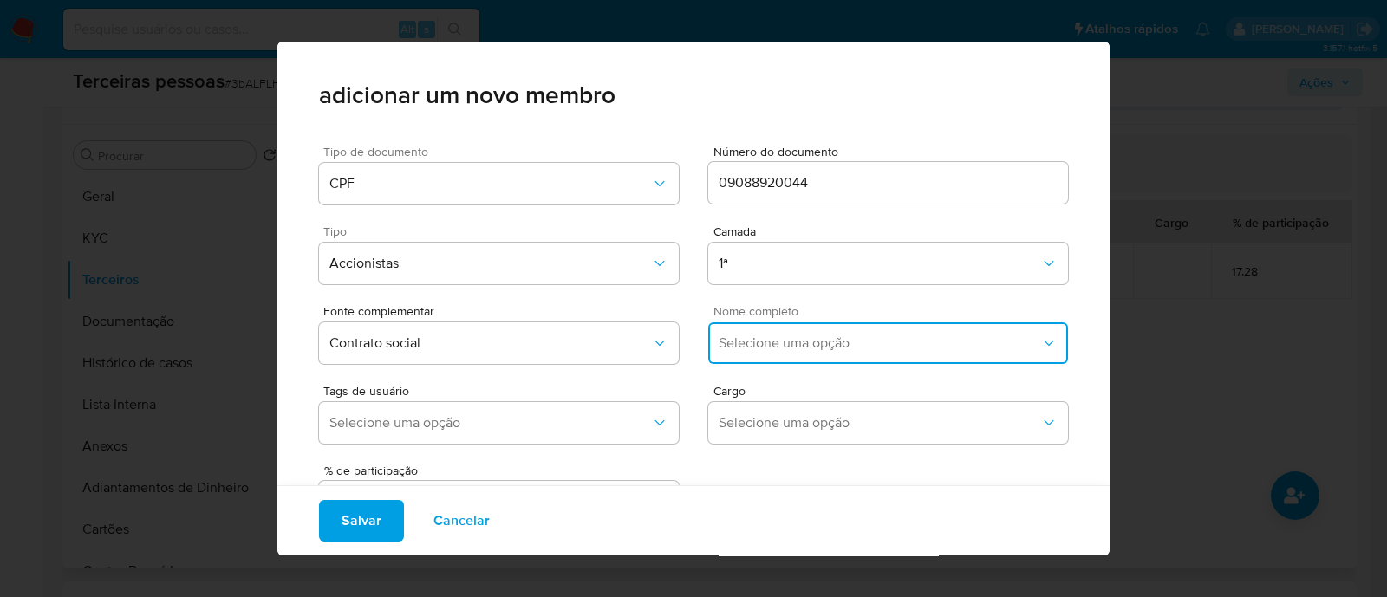
click at [858, 338] on span "Selecione uma opção" at bounding box center [880, 343] width 322 height 17
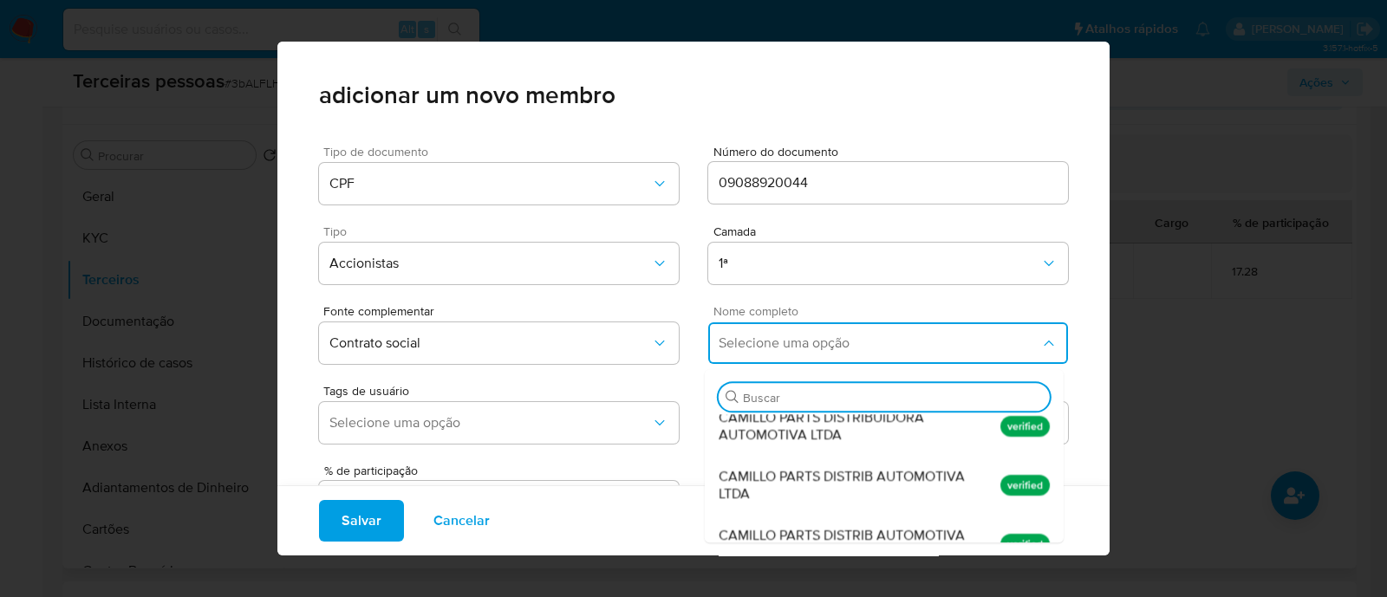
scroll to position [216, 0]
click at [943, 475] on span "CAMILLO PARTS DISTRIB AUTOMOTIVA LTDA" at bounding box center [851, 484] width 265 height 35
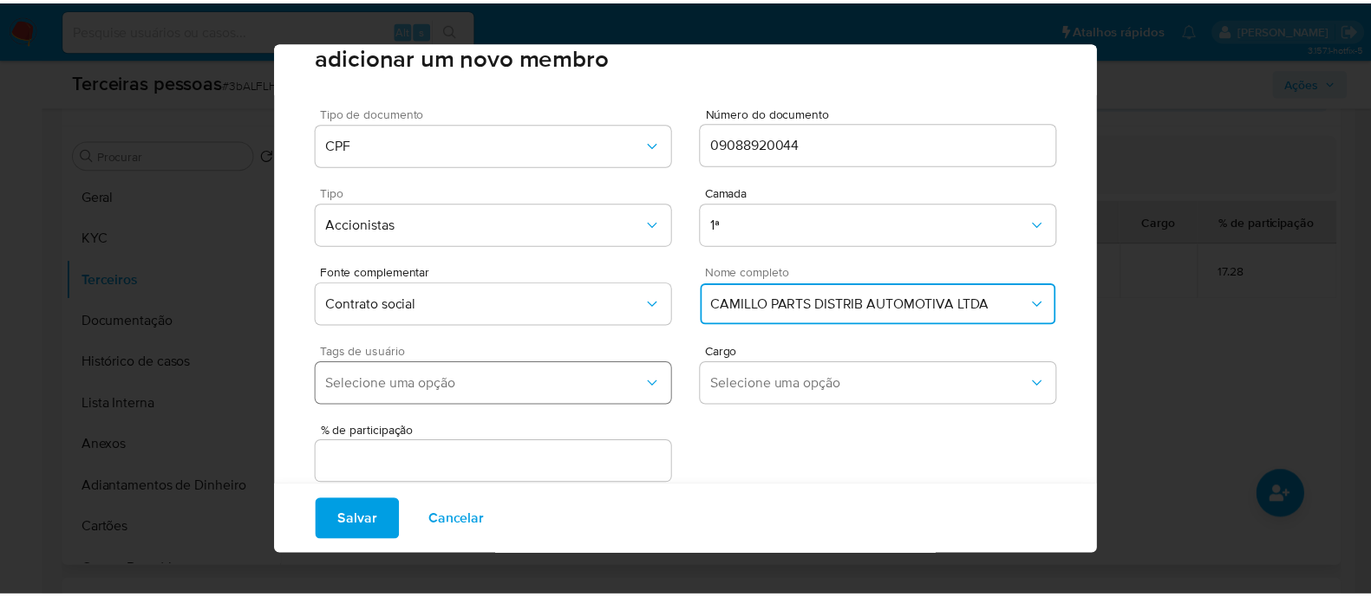
scroll to position [71, 0]
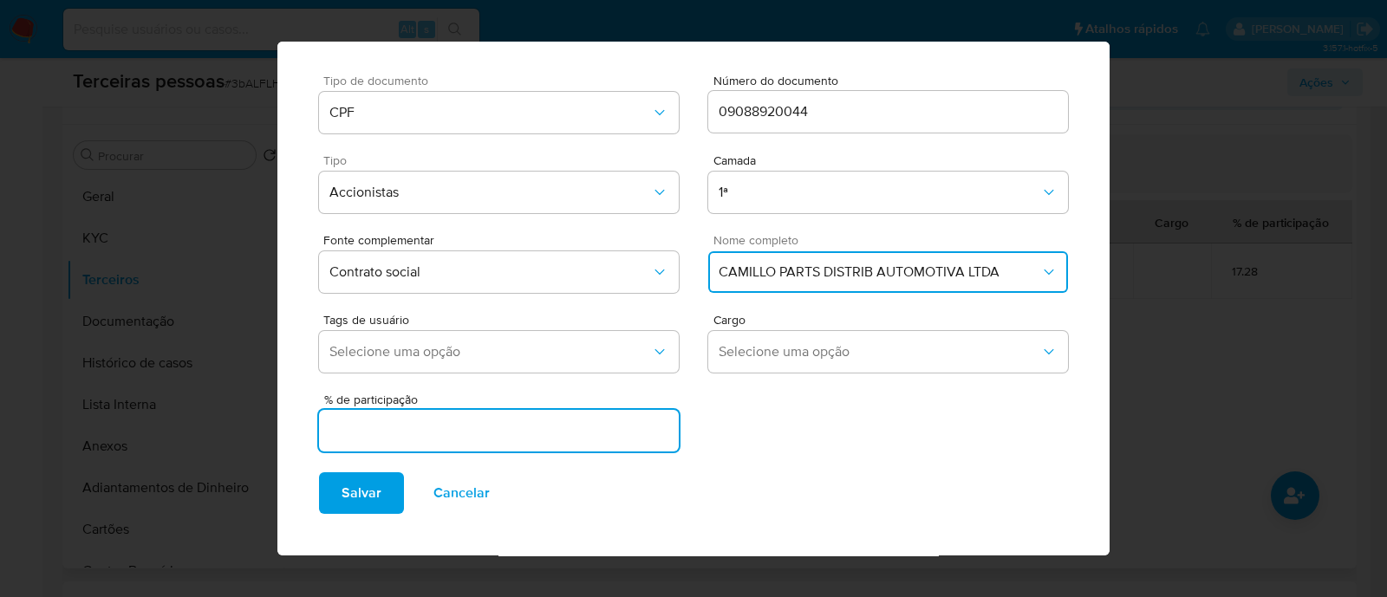
click at [562, 420] on input "text" at bounding box center [499, 431] width 360 height 23
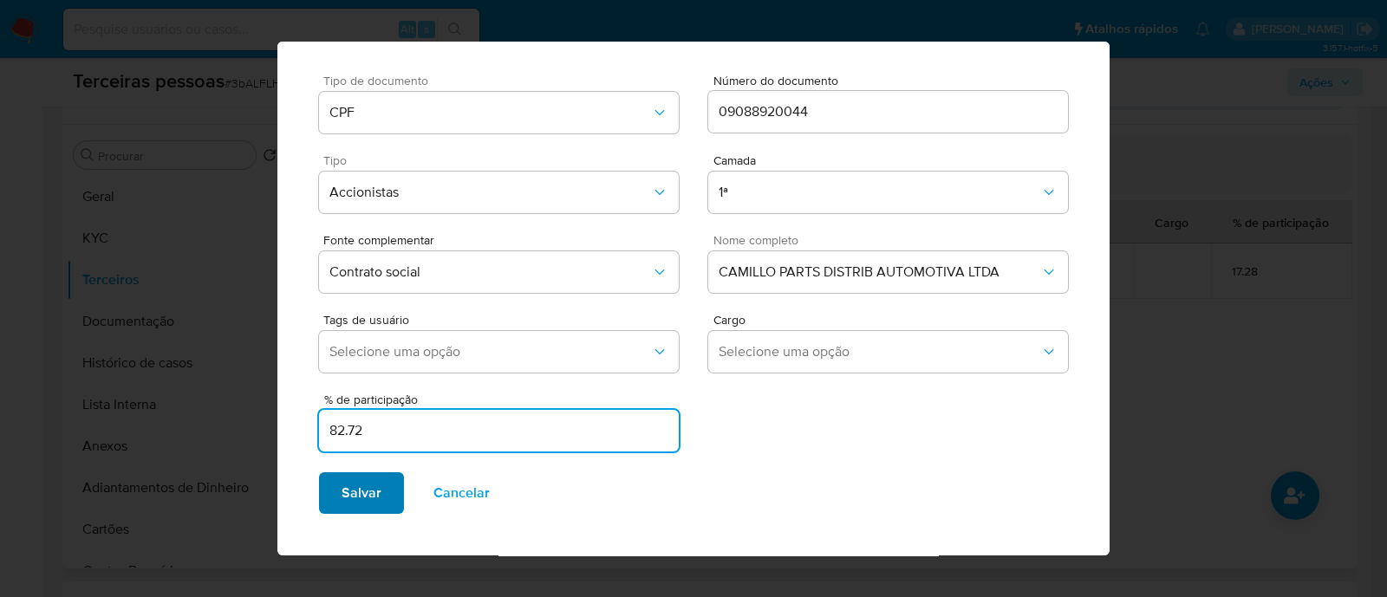
type input "82.72"
click at [356, 479] on span "Salvar" at bounding box center [362, 493] width 40 height 38
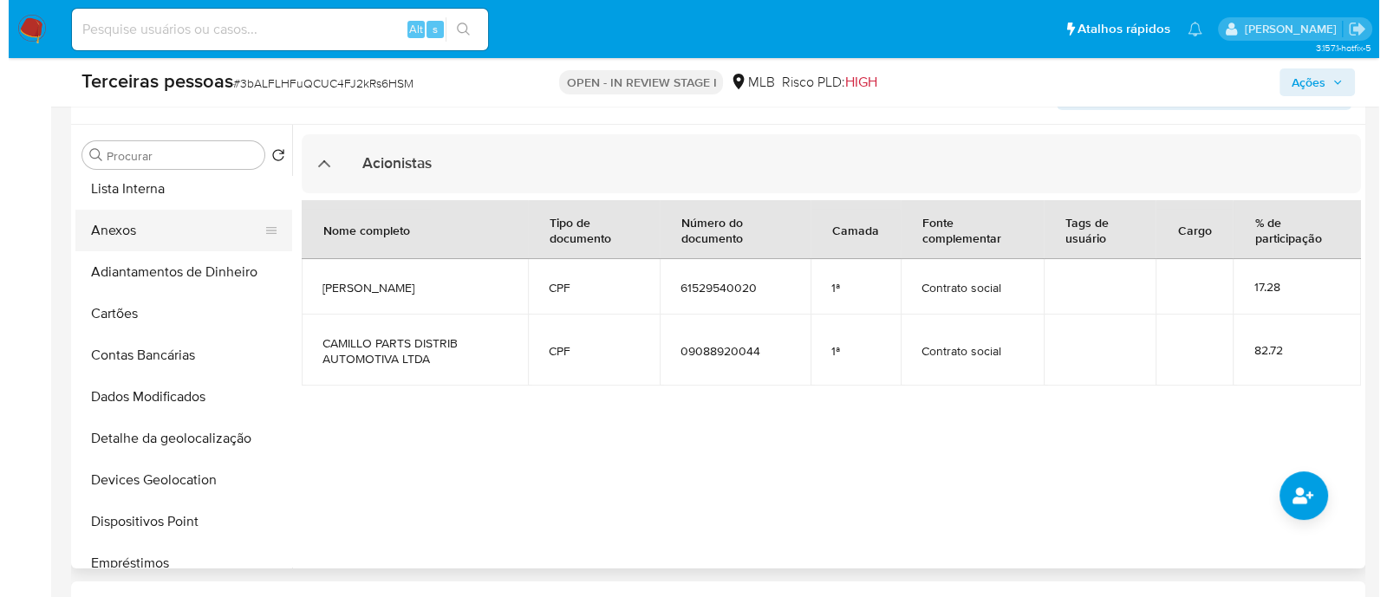
scroll to position [0, 0]
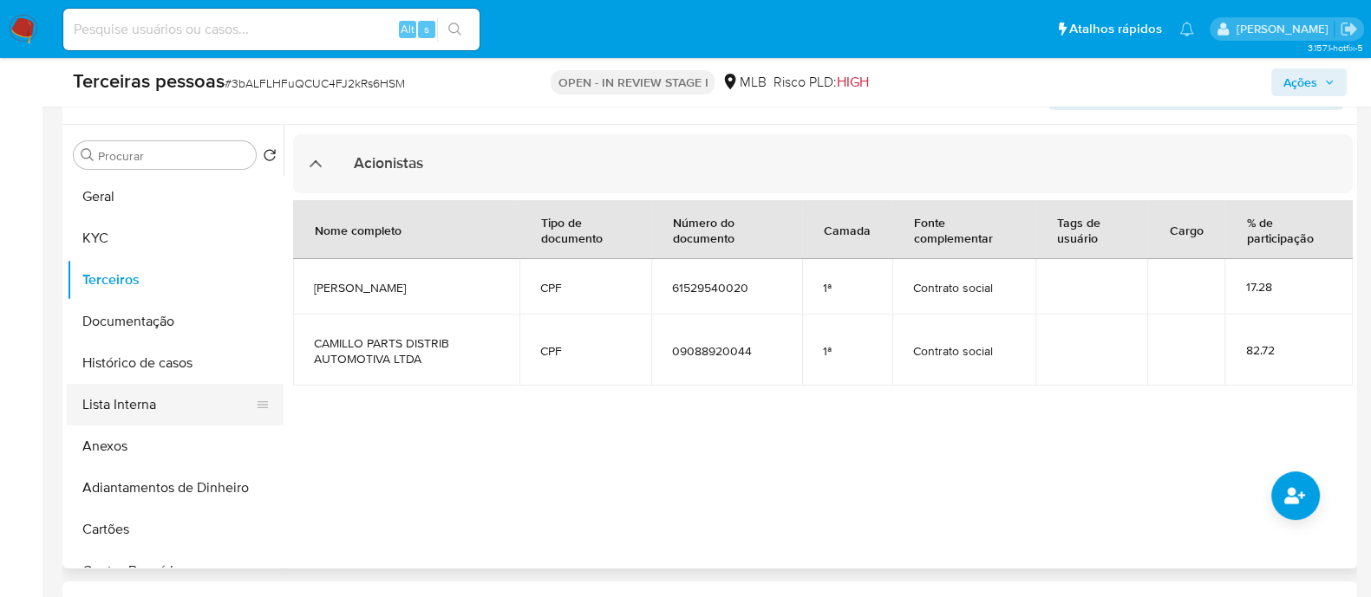
click at [148, 399] on button "Lista Interna" at bounding box center [168, 405] width 203 height 42
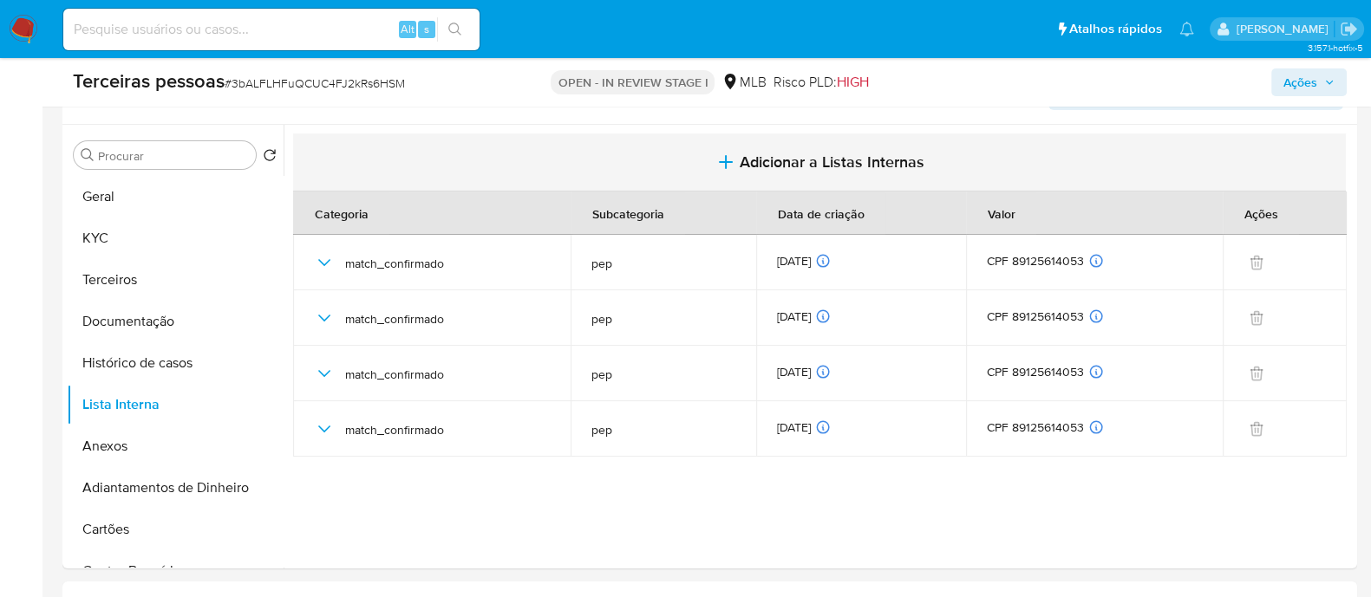
click at [927, 170] on button "Adicionar a Listas Internas" at bounding box center [819, 163] width 1053 height 58
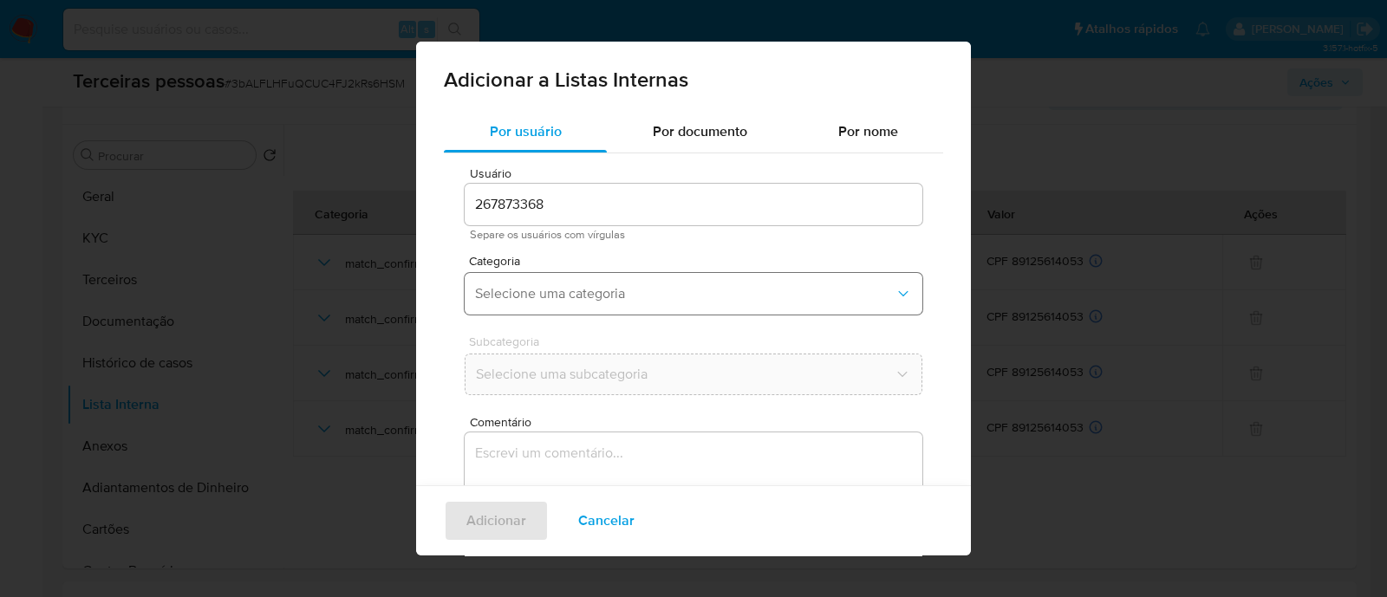
click at [584, 300] on span "Selecione uma categoria" at bounding box center [685, 293] width 420 height 17
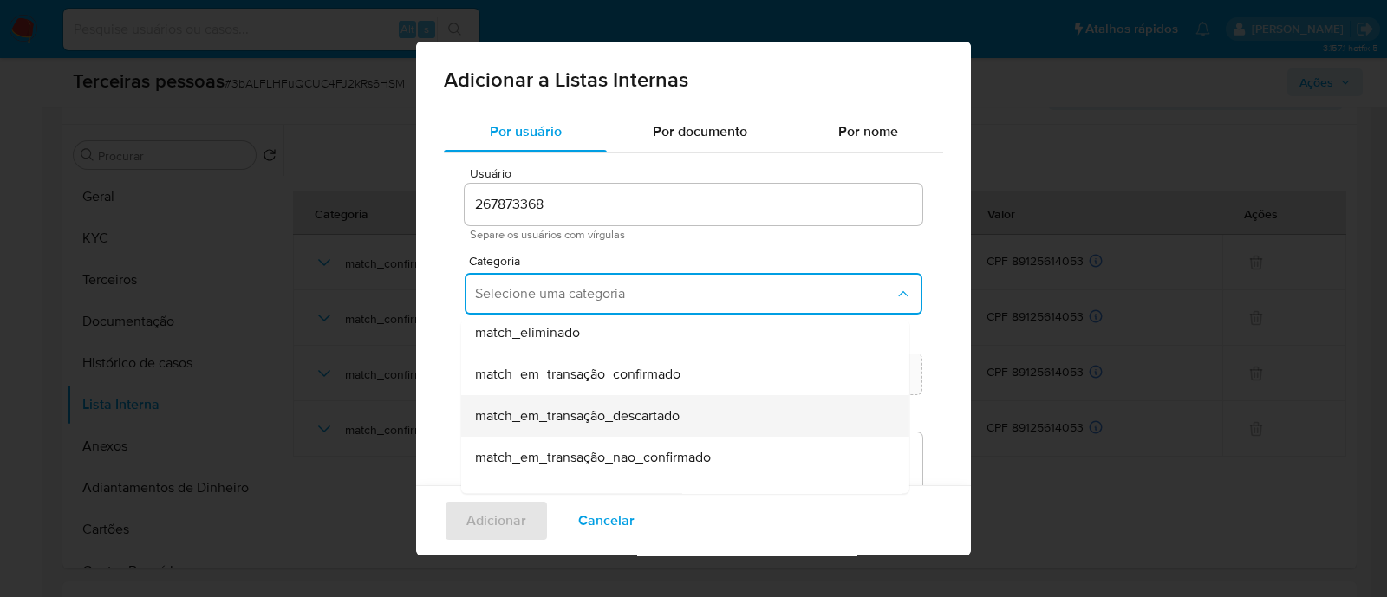
scroll to position [451, 0]
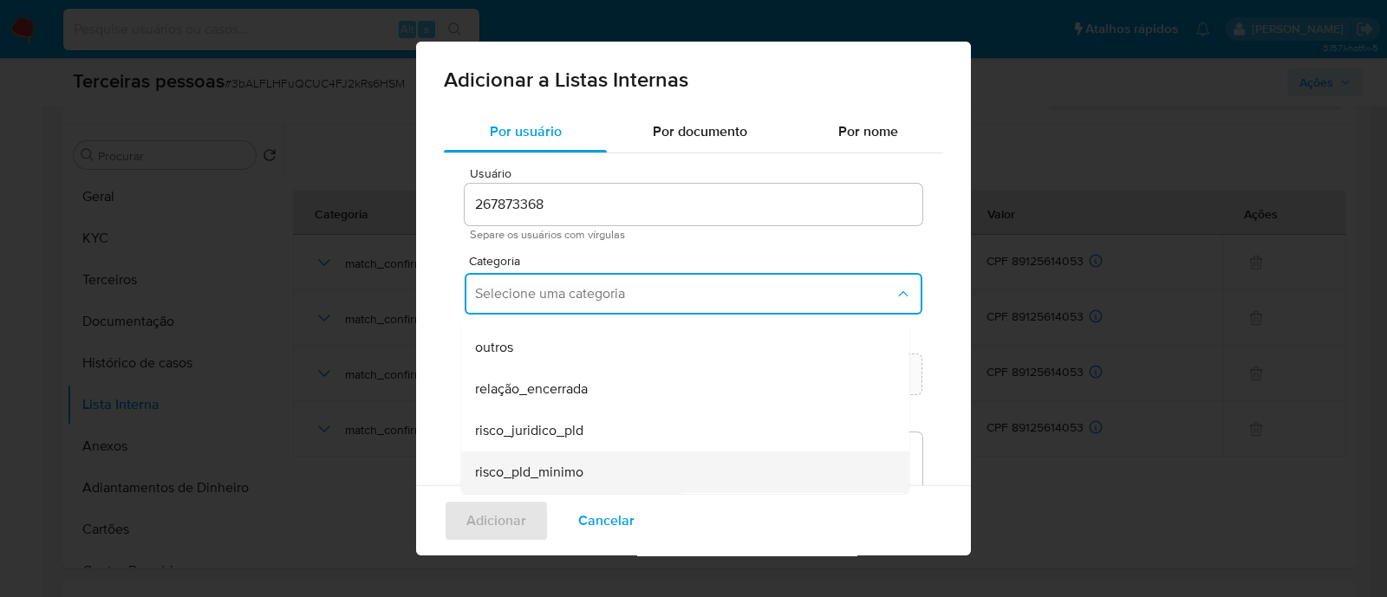
click at [735, 473] on div "risco_pld_minimo" at bounding box center [680, 473] width 410 height 42
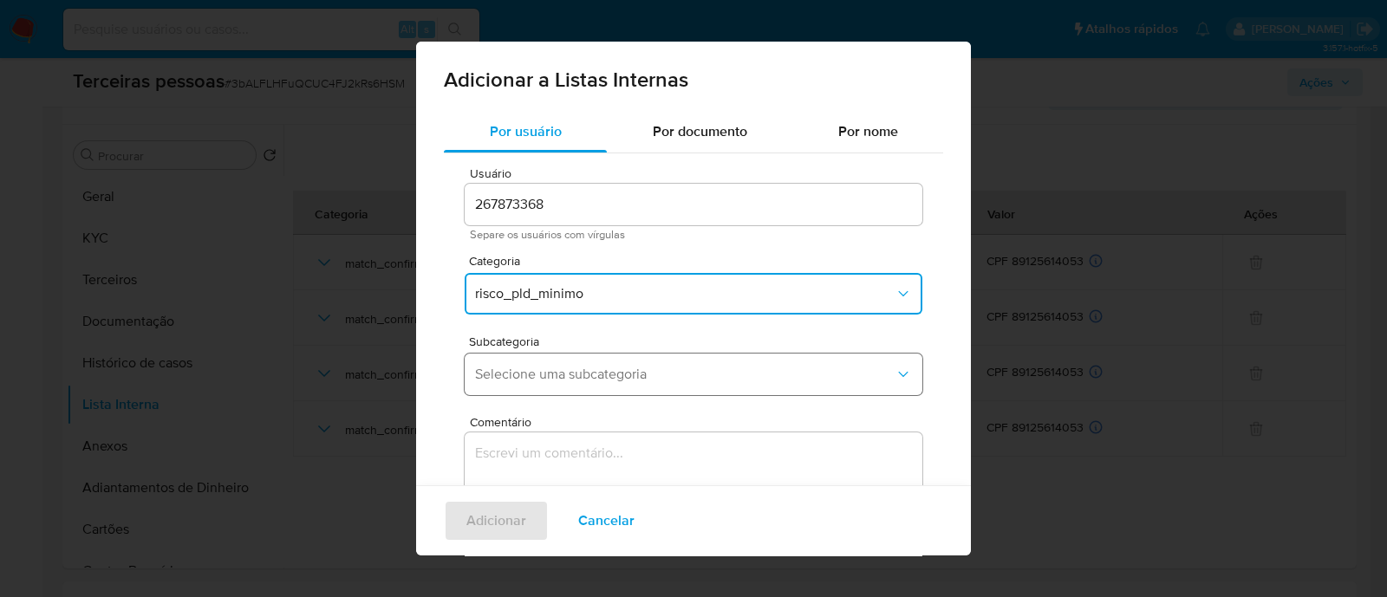
click at [624, 358] on button "Selecione uma subcategoria" at bounding box center [694, 375] width 458 height 42
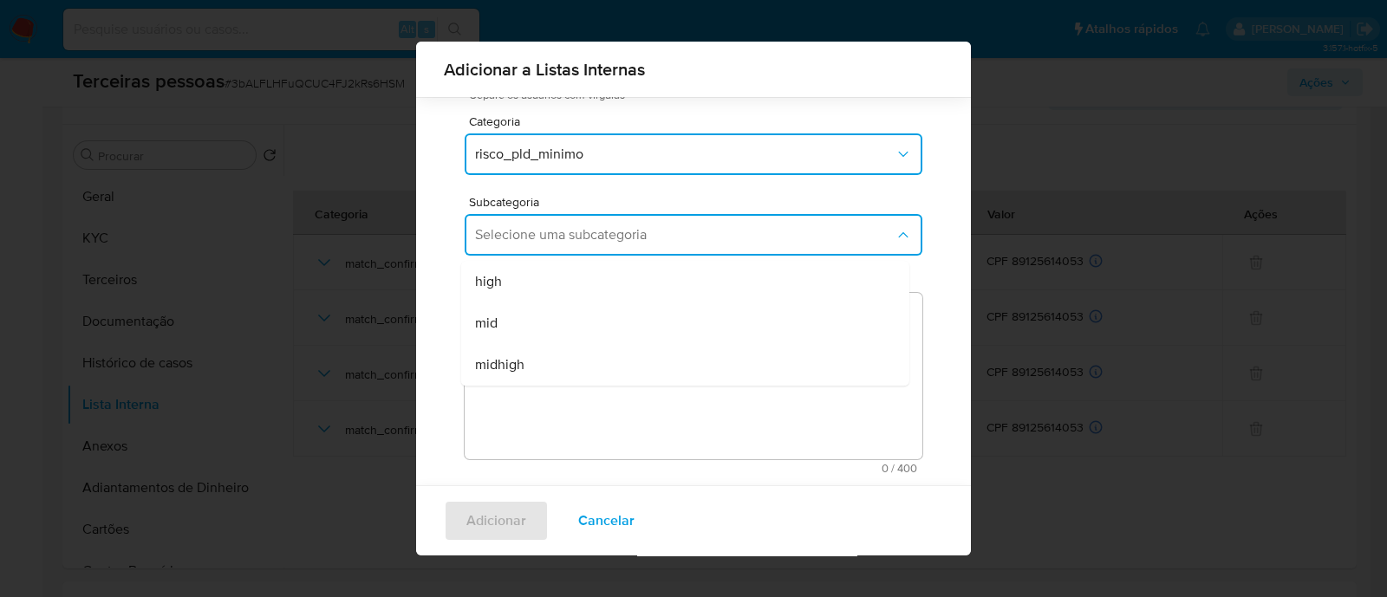
scroll to position [142, 0]
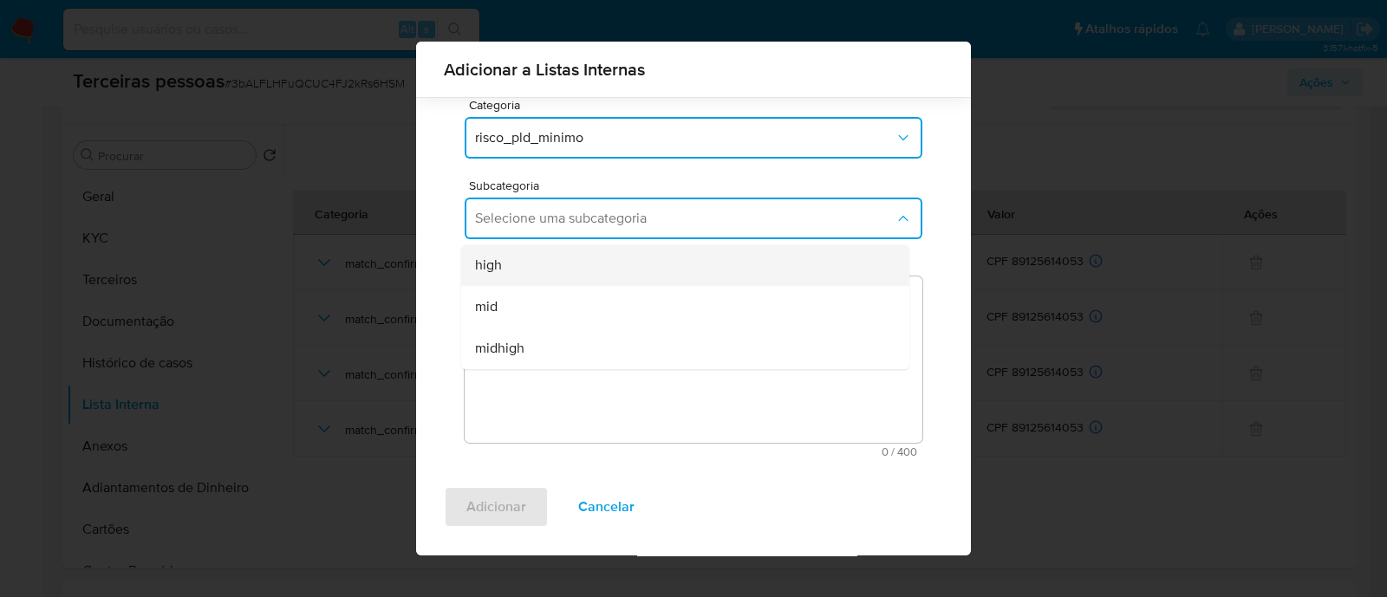
click at [506, 274] on div "high" at bounding box center [680, 266] width 410 height 42
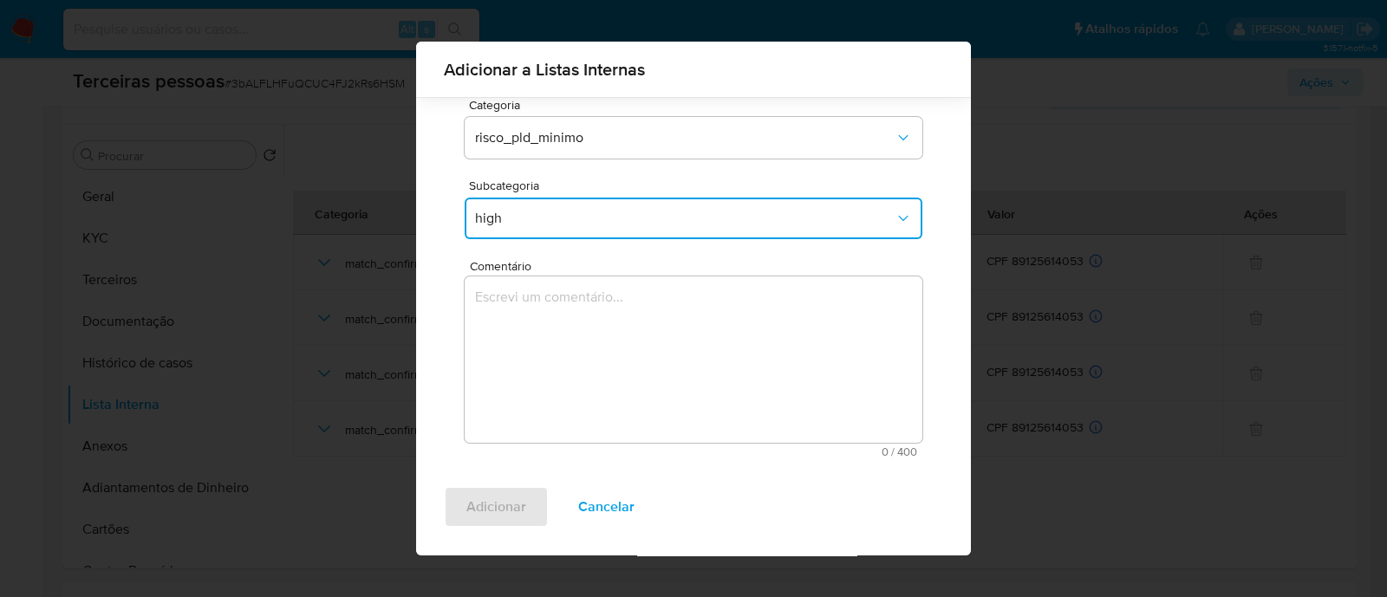
click at [616, 374] on textarea "Comentário" at bounding box center [694, 360] width 458 height 166
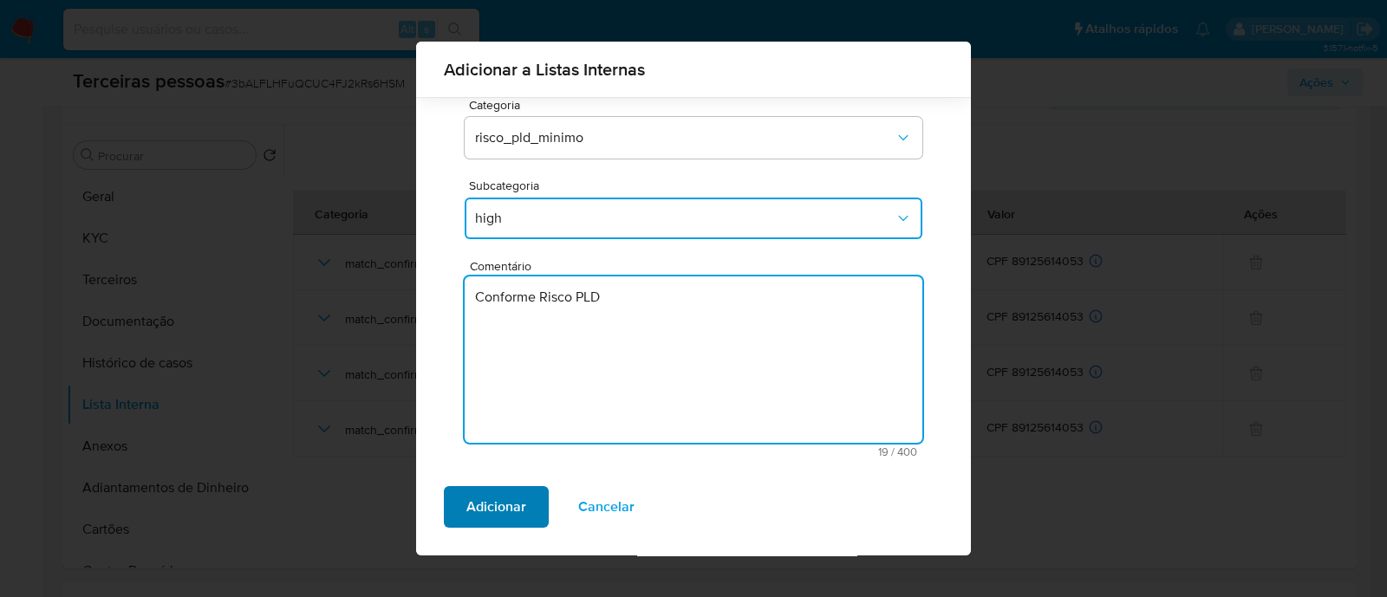
type textarea "Conforme Risco PLD"
click at [525, 500] on span "Adicionar" at bounding box center [496, 507] width 60 height 38
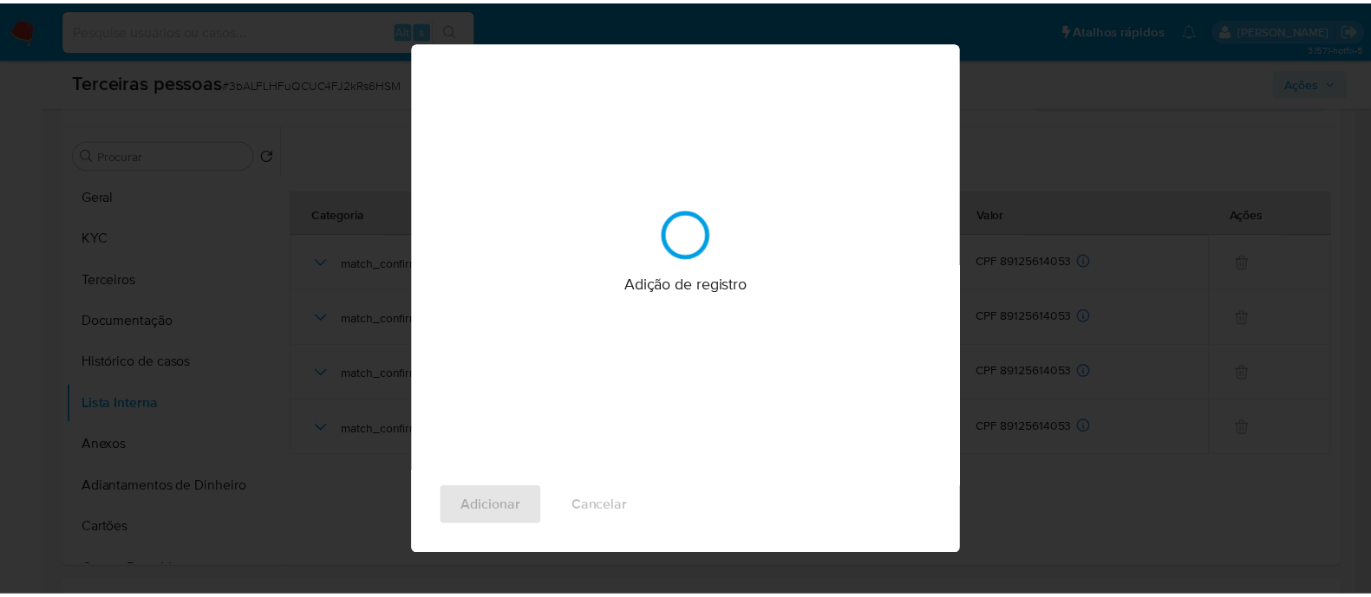
scroll to position [0, 0]
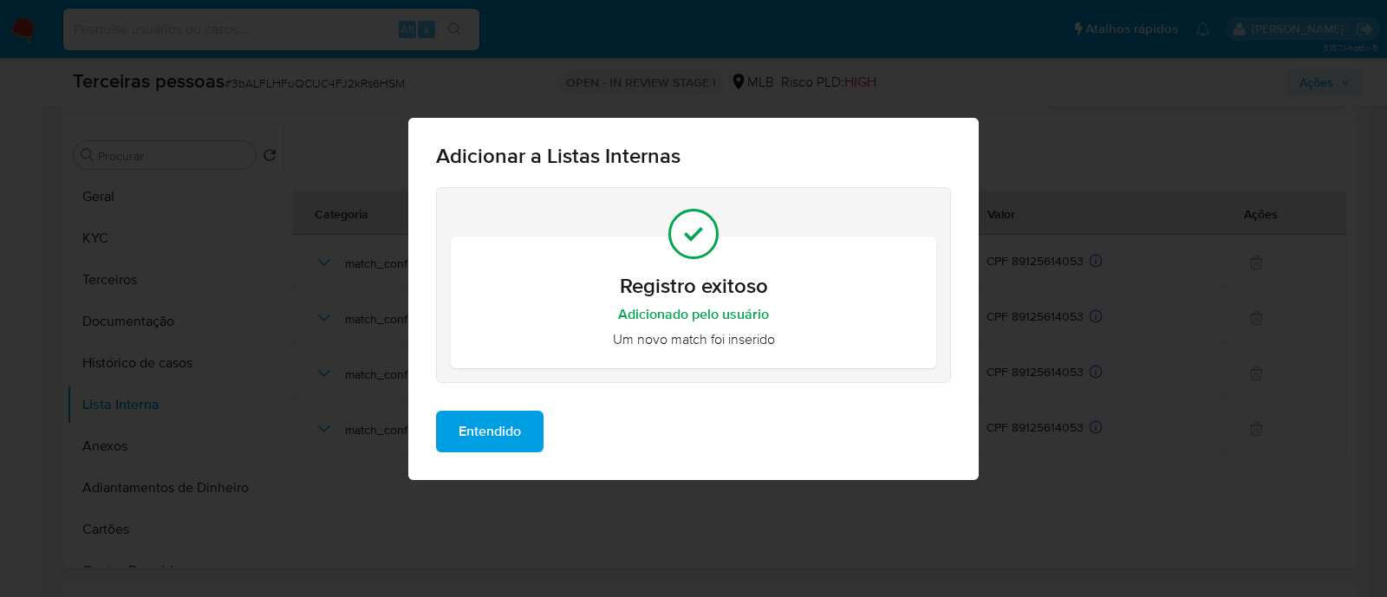
click at [525, 422] on button "Entendido" at bounding box center [490, 432] width 108 height 42
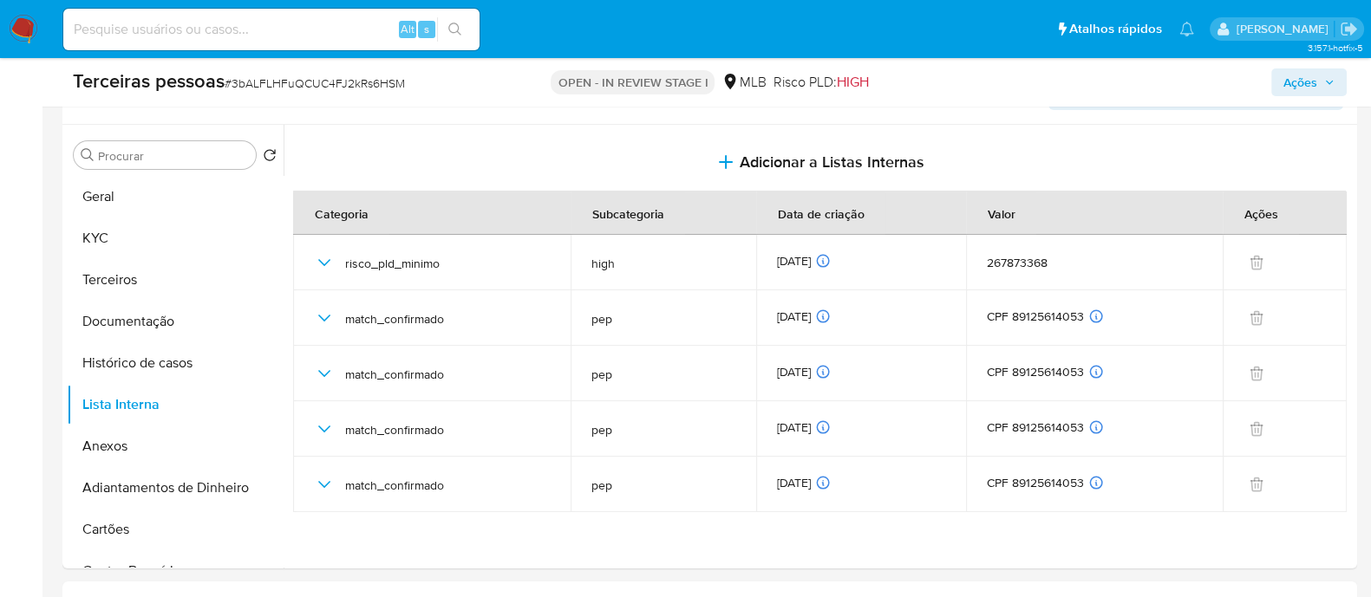
click at [1288, 88] on span "Ações" at bounding box center [1300, 82] width 34 height 28
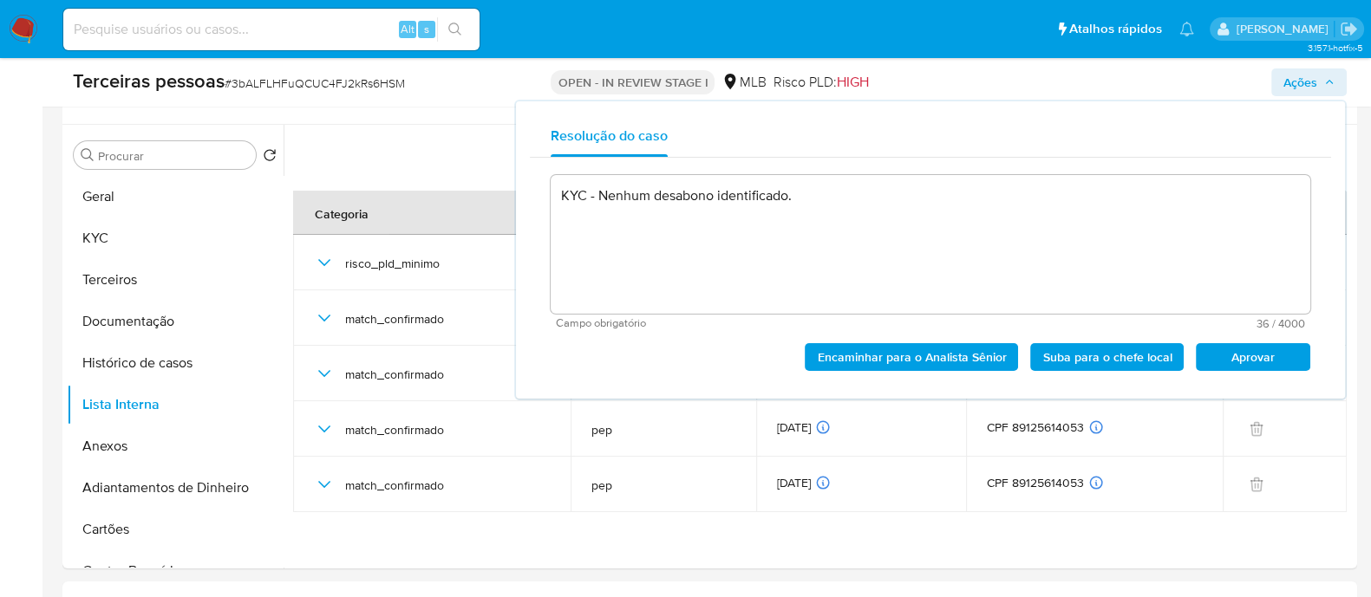
click at [1250, 353] on span "Aprovar" at bounding box center [1253, 357] width 90 height 24
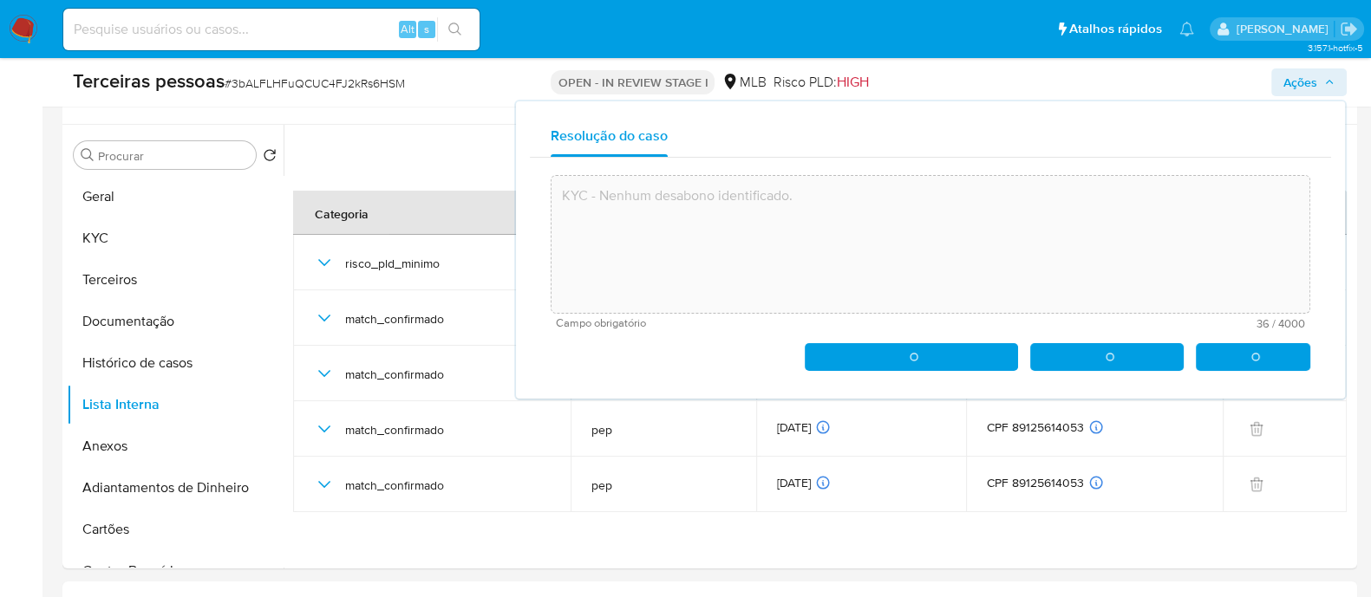
type textarea "KYC - Nenhum desabono identificado."
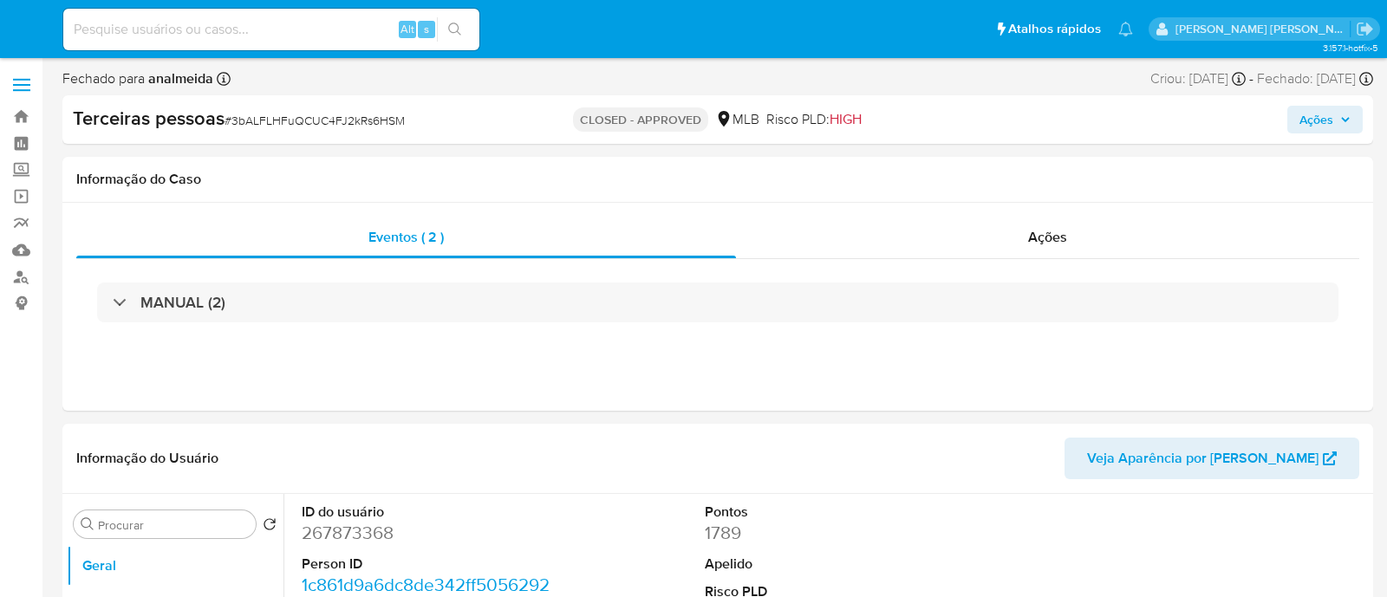
select select "10"
